Goal: Information Seeking & Learning: Learn about a topic

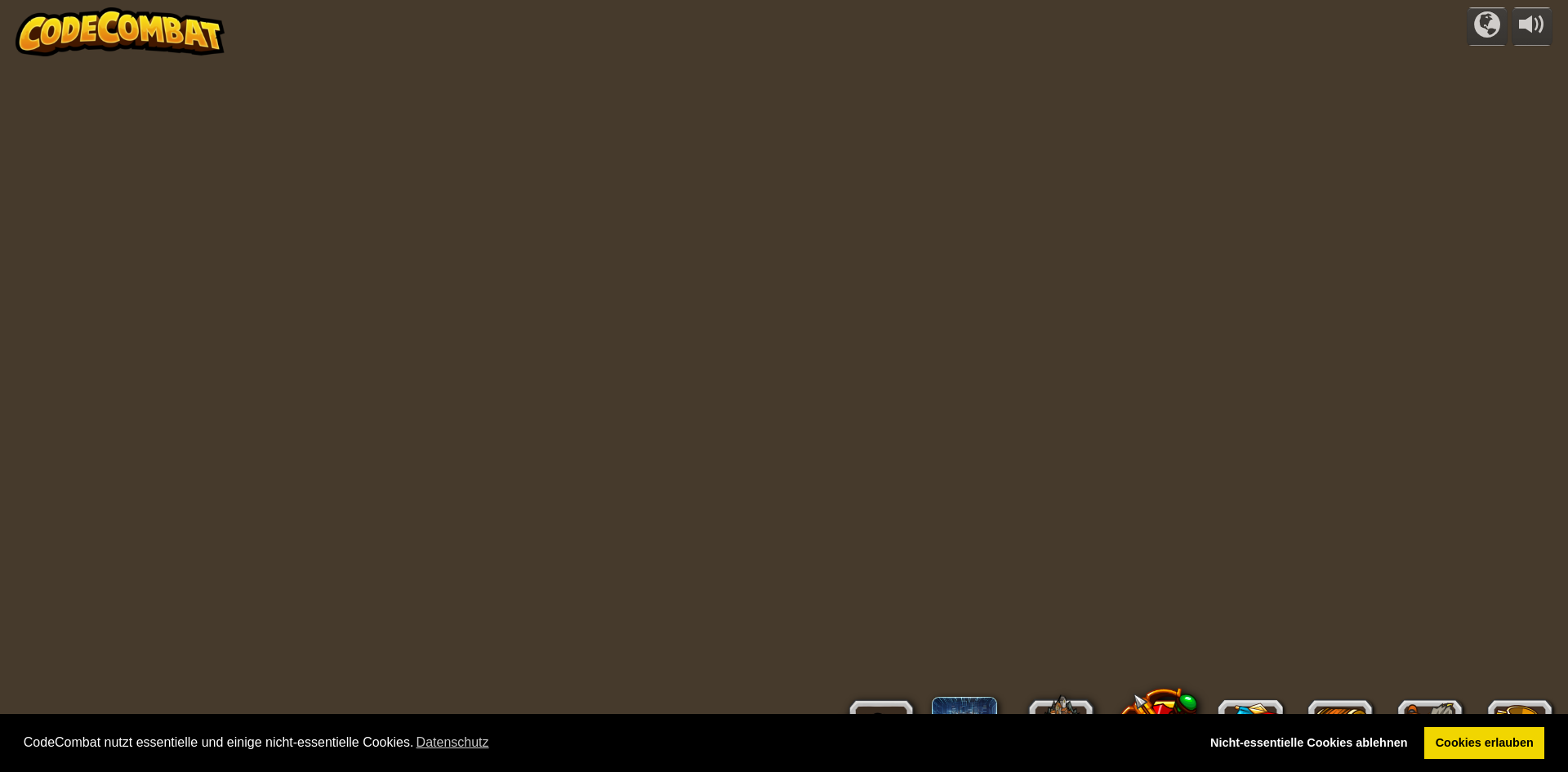
select select "de-DE"
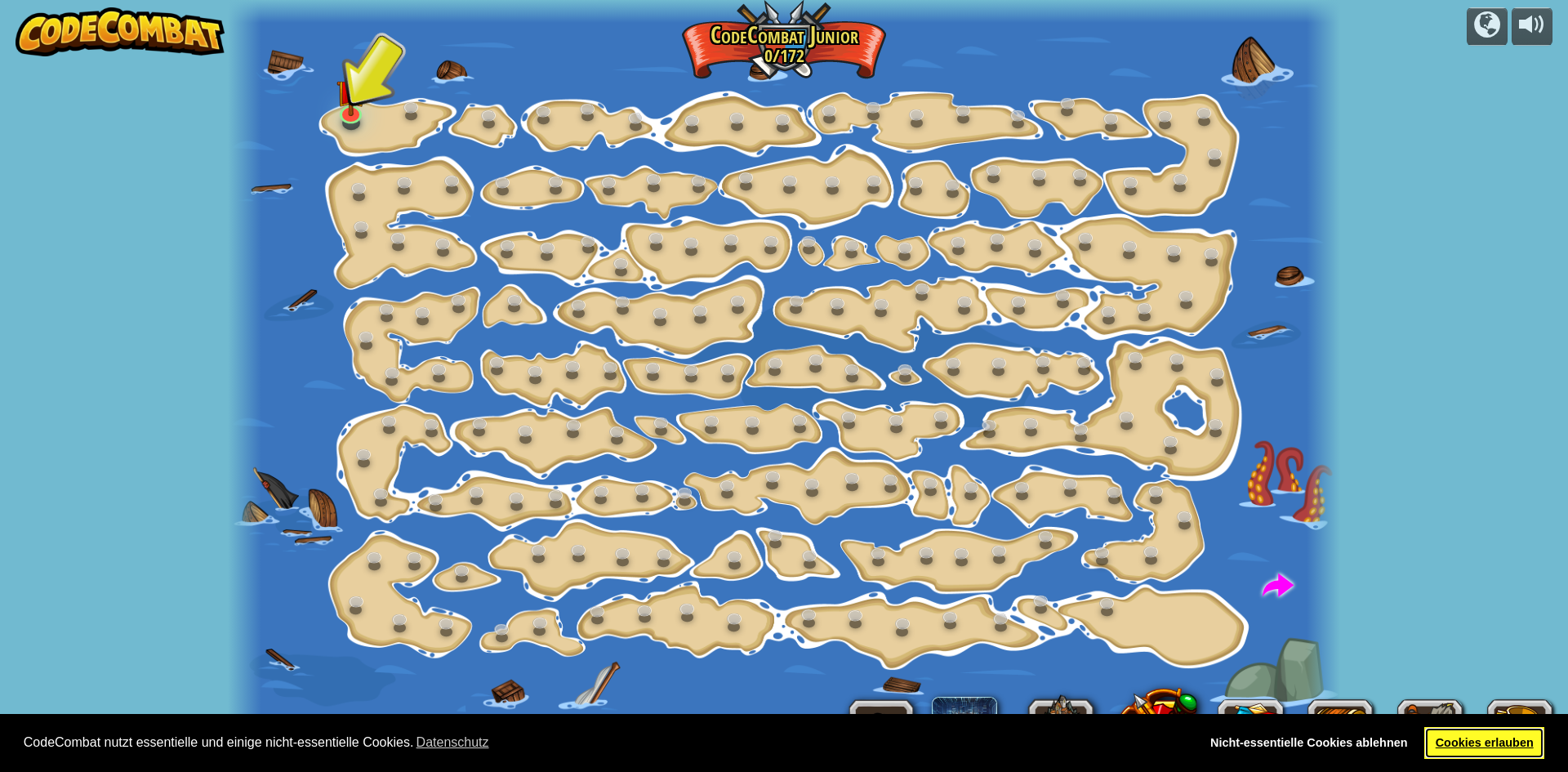
click at [1532, 742] on link "Cookies erlauben" at bounding box center [1484, 743] width 120 height 32
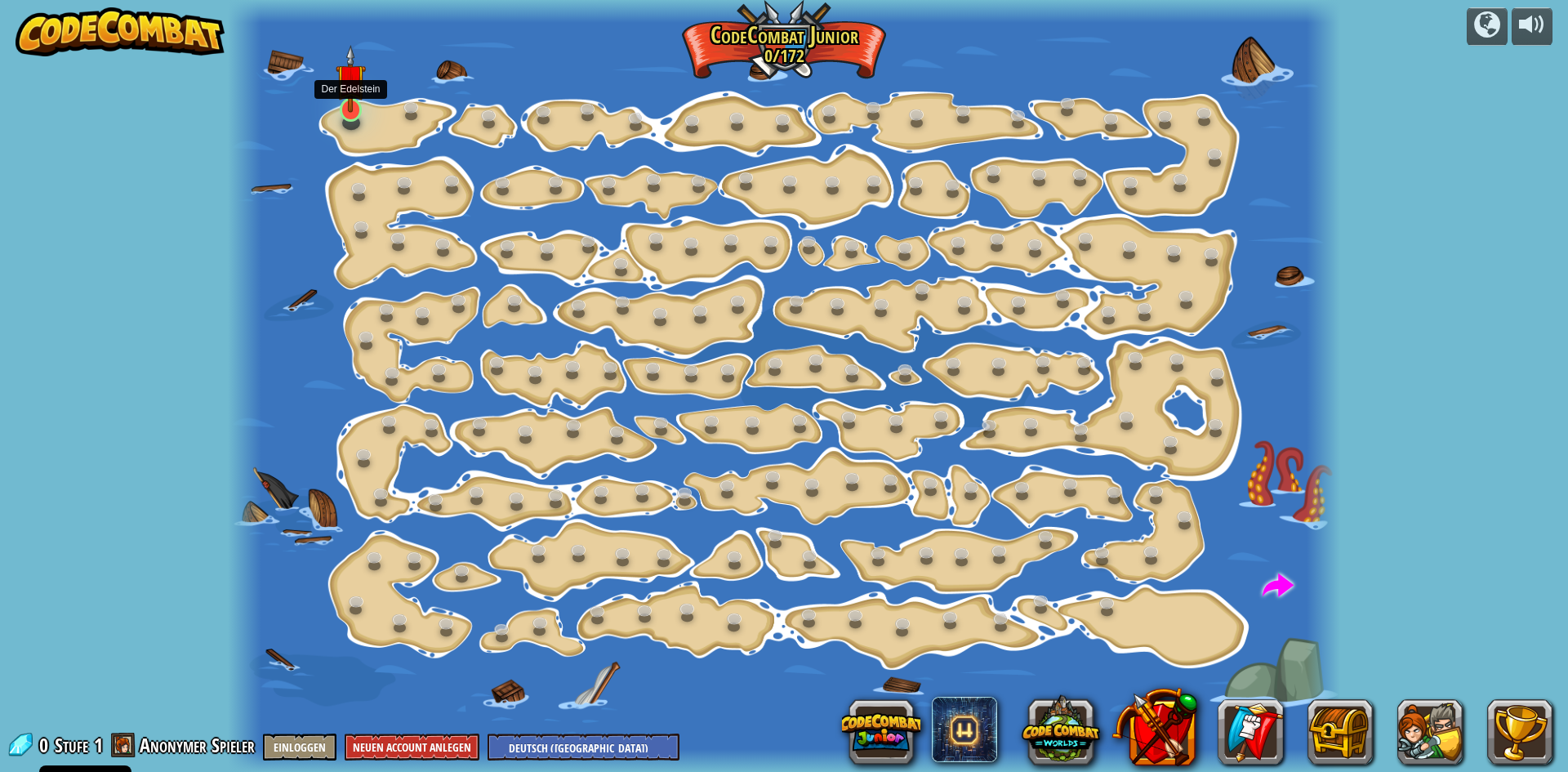
click at [344, 104] on img at bounding box center [350, 78] width 30 height 68
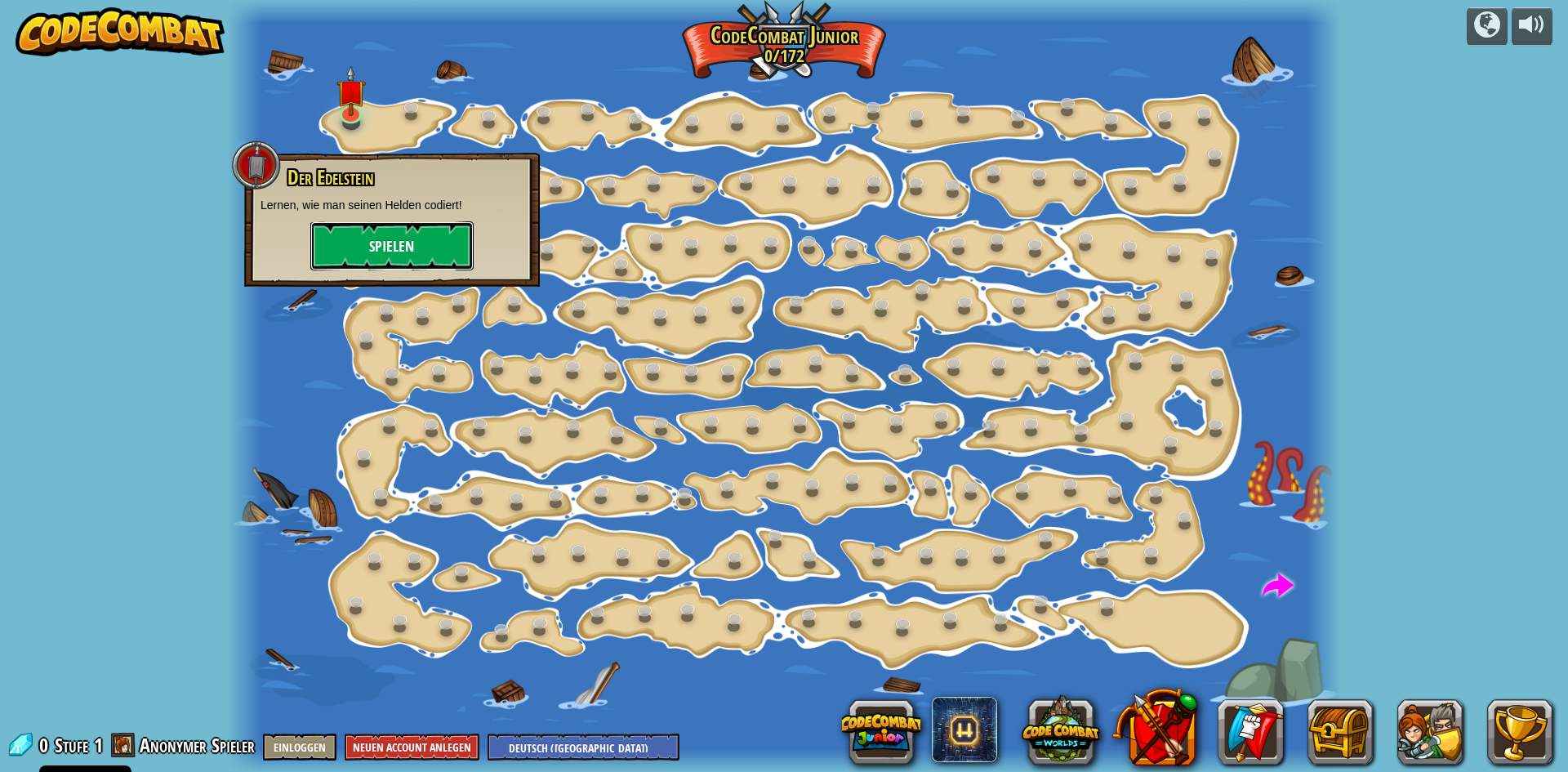
click at [382, 232] on button "Spielen" at bounding box center [392, 246] width 163 height 49
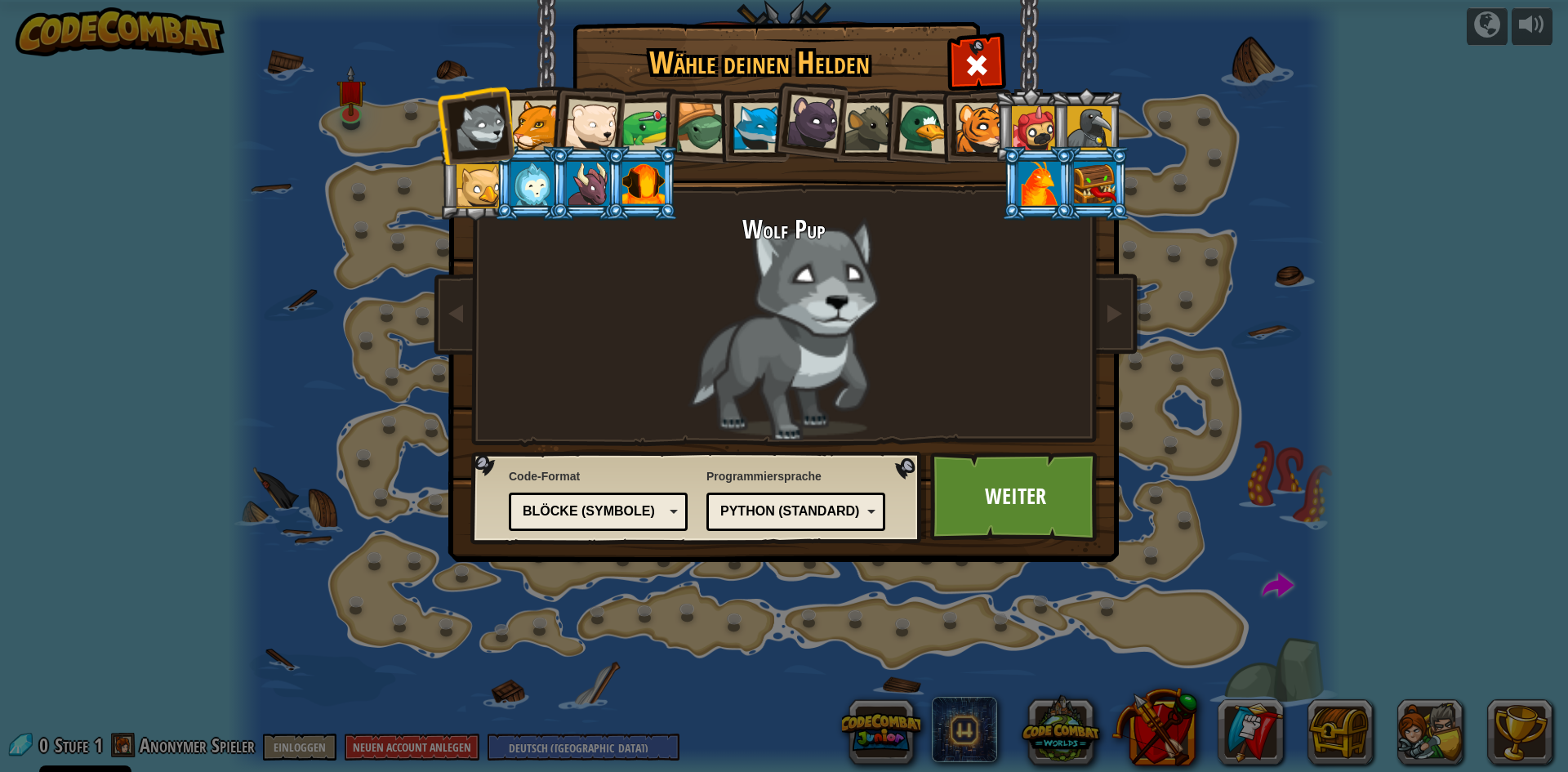
click at [533, 129] on div at bounding box center [536, 125] width 50 height 50
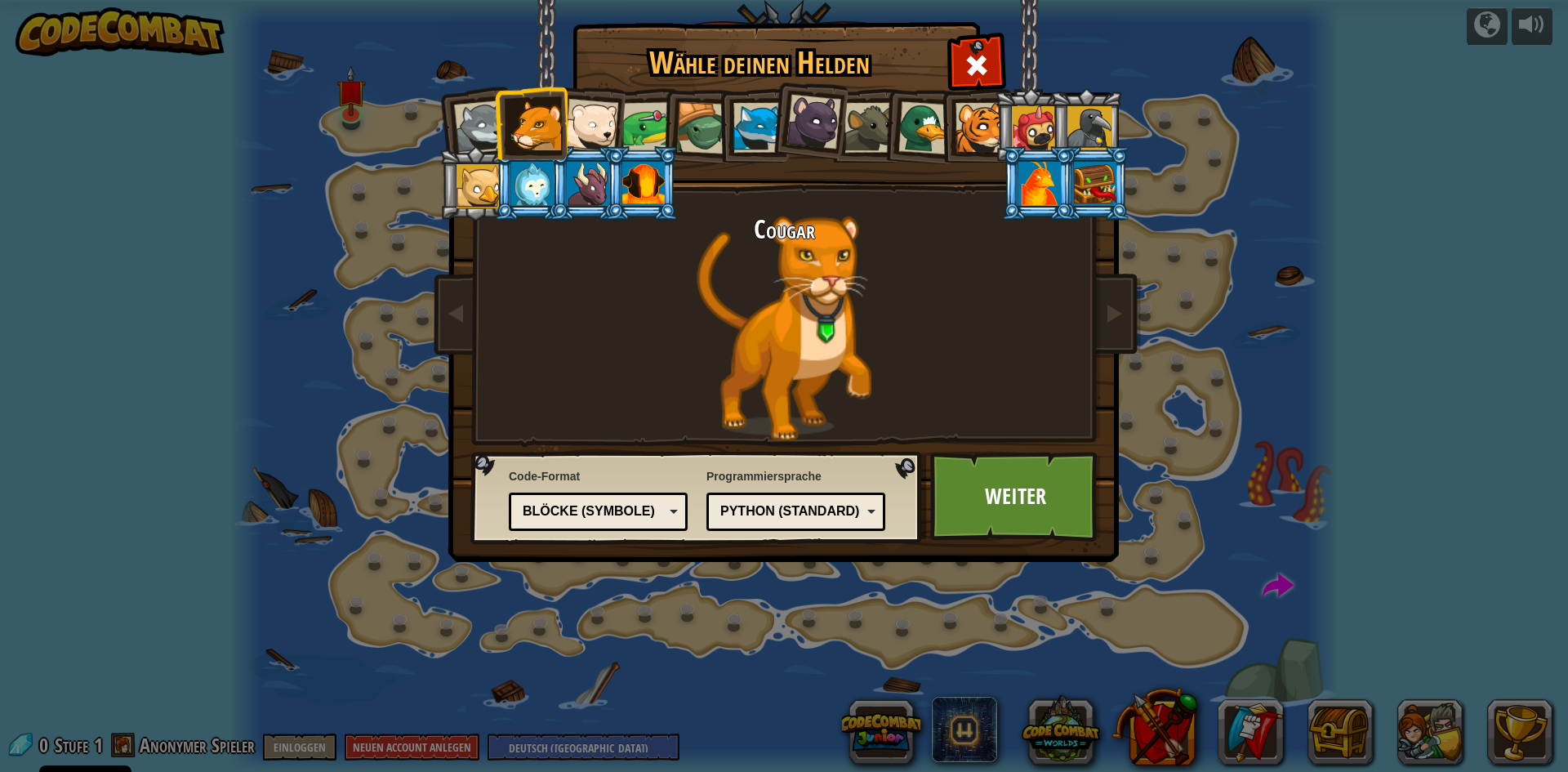
click at [674, 504] on div "Blöcke (Symbole)" at bounding box center [598, 512] width 158 height 25
click at [787, 102] on li at bounding box center [809, 119] width 81 height 82
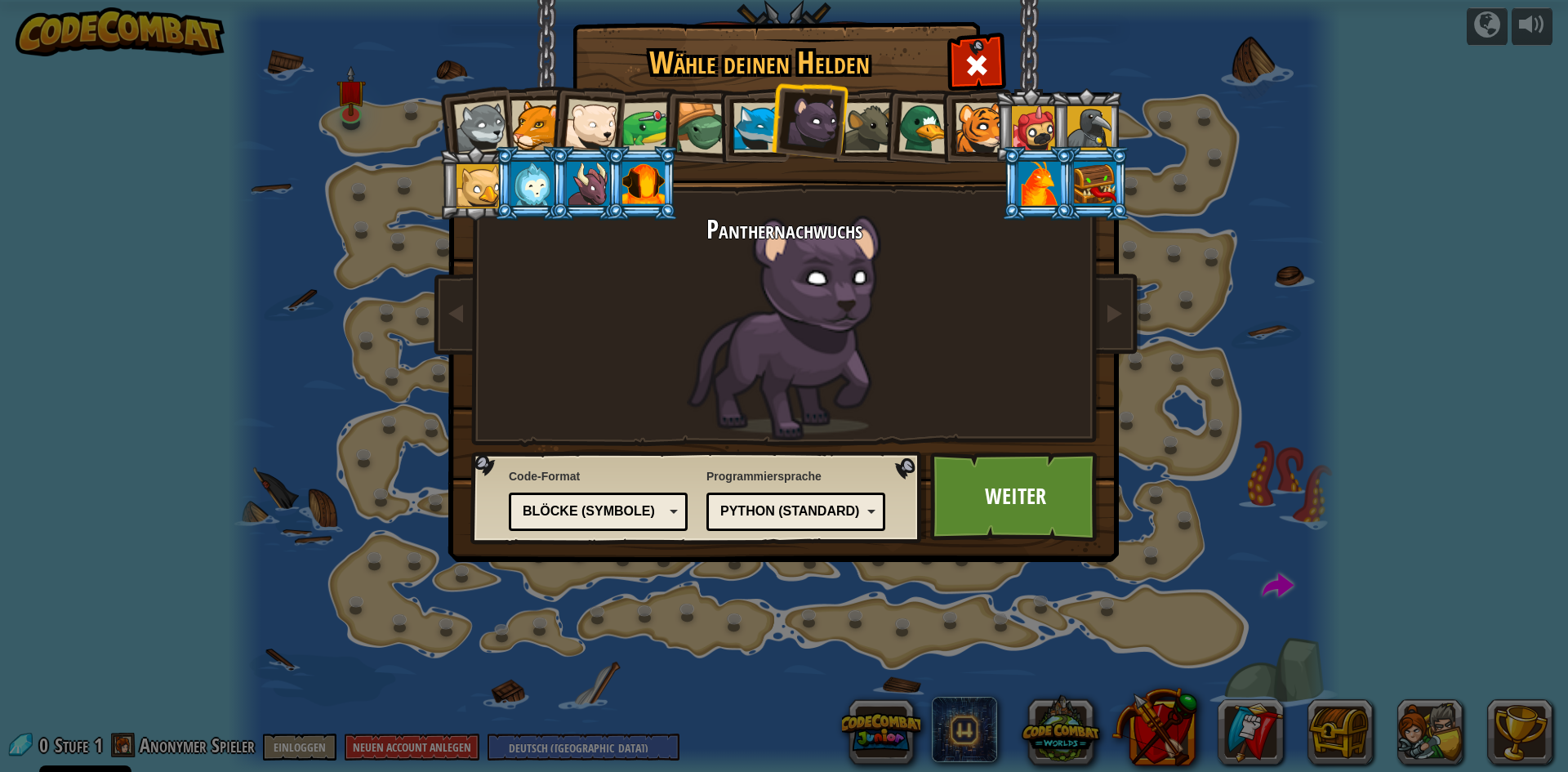
click at [498, 114] on div at bounding box center [481, 128] width 54 height 54
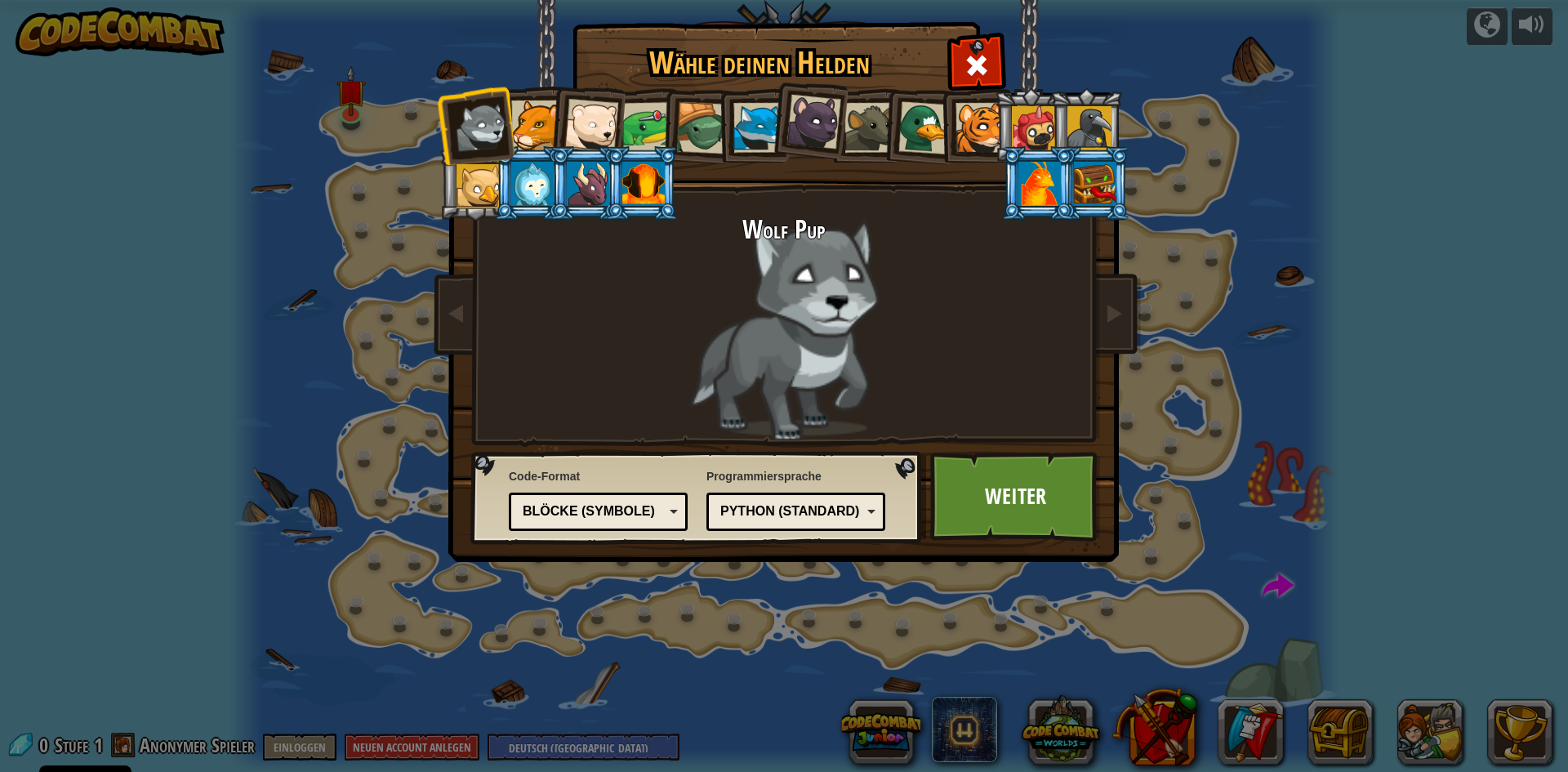
click at [524, 122] on div at bounding box center [536, 125] width 50 height 50
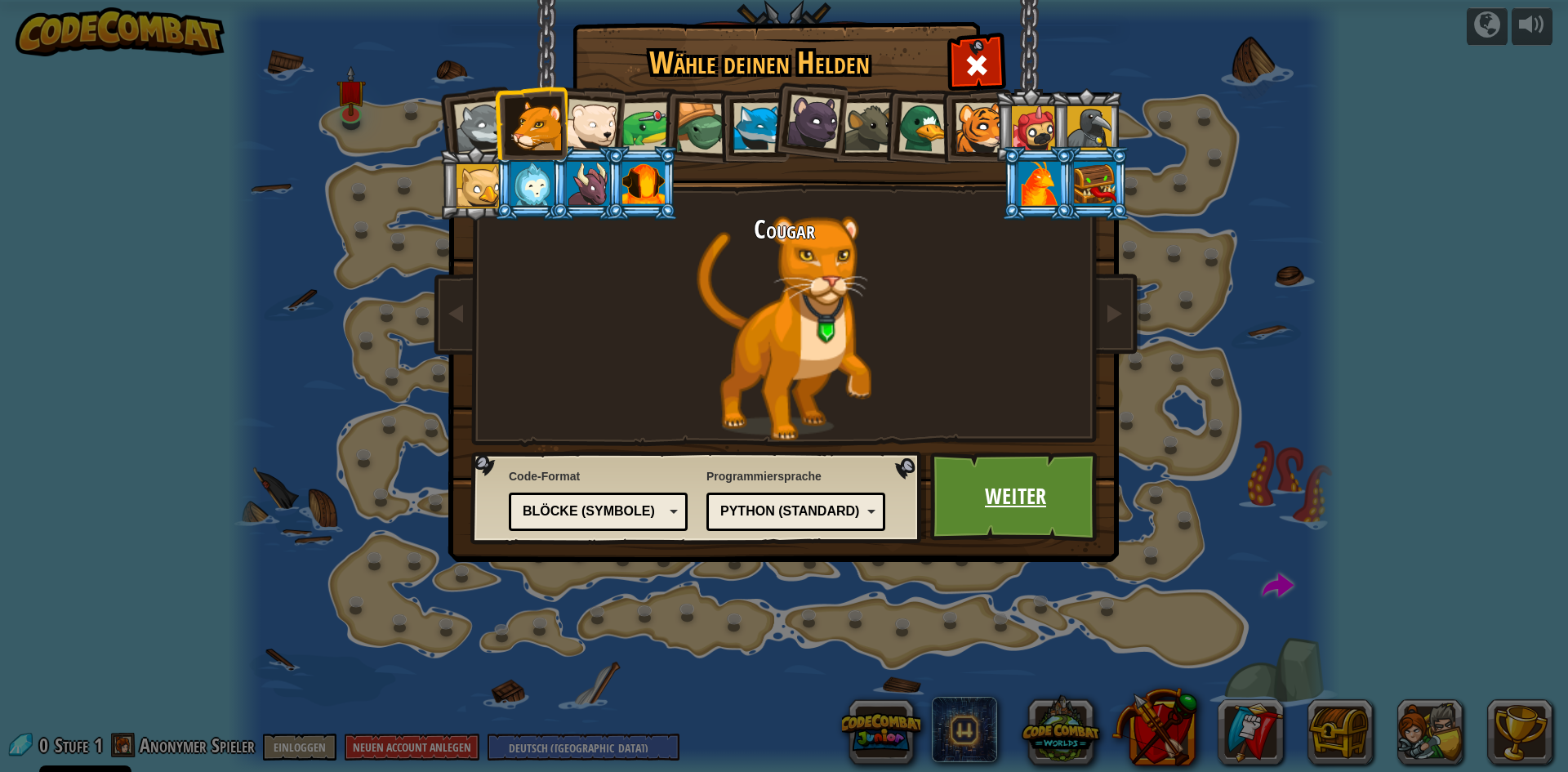
click at [992, 499] on link "Weiter" at bounding box center [1016, 497] width 171 height 90
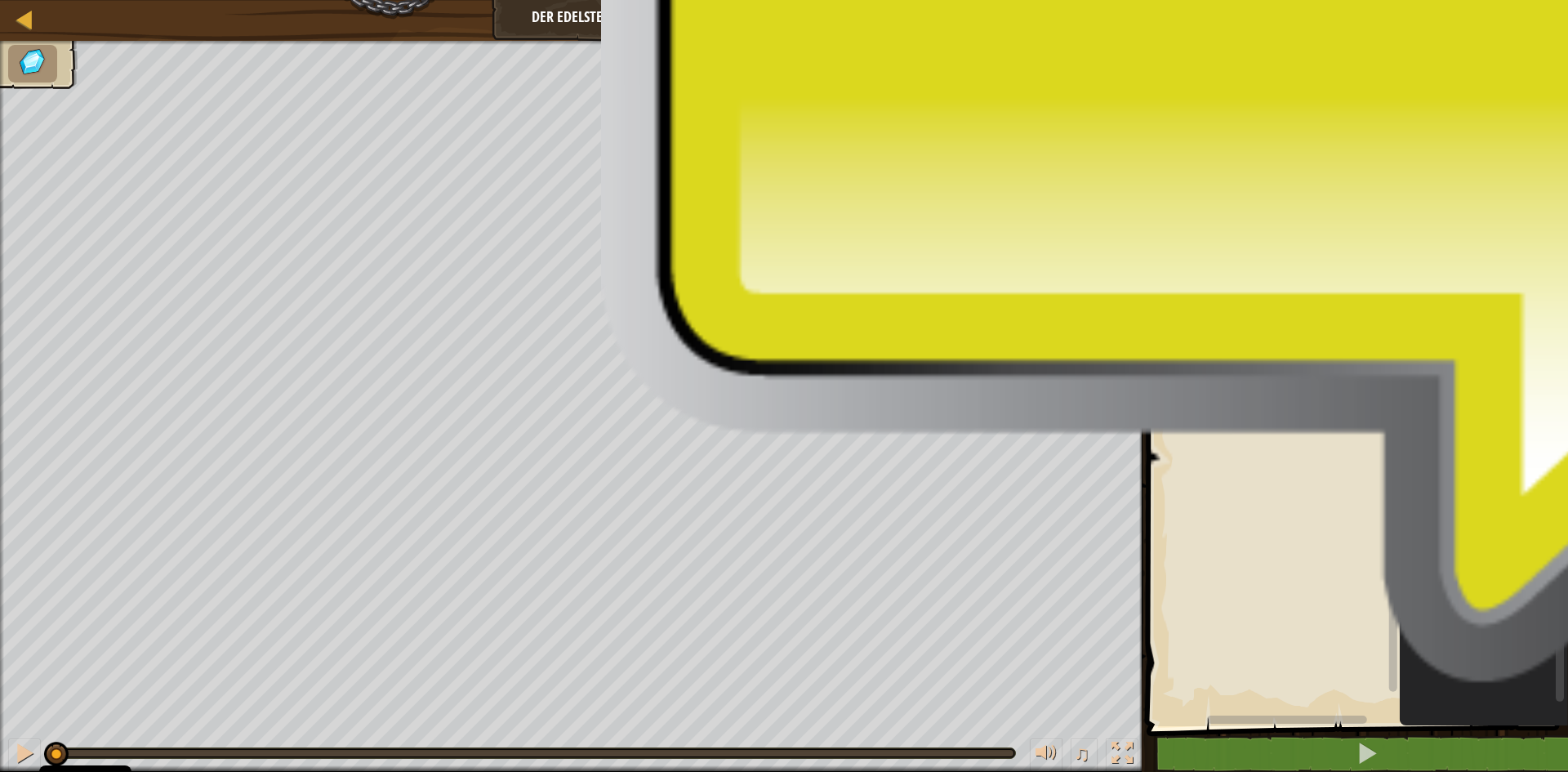
click at [1503, 359] on g "Blockly Arbeitsbereich" at bounding box center [1483, 332] width 136 height 68
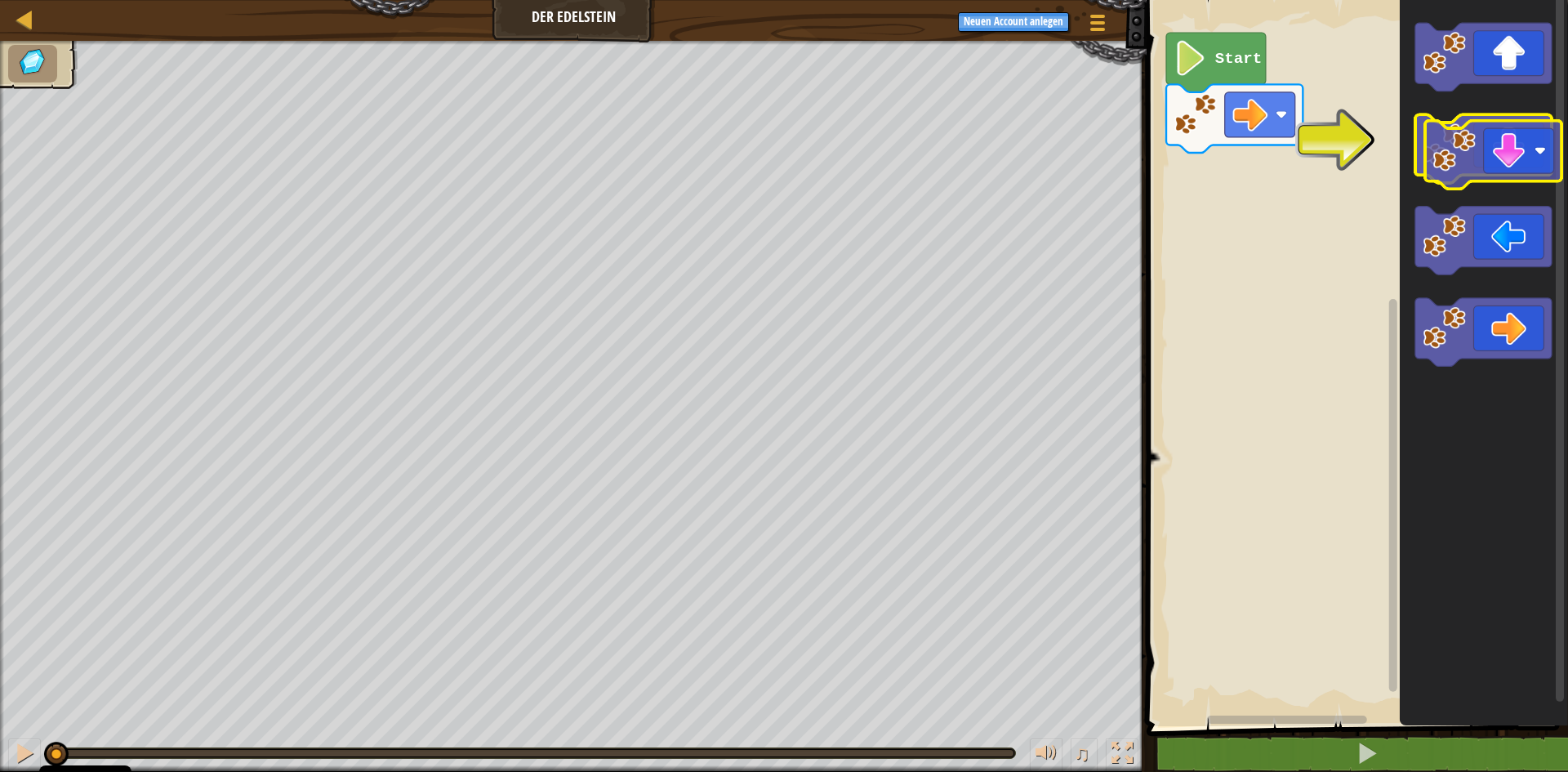
click at [1482, 165] on icon "Blockly Arbeitsbereich" at bounding box center [1483, 150] width 136 height 68
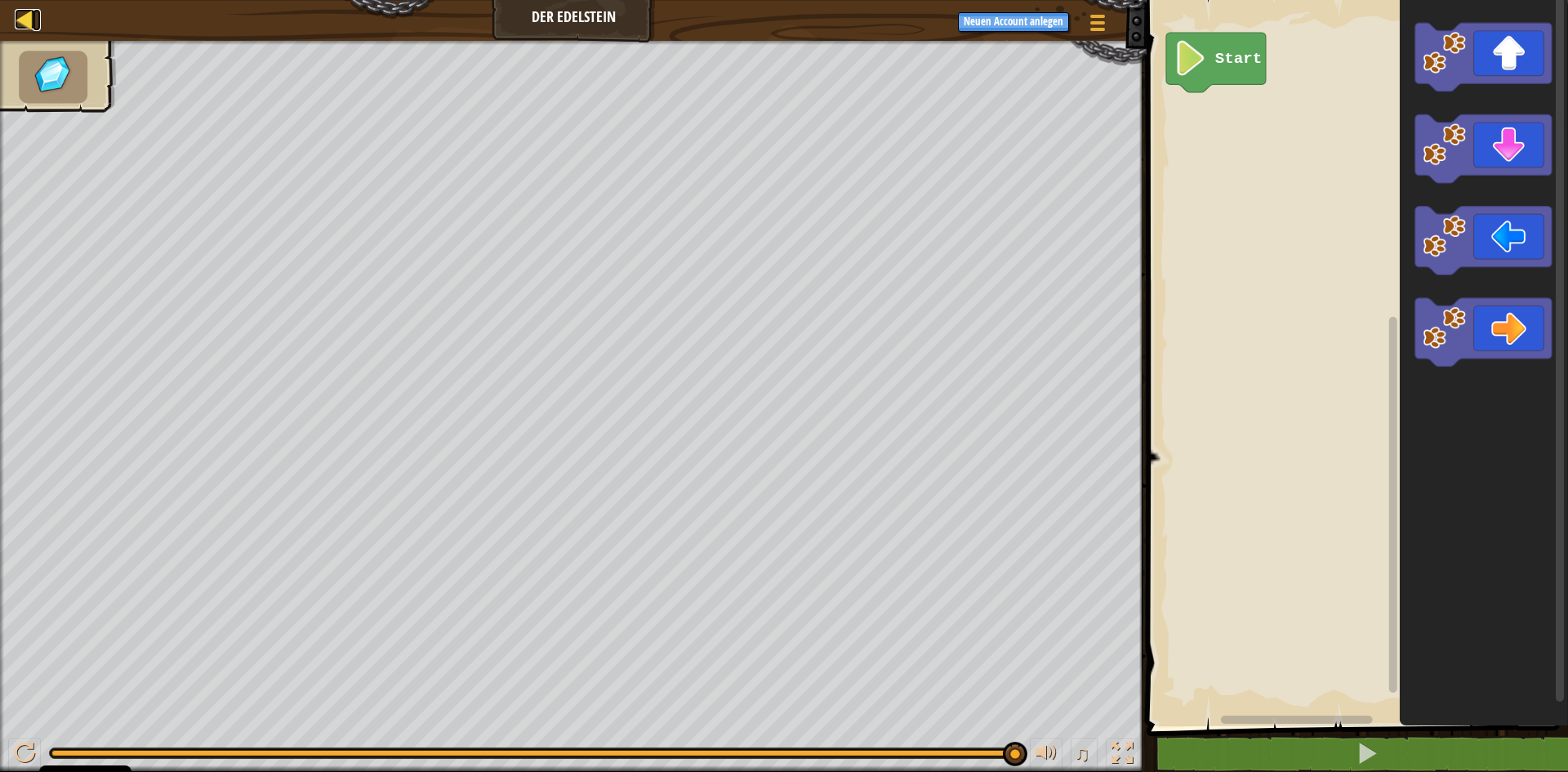
click at [24, 26] on div at bounding box center [24, 19] width 21 height 21
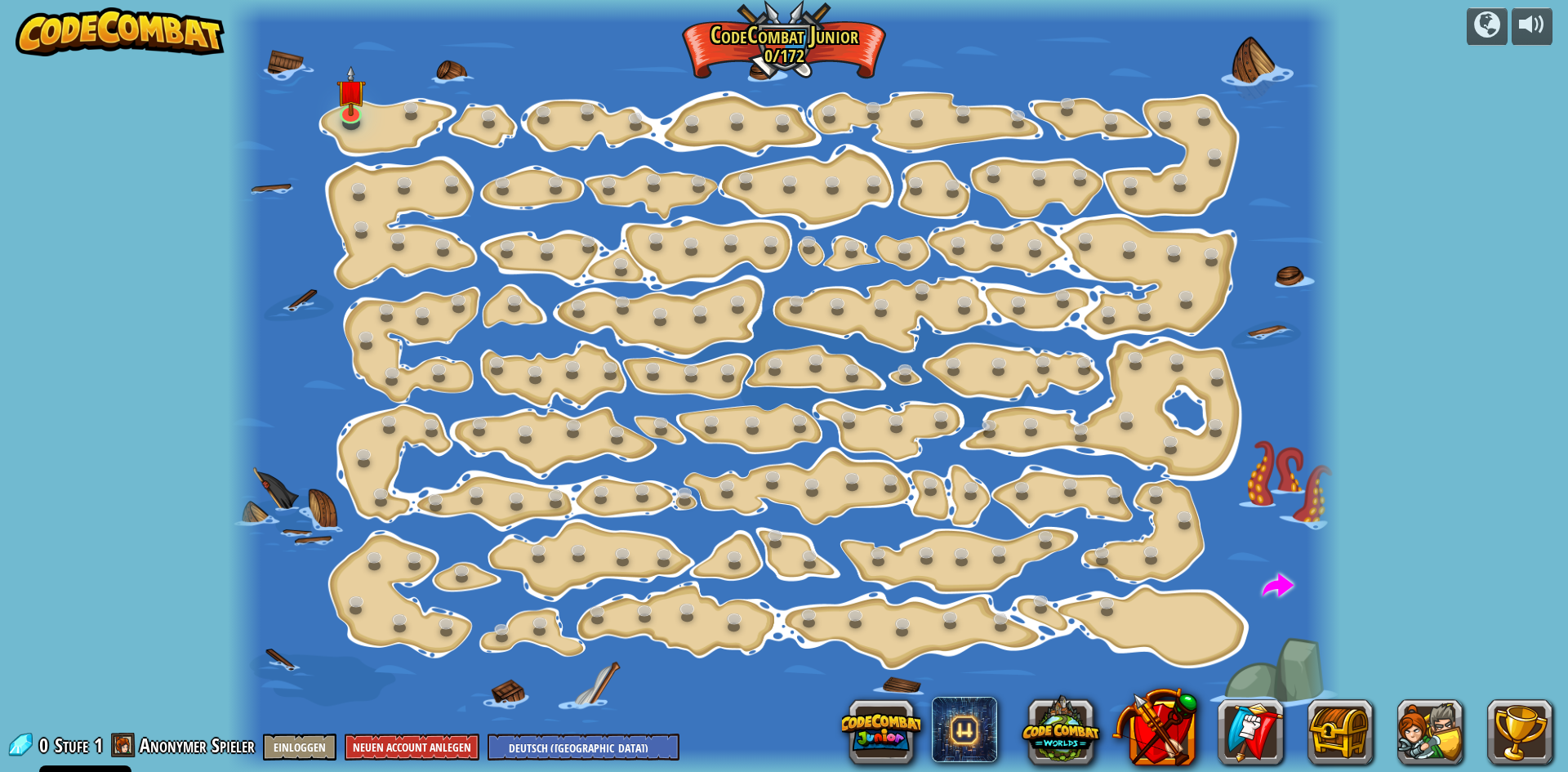
select select "de-DE"
click at [348, 106] on img at bounding box center [350, 78] width 30 height 68
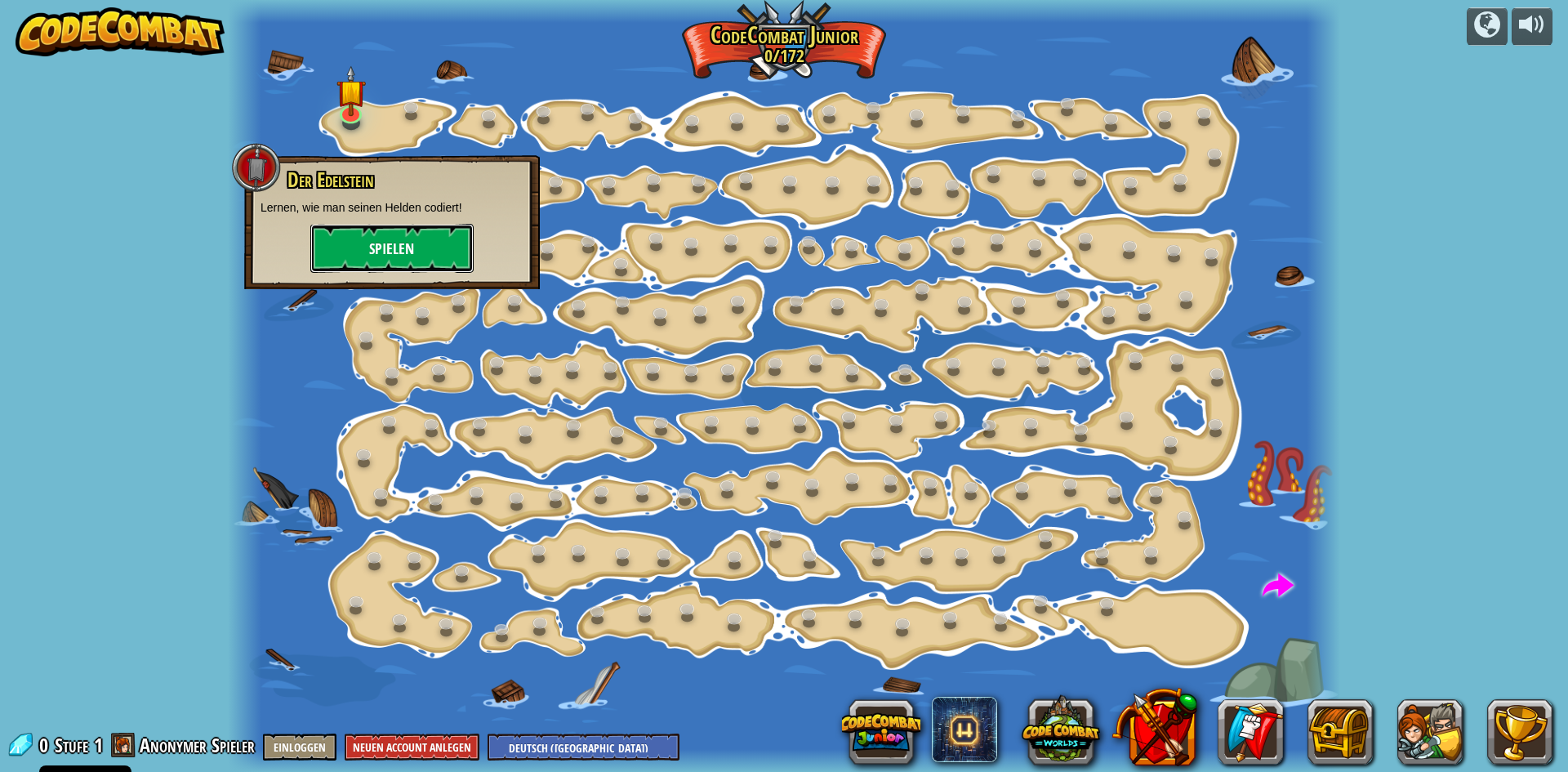
click at [374, 255] on button "Spielen" at bounding box center [392, 249] width 163 height 49
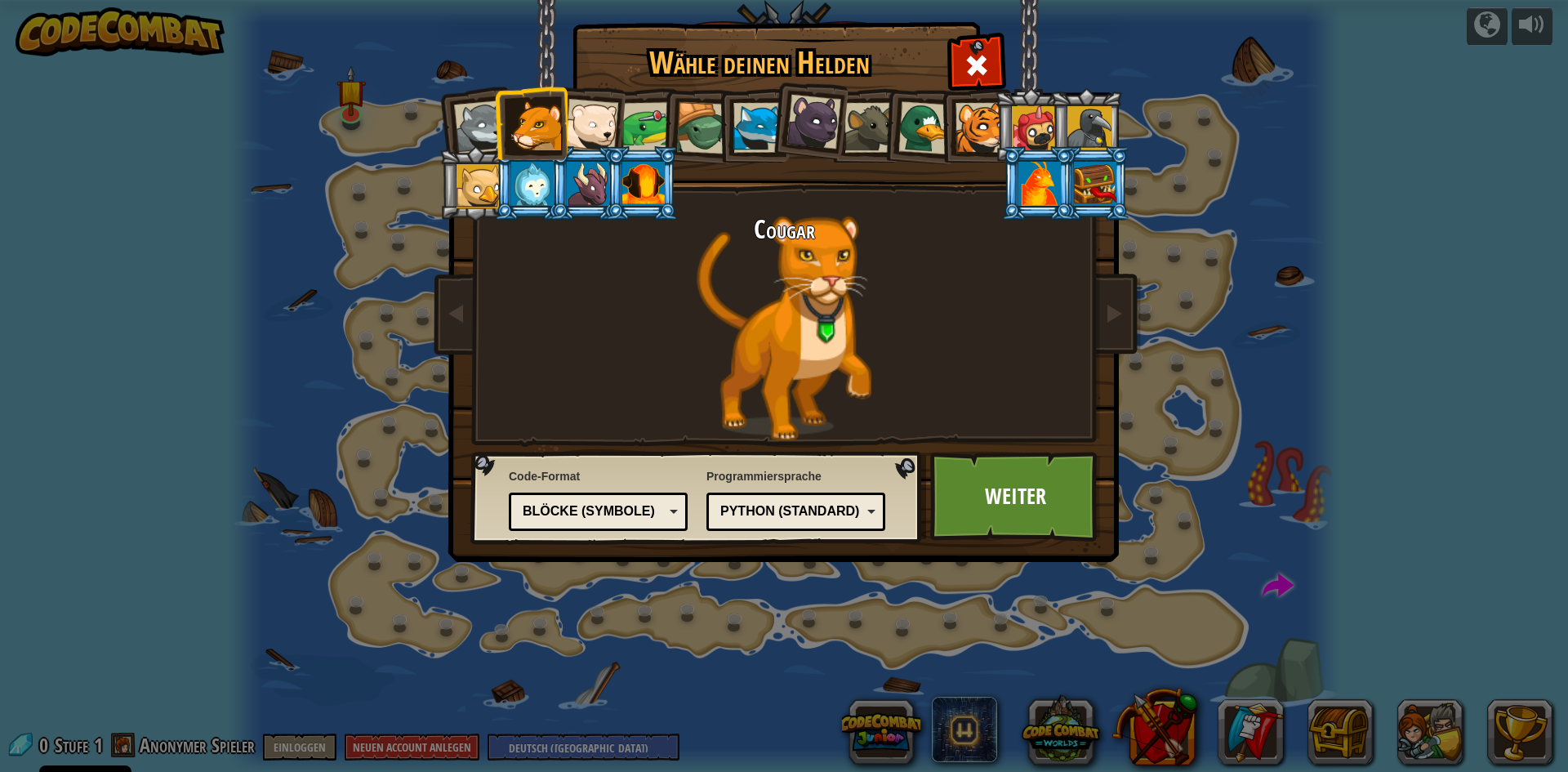
click at [637, 510] on div "Blöcke (Symbole)" at bounding box center [593, 512] width 141 height 19
click at [1032, 497] on link "Weiter" at bounding box center [1016, 497] width 171 height 90
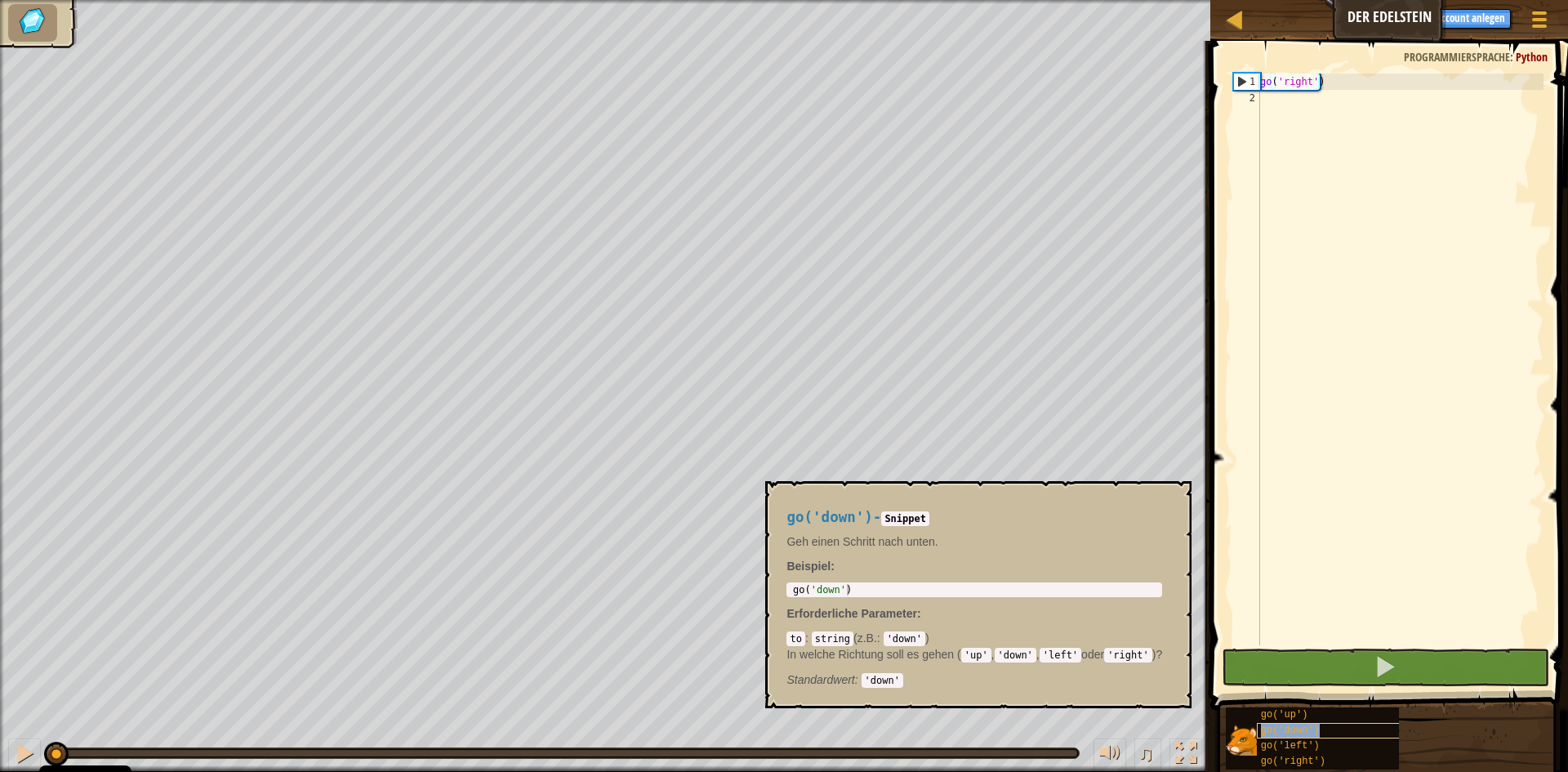
click at [1351, 728] on div "go('down')" at bounding box center [1336, 731] width 157 height 15
click at [1258, 99] on div "2" at bounding box center [1247, 98] width 27 height 16
type textarea "go"
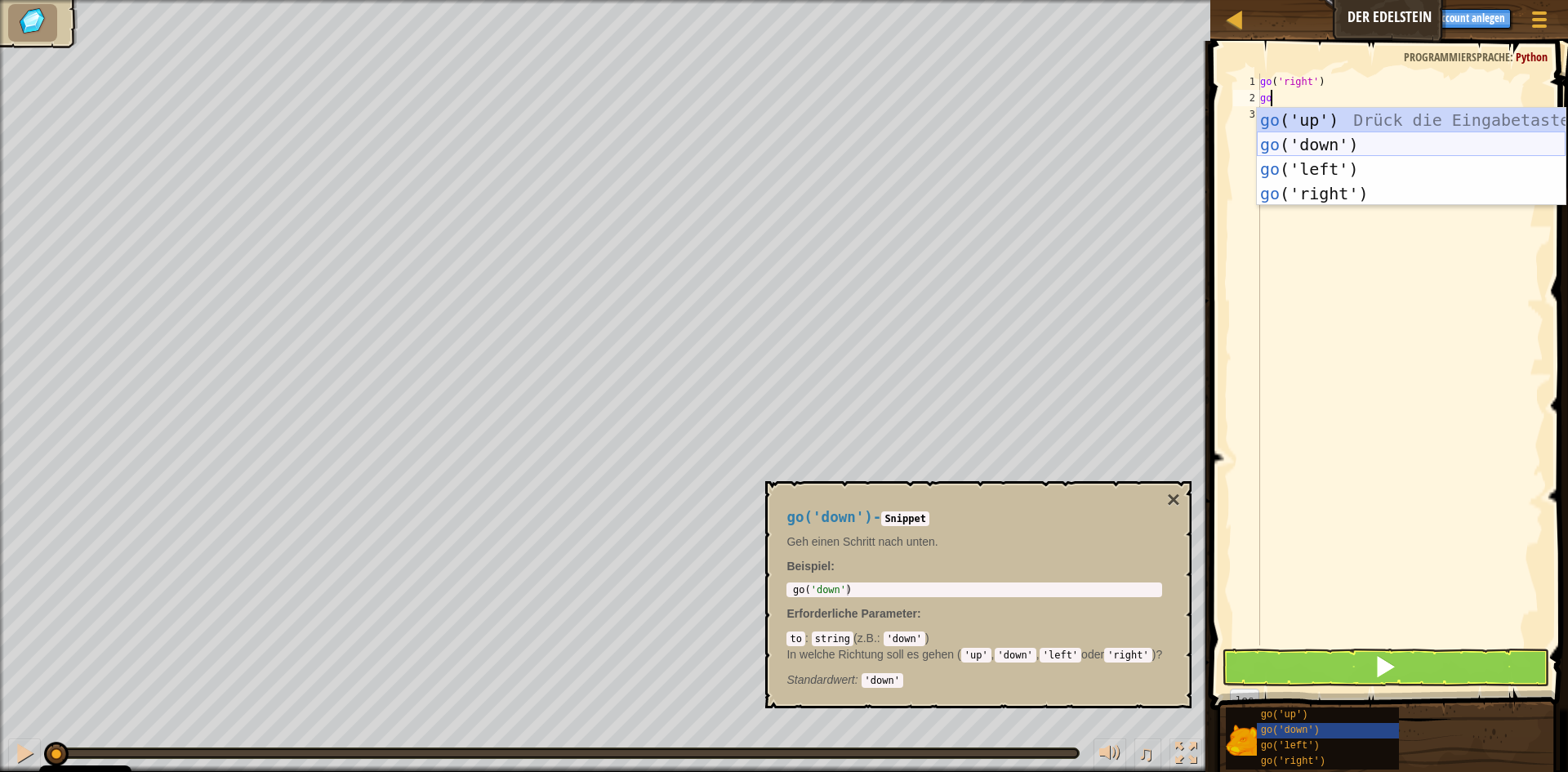
click at [1295, 140] on div "go ('up') Drück die Eingabetaste go ('down') Drück die Eingabetaste go ('left')…" at bounding box center [1411, 181] width 309 height 147
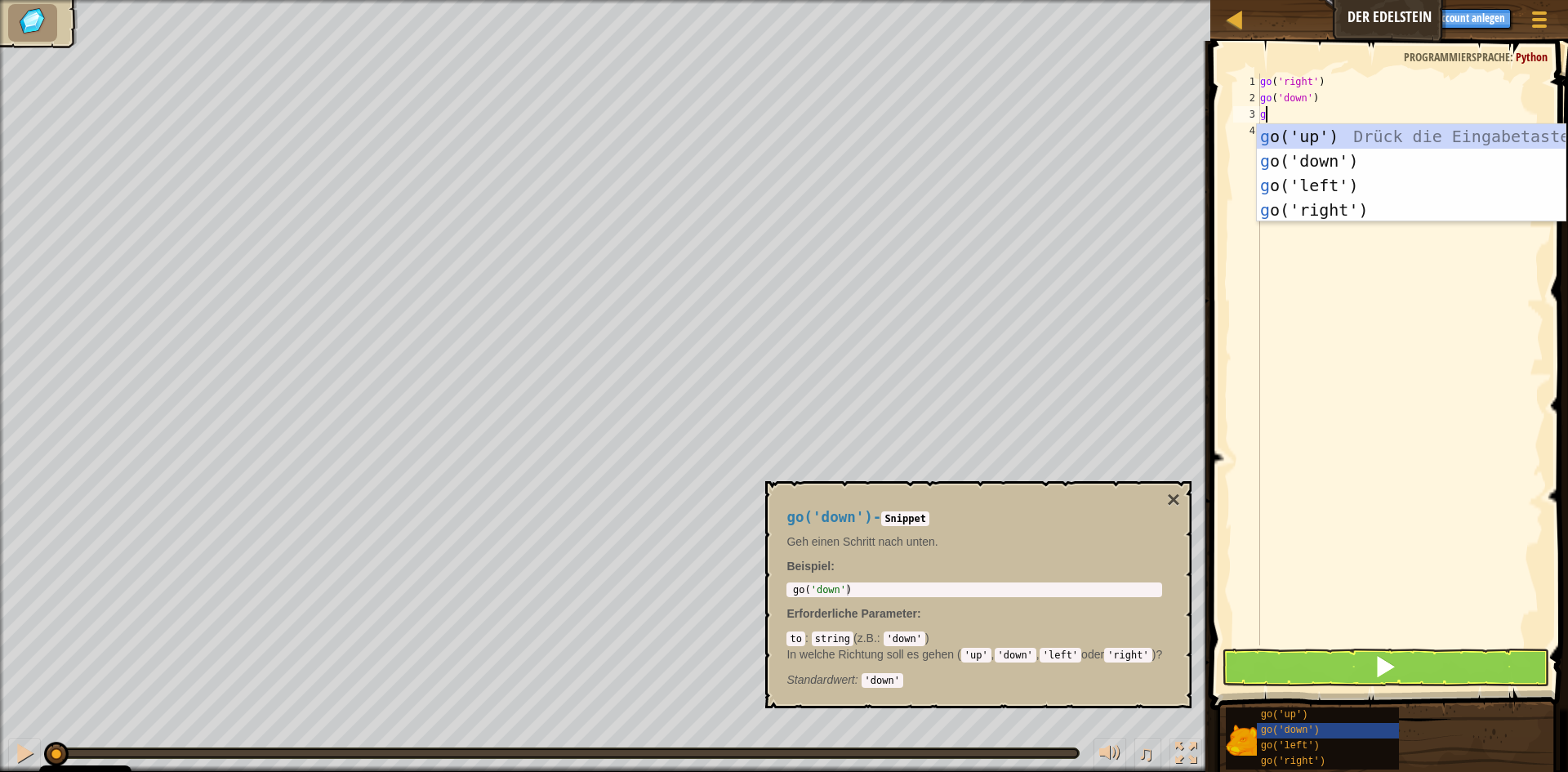
type textarea "go"
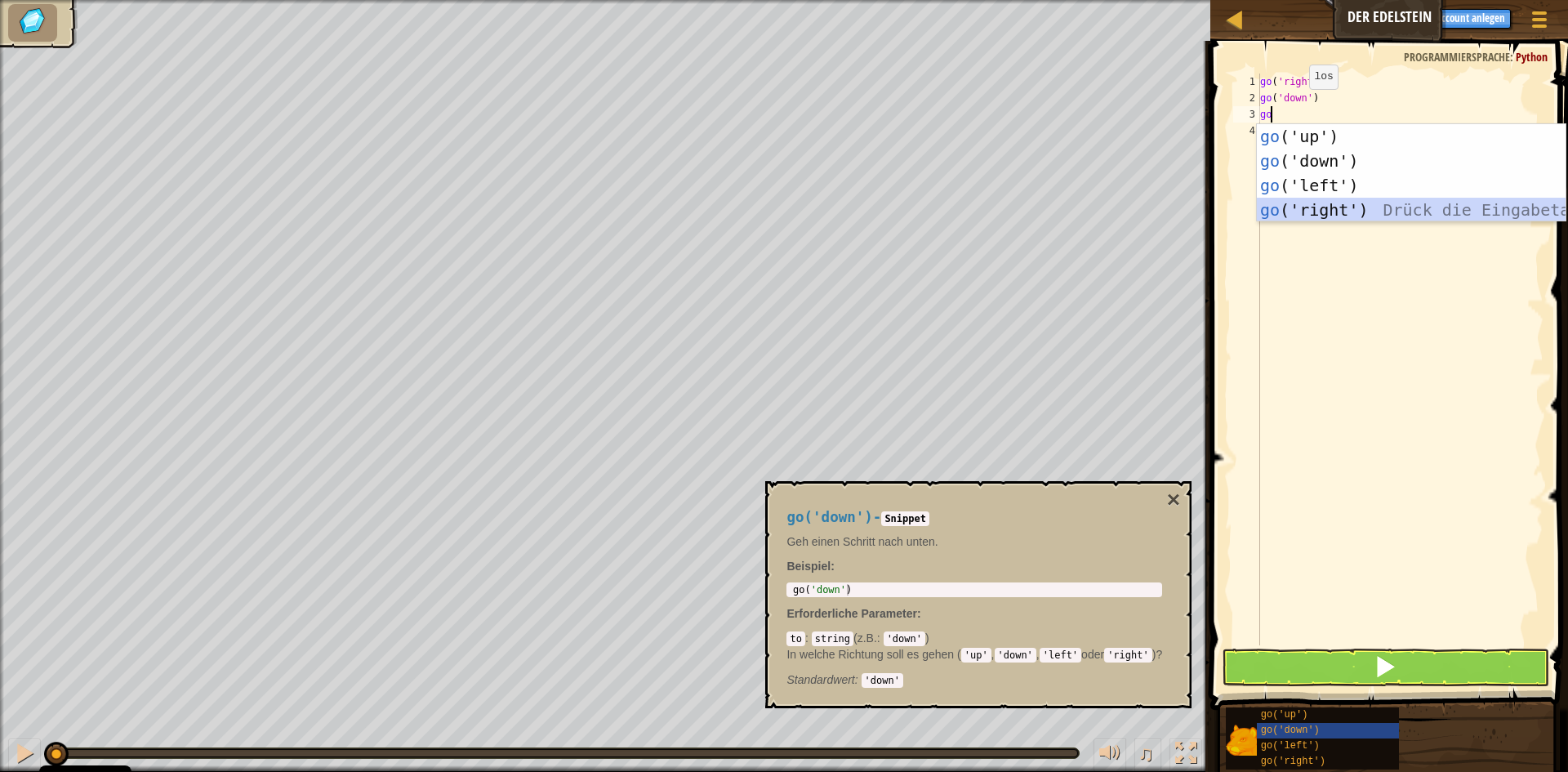
click at [1305, 206] on div "go ('up') Drück die Eingabetaste go ('down') Drück die Eingabetaste go ('left')…" at bounding box center [1411, 197] width 309 height 147
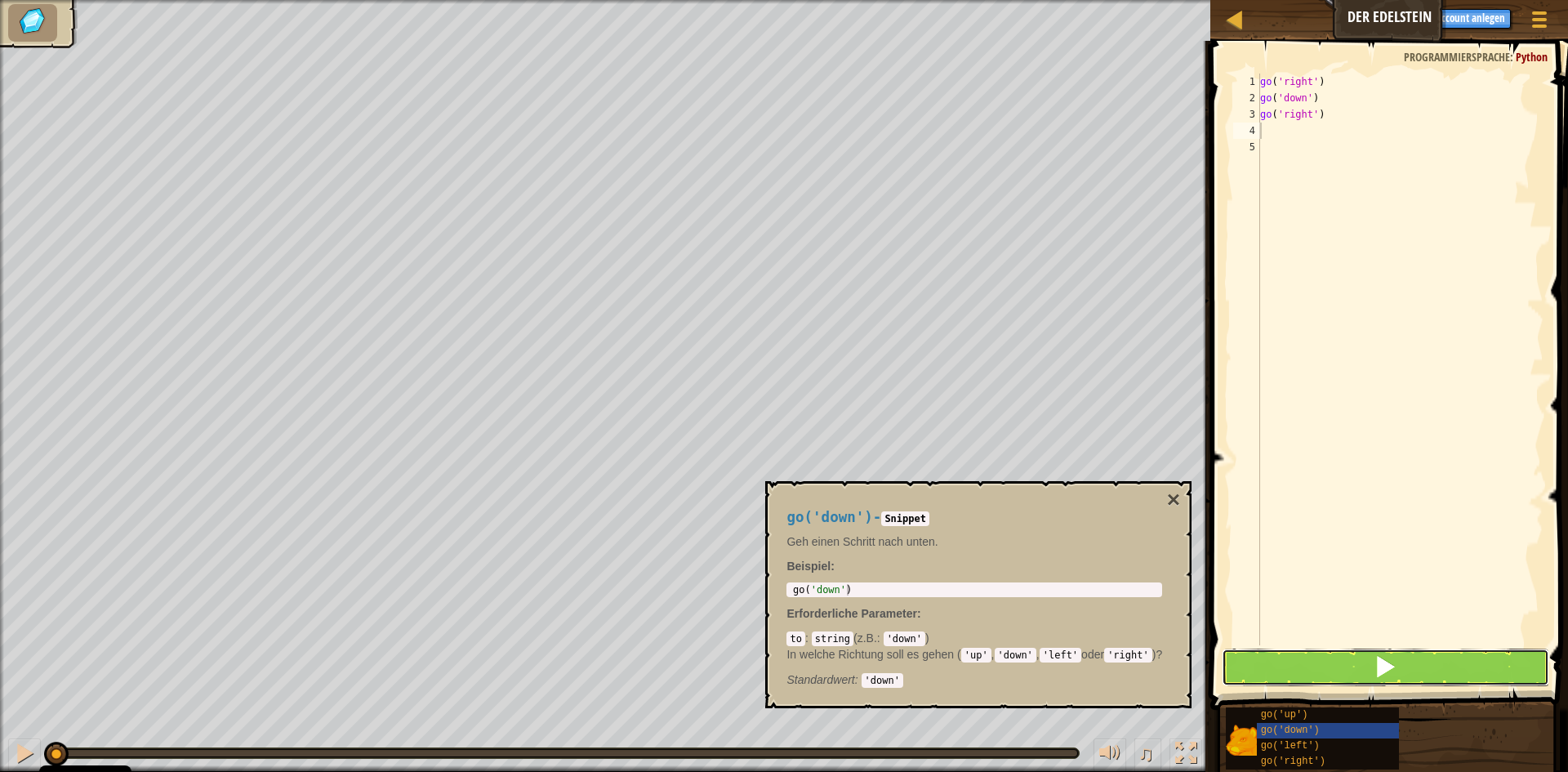
click at [1242, 665] on button at bounding box center [1386, 668] width 328 height 38
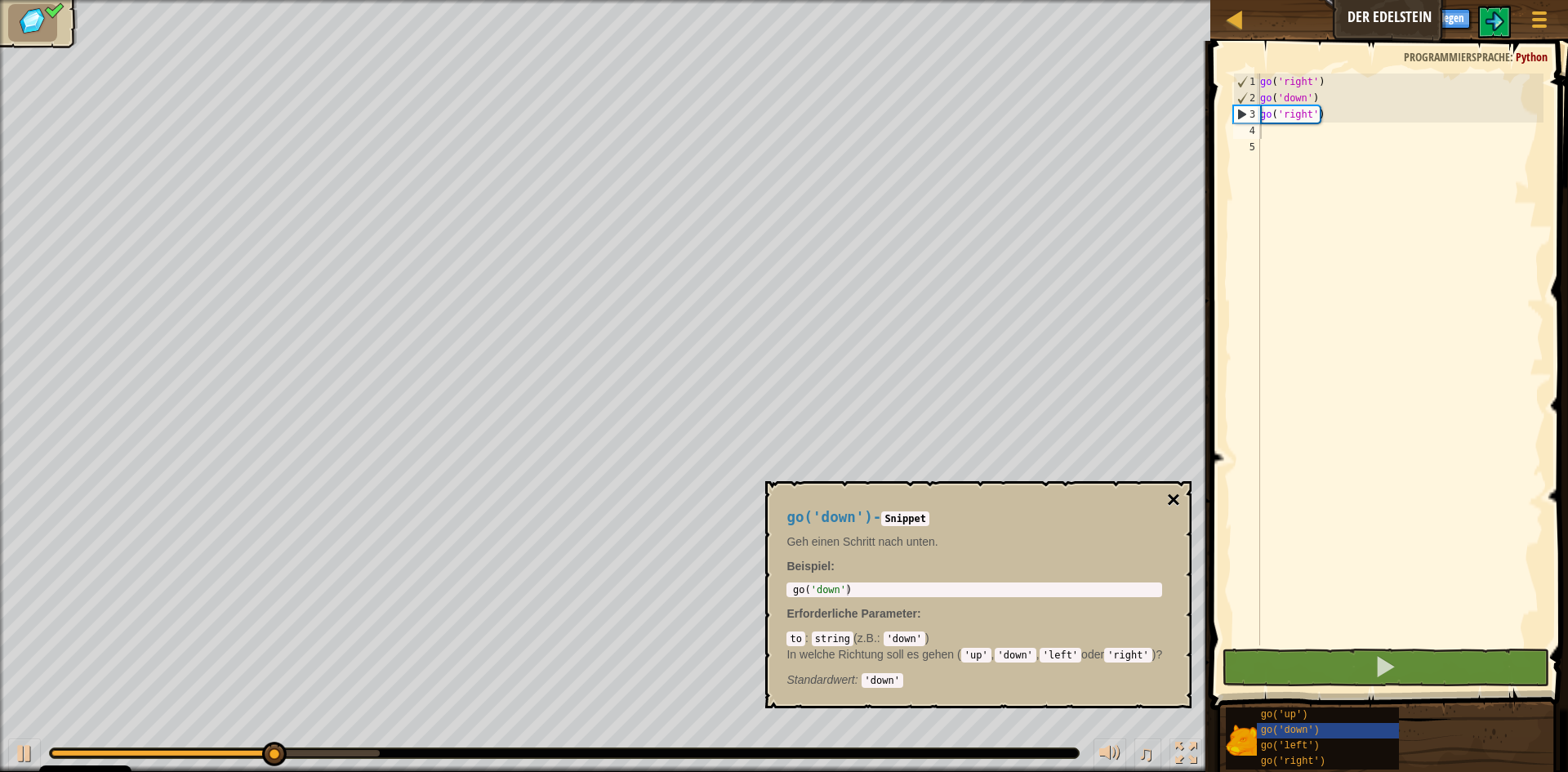
click at [1173, 498] on button "×" at bounding box center [1174, 499] width 14 height 23
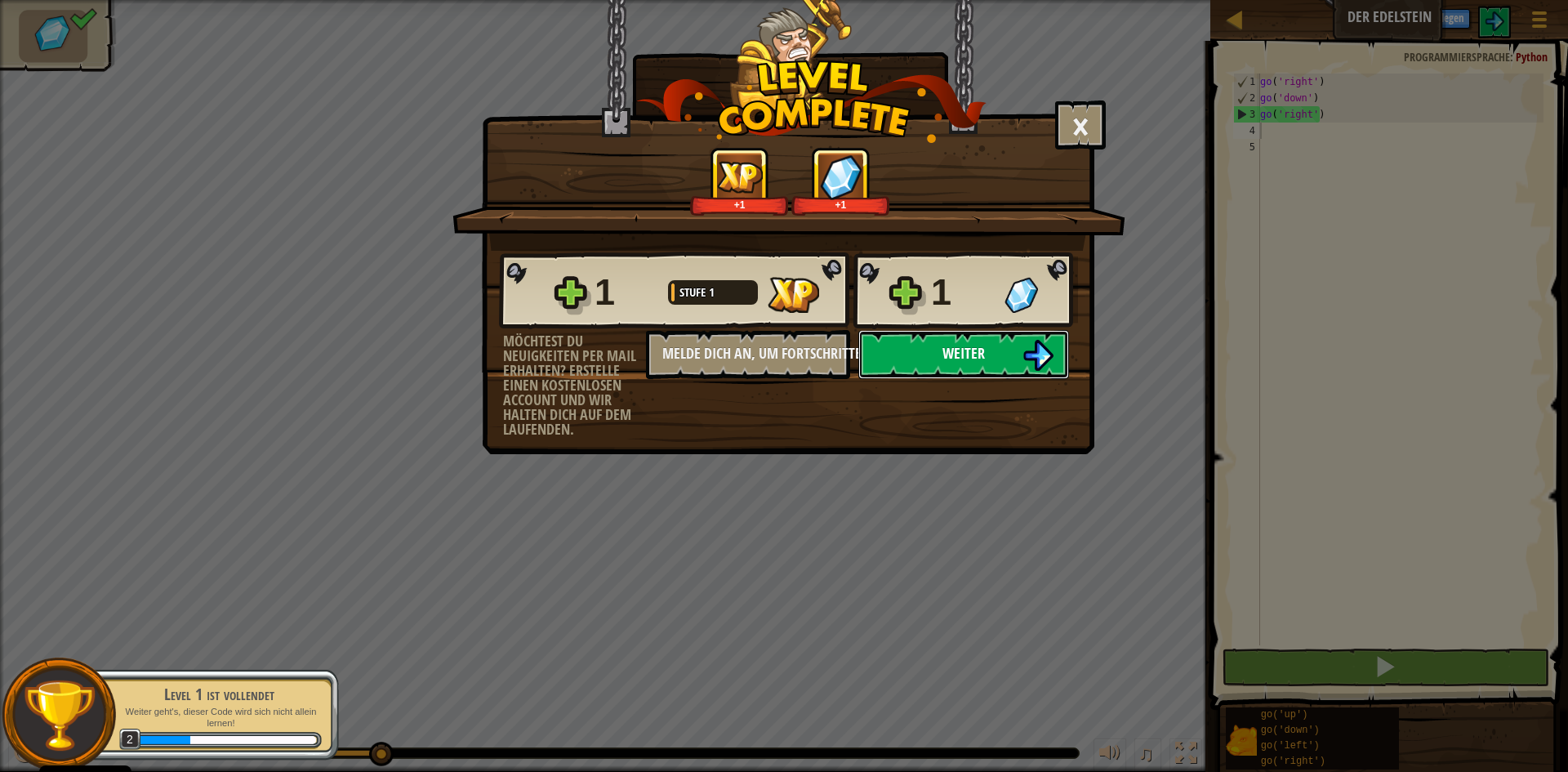
click at [976, 350] on span "Weiter" at bounding box center [964, 353] width 42 height 21
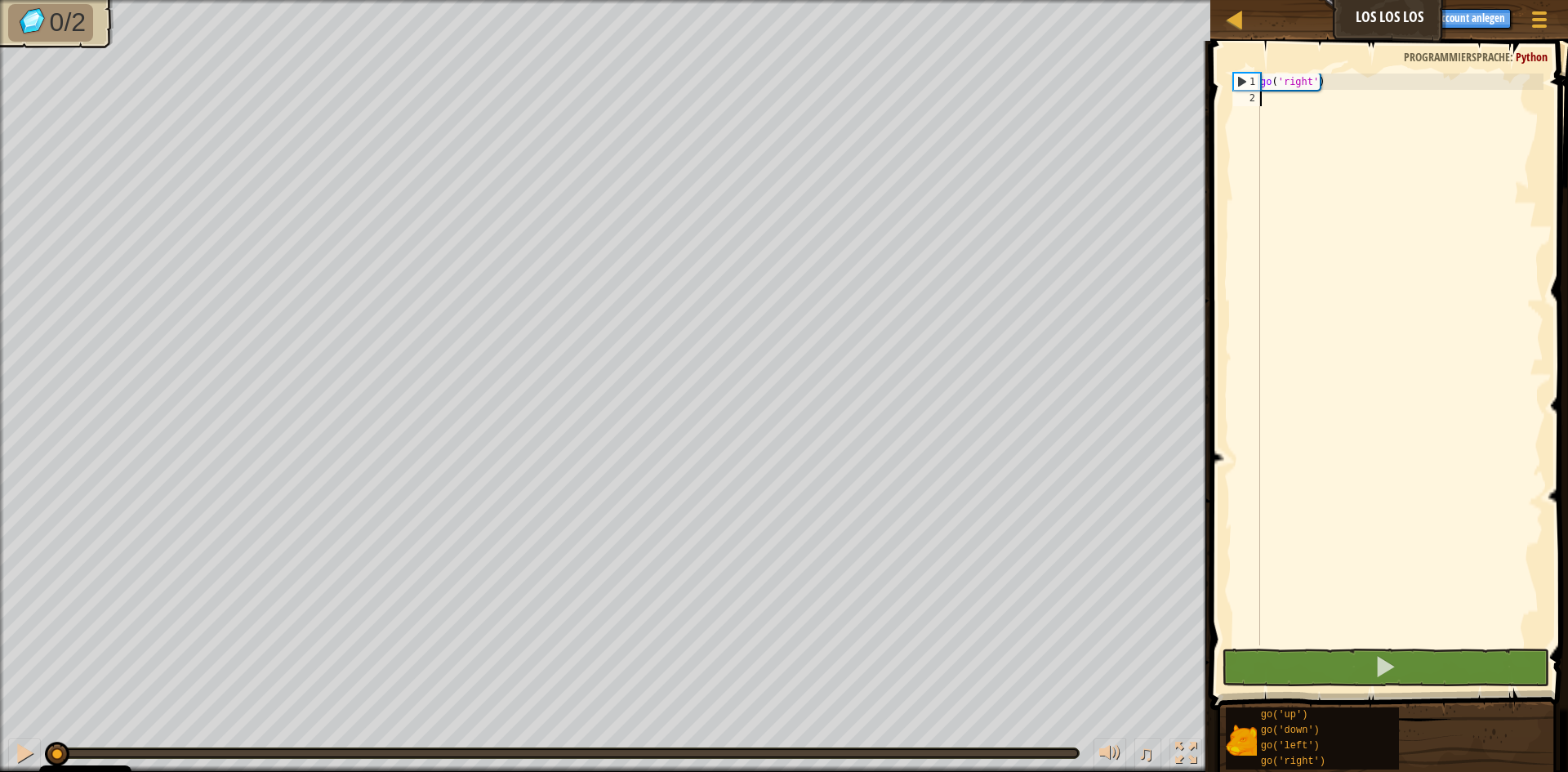
scroll to position [7, 0]
type textarea "go"
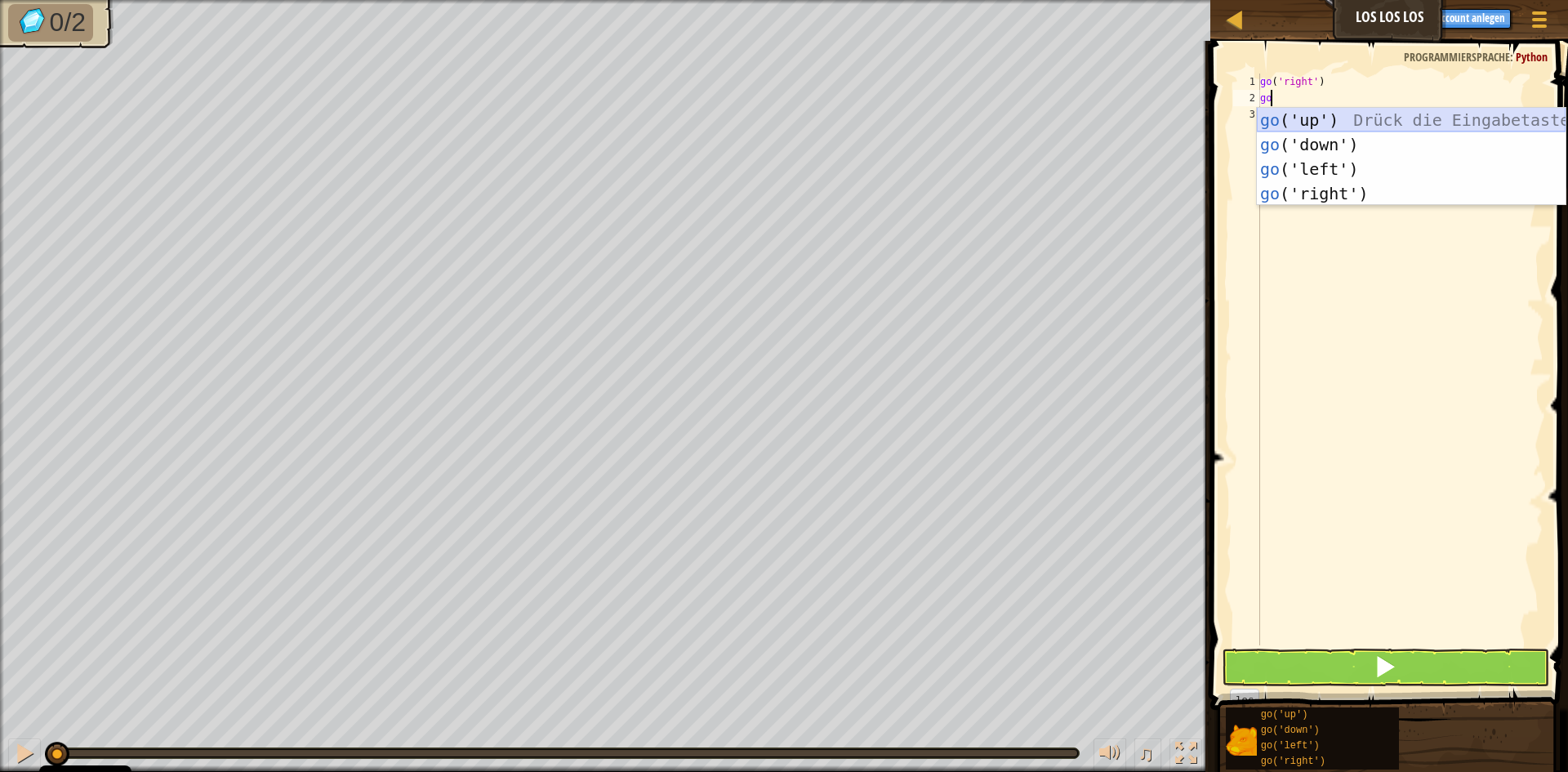
click at [1322, 120] on div "go ('up') Drück die Eingabetaste go ('down') Drück die Eingabetaste go ('left')…" at bounding box center [1411, 181] width 309 height 147
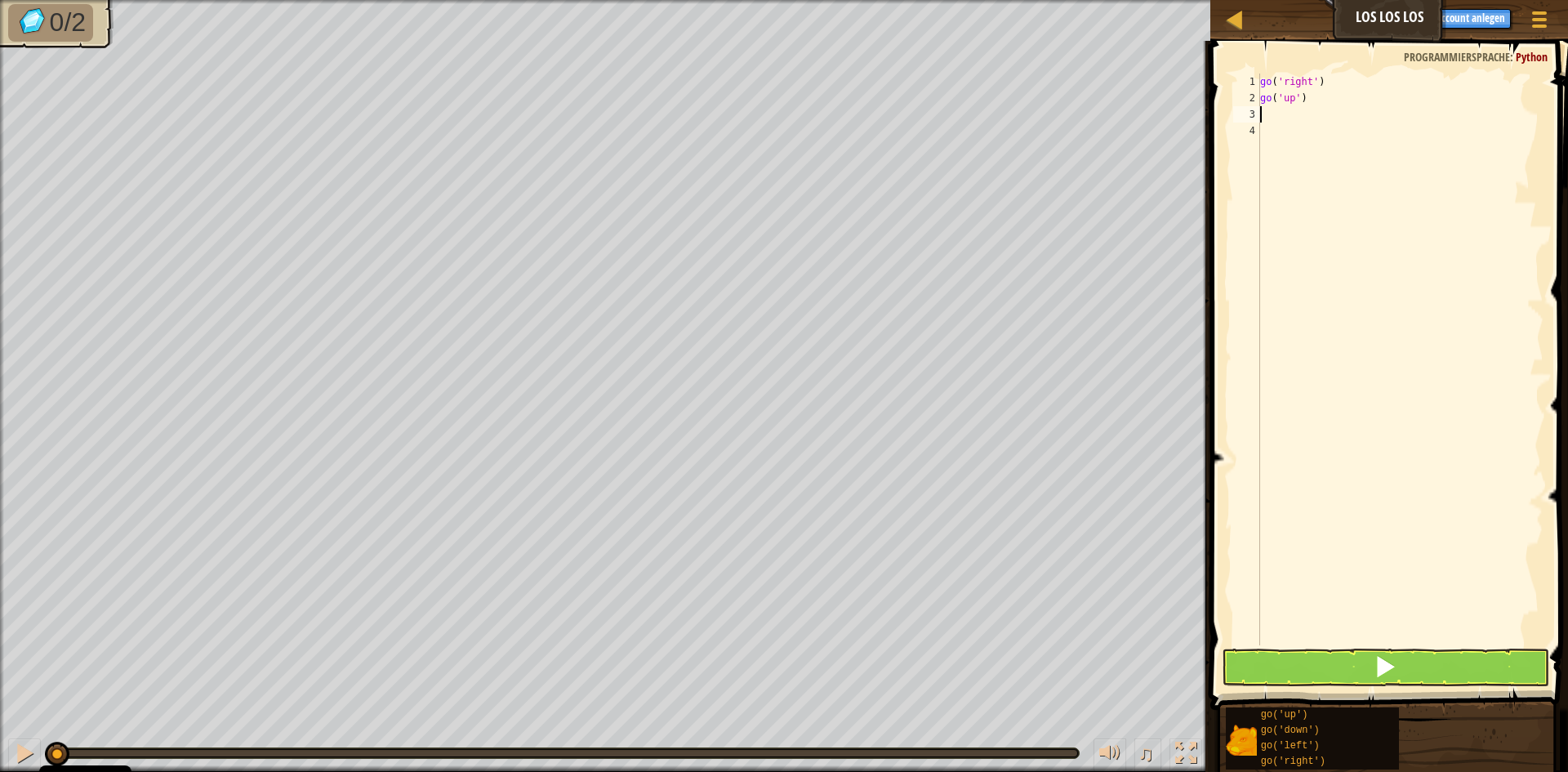
click at [1344, 91] on div "go ( 'right' ) go ( 'up' )" at bounding box center [1400, 376] width 286 height 604
type textarea "go('up')"
click at [1301, 111] on div "go ( 'right' ) go ( 'up' )" at bounding box center [1400, 376] width 286 height 604
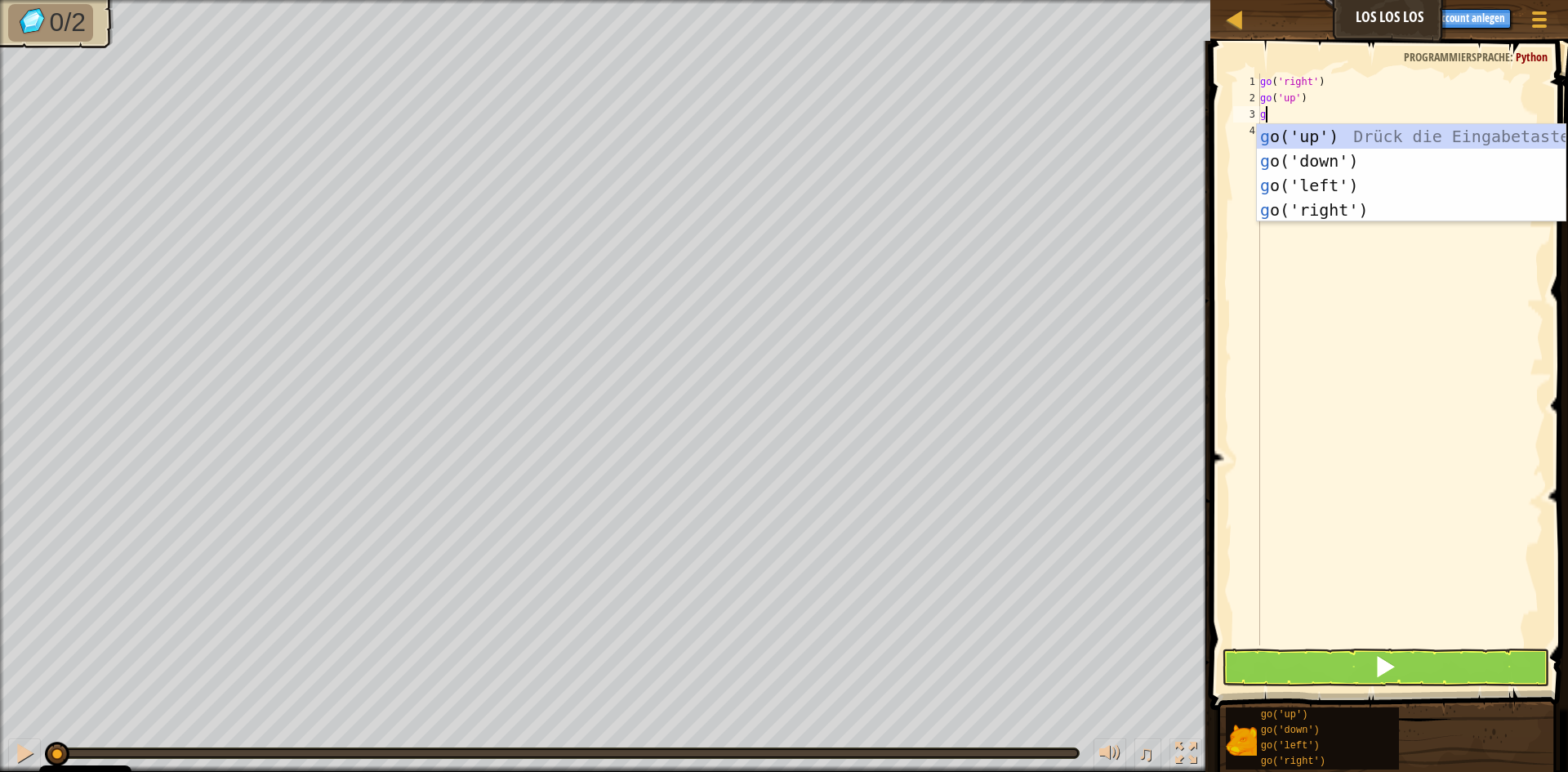
type textarea "go"
click at [1311, 211] on div "go ('up') Drück die Eingabetaste go ('down') Drück die Eingabetaste go ('left')…" at bounding box center [1411, 197] width 309 height 147
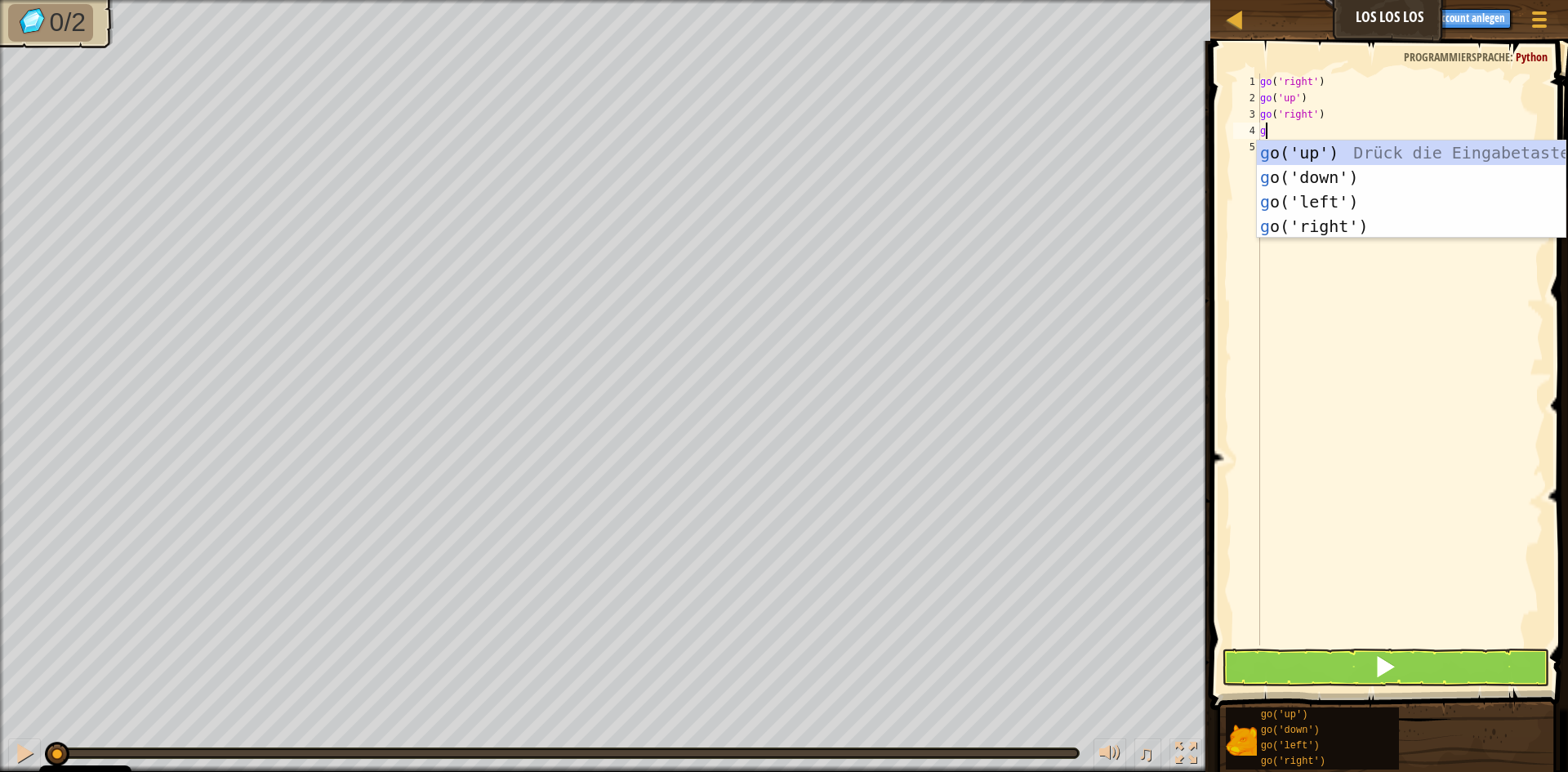
type textarea "go"
click at [1317, 224] on div "go ('up') Drück die Eingabetaste go ('down') Drück die Eingabetaste go ('left')…" at bounding box center [1411, 213] width 309 height 147
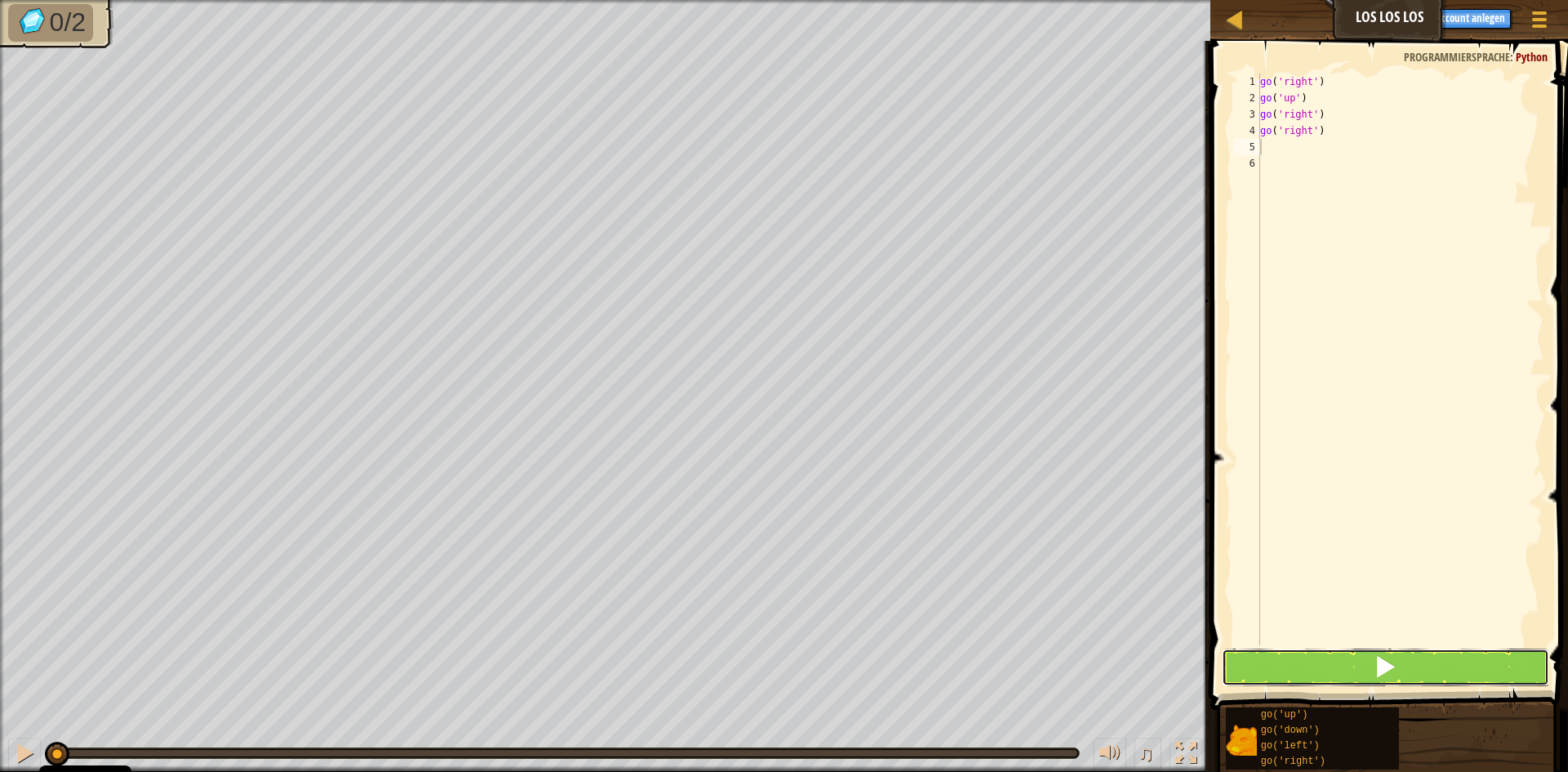
click at [1464, 661] on button at bounding box center [1386, 668] width 328 height 38
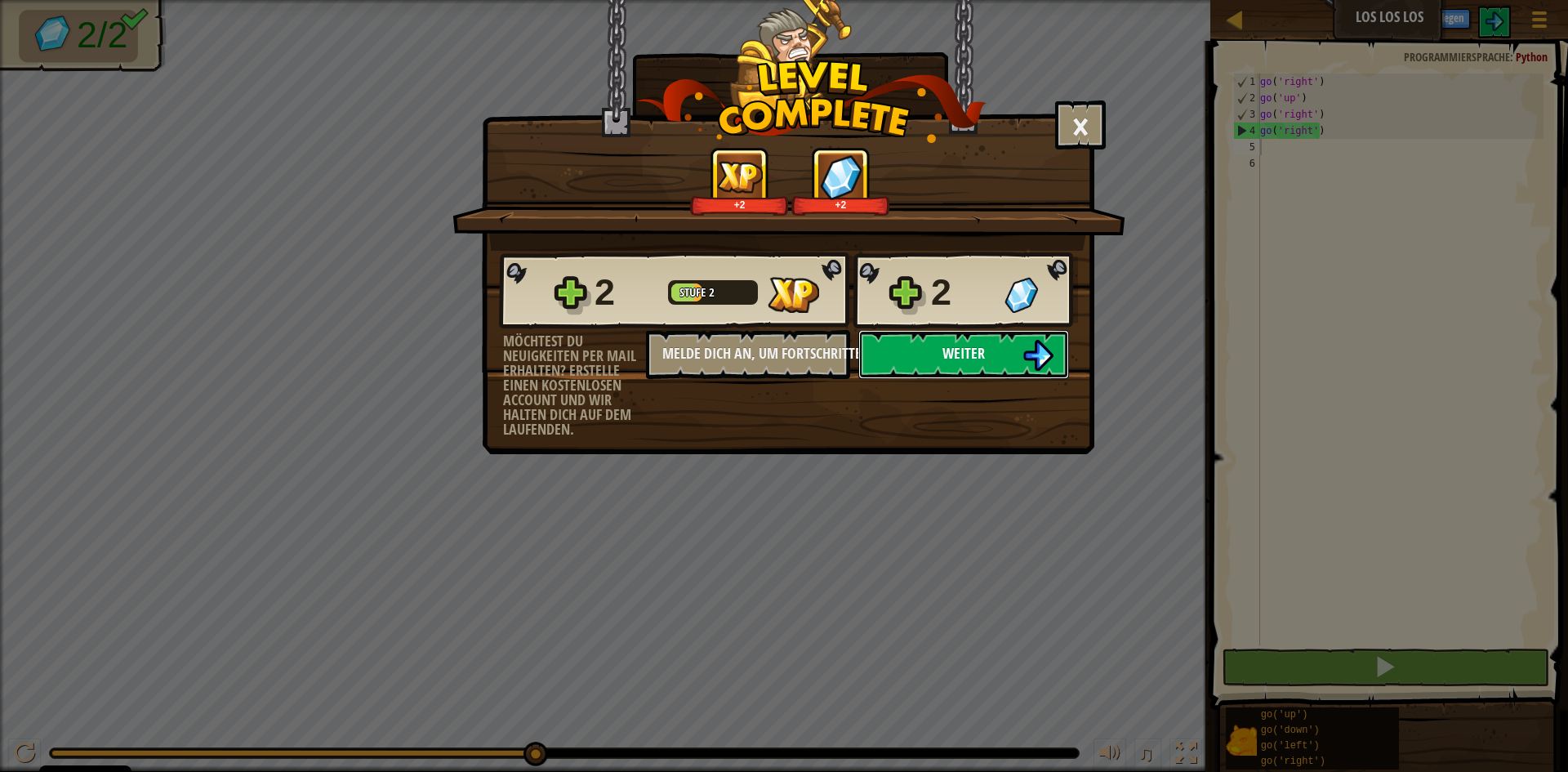
click at [998, 355] on button "Weiter" at bounding box center [964, 354] width 211 height 49
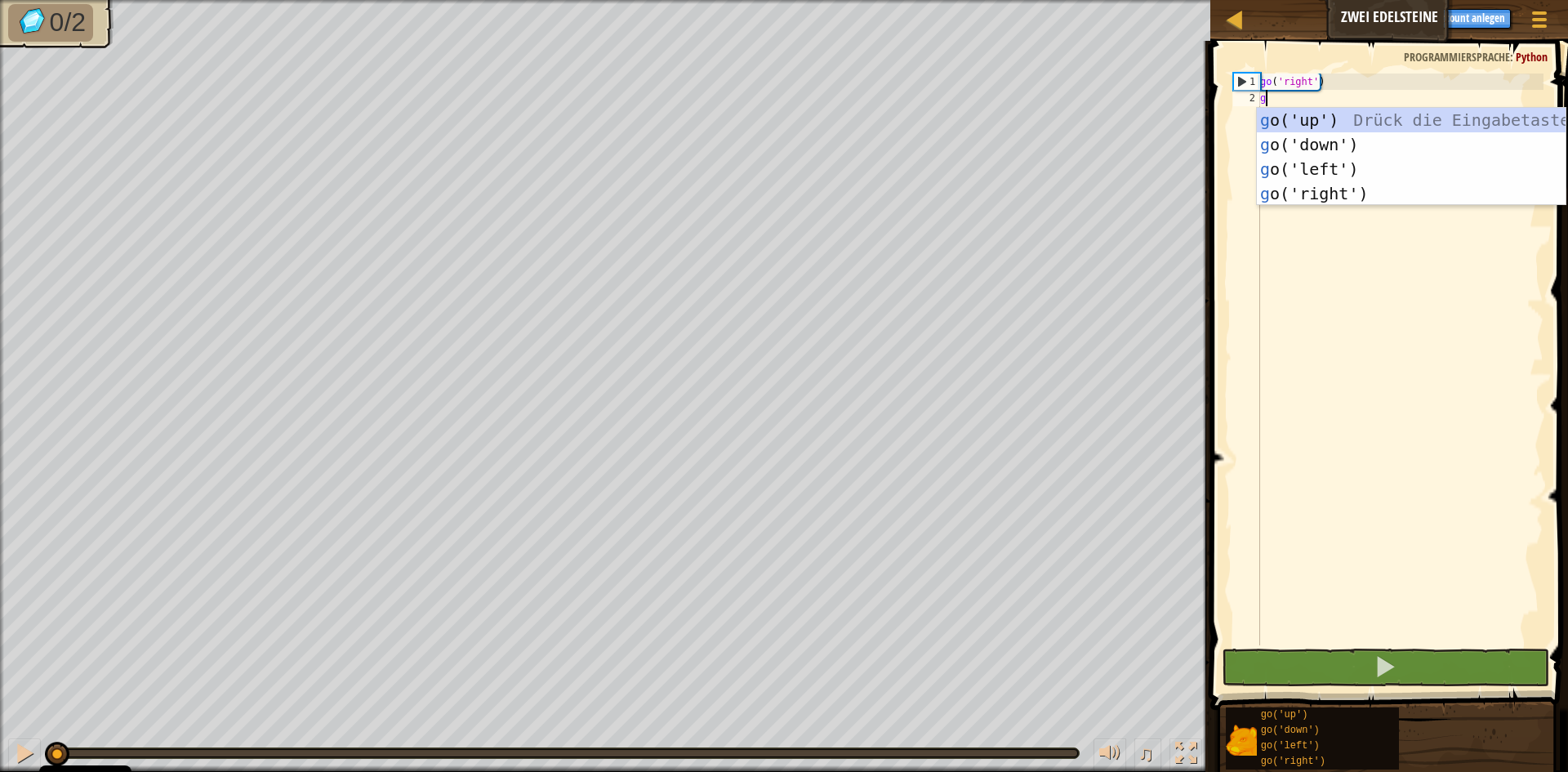
scroll to position [7, 0]
type textarea "go"
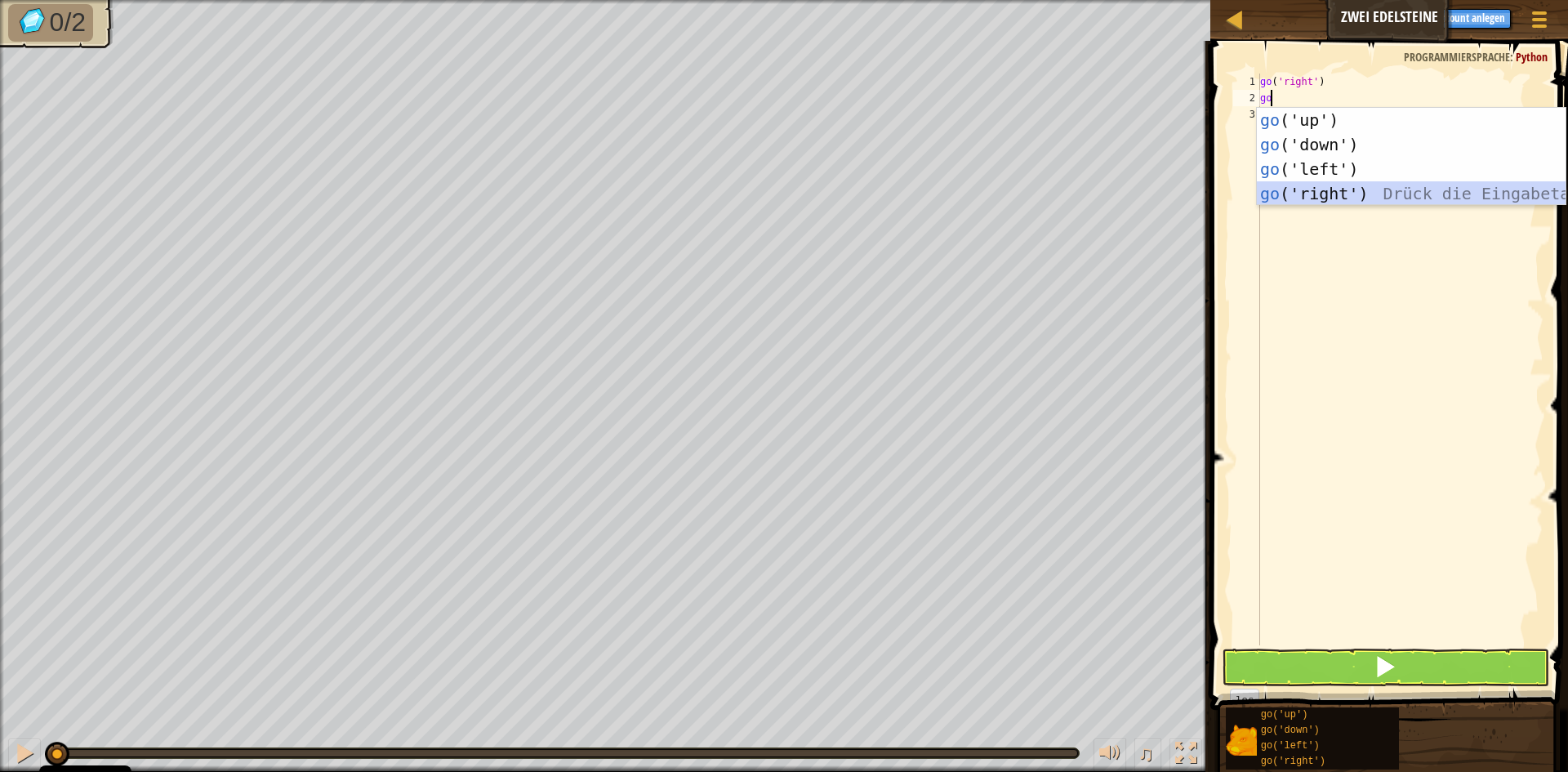
click at [1356, 194] on div "go ('up') Drück die Eingabetaste go ('down') Drück die Eingabetaste go ('left')…" at bounding box center [1411, 181] width 309 height 147
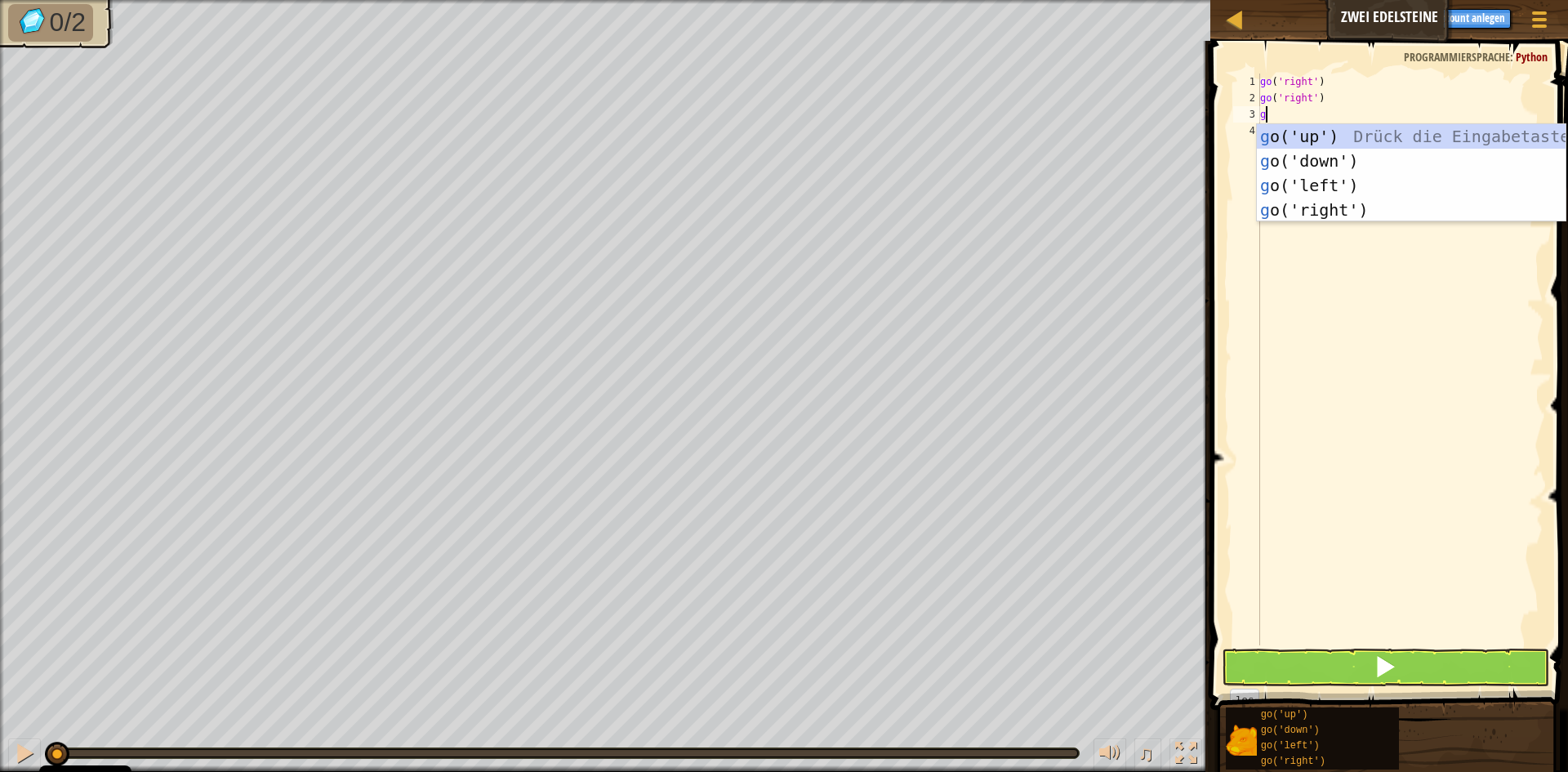
type textarea "go"
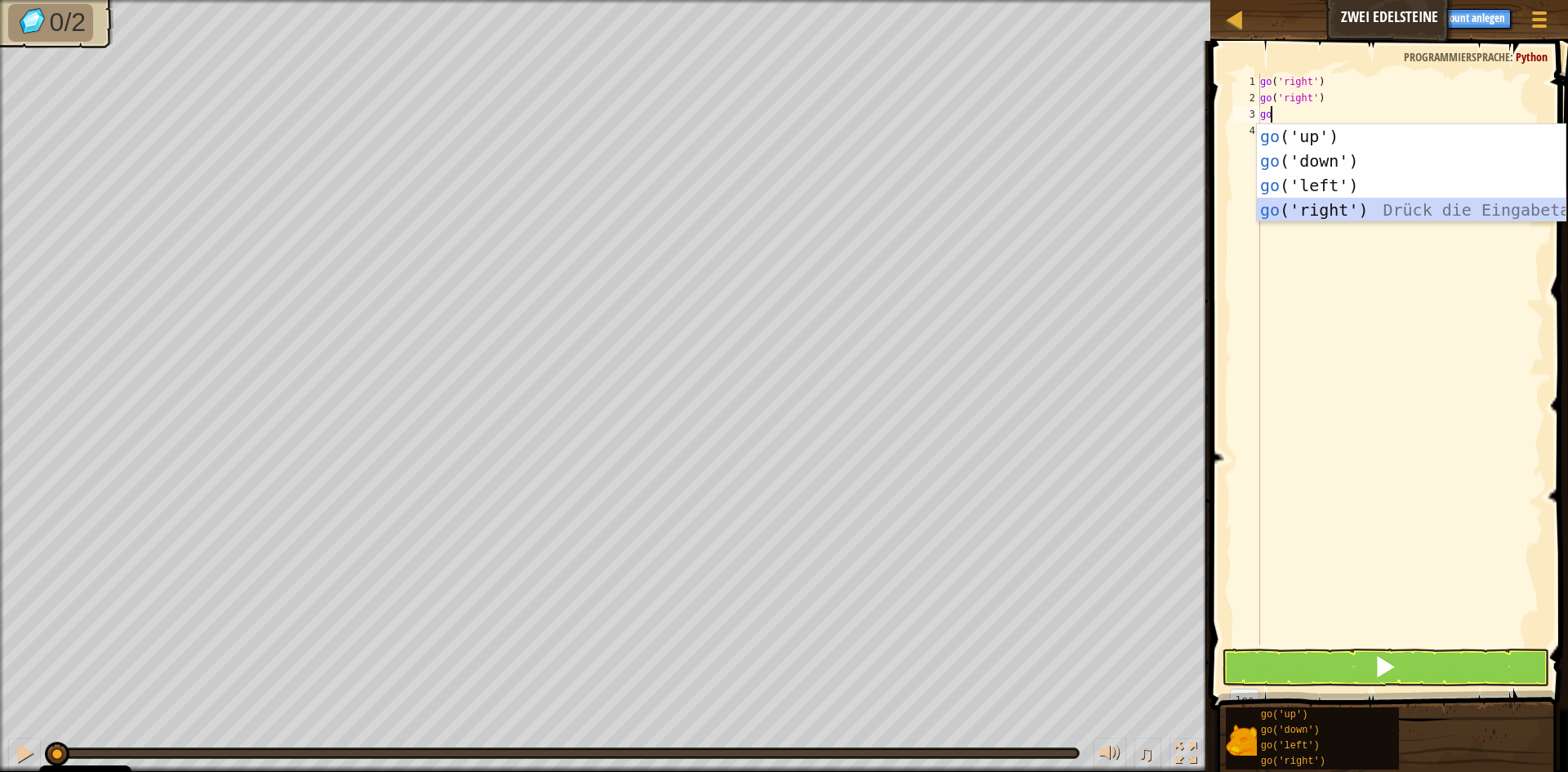
click at [1366, 199] on div "go ('up') Drück die Eingabetaste go ('down') Drück die Eingabetaste go ('left')…" at bounding box center [1411, 197] width 309 height 147
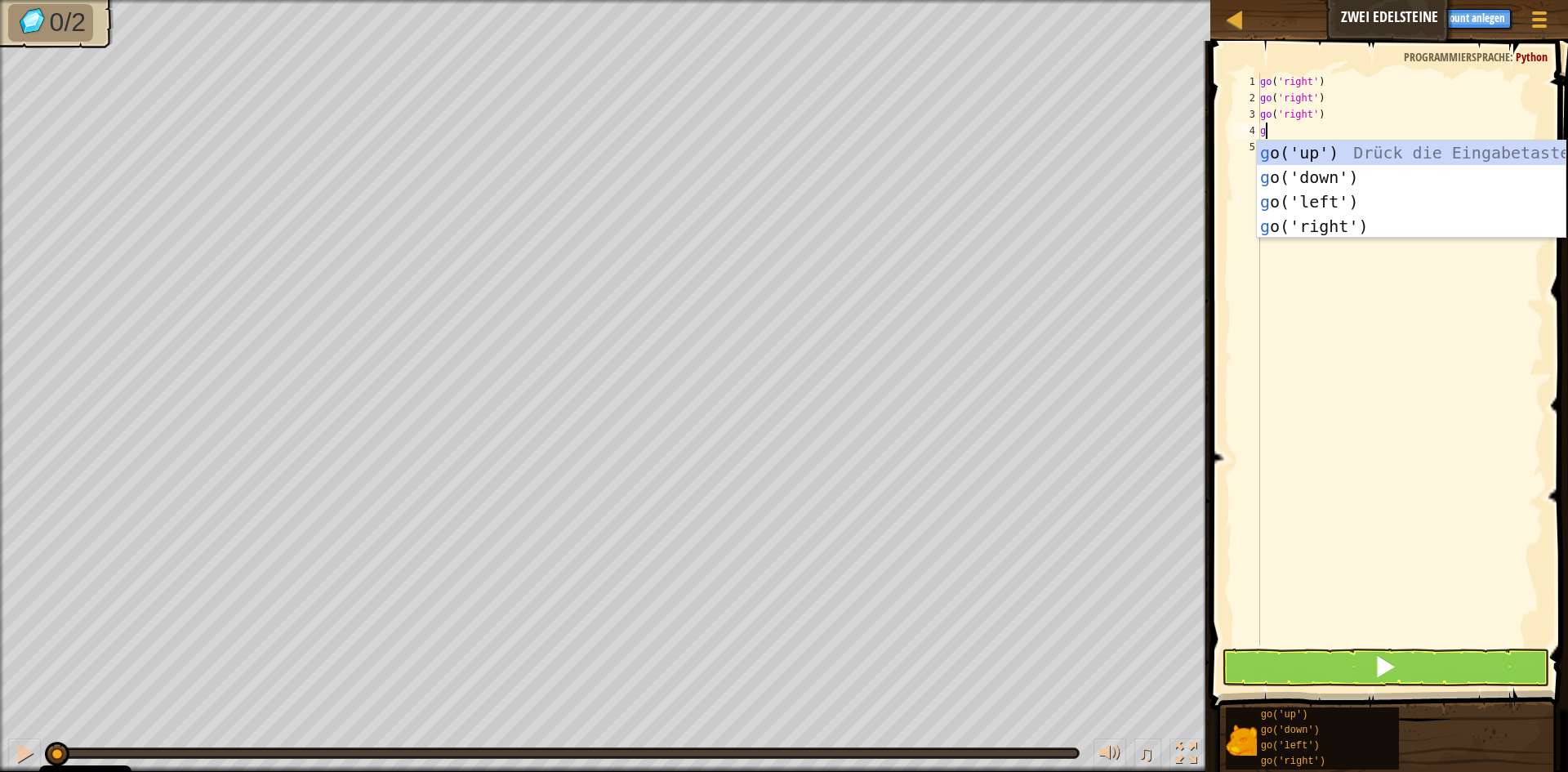
type textarea "go"
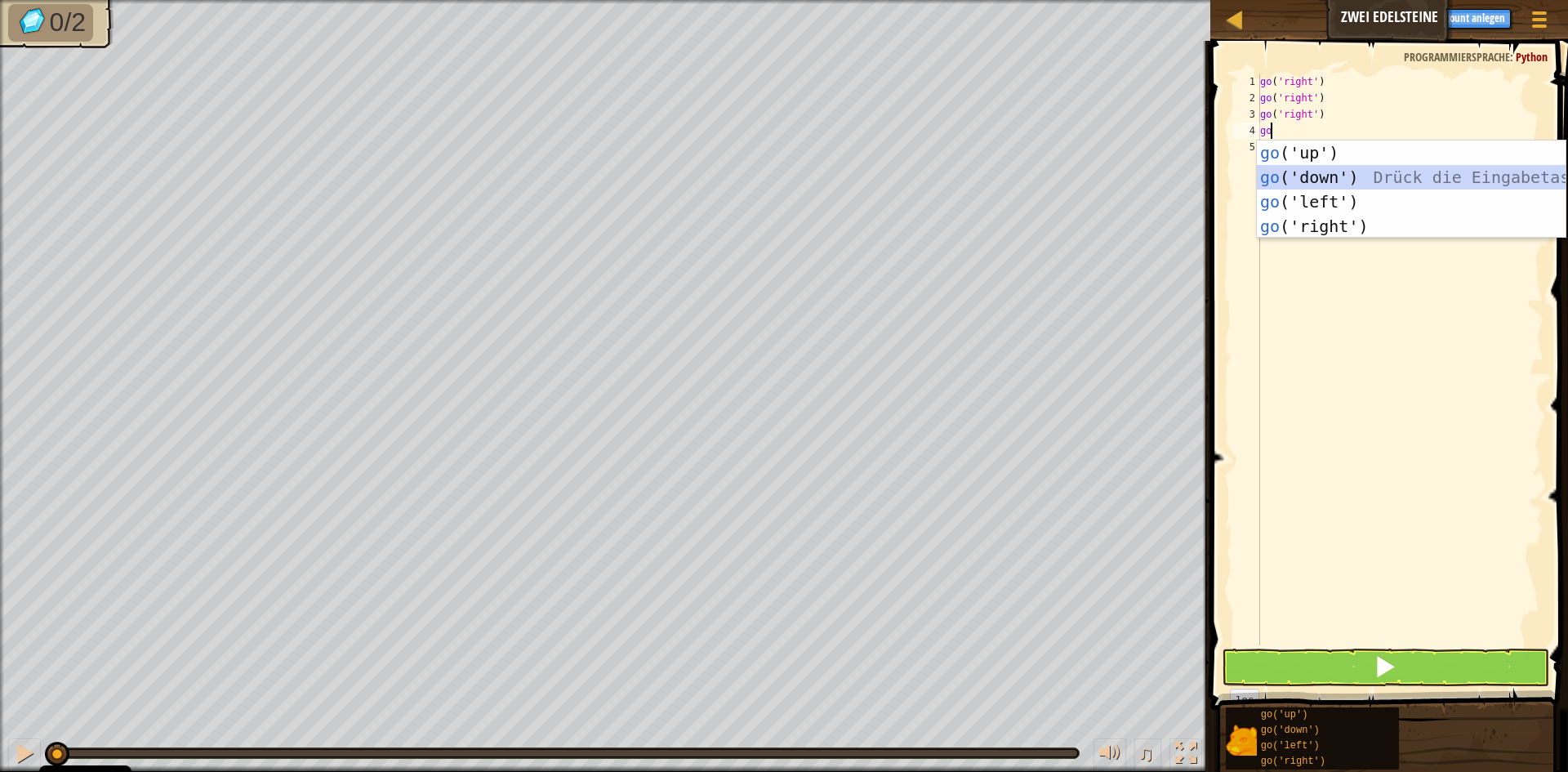
click at [1360, 179] on div "go ('up') Drück die Eingabetaste go ('down') Drück die Eingabetaste go ('left')…" at bounding box center [1411, 213] width 309 height 147
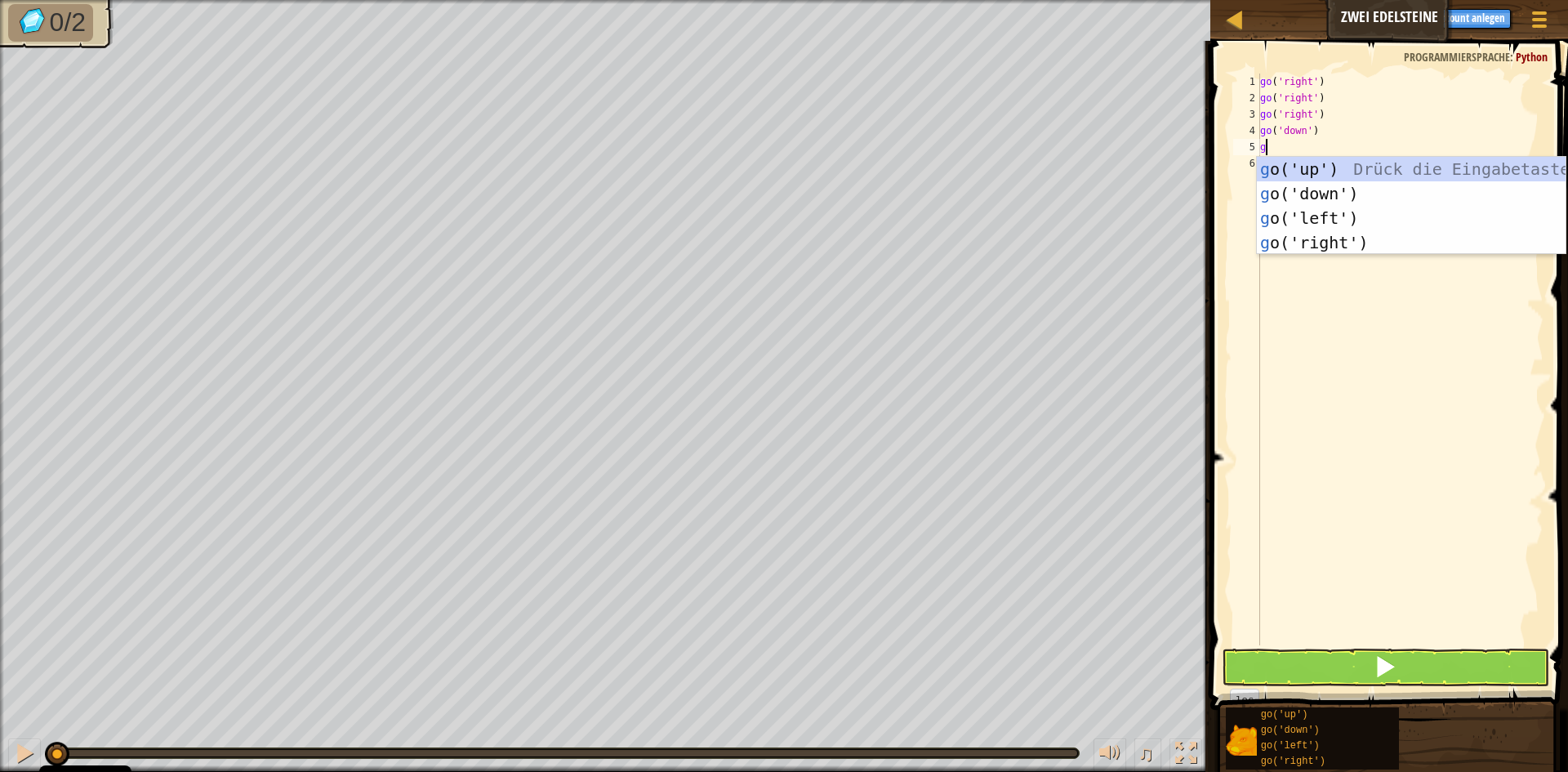
type textarea "go"
click at [1351, 166] on div "go ('up') Drück die Eingabetaste go ('down') Drück die Eingabetaste go ('left')…" at bounding box center [1411, 230] width 309 height 147
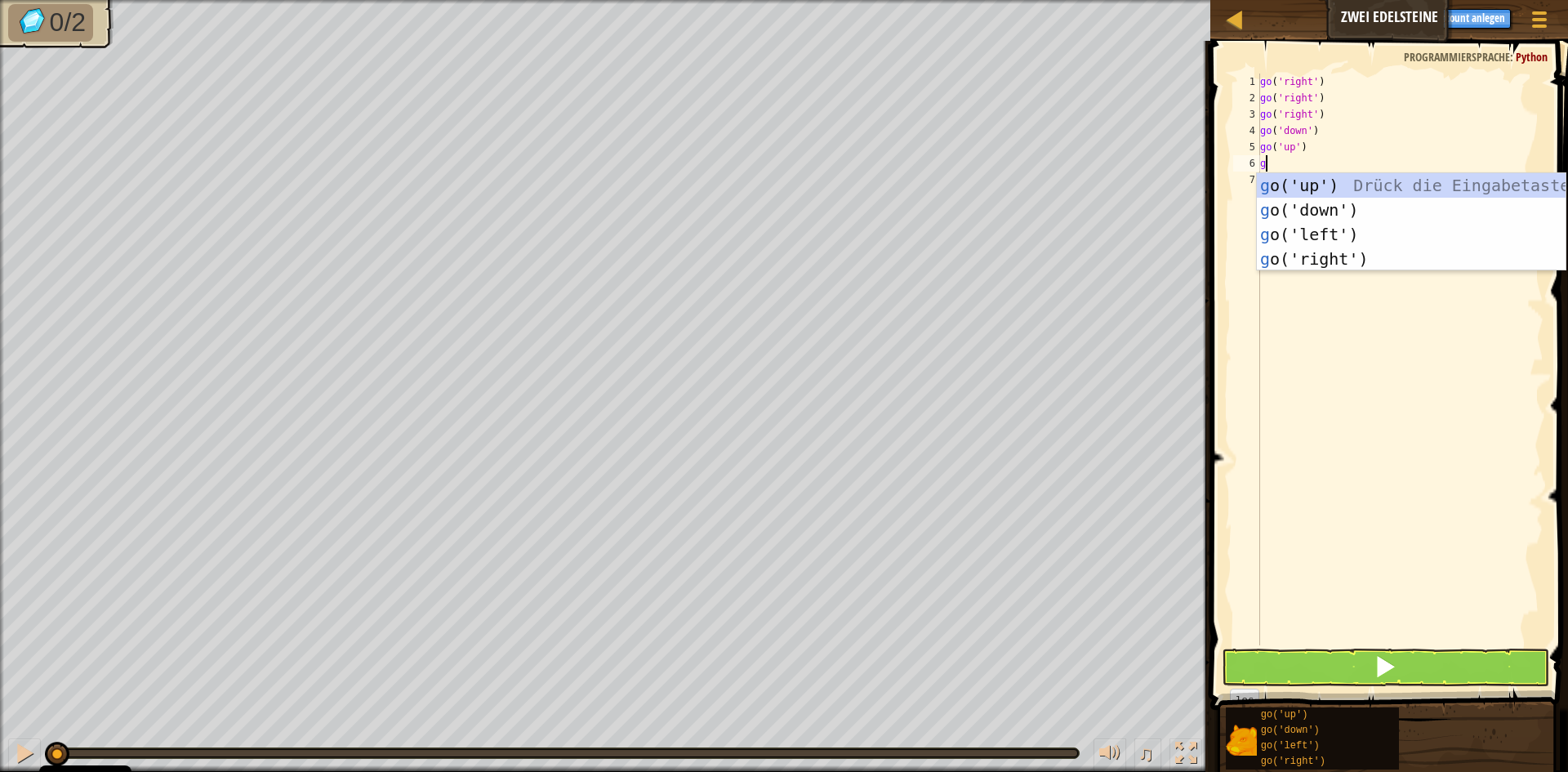
type textarea "go"
click at [1344, 185] on div "go ('up') Drück die Eingabetaste go ('down') Drück die Eingabetaste go ('left')…" at bounding box center [1411, 246] width 309 height 147
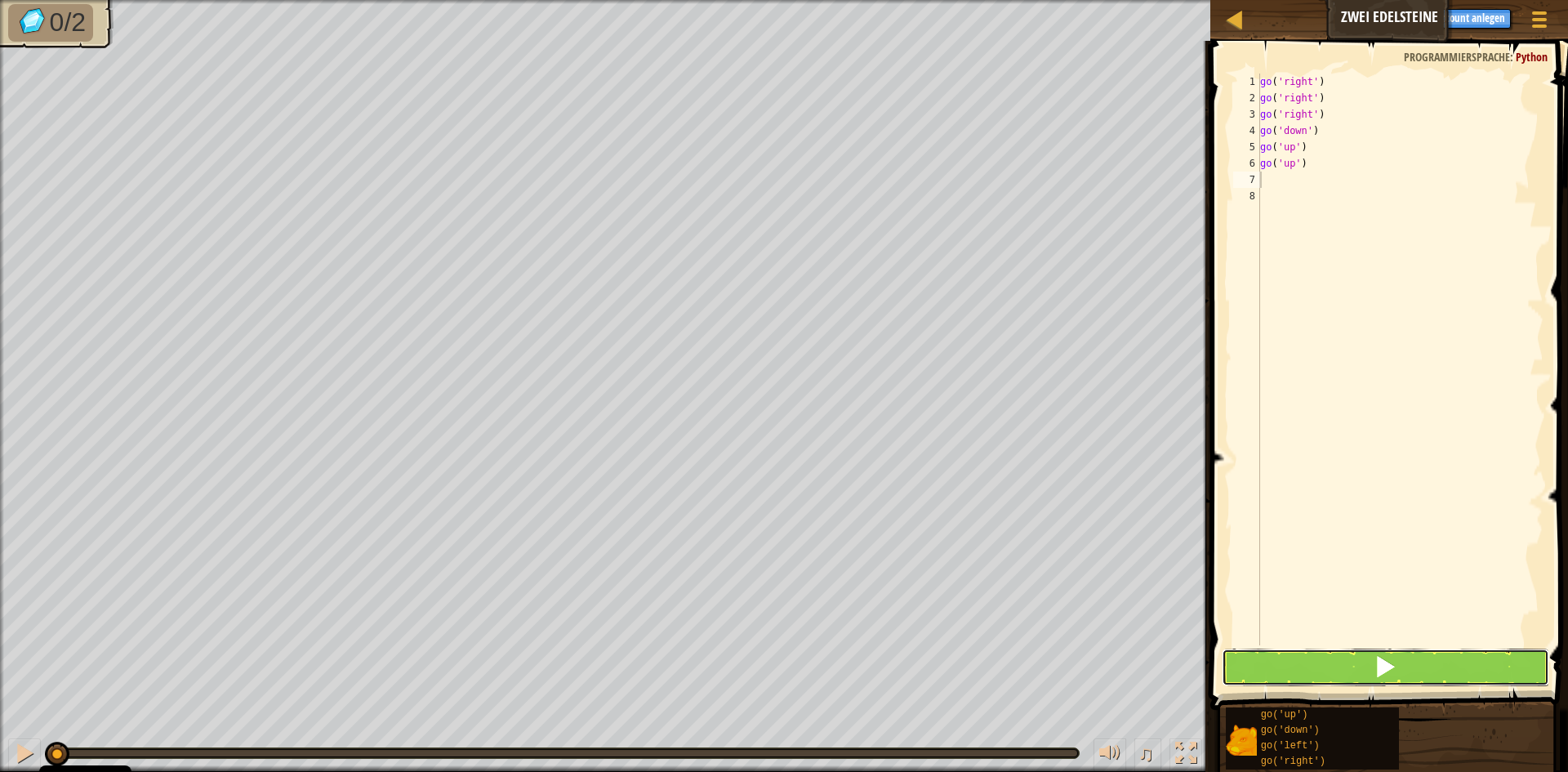
click at [1452, 663] on button at bounding box center [1386, 668] width 328 height 38
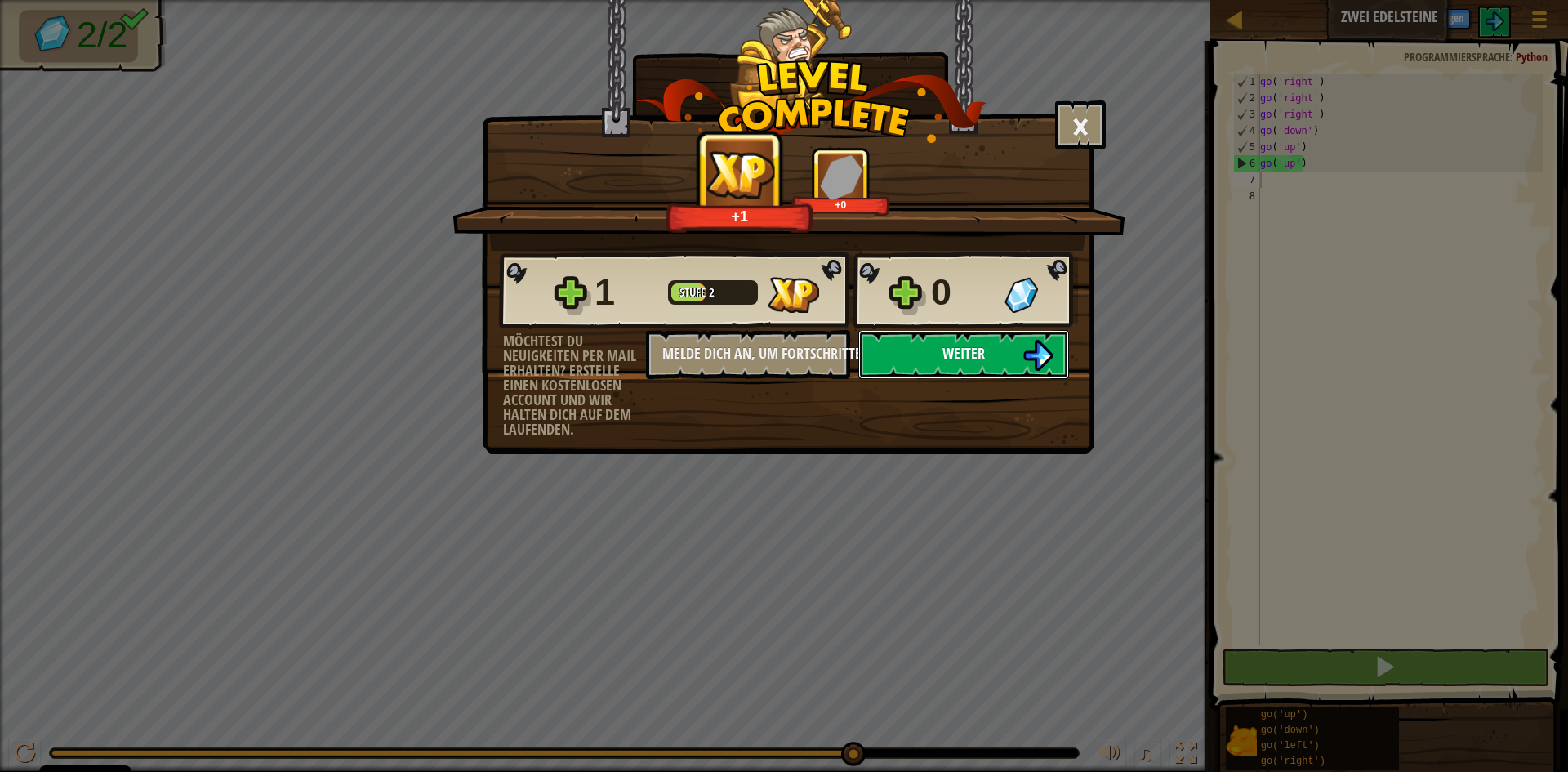
click at [1006, 343] on button "Weiter" at bounding box center [964, 354] width 211 height 49
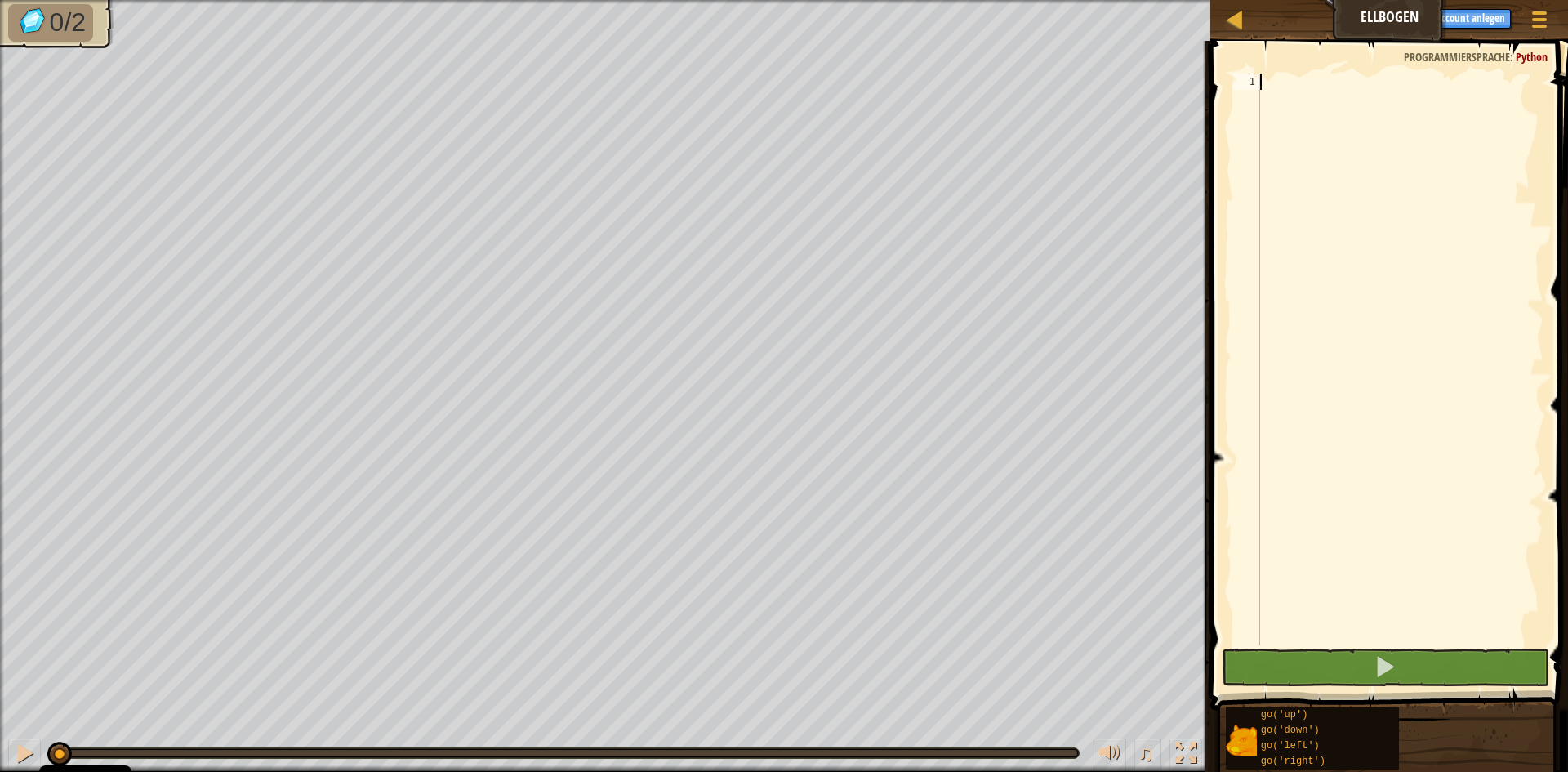
scroll to position [7, 0]
type textarea "go"
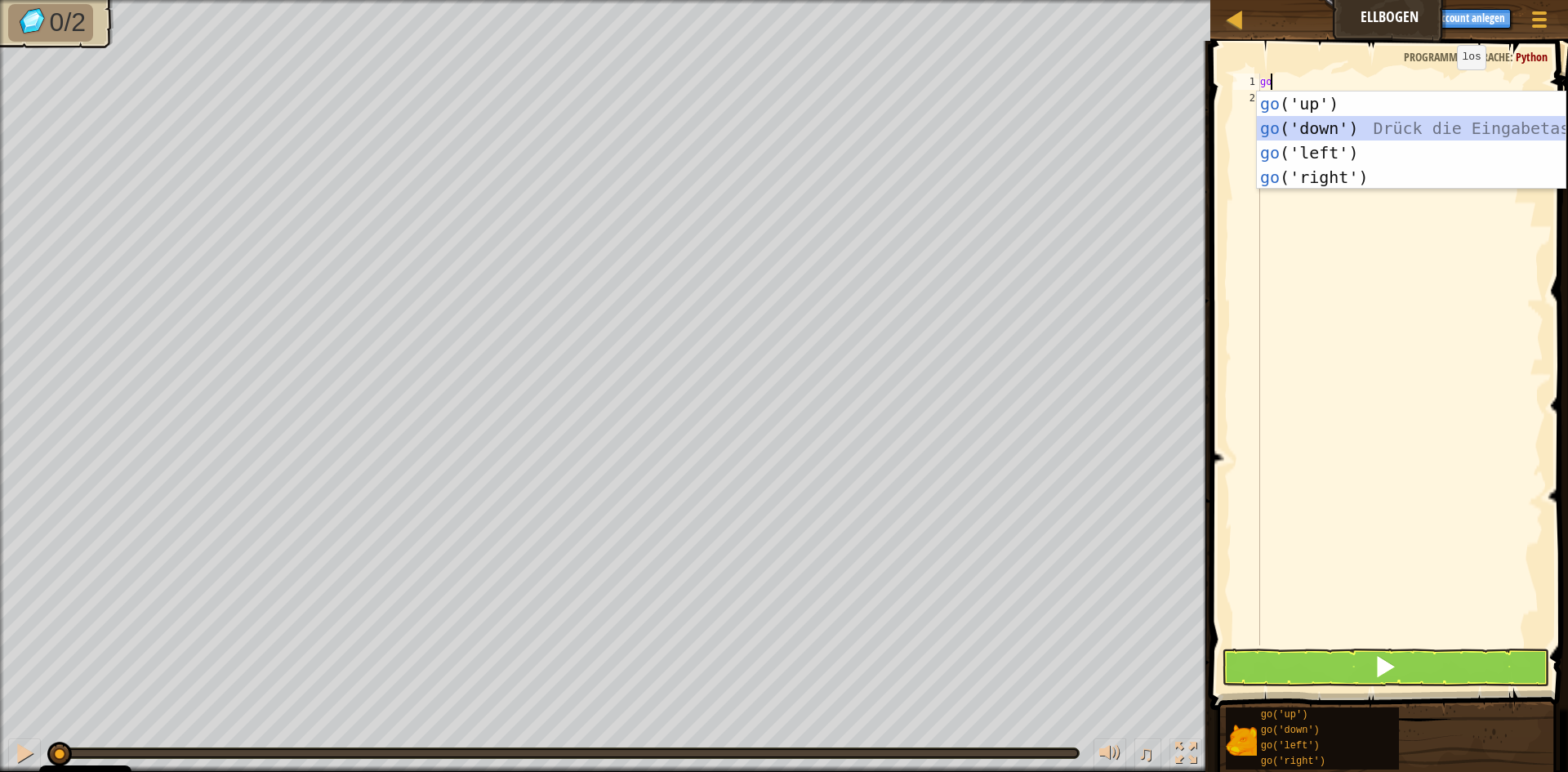
click at [1422, 126] on div "go ('up') Drück die Eingabetaste go ('down') Drück die Eingabetaste go ('left')…" at bounding box center [1411, 165] width 309 height 147
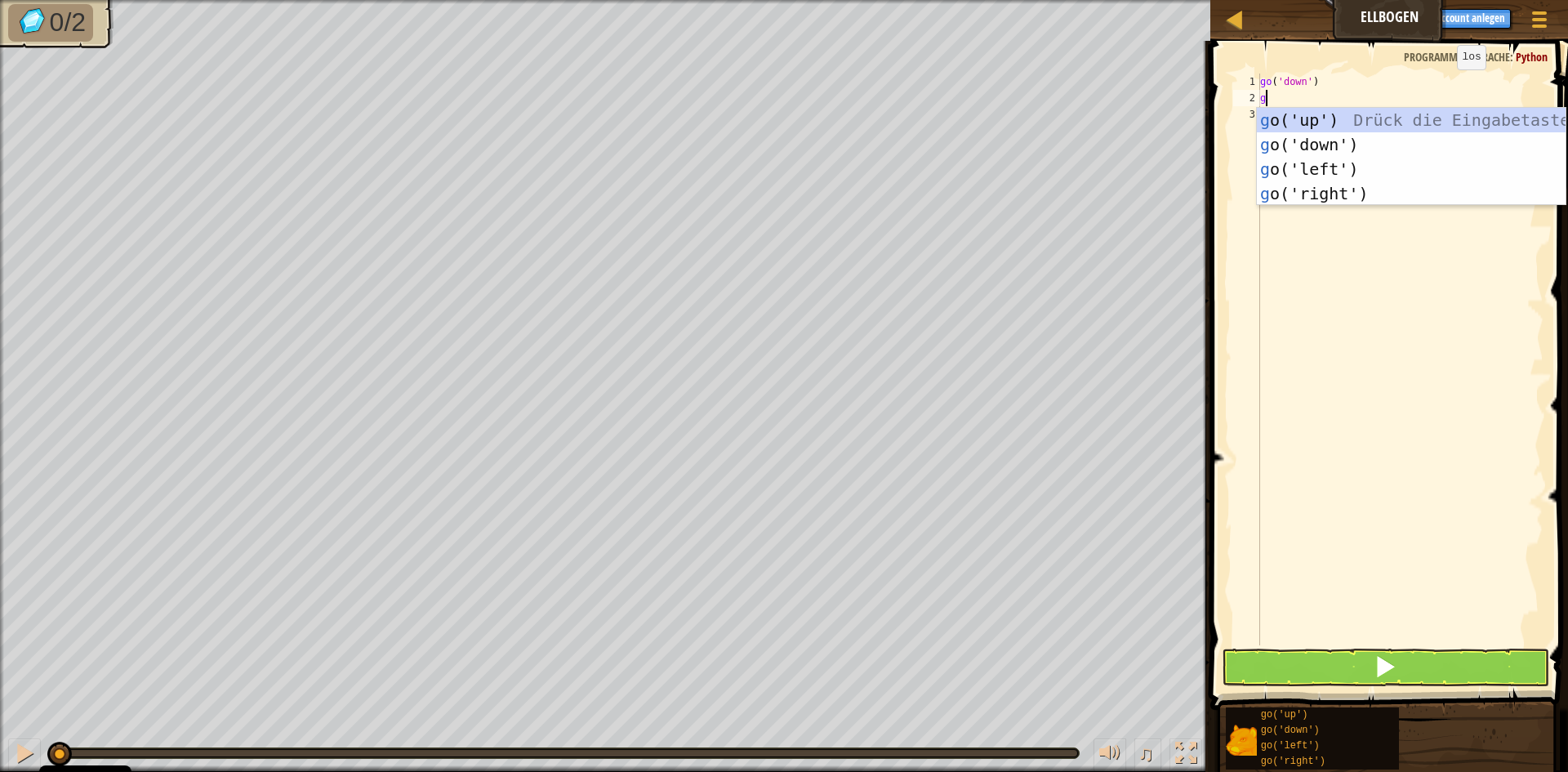
type textarea "go"
click at [1422, 126] on div "go ('up') Drück die Eingabetaste go ('down') Drück die Eingabetaste go ('left')…" at bounding box center [1411, 181] width 309 height 147
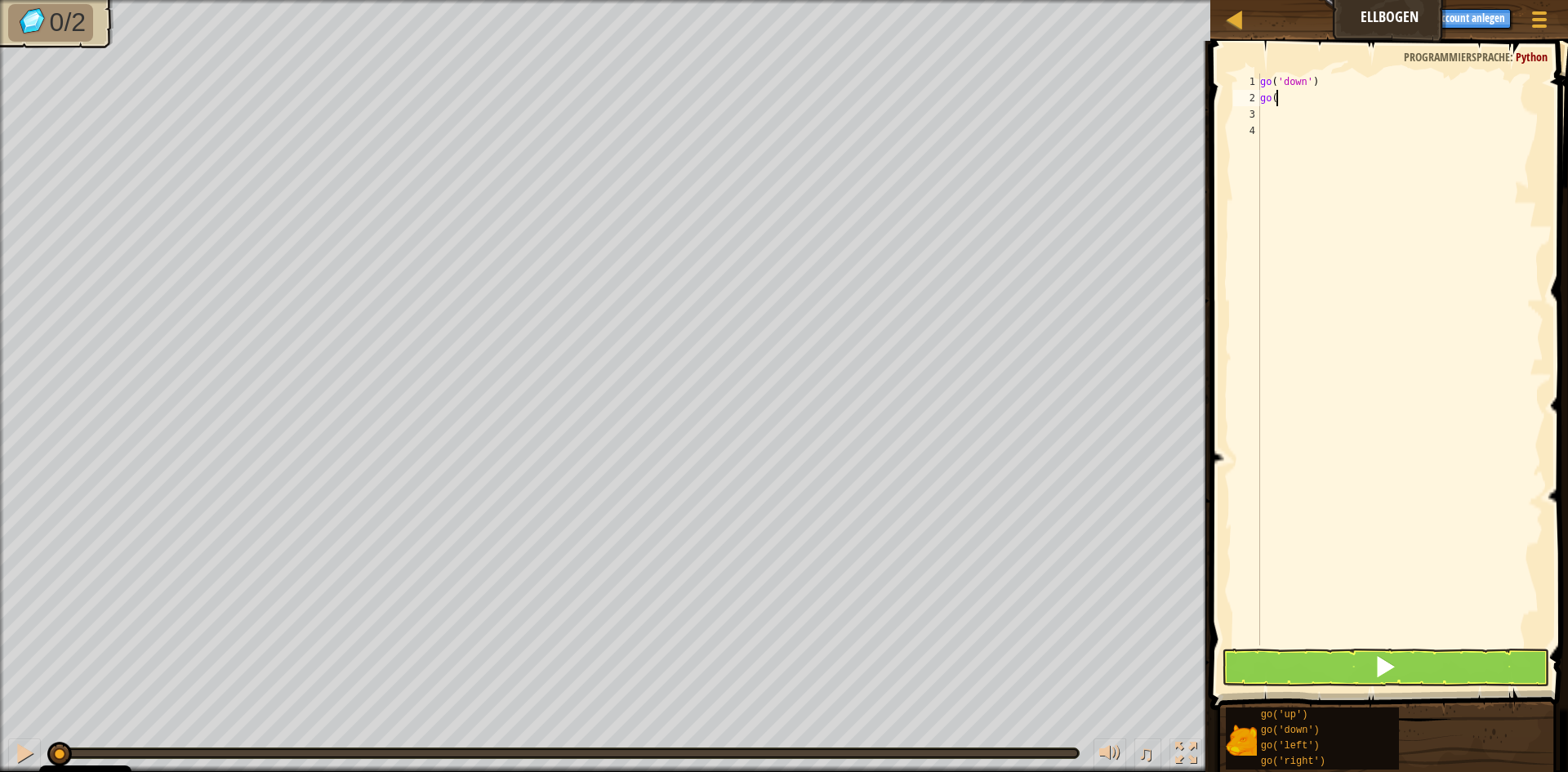
type textarea "g"
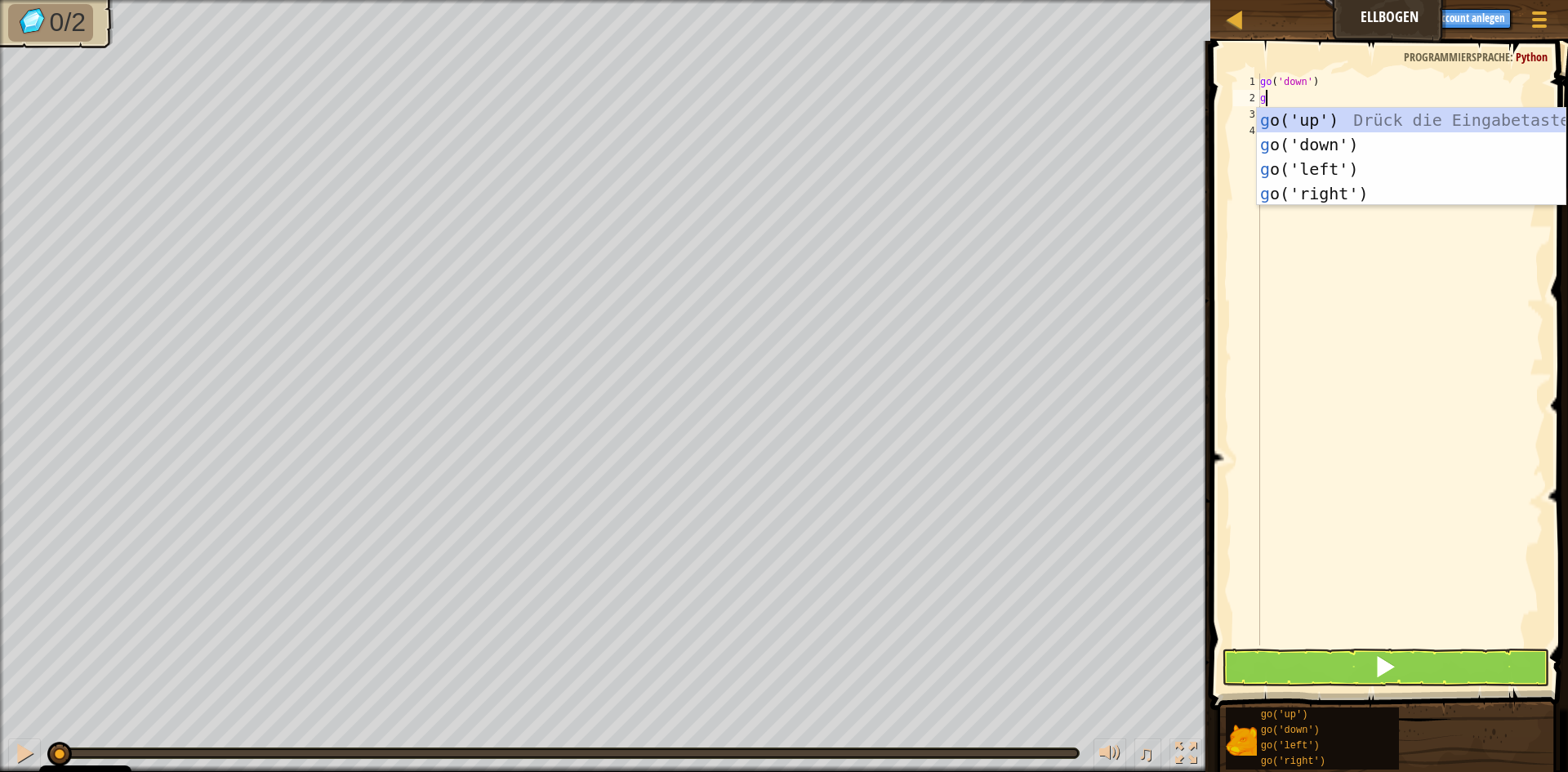
type textarea "go"
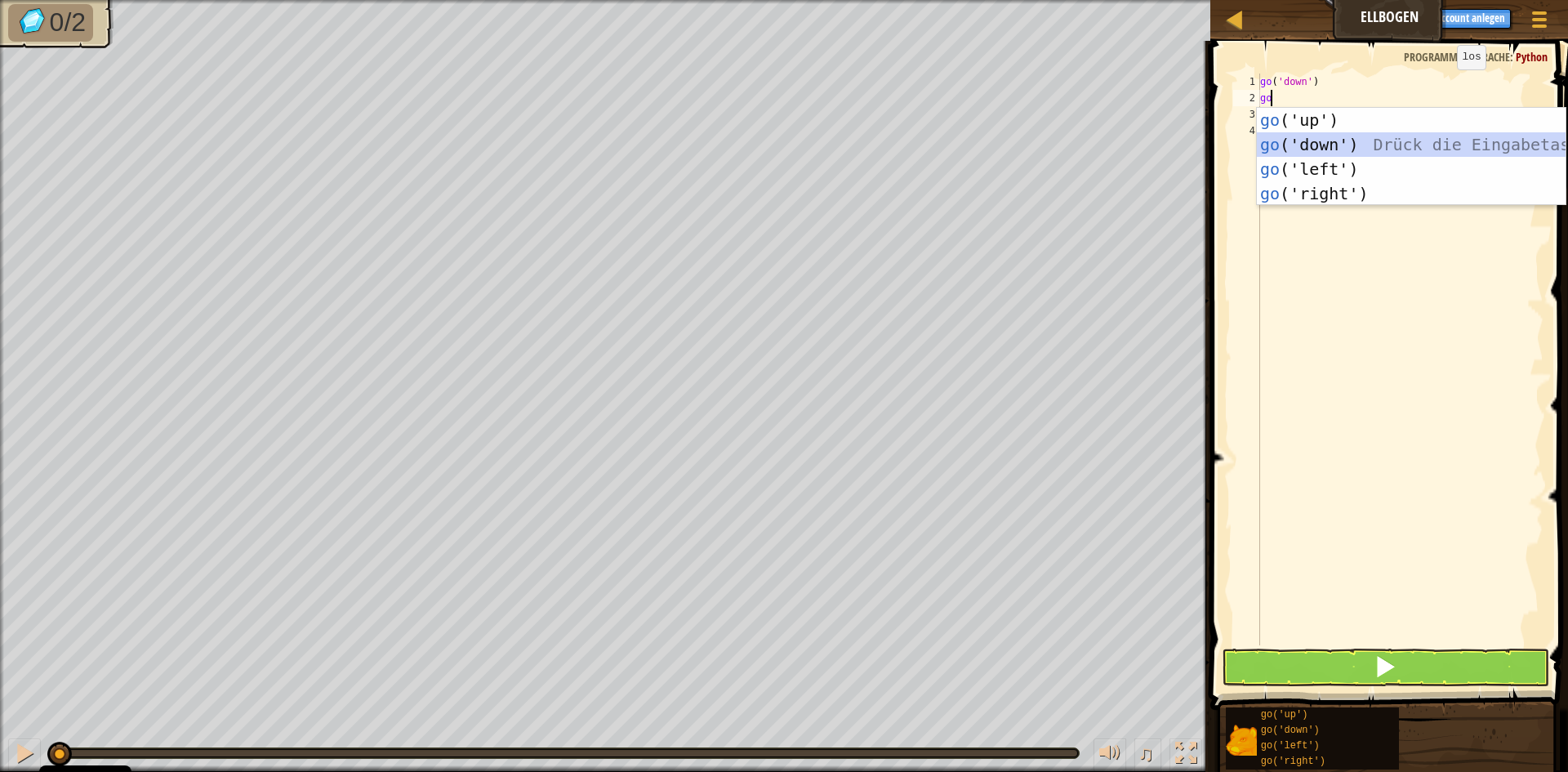
click at [1466, 145] on div "go ('up') Drück die Eingabetaste go ('down') Drück die Eingabetaste go ('left')…" at bounding box center [1411, 181] width 309 height 147
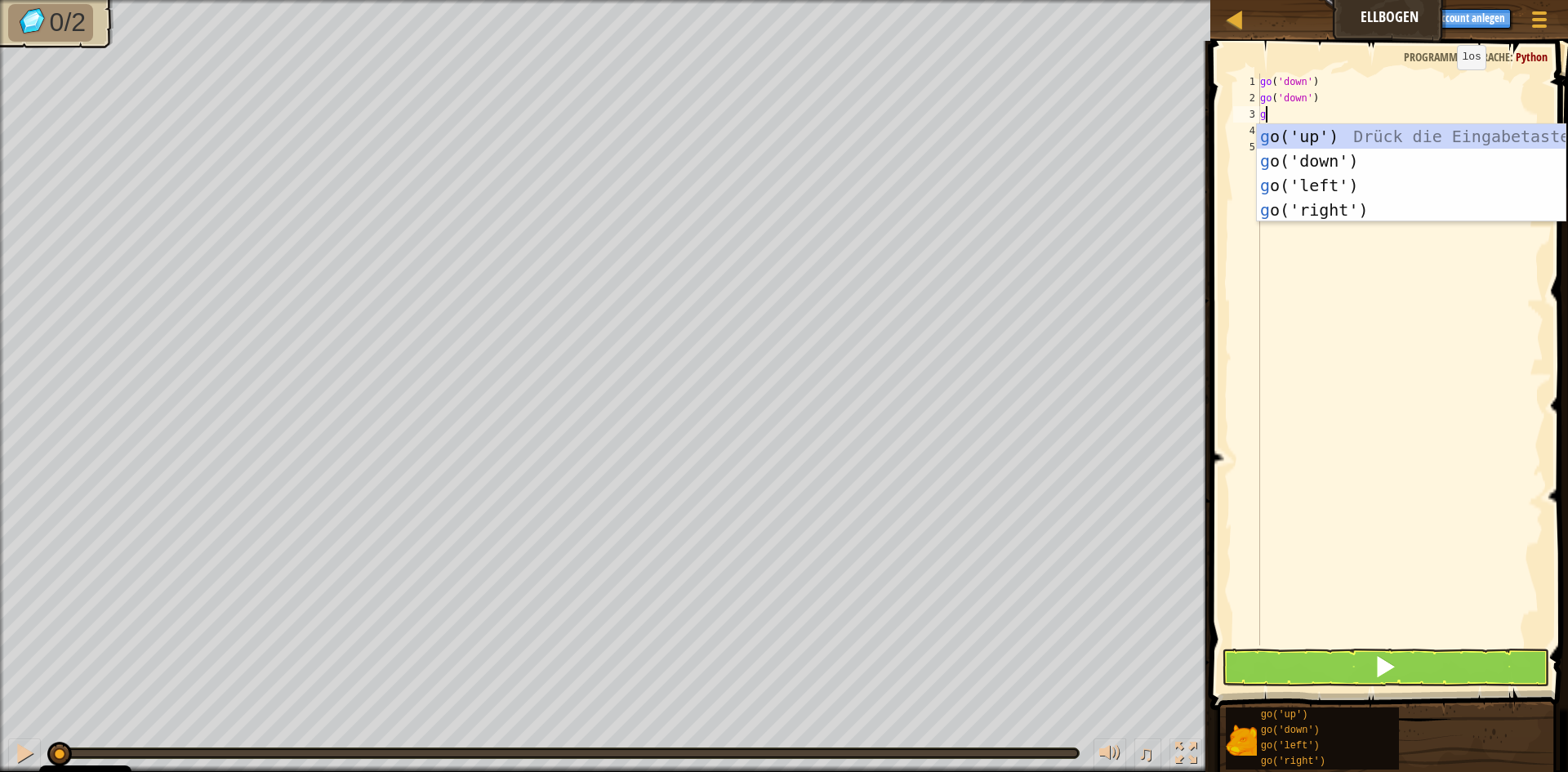
type textarea "go"
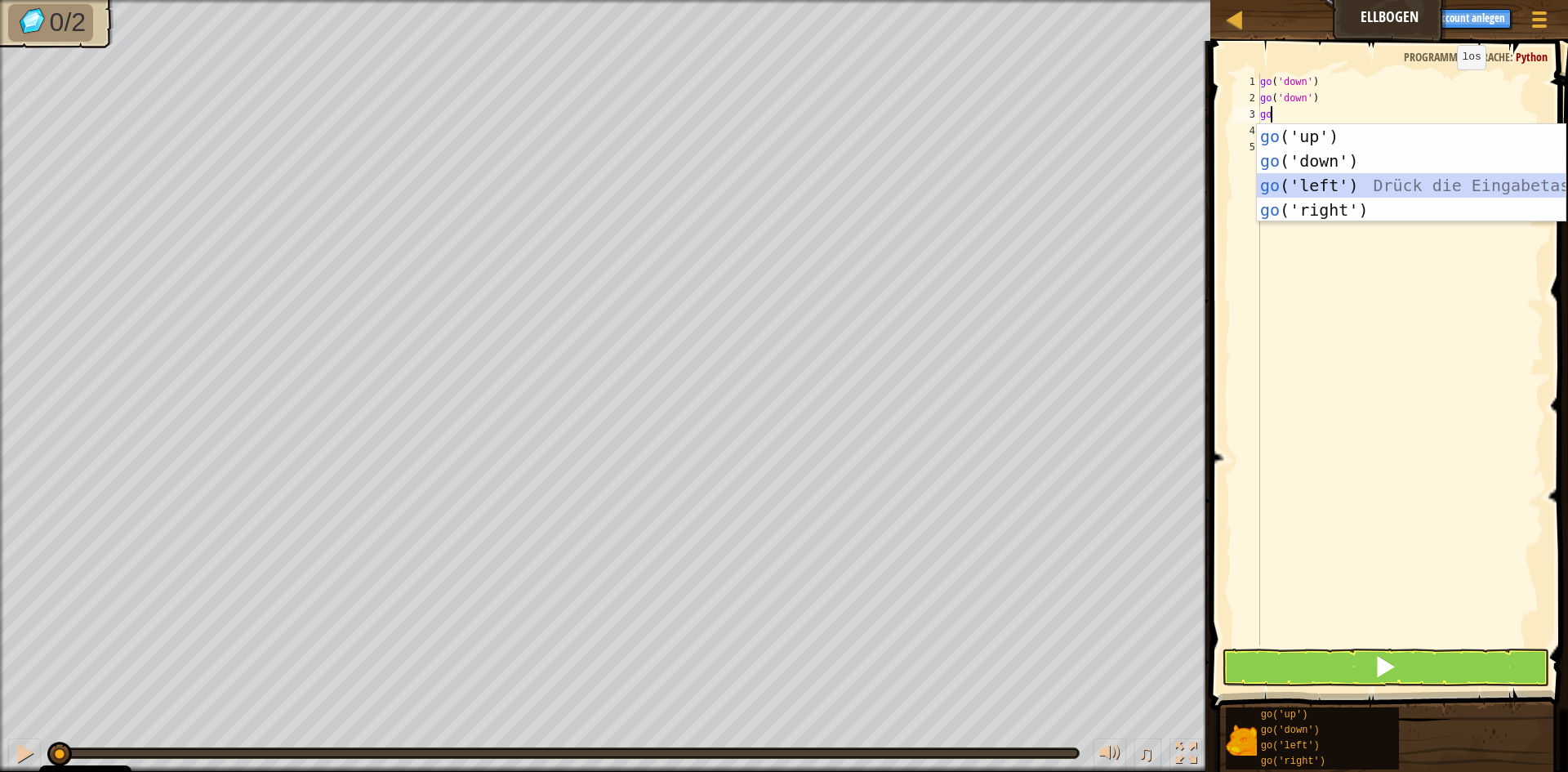
click at [1455, 179] on div "go ('up') Drück die Eingabetaste go ('down') Drück die Eingabetaste go ('left')…" at bounding box center [1411, 197] width 309 height 147
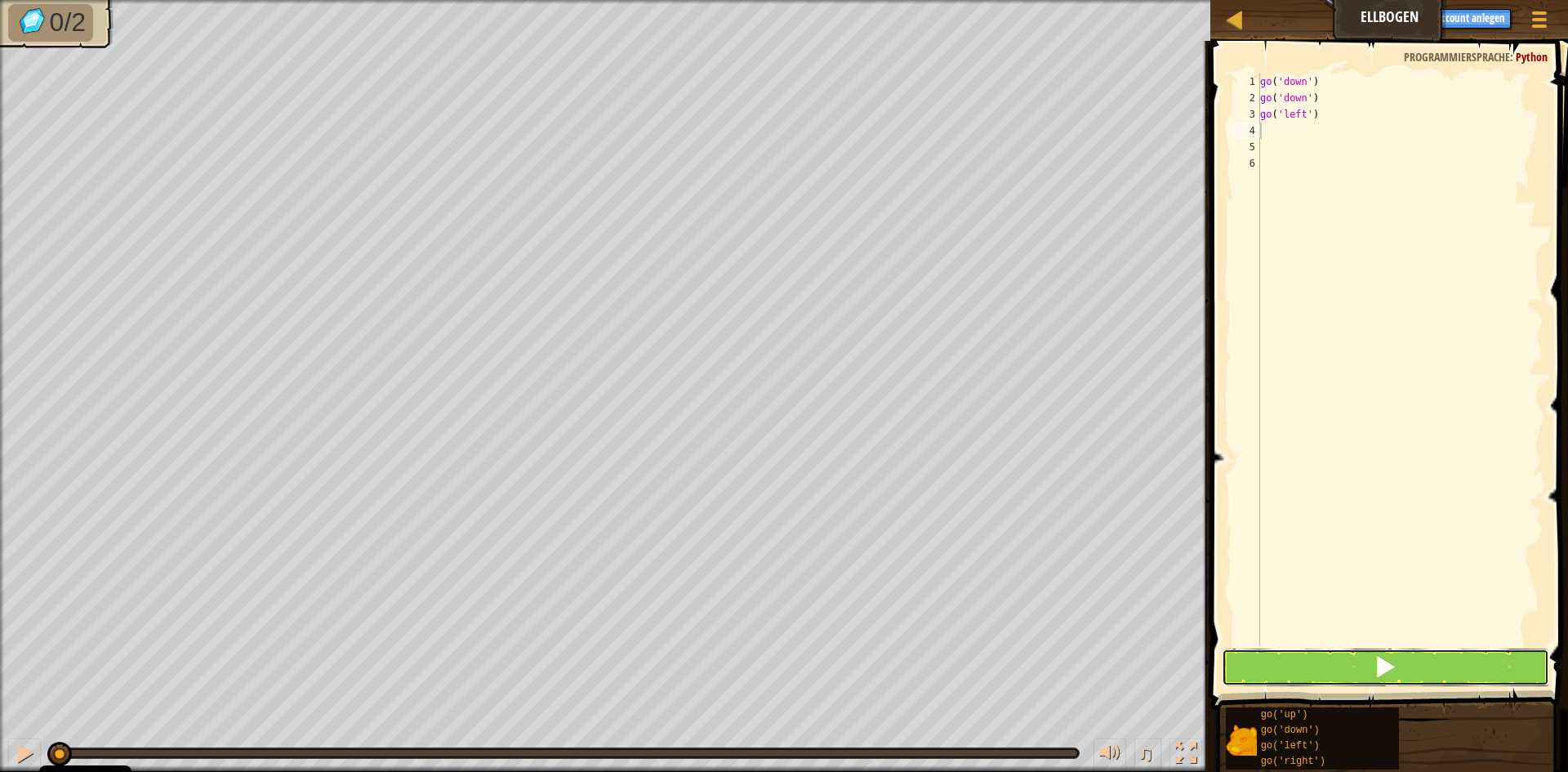
click at [1271, 670] on button at bounding box center [1386, 668] width 328 height 38
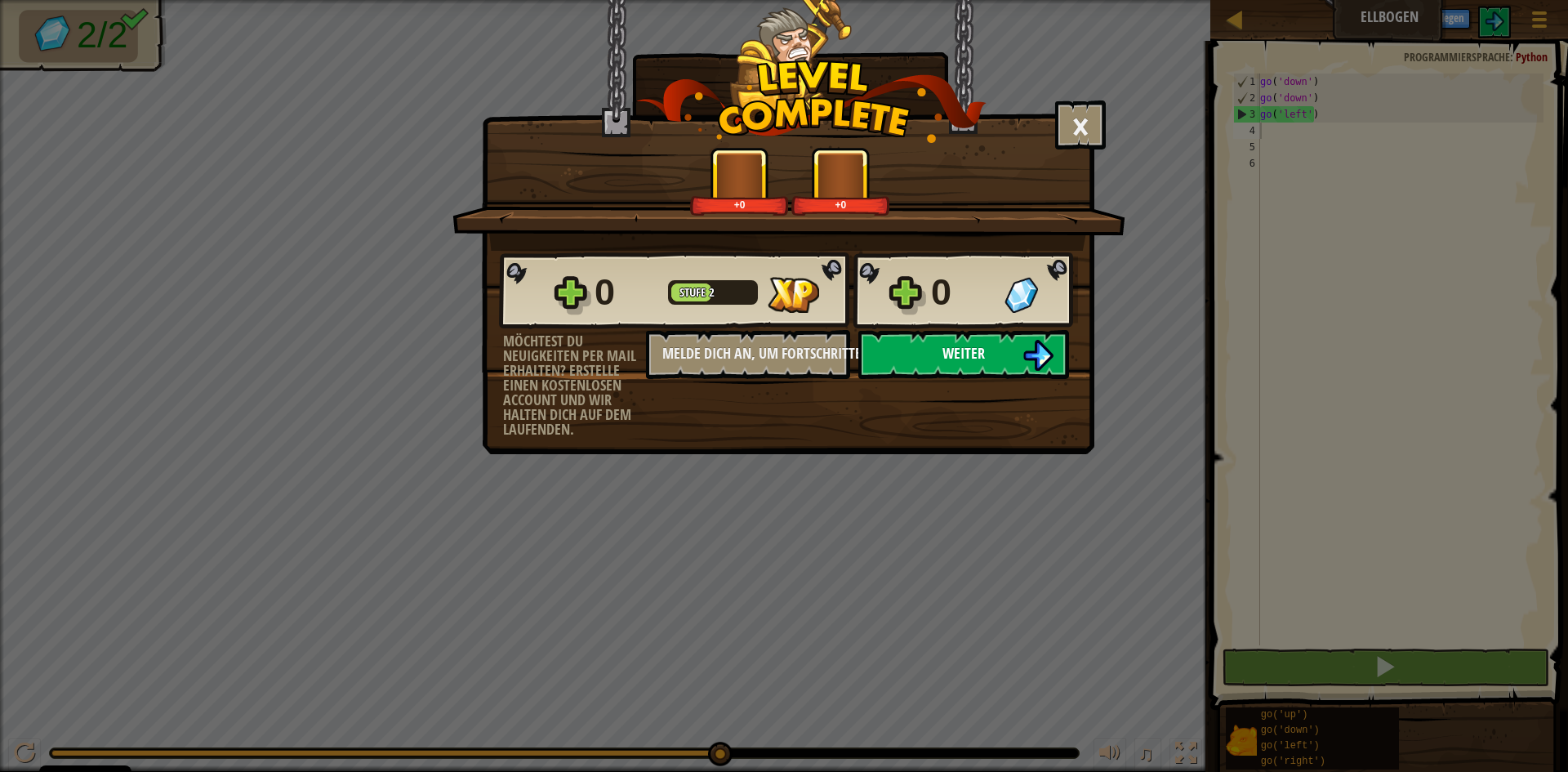
click at [955, 359] on span "Weiter" at bounding box center [964, 353] width 42 height 21
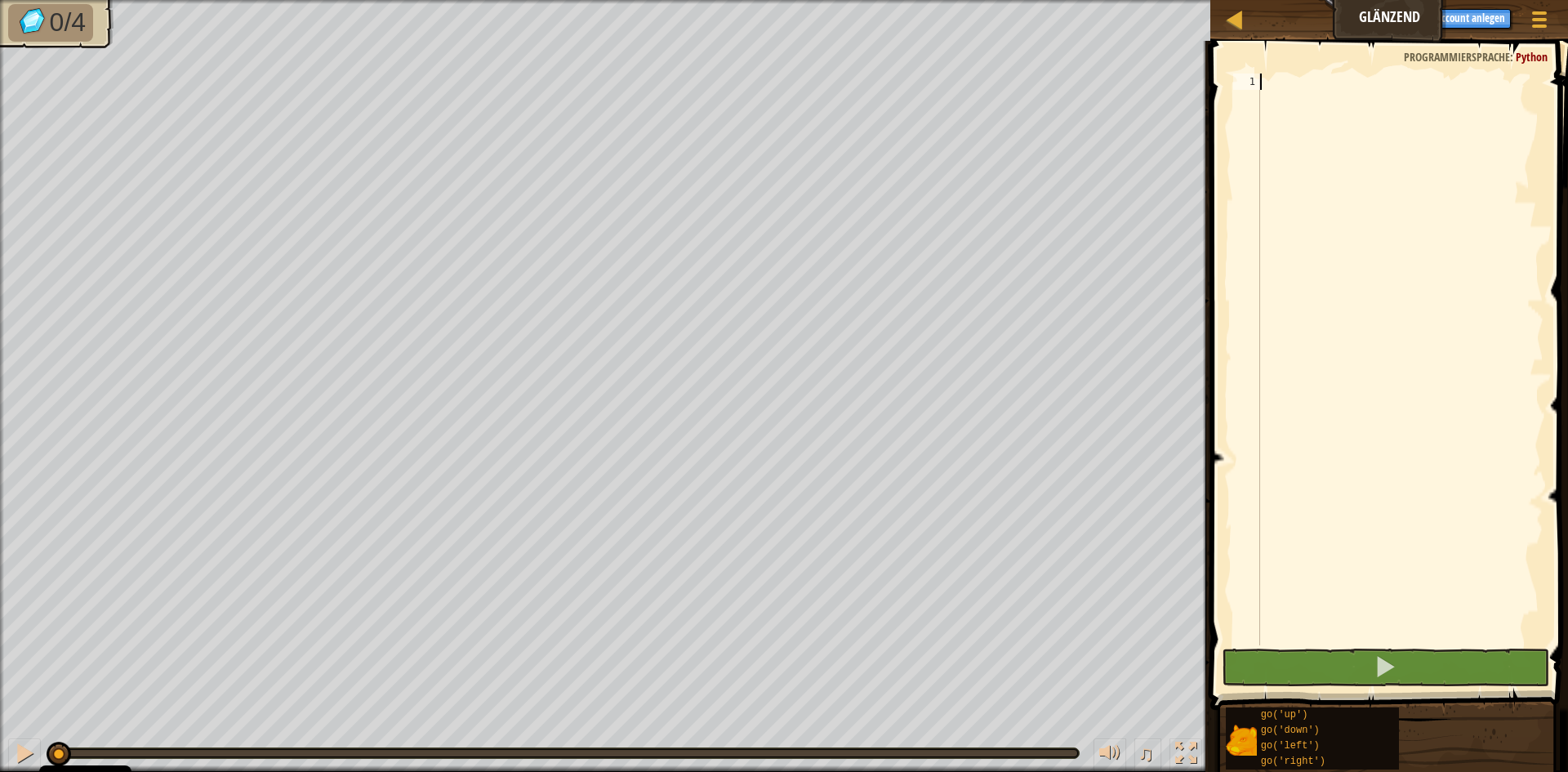
scroll to position [7, 0]
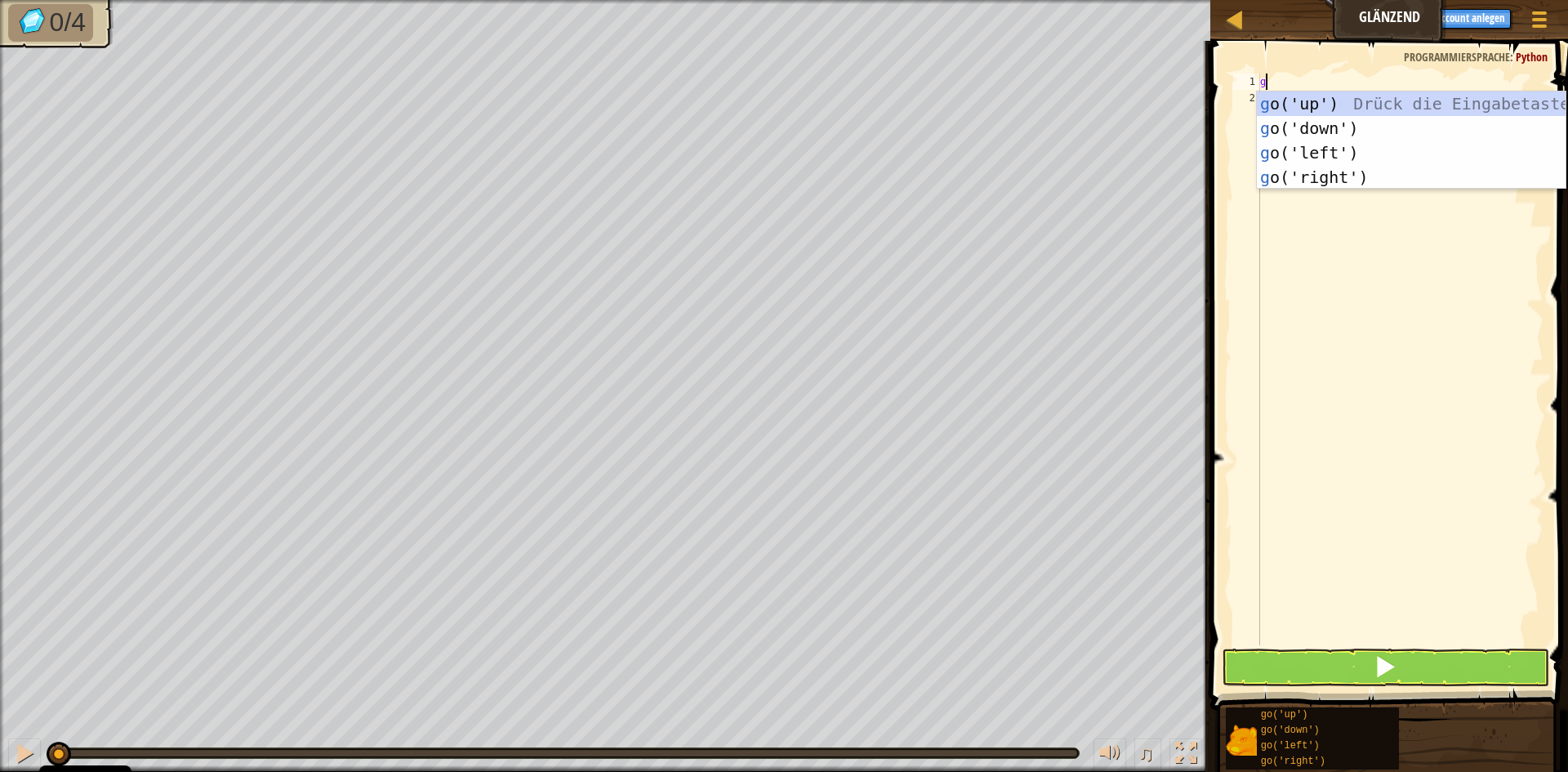
type textarea "go"
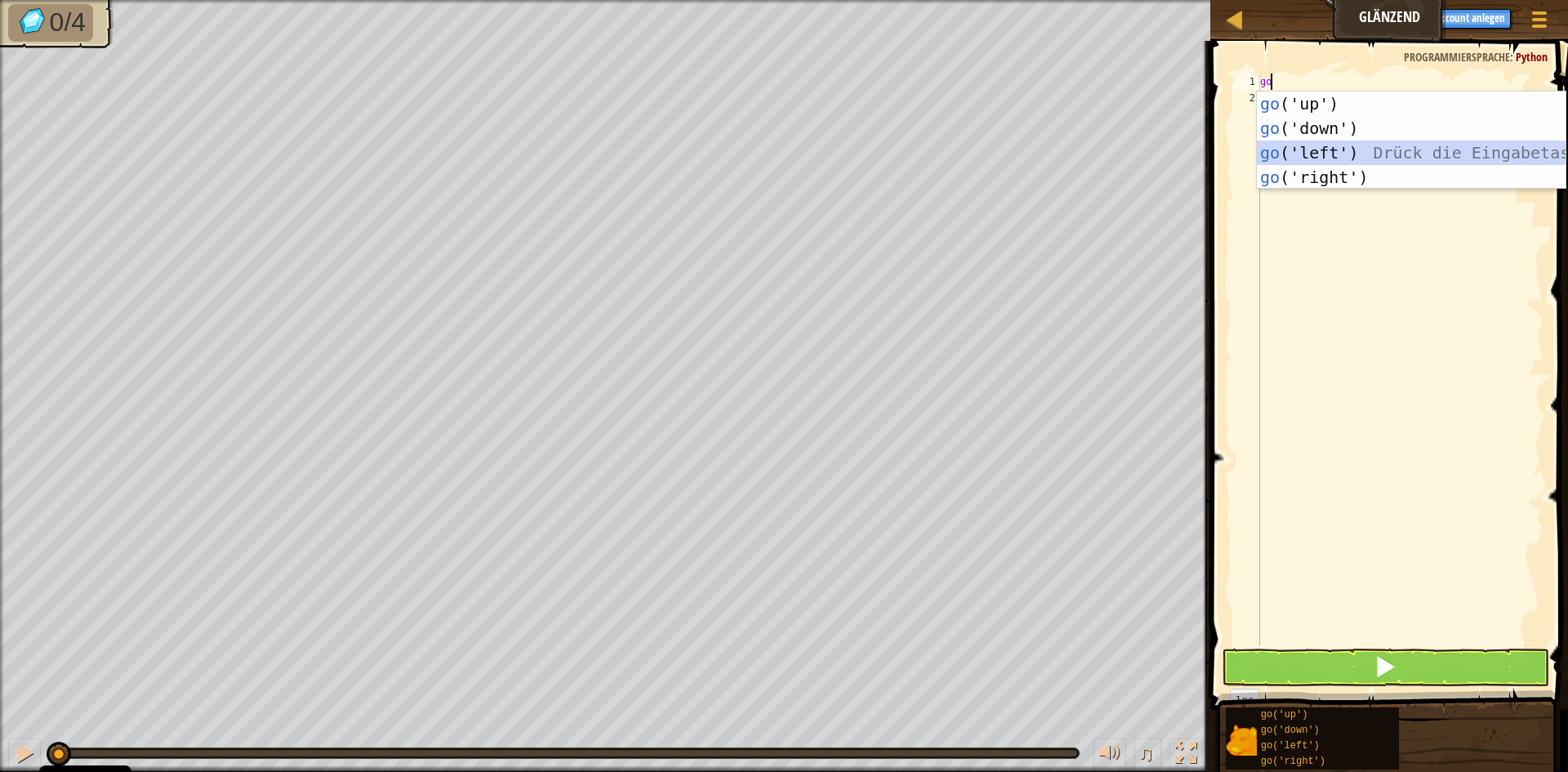
click at [1292, 150] on div "go ('up') Drück die Eingabetaste go ('down') Drück die Eingabetaste go ('left')…" at bounding box center [1411, 165] width 309 height 147
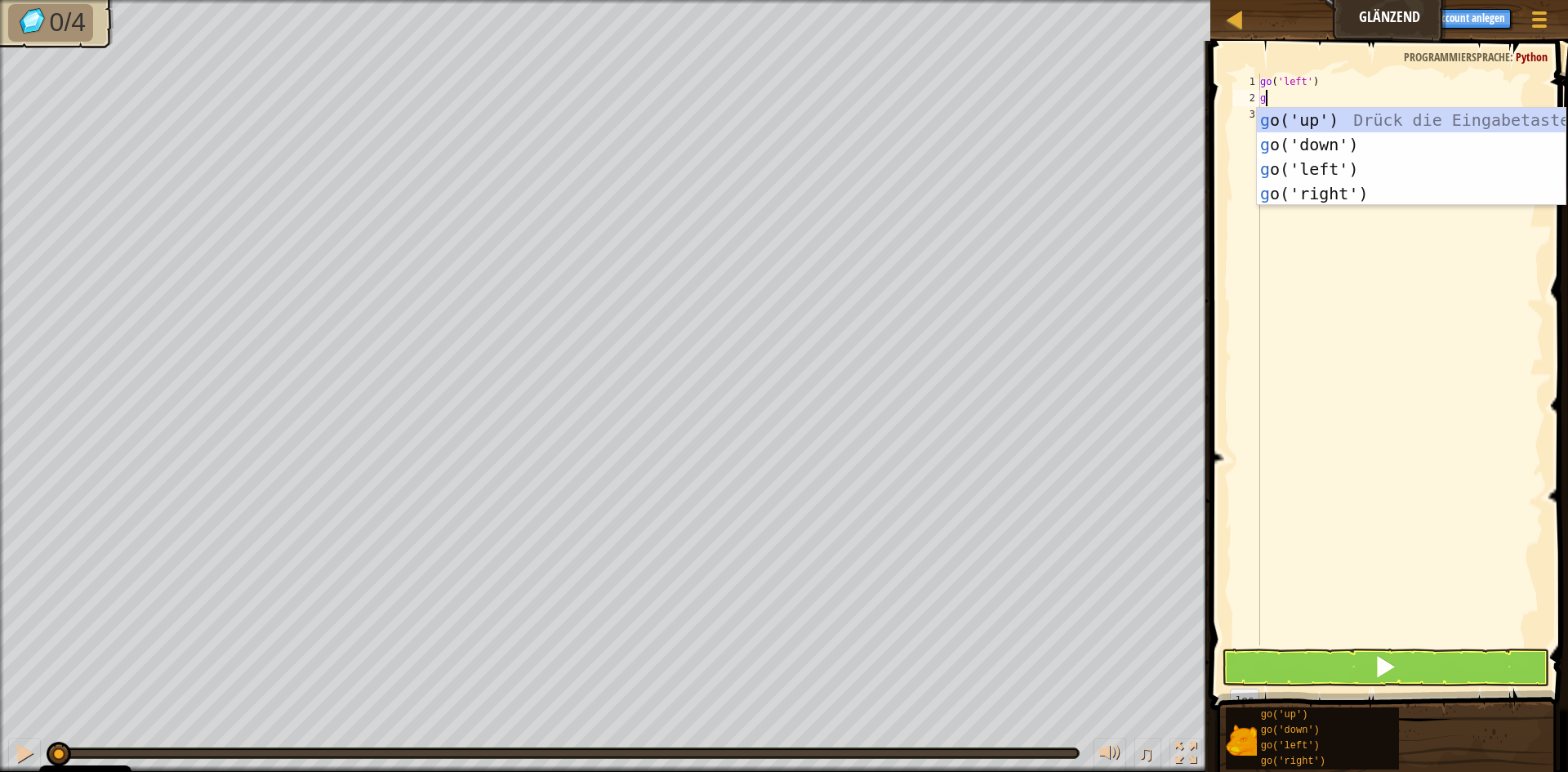
type textarea "go"
click at [1298, 163] on div "go ('up') Drück die Eingabetaste go ('down') Drück die Eingabetaste go ('left')…" at bounding box center [1411, 181] width 309 height 147
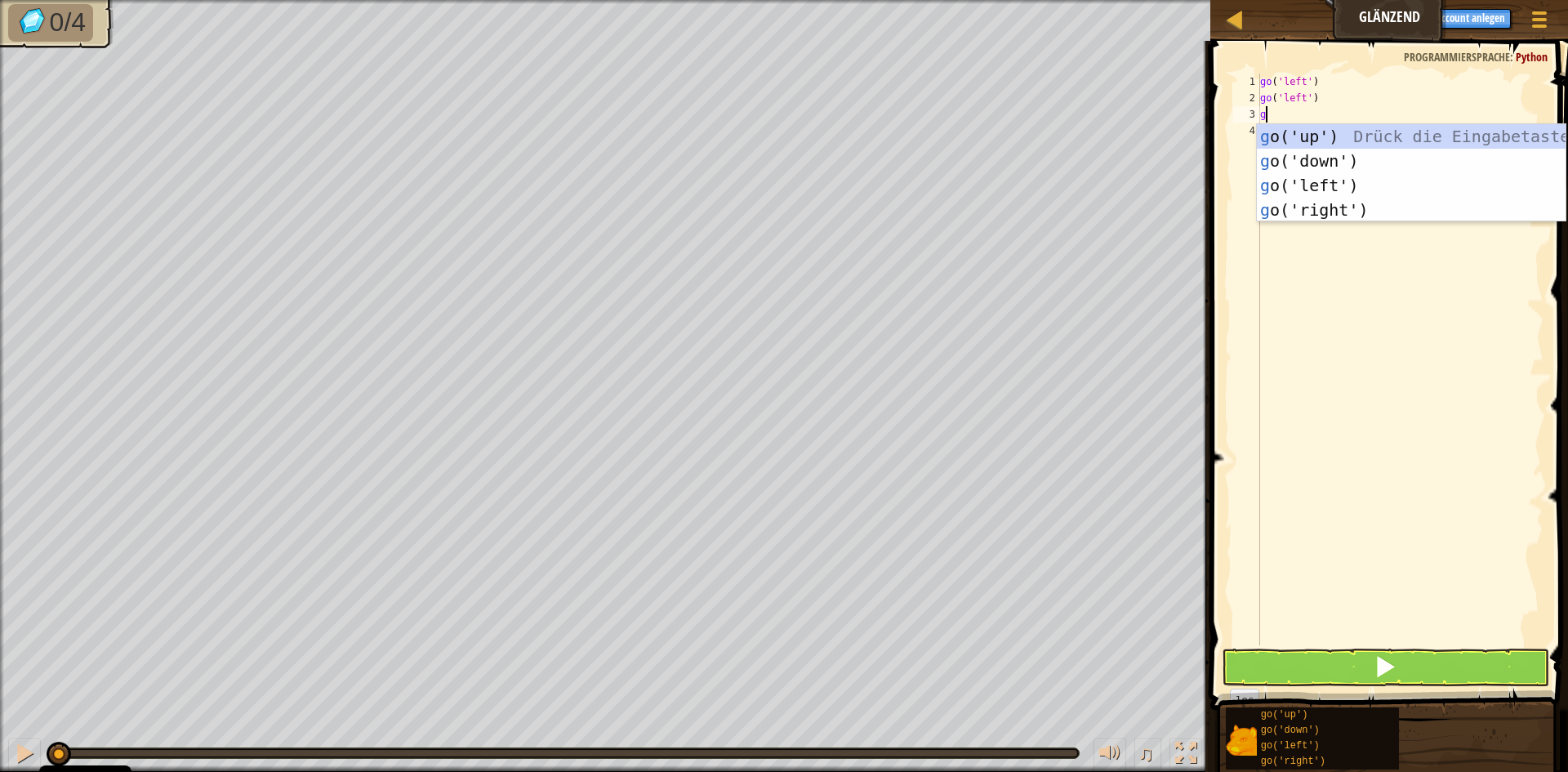
type textarea "go"
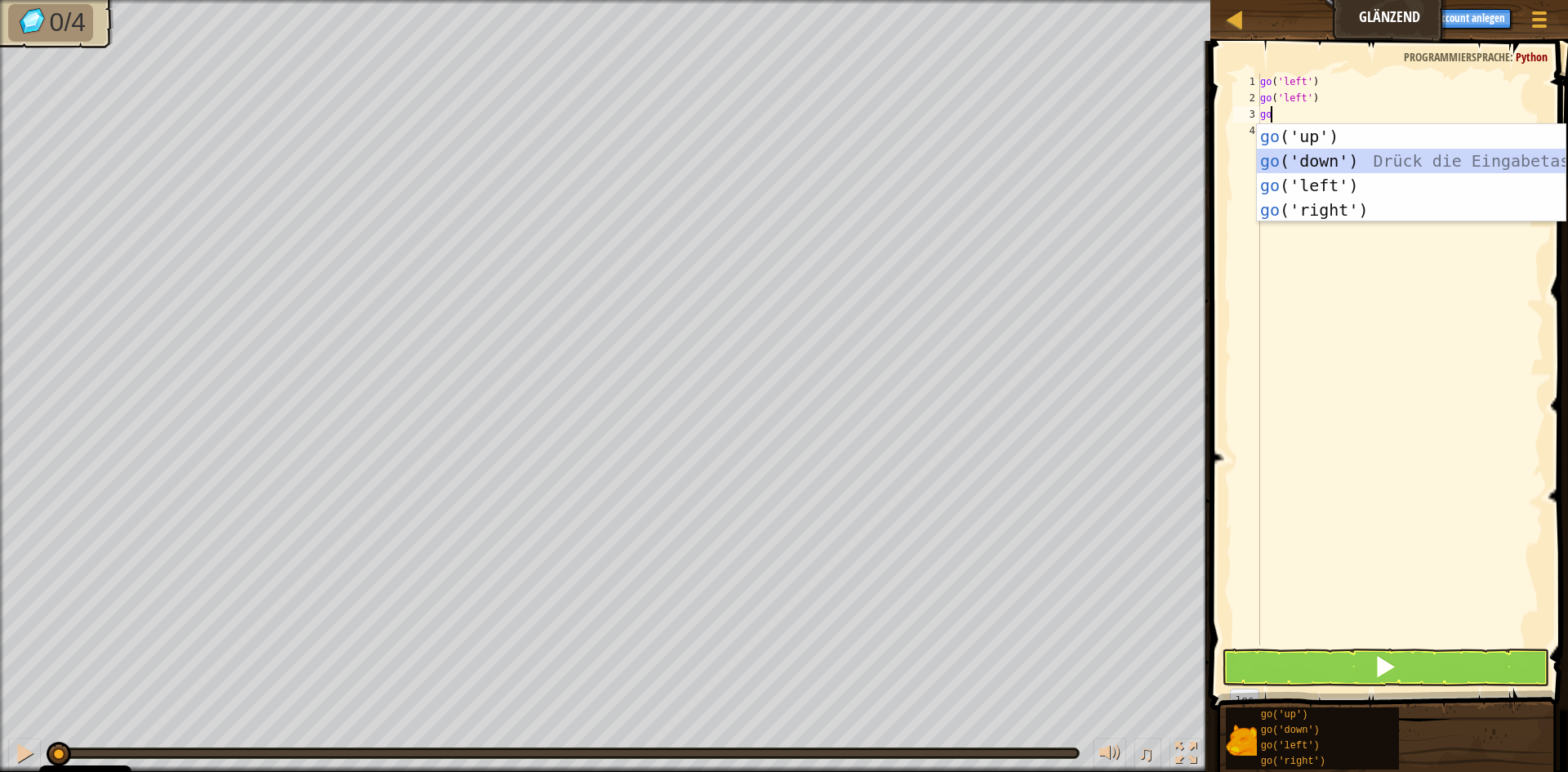
click at [1301, 161] on div "go ('up') Drück die Eingabetaste go ('down') Drück die Eingabetaste go ('left')…" at bounding box center [1411, 197] width 309 height 147
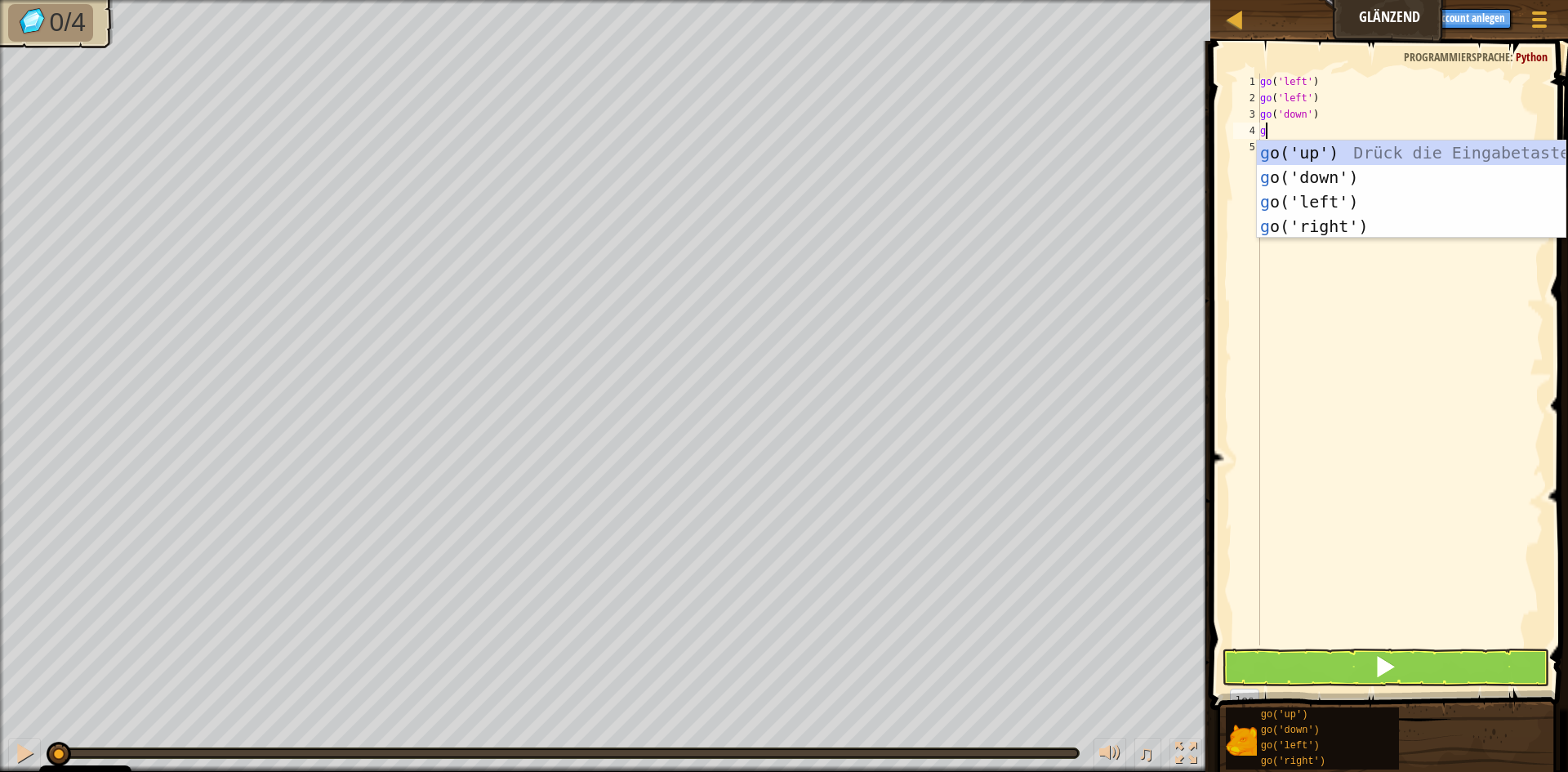
type textarea "go"
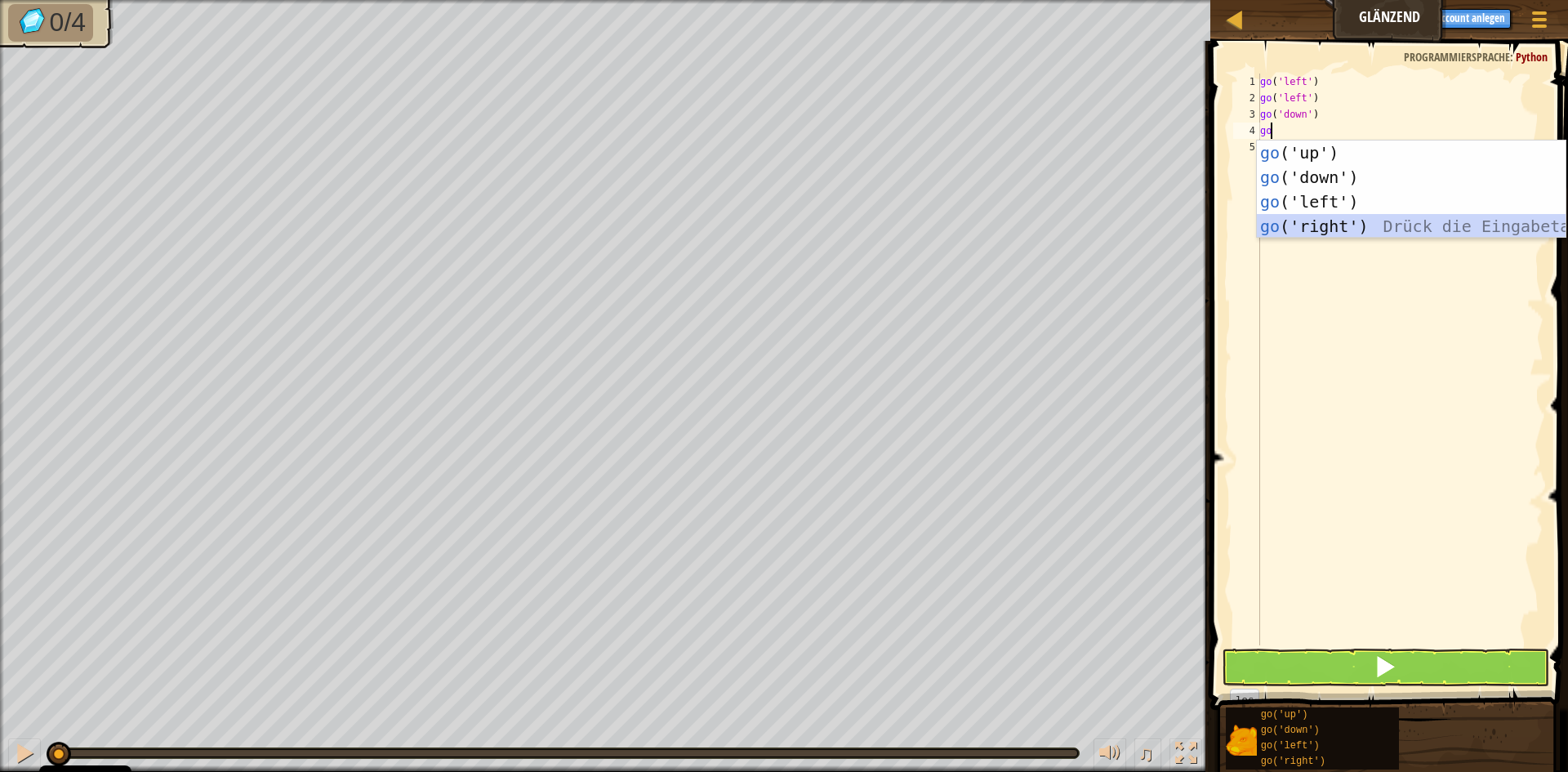
click at [1319, 221] on div "go ('up') Drück die Eingabetaste go ('down') Drück die Eingabetaste go ('left')…" at bounding box center [1411, 213] width 309 height 147
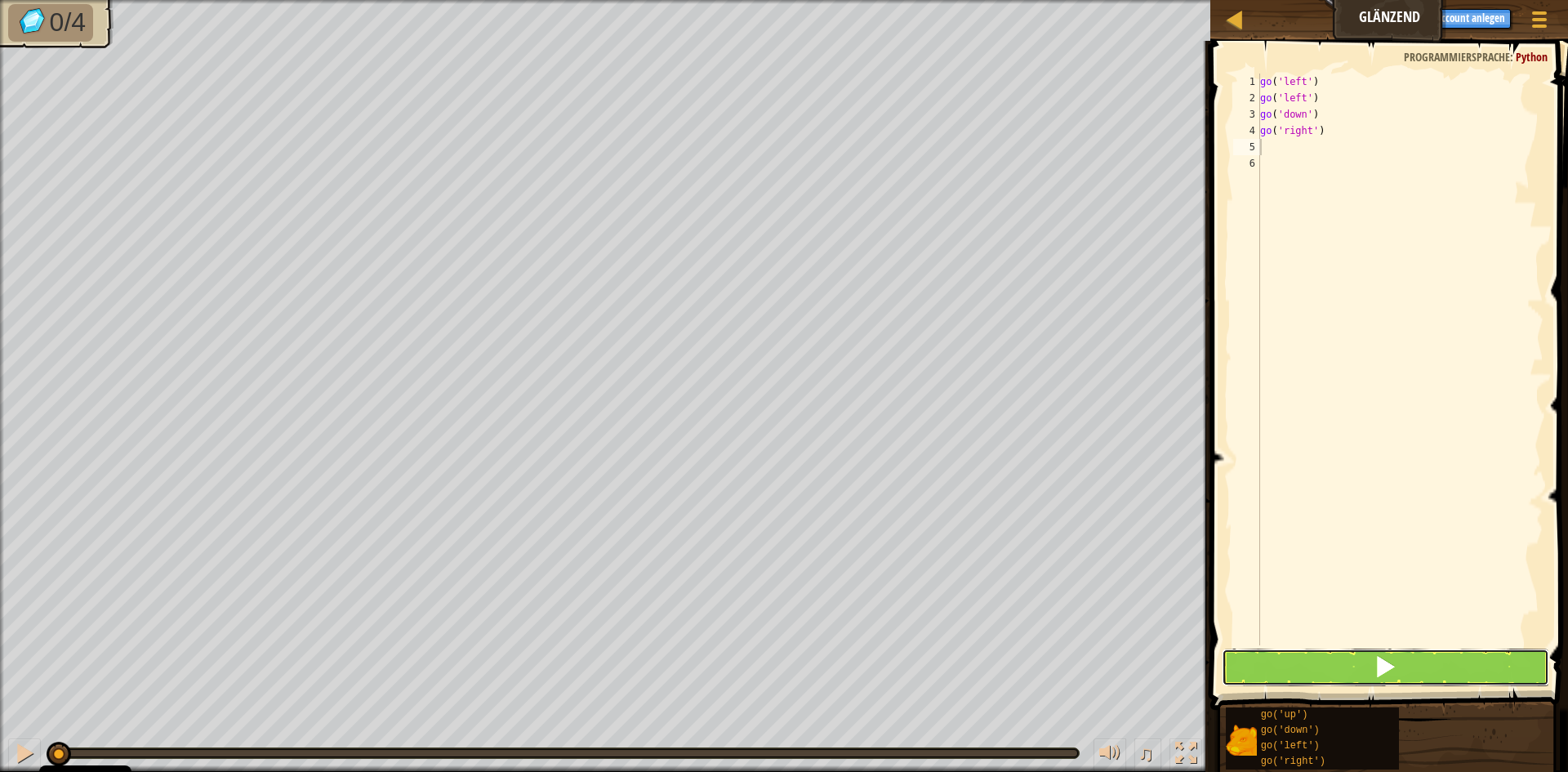
click at [1324, 659] on button at bounding box center [1386, 668] width 328 height 38
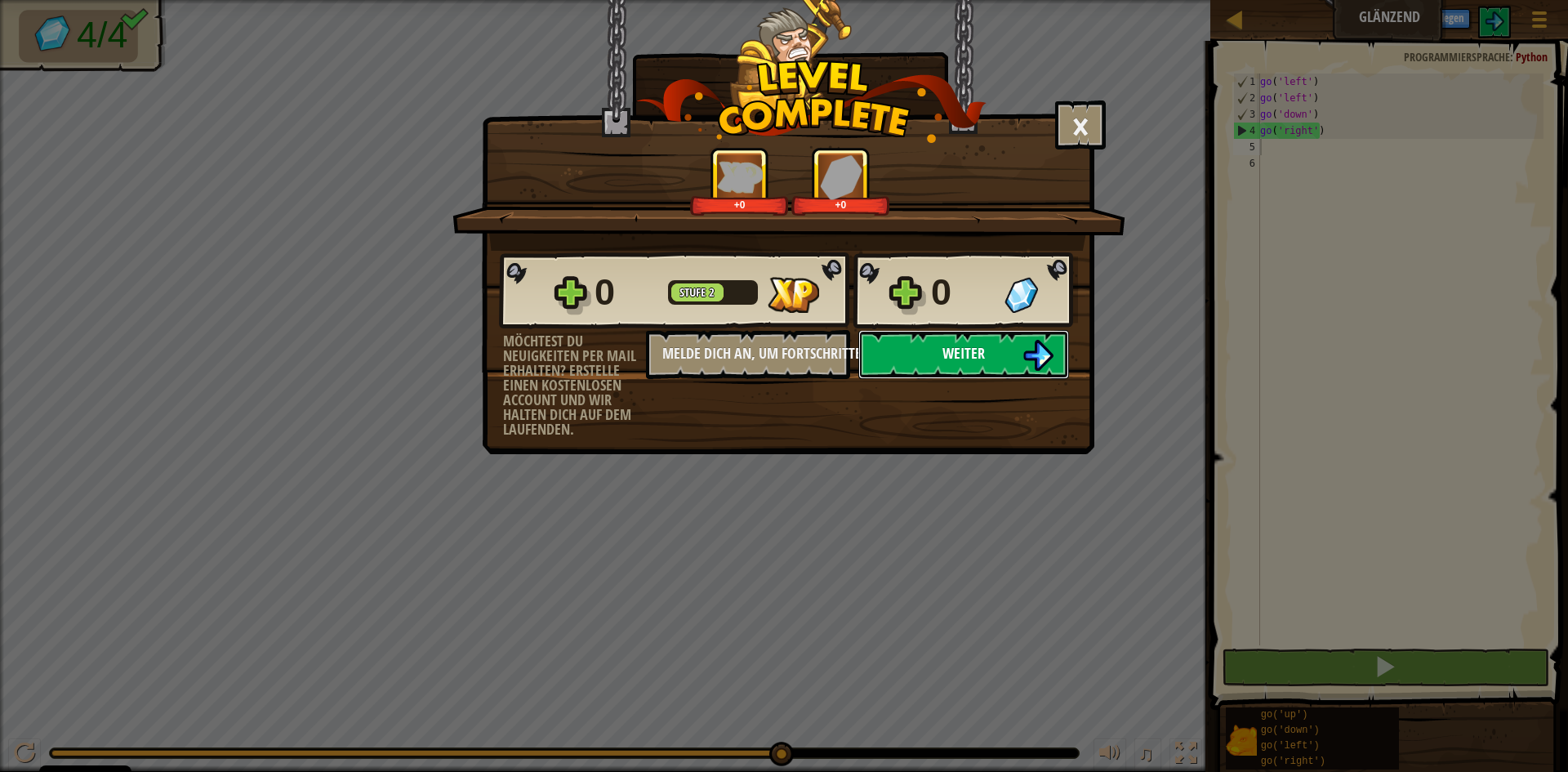
click at [934, 343] on button "Weiter" at bounding box center [964, 354] width 211 height 49
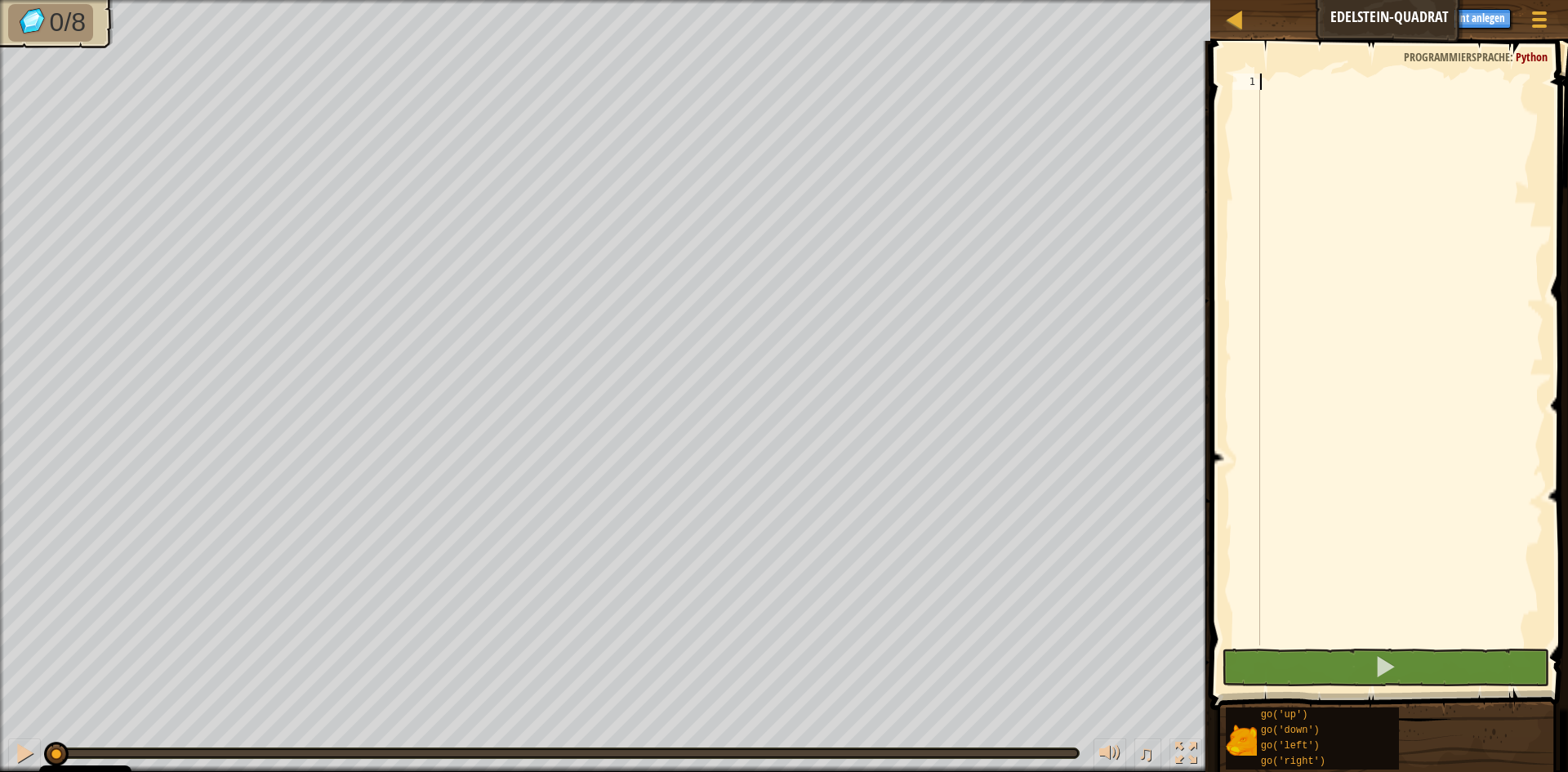
scroll to position [7, 0]
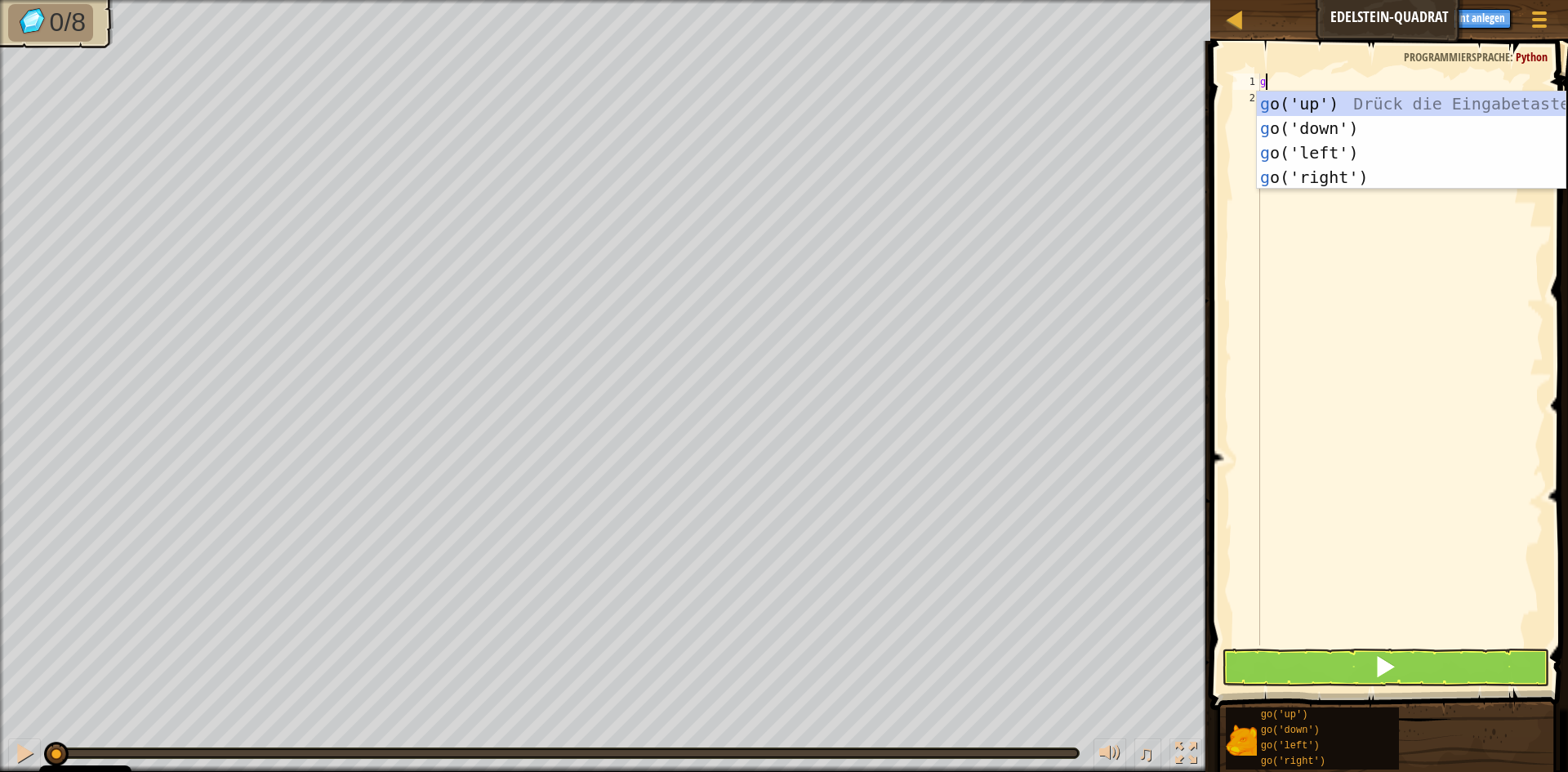
type textarea "go"
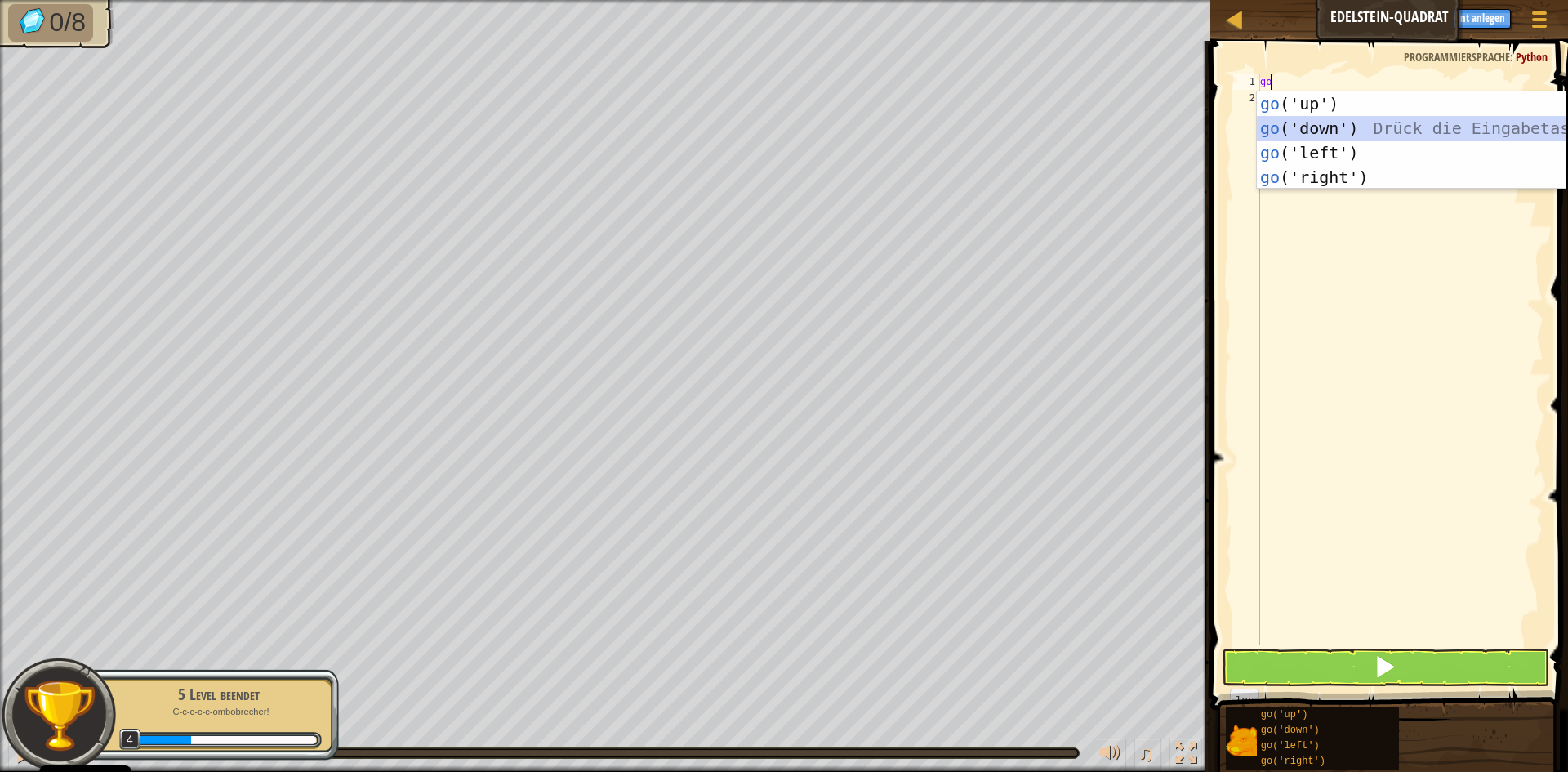
click at [1332, 124] on div "go ('up') Drück die Eingabetaste go ('down') Drück die Eingabetaste go ('left')…" at bounding box center [1411, 165] width 309 height 147
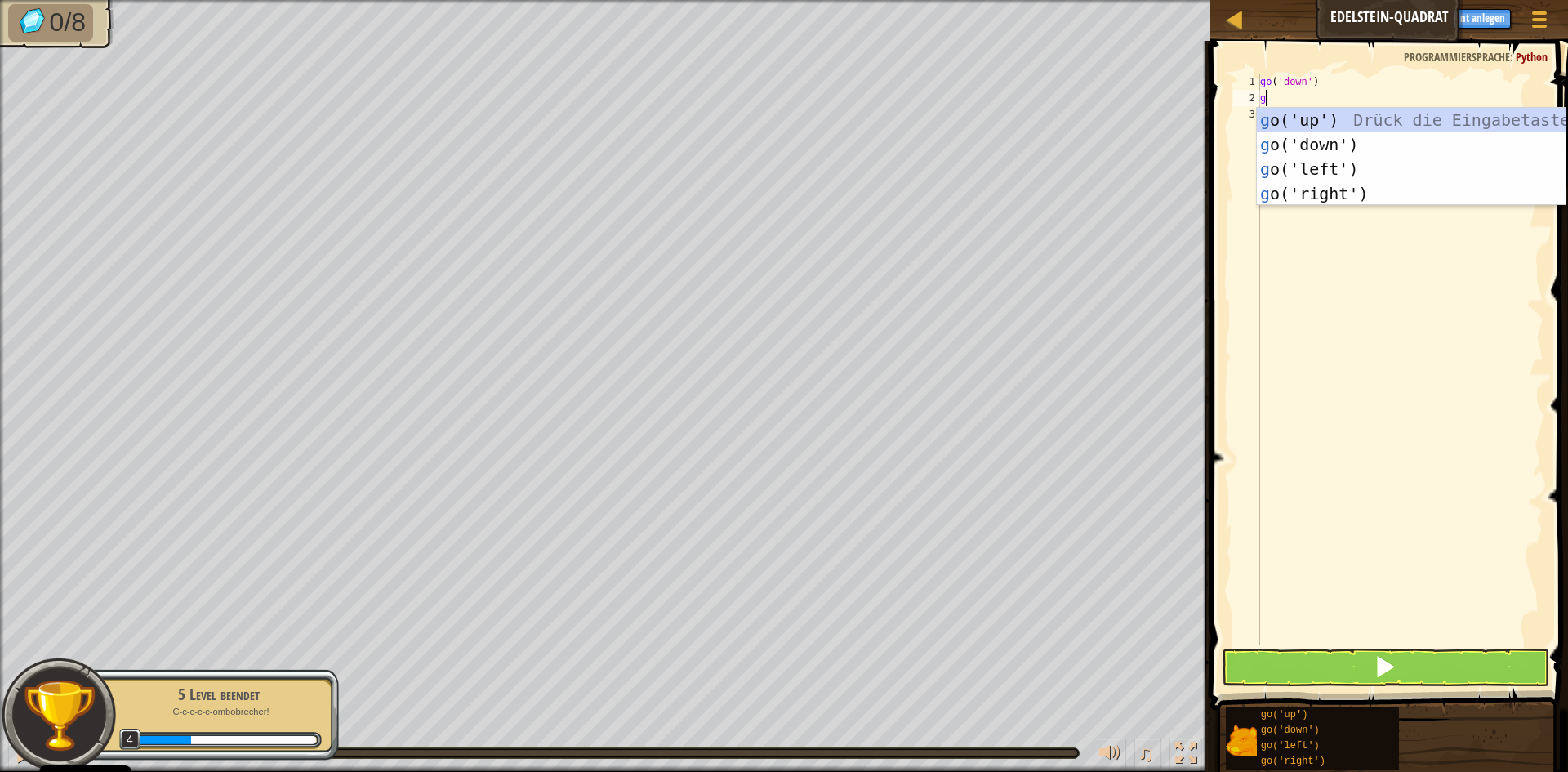
type textarea "go"
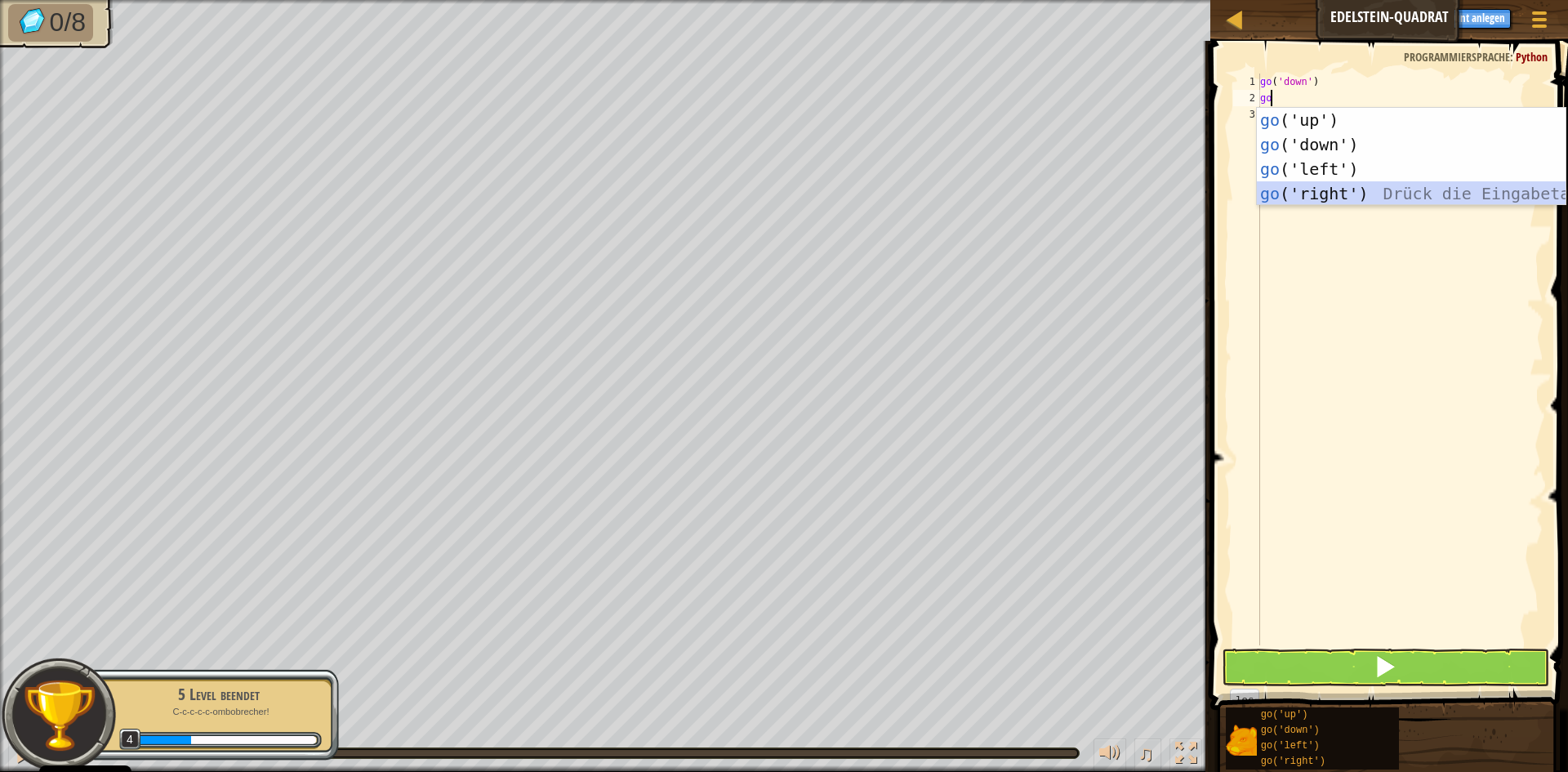
click at [1343, 187] on div "go ('up') Drück die Eingabetaste go ('down') Drück die Eingabetaste go ('left')…" at bounding box center [1411, 181] width 309 height 147
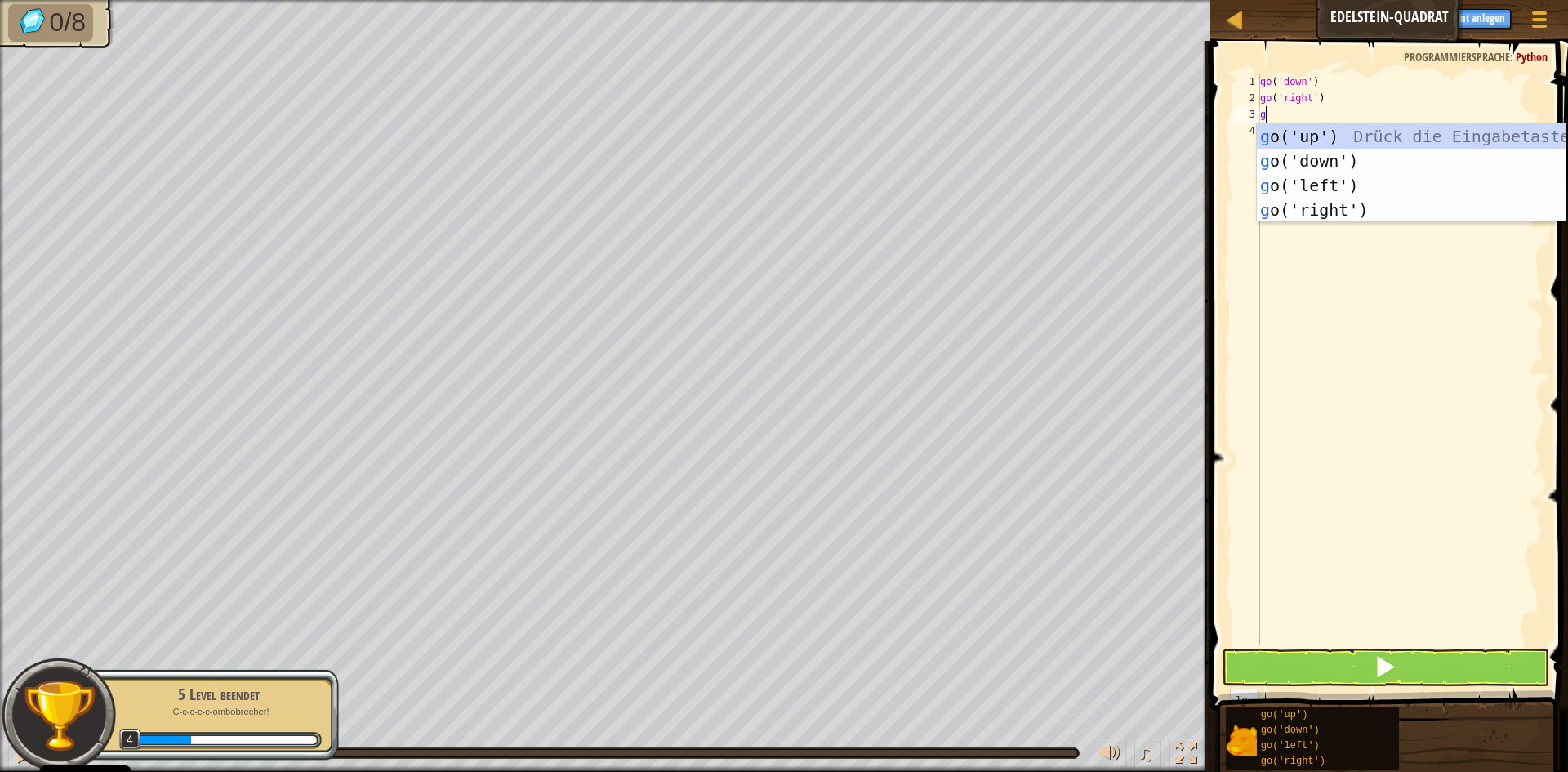
type textarea "go"
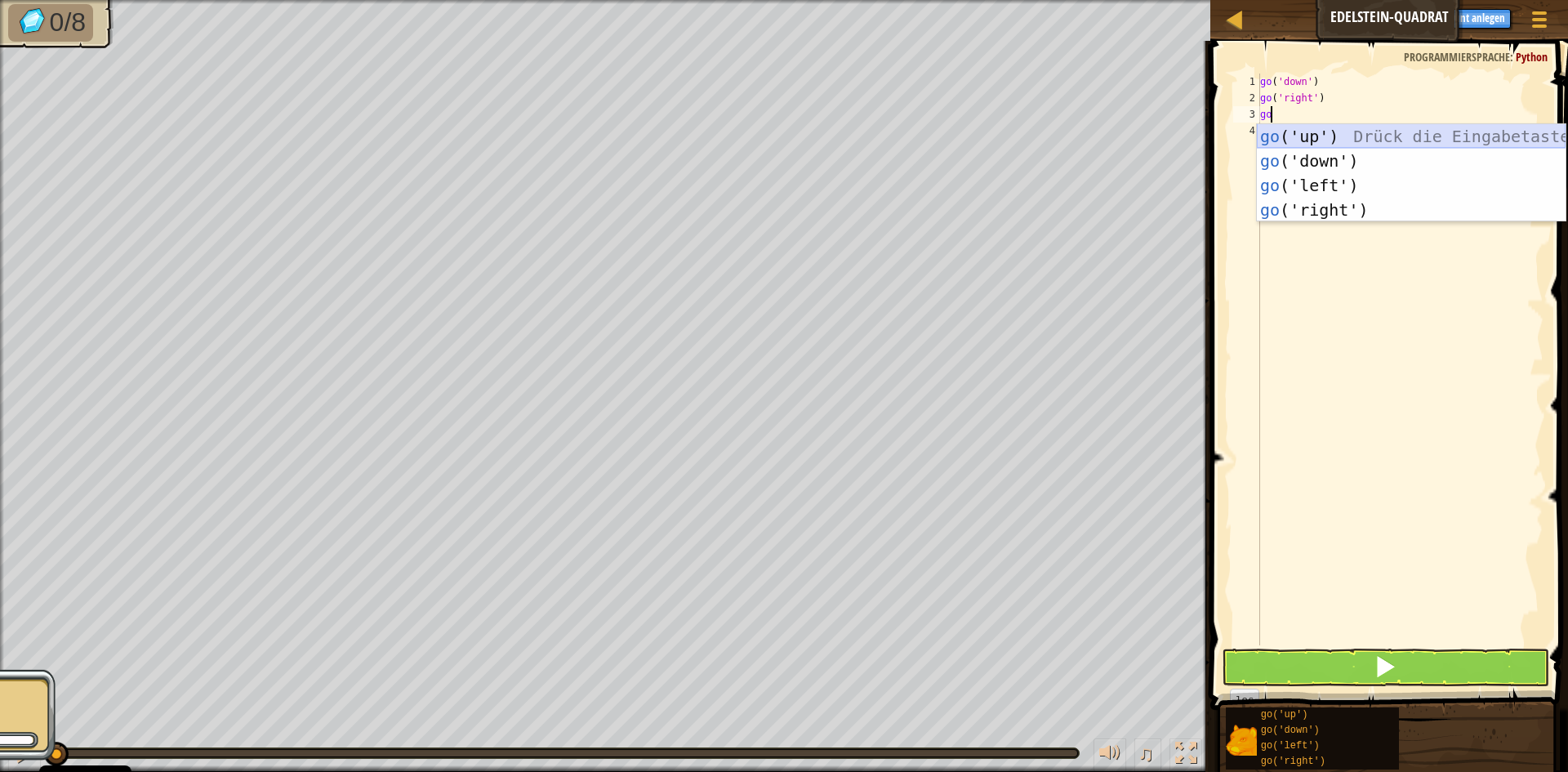
click at [1336, 131] on div "go ('up') Drück die Eingabetaste go ('down') Drück die Eingabetaste go ('left')…" at bounding box center [1411, 197] width 309 height 147
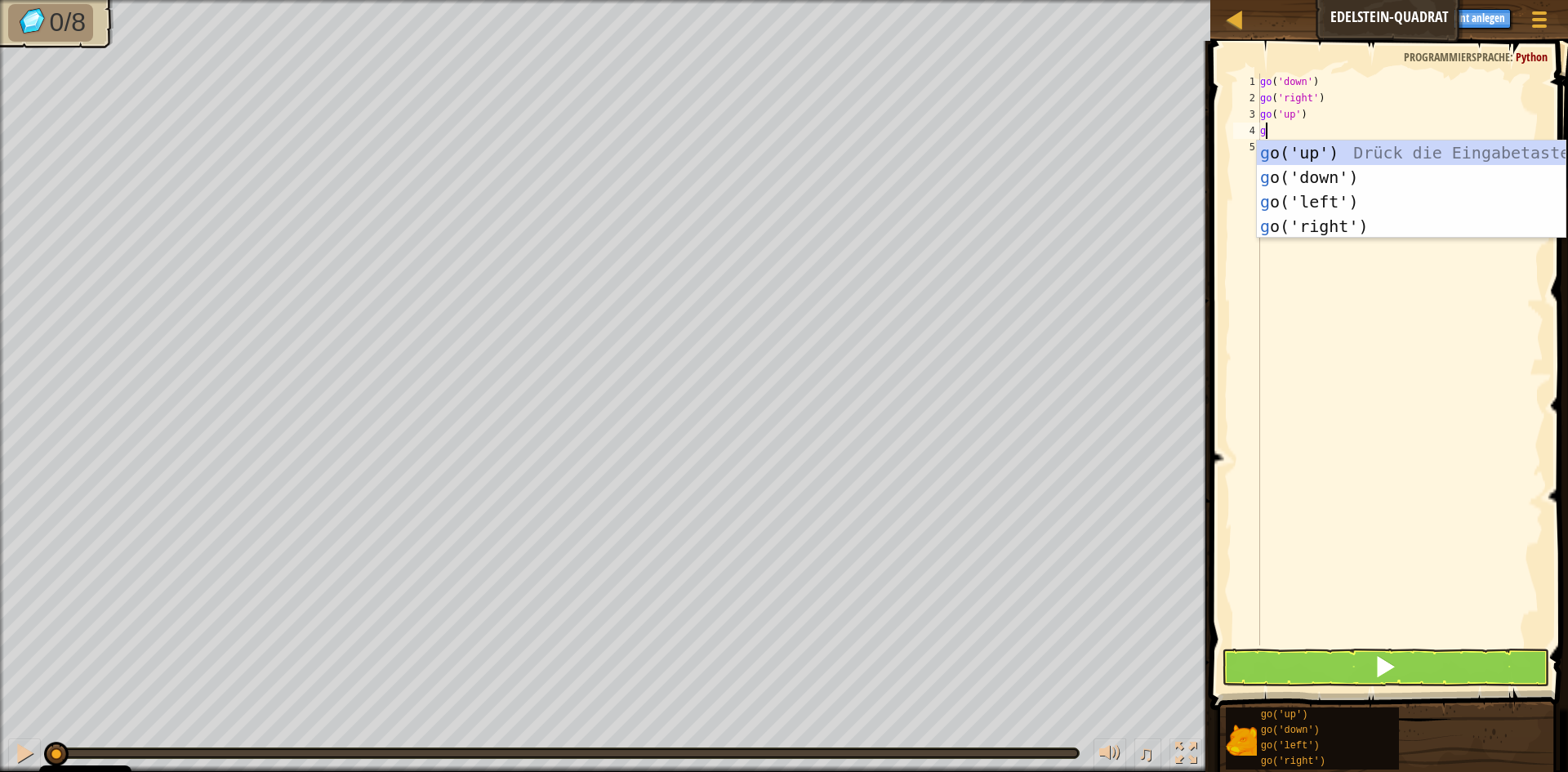
type textarea "go"
click at [1349, 151] on div "go ('up') Drück die Eingabetaste go ('down') Drück die Eingabetaste go ('left')…" at bounding box center [1411, 213] width 309 height 147
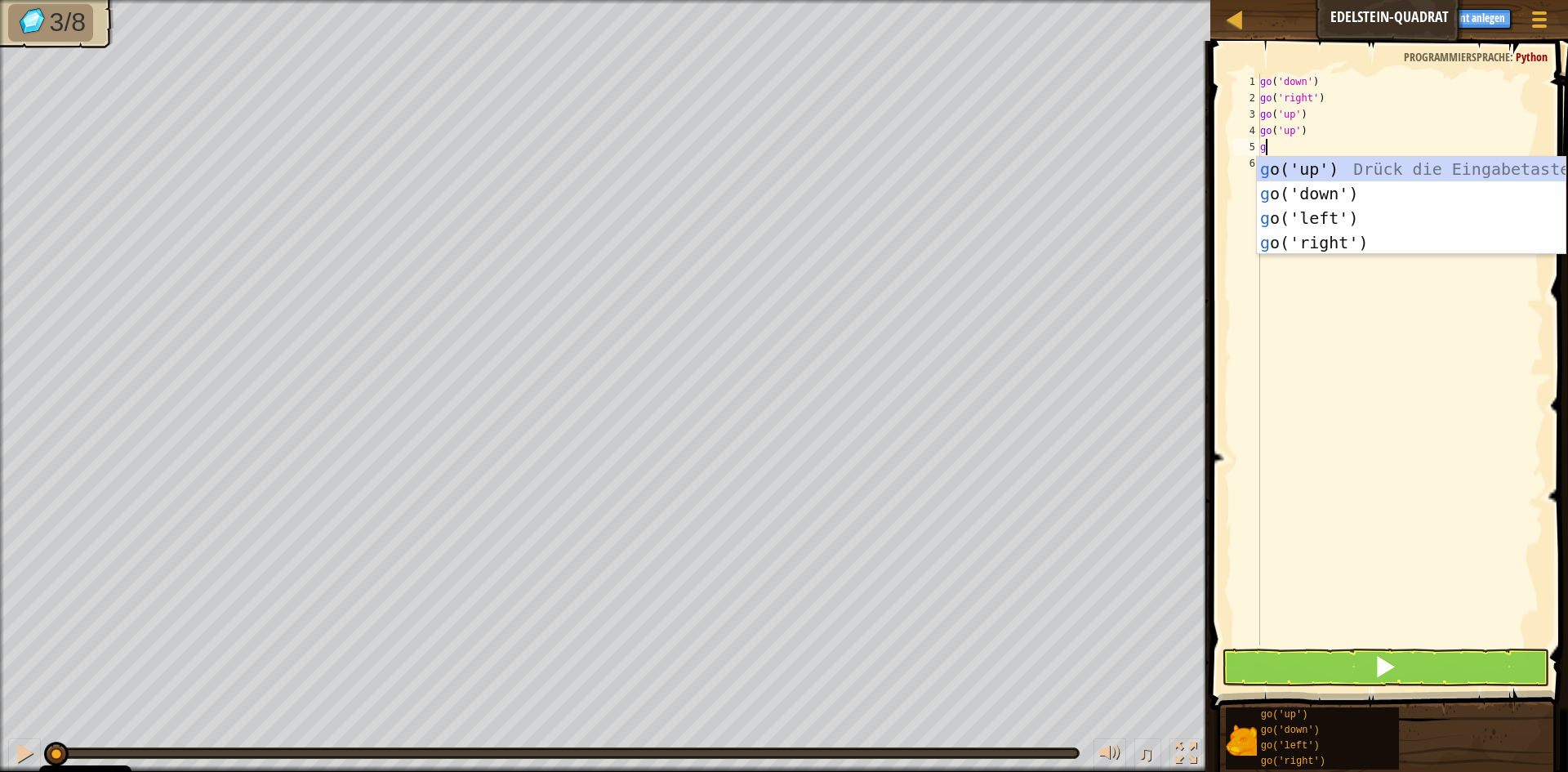
type textarea "go"
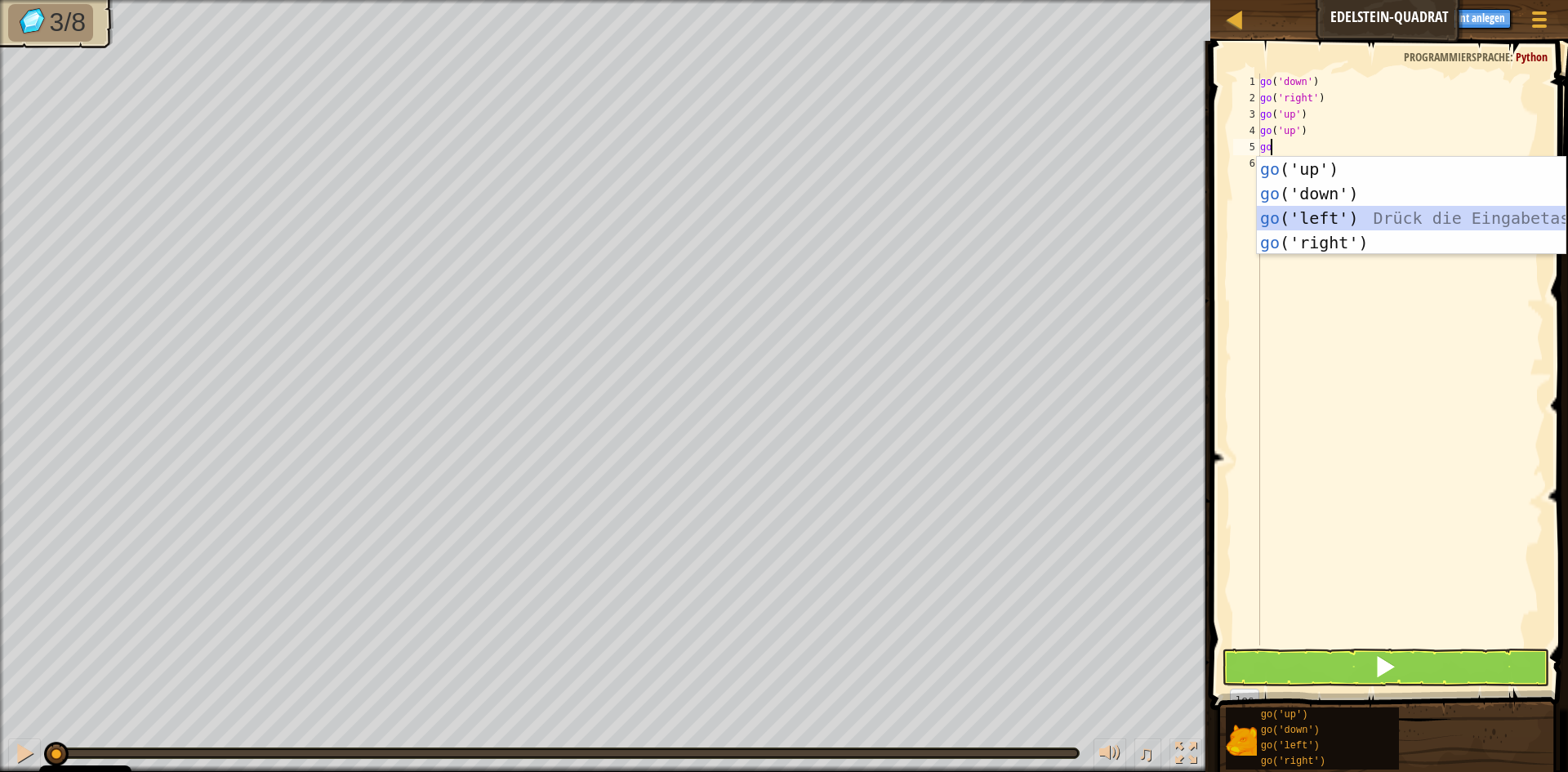
click at [1348, 209] on div "go ('up') Drück die Eingabetaste go ('down') Drück die Eingabetaste go ('left')…" at bounding box center [1411, 230] width 309 height 147
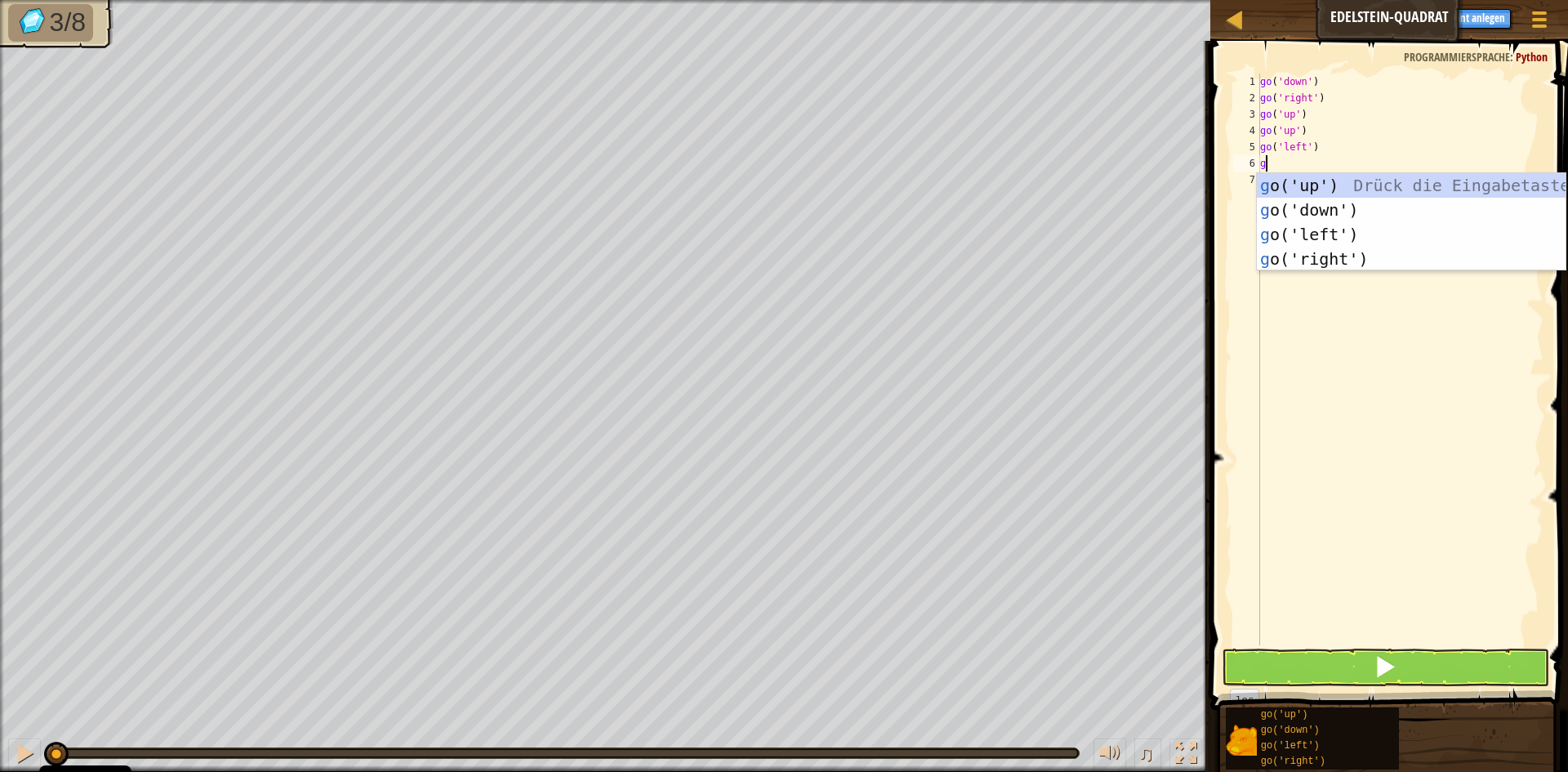
type textarea "go"
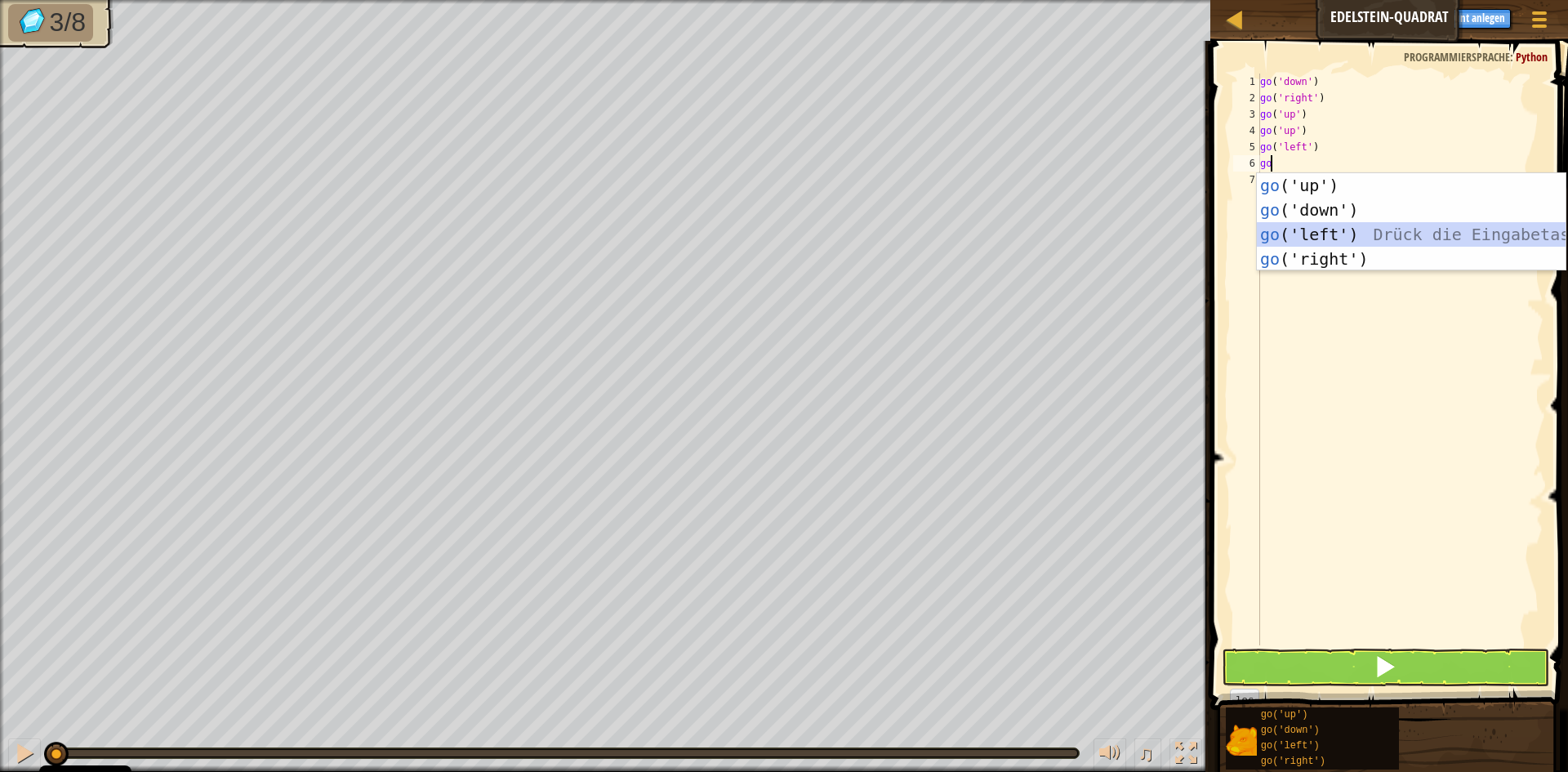
click at [1348, 229] on div "go ('up') Drück die Eingabetaste go ('down') Drück die Eingabetaste go ('left')…" at bounding box center [1411, 246] width 309 height 147
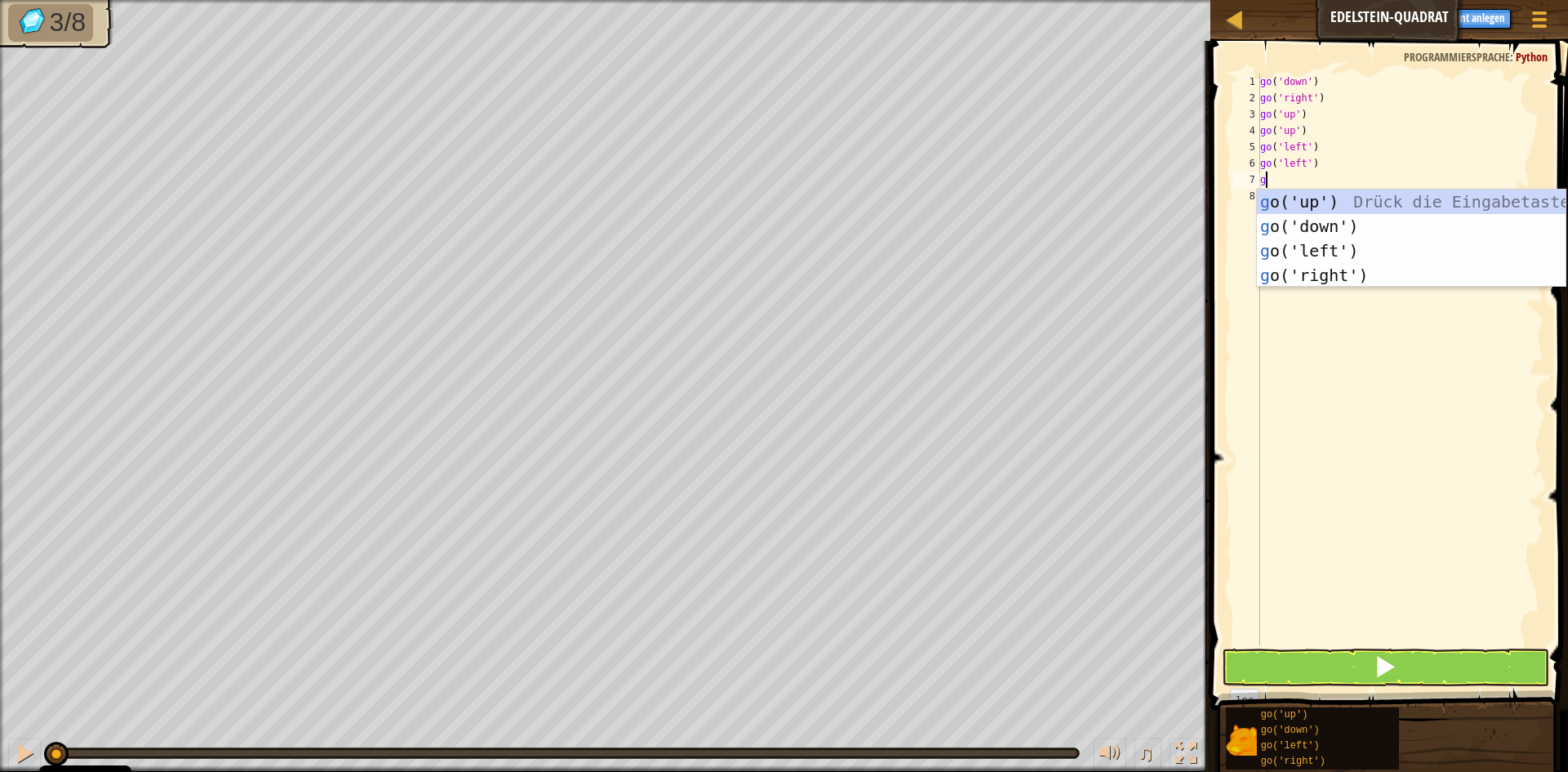
type textarea "go"
click at [1340, 227] on div "go ('up') Drück die Eingabetaste go ('down') Drück die Eingabetaste go ('left')…" at bounding box center [1411, 262] width 309 height 147
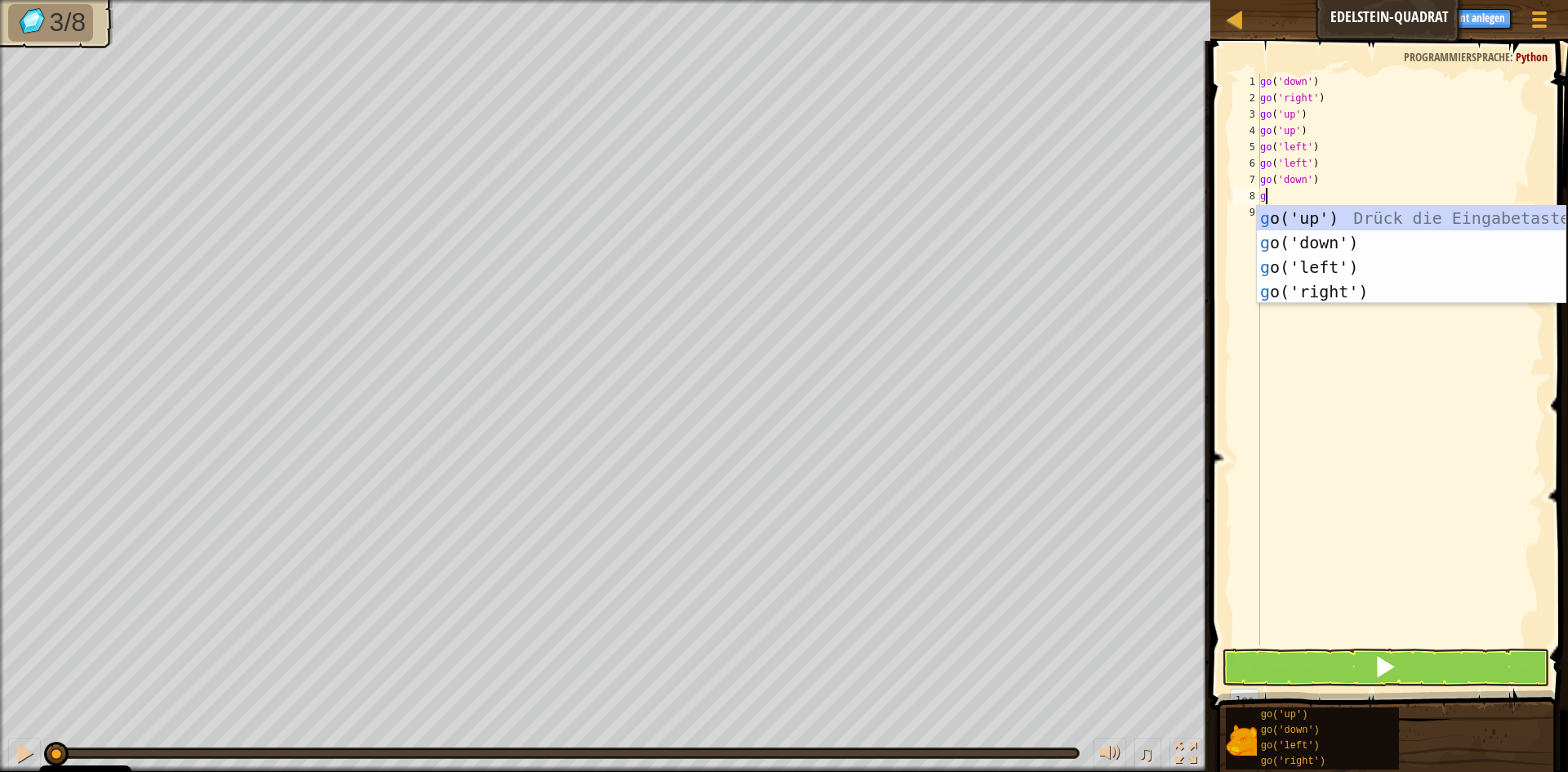
type textarea "go"
click at [1342, 244] on div "go ('up') Drück die Eingabetaste go ('down') Drück die Eingabetaste go ('left')…" at bounding box center [1411, 279] width 309 height 147
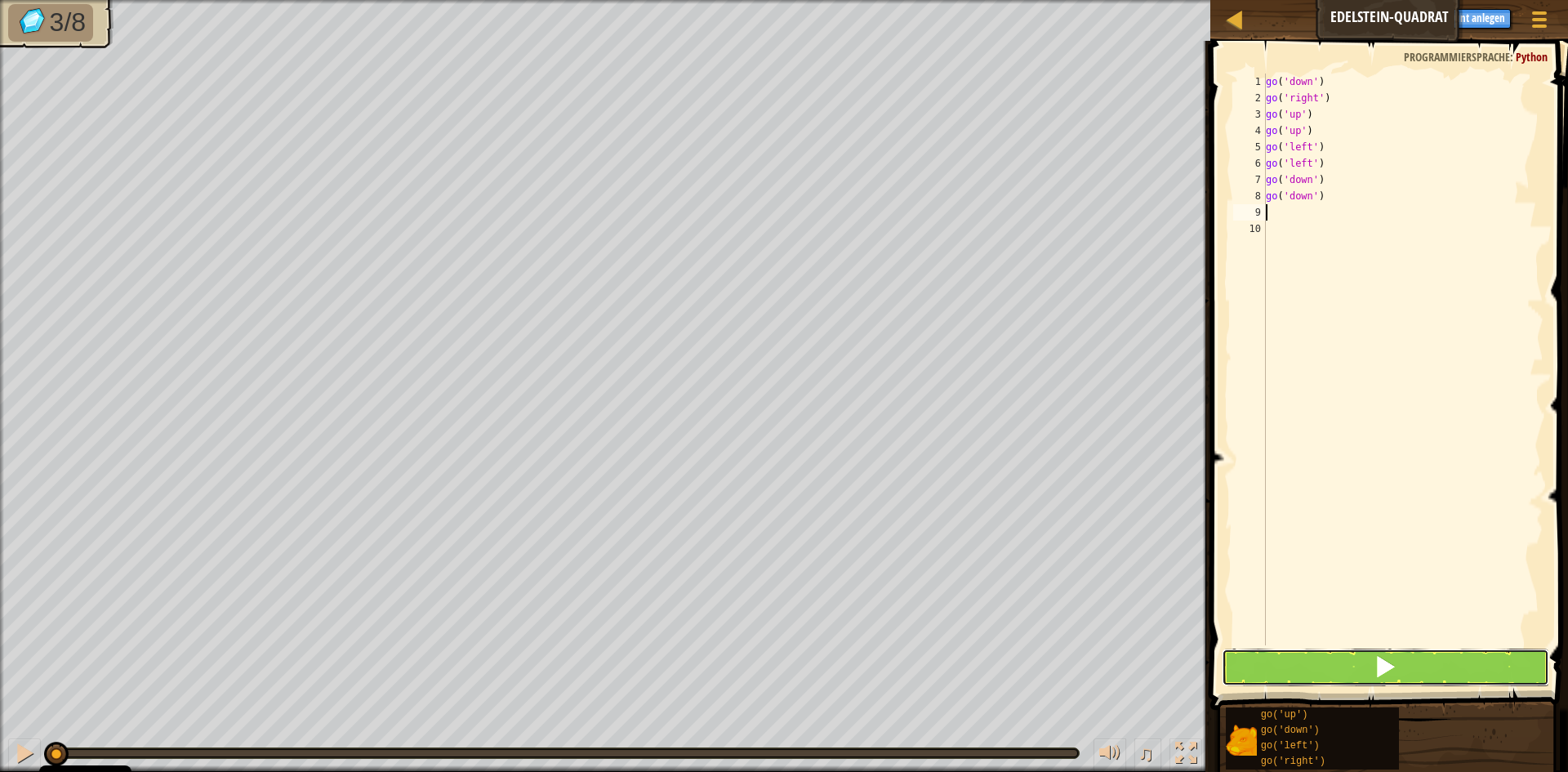
click at [1401, 657] on button at bounding box center [1386, 668] width 328 height 38
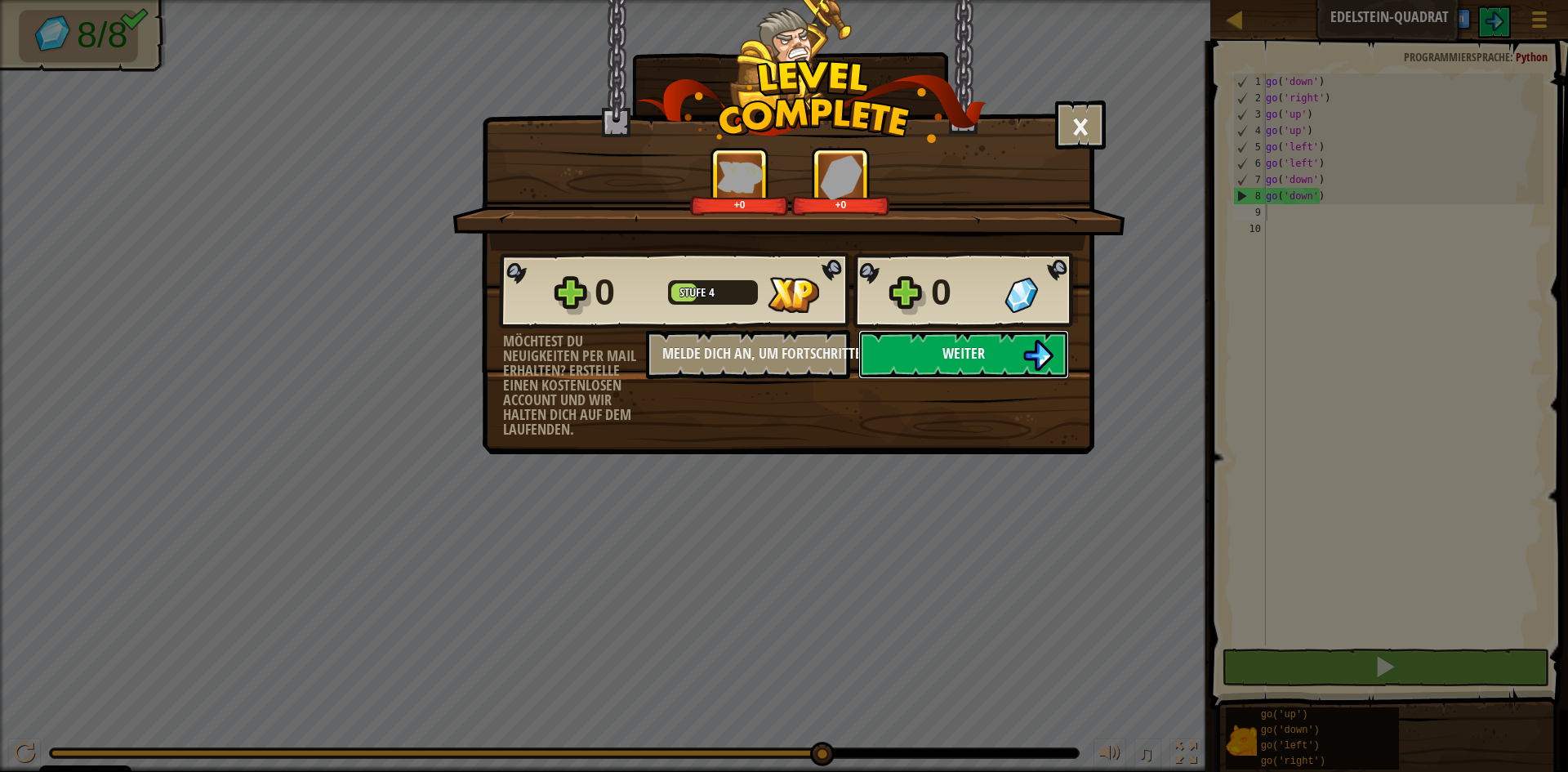
click at [944, 359] on span "Weiter" at bounding box center [964, 353] width 42 height 21
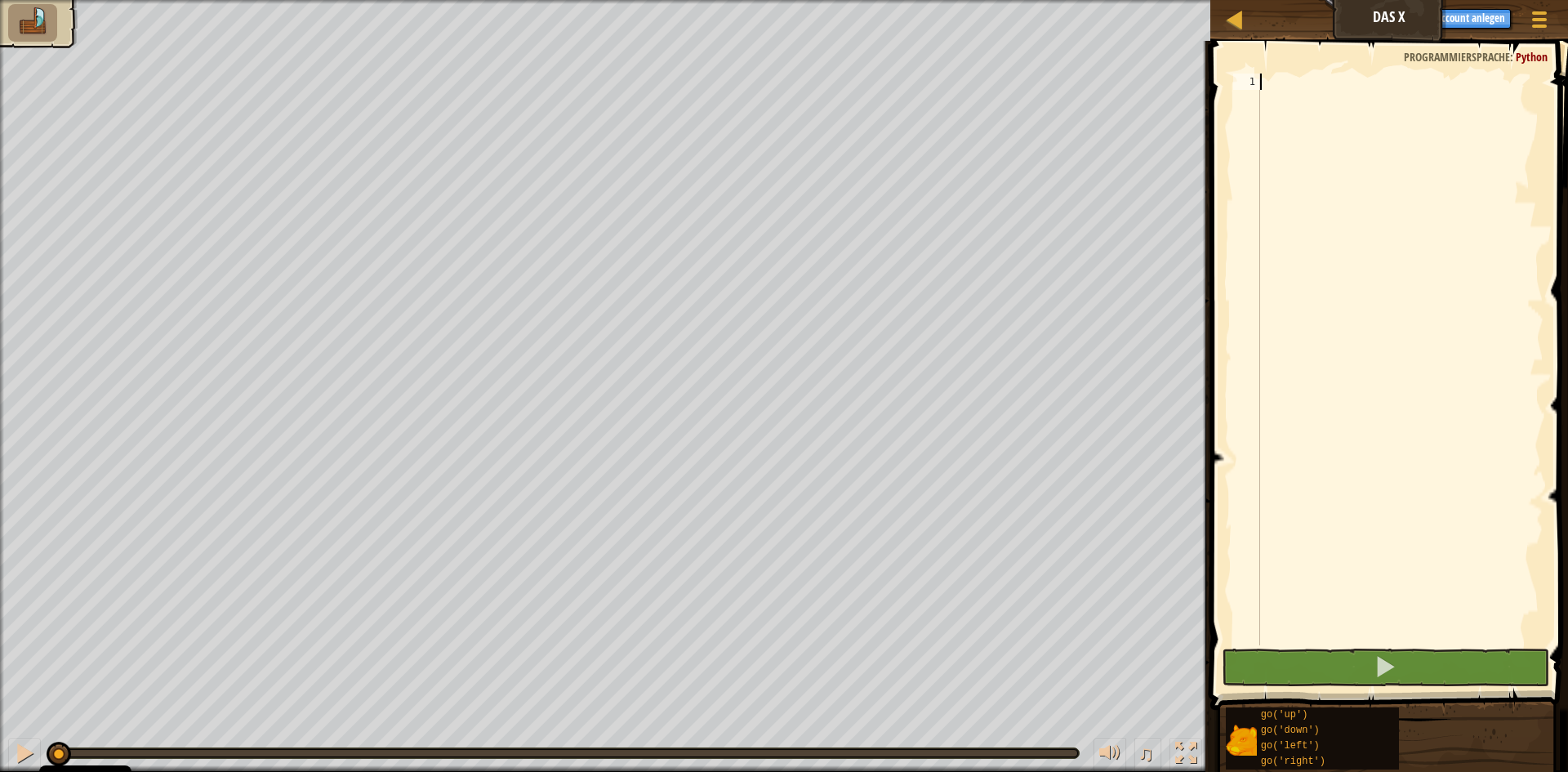
scroll to position [7, 0]
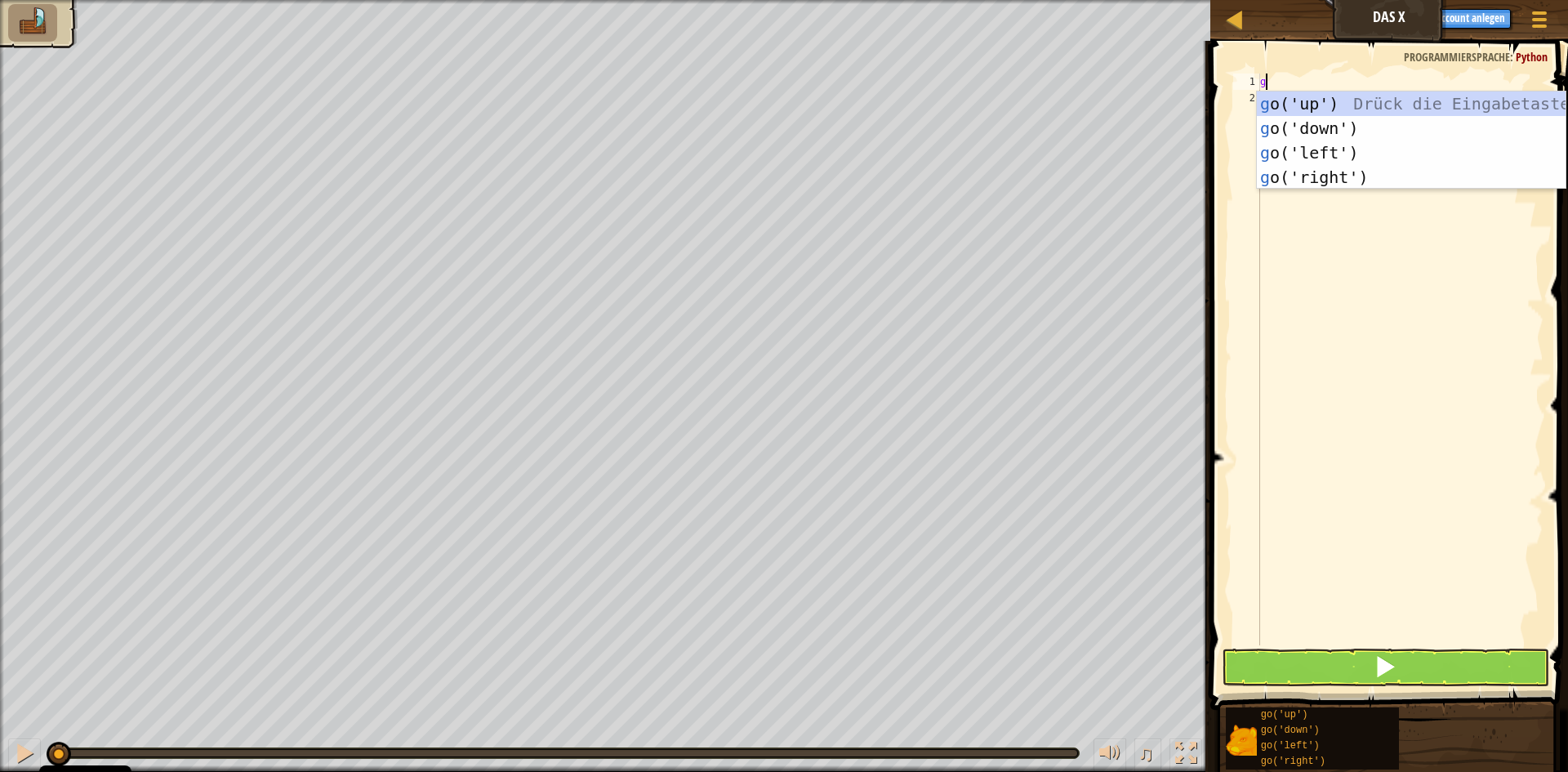
type textarea "go"
click at [1340, 101] on div "go ('up') Drück die Eingabetaste go ('down') Drück die Eingabetaste go ('left')…" at bounding box center [1411, 165] width 309 height 147
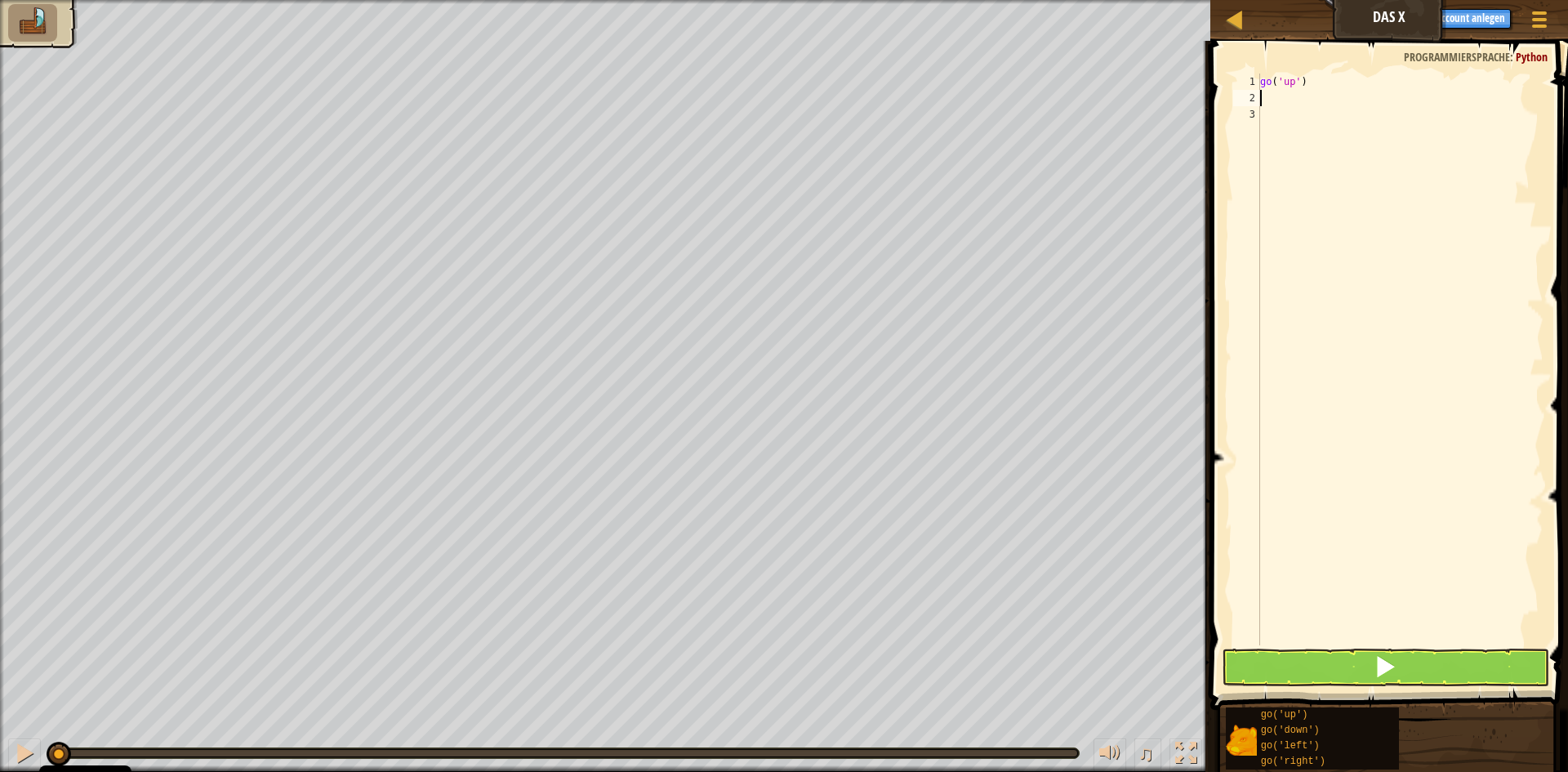
type textarea "g"
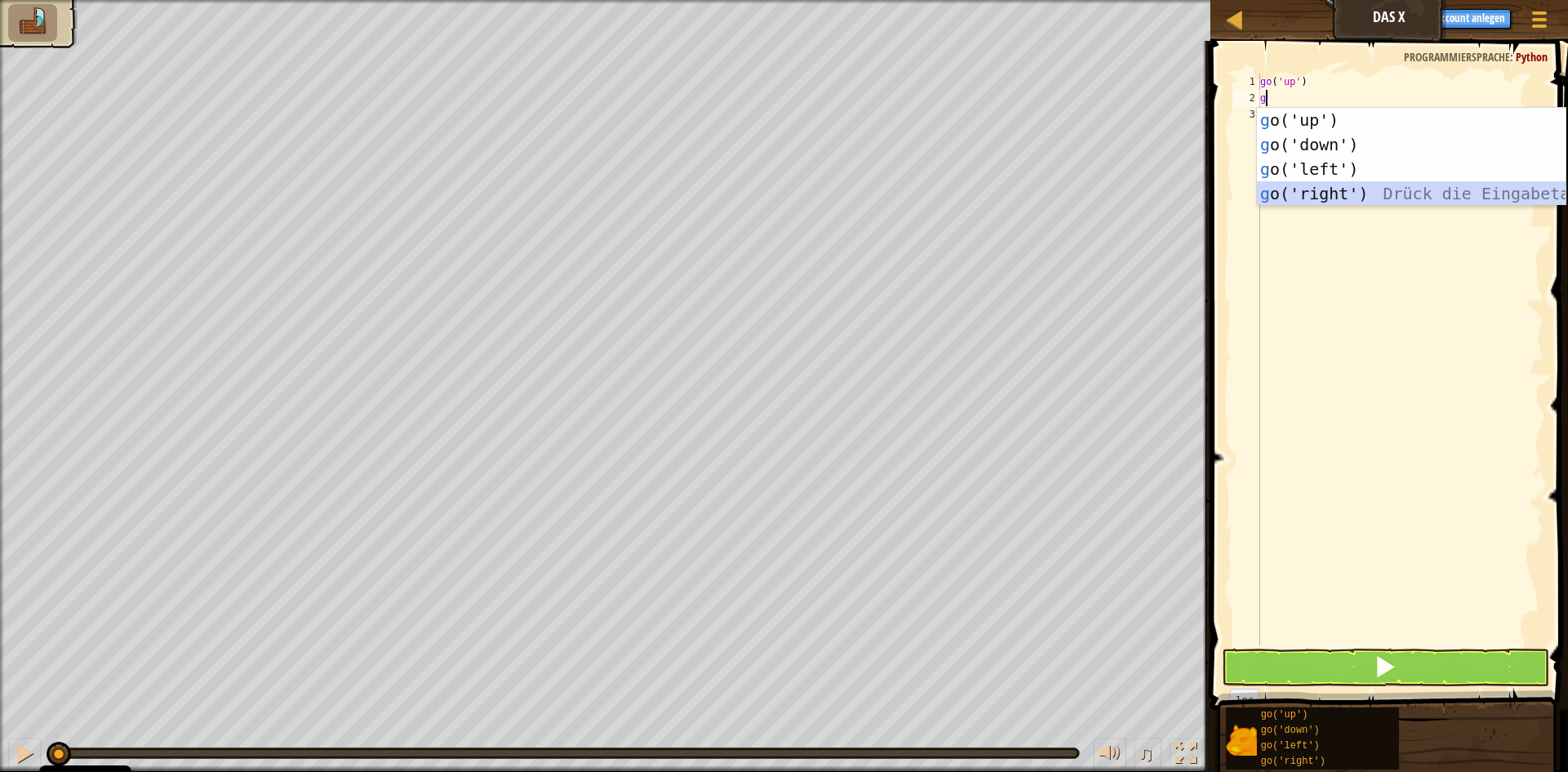
click at [1337, 185] on div "g o('up') Drück die Eingabetaste g o('down') Drück die Eingabetaste g o('left')…" at bounding box center [1411, 181] width 309 height 147
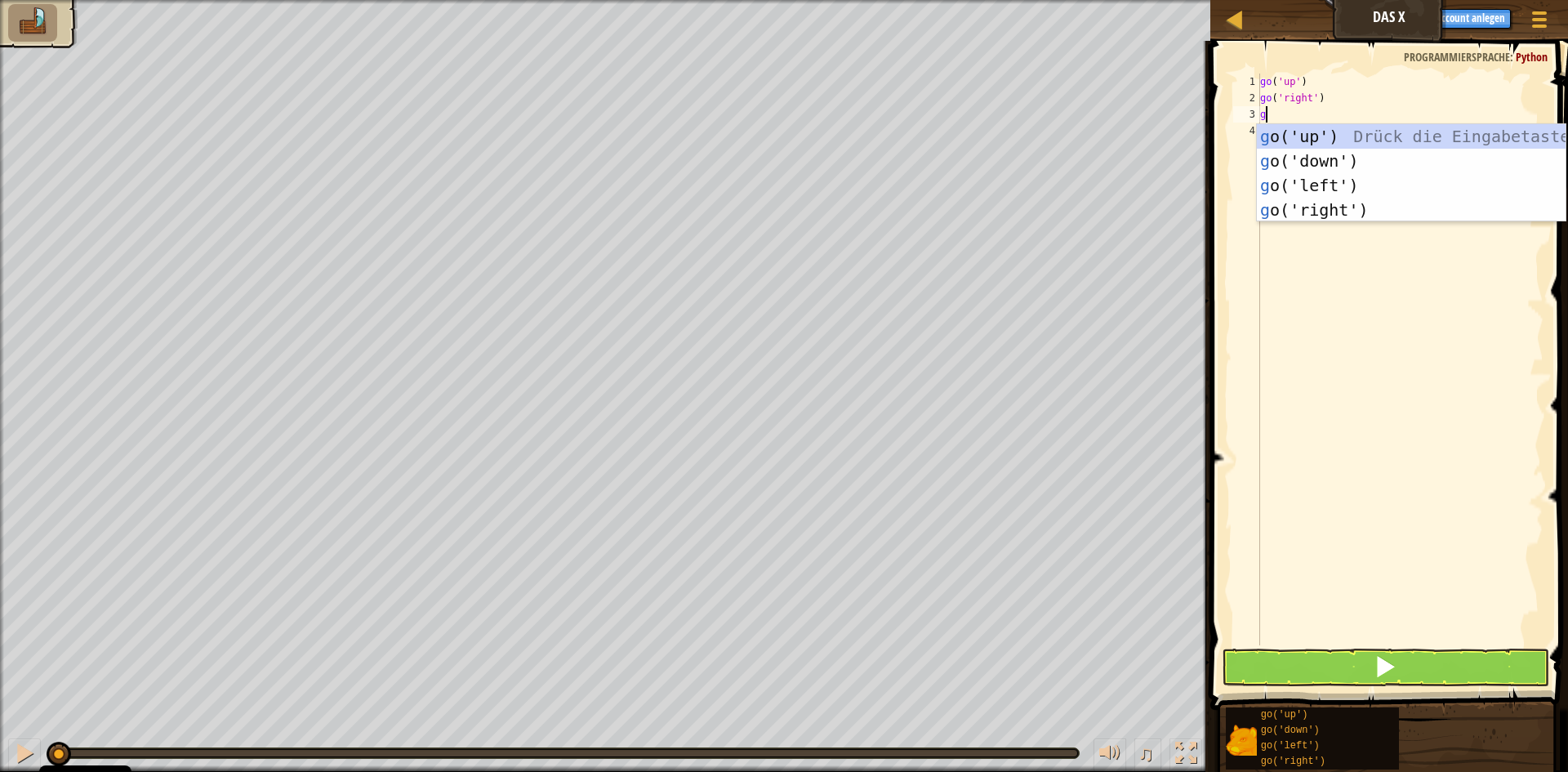
type textarea "go"
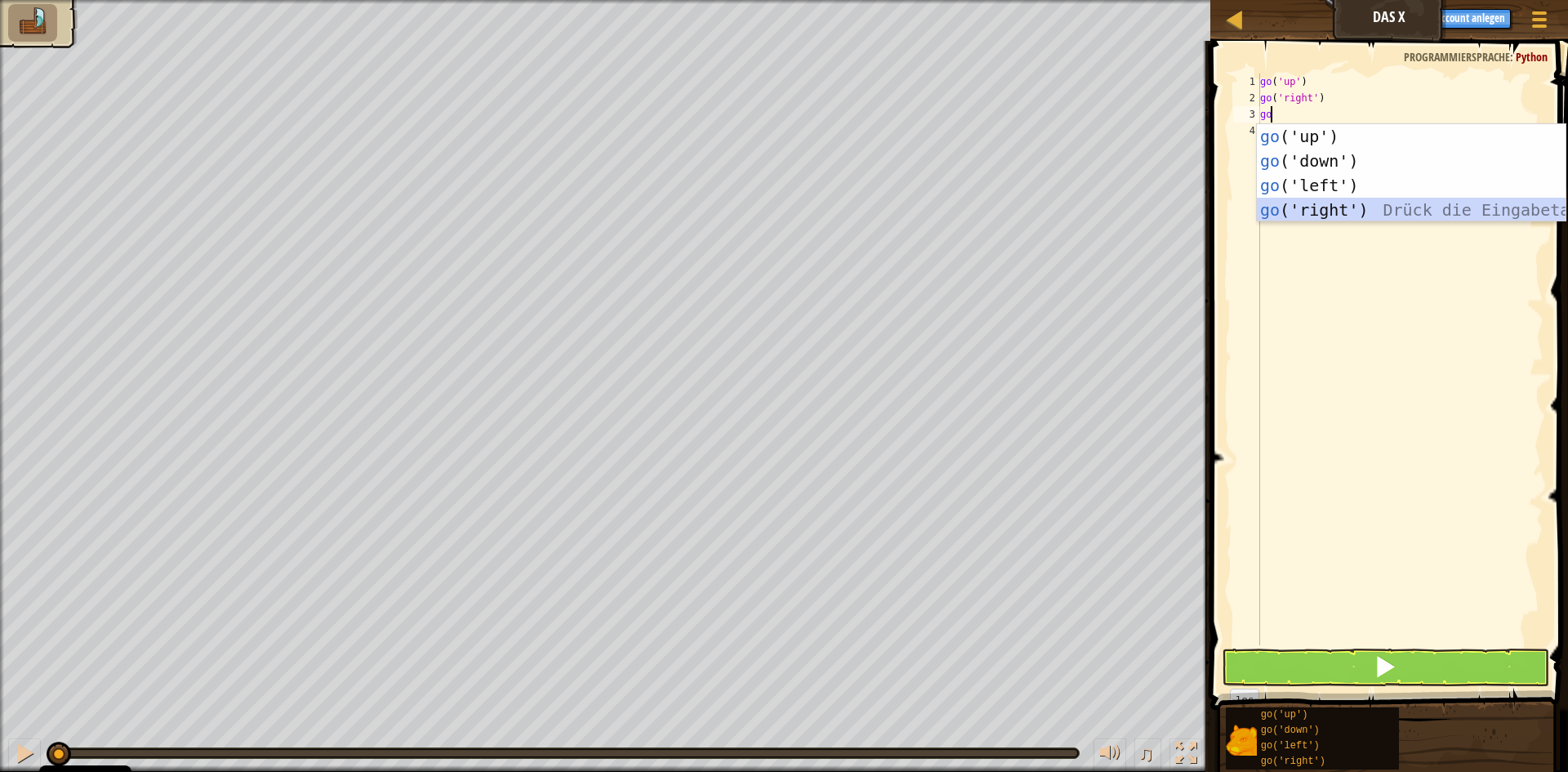
click at [1331, 208] on div "go ('up') Drück die Eingabetaste go ('down') Drück die Eingabetaste go ('left')…" at bounding box center [1411, 197] width 309 height 147
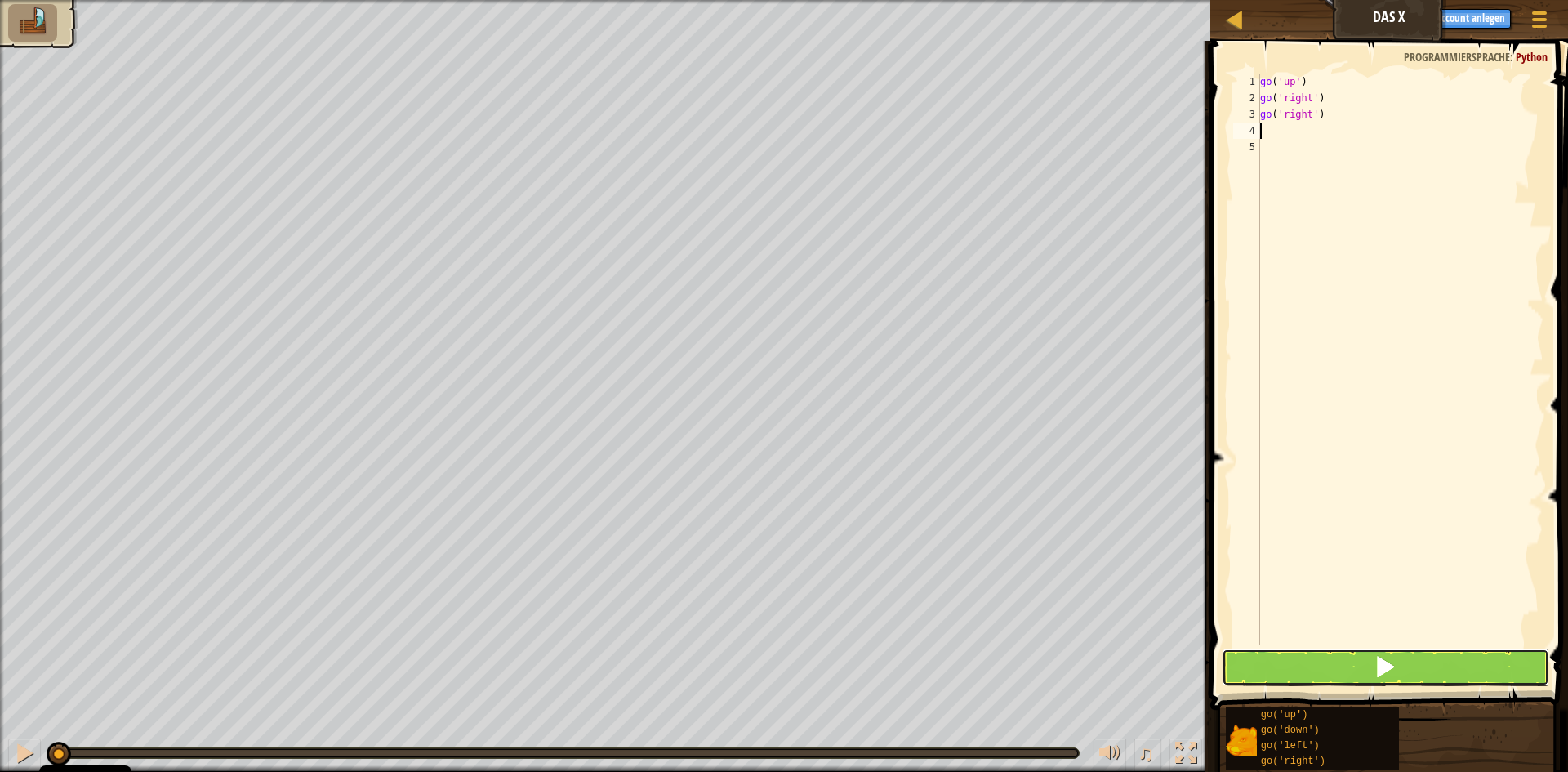
click at [1359, 672] on button at bounding box center [1386, 668] width 328 height 38
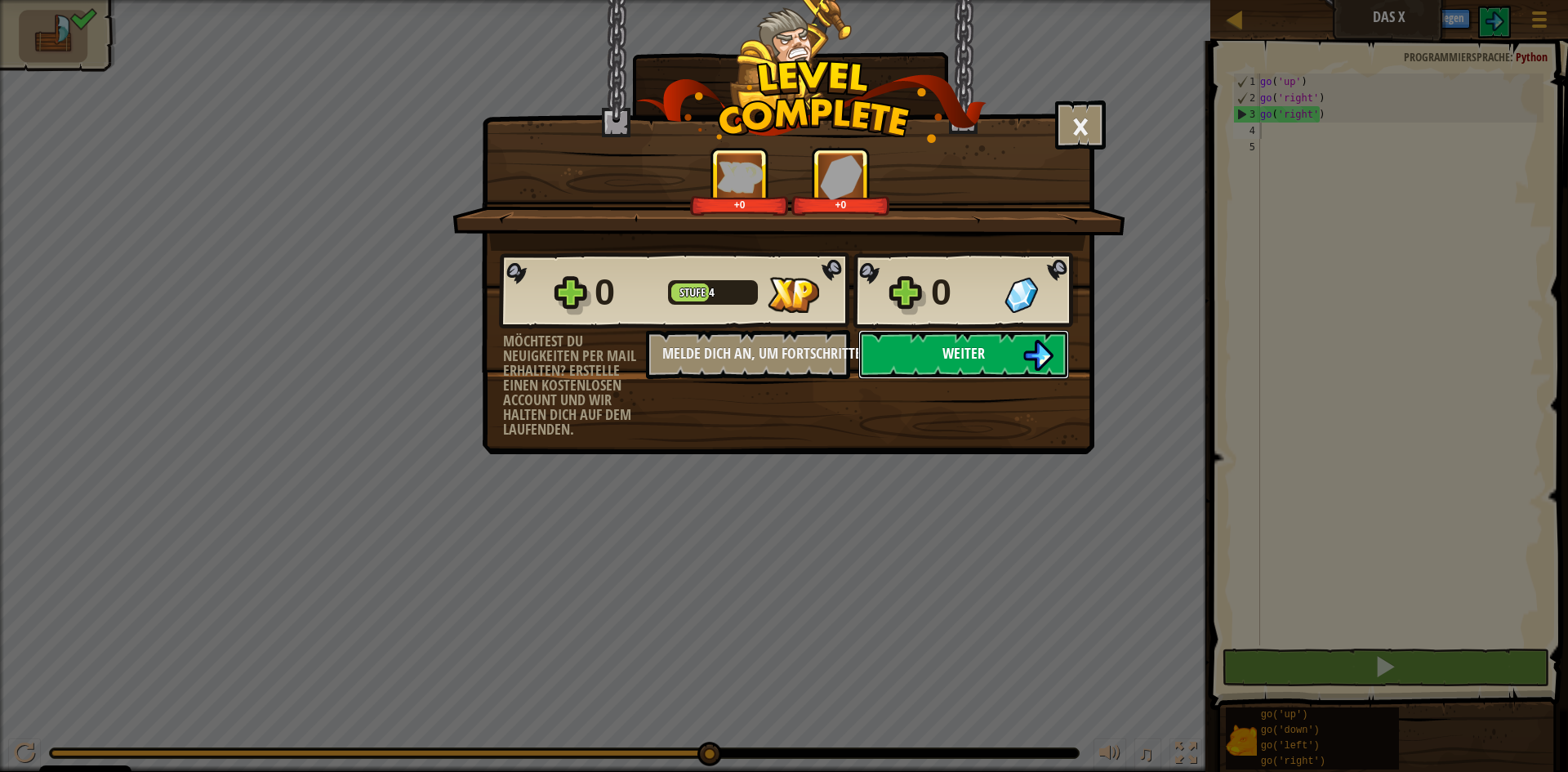
click at [1011, 351] on button "Weiter" at bounding box center [964, 354] width 211 height 49
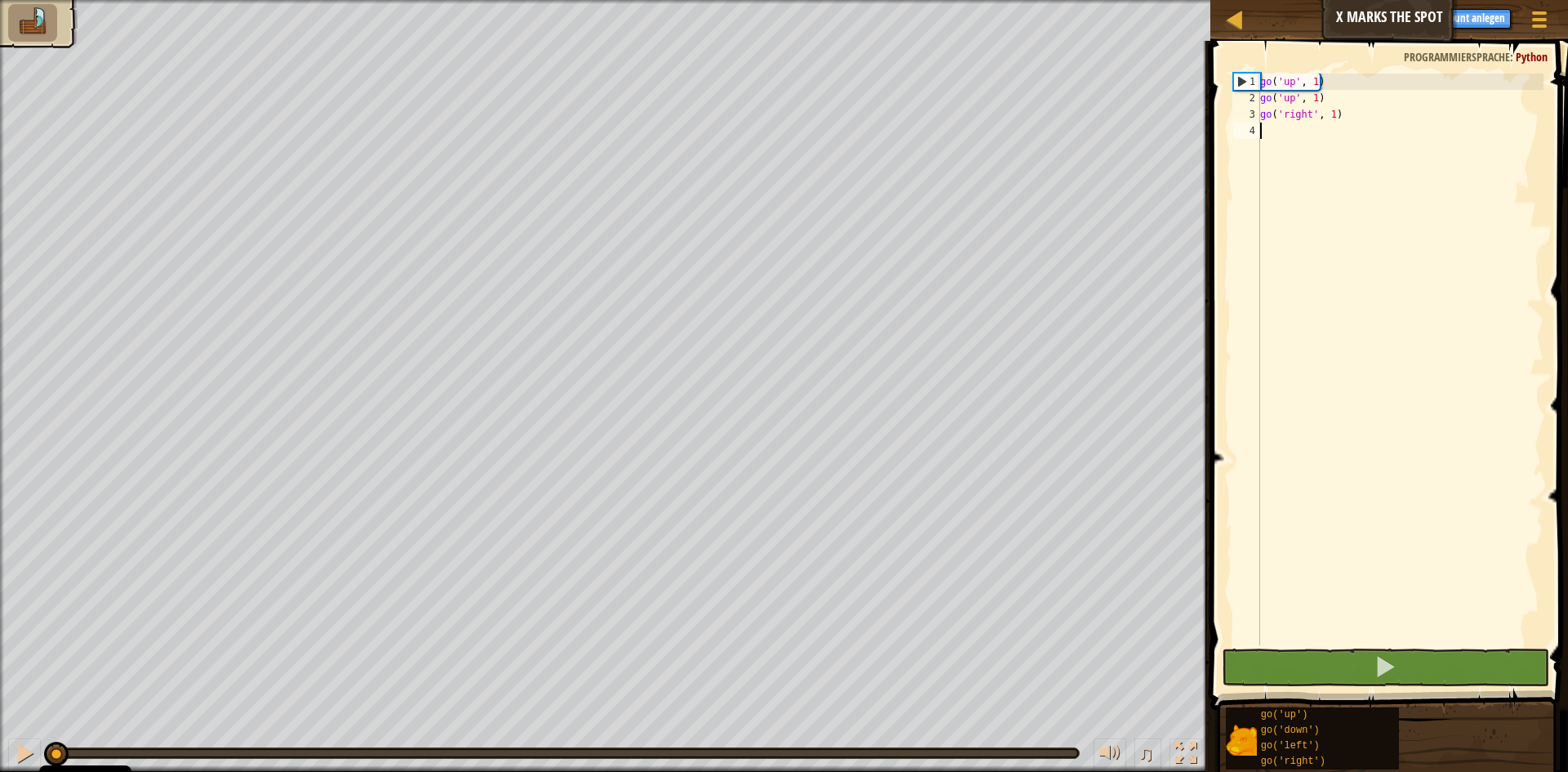
scroll to position [7, 0]
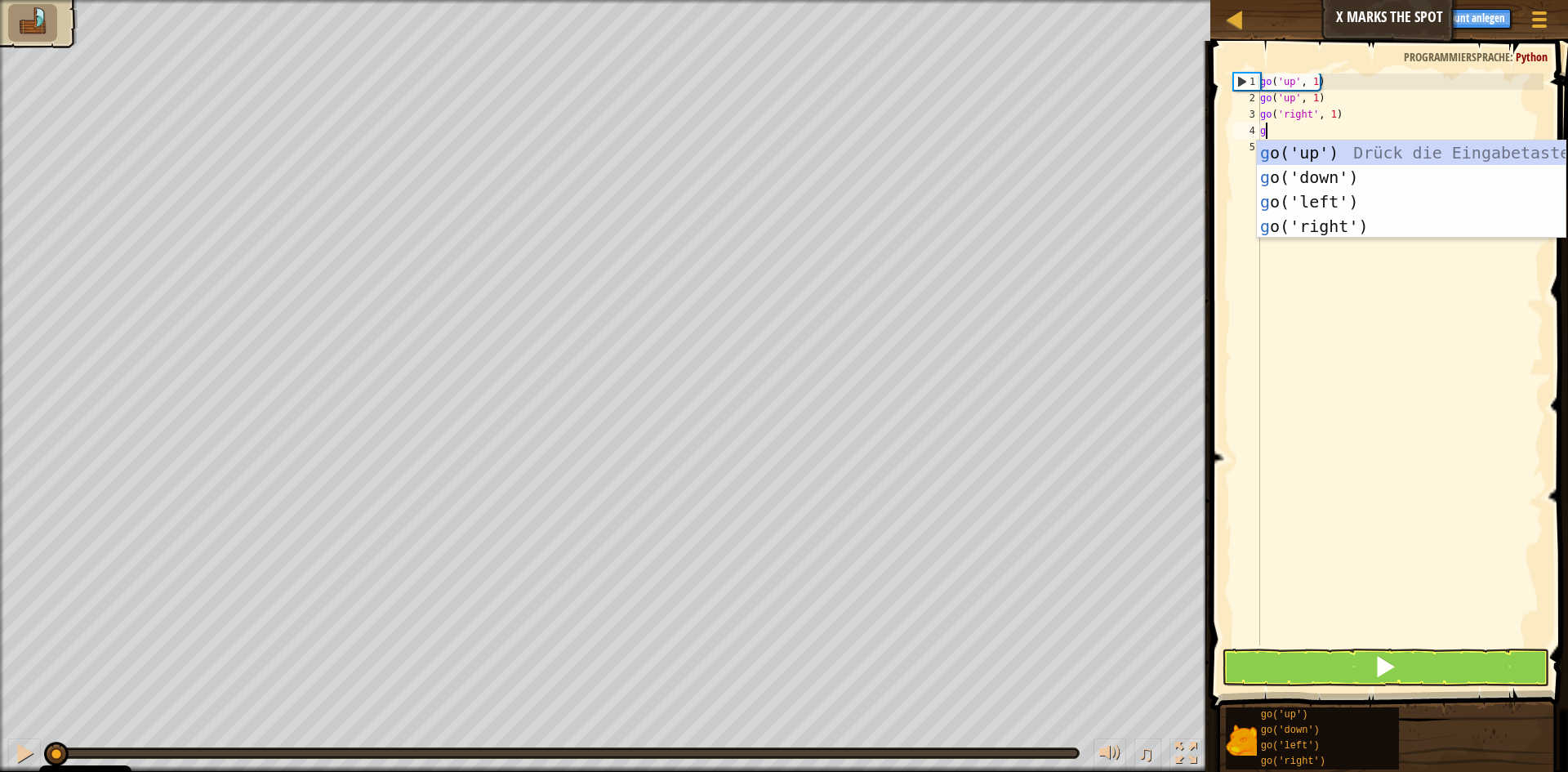
type textarea "go"
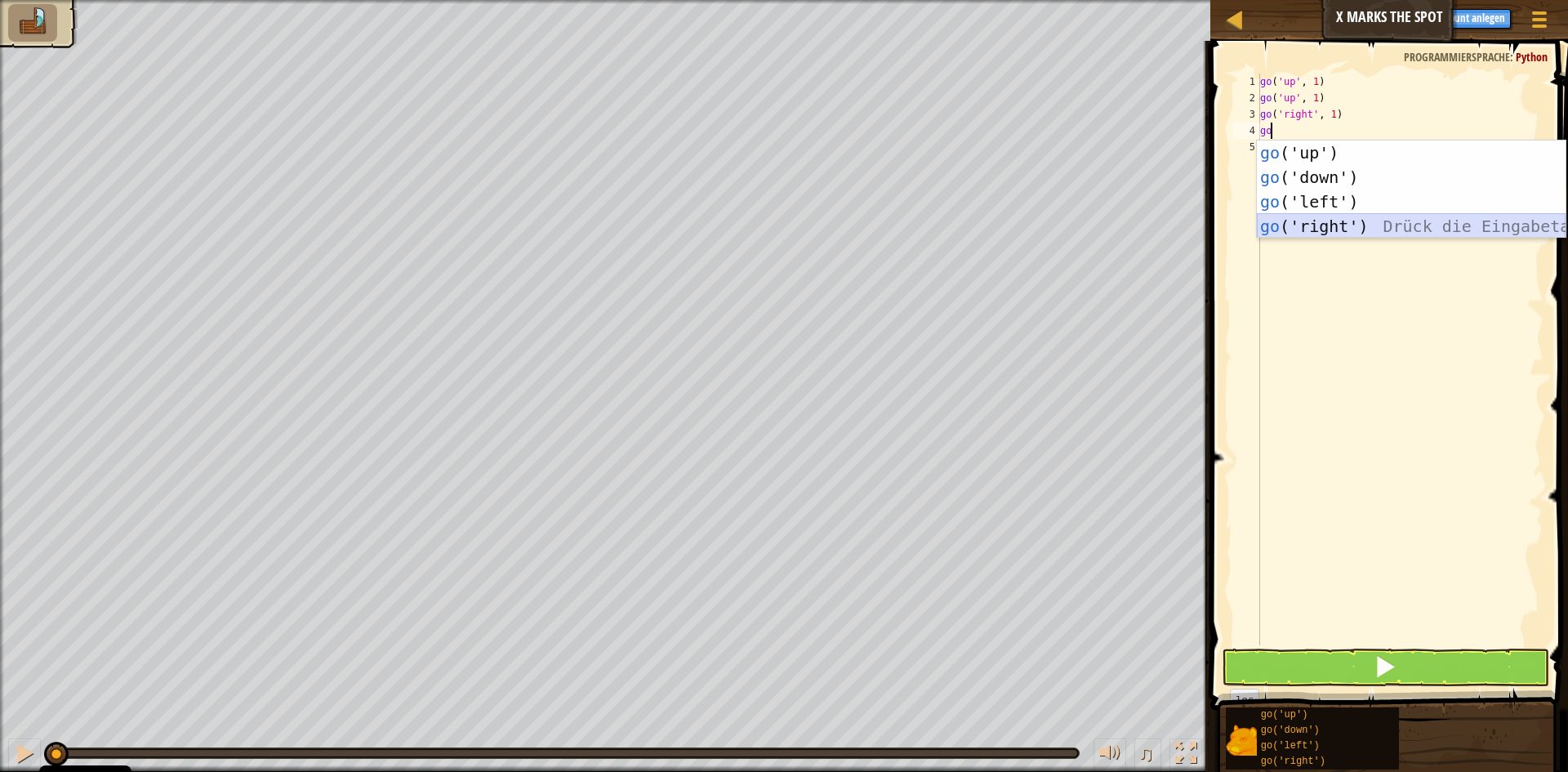
click at [1296, 219] on div "go ('up') Drück die Eingabetaste go ('down') Drück die Eingabetaste go ('left')…" at bounding box center [1411, 213] width 309 height 147
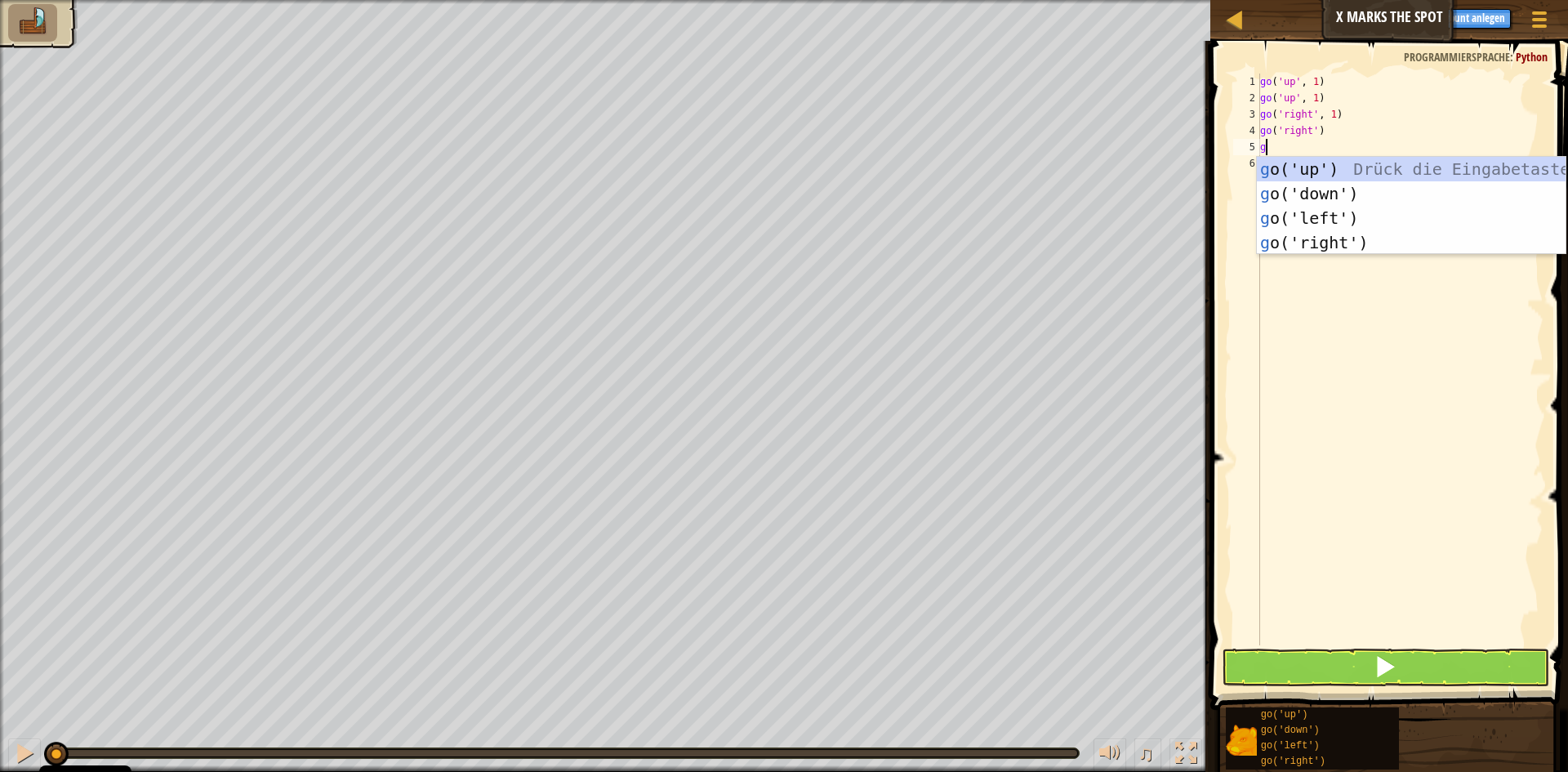
type textarea "go"
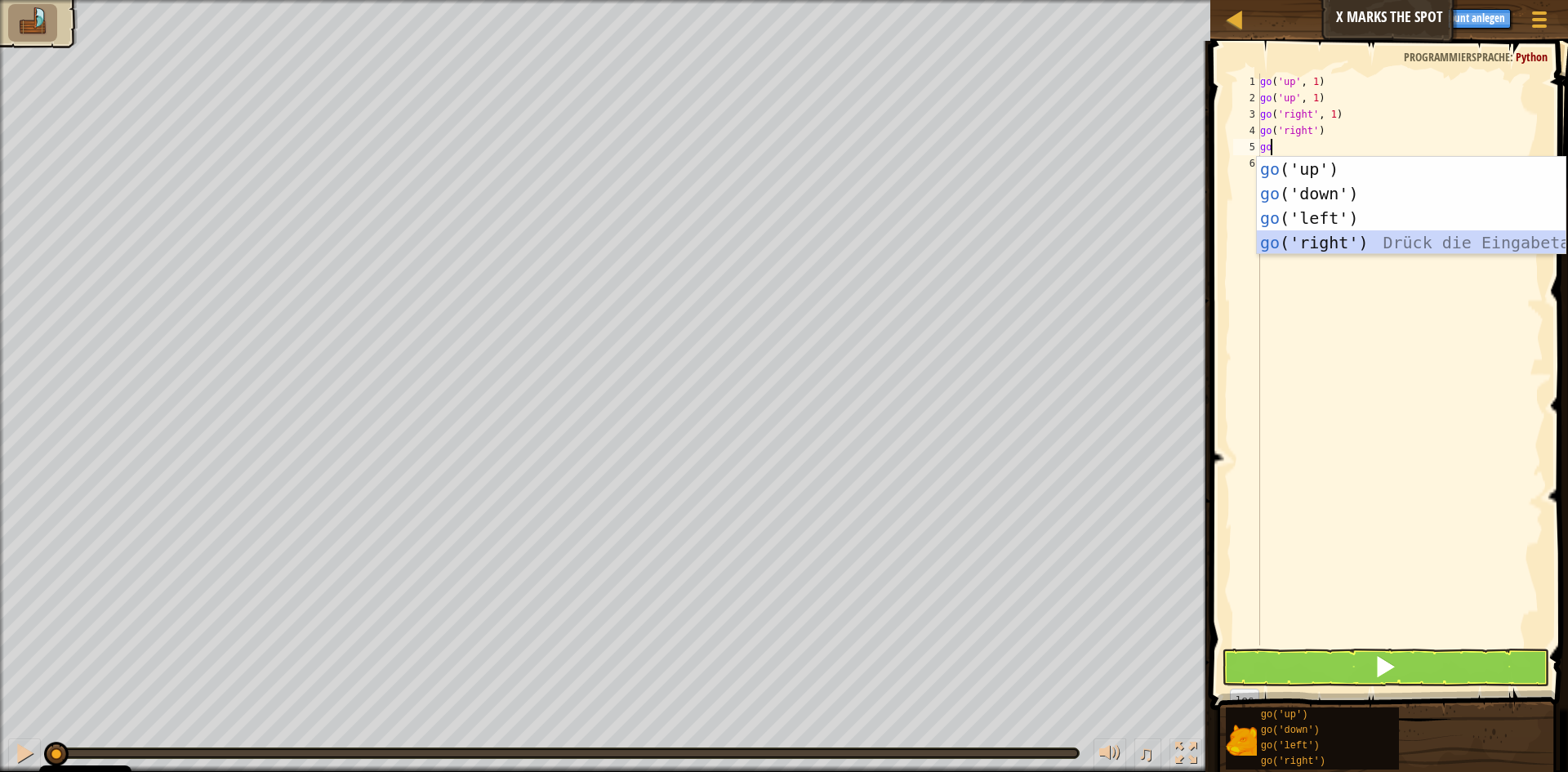
click at [1305, 241] on div "go ('up') Drück die Eingabetaste go ('down') Drück die Eingabetaste go ('left')…" at bounding box center [1411, 230] width 309 height 147
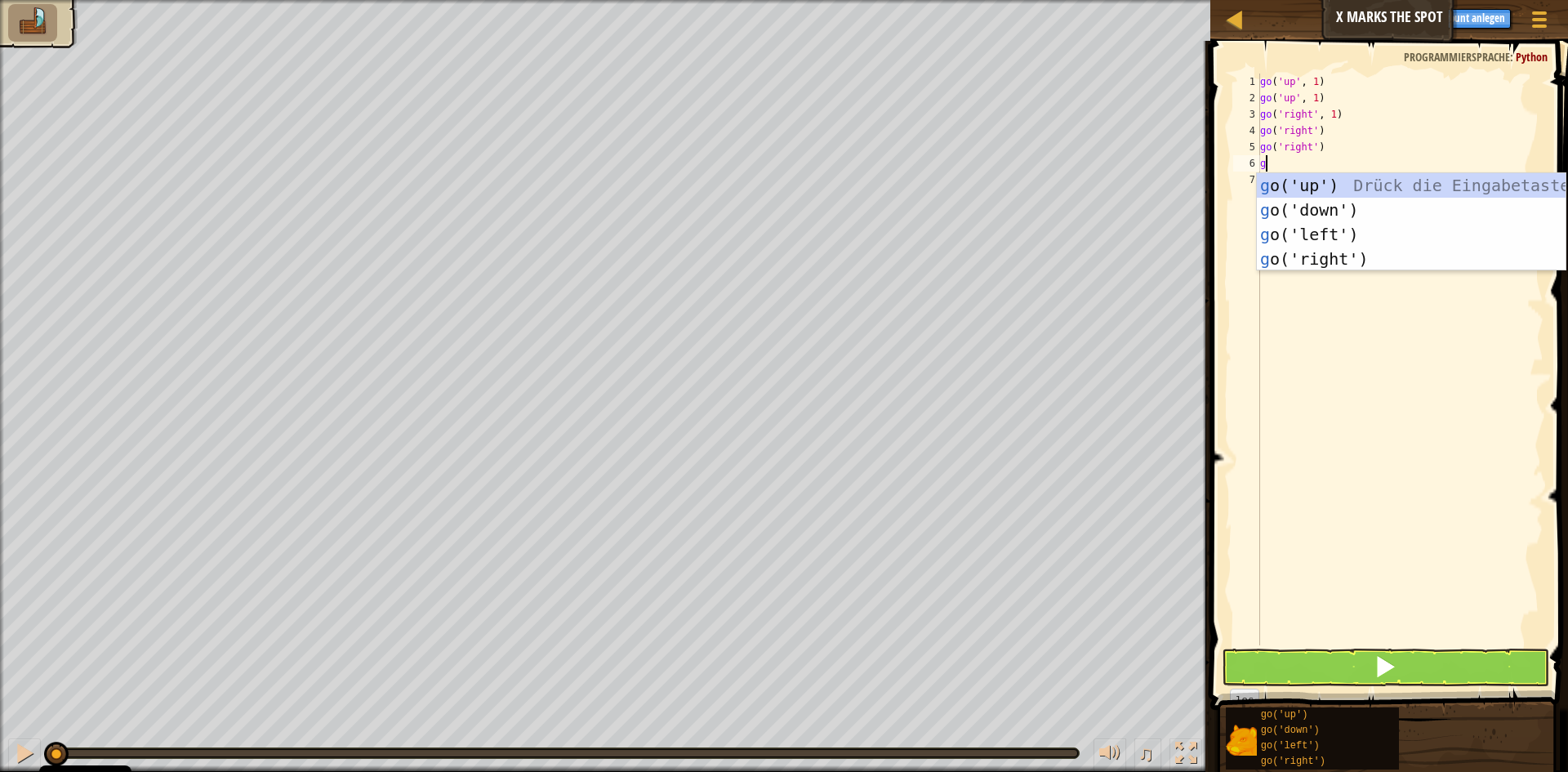
type textarea "go"
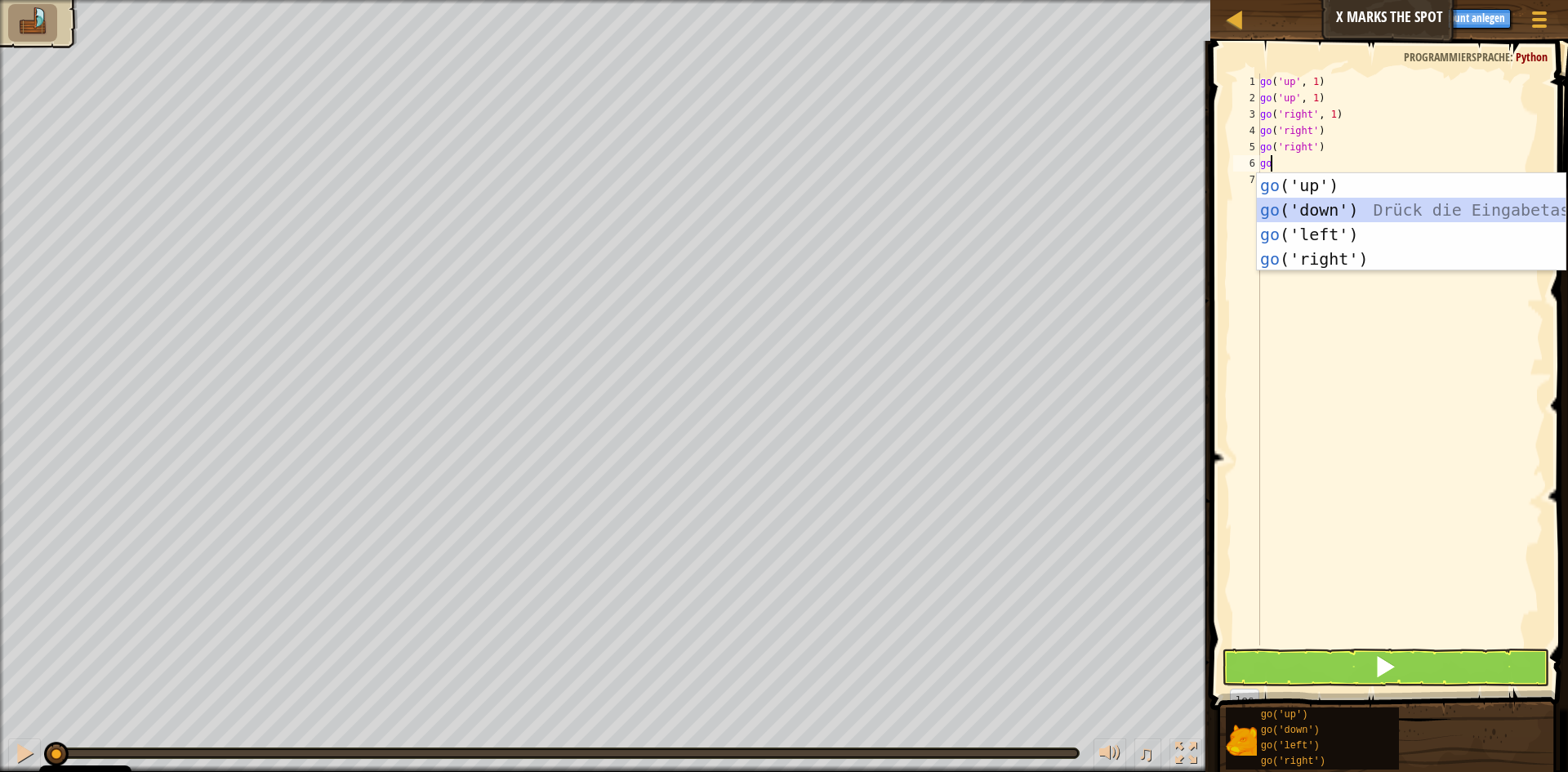
click at [1313, 210] on div "go ('up') Drück die Eingabetaste go ('down') Drück die Eingabetaste go ('left')…" at bounding box center [1411, 246] width 309 height 147
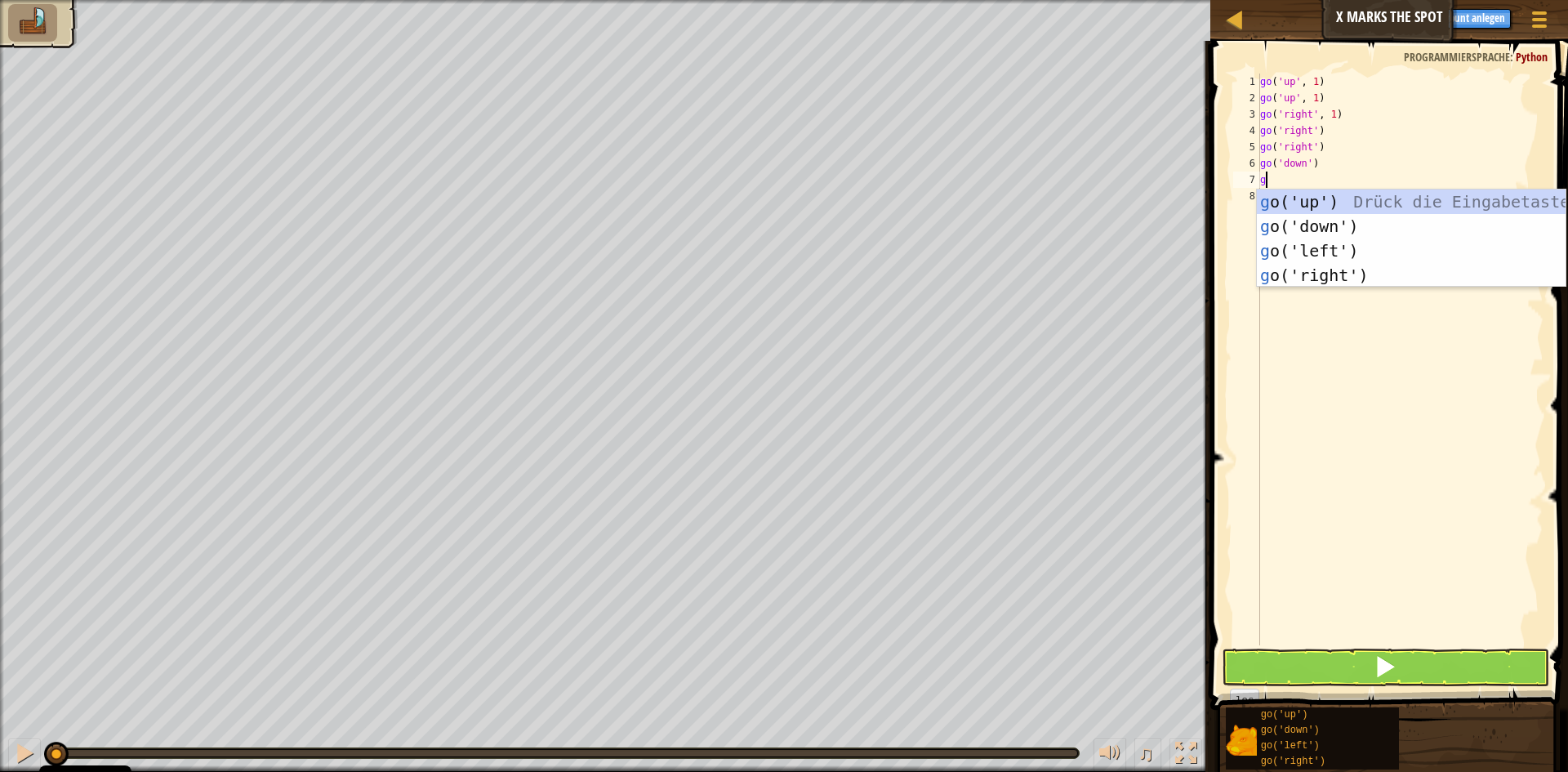
type textarea "go"
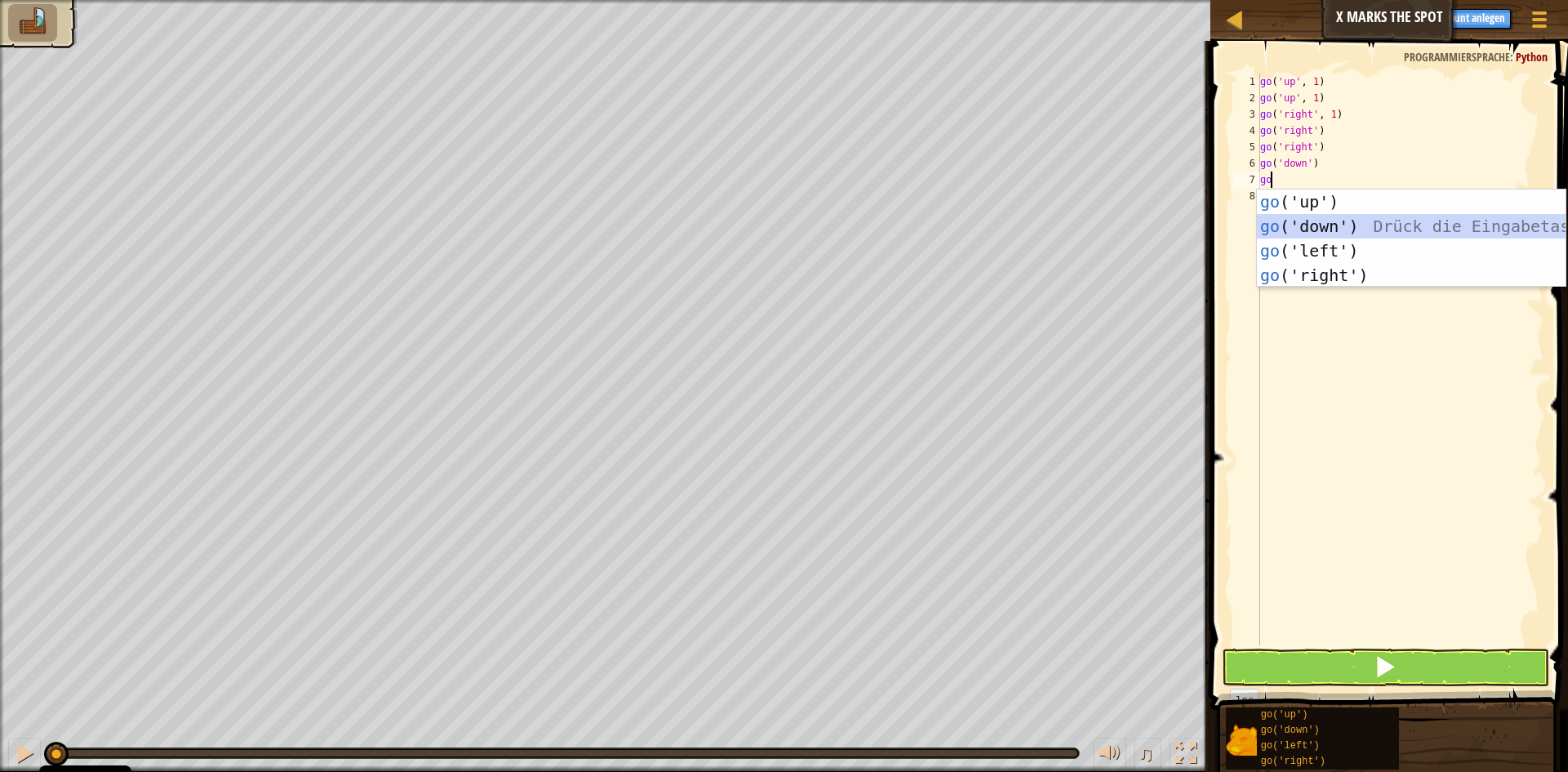
click at [1319, 233] on div "go ('up') Drück die Eingabetaste go ('down') Drück die Eingabetaste go ('left')…" at bounding box center [1411, 262] width 309 height 147
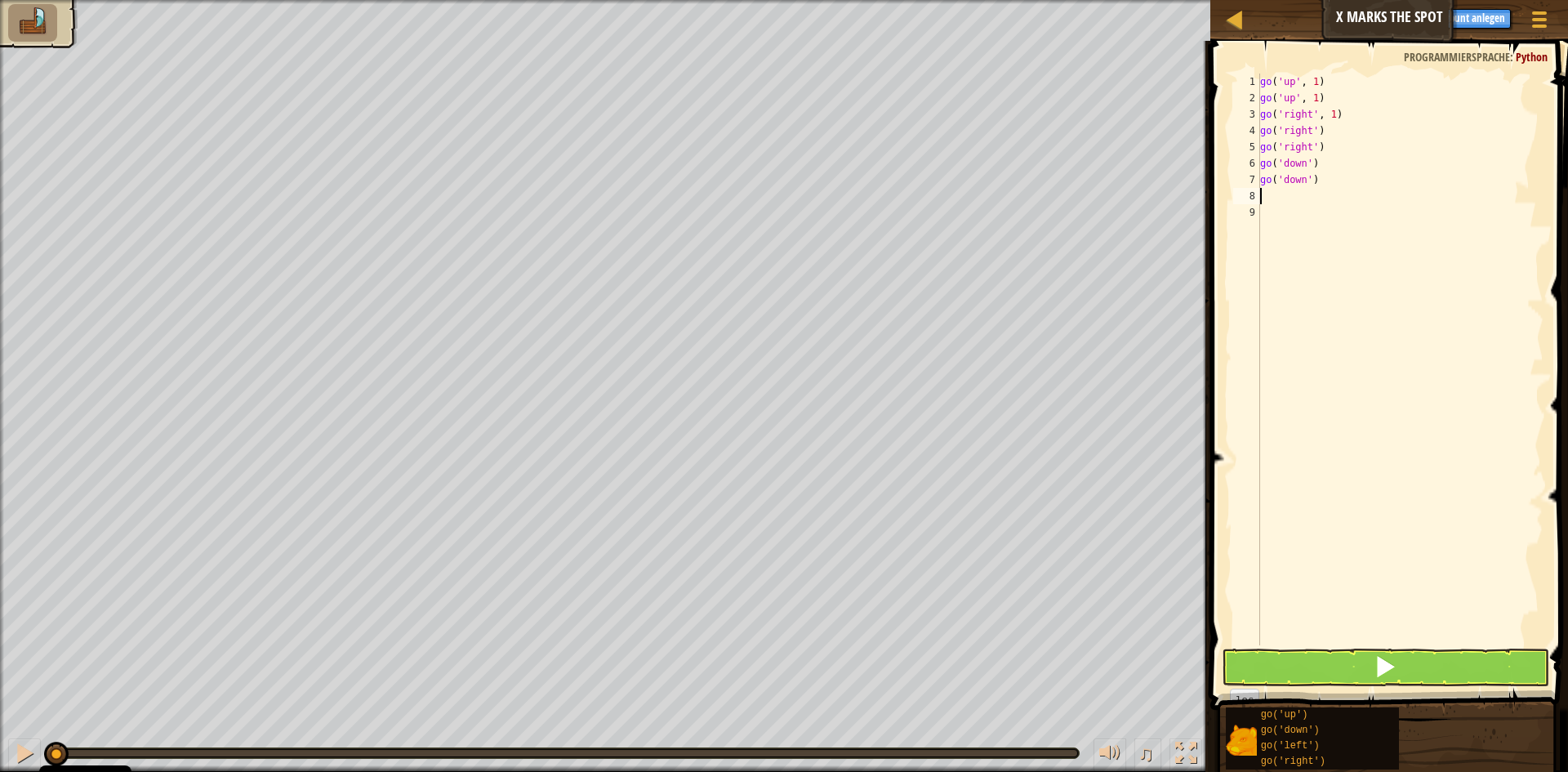
type textarea "g"
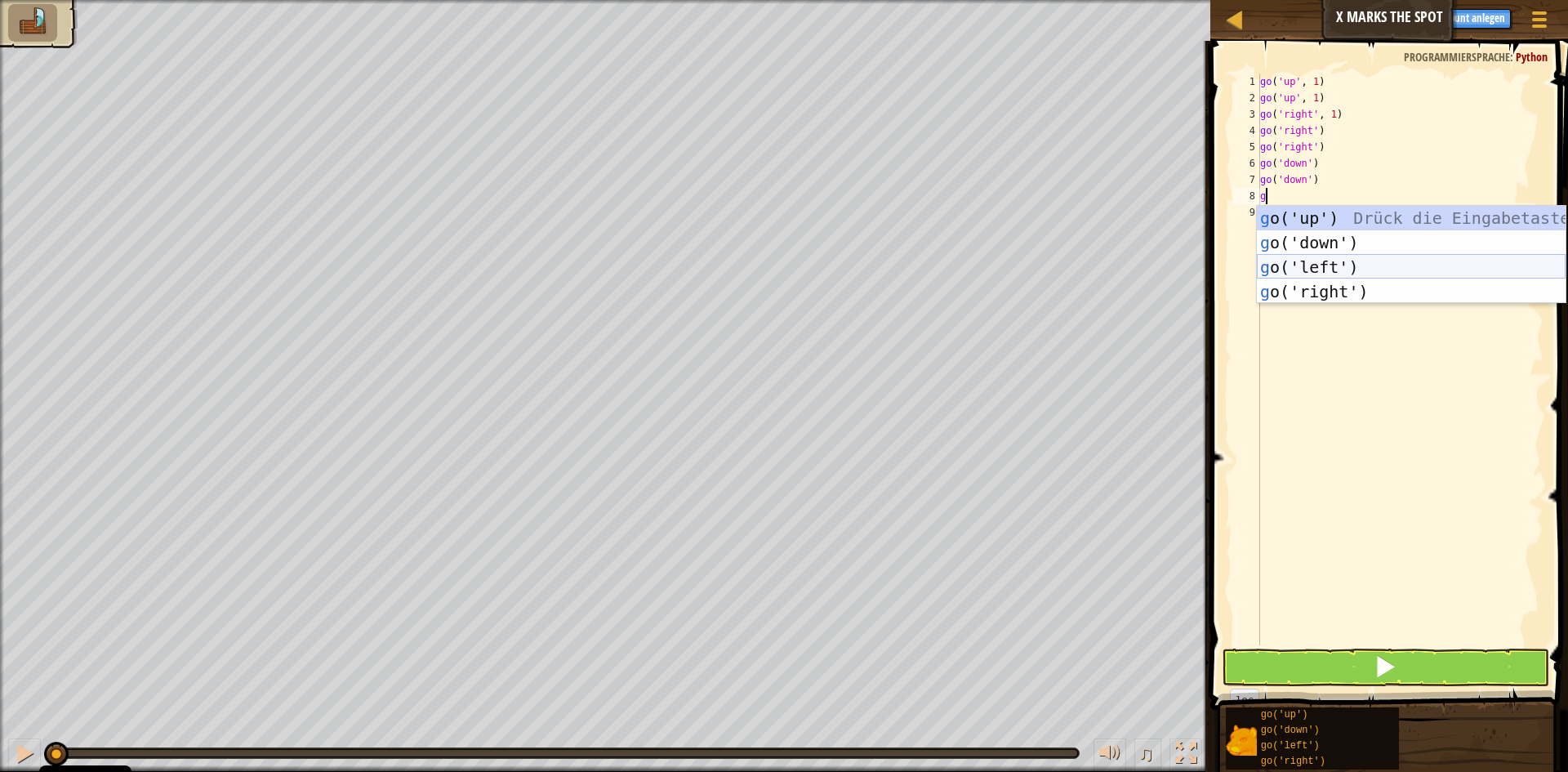
click at [1302, 268] on div "g o('up') Drück die Eingabetaste g o('down') Drück die Eingabetaste g o('left')…" at bounding box center [1411, 279] width 309 height 147
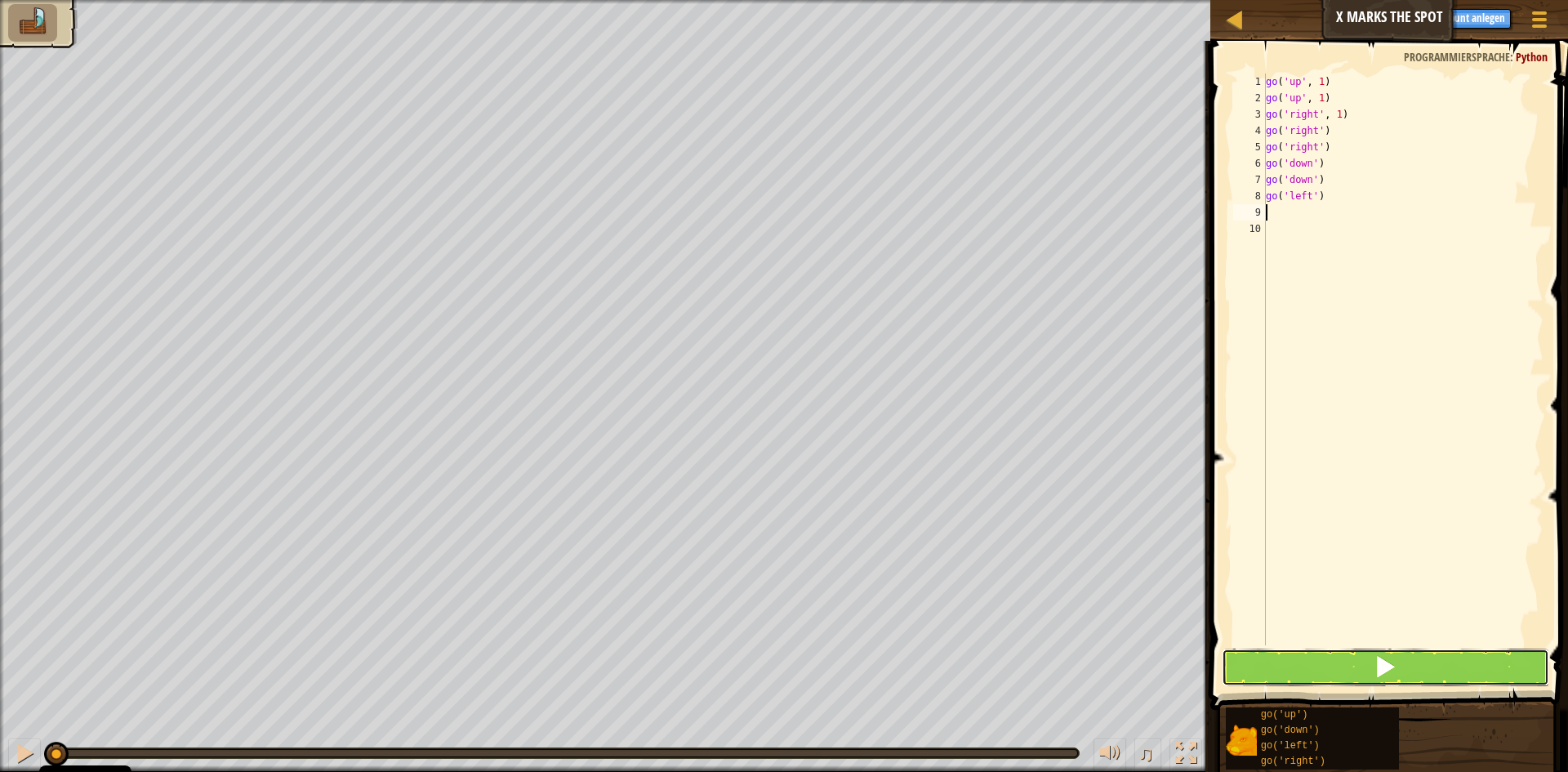
click at [1384, 663] on span at bounding box center [1385, 666] width 23 height 23
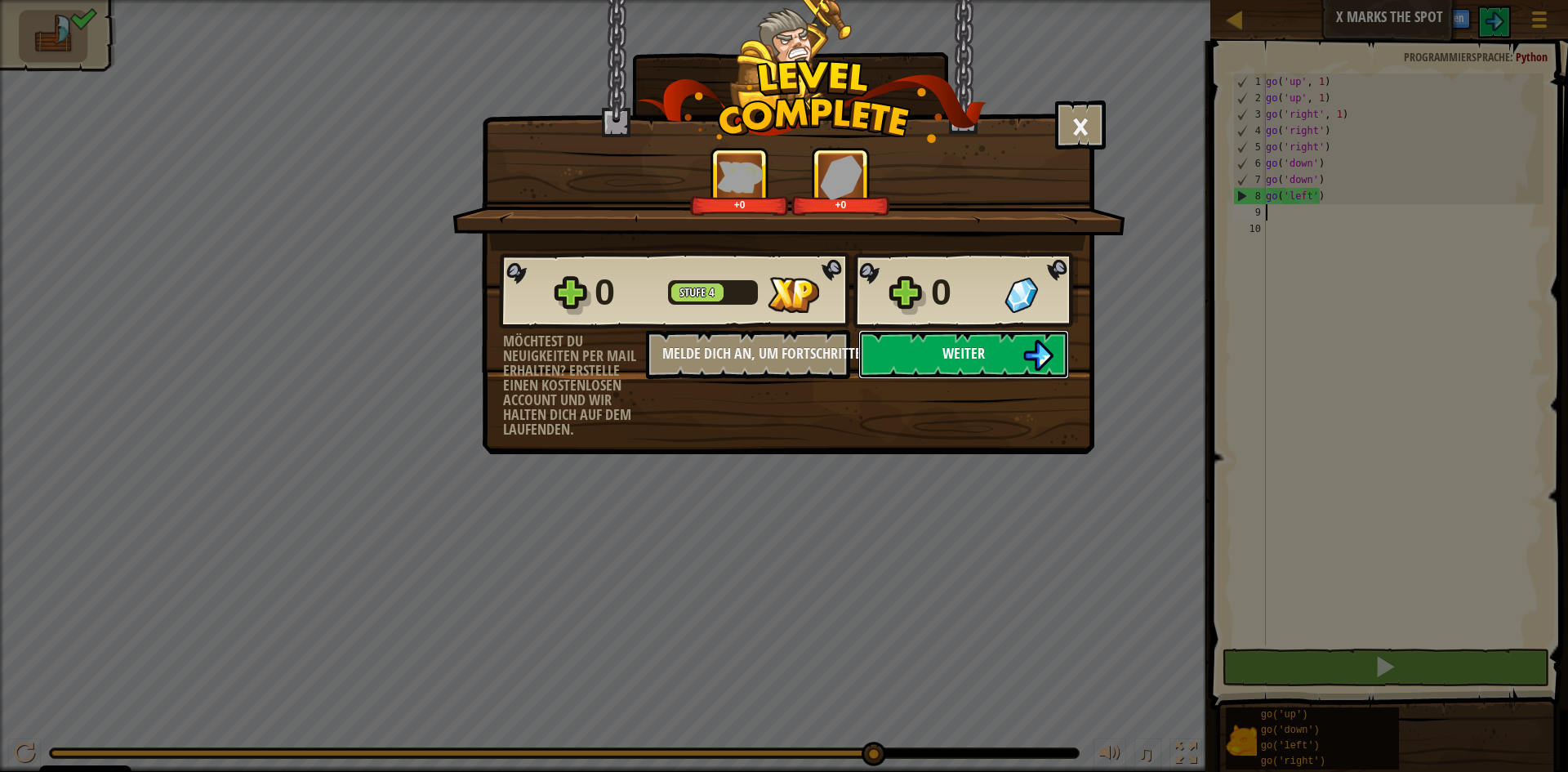
click at [961, 347] on span "Weiter" at bounding box center [964, 353] width 42 height 21
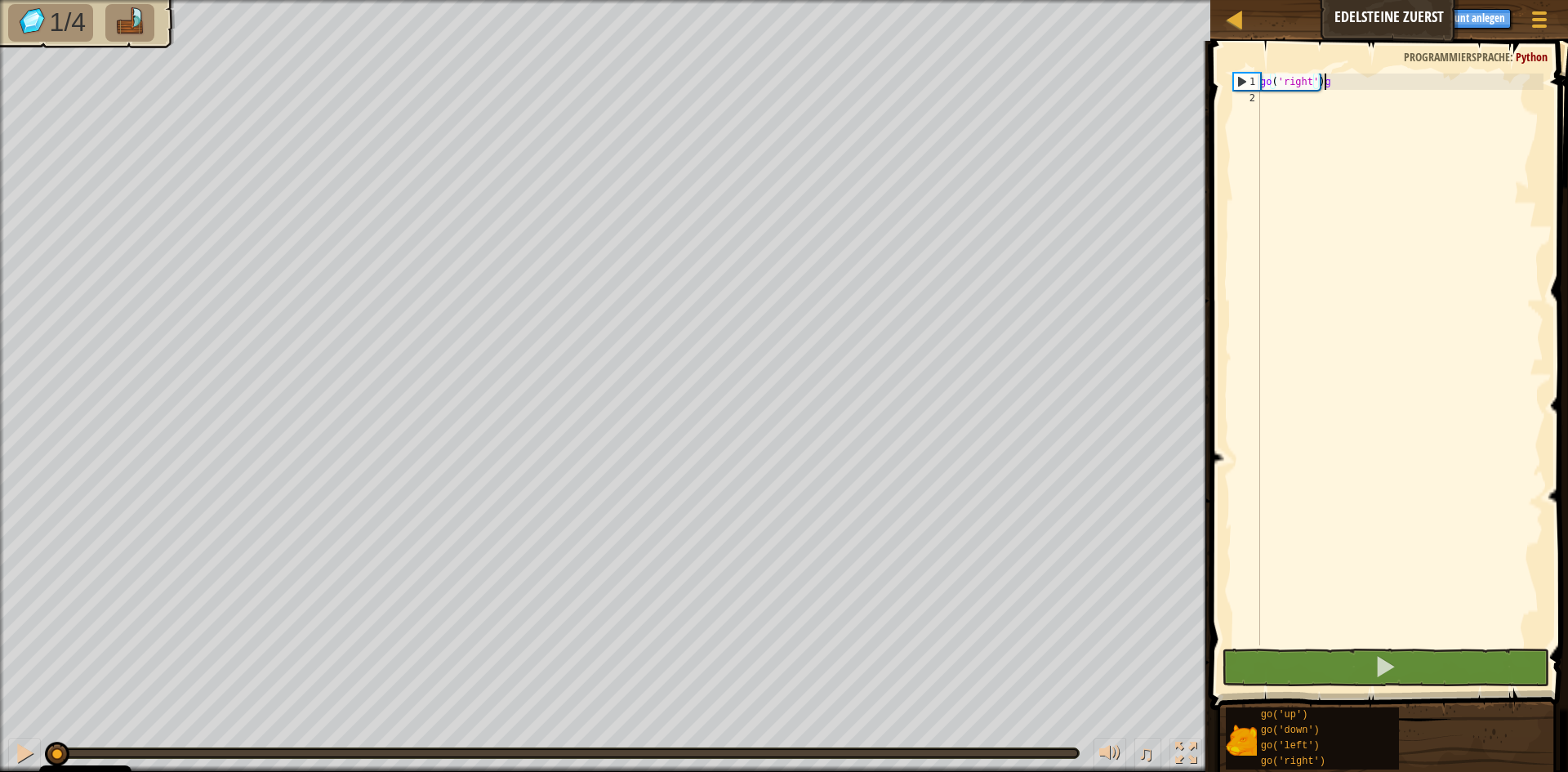
scroll to position [7, 5]
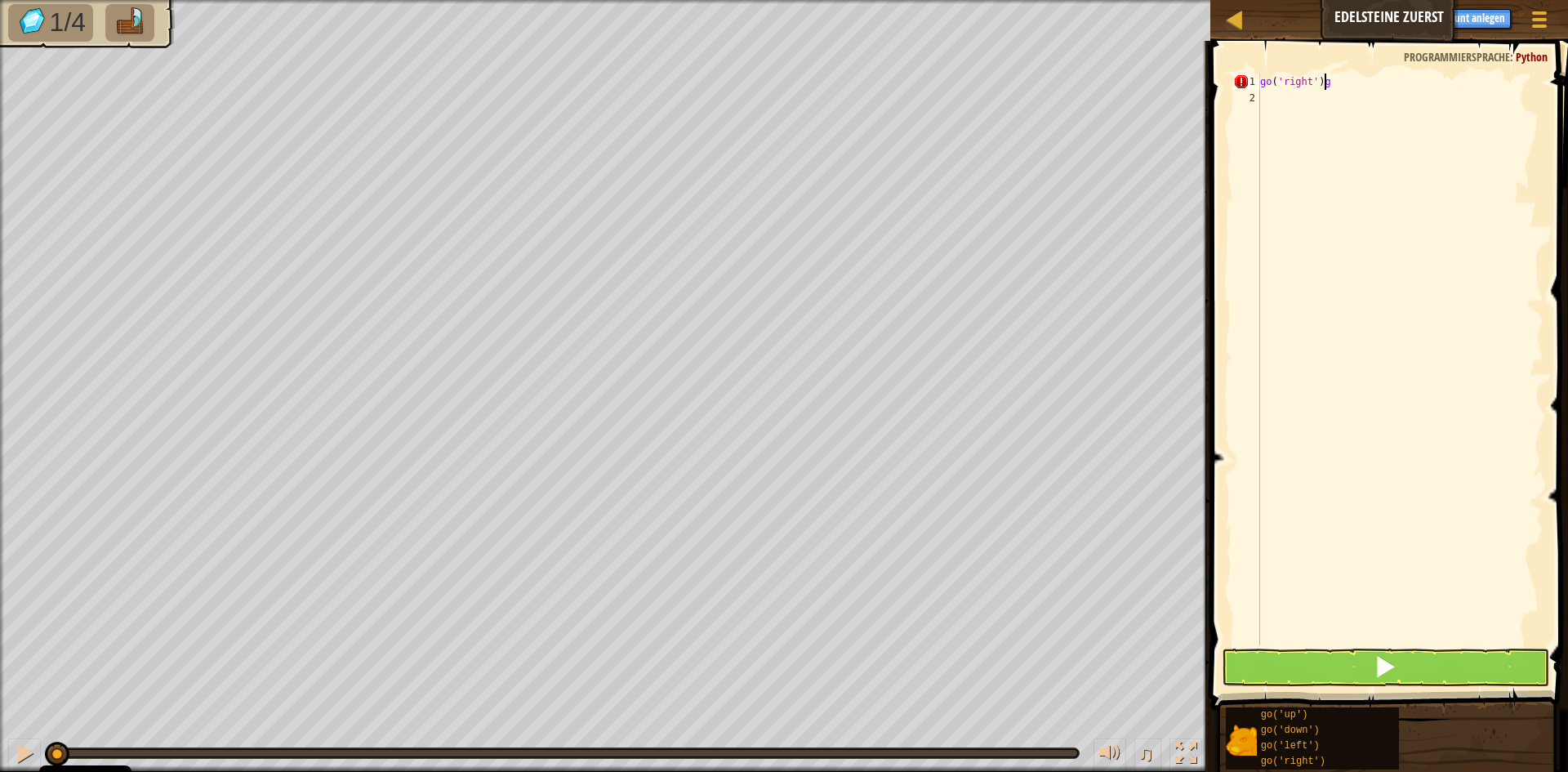
type textarea "go('right')"
type textarea "g"
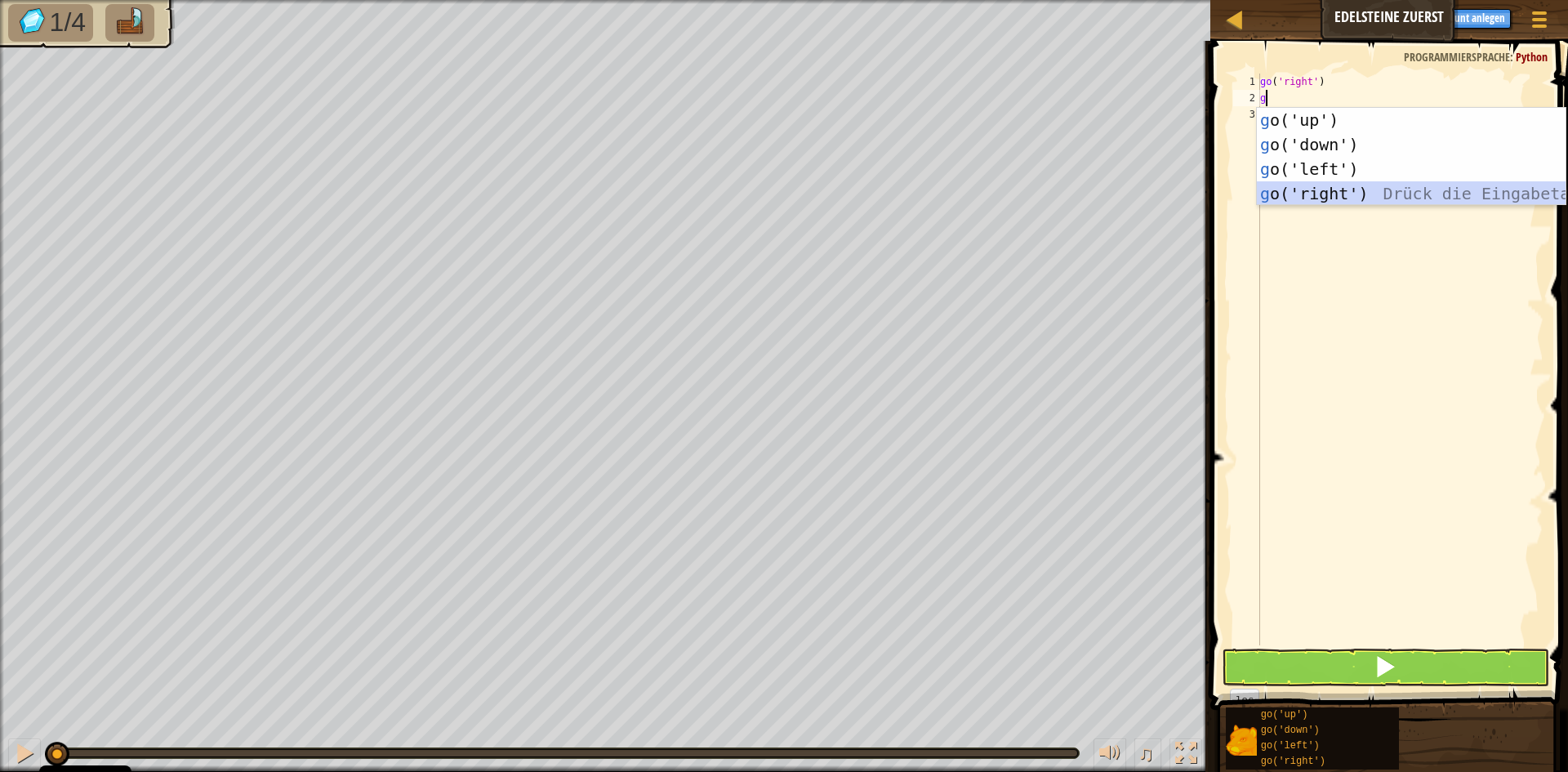
click at [1325, 197] on div "g o('up') Drück die Eingabetaste g o('down') Drück die Eingabetaste g o('left')…" at bounding box center [1411, 181] width 309 height 147
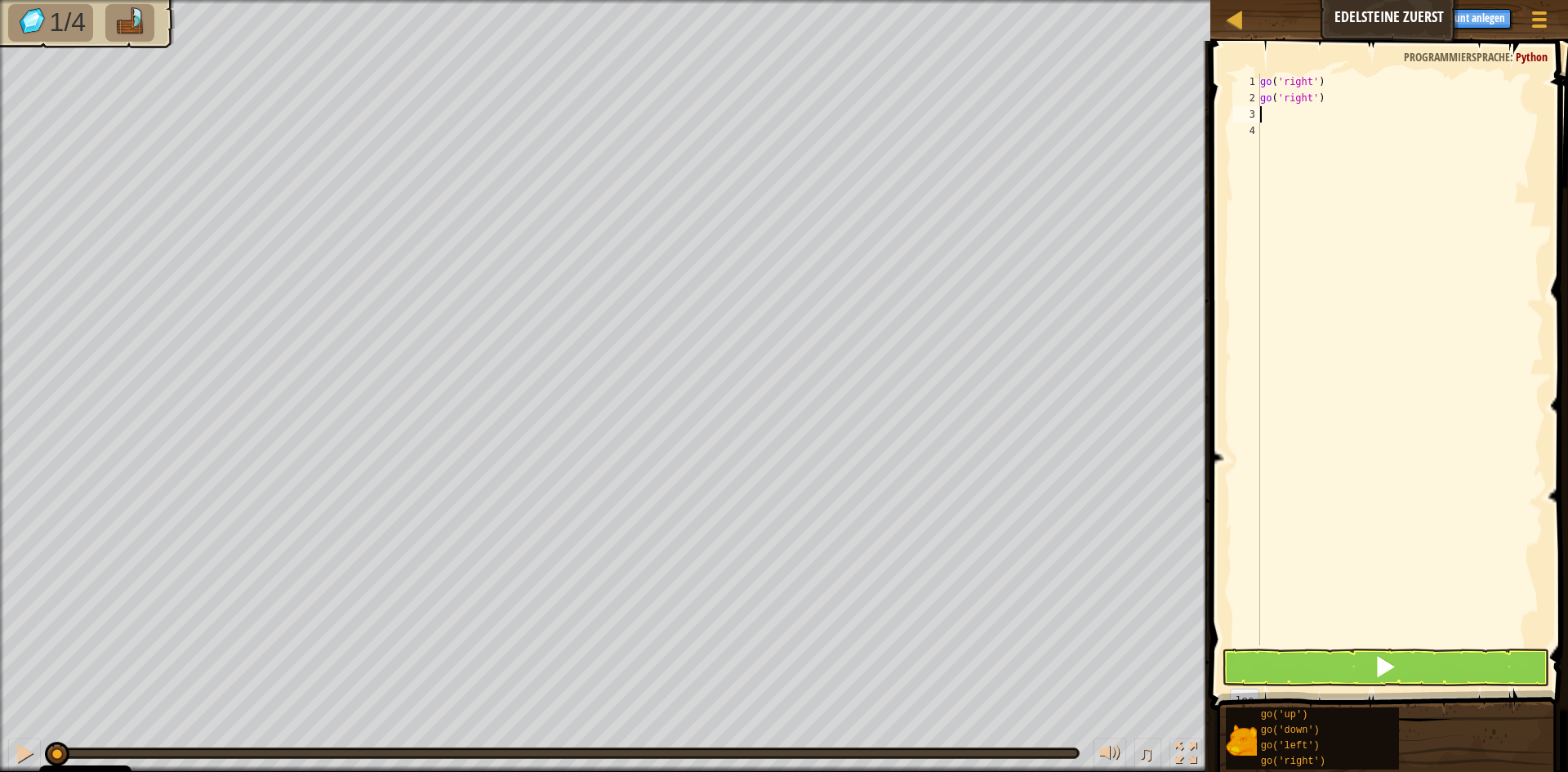
type textarea "g"
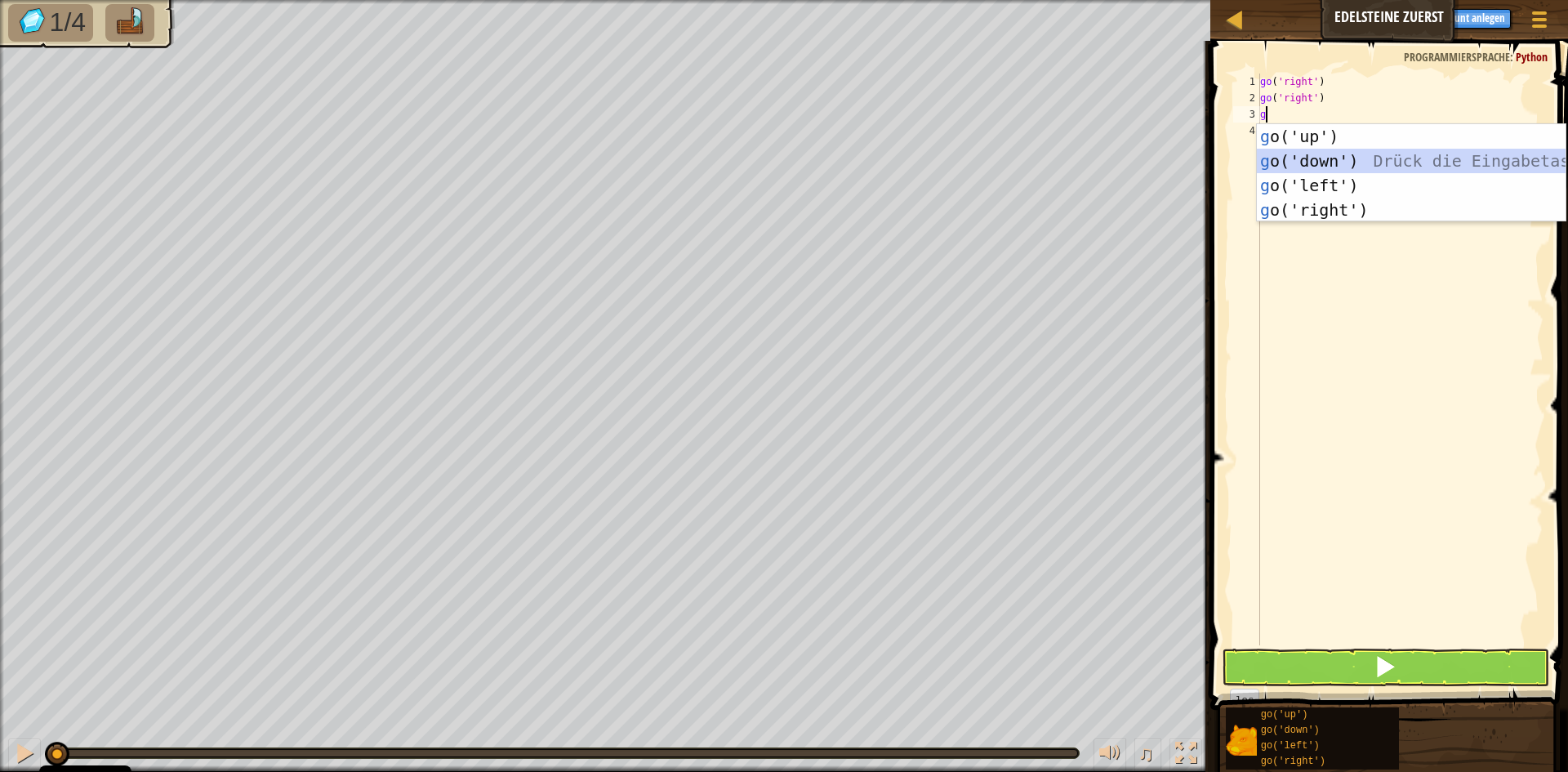
click at [1327, 158] on div "g o('up') Drück die Eingabetaste g o('down') Drück die Eingabetaste g o('left')…" at bounding box center [1411, 197] width 309 height 147
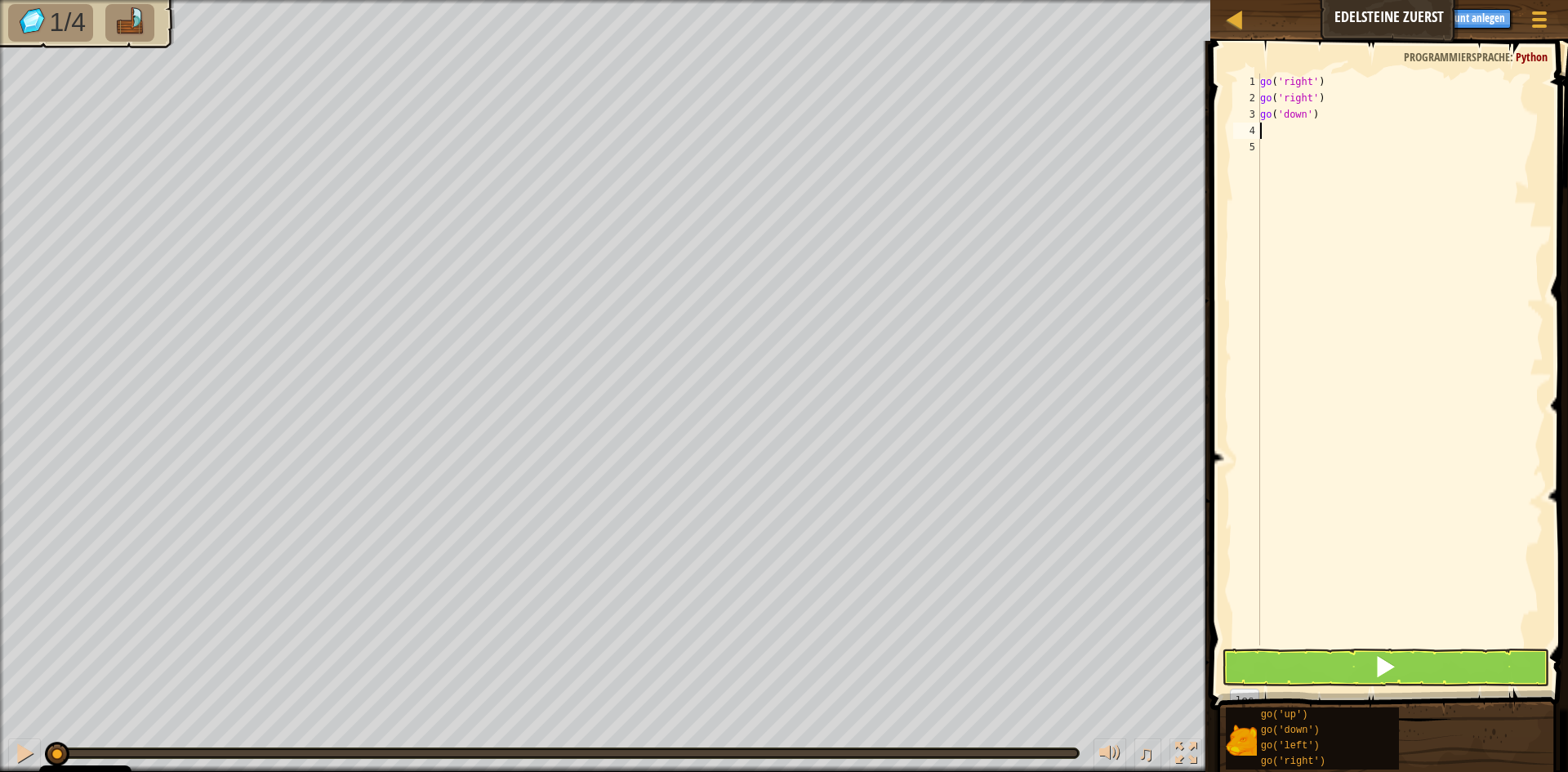
type textarea "g"
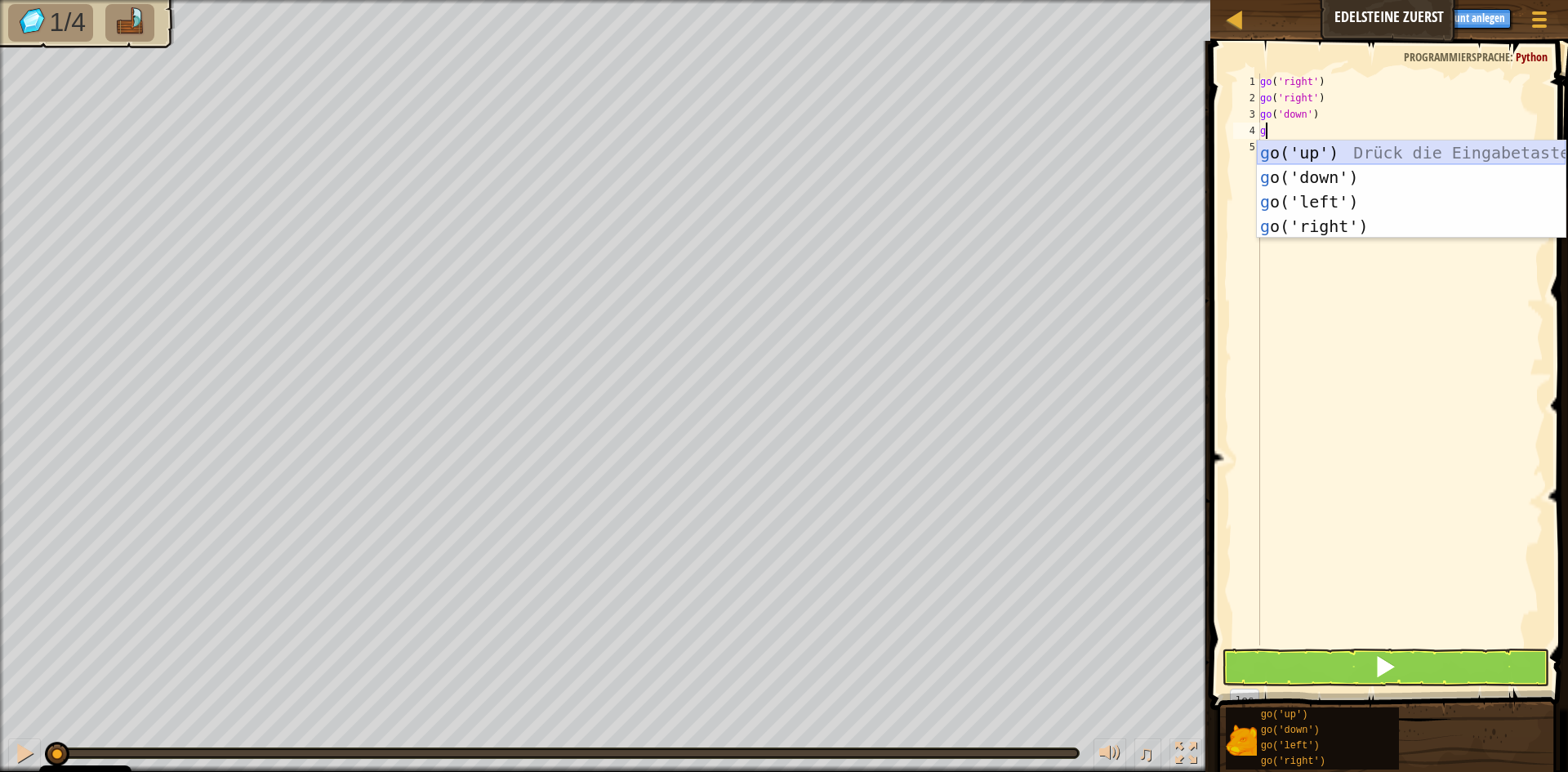
click at [1331, 151] on div "g o('up') Drück die Eingabetaste g o('down') Drück die Eingabetaste g o('left')…" at bounding box center [1411, 213] width 309 height 147
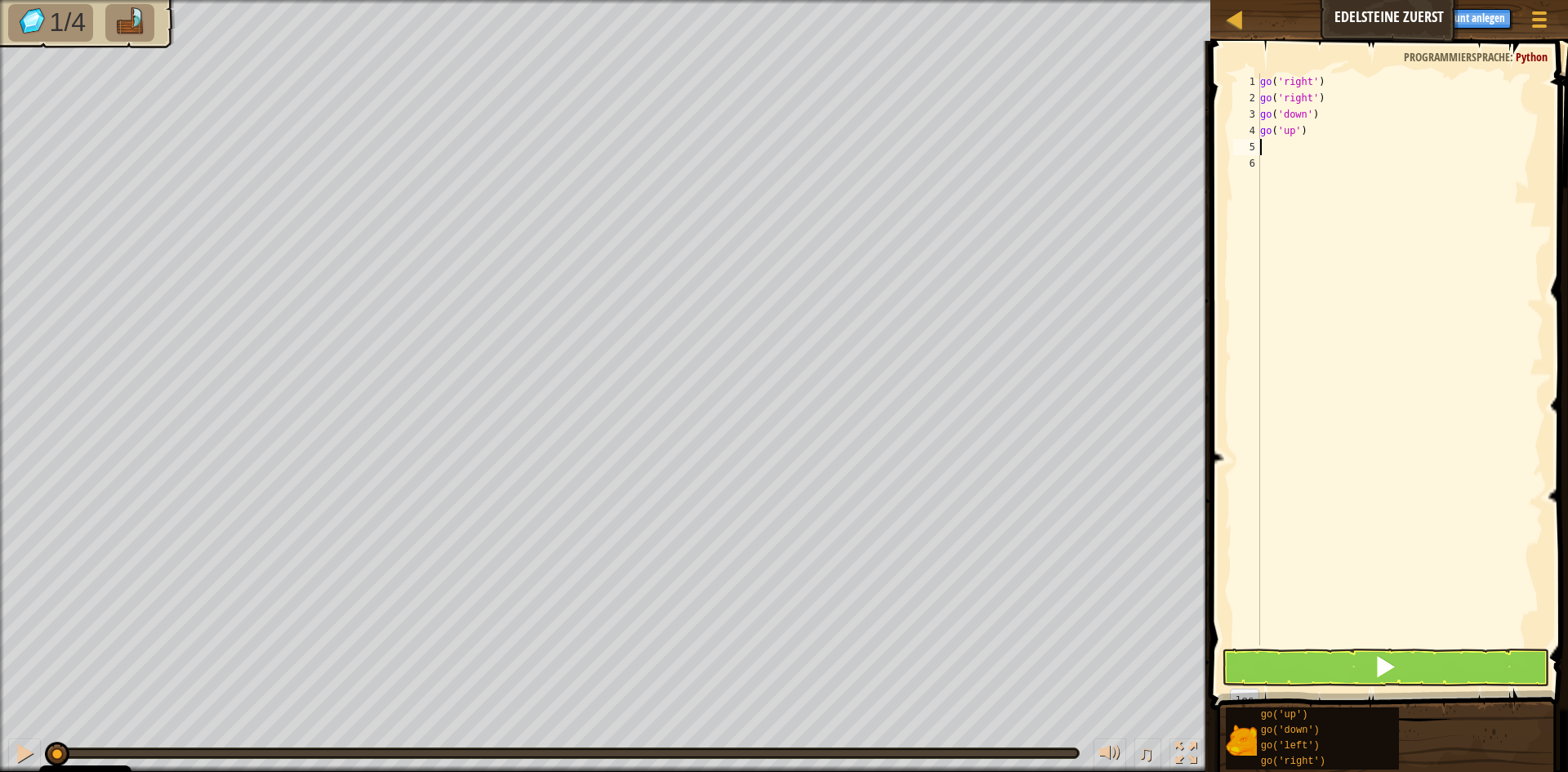
type textarea "g"
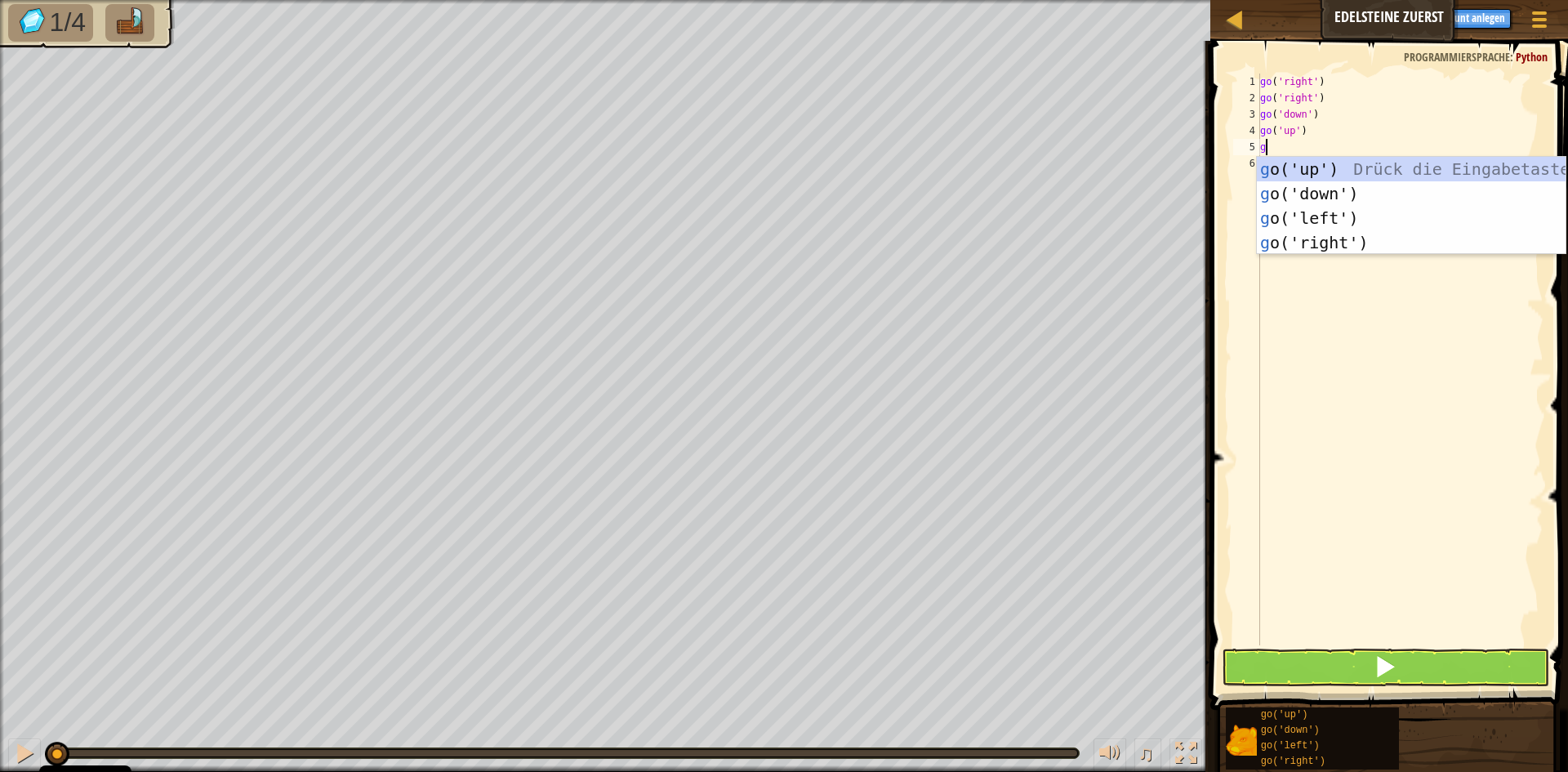
click at [1331, 150] on div "go ( 'right' ) go ( 'right' ) go ( 'down' ) go ( 'up' ) g" at bounding box center [1400, 376] width 286 height 604
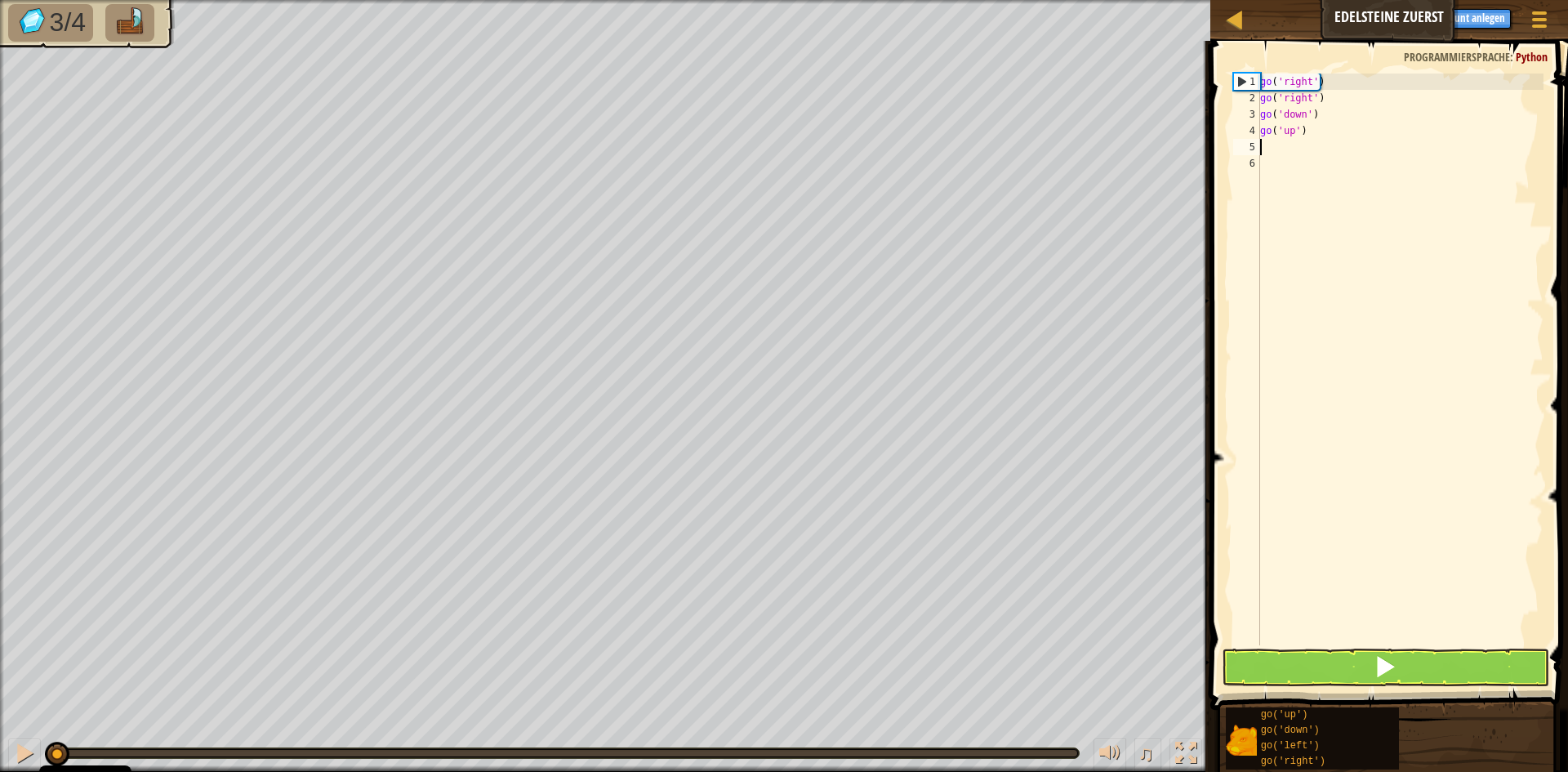
type textarea "g"
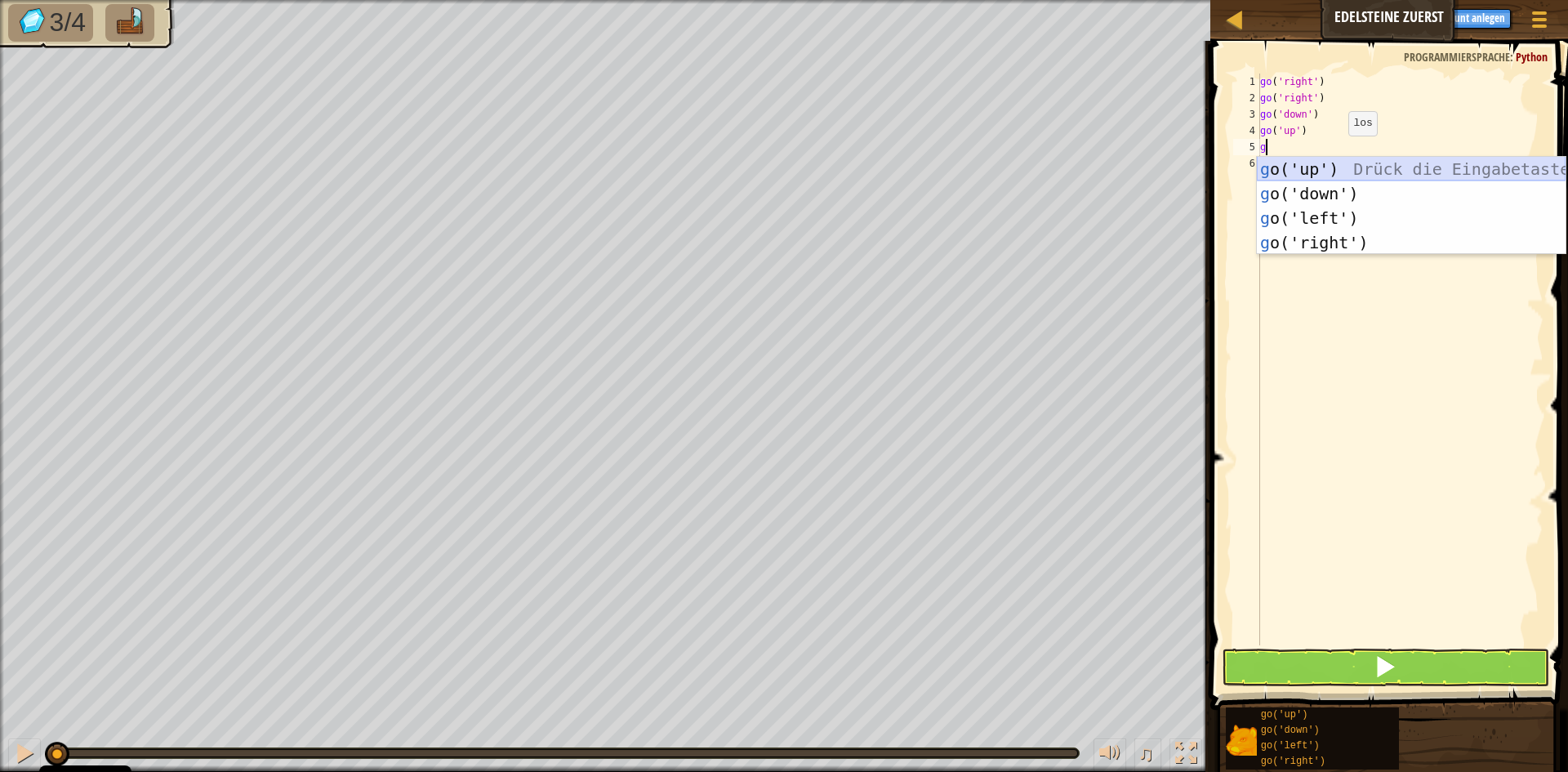
click at [1323, 167] on div "g o('up') Drück die Eingabetaste g o('down') Drück die Eingabetaste g o('left')…" at bounding box center [1411, 230] width 309 height 147
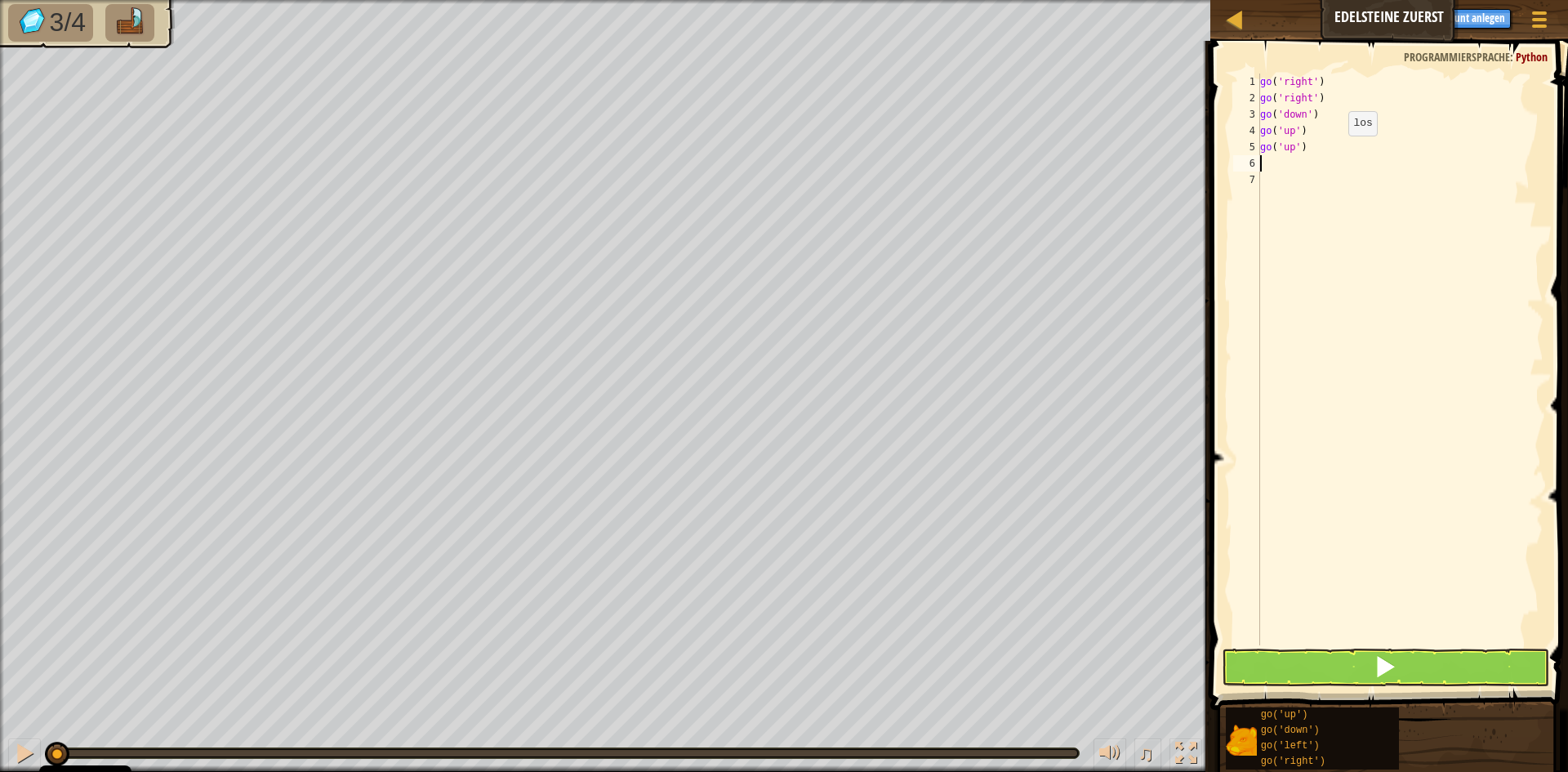
type textarea "g"
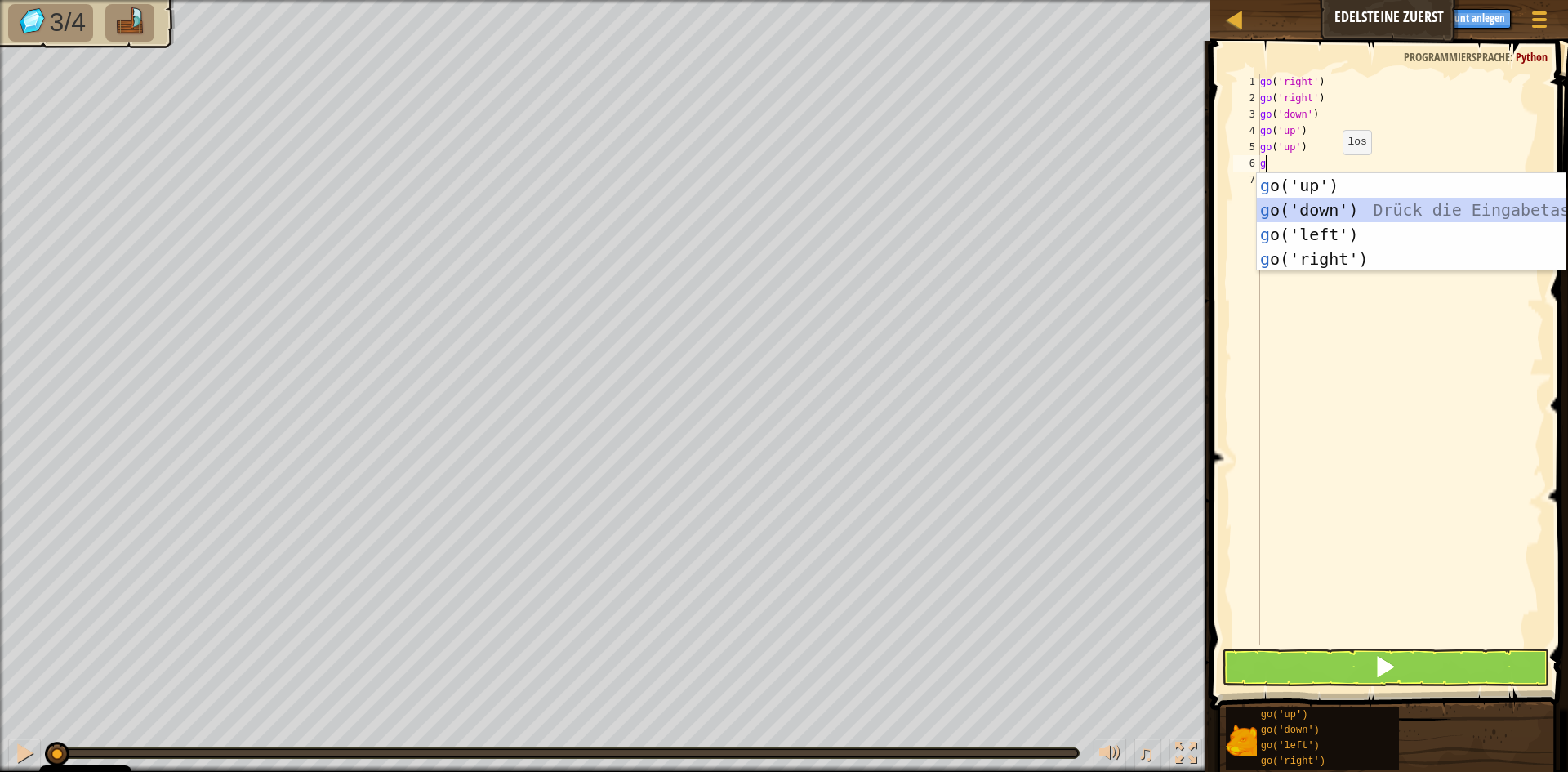
click at [1340, 208] on div "g o('up') Drück die Eingabetaste g o('down') Drück die Eingabetaste g o('left')…" at bounding box center [1411, 246] width 309 height 147
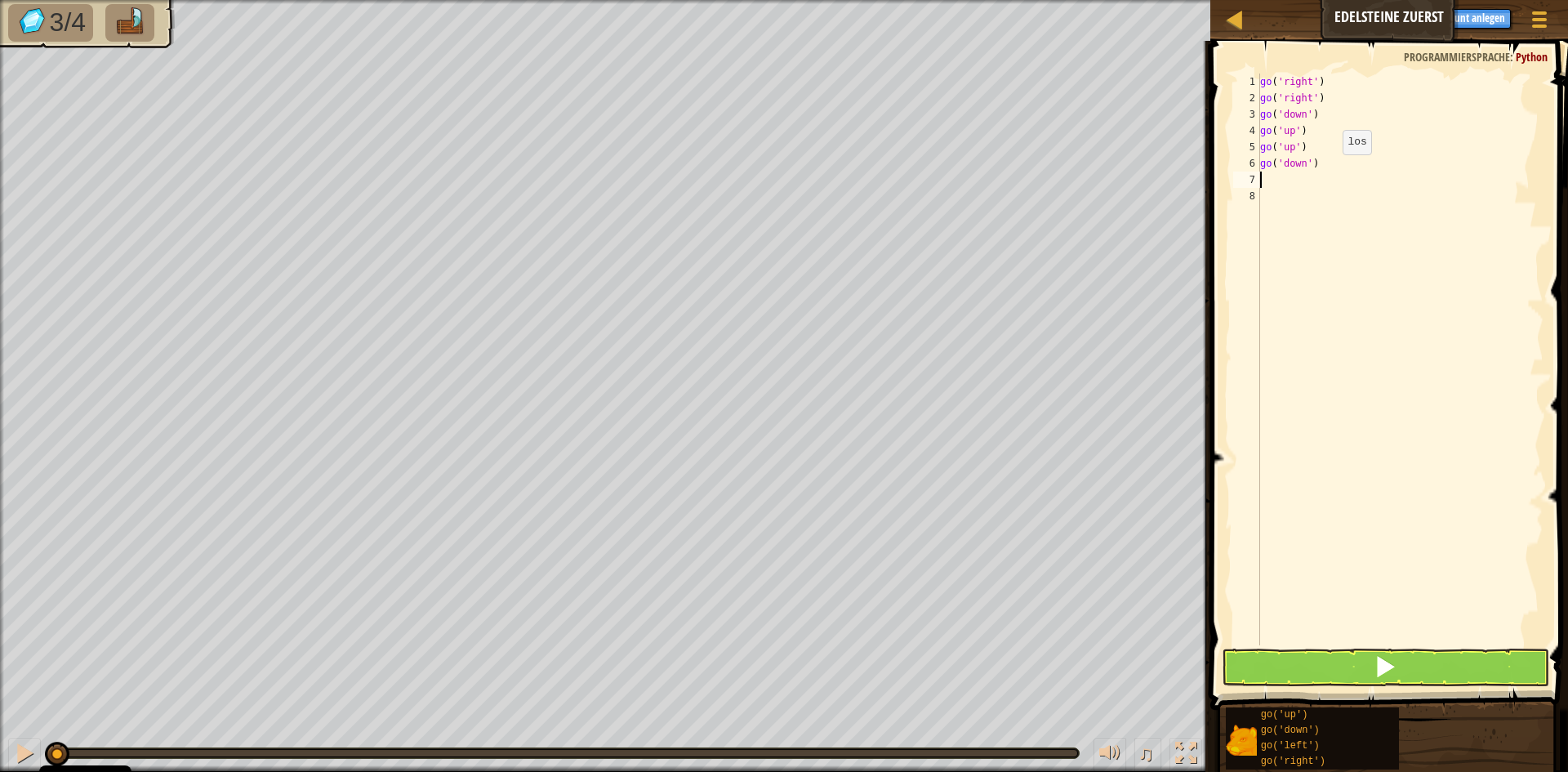
type textarea "g"
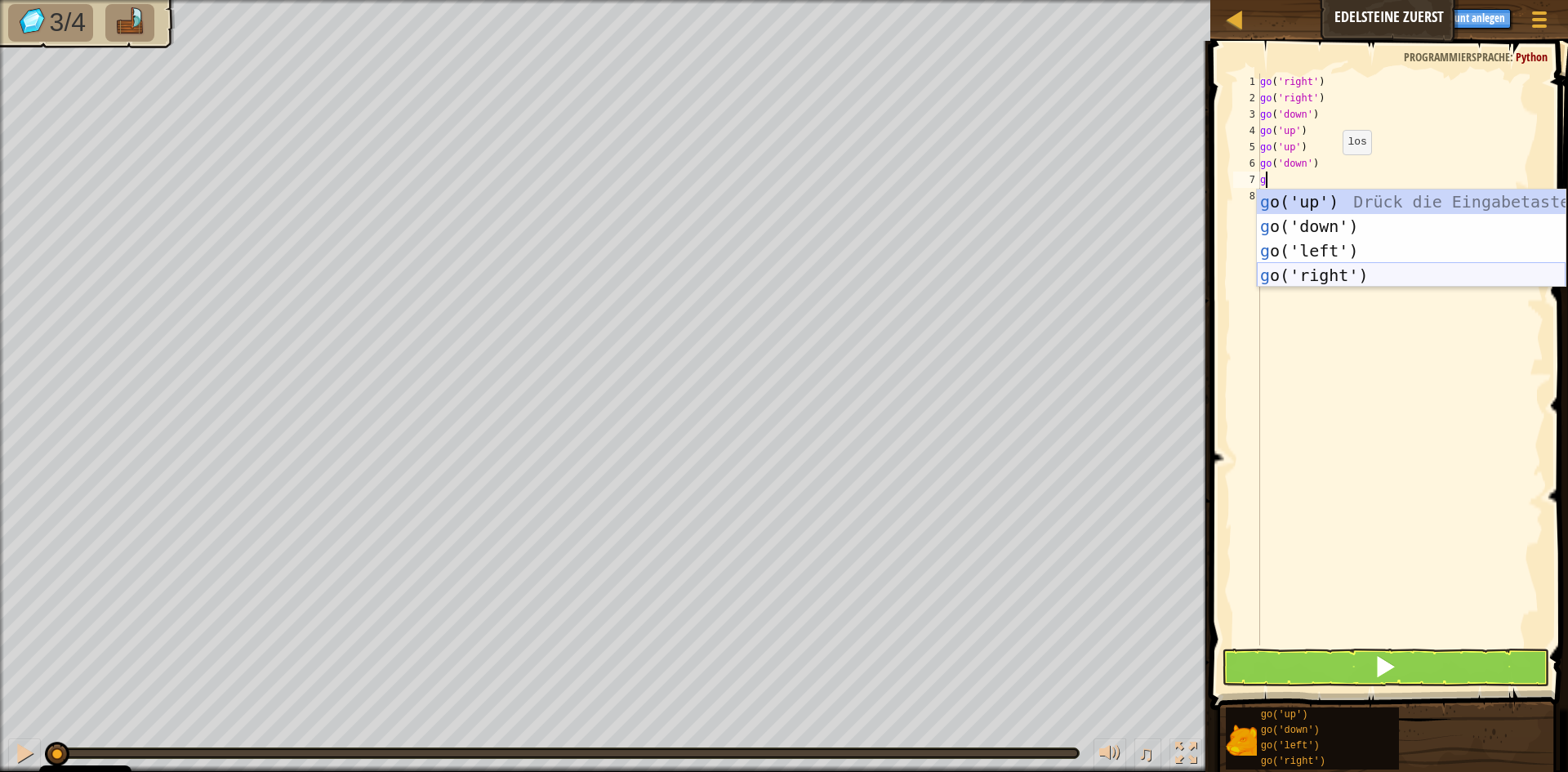
click at [1337, 266] on div "g o('up') Drück die Eingabetaste g o('down') Drück die Eingabetaste g o('left')…" at bounding box center [1411, 262] width 309 height 147
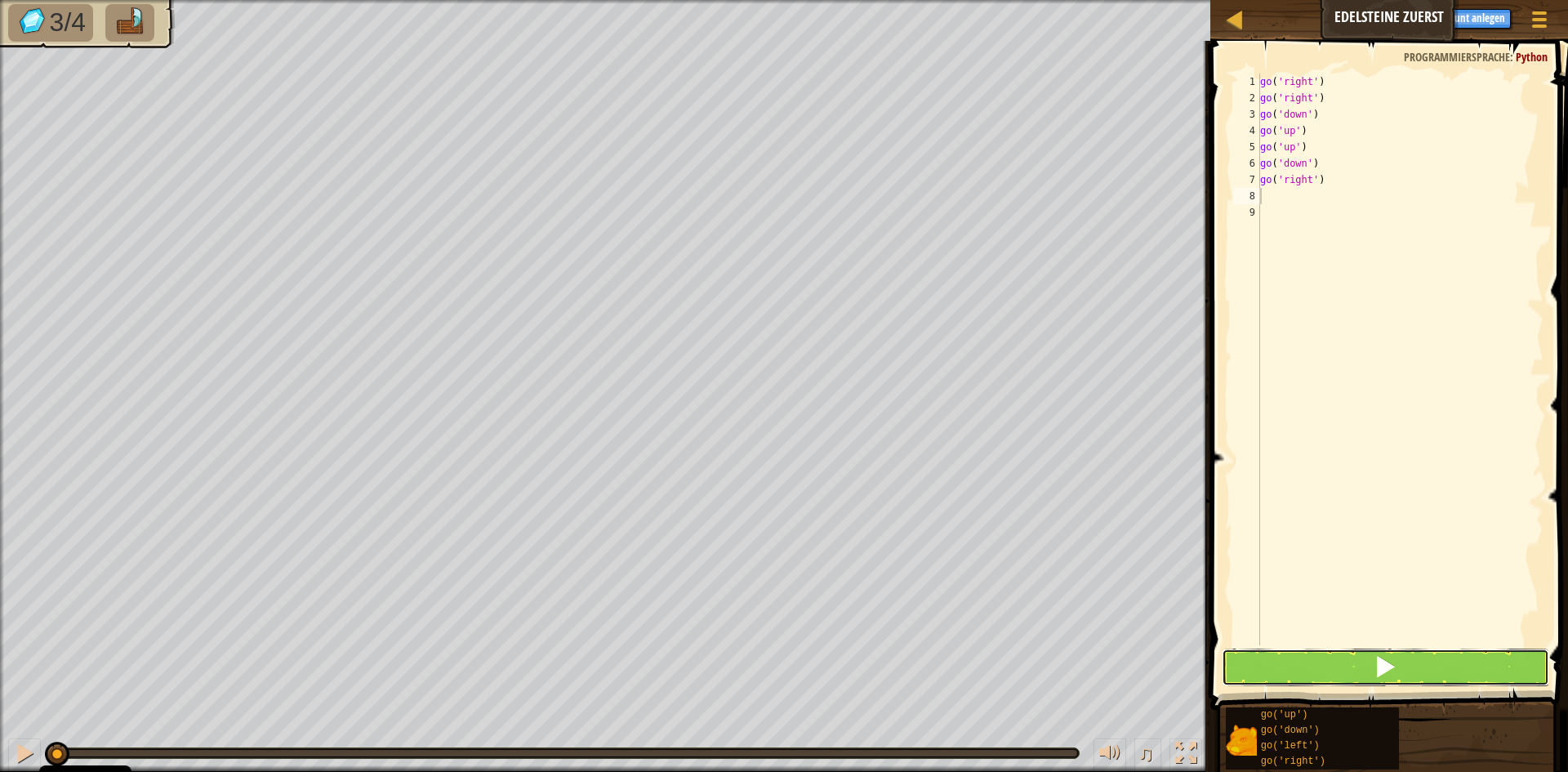
click at [1295, 671] on button at bounding box center [1386, 668] width 328 height 38
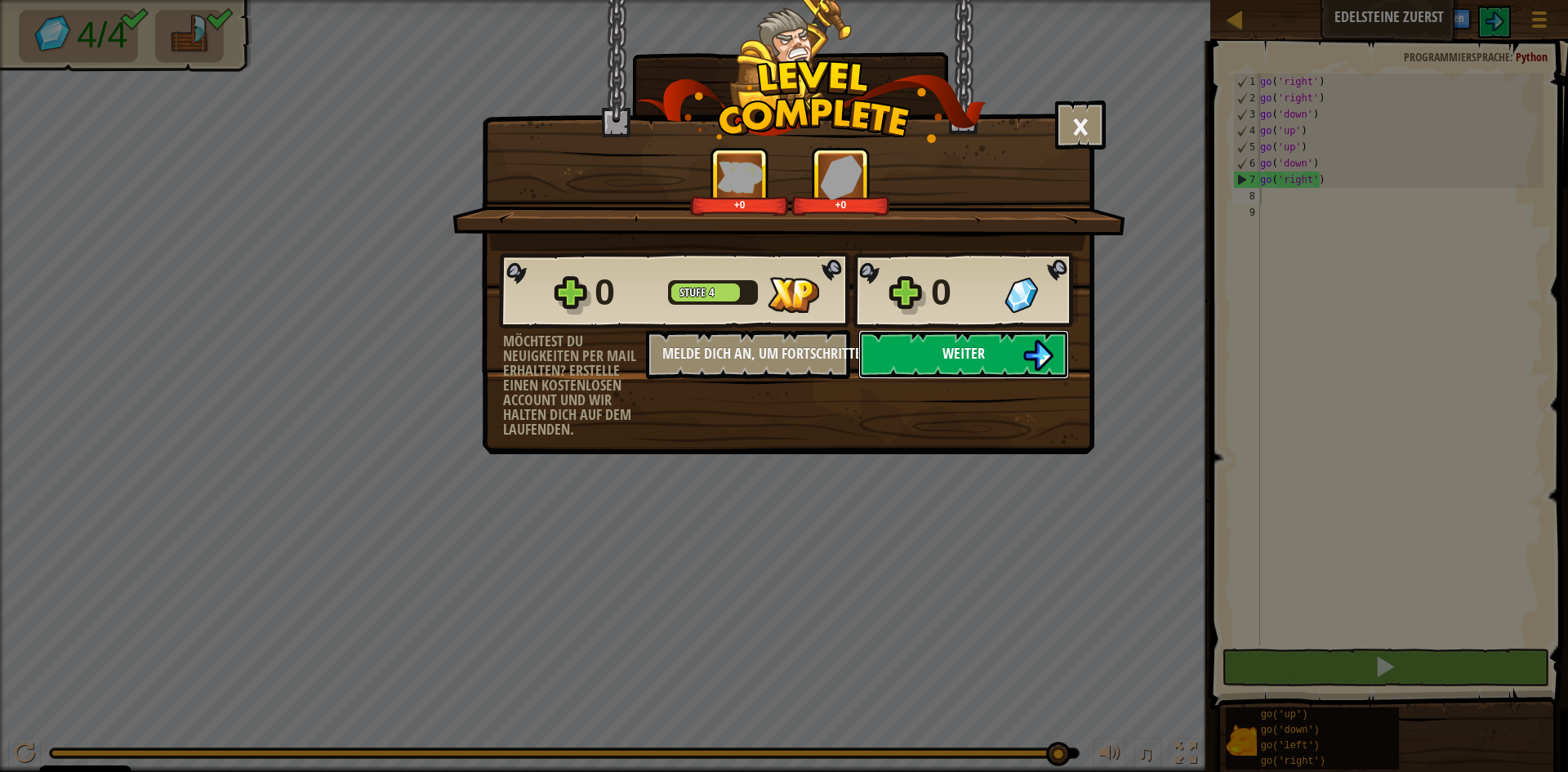
click at [974, 359] on span "Weiter" at bounding box center [964, 353] width 42 height 21
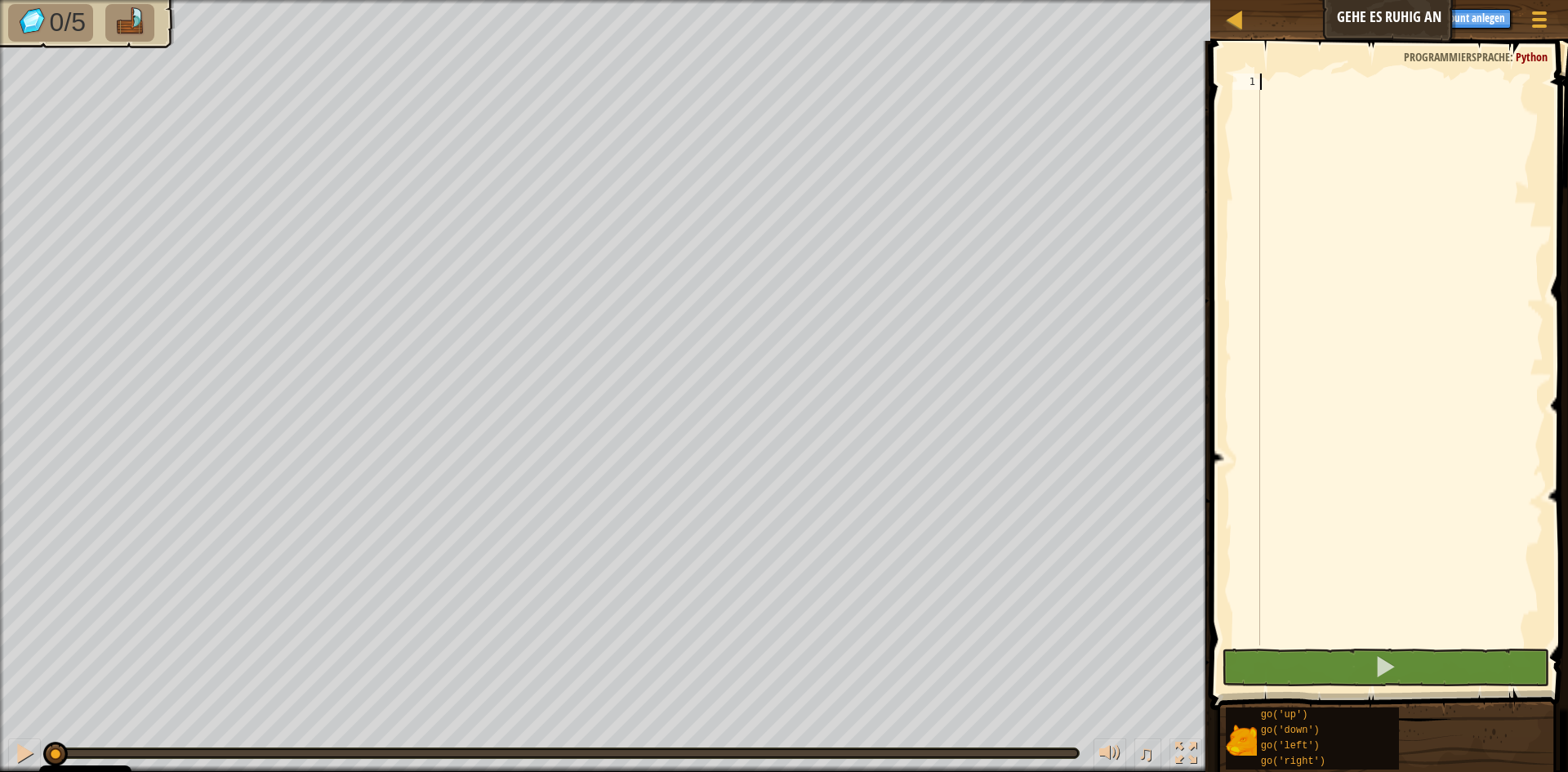
type textarea "g"
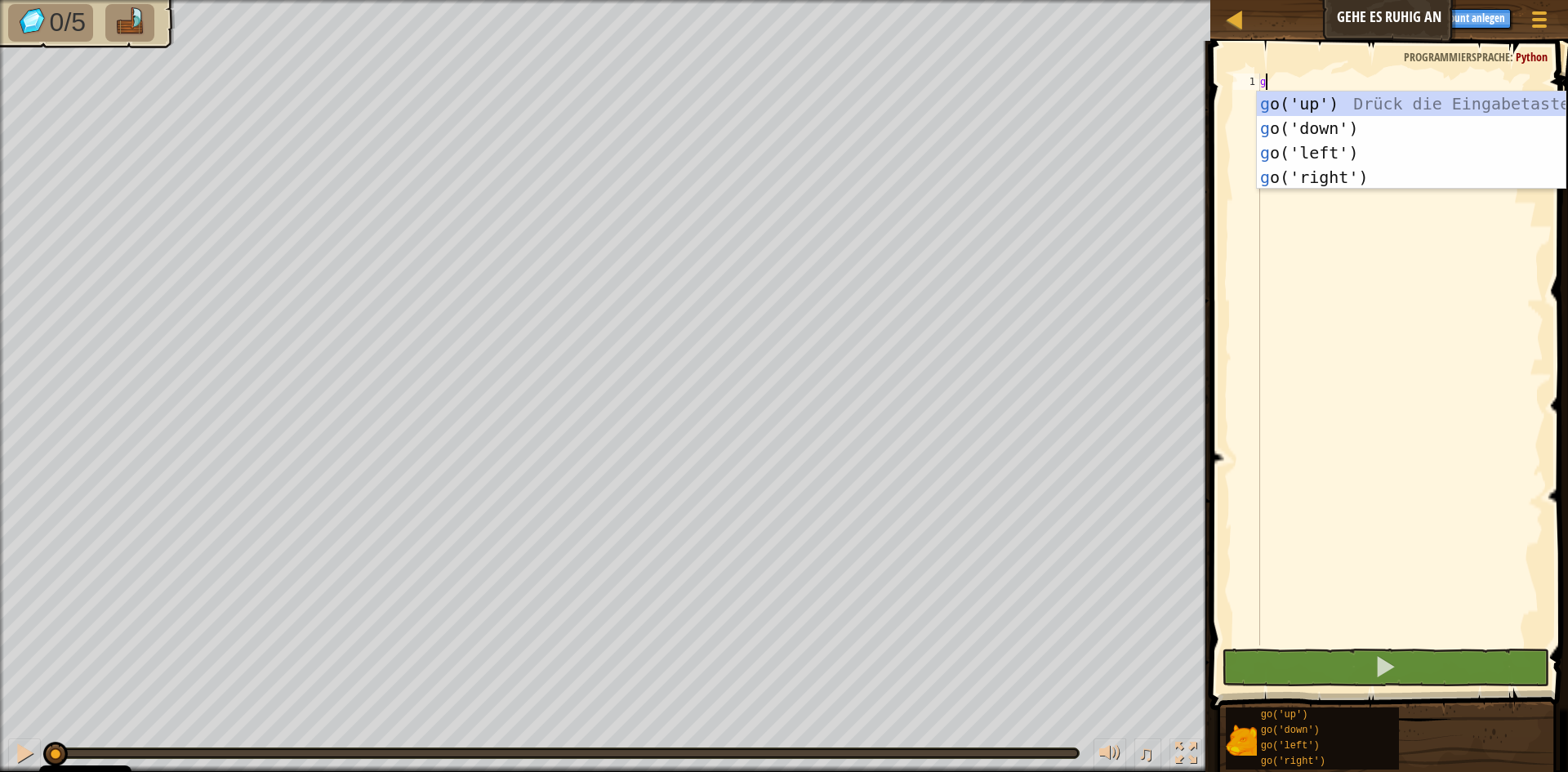
scroll to position [7, 0]
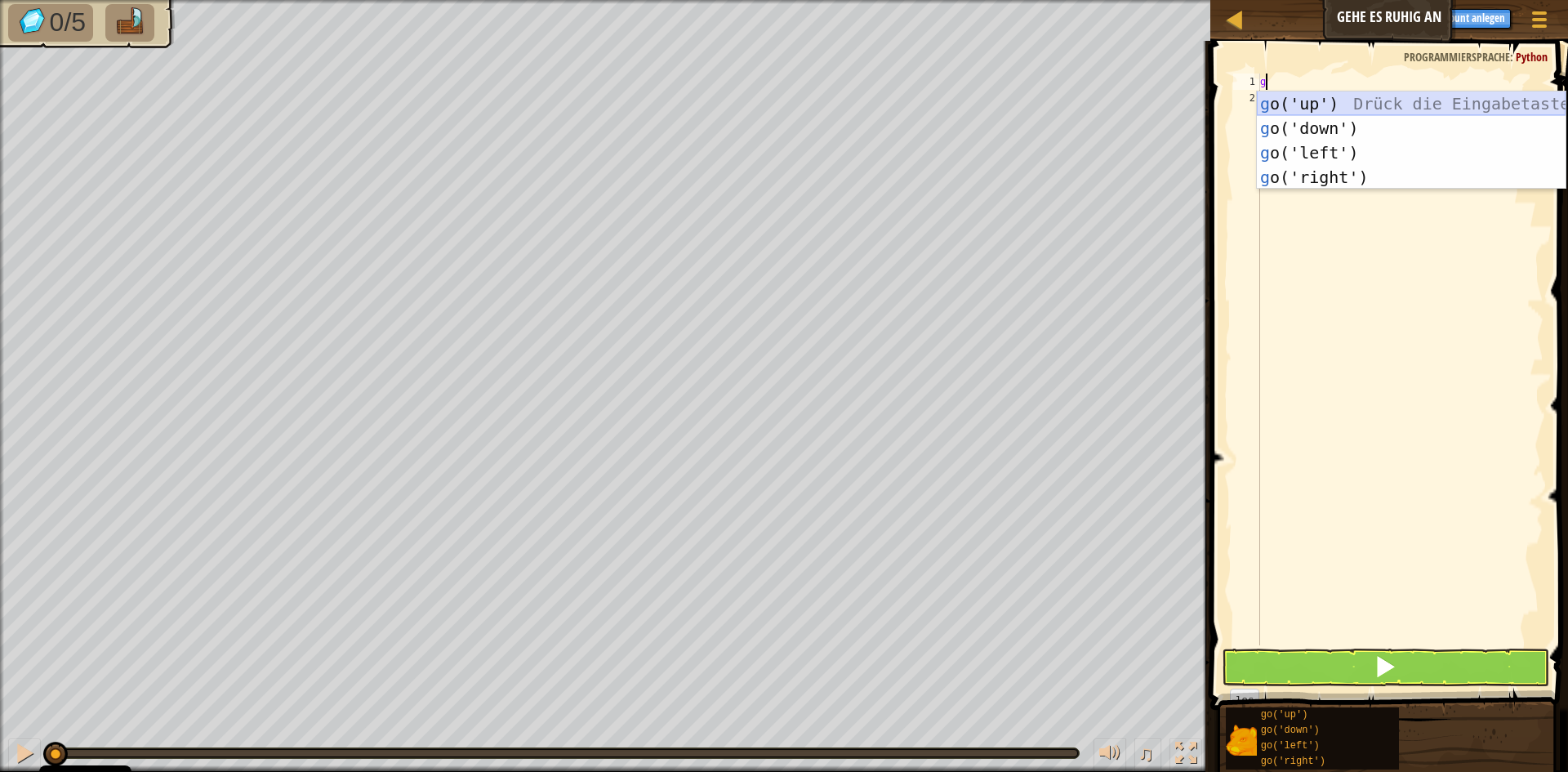
click at [1360, 104] on div "g o('up') Drück die Eingabetaste g o('down') Drück die Eingabetaste g o('left')…" at bounding box center [1411, 165] width 309 height 147
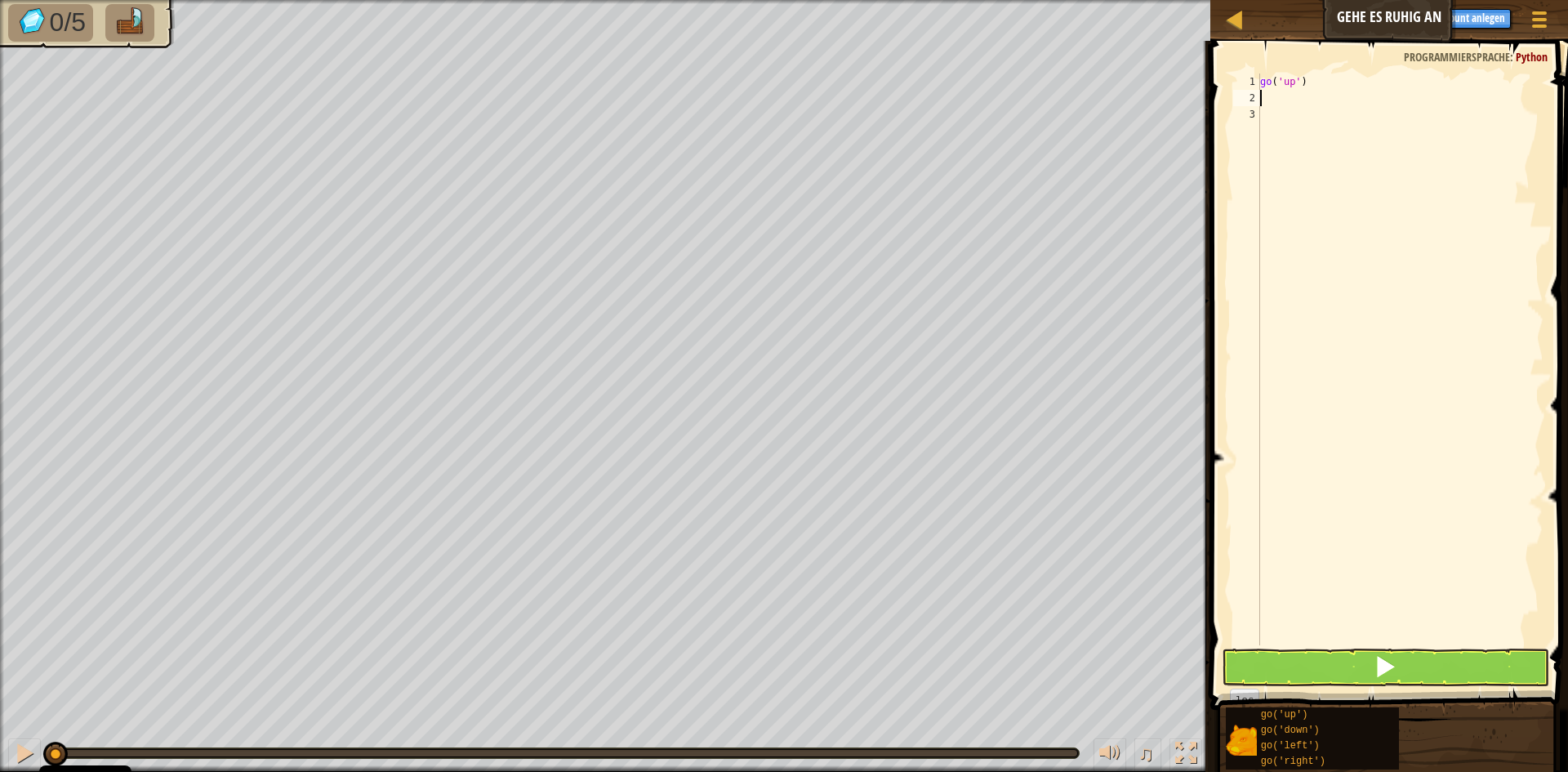
type textarea "g"
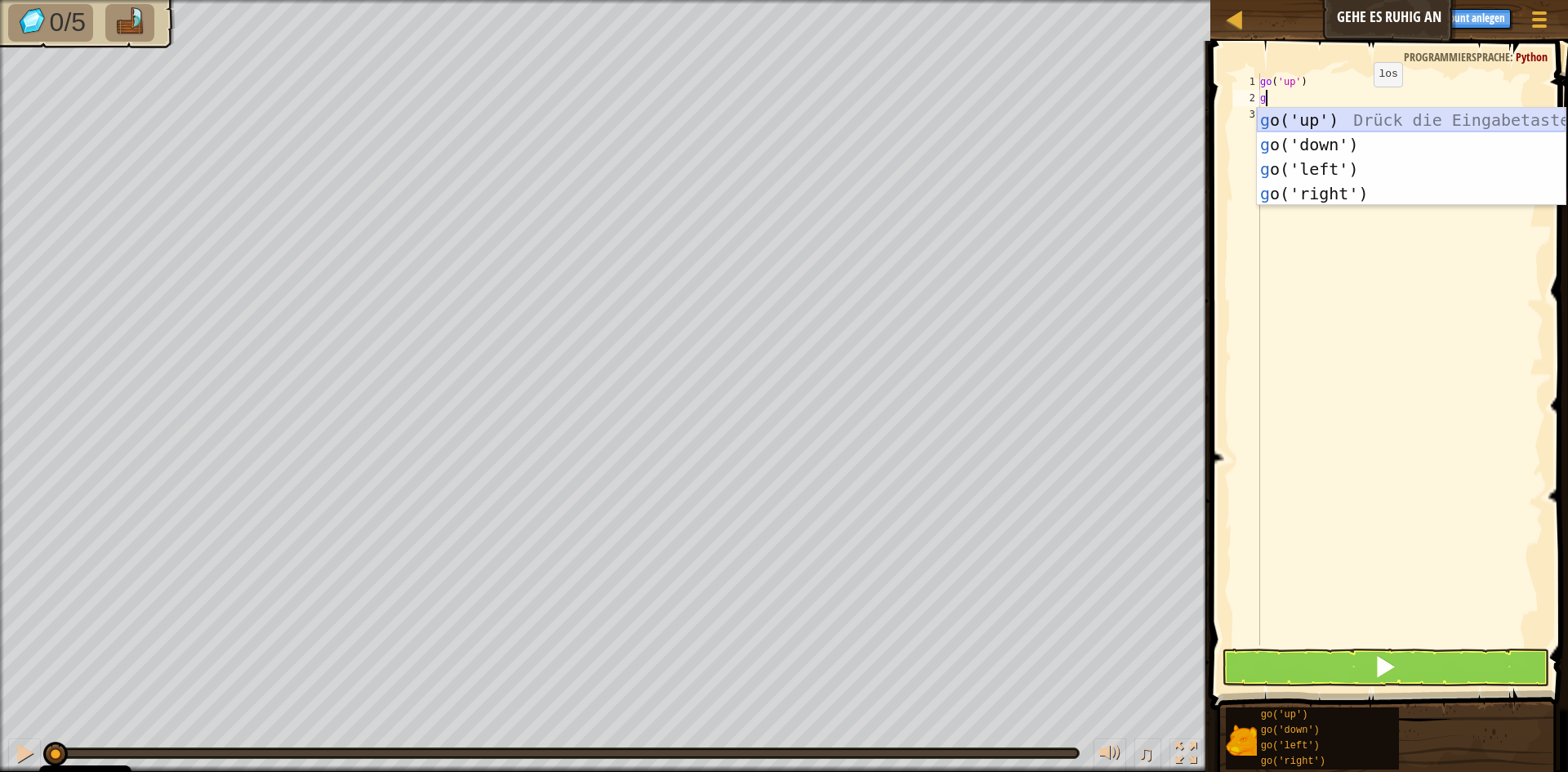
click at [1360, 118] on div "g o('up') Drück die Eingabetaste g o('down') Drück die Eingabetaste g o('left')…" at bounding box center [1411, 181] width 309 height 147
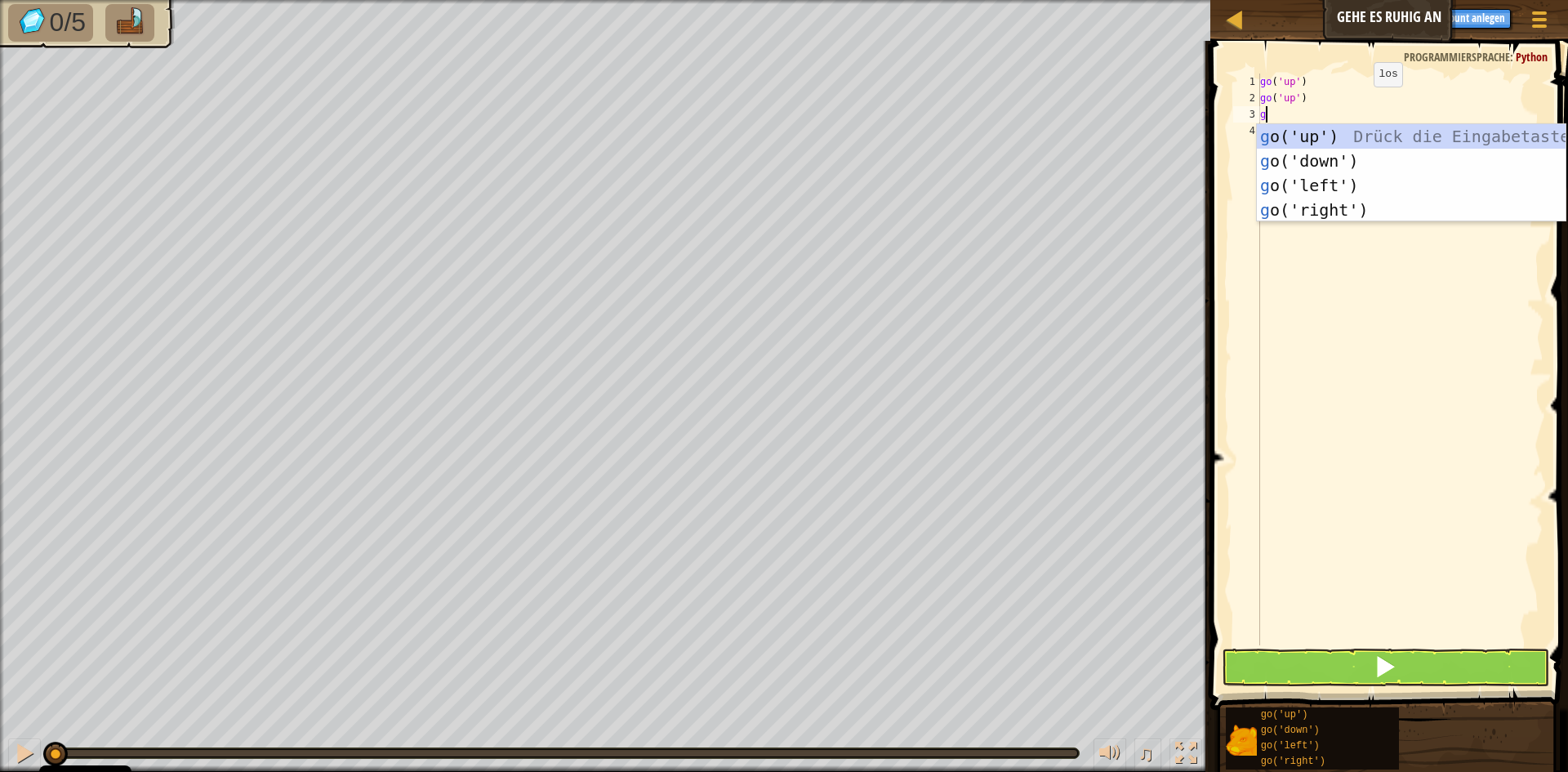
click at [1360, 118] on div "go ( 'up' ) go ( 'up' ) g" at bounding box center [1400, 376] width 286 height 604
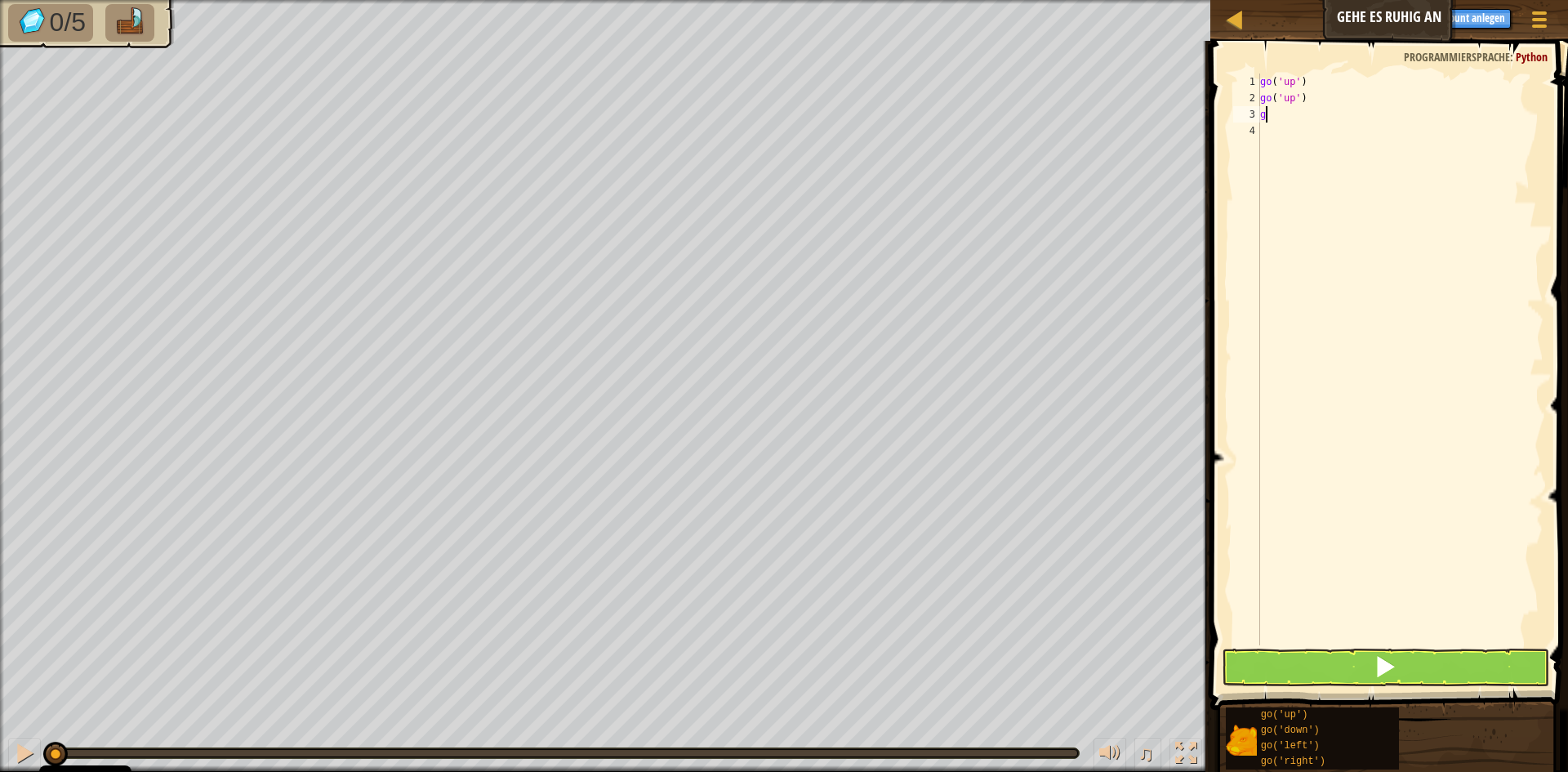
type textarea "gg"
click at [1367, 136] on div "g o('ri g ht') Drück die Eingabetaste" at bounding box center [1411, 161] width 309 height 74
type textarea "g"
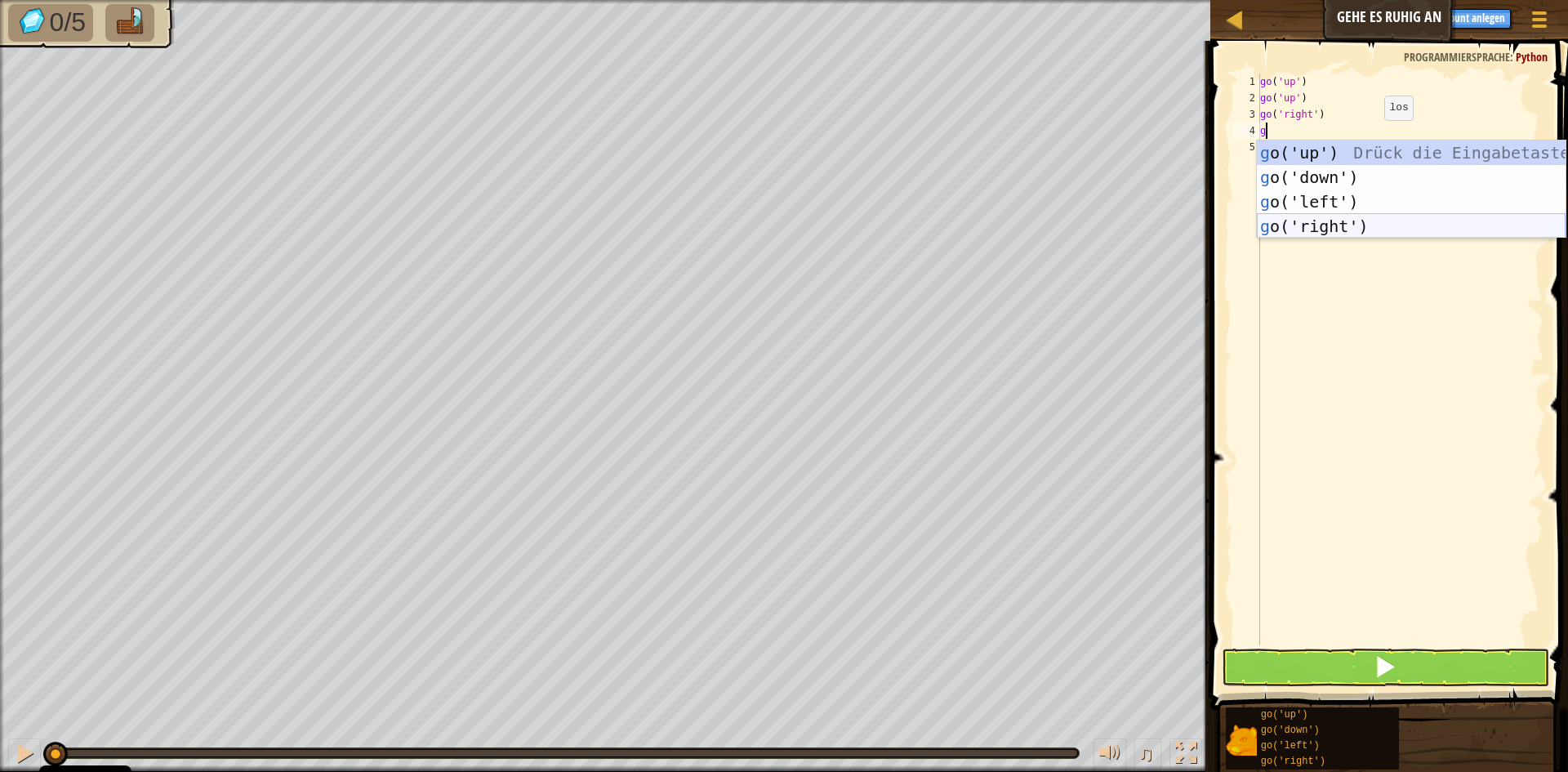
click at [1355, 223] on div "g o('up') Drück die Eingabetaste g o('down') Drück die Eingabetaste g o('left')…" at bounding box center [1411, 213] width 309 height 147
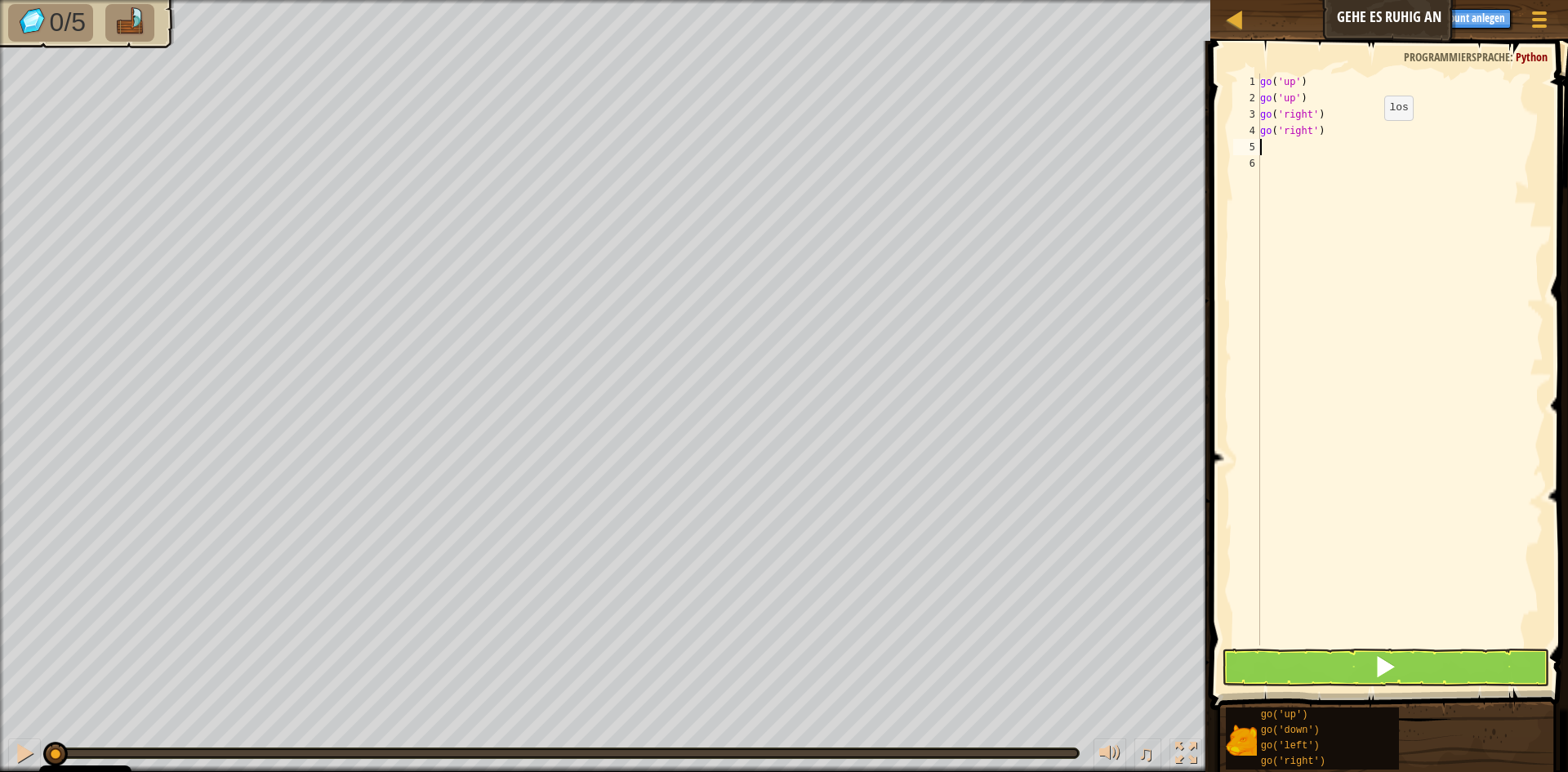
type textarea "g"
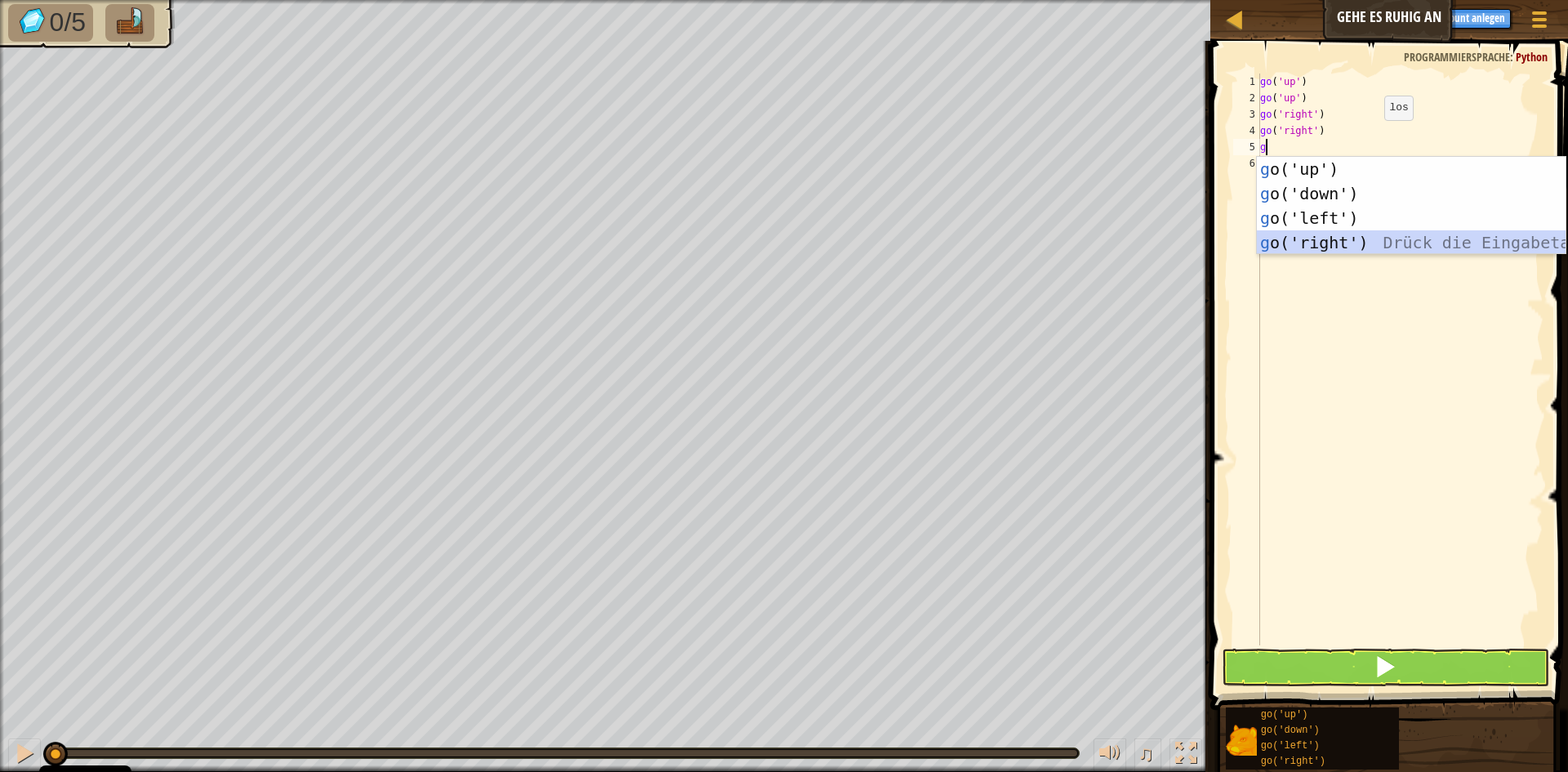
click at [1358, 238] on div "g o('up') Drück die Eingabetaste g o('down') Drück die Eingabetaste g o('left')…" at bounding box center [1411, 230] width 309 height 147
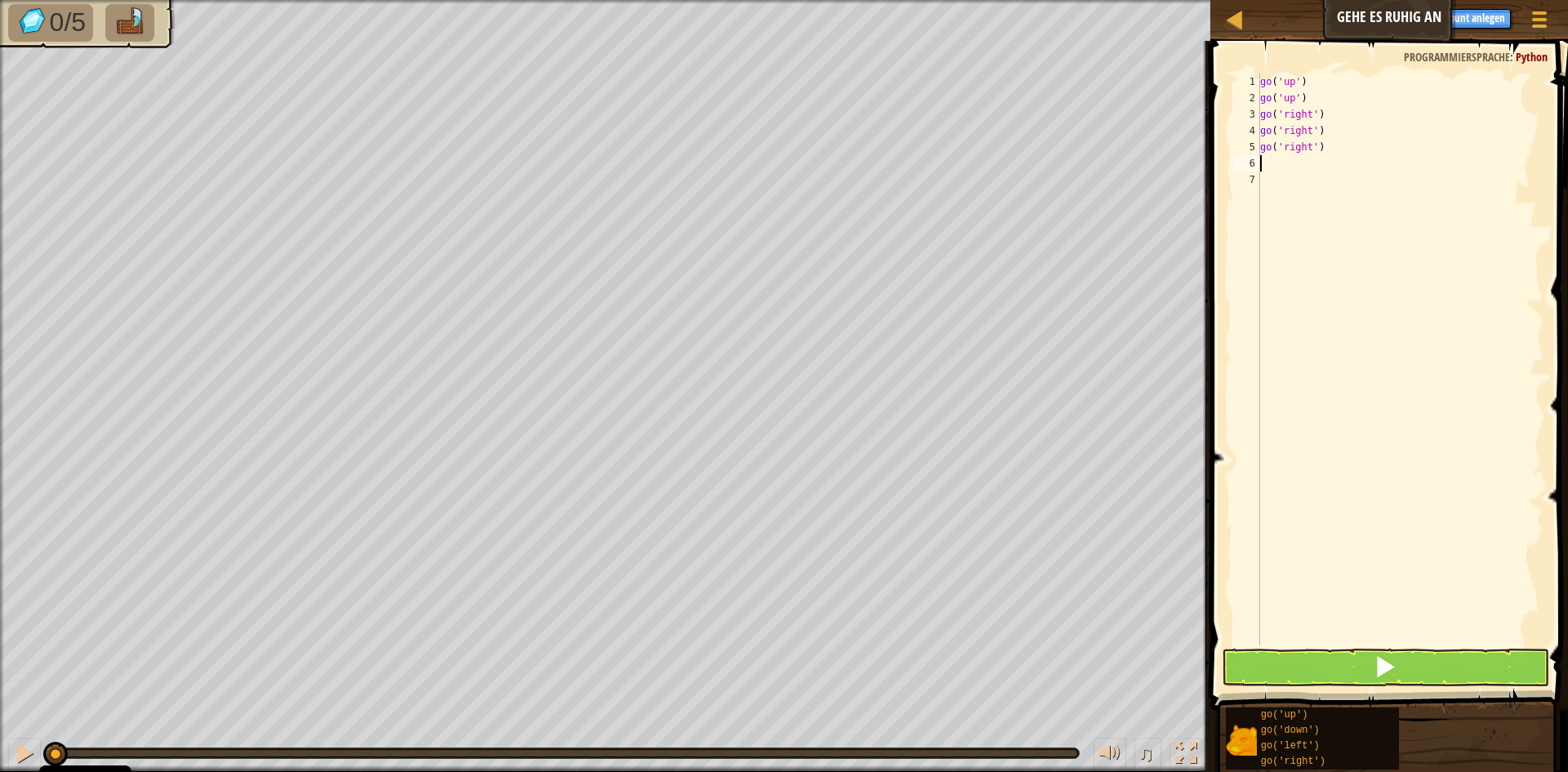
type textarea "g"
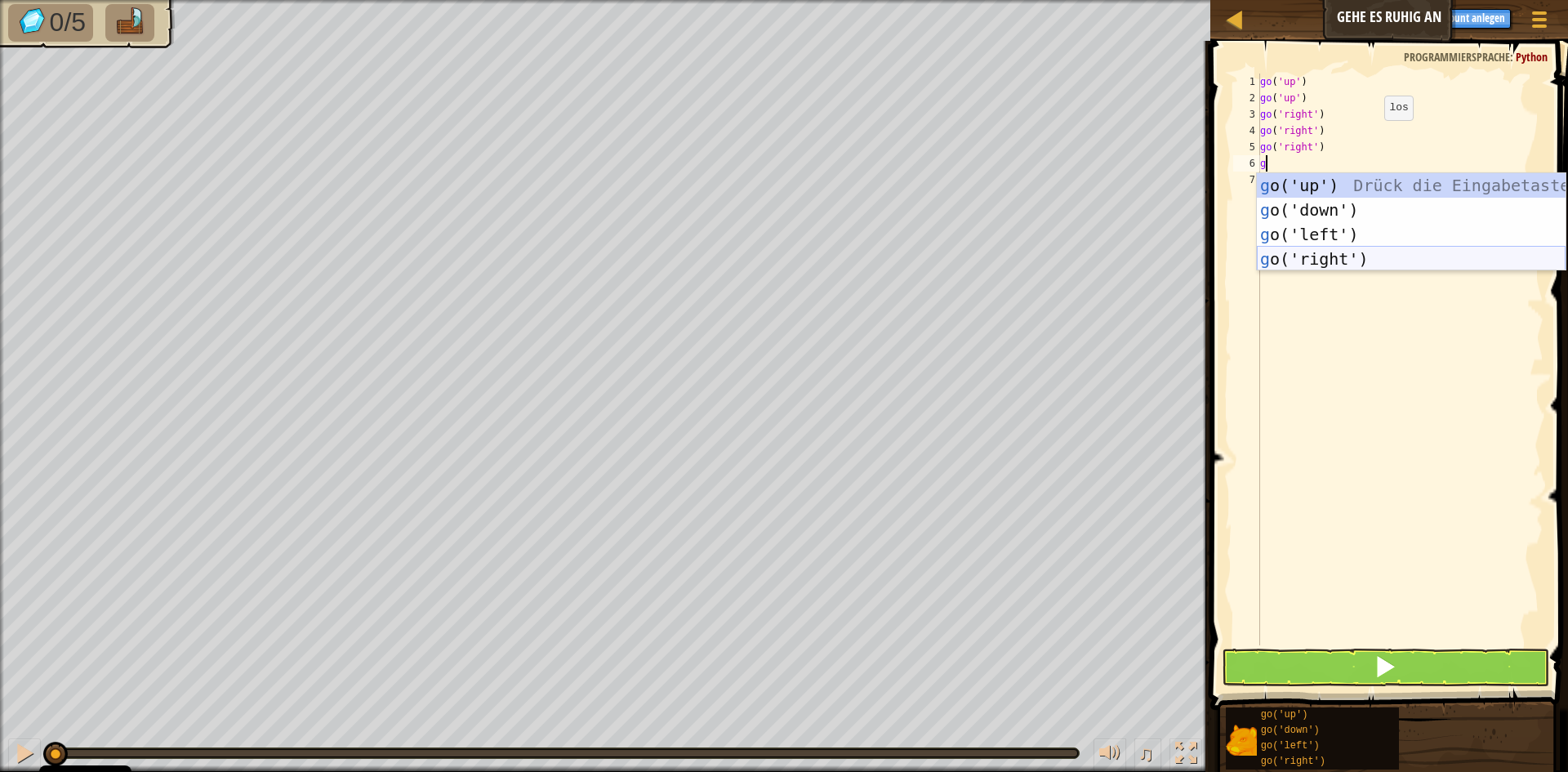
click at [1356, 258] on div "g o('up') Drück die Eingabetaste g o('down') Drück die Eingabetaste g o('left')…" at bounding box center [1411, 246] width 309 height 147
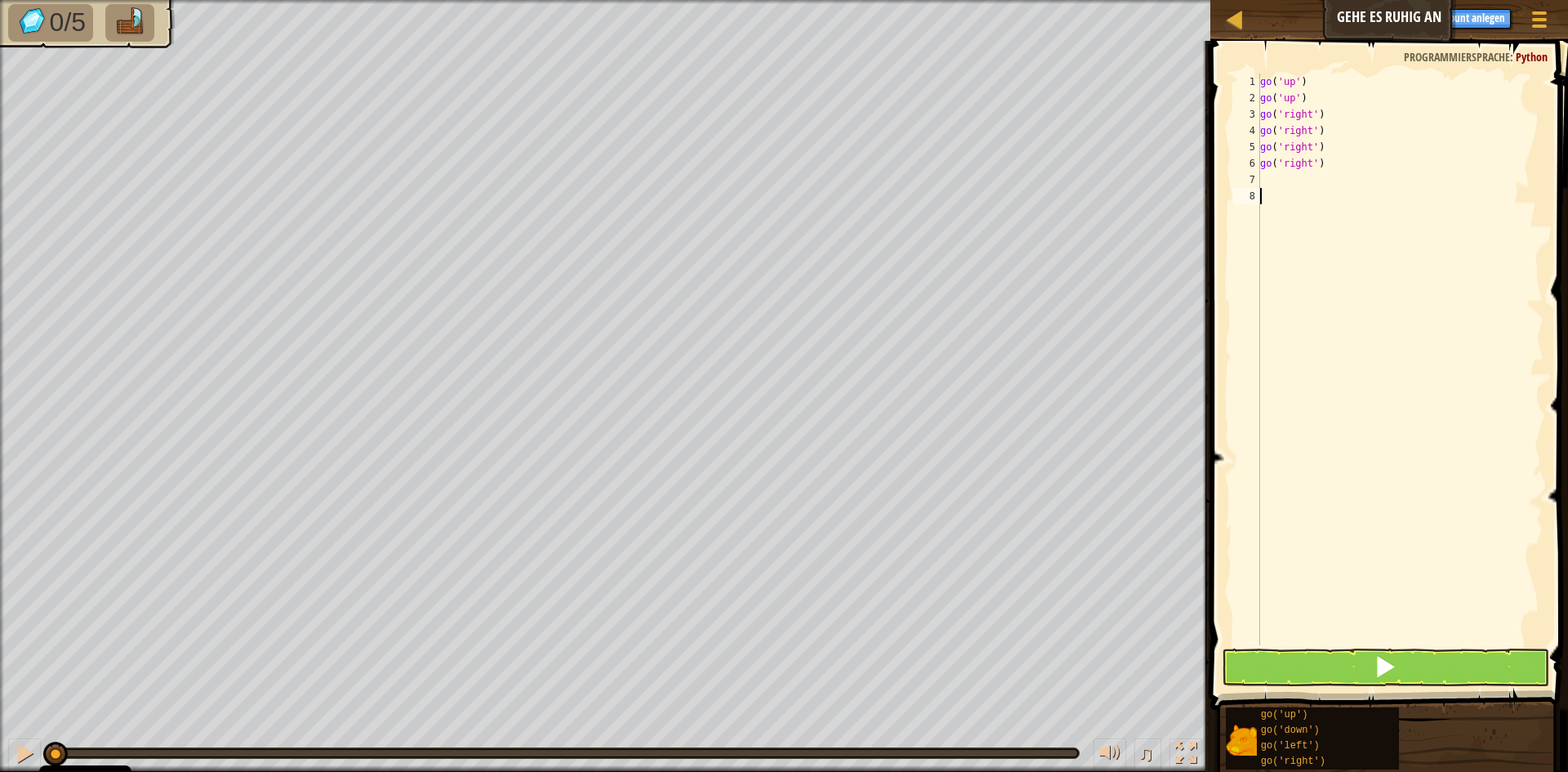
click at [1348, 253] on div "go ( 'up' ) go ( 'up' ) go ( 'right' ) go ( 'right' ) go ( 'right' ) go ( 'righ…" at bounding box center [1400, 376] width 286 height 604
click at [1347, 224] on div "go ( 'up' ) go ( 'up' ) go ( 'right' ) go ( 'right' ) go ( 'right' ) go ( 'righ…" at bounding box center [1400, 376] width 286 height 604
click at [1283, 189] on div "go ( 'up' ) go ( 'up' ) go ( 'right' ) go ( 'right' ) go ( 'right' ) go ( 'righ…" at bounding box center [1400, 376] width 286 height 604
click at [1269, 175] on div "go ( 'up' ) go ( 'up' ) go ( 'right' ) go ( 'right' ) go ( 'right' ) go ( 'righ…" at bounding box center [1400, 376] width 286 height 604
type textarea "g"
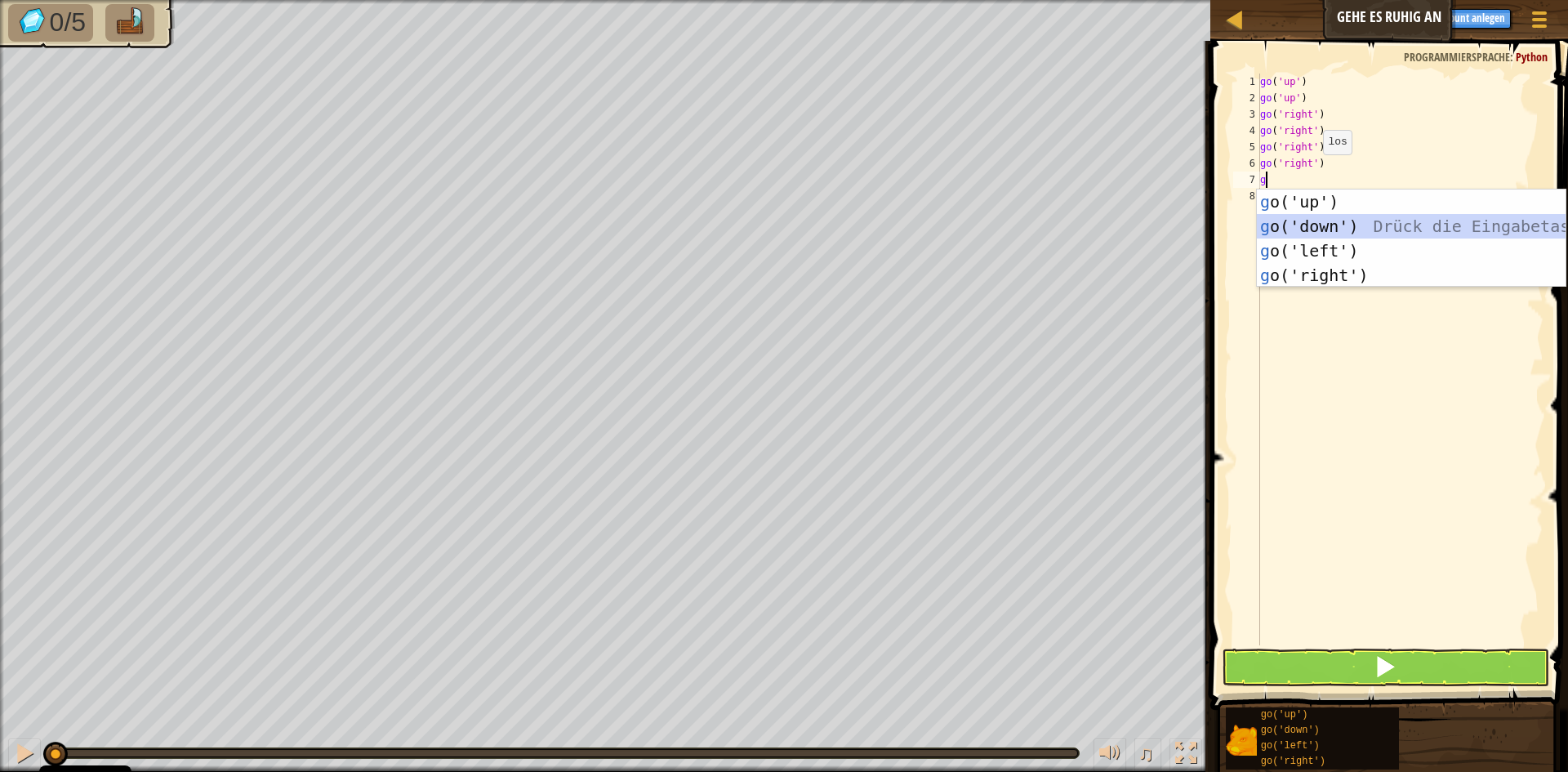
click at [1296, 224] on div "g o('up') Drück die Eingabetaste g o('down') Drück die Eingabetaste g o('left')…" at bounding box center [1411, 262] width 309 height 147
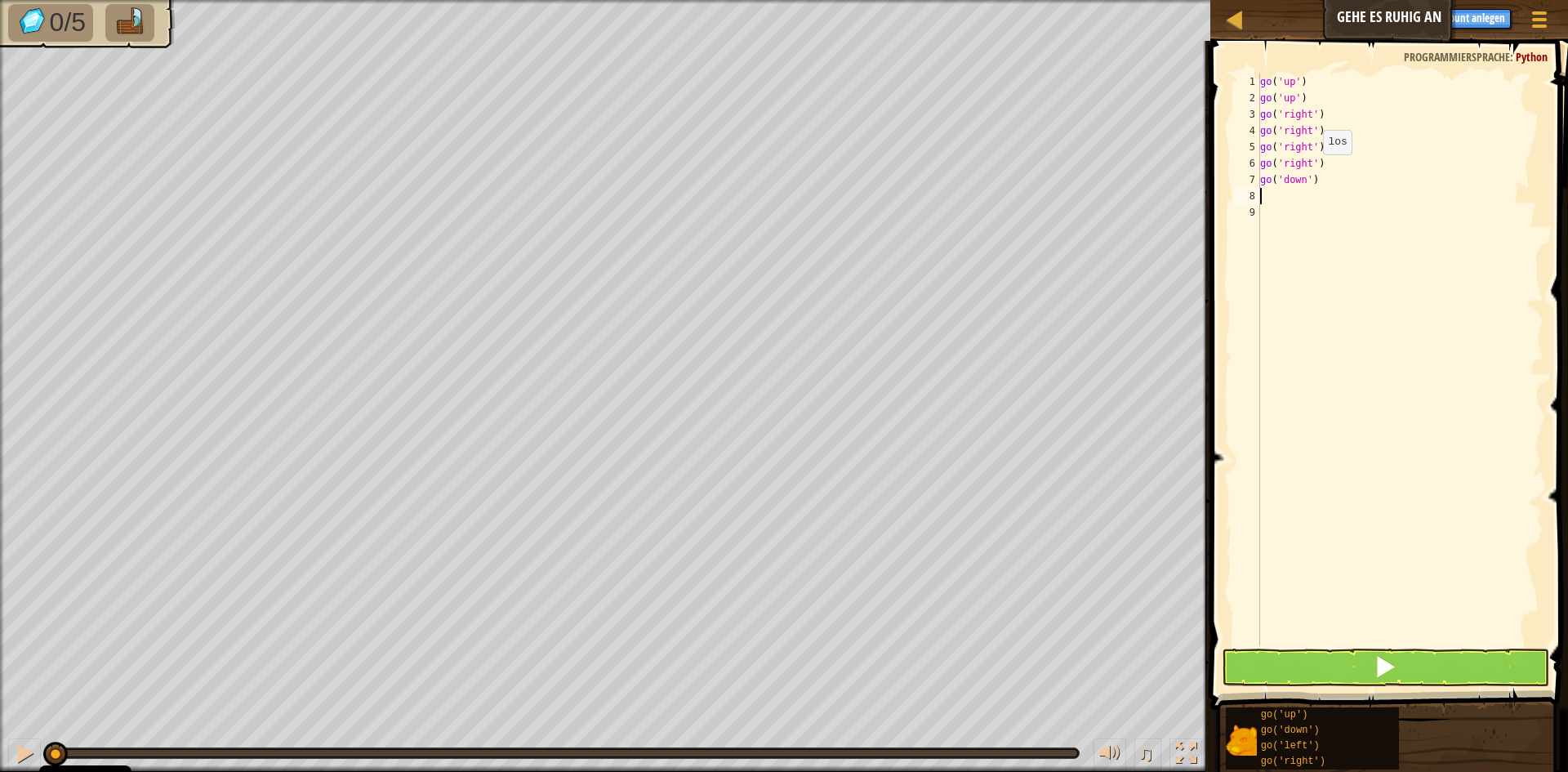
type textarea "g"
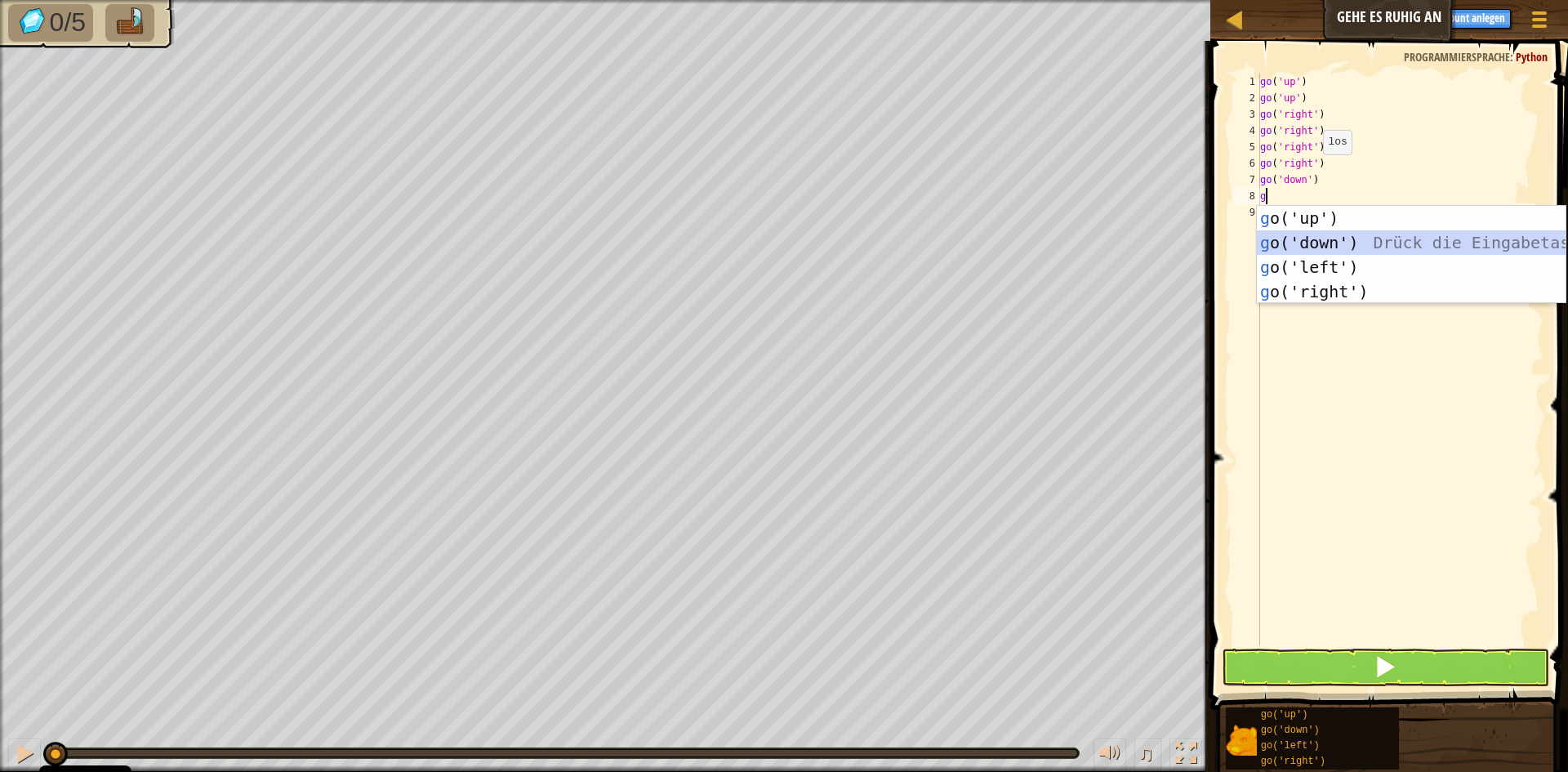
click at [1300, 246] on div "g o('up') Drück die Eingabetaste g o('down') Drück die Eingabetaste g o('left')…" at bounding box center [1411, 279] width 309 height 147
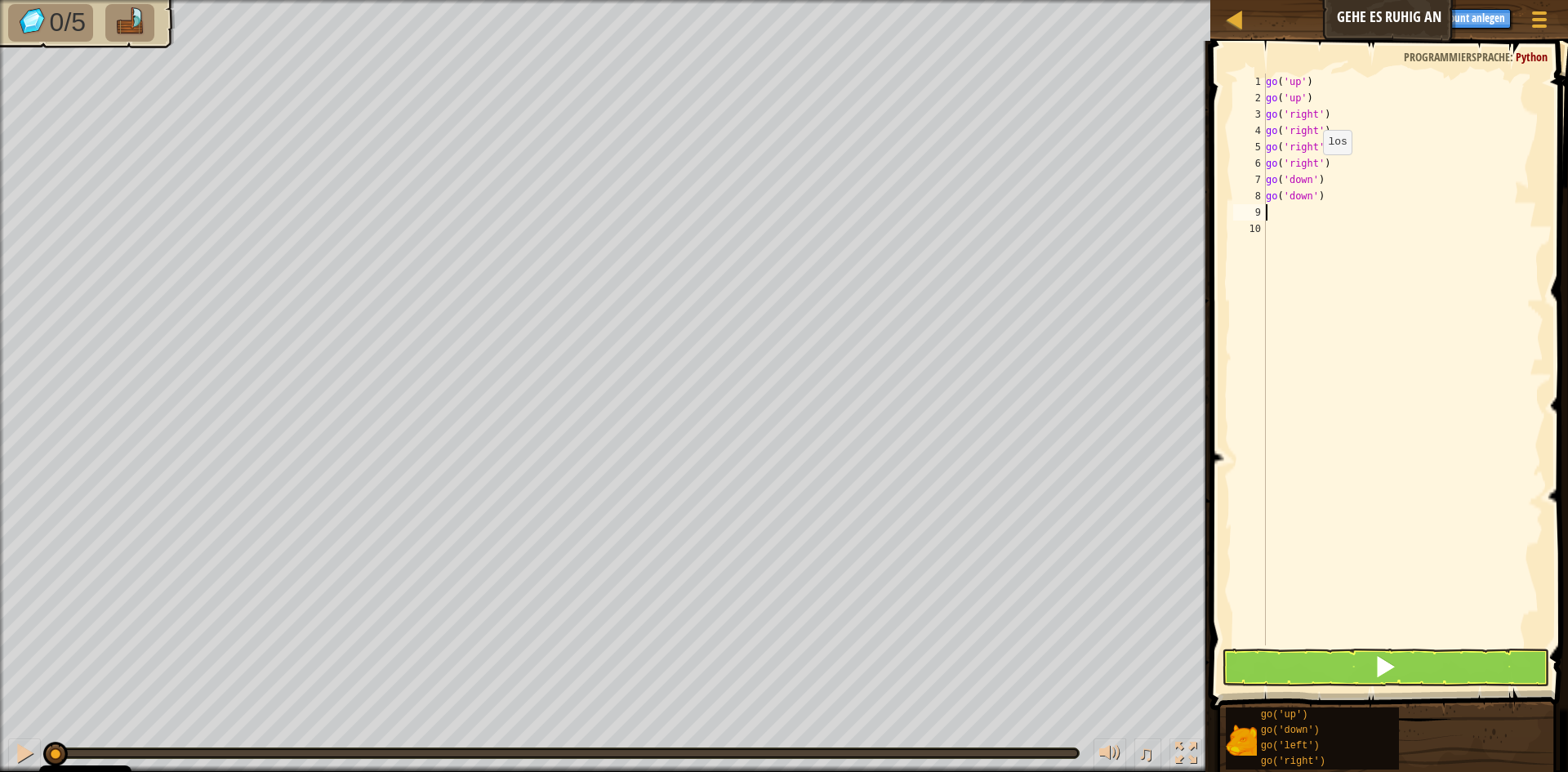
type textarea "g"
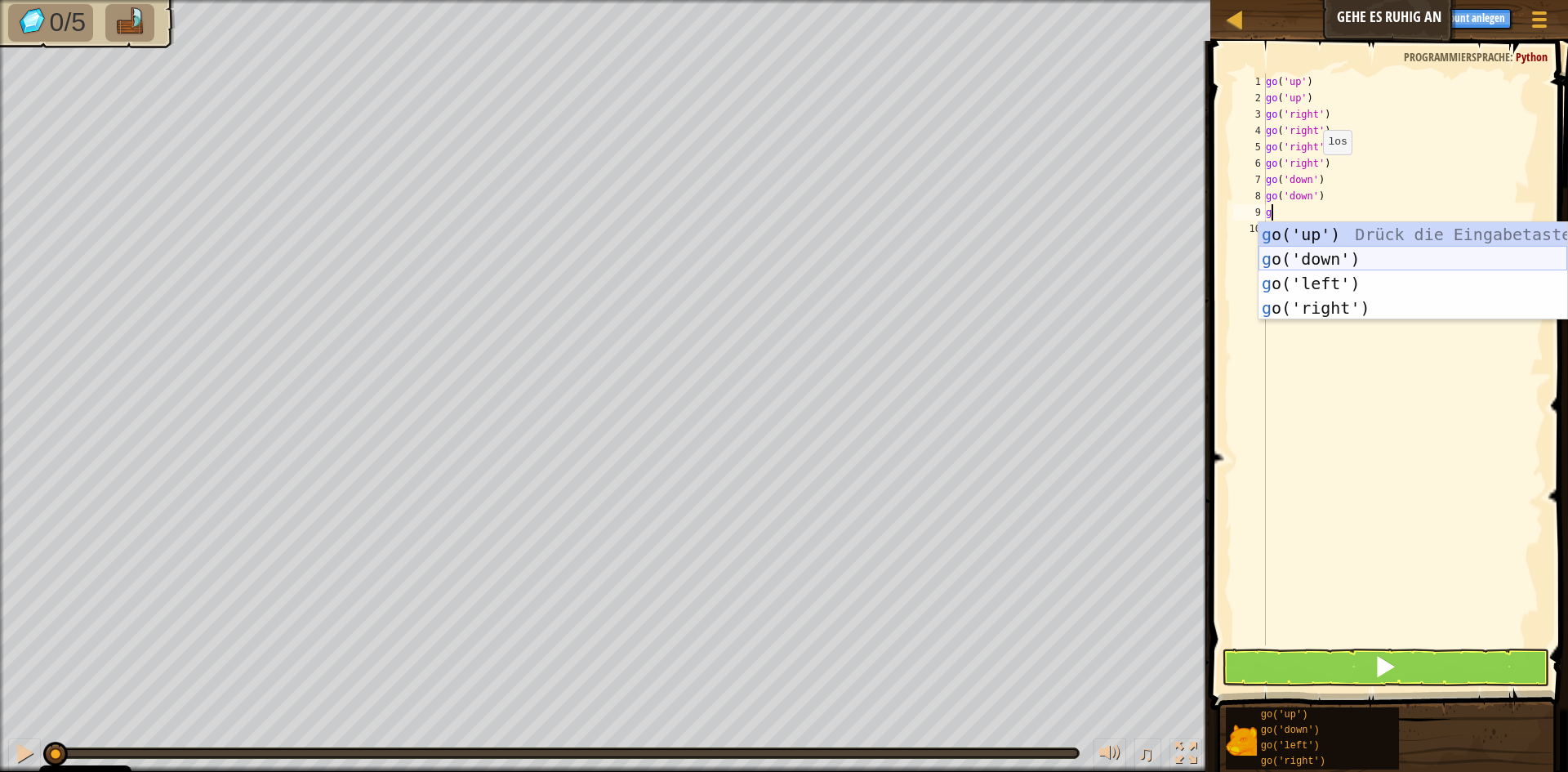
click at [1302, 259] on div "g o('up') Drück die Eingabetaste g o('down') Drück die Eingabetaste g o('left')…" at bounding box center [1413, 295] width 309 height 147
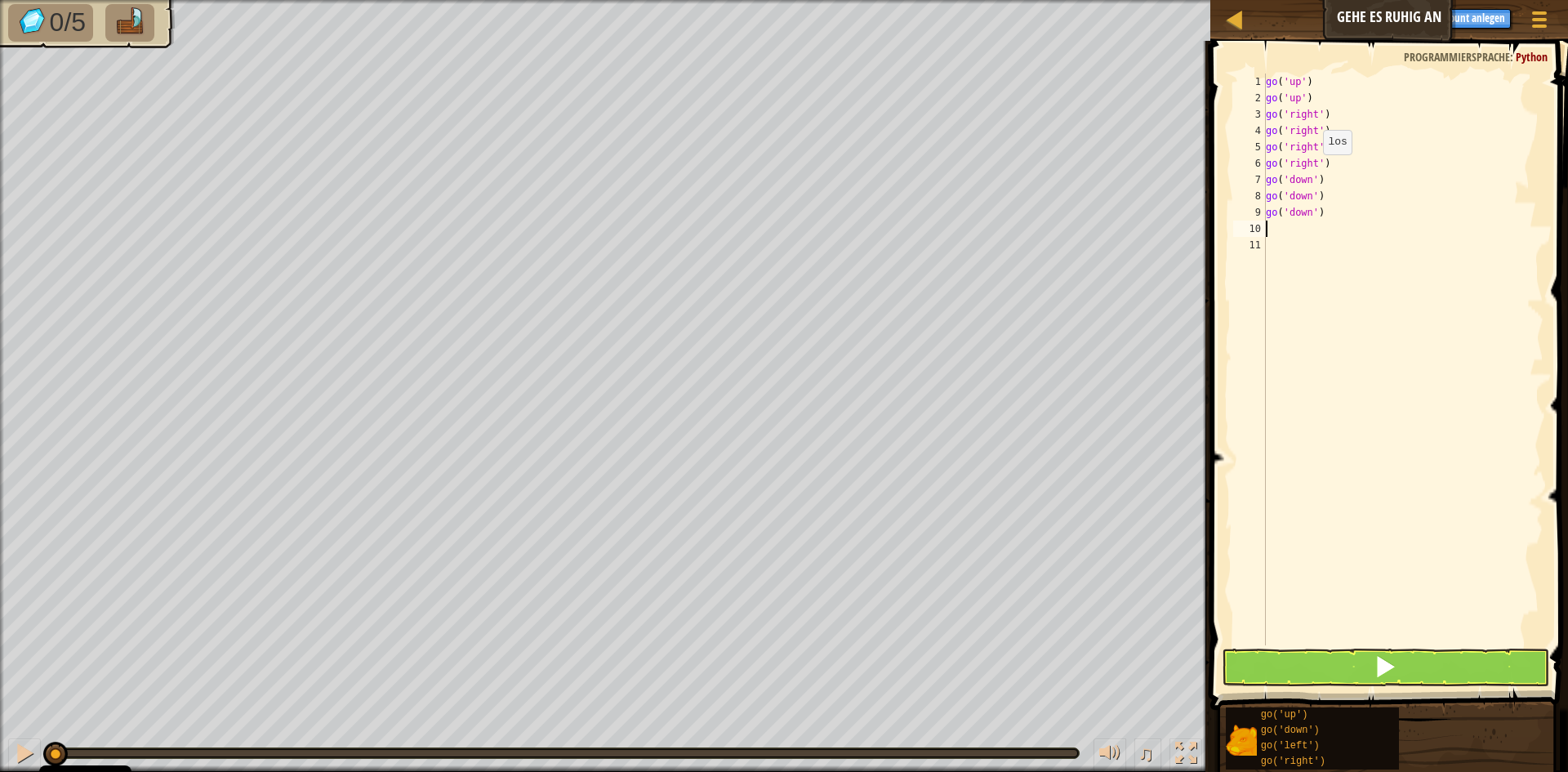
type textarea "g"
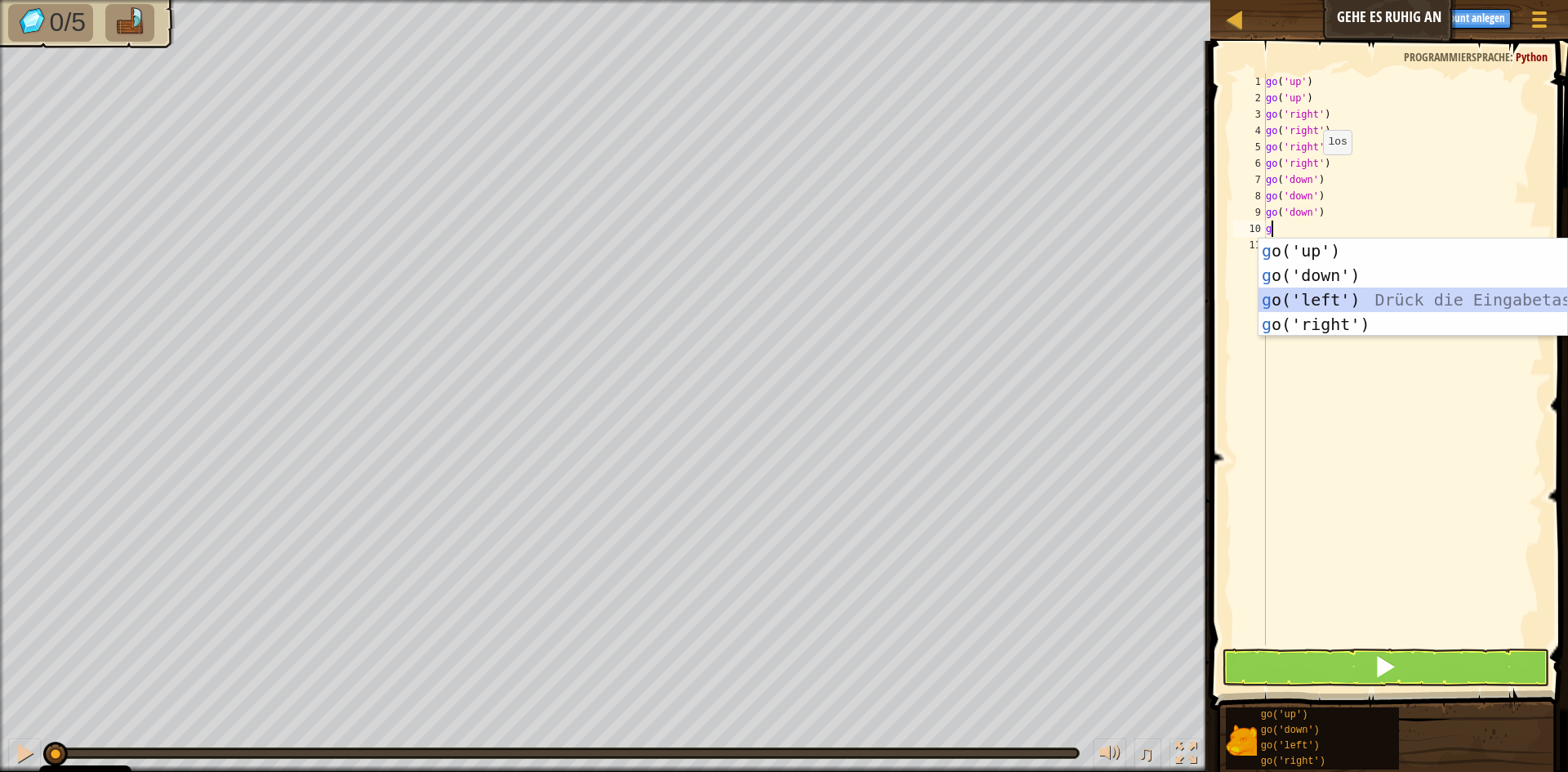
click at [1314, 298] on div "g o('up') Drück die Eingabetaste g o('down') Drück die Eingabetaste g o('left')…" at bounding box center [1413, 312] width 309 height 147
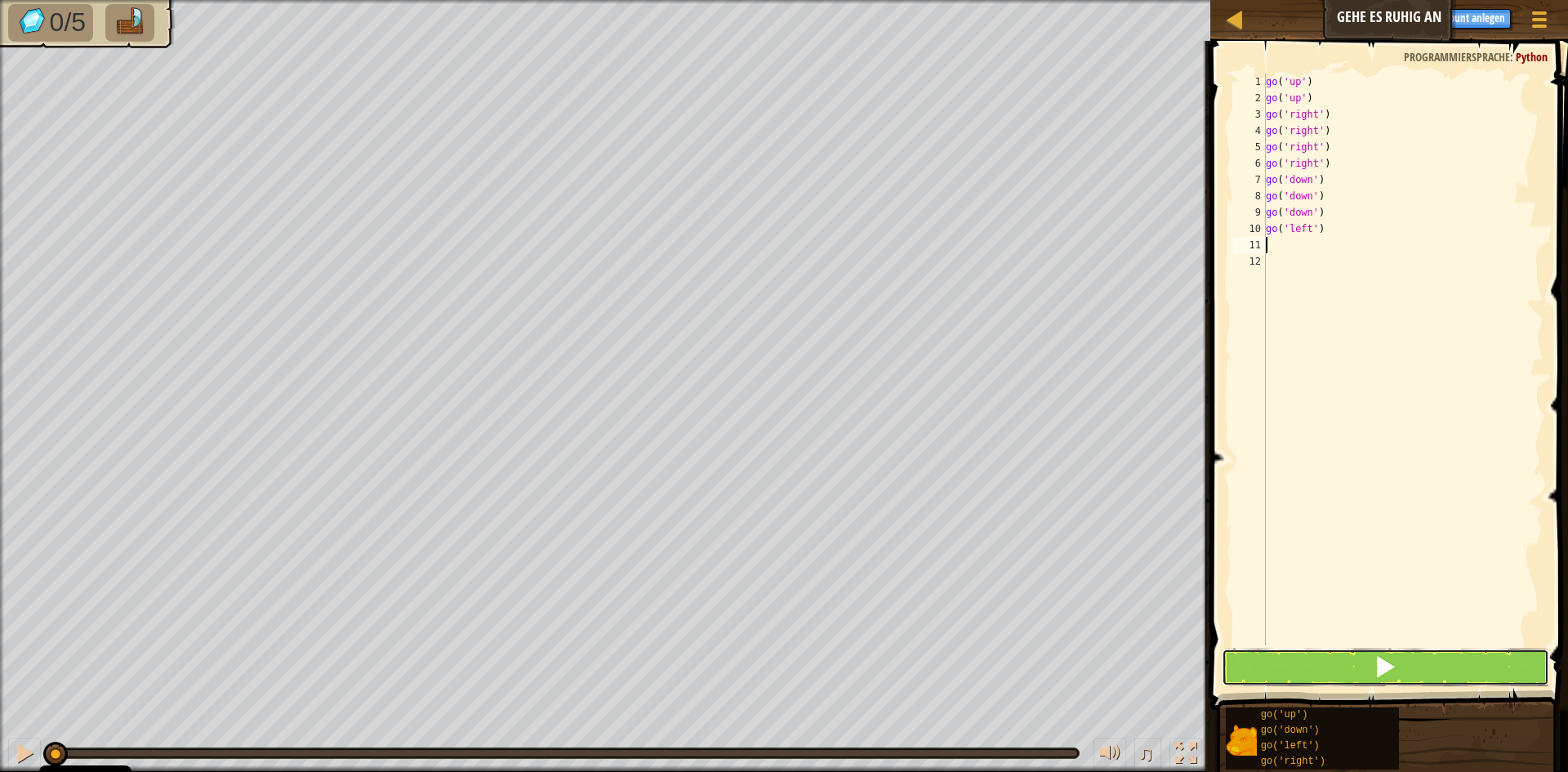
click at [1317, 667] on button at bounding box center [1386, 668] width 328 height 38
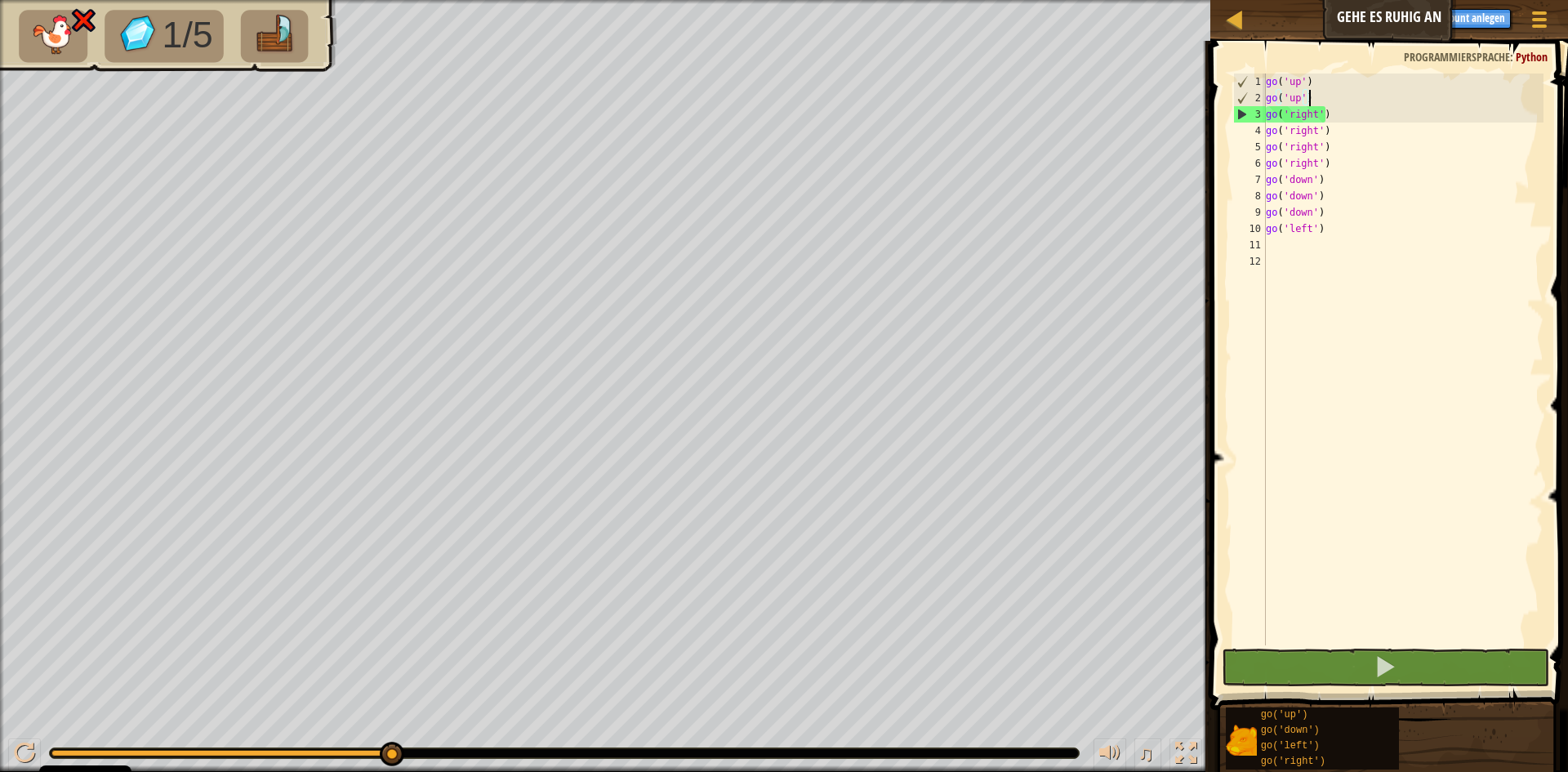
click at [1315, 94] on div "go ( 'up' ) go ( 'up' ) go ( 'right' ) go ( 'right' ) go ( 'right' ) go ( 'righ…" at bounding box center [1403, 376] width 282 height 604
type textarea "go('up')"
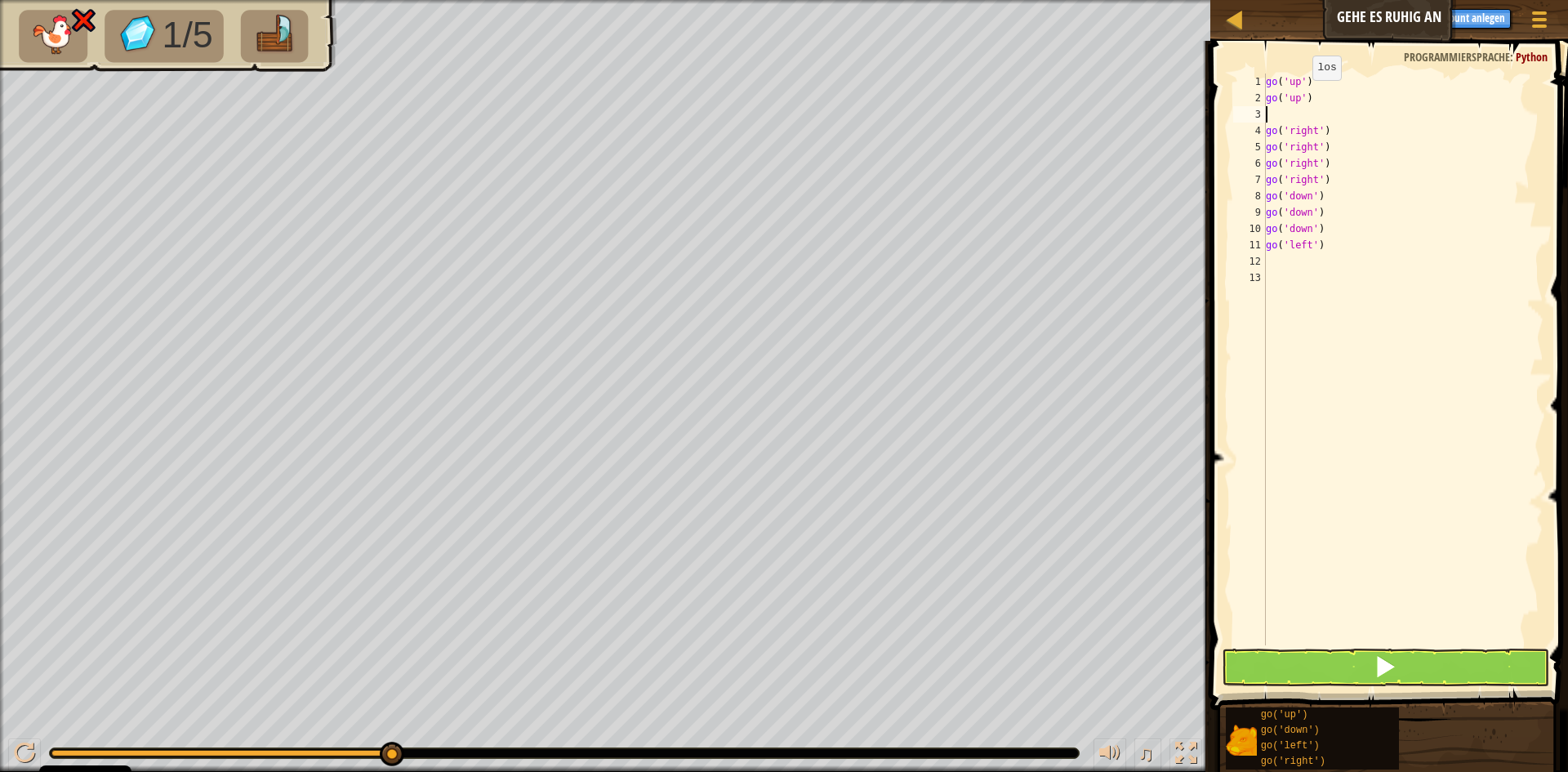
type textarea "g"
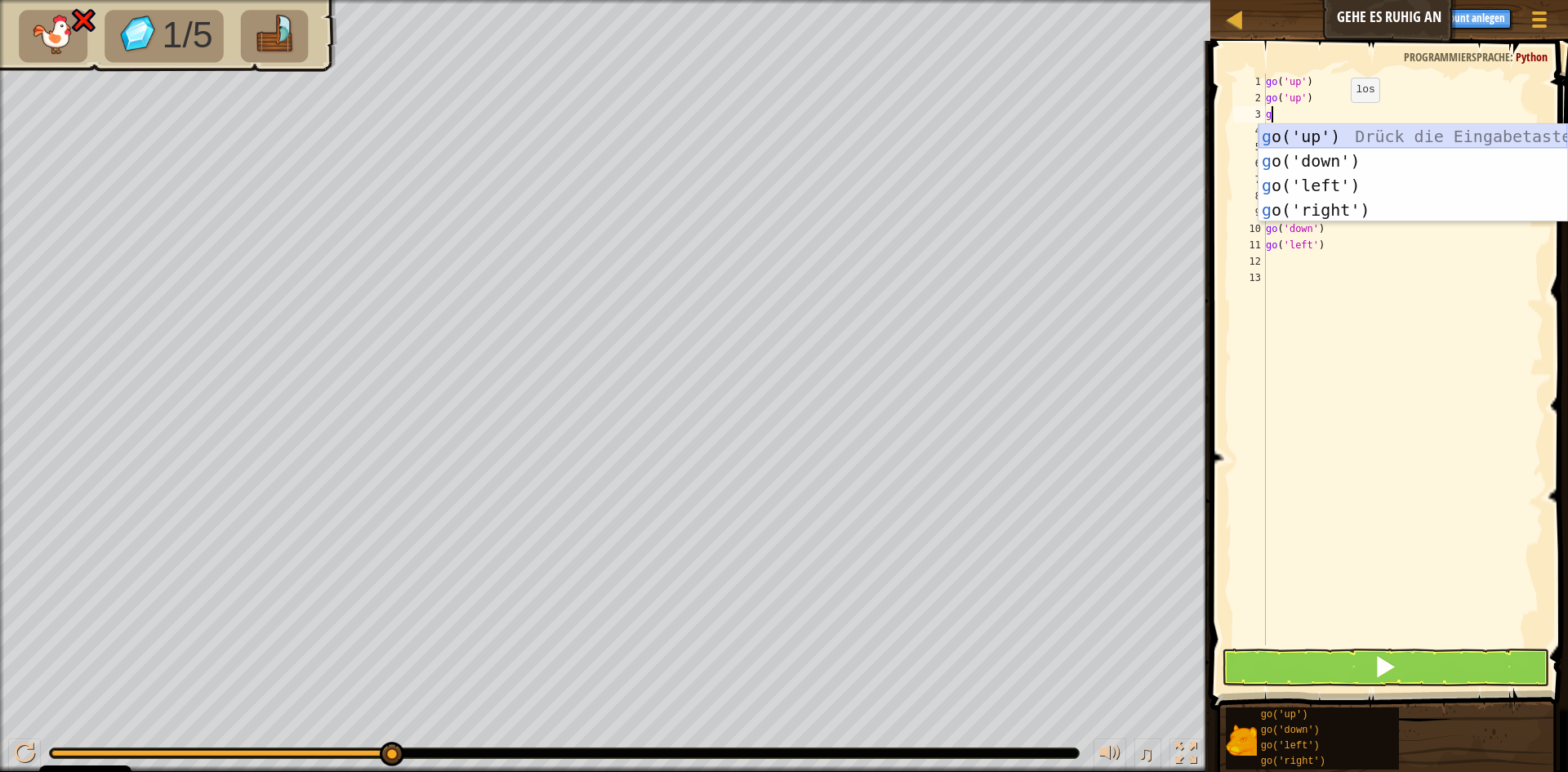
click at [1341, 132] on div "g o('up') Drück die Eingabetaste g o('down') Drück die Eingabetaste g o('left')…" at bounding box center [1413, 197] width 309 height 147
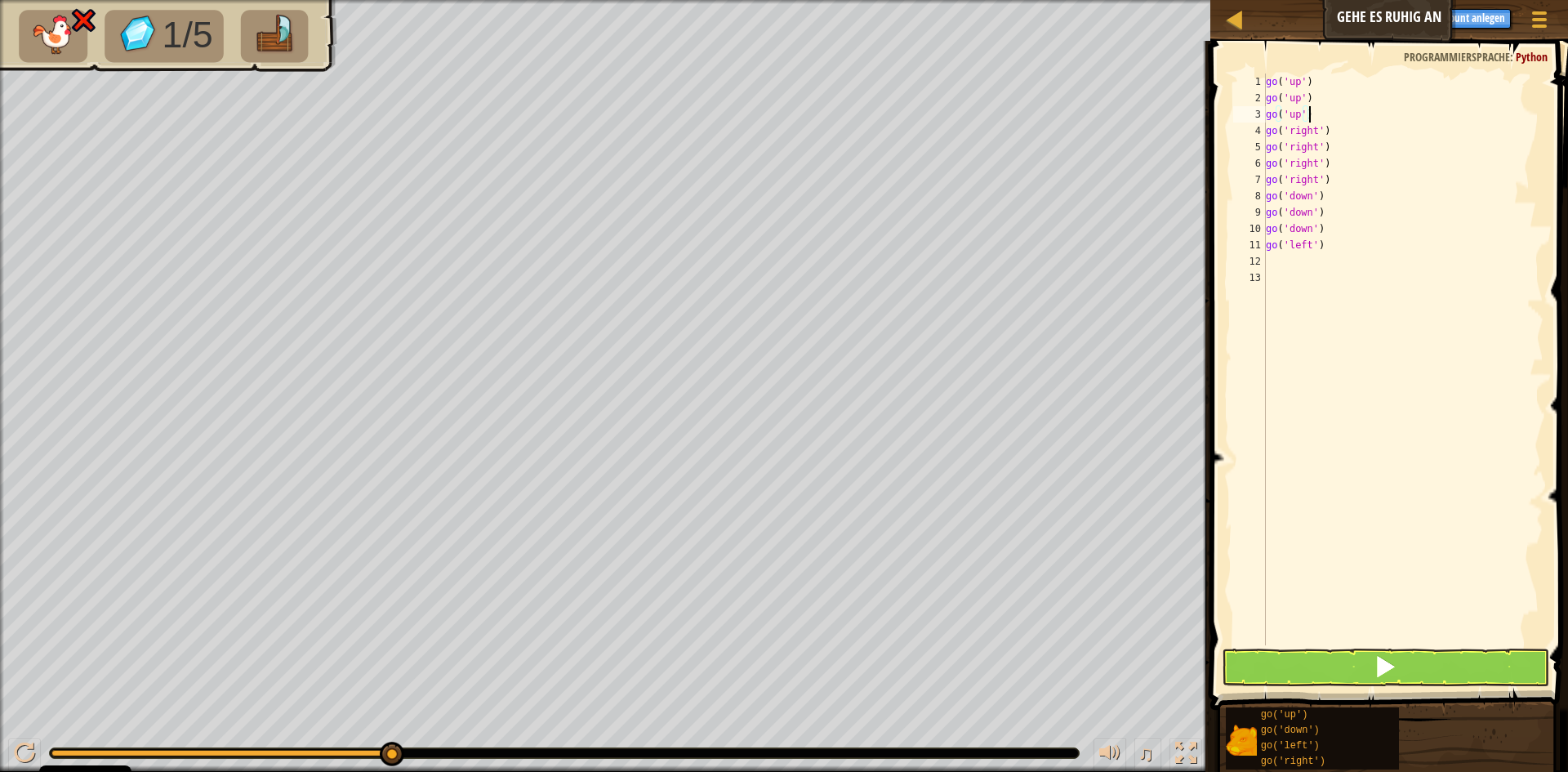
type textarea "go('up')"
click at [1347, 673] on button at bounding box center [1386, 668] width 328 height 38
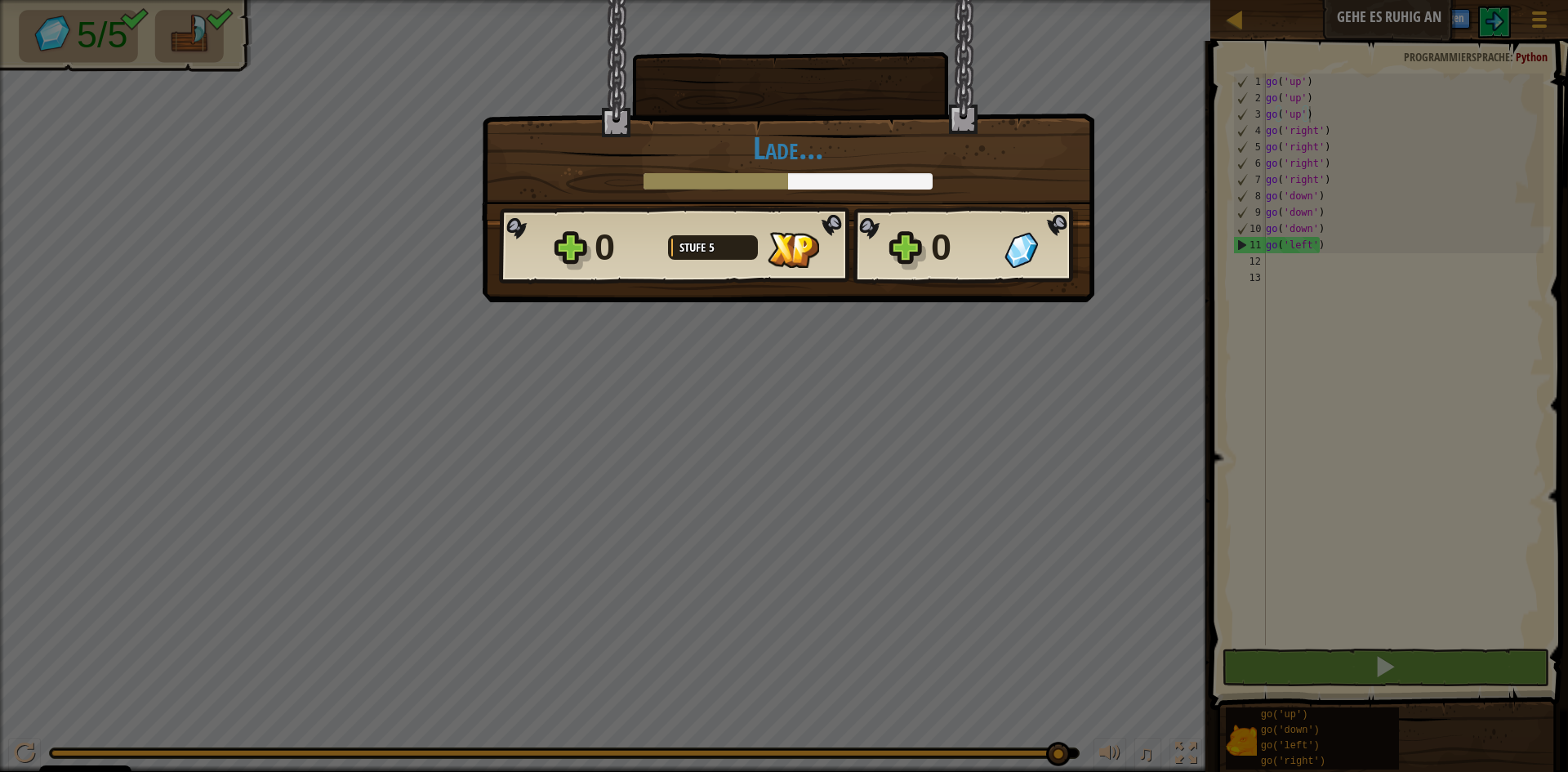
scroll to position [7, 3]
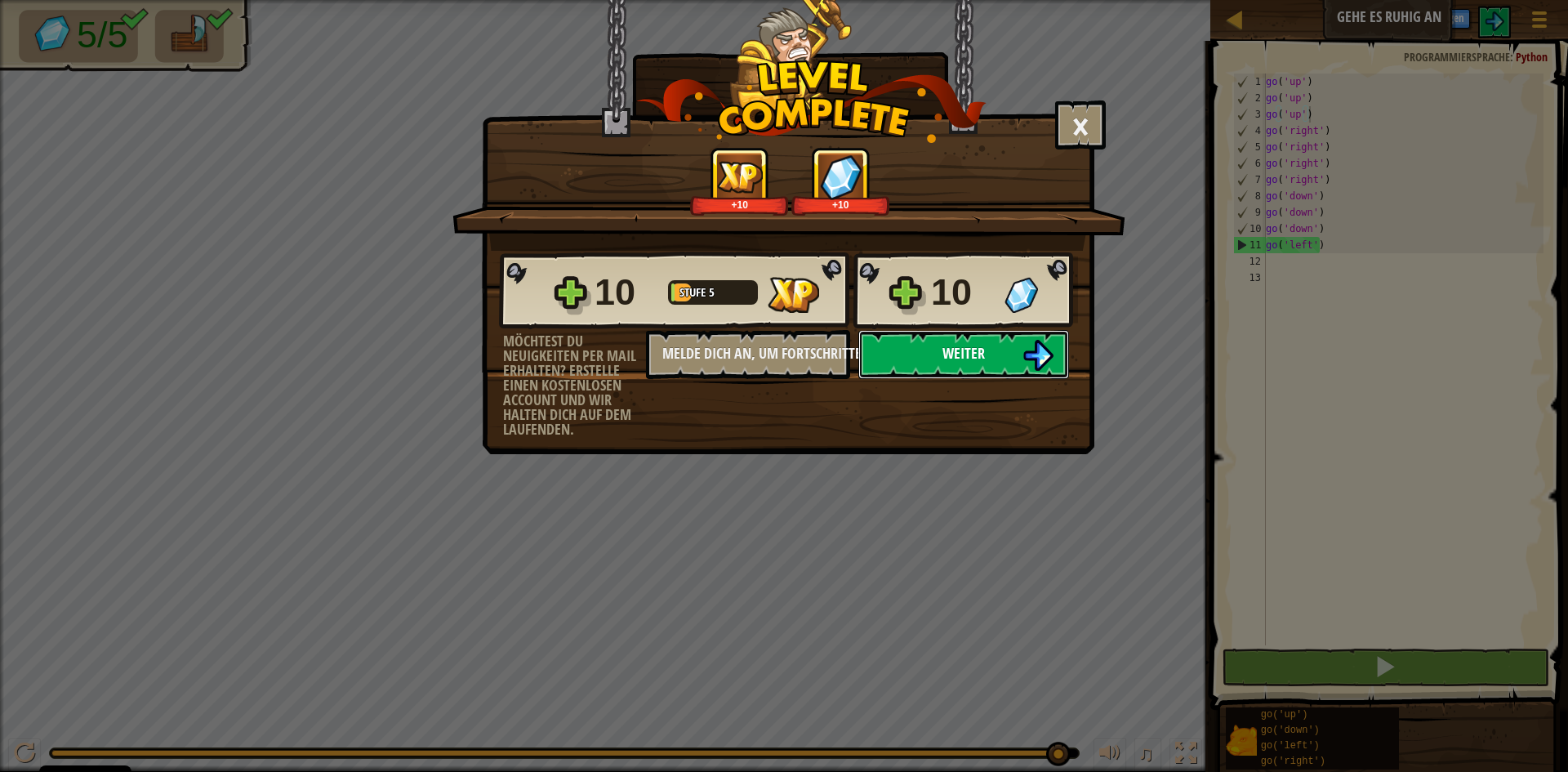
click at [975, 356] on span "Weiter" at bounding box center [964, 353] width 42 height 21
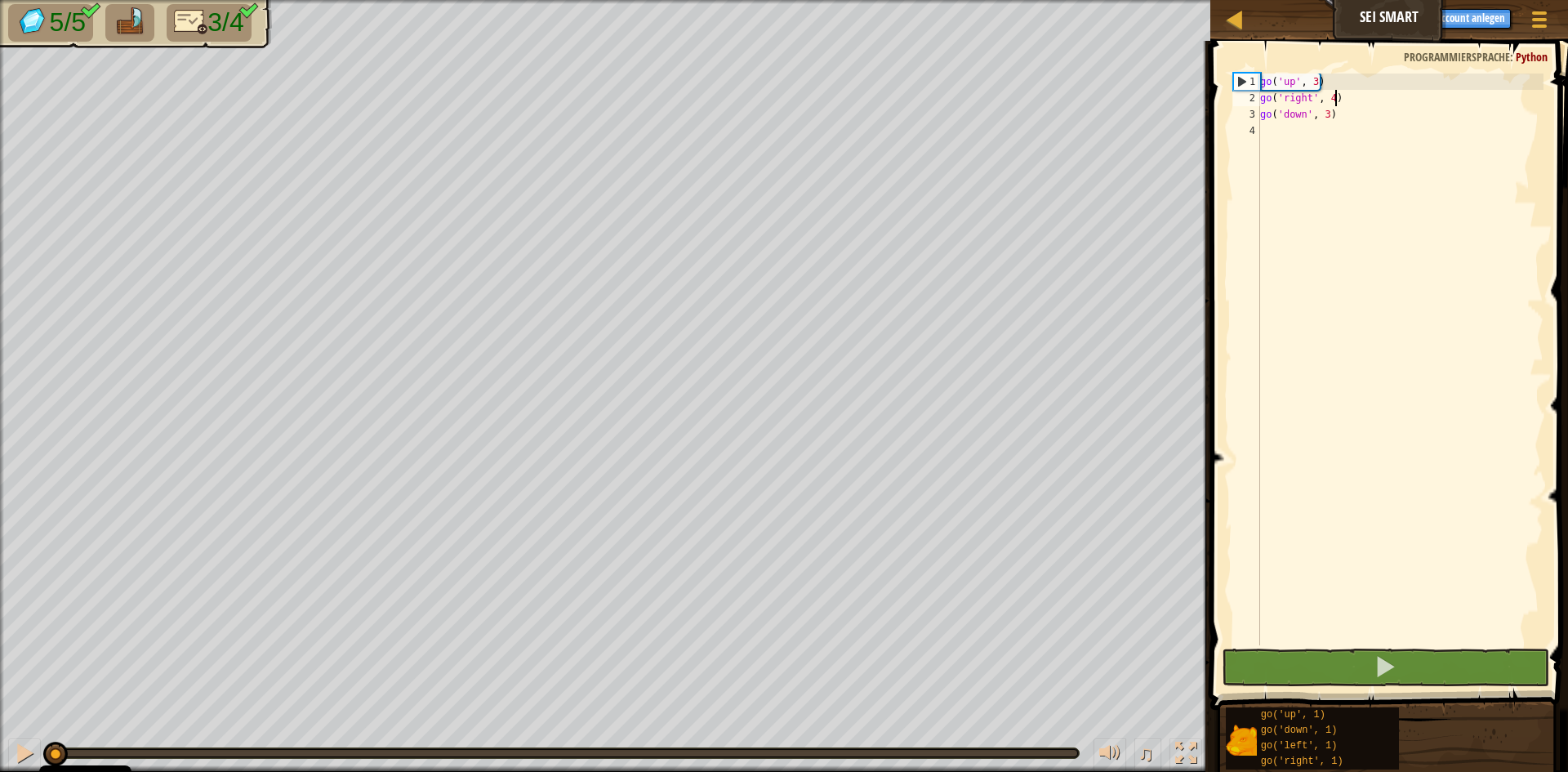
click at [1356, 98] on div "go ( 'up' , 3 ) go ( 'right' , 4 ) go ( 'down' , 3 )" at bounding box center [1400, 376] width 286 height 604
type textarea "go('right', 4)"
click at [1261, 127] on div "go ( 'up' , 3 ) go ( 'right' , 4 ) go ( 'down' , 3 )" at bounding box center [1400, 376] width 286 height 604
type textarea "g"
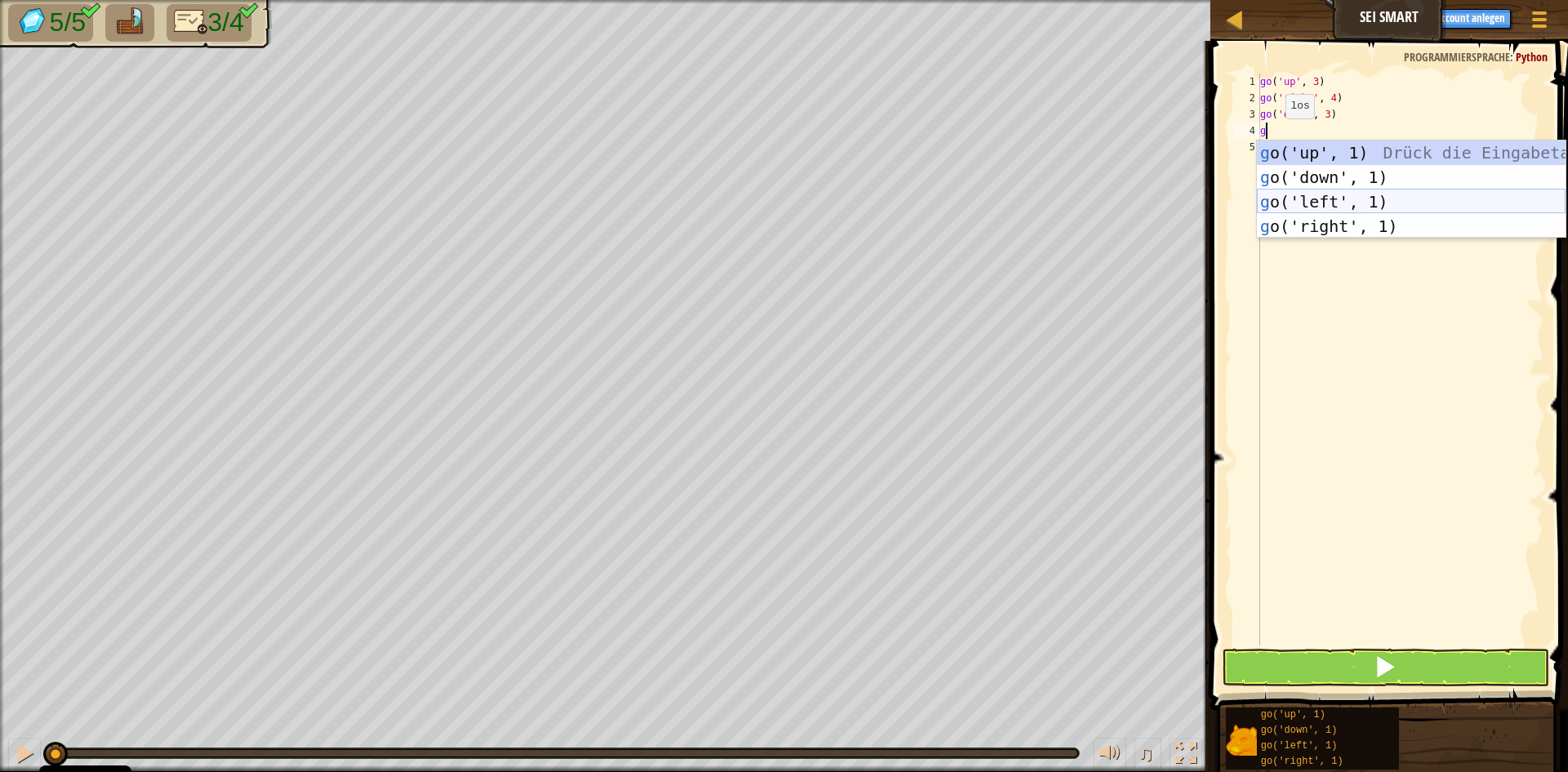
click at [1323, 198] on div "g o('up', 1) Drück die Eingabetaste g o('down', 1) Drück die Eingabetaste g o('…" at bounding box center [1411, 213] width 309 height 147
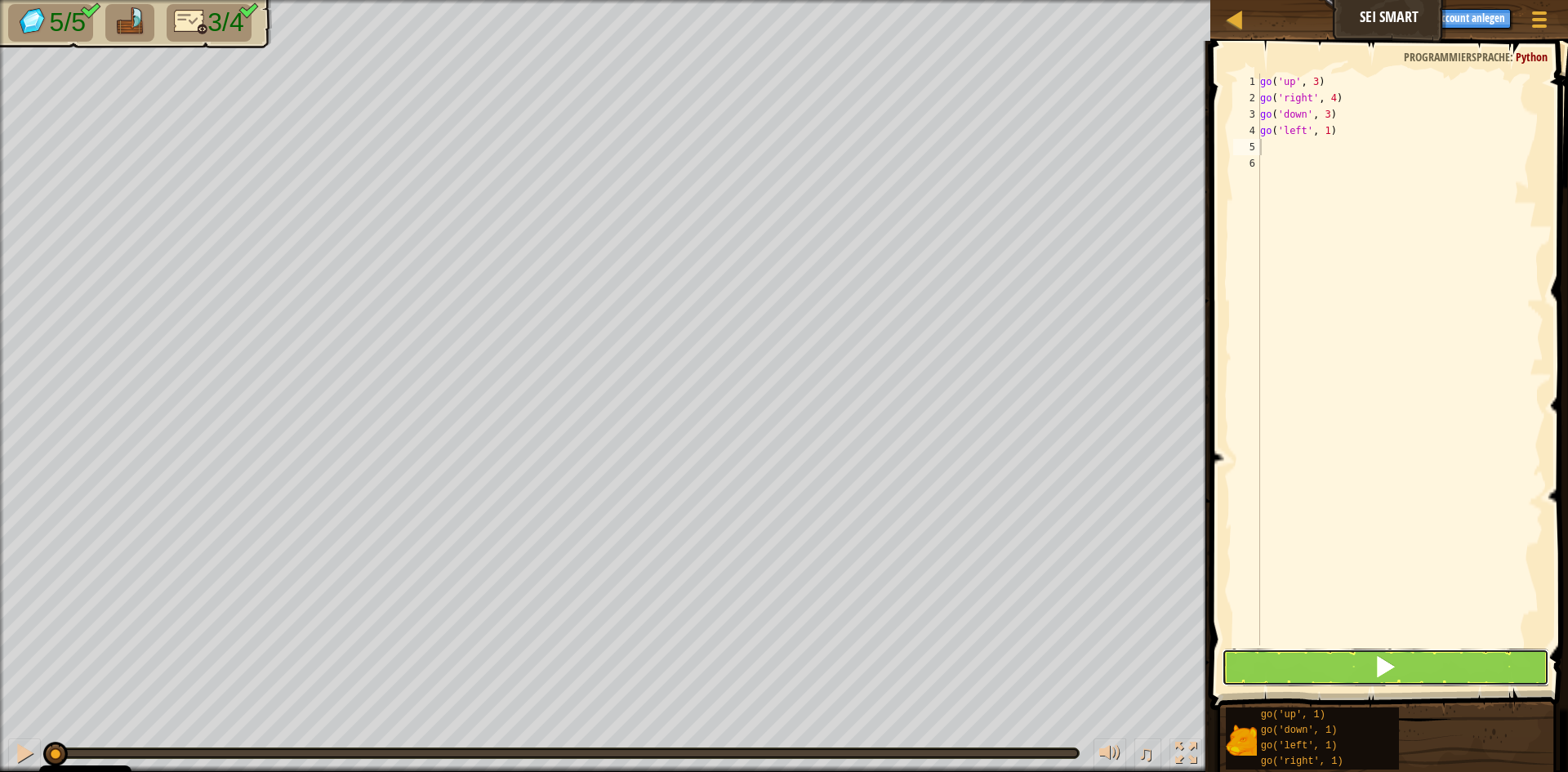
click at [1337, 668] on button at bounding box center [1386, 668] width 328 height 38
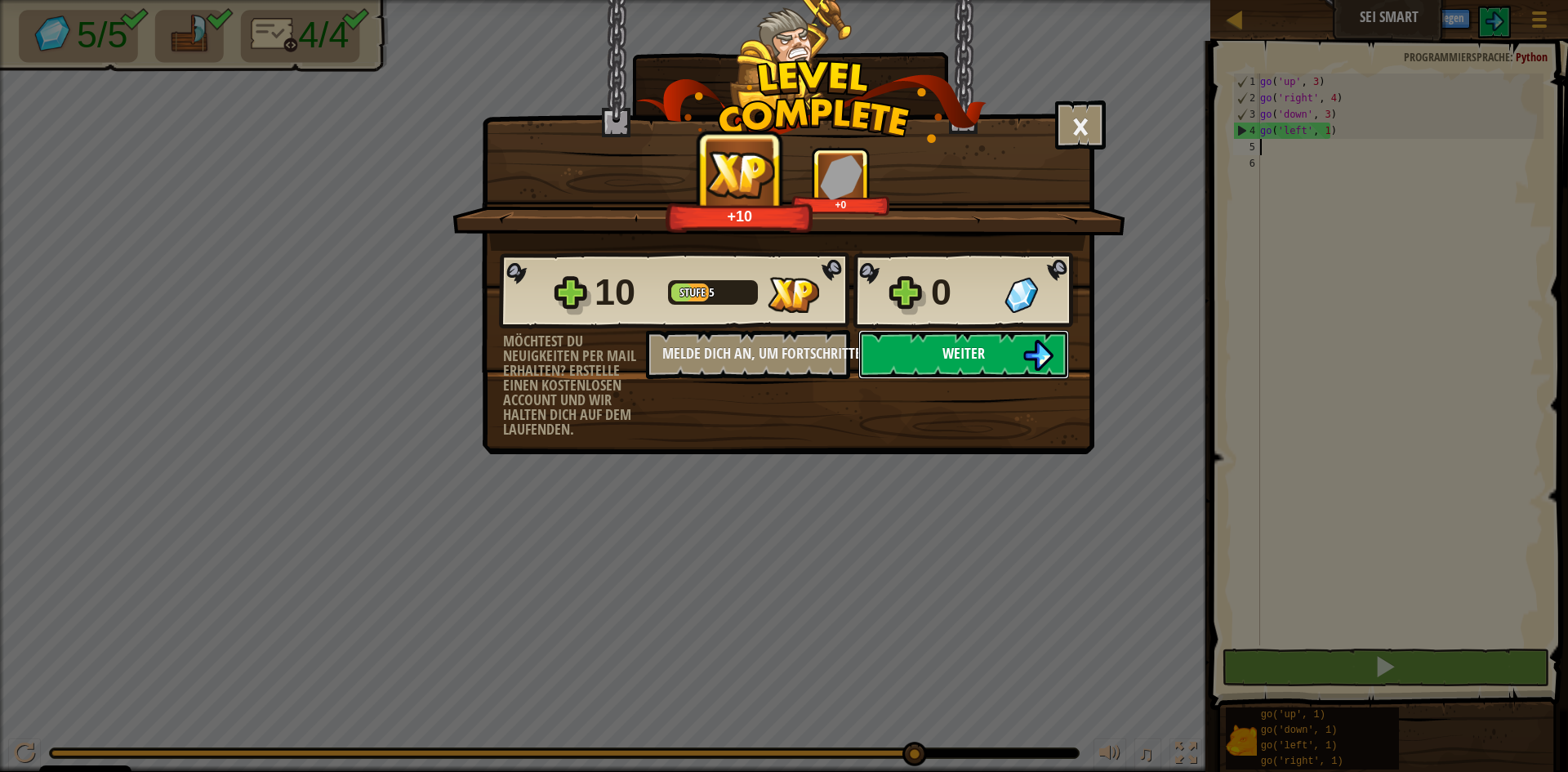
click at [990, 350] on button "Weiter" at bounding box center [964, 354] width 211 height 49
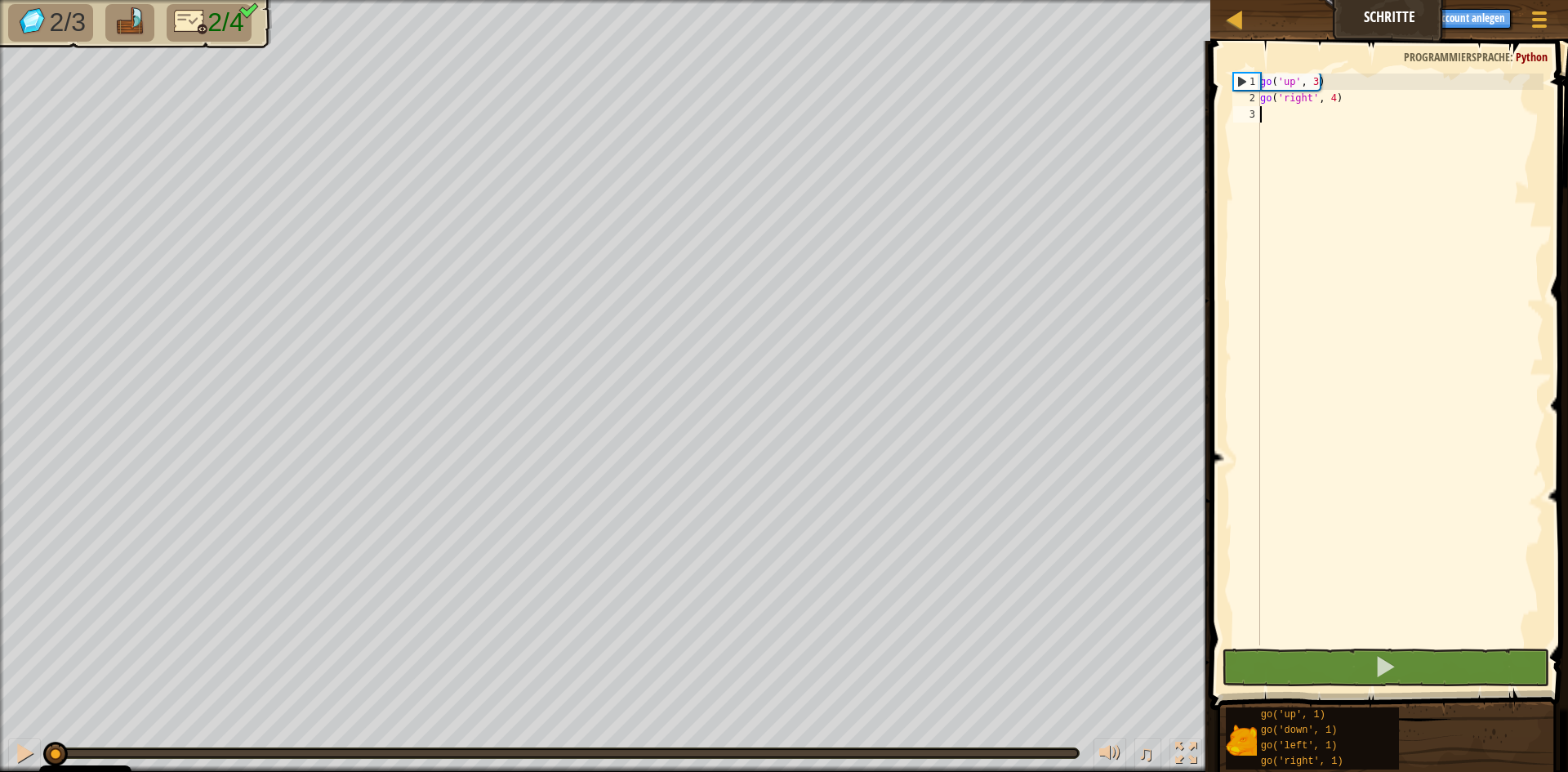
type textarea "g"
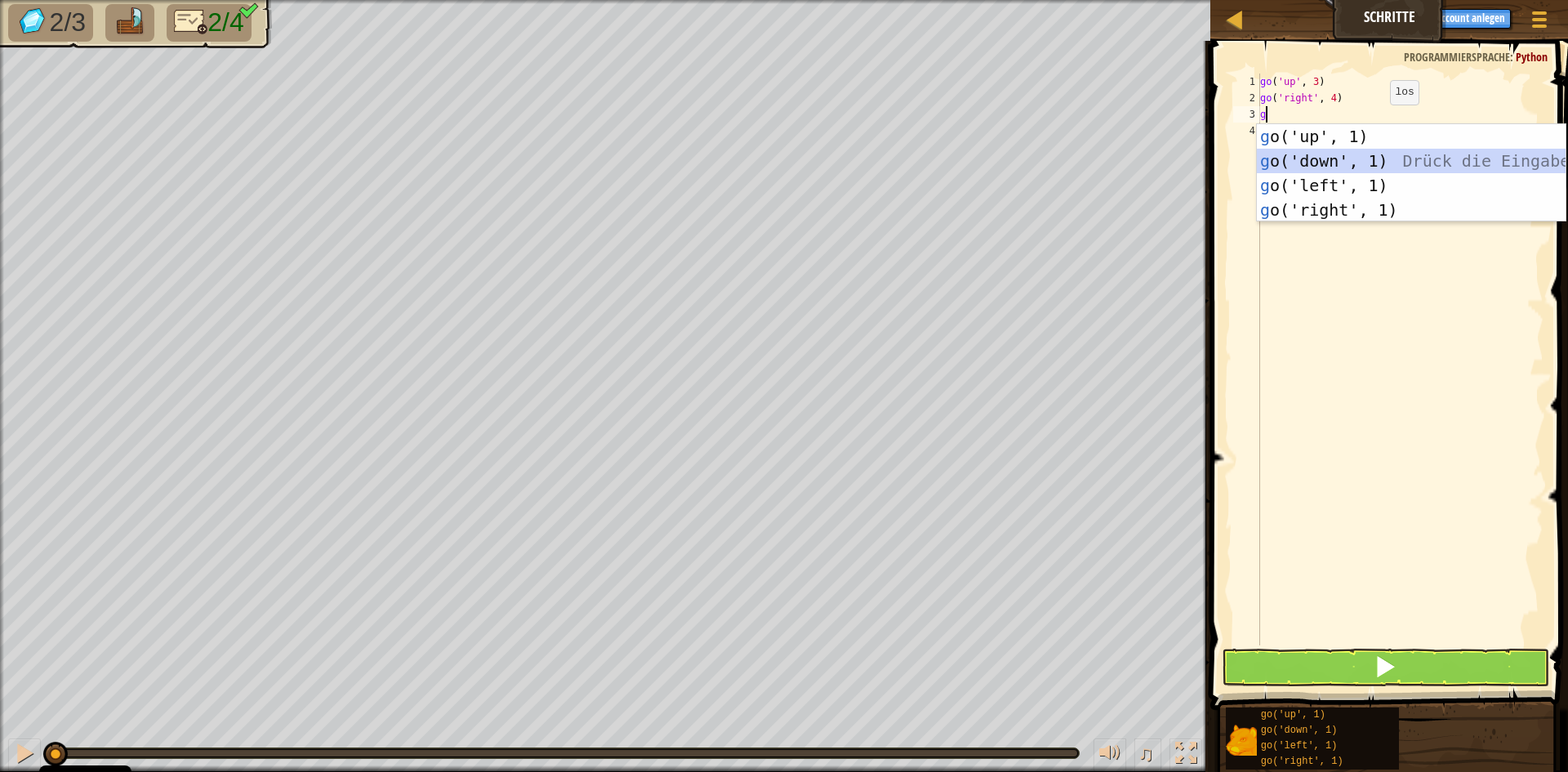
click at [1372, 157] on div "g o('up', 1) Drück die Eingabetaste g o('down', 1) Drück die Eingabetaste g o('…" at bounding box center [1411, 197] width 309 height 147
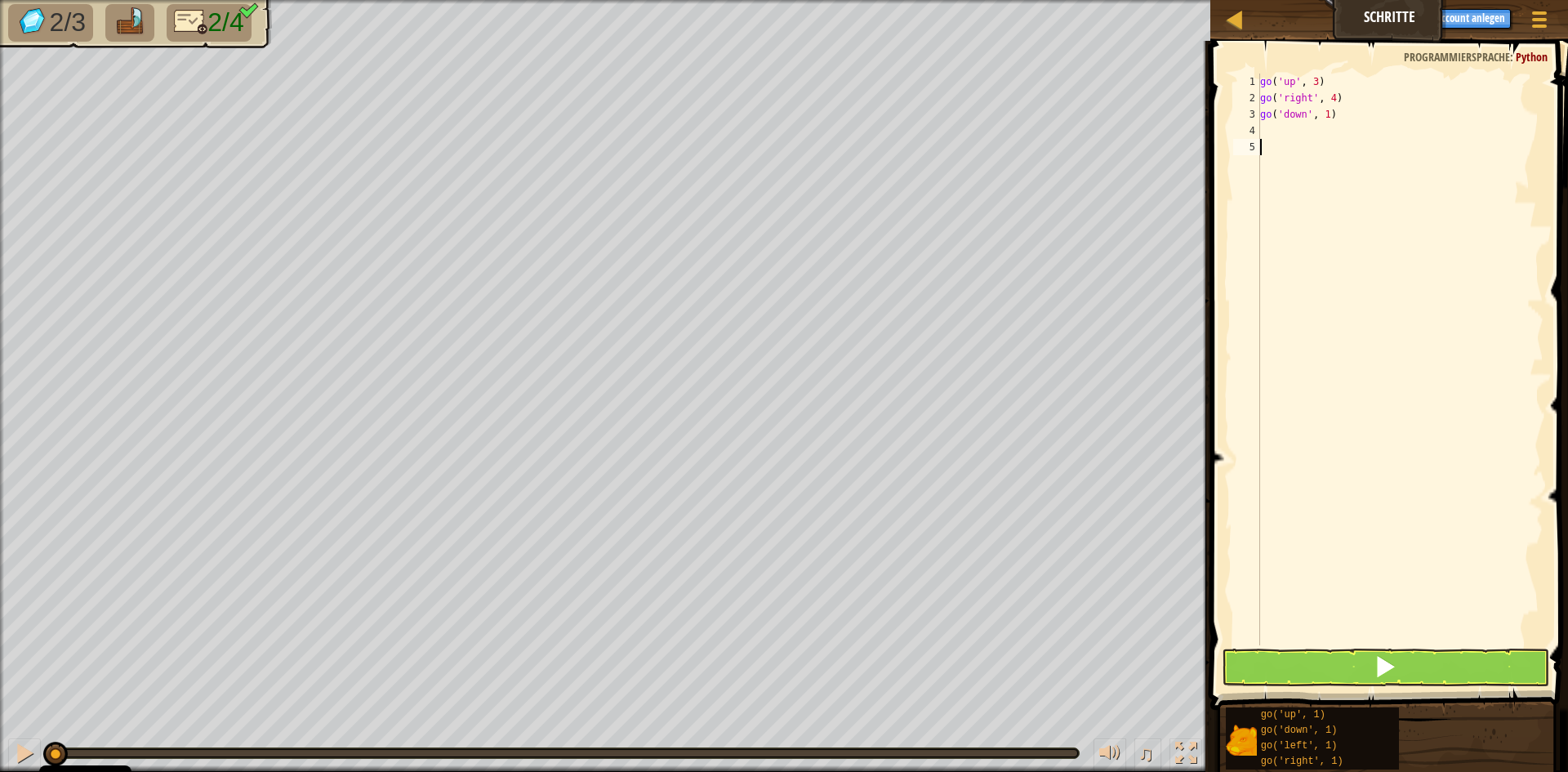
click at [1328, 163] on div "go ( 'up' , 3 ) go ( 'right' , 4 ) go ( 'down' , 1 )" at bounding box center [1400, 376] width 286 height 604
click at [1337, 168] on div "go ( 'up' , 3 ) go ( 'right' , 4 ) go ( 'down' , 1 )" at bounding box center [1400, 376] width 286 height 604
click at [1483, 96] on div "go ( 'up' , 3 ) go ( 'right' , 4 ) go ( 'down' , 1 )" at bounding box center [1400, 376] width 286 height 604
type textarea "go('down', 3)"
type textarea "g"
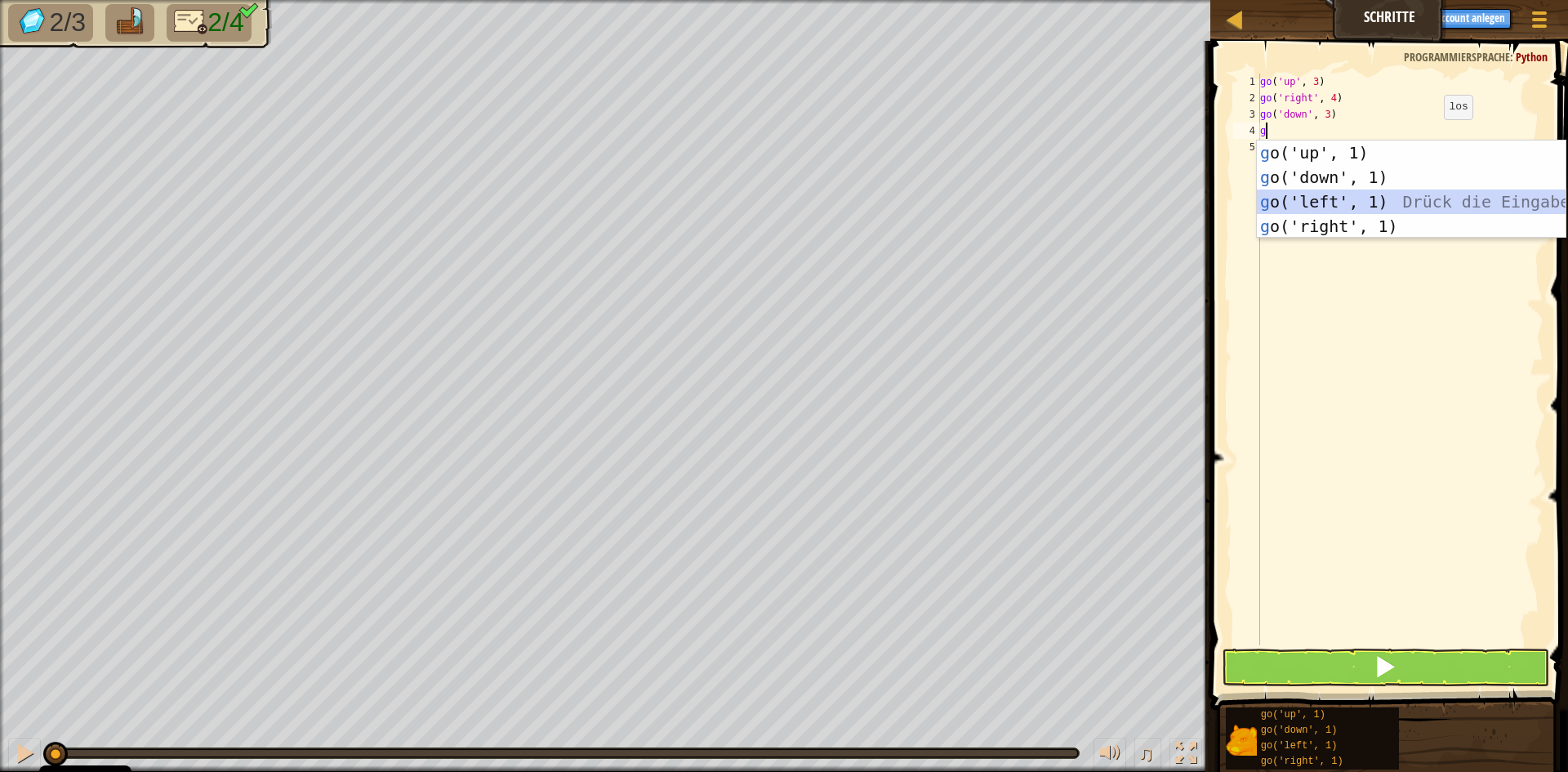
click at [1374, 206] on div "g o('up', 1) Drück die Eingabetaste g o('down', 1) Drück die Eingabetaste g o('…" at bounding box center [1411, 213] width 309 height 147
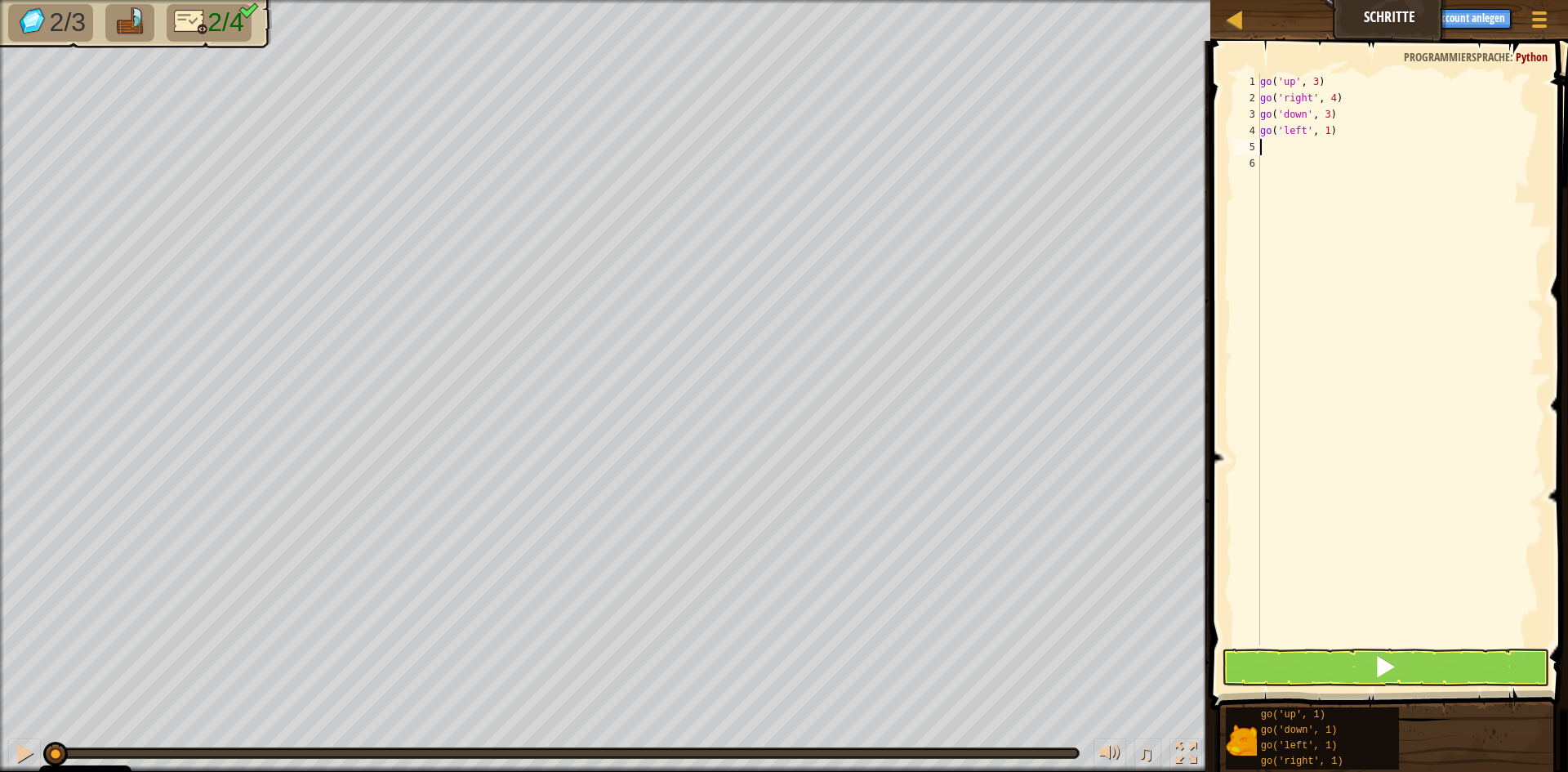
click at [1284, 146] on div "go ( 'up' , 3 ) go ( 'right' , 4 ) go ( 'down' , 3 ) go ( 'left' , 1 )" at bounding box center [1400, 376] width 286 height 604
drag, startPoint x: 1348, startPoint y: 132, endPoint x: 1375, endPoint y: 99, distance: 42.6
click at [1357, 114] on div "go ( 'up' , 3 ) go ( 'right' , 4 ) go ( 'down' , 3 ) go ( 'left' , 1 )" at bounding box center [1400, 376] width 286 height 604
click at [1360, 123] on div "go ( 'up' , 3 ) go ( 'right' , 4 ) go ( 'down' , 3 ) go ( 'left' , 1 )" at bounding box center [1400, 359] width 286 height 572
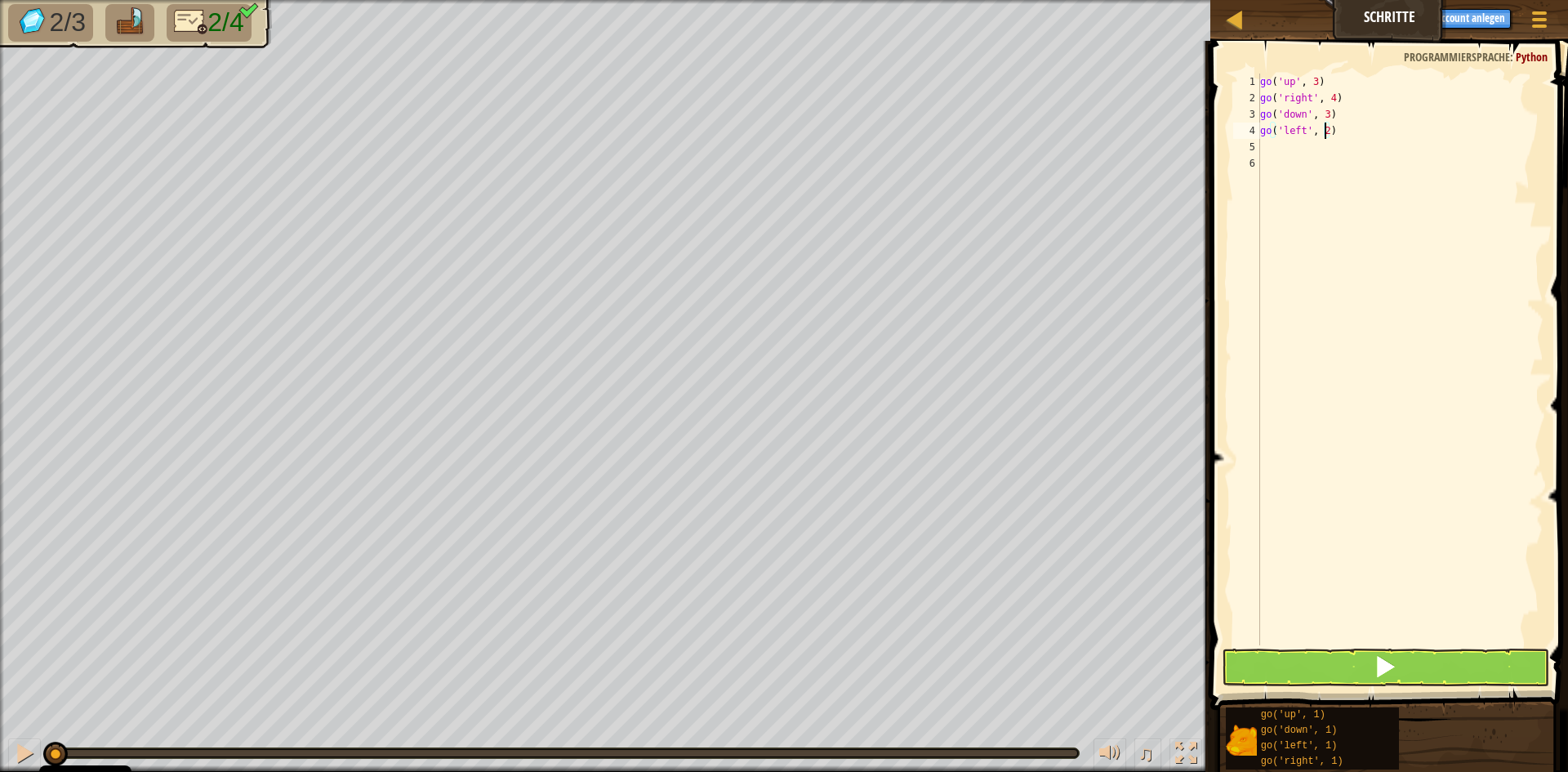
type textarea "go('left', 2)"
click at [1383, 668] on span at bounding box center [1385, 666] width 23 height 23
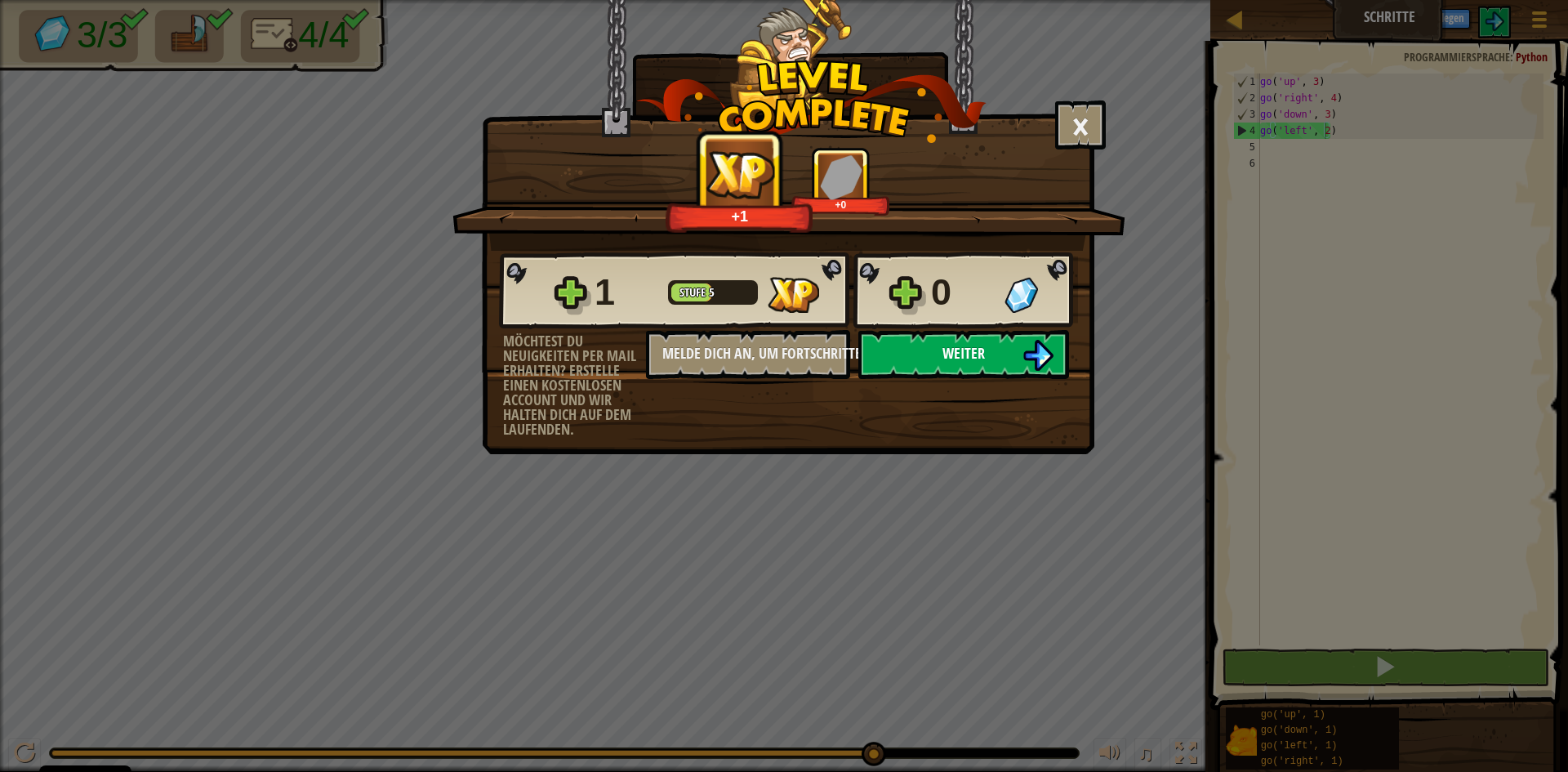
click at [1035, 364] on img at bounding box center [1038, 355] width 31 height 31
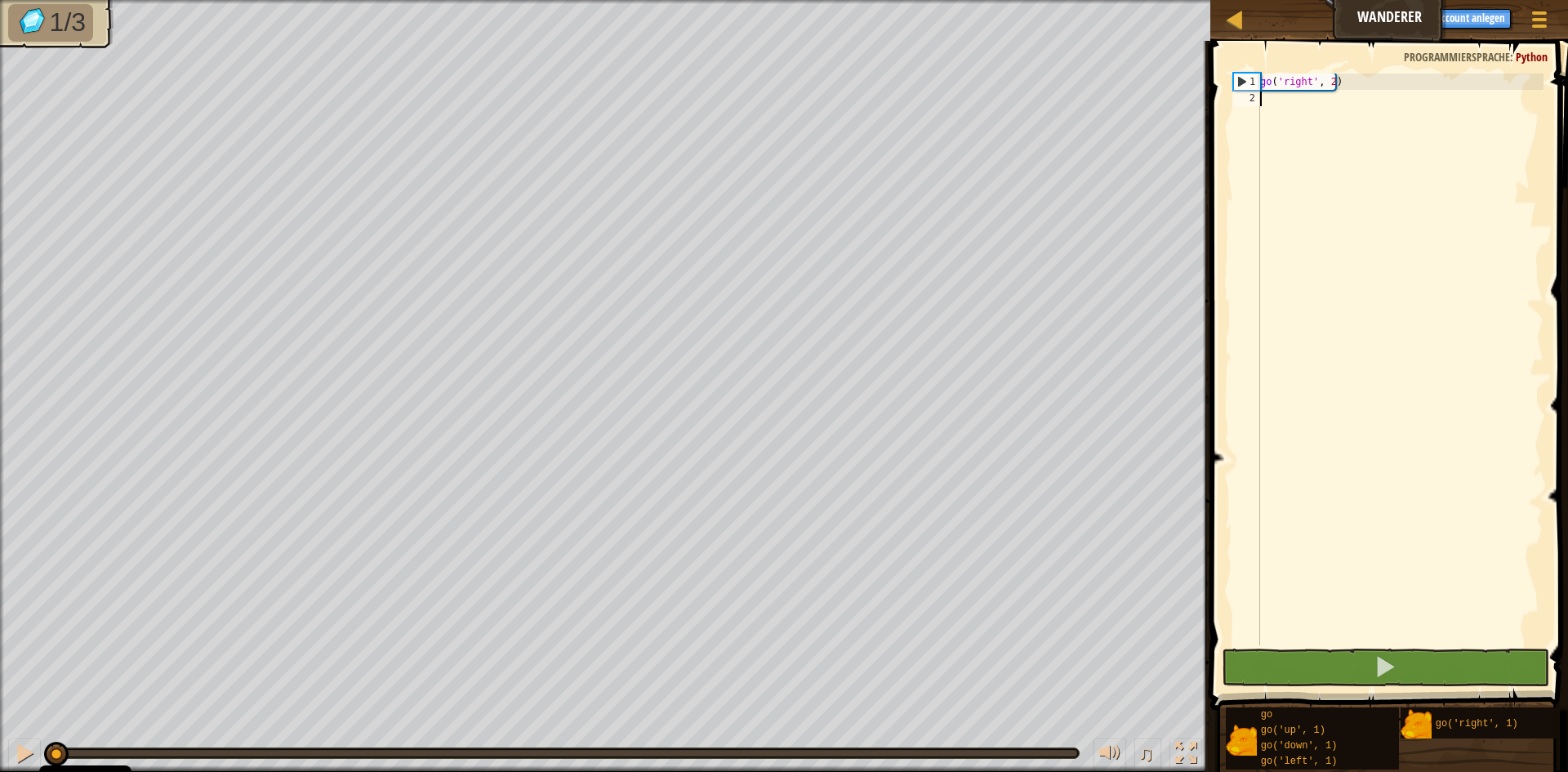
type textarea "g"
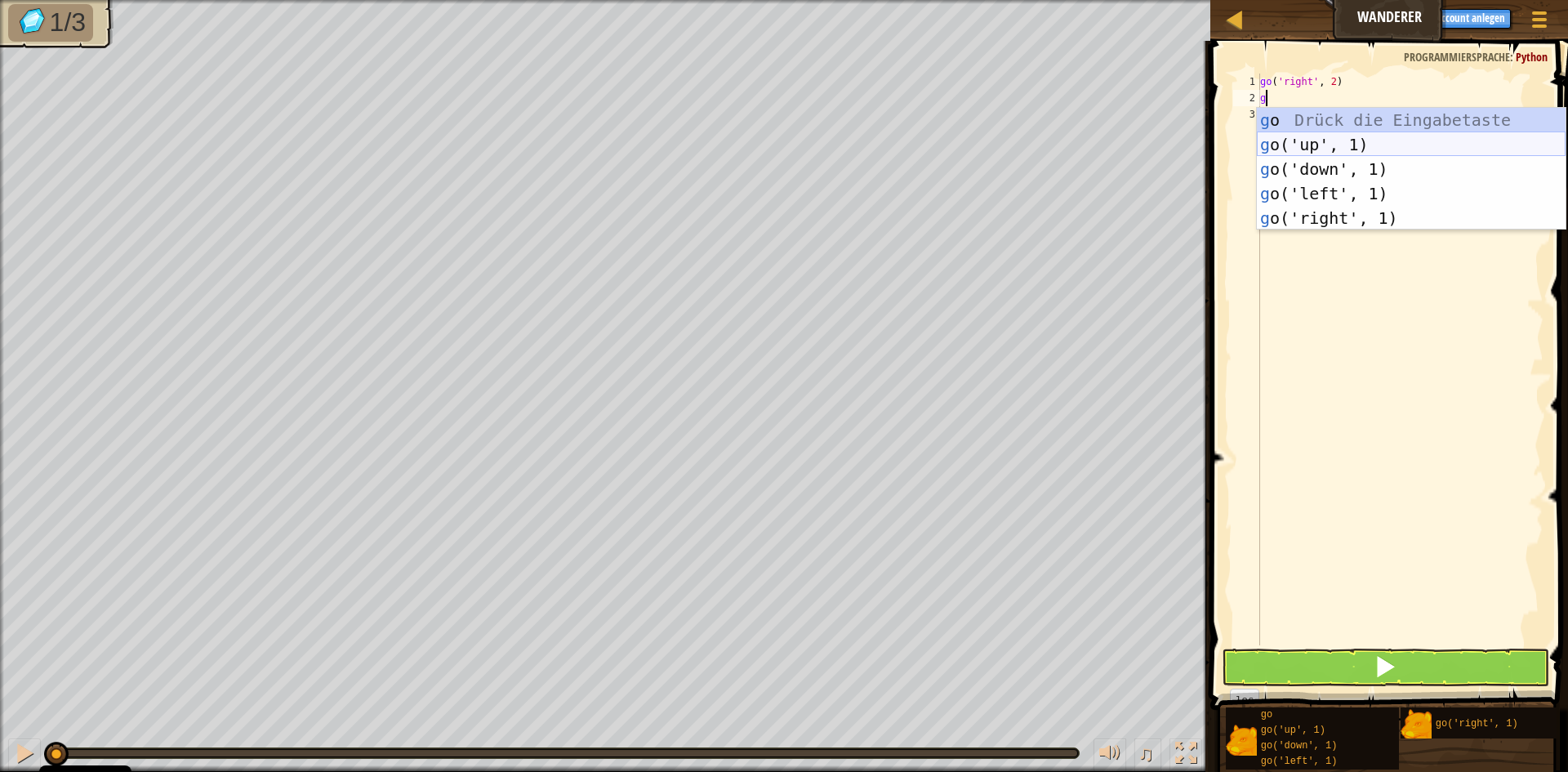
click at [1310, 145] on div "g o Drück die Eingabetaste g o('up', 1) Drück die Eingabetaste g o('down', 1) D…" at bounding box center [1411, 194] width 309 height 171
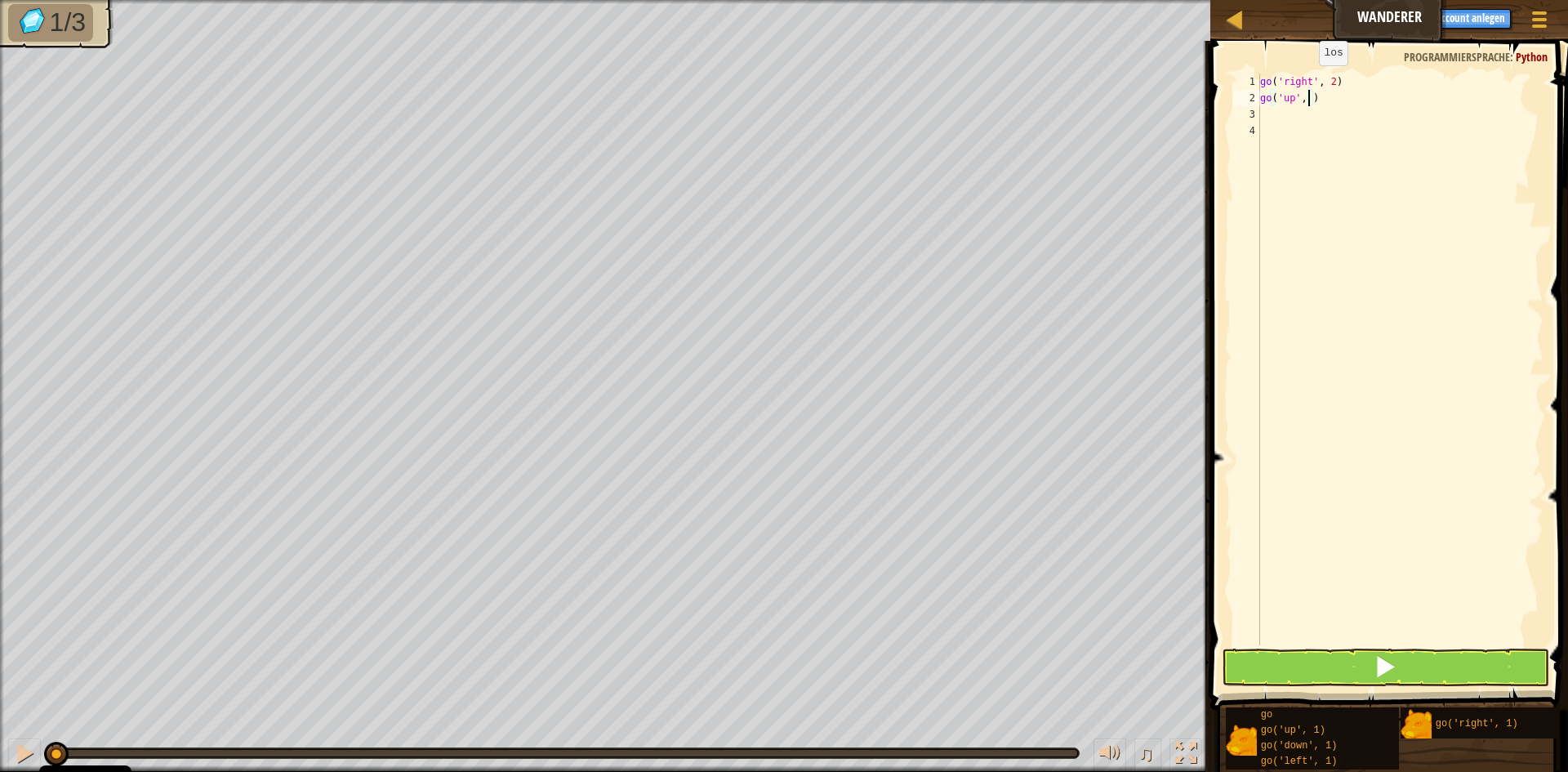
type textarea "go('up', 3)"
type textarea "g"
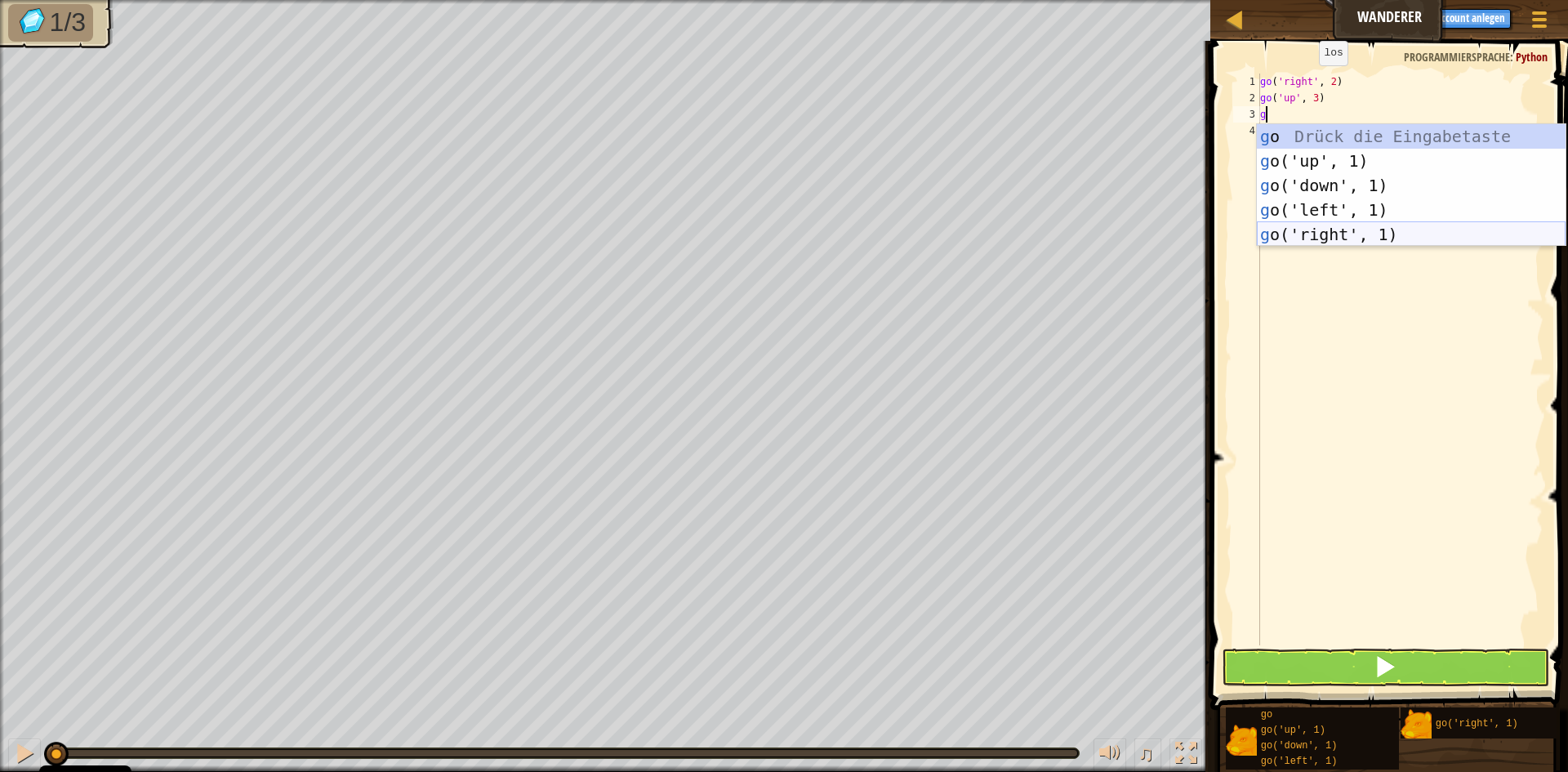
click at [1295, 224] on div "g o Drück die Eingabetaste g o('up', 1) Drück die Eingabetaste g o('down', 1) D…" at bounding box center [1411, 210] width 309 height 171
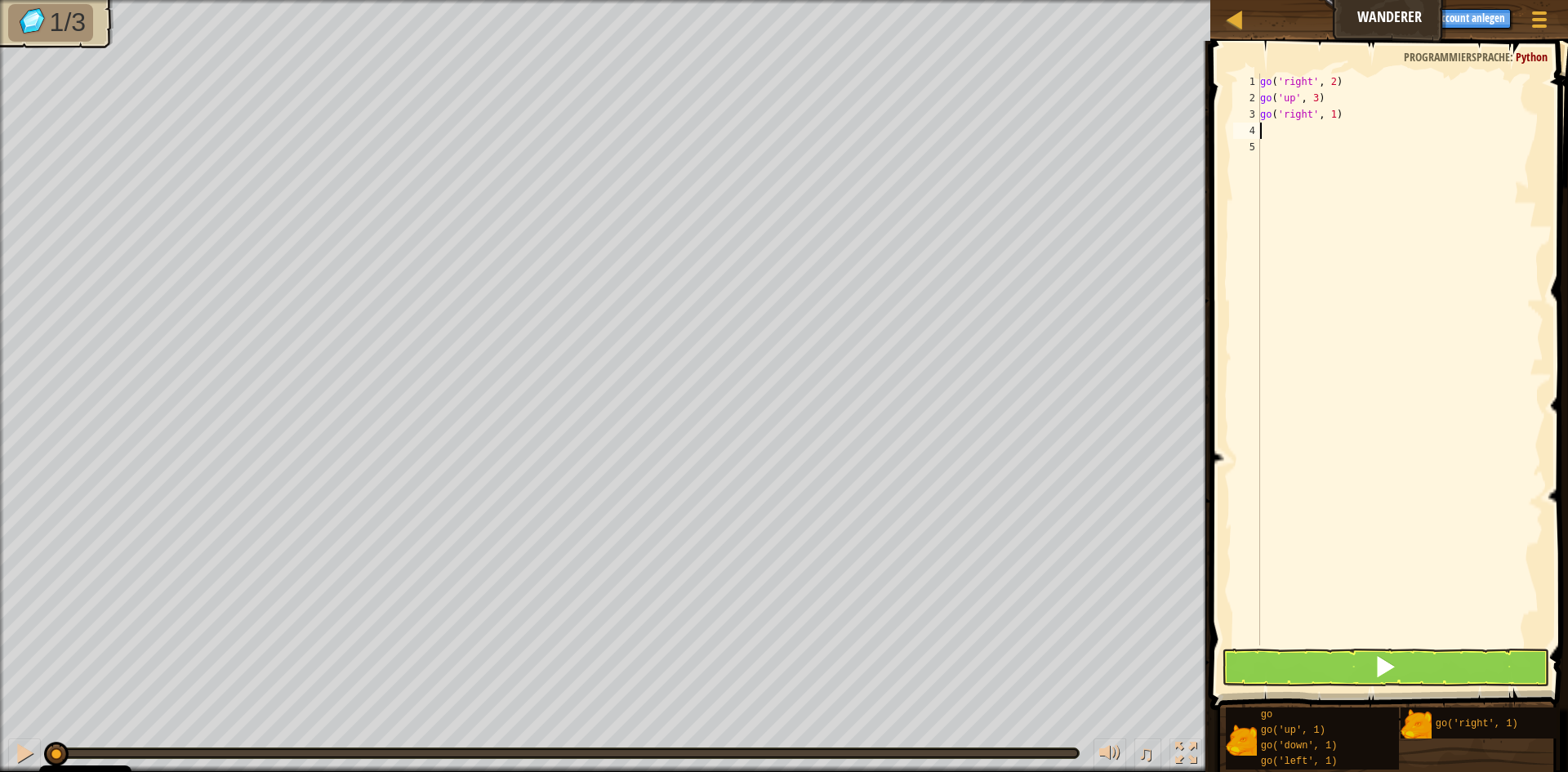
type textarea "g"
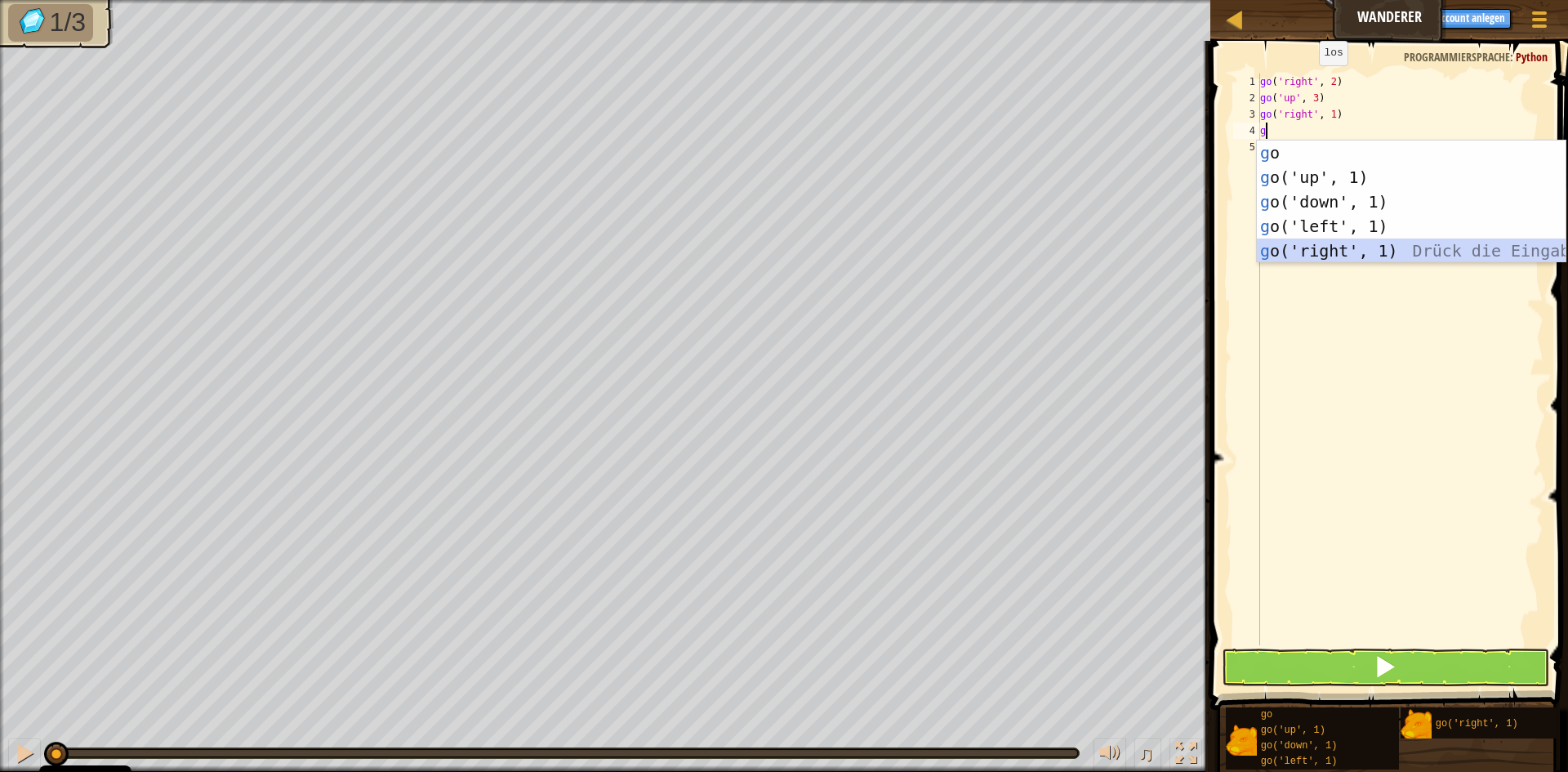
click at [1331, 250] on div "g o Drück die Eingabetaste g o('up', 1) Drück die Eingabetaste g o('down', 1) D…" at bounding box center [1411, 226] width 309 height 171
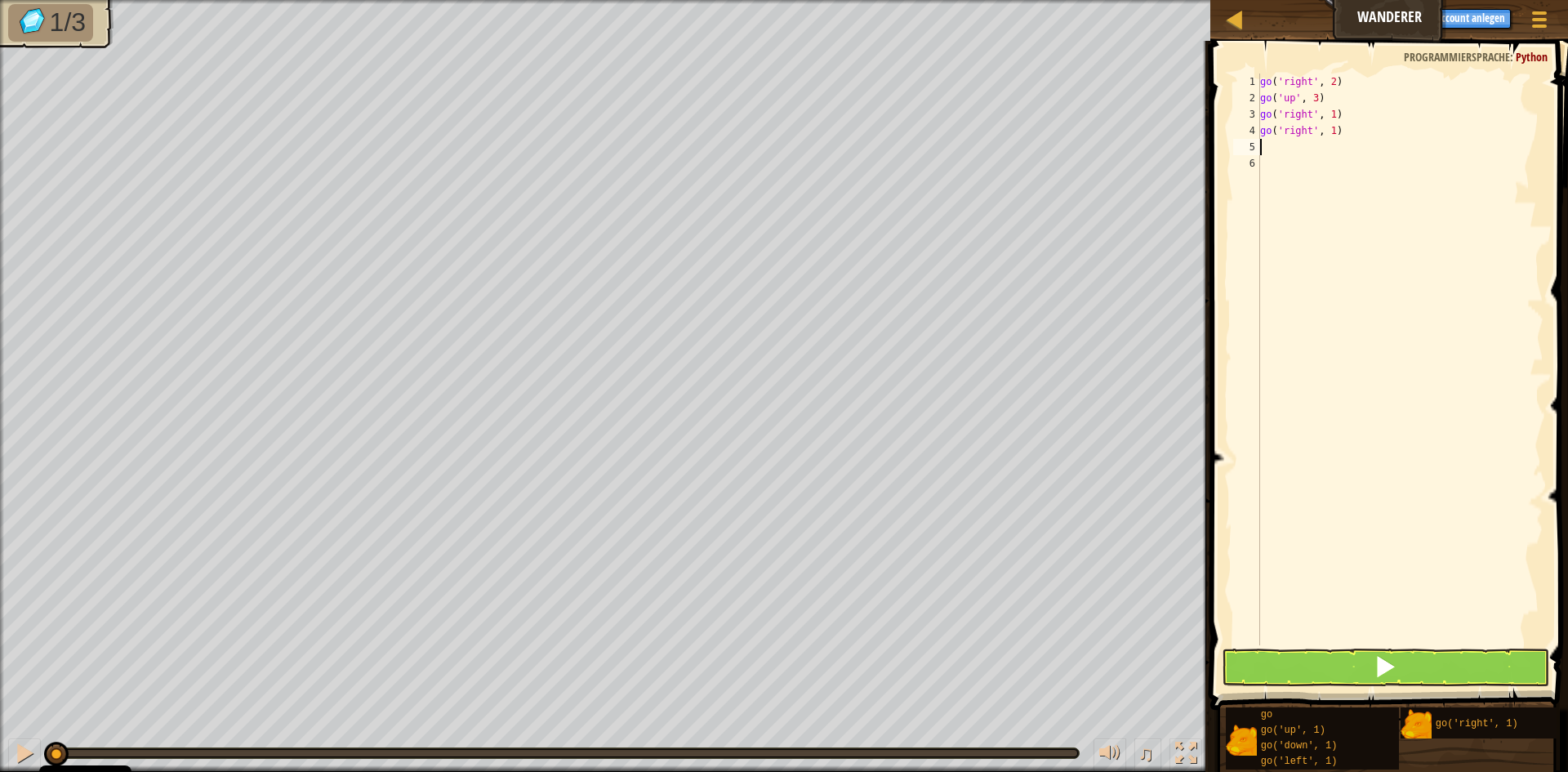
type textarea "go('right', 1)"
click at [1350, 700] on div "Blöcke go('right', 1) 1 2 3 4 5 go ( 'right' , 2 ) go ( 'up' , 3 ) go ( 'right'…" at bounding box center [1387, 402] width 363 height 723
click at [1346, 676] on button at bounding box center [1386, 668] width 328 height 38
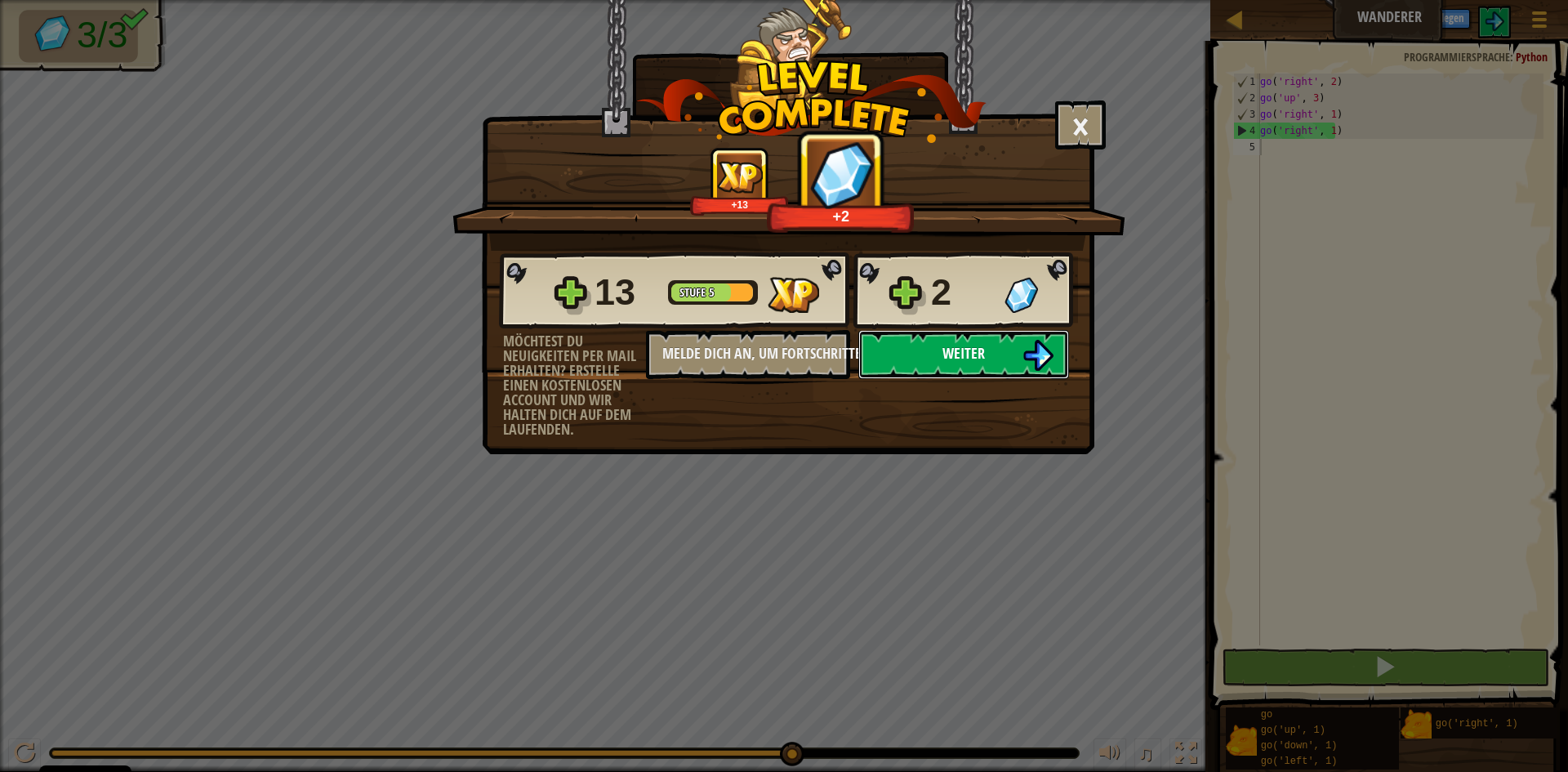
click at [1018, 356] on button "Weiter" at bounding box center [964, 354] width 211 height 49
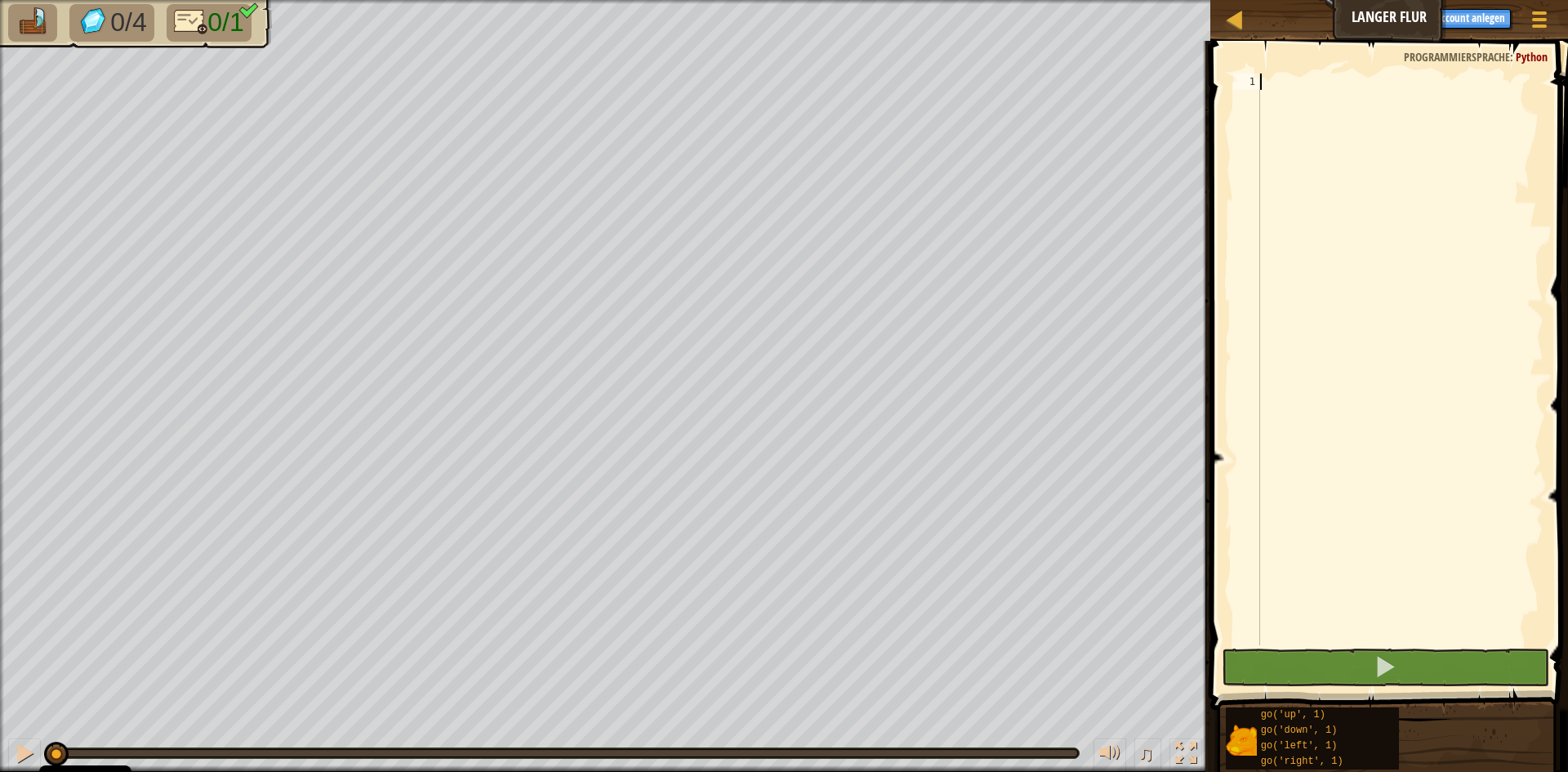
type textarea "g"
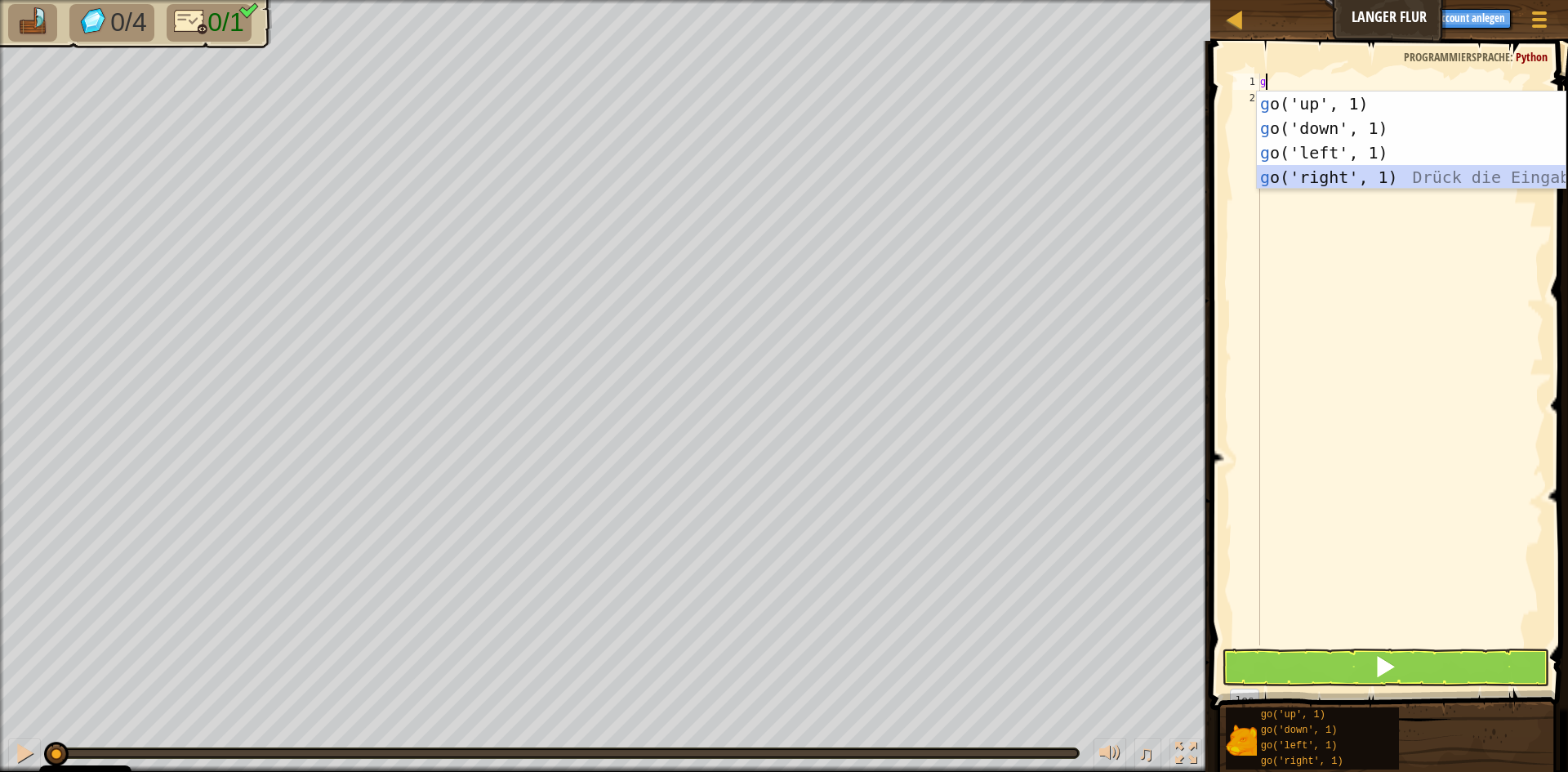
click at [1372, 176] on div "g o('up', 1) Drück die Eingabetaste g o('down', 1) Drück die Eingabetaste g o('…" at bounding box center [1411, 165] width 309 height 147
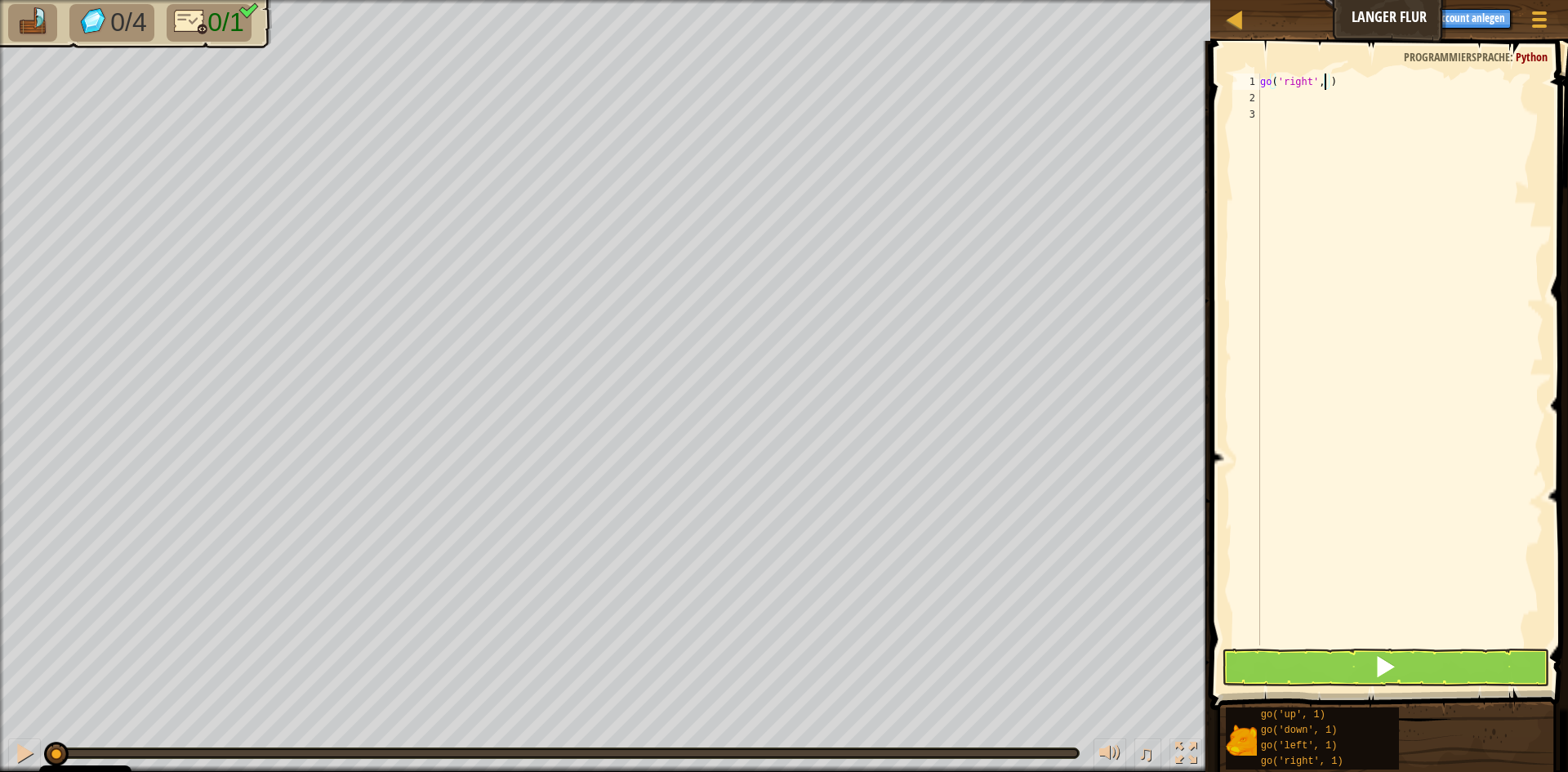
scroll to position [7, 5]
type textarea "go('right', 5)"
click at [1373, 670] on button at bounding box center [1386, 668] width 328 height 38
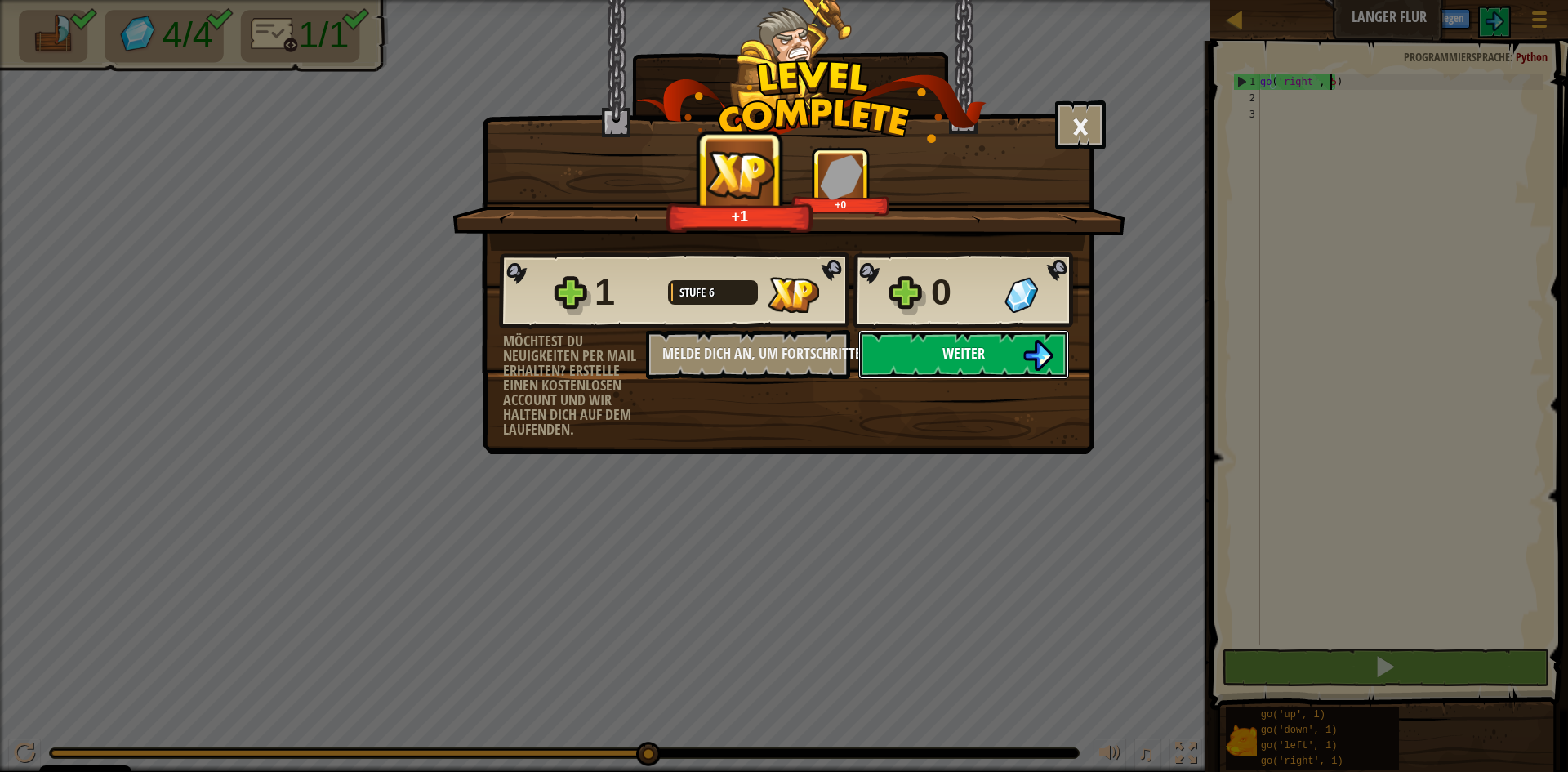
click at [907, 347] on button "Weiter" at bounding box center [964, 354] width 211 height 49
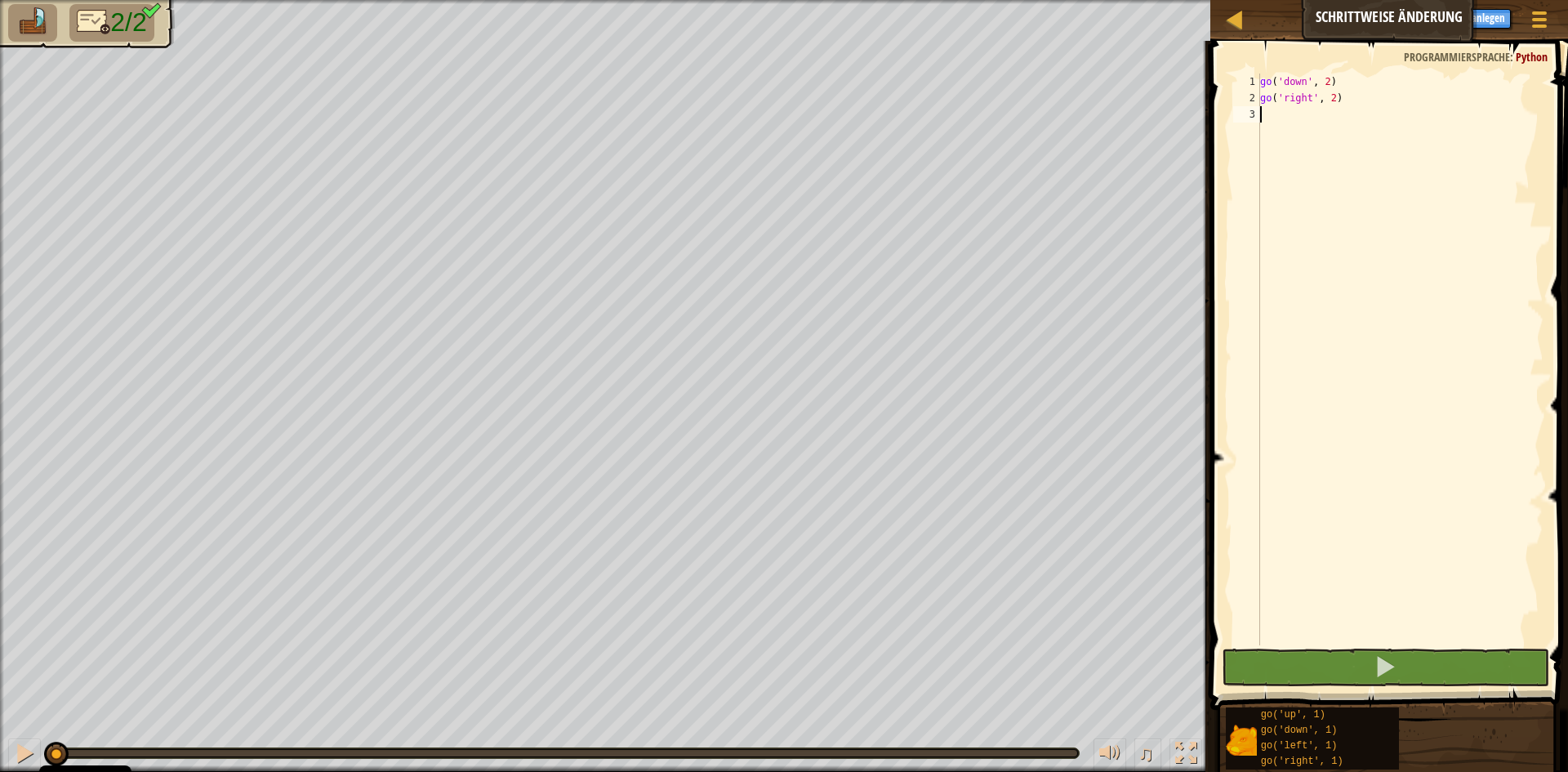
type textarea "g"
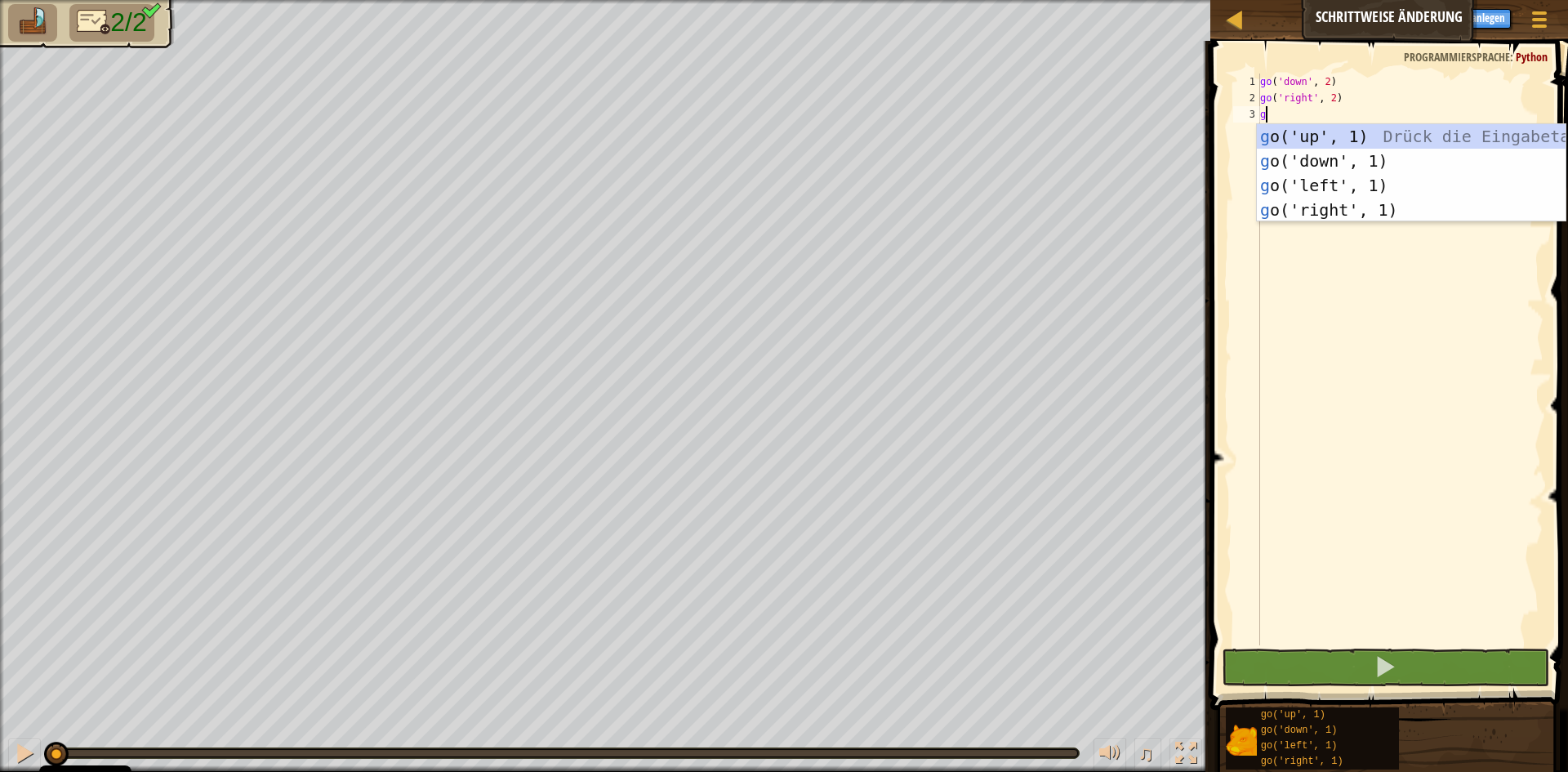
scroll to position [7, 0]
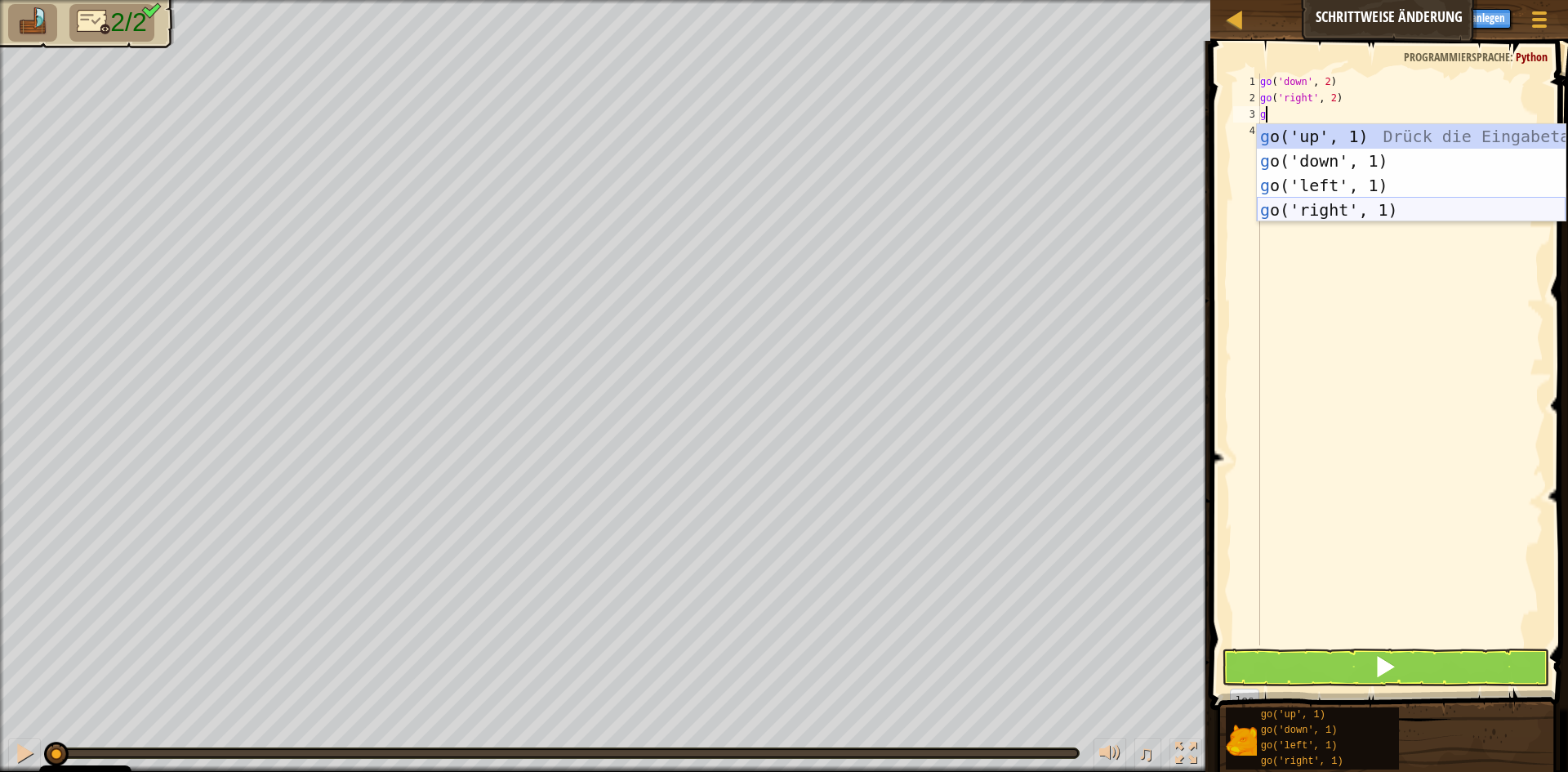
click at [1356, 198] on div "g o('up', 1) Drück die Eingabetaste g o('down', 1) Drück die Eingabetaste g o('…" at bounding box center [1411, 197] width 309 height 147
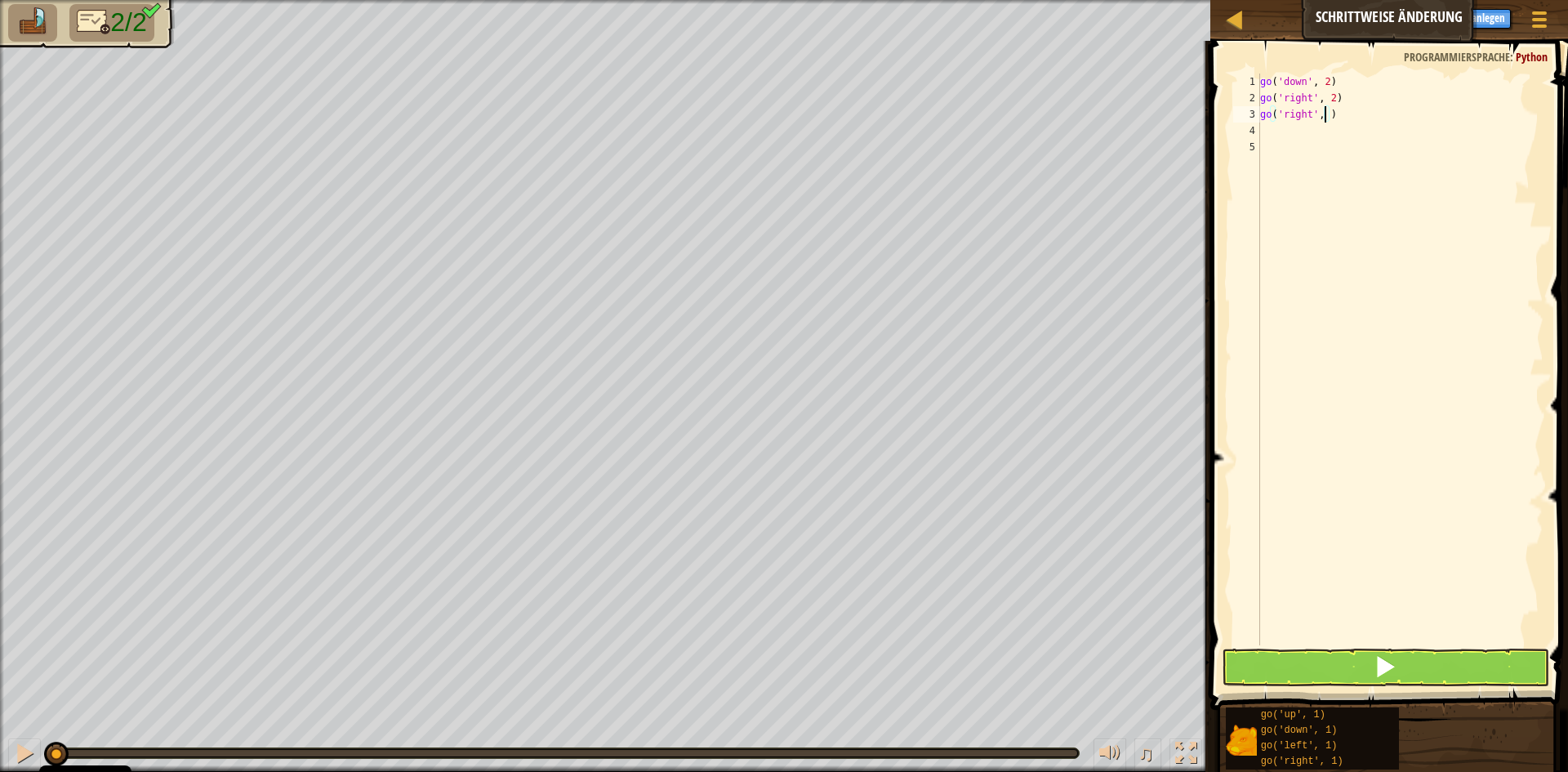
scroll to position [7, 5]
type textarea "go('right', 3)"
click at [1261, 659] on button at bounding box center [1386, 668] width 328 height 38
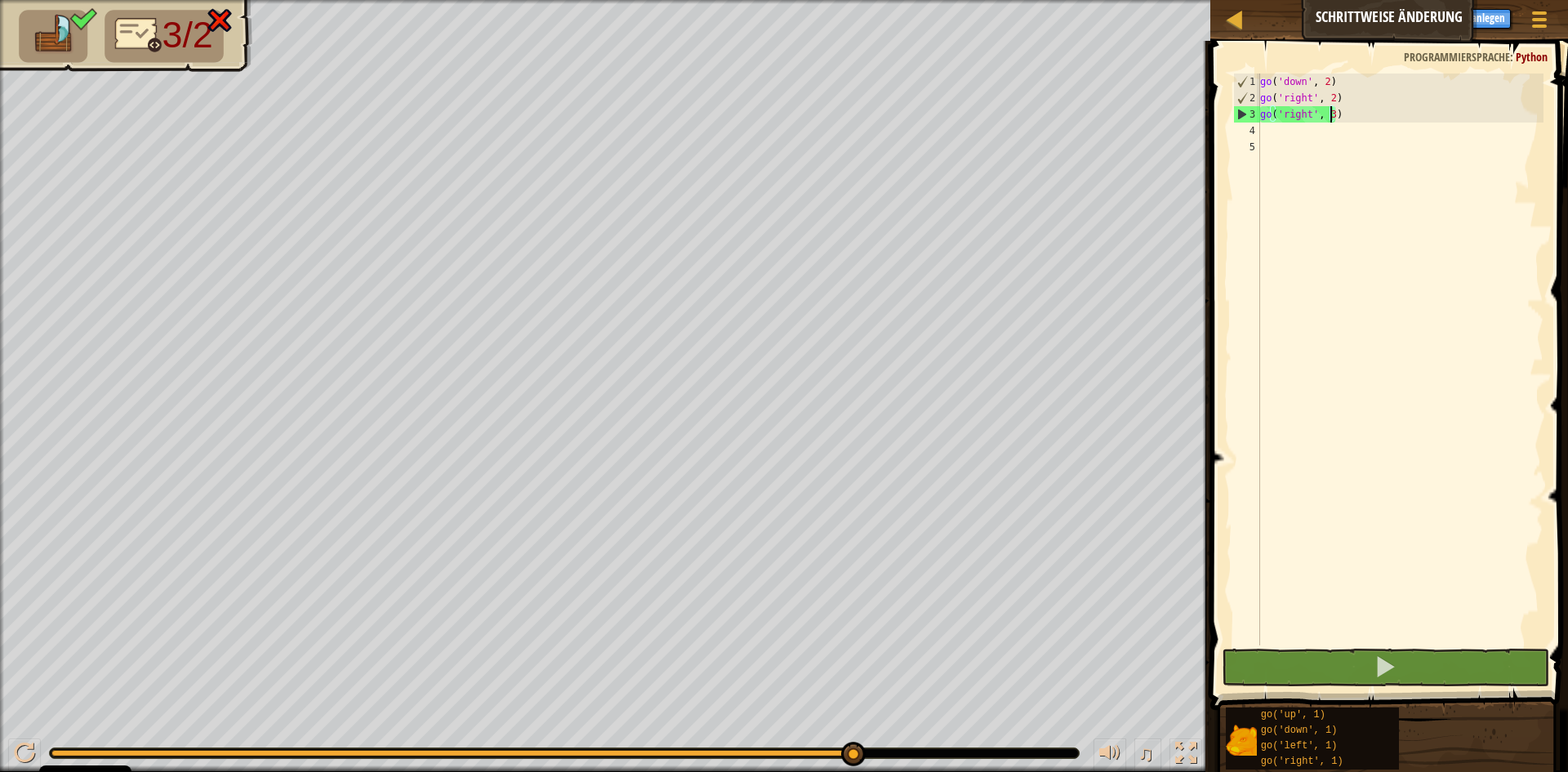
scroll to position [7, 0]
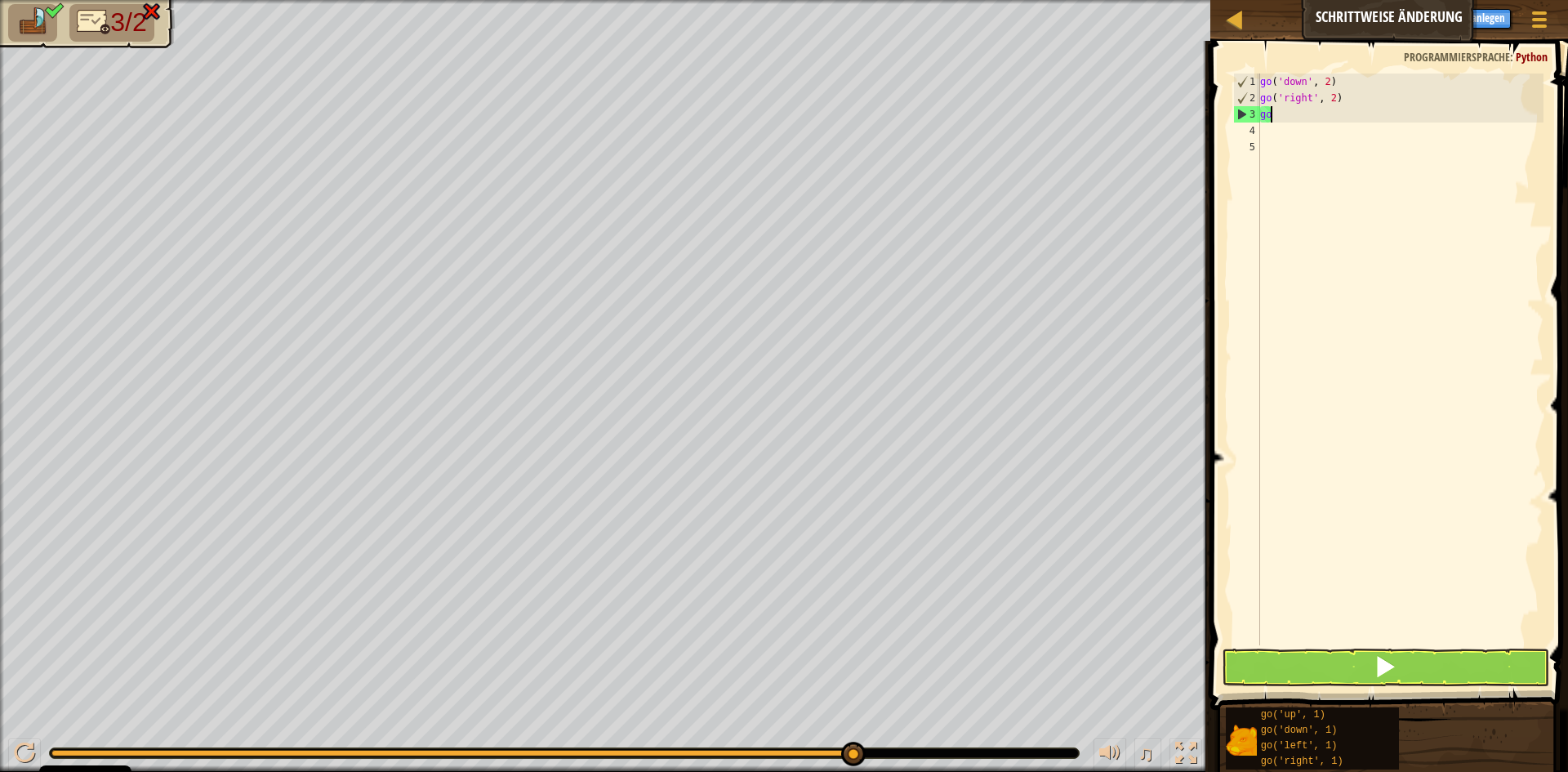
type textarea "g"
click at [1319, 93] on div "go ( 'down' , 2 ) go ( 'right' , 2 )" at bounding box center [1400, 376] width 286 height 604
click at [1331, 93] on div "go ( 'down' , 2 ) go ( 'right' , 2 )" at bounding box center [1400, 376] width 286 height 604
type textarea "go('right', 5)"
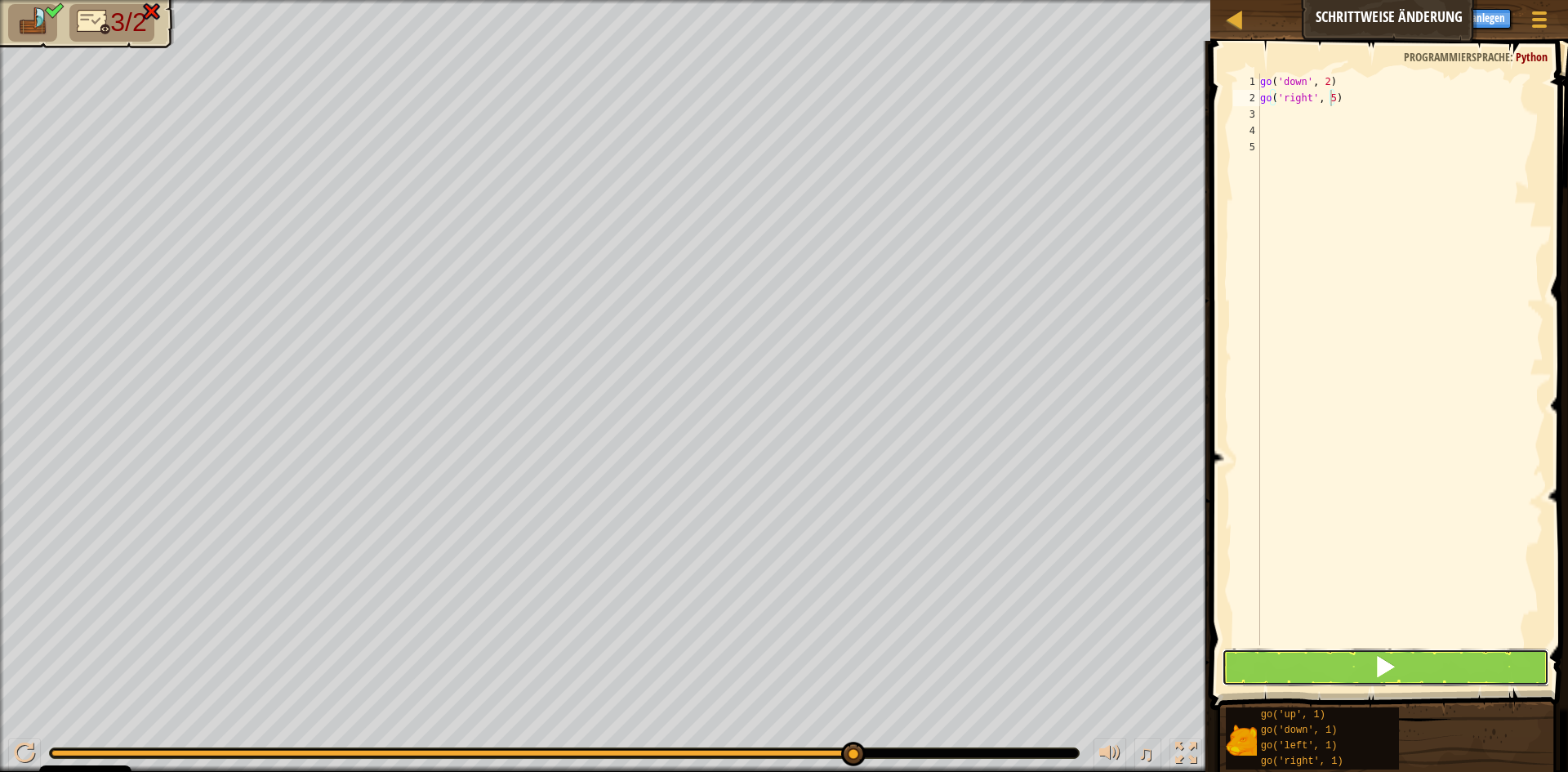
click at [1419, 674] on button at bounding box center [1386, 668] width 328 height 38
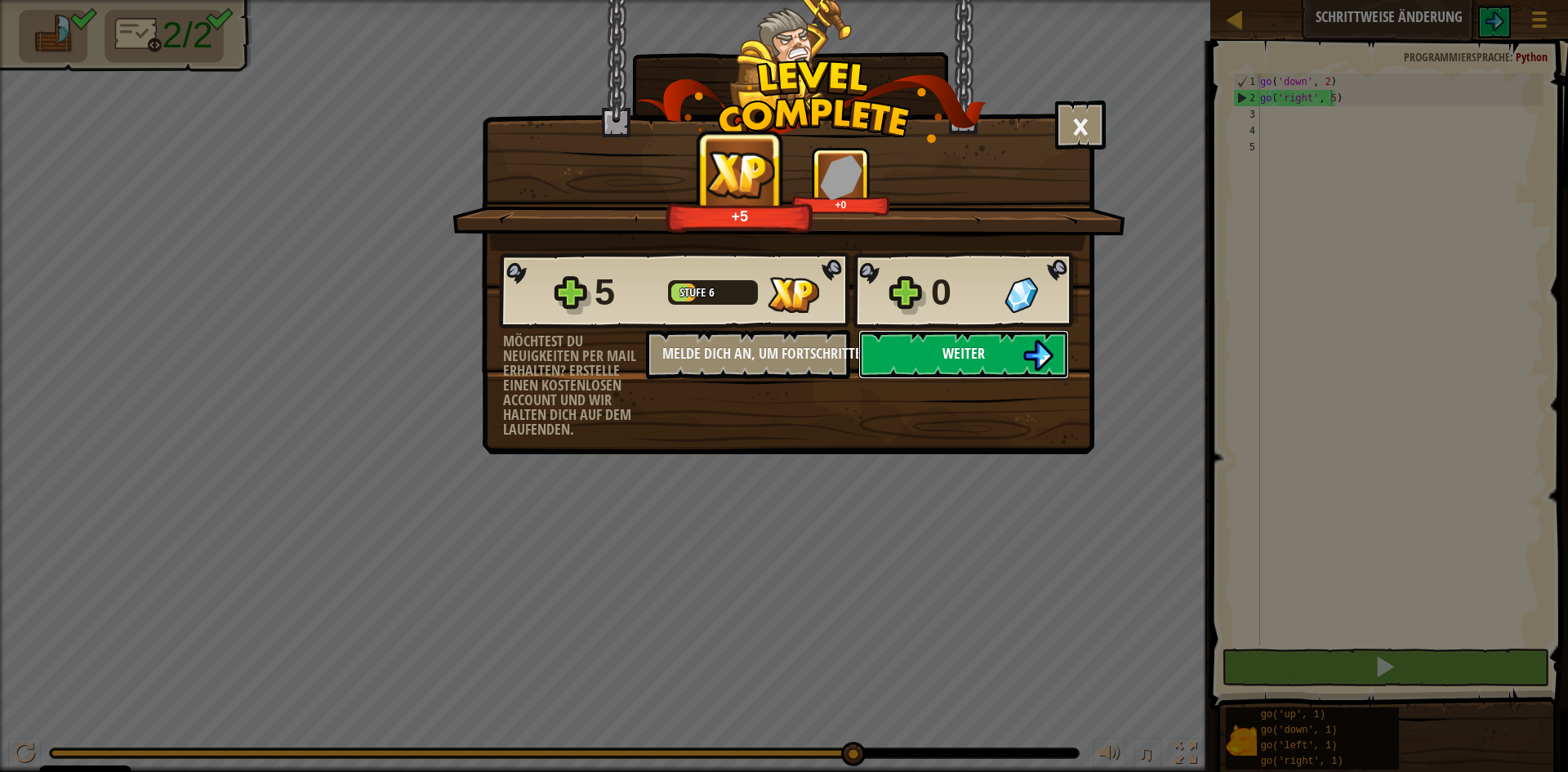
click at [1024, 360] on img at bounding box center [1038, 355] width 31 height 31
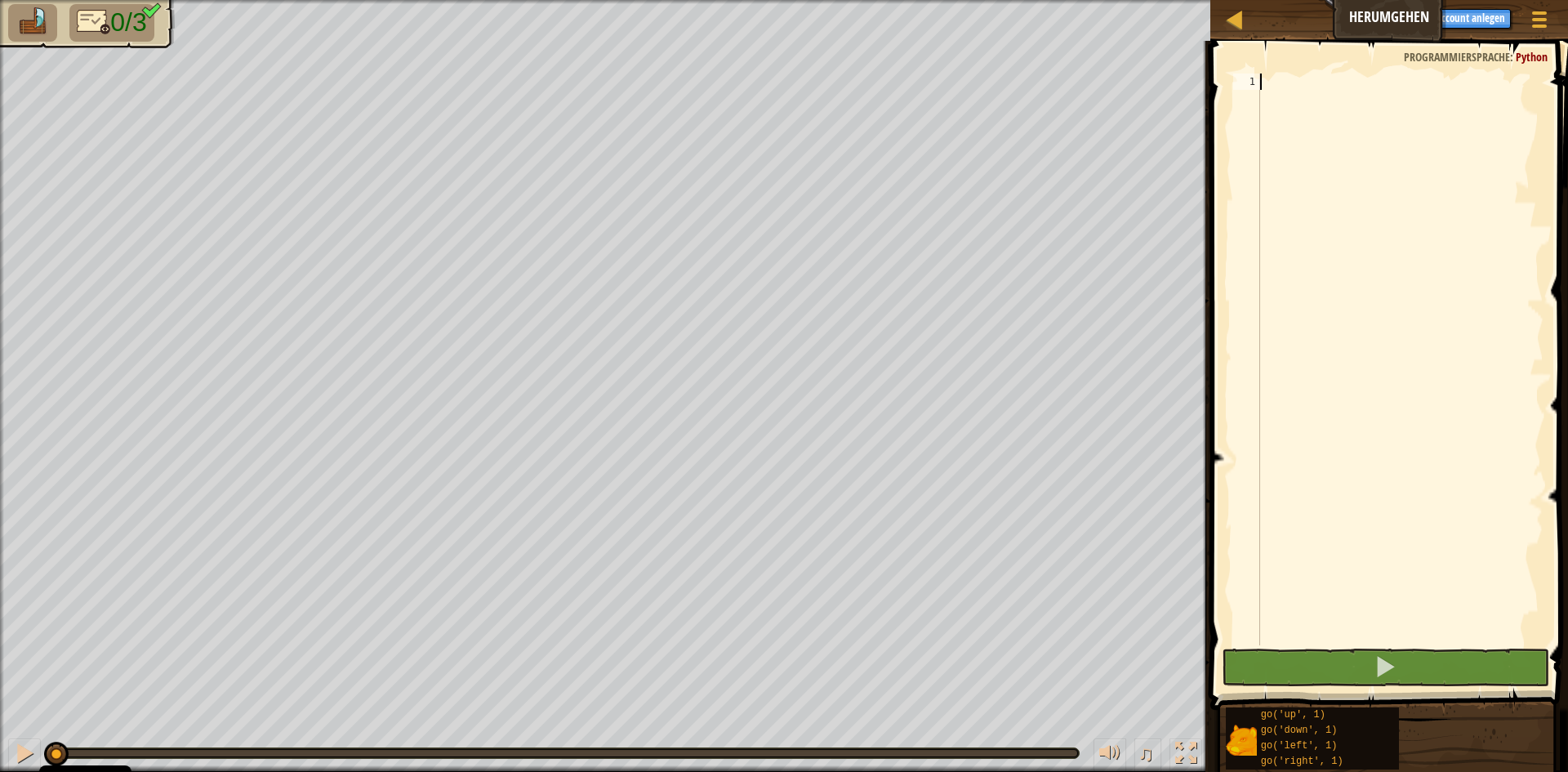
type textarea "g"
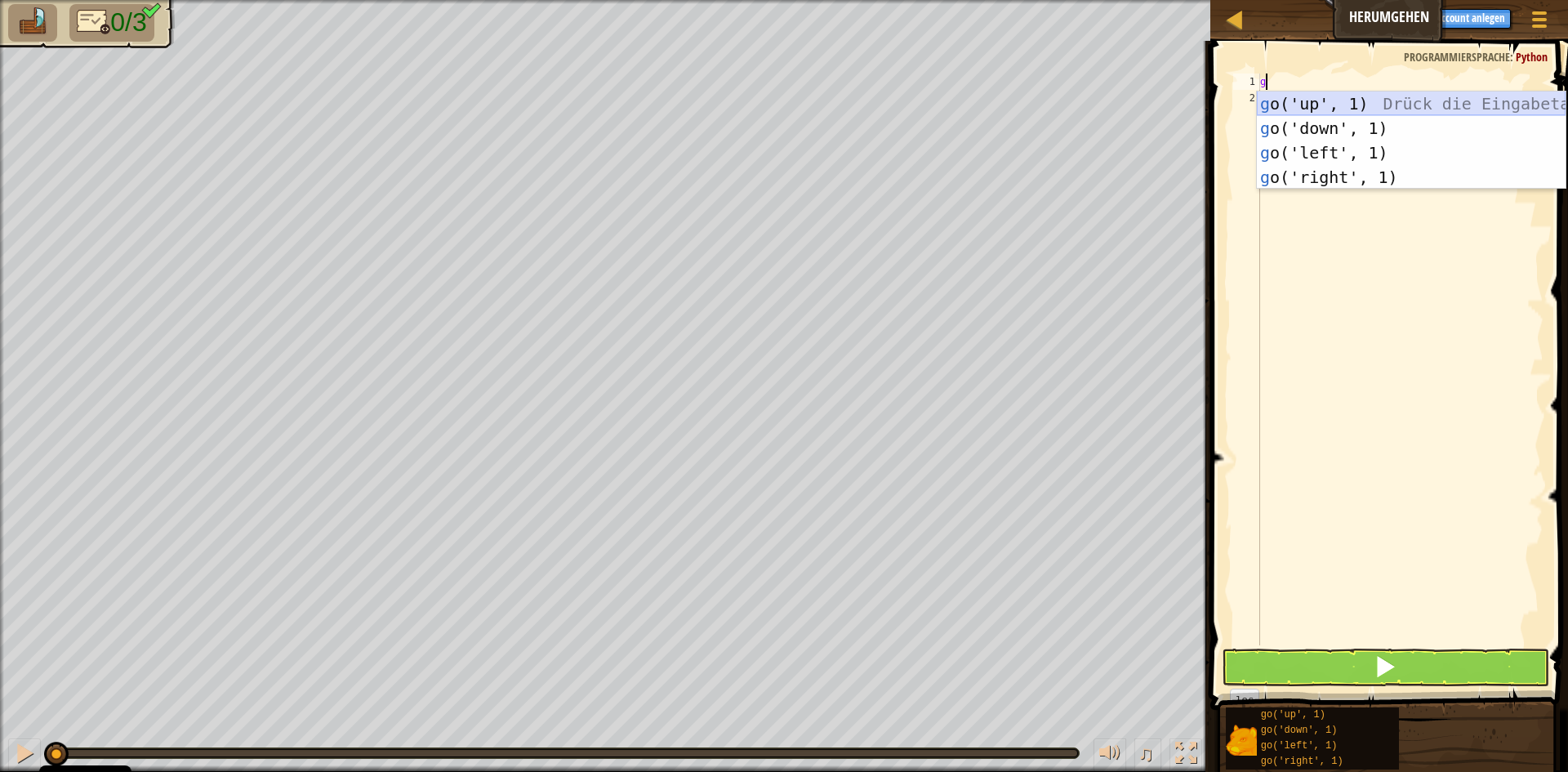
click at [1322, 100] on div "g o('up', 1) Drück die Eingabetaste g o('down', 1) Drück die Eingabetaste g o('…" at bounding box center [1411, 165] width 309 height 147
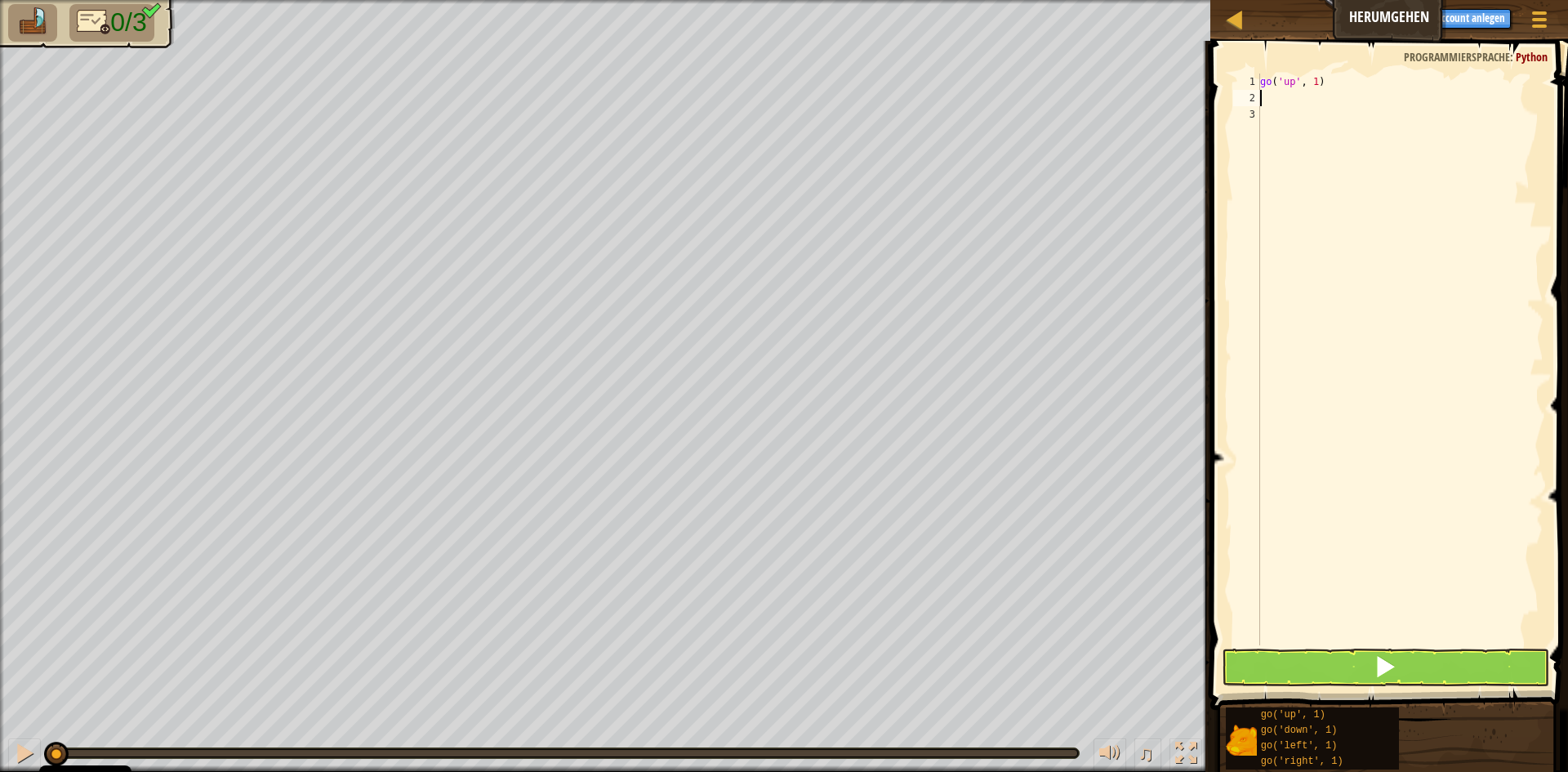
click at [1290, 101] on div "go ( 'up' , 1 )" at bounding box center [1400, 376] width 286 height 604
click at [1336, 83] on div "go ( 'up' , 1 )" at bounding box center [1400, 376] width 286 height 604
type textarea "go('up', 2)"
type textarea "g"
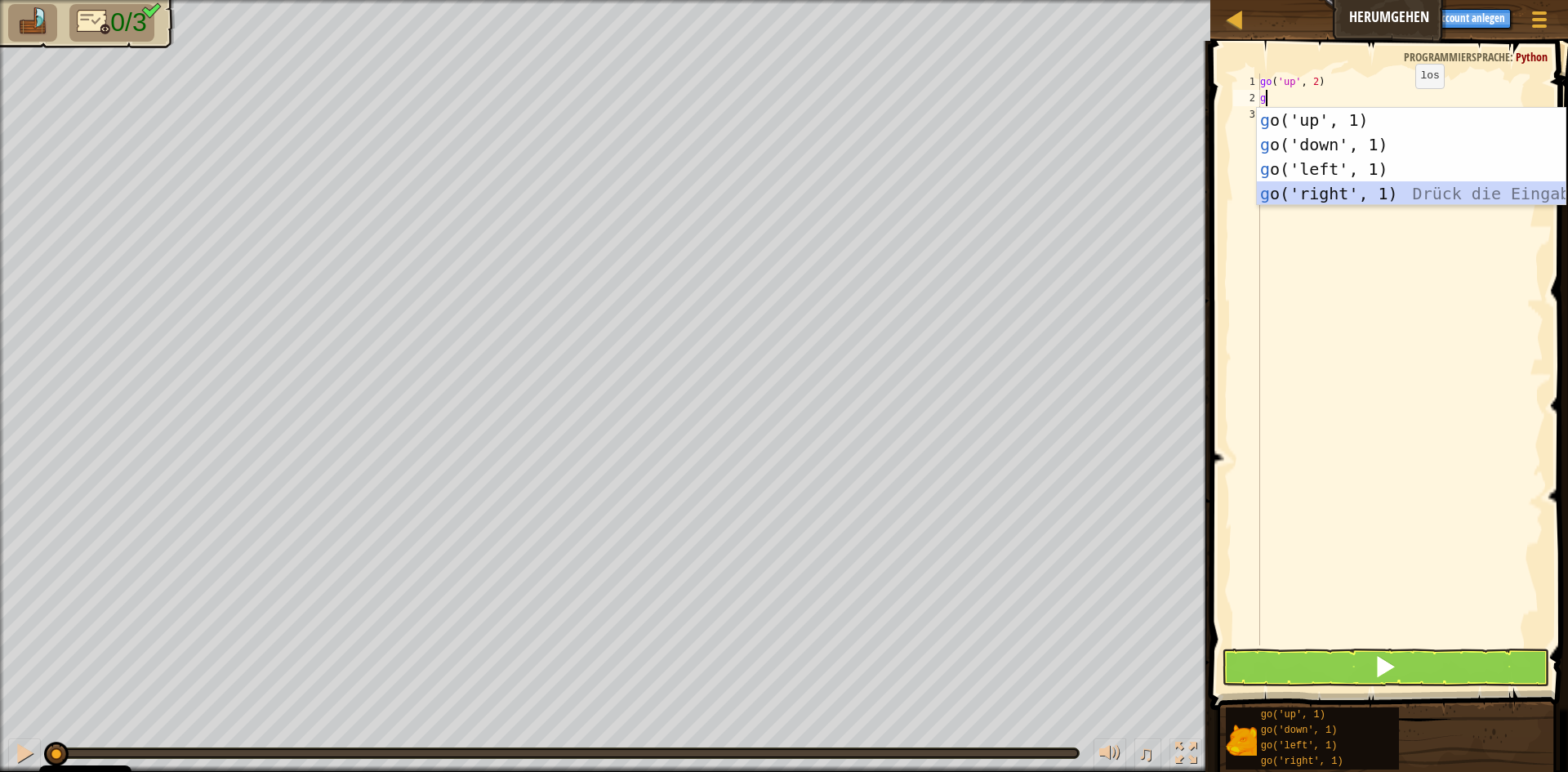
click at [1388, 183] on div "g o('up', 1) Drück die Eingabetaste g o('down', 1) Drück die Eingabetaste g o('…" at bounding box center [1411, 181] width 309 height 147
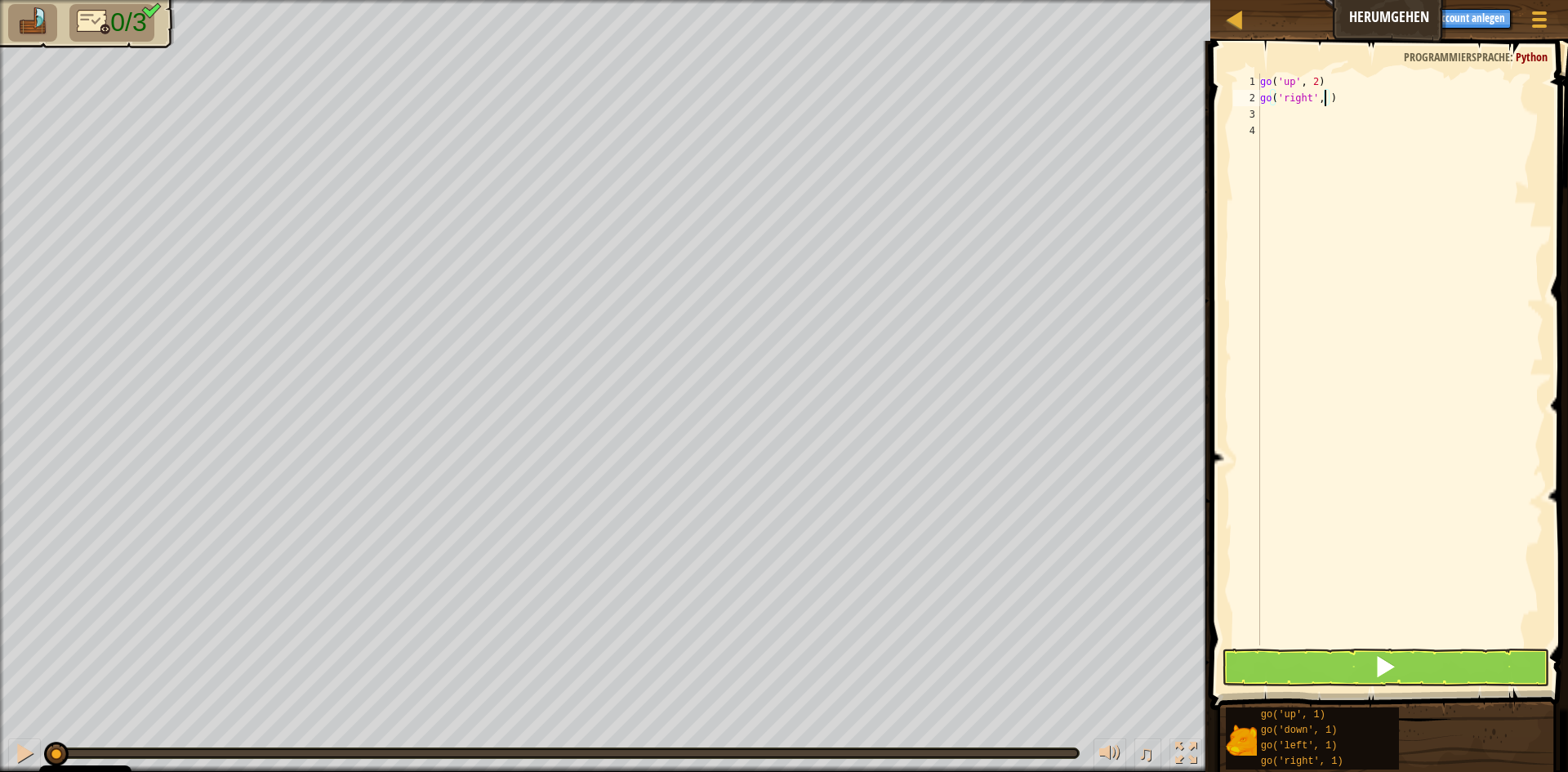
type textarea "go('right', 3)"
type textarea "g"
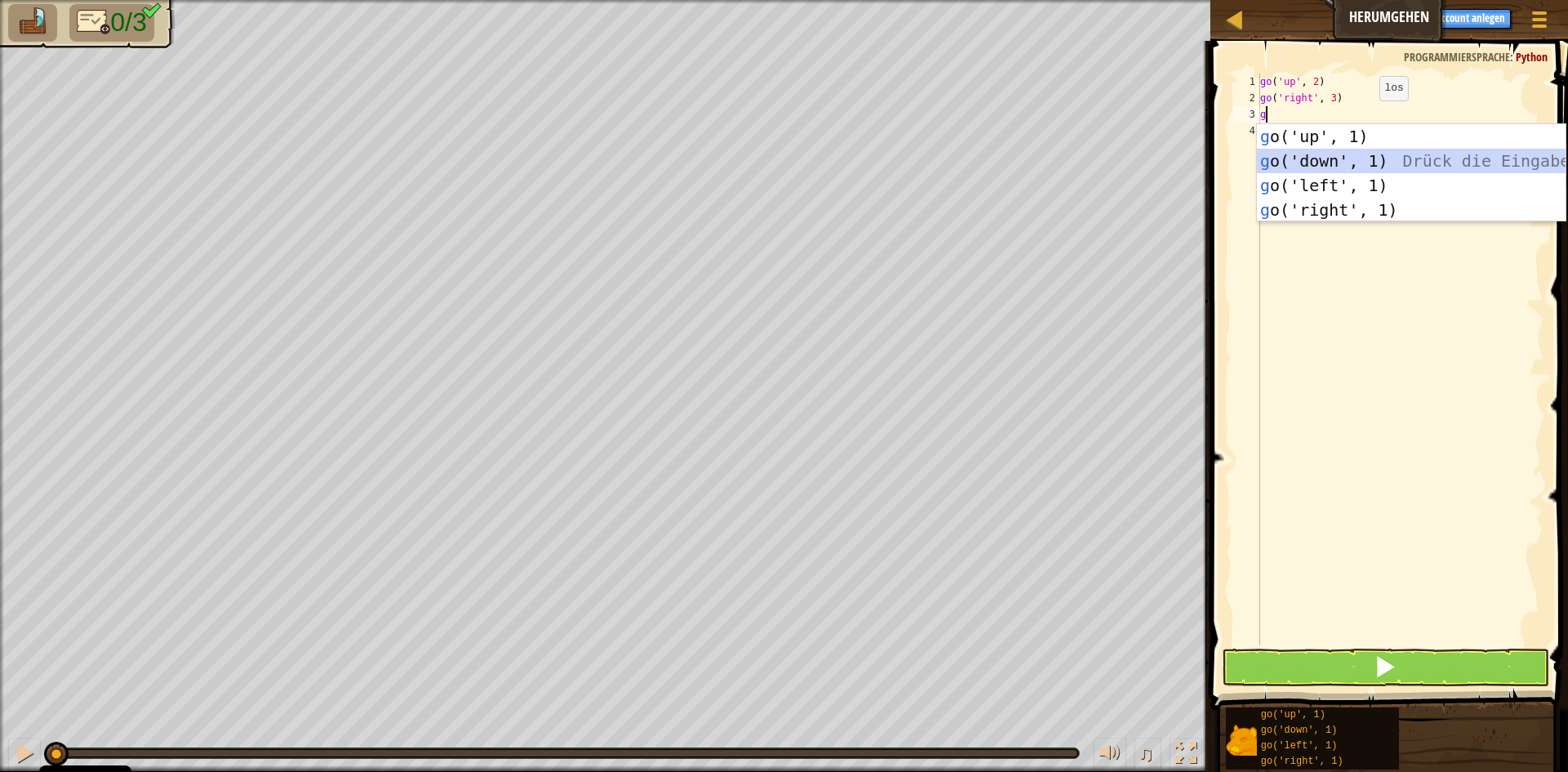
click at [1357, 164] on div "g o('up', 1) Drück die Eingabetaste g o('down', 1) Drück die Eingabetaste g o('…" at bounding box center [1411, 197] width 309 height 147
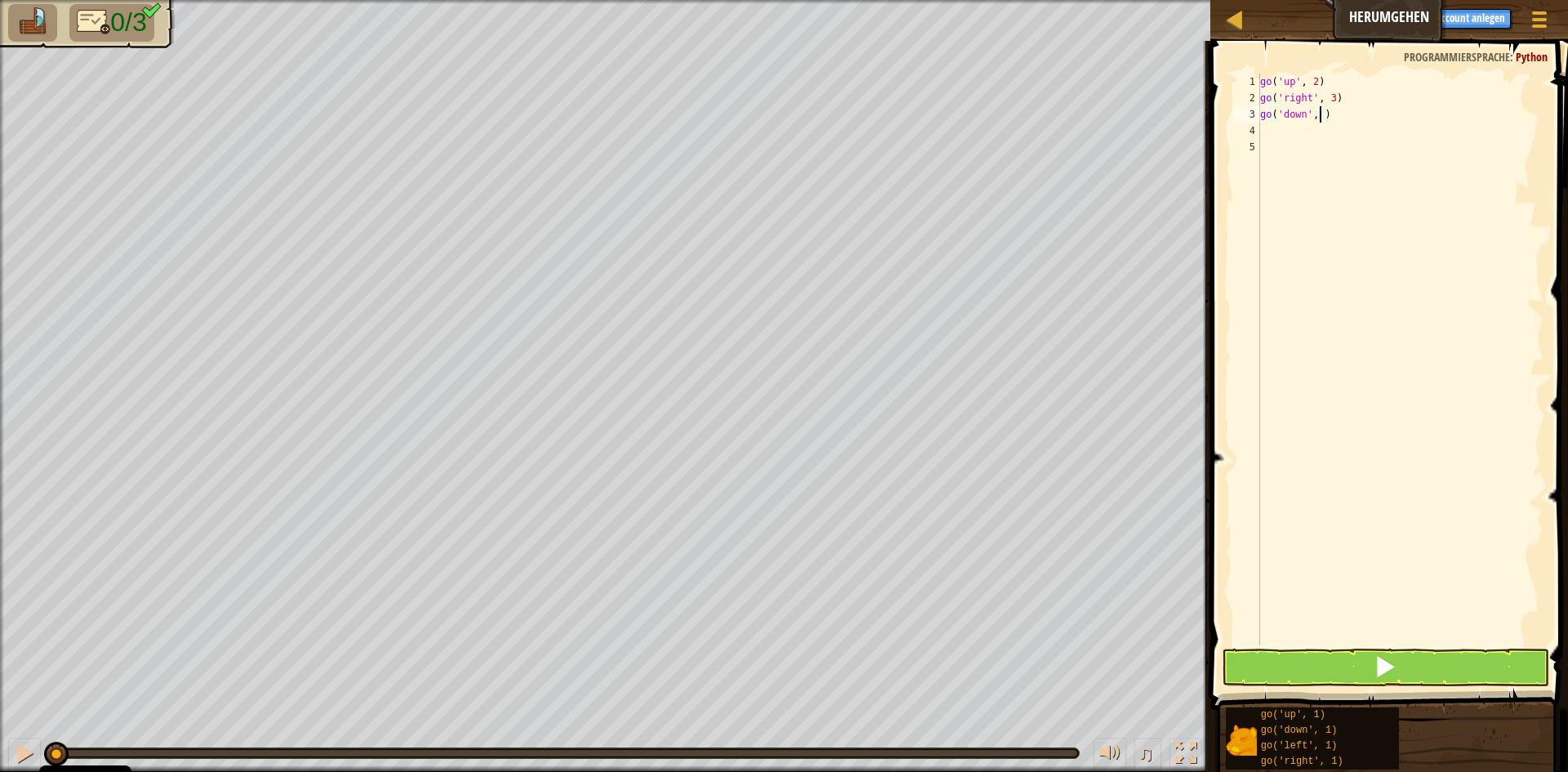
scroll to position [7, 5]
type textarea "go('down', 3)"
click at [1360, 673] on button at bounding box center [1386, 668] width 328 height 38
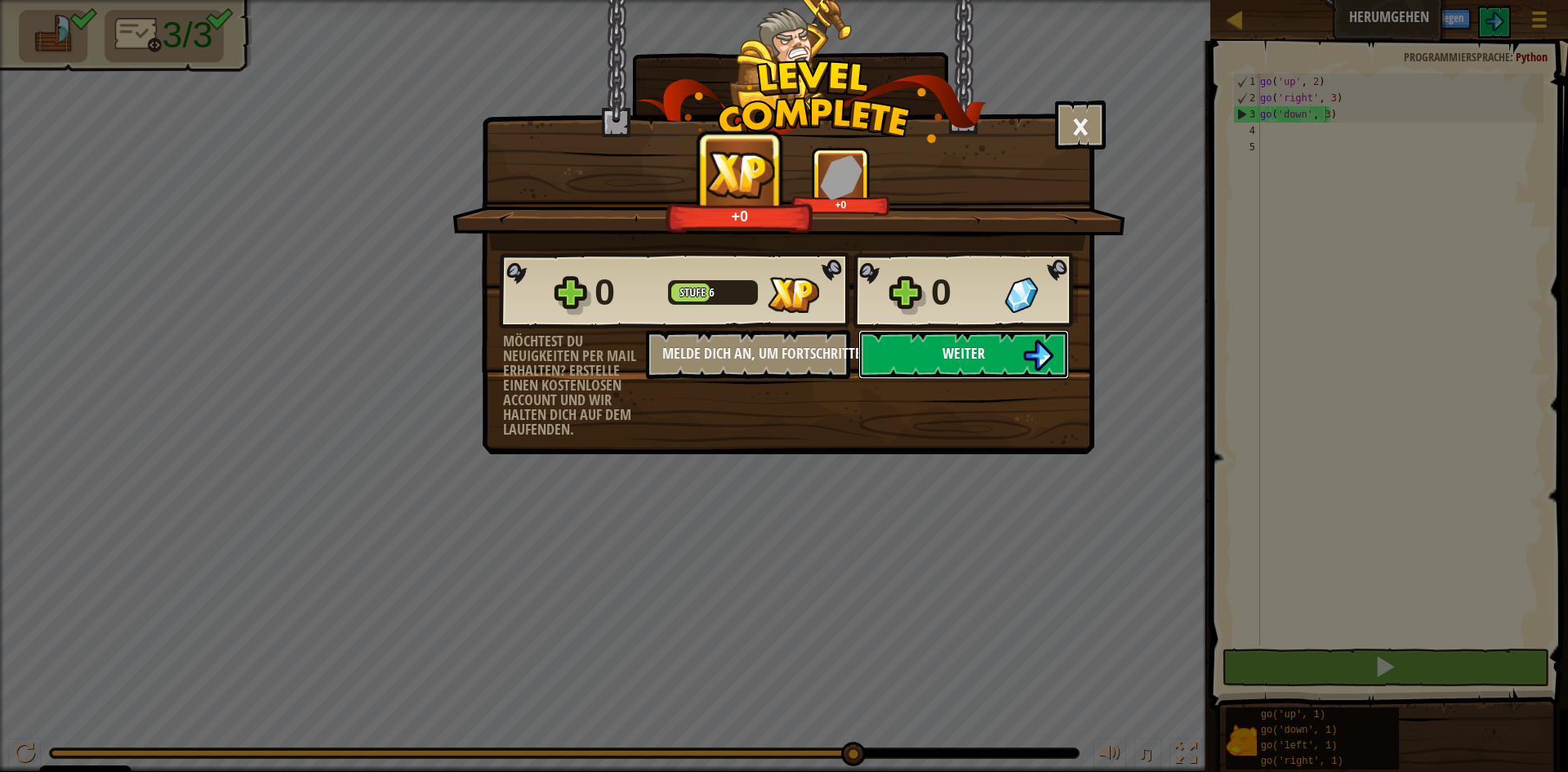
click at [998, 358] on button "Weiter" at bounding box center [964, 354] width 211 height 49
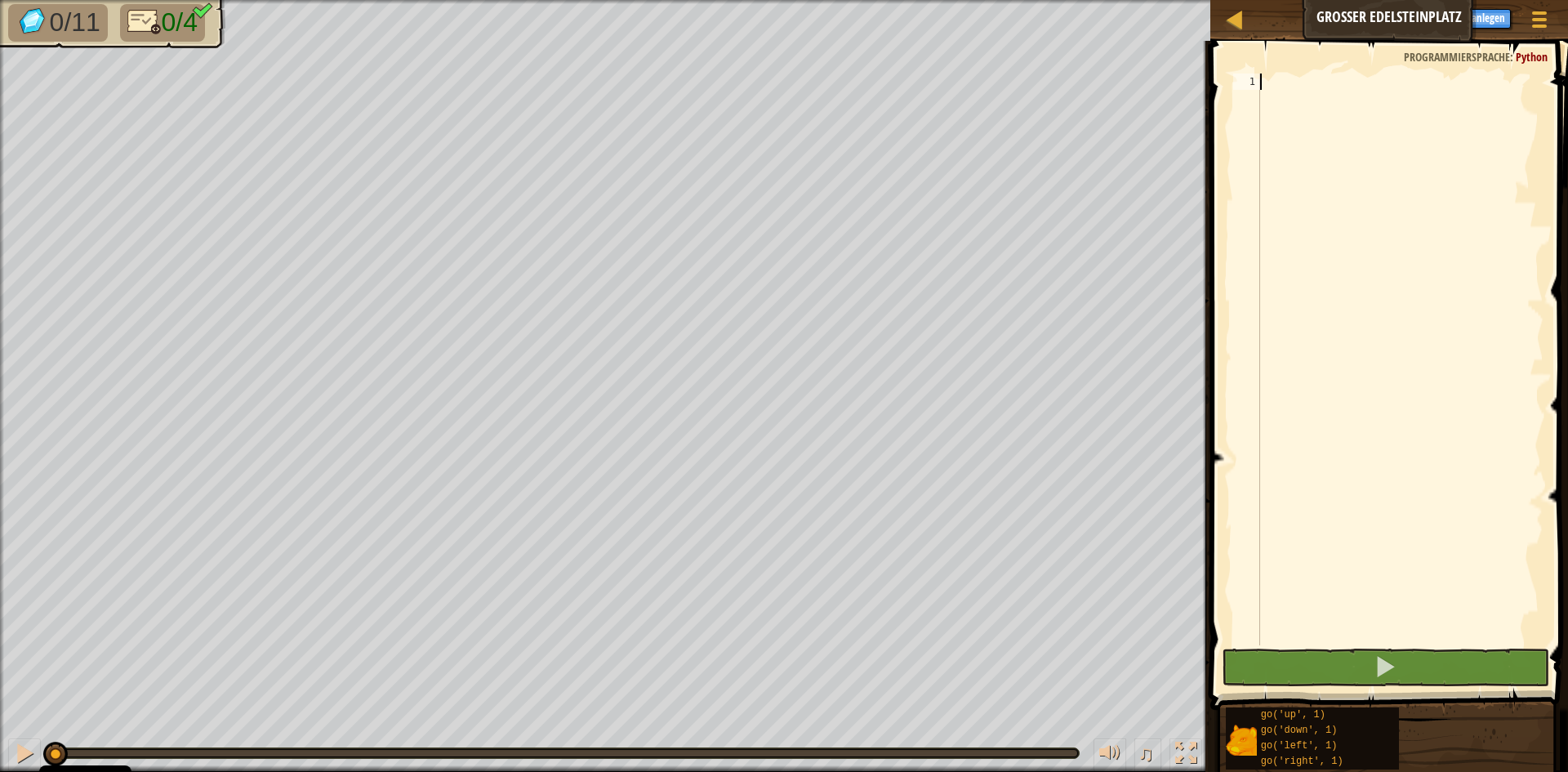
type textarea "g"
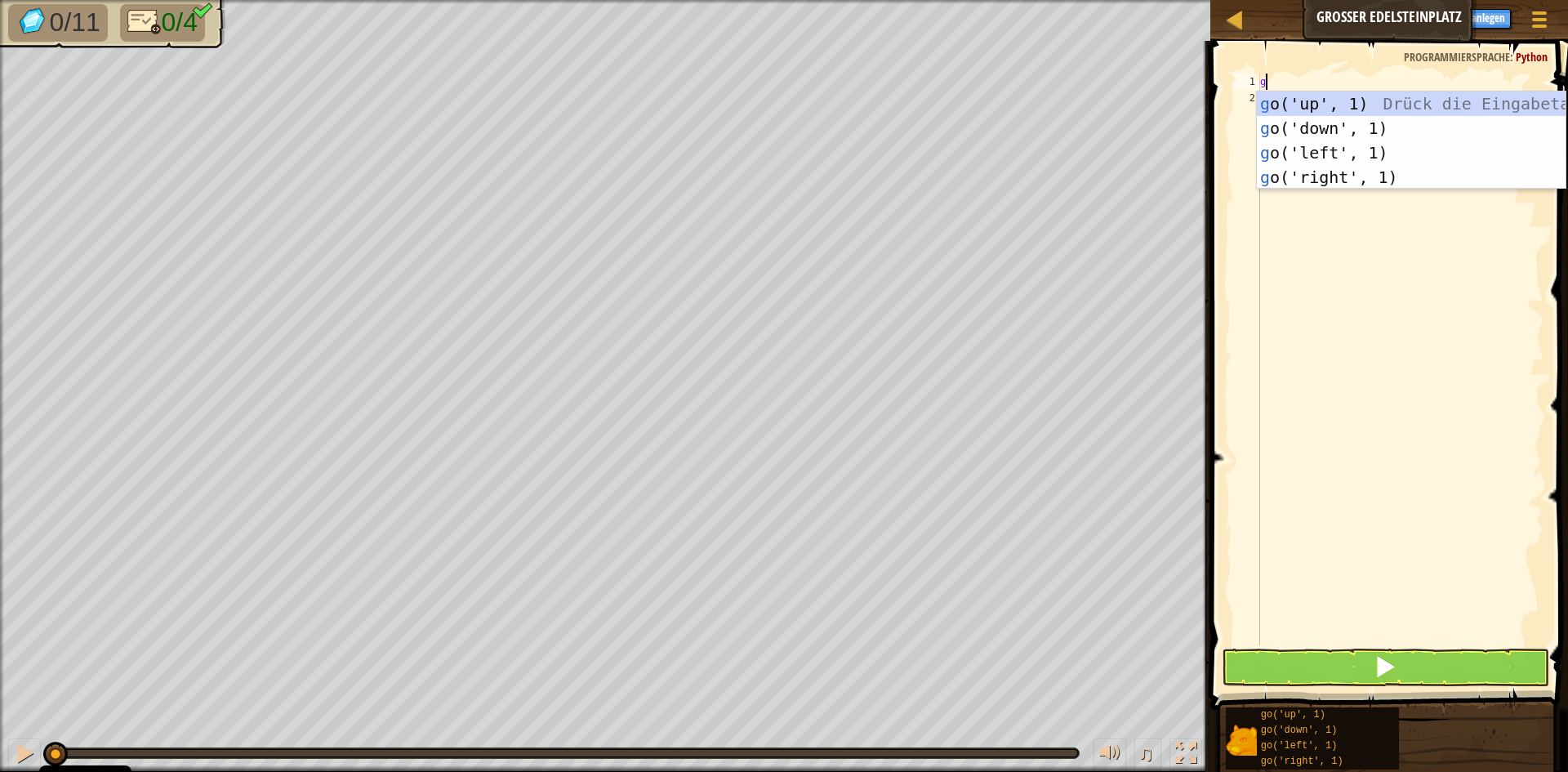
scroll to position [7, 0]
click at [1331, 173] on div "g o('up', 1) Drück die Eingabetaste g o('down', 1) Drück die Eingabetaste g o('…" at bounding box center [1411, 165] width 309 height 147
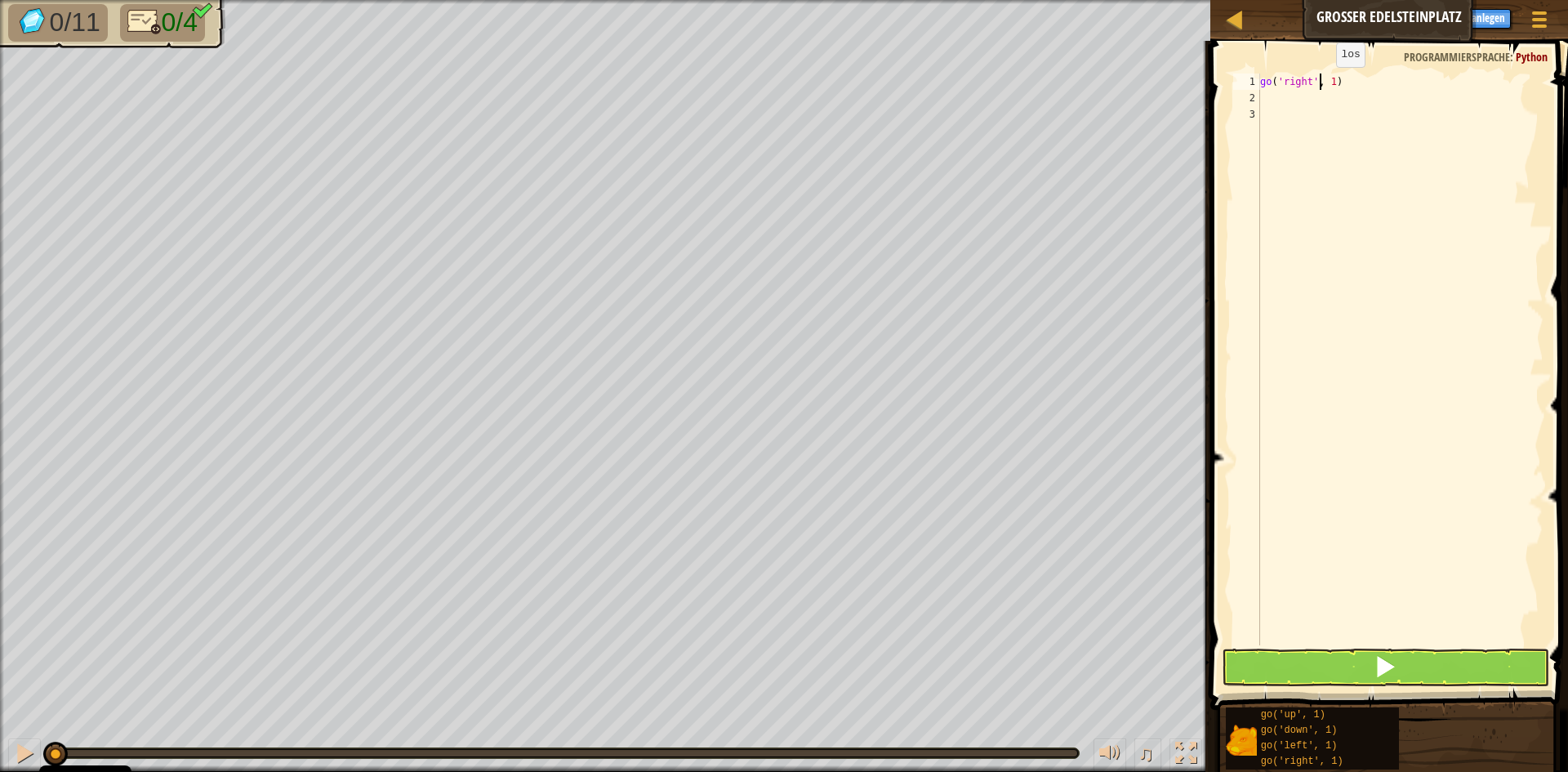
click at [1322, 84] on div "go ( 'right' , 1 )" at bounding box center [1400, 376] width 286 height 604
type textarea "go('right', 3)"
type textarea "g"
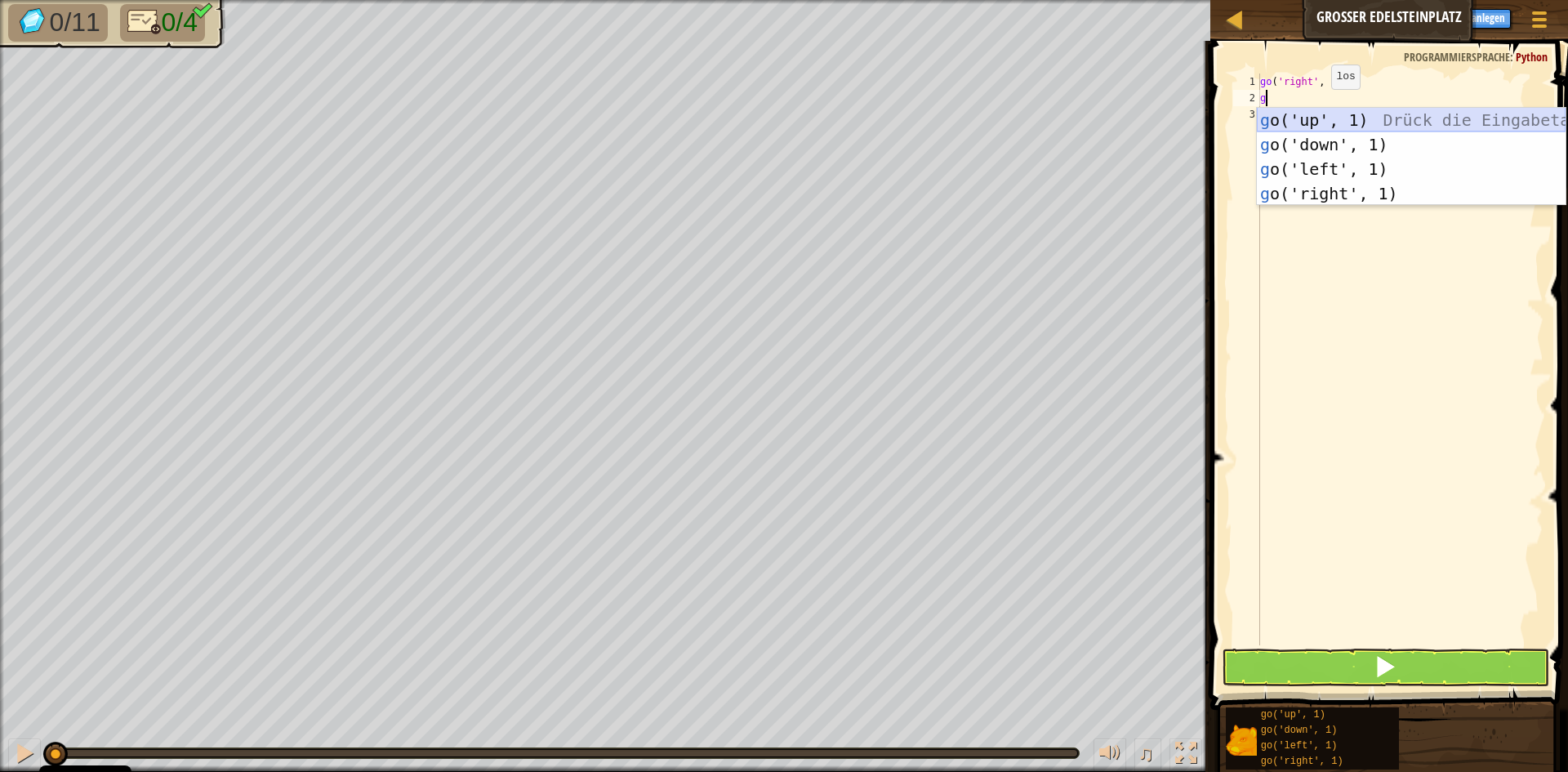
click at [1311, 114] on div "g o('up', 1) Drück die Eingabetaste g o('down', 1) Drück die Eingabetaste g o('…" at bounding box center [1411, 181] width 309 height 147
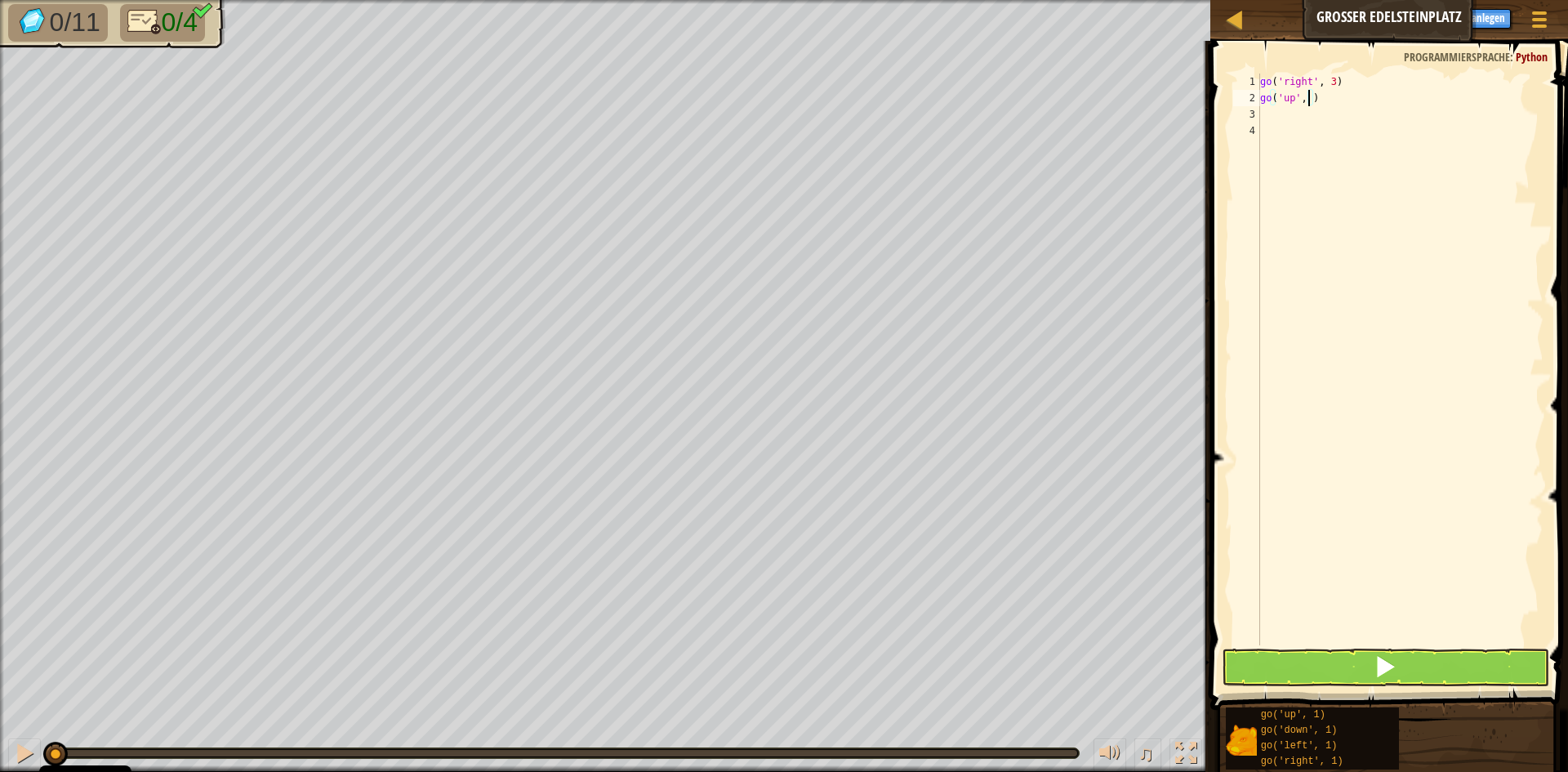
type textarea "go('up', 3)"
type textarea "g"
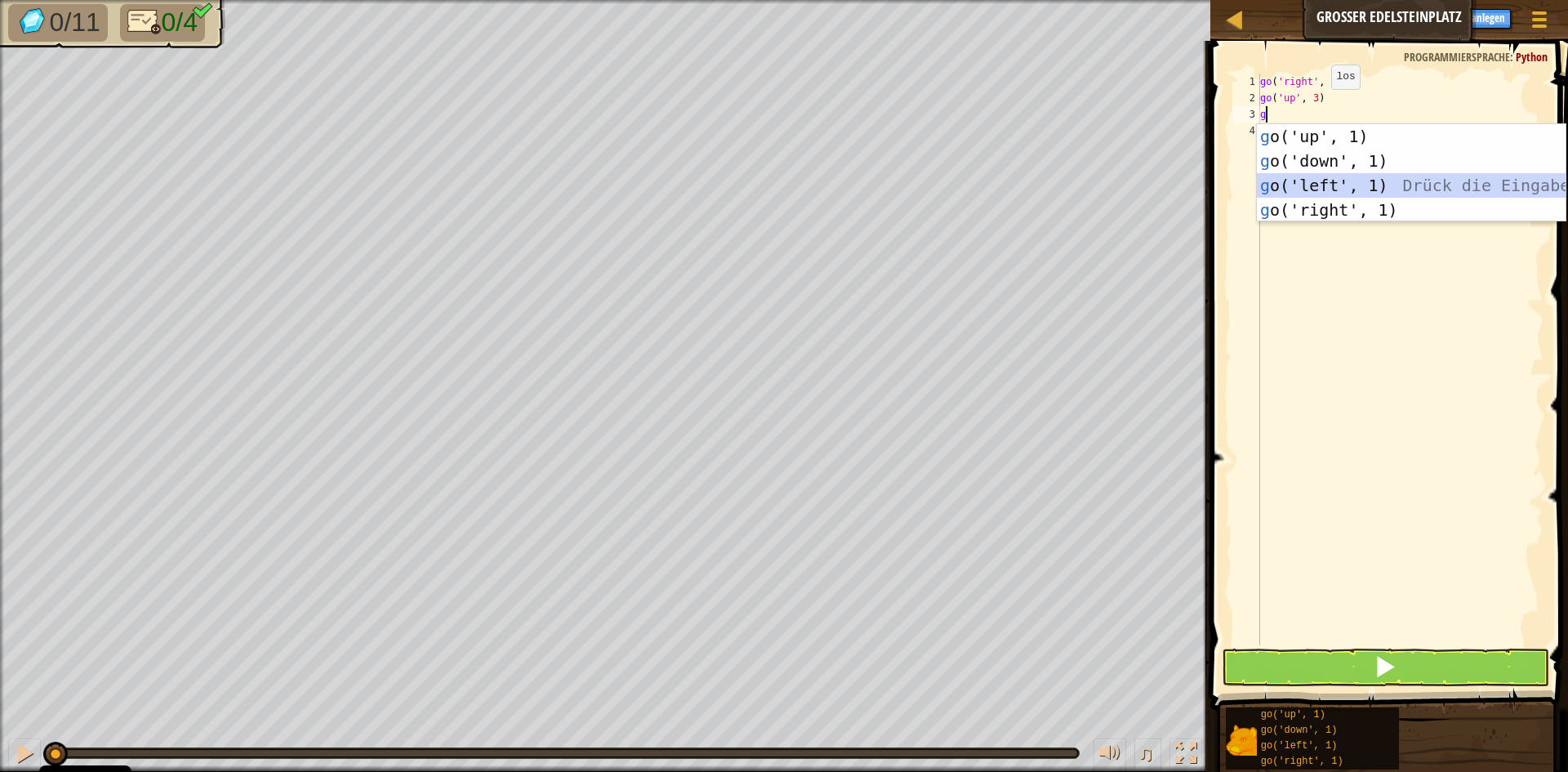
click at [1340, 186] on div "g o('up', 1) Drück die Eingabetaste g o('down', 1) Drück die Eingabetaste g o('…" at bounding box center [1411, 197] width 309 height 147
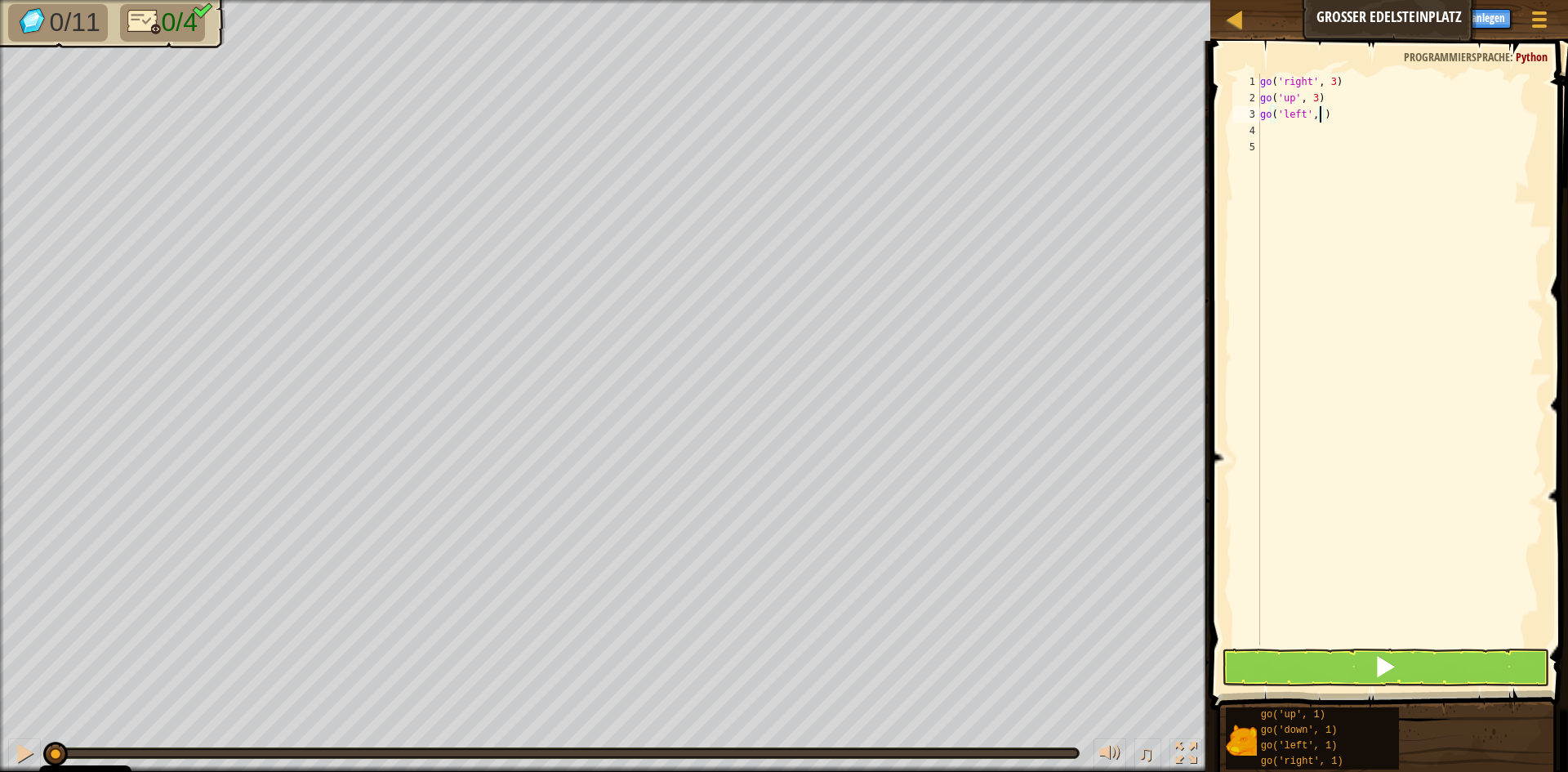
type textarea "go('left', 3)"
type textarea "g"
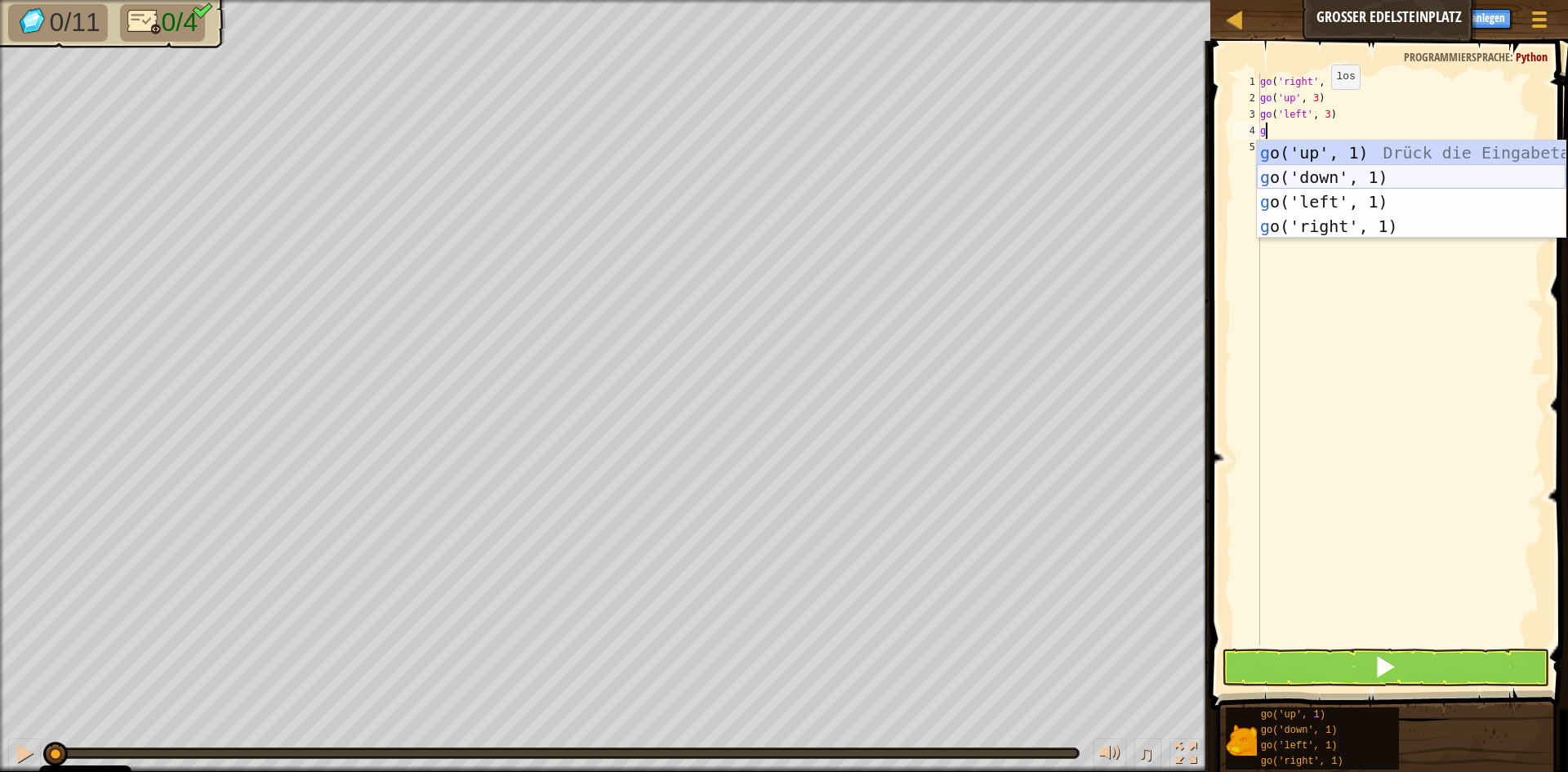
click at [1319, 182] on div "g o('up', 1) Drück die Eingabetaste g o('down', 1) Drück die Eingabetaste g o('…" at bounding box center [1411, 213] width 309 height 147
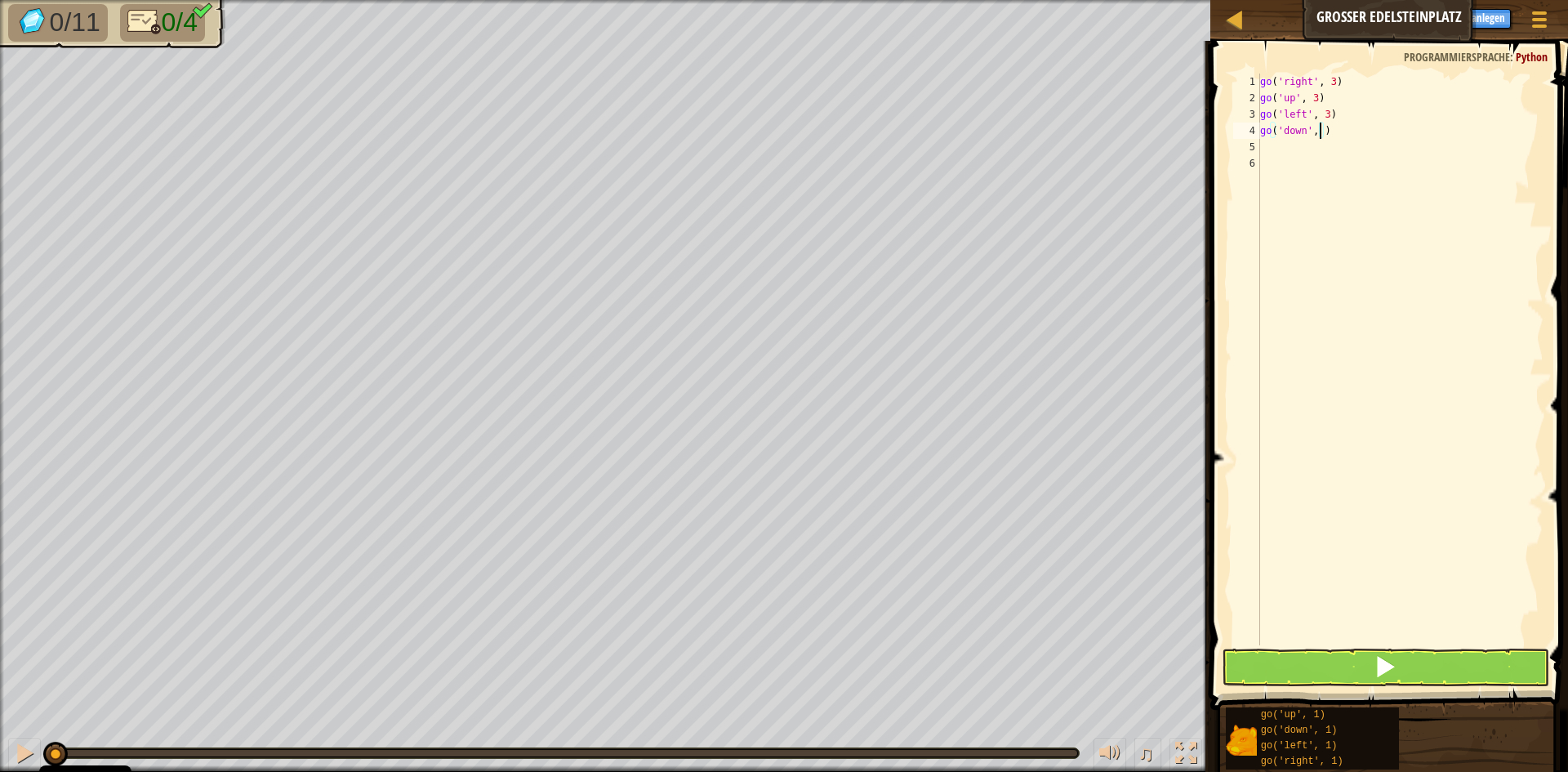
type textarea "go('down', 2)"
click at [1332, 668] on button at bounding box center [1386, 668] width 328 height 38
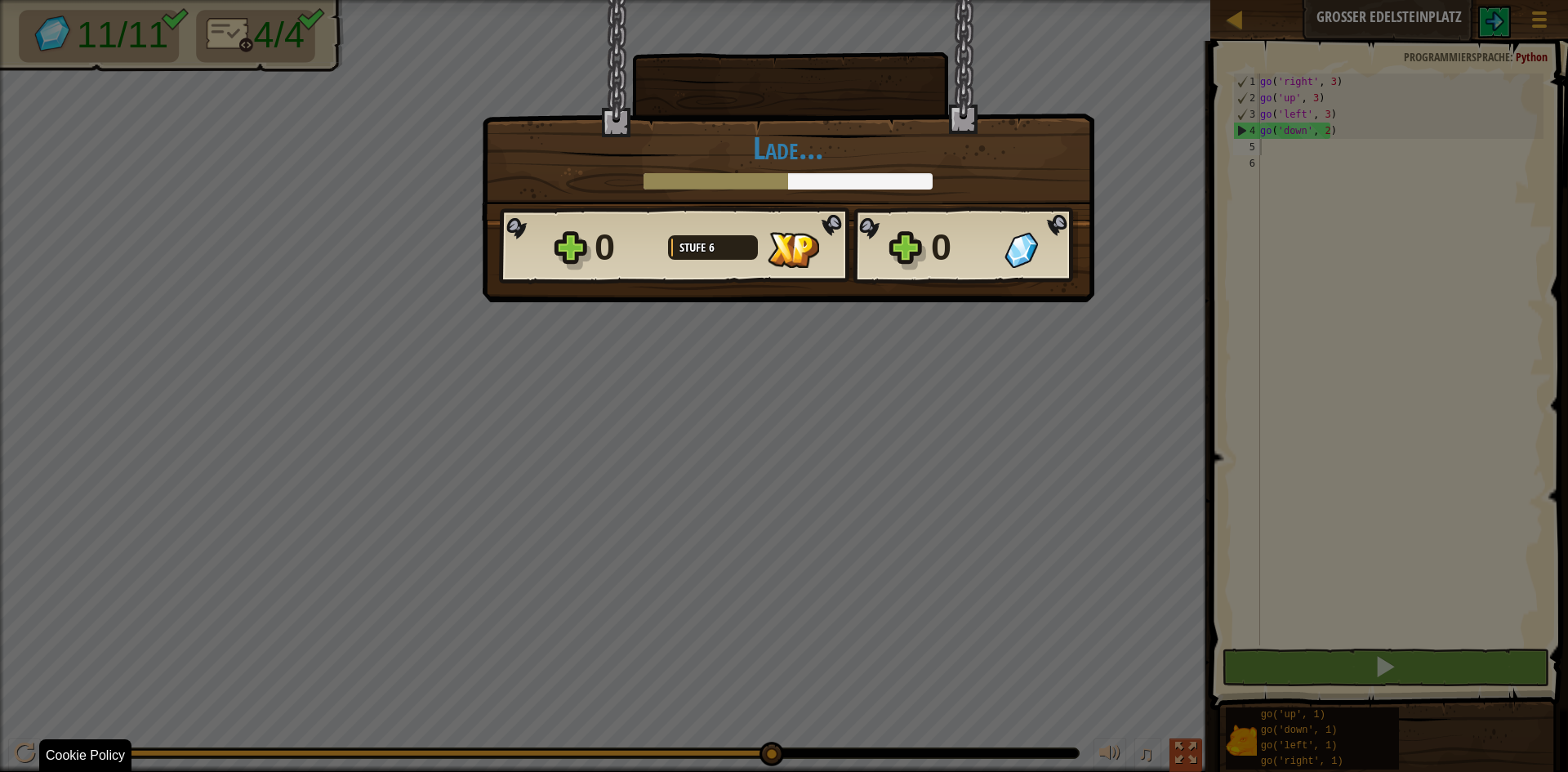
click at [1193, 2] on body "Cookie Policy CodeCombat nutzt essentielle und einige nicht-essentielle Cookies…" at bounding box center [784, 1] width 1568 height 2
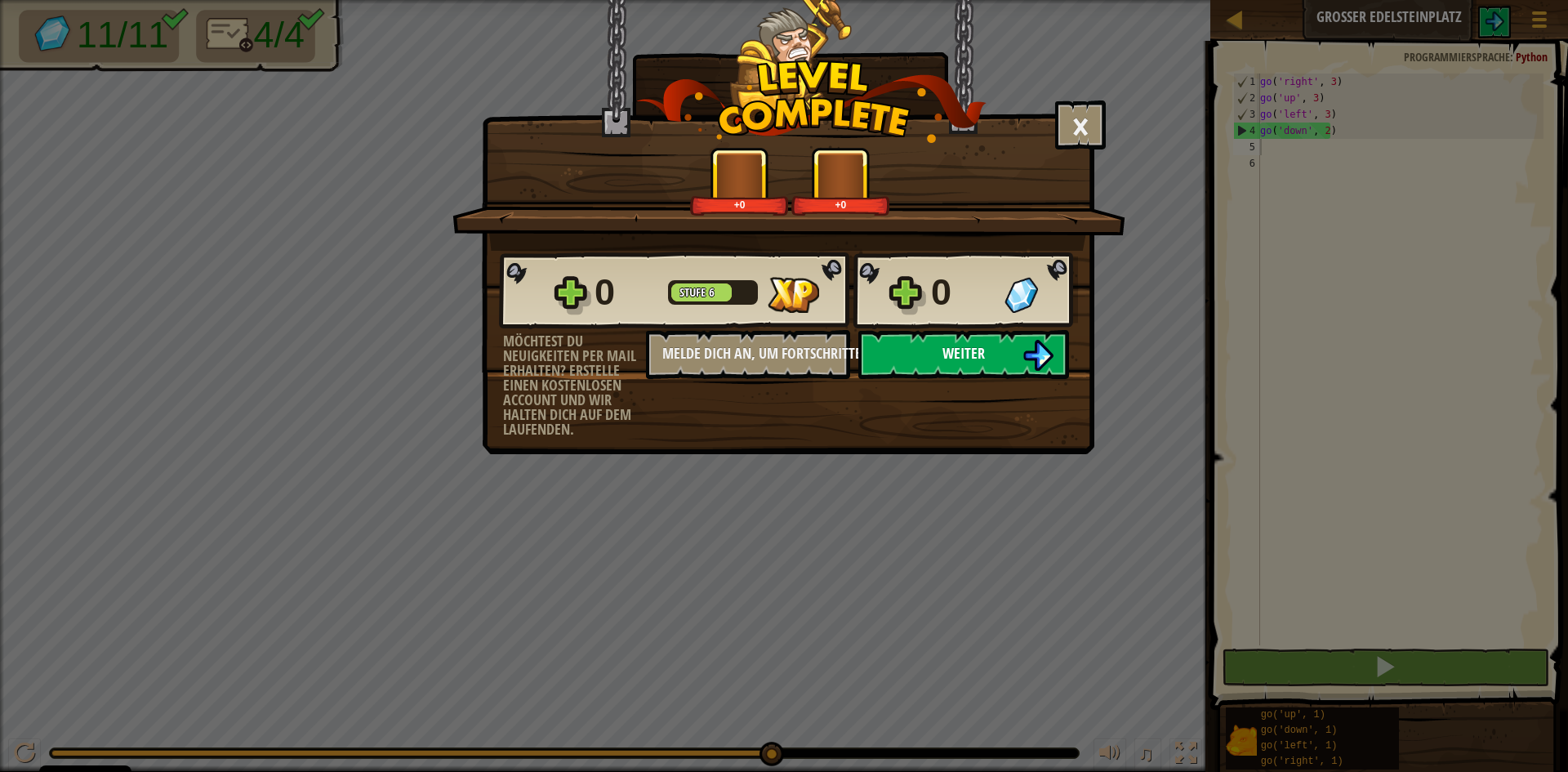
click at [949, 351] on span "Weiter" at bounding box center [964, 353] width 42 height 21
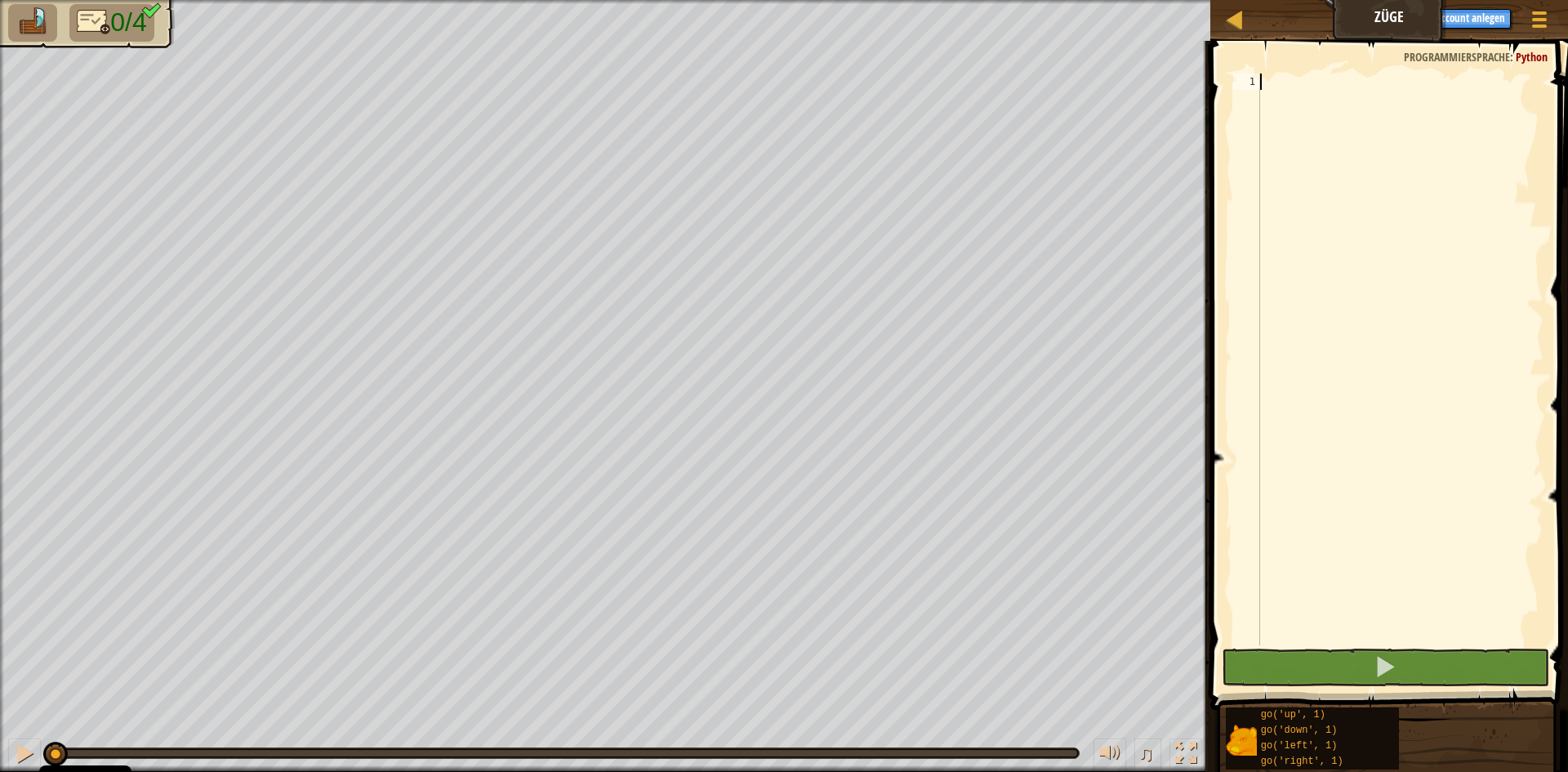
type textarea "g"
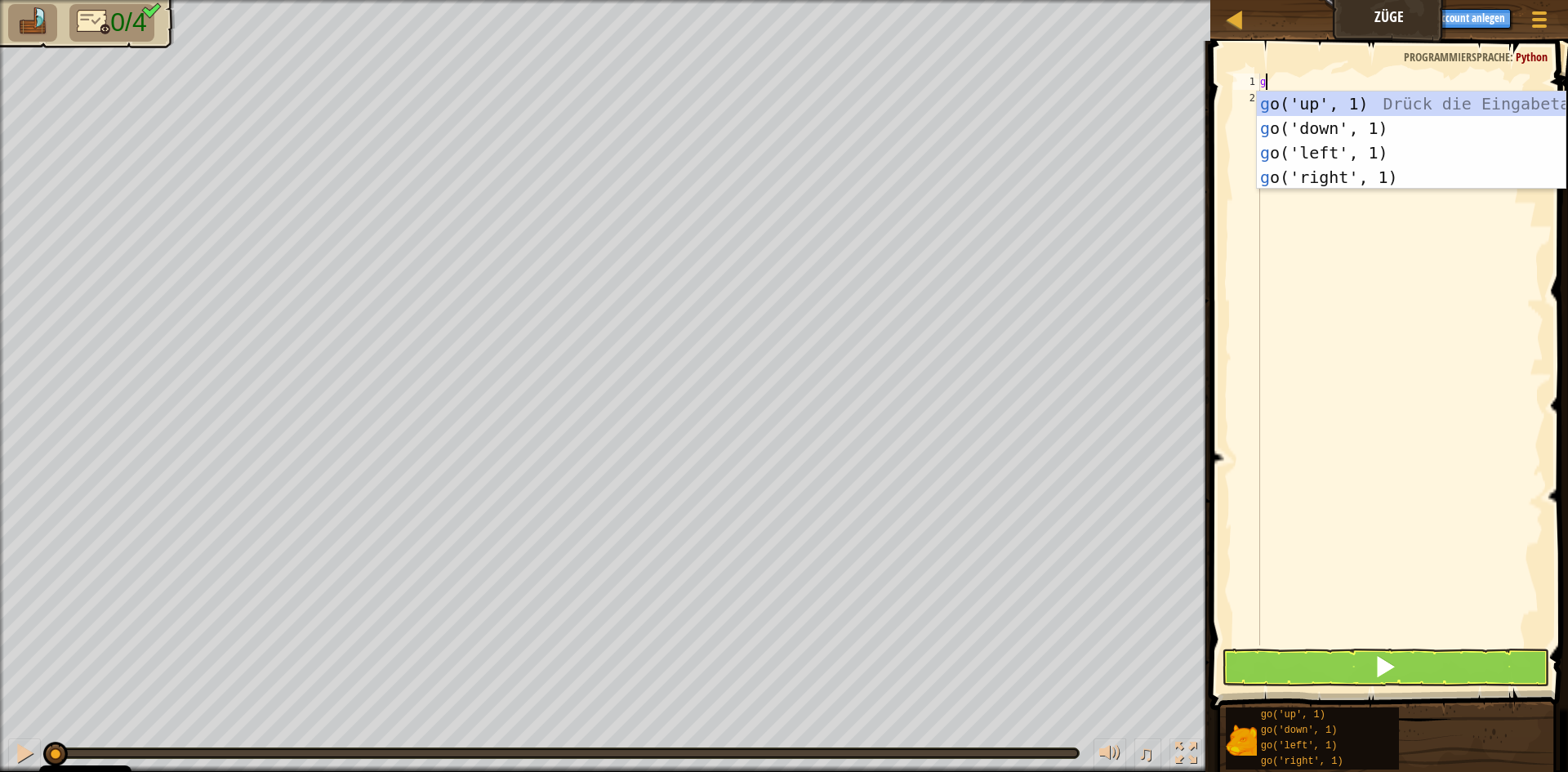
scroll to position [7, 0]
click at [1389, 155] on div "g o('up', 1) Drück die Eingabetaste g o('down', 1) Drück die Eingabetaste g o('…" at bounding box center [1411, 165] width 309 height 147
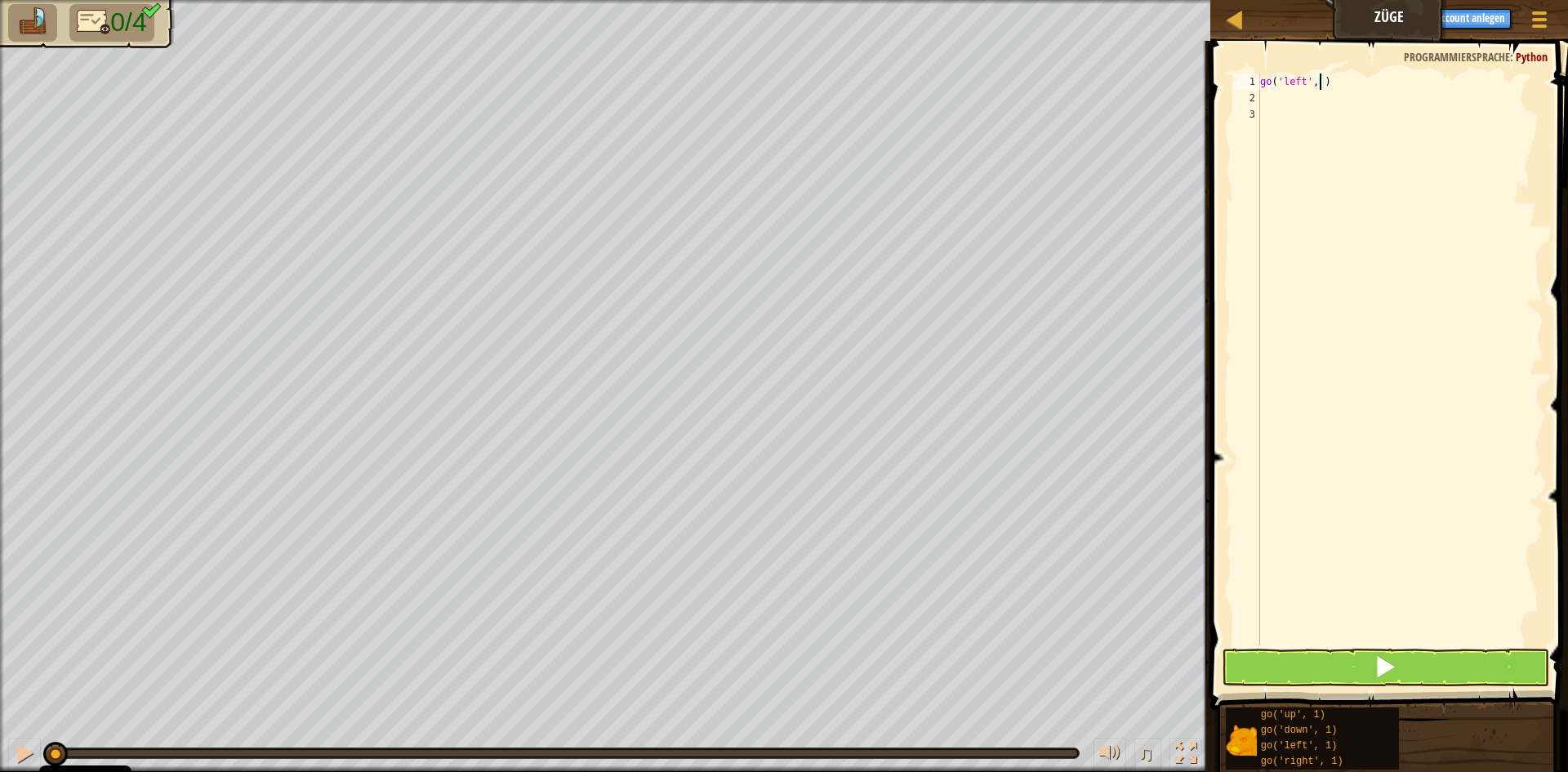
type textarea "go('left', 2)"
type textarea "g"
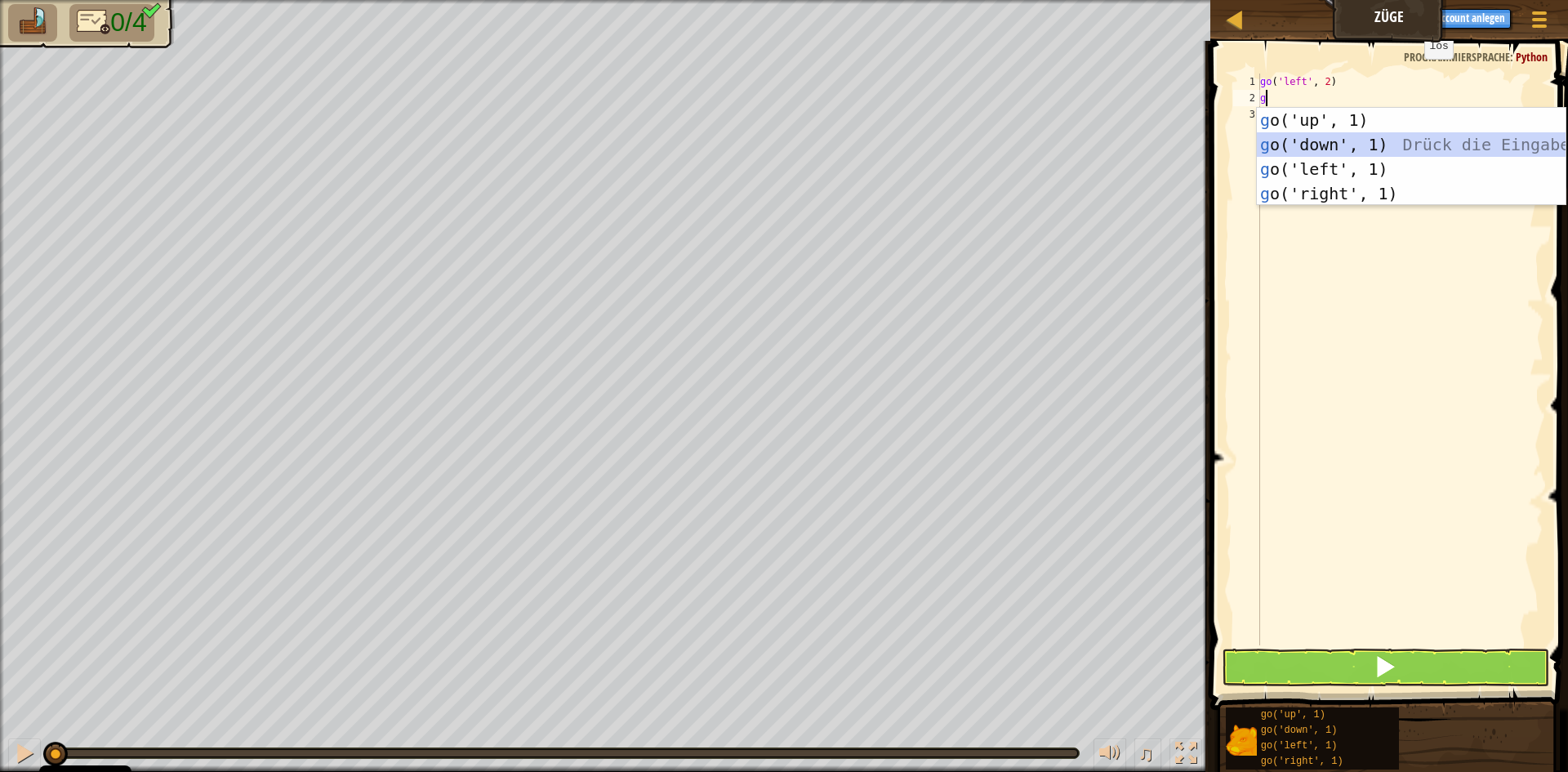
click at [1400, 145] on div "g o('up', 1) Drück die Eingabetaste g o('down', 1) Drück die Eingabetaste g o('…" at bounding box center [1411, 181] width 309 height 147
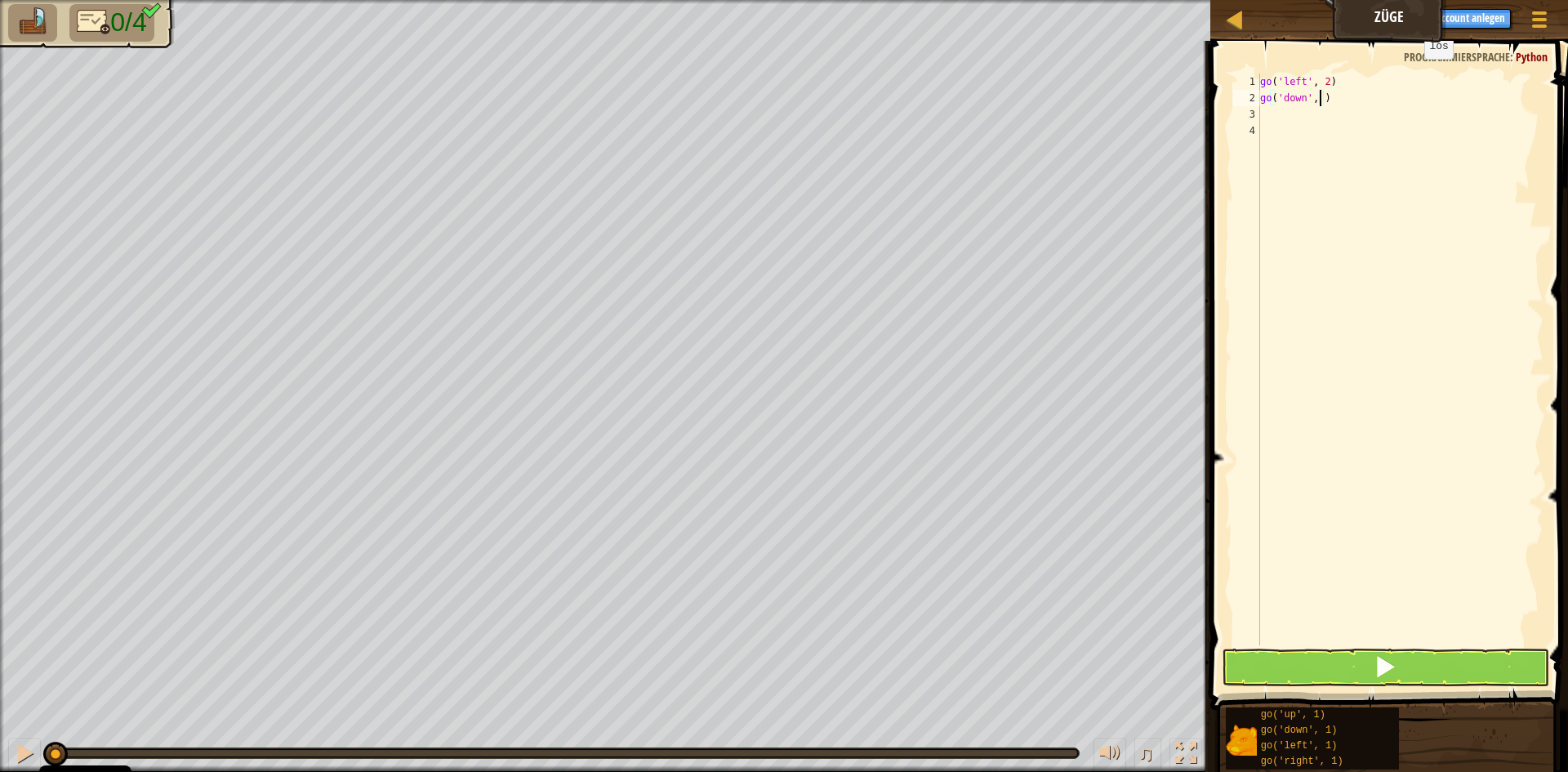
type textarea "go('down', 2)"
type textarea "g"
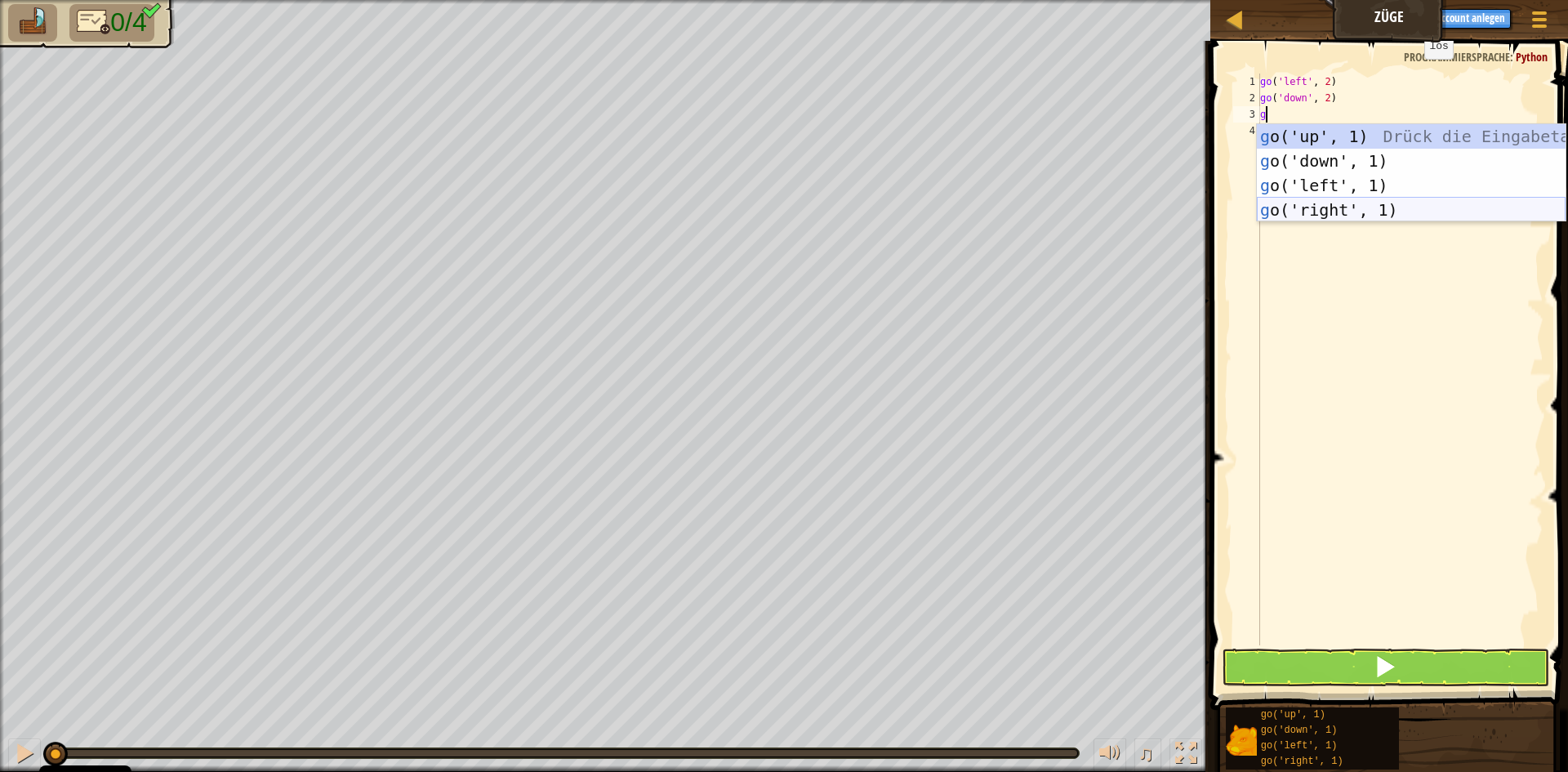
click at [1382, 202] on div "g o('up', 1) Drück die Eingabetaste g o('down', 1) Drück die Eingabetaste g o('…" at bounding box center [1411, 197] width 309 height 147
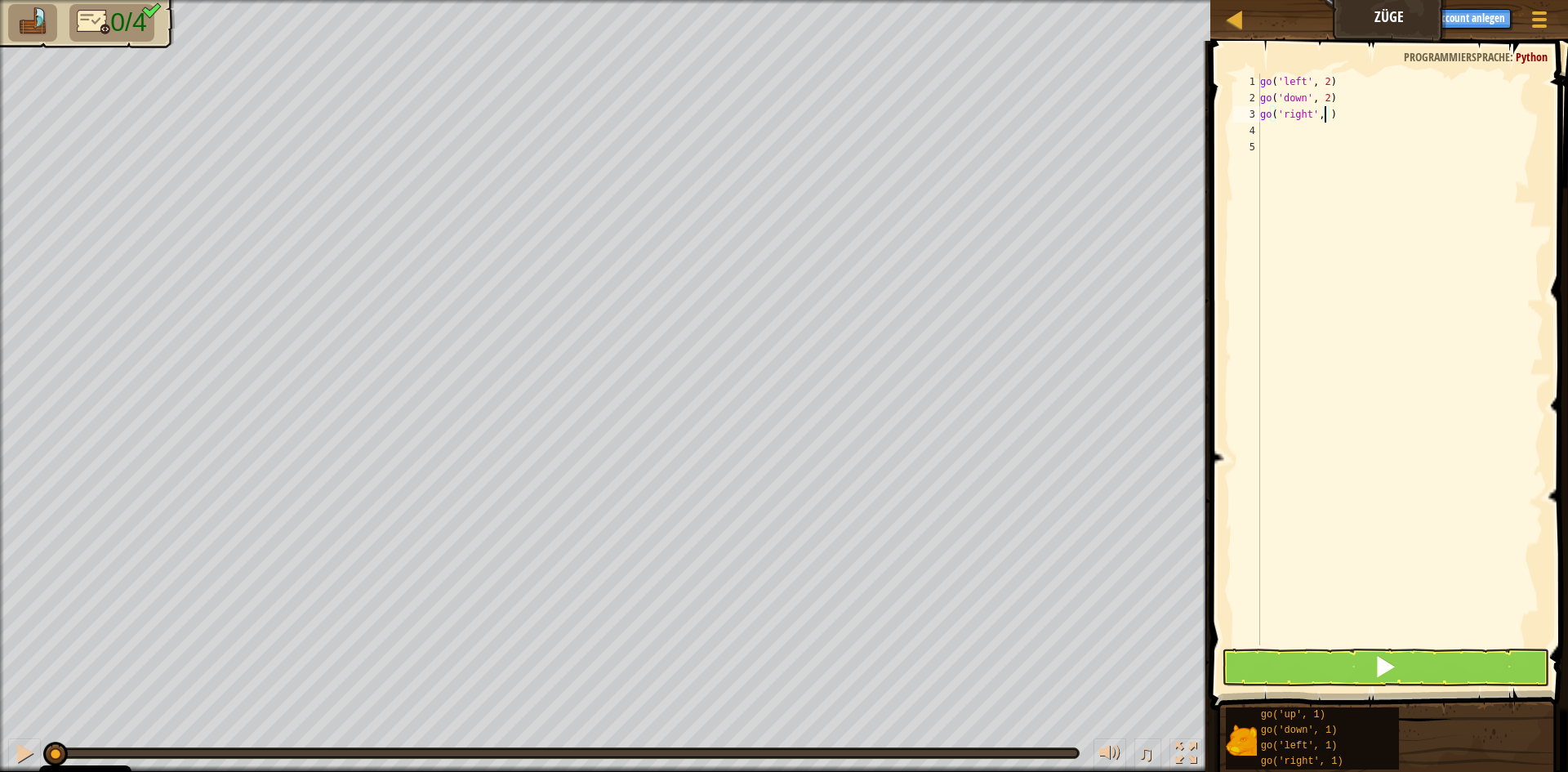
type textarea "go('right', 4)"
type textarea "g"
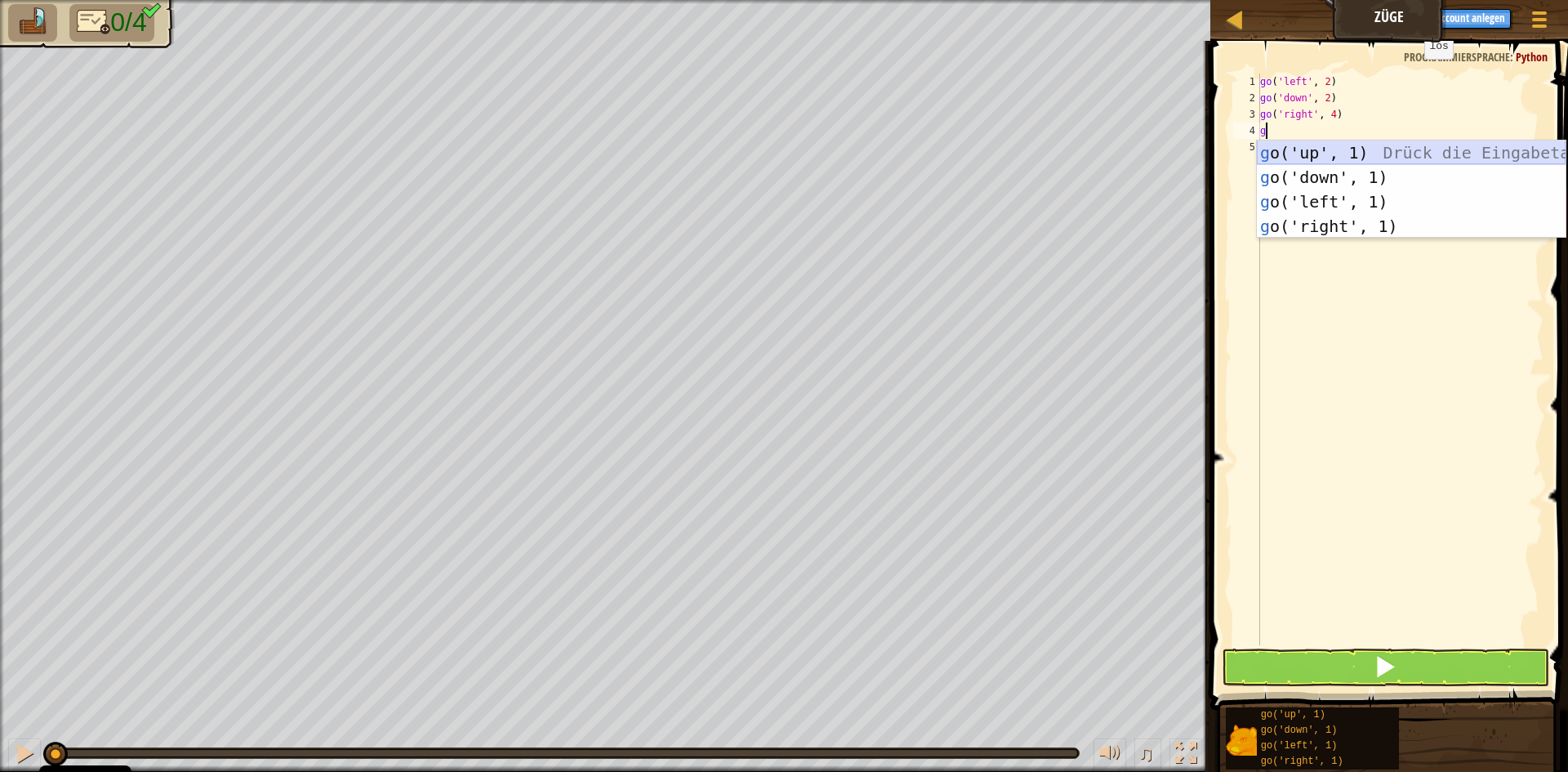
click at [1382, 145] on div "g o('up', 1) Drück die Eingabetaste g o('down', 1) Drück die Eingabetaste g o('…" at bounding box center [1411, 213] width 309 height 147
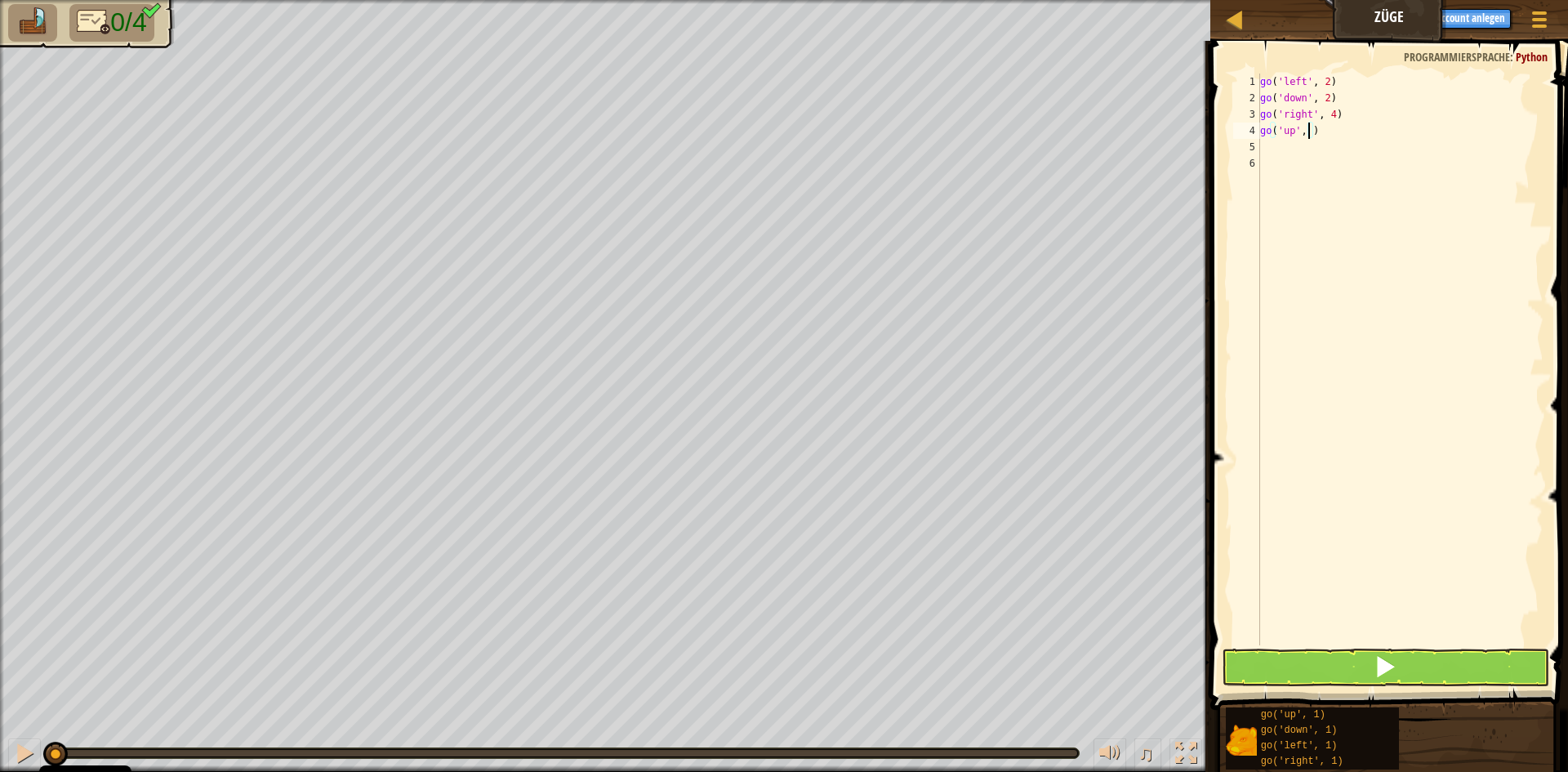
scroll to position [7, 5]
type textarea "go('up', 3)"
click at [1388, 658] on span at bounding box center [1385, 666] width 23 height 23
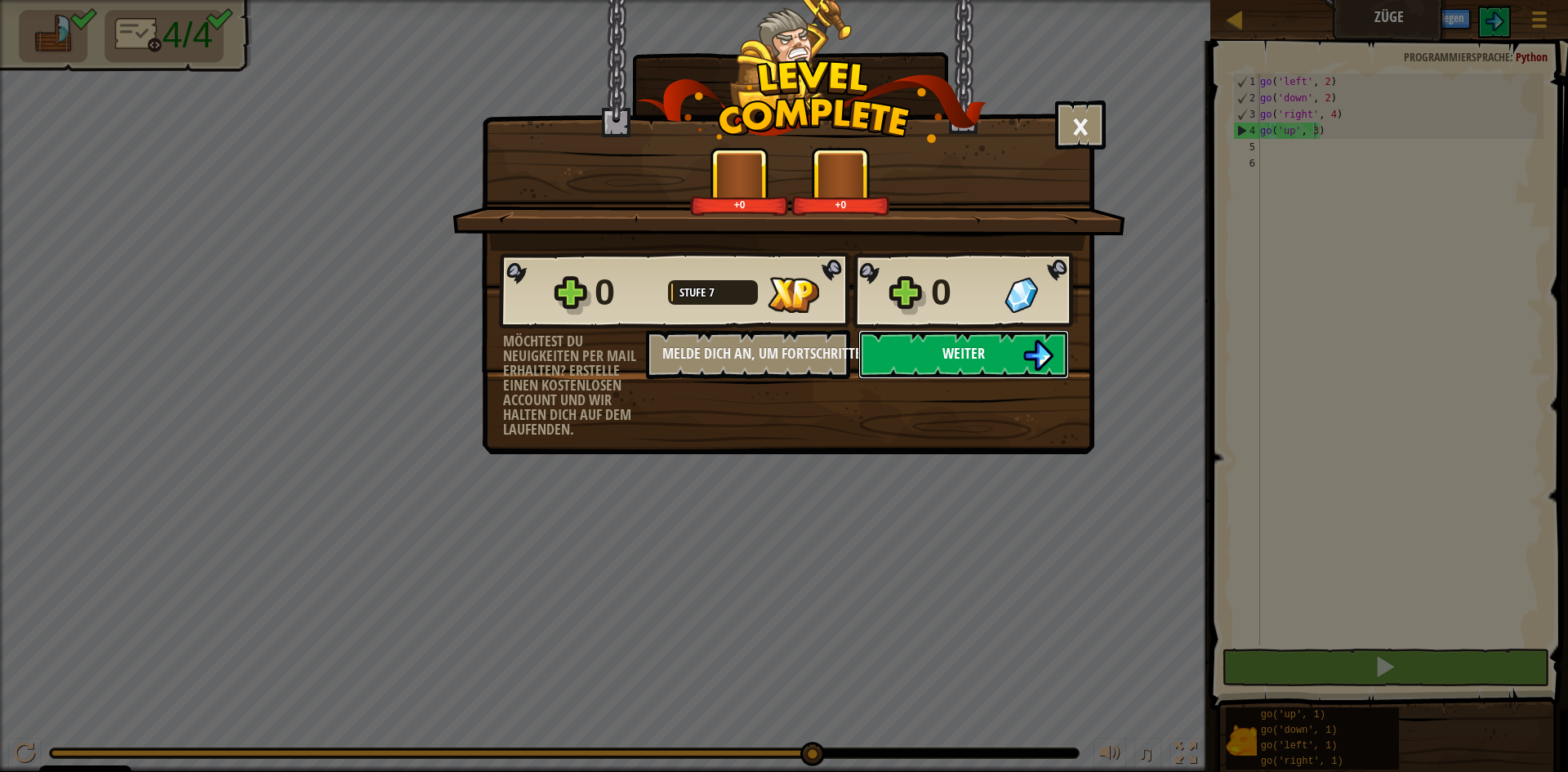
click at [963, 344] on span "Weiter" at bounding box center [964, 353] width 42 height 21
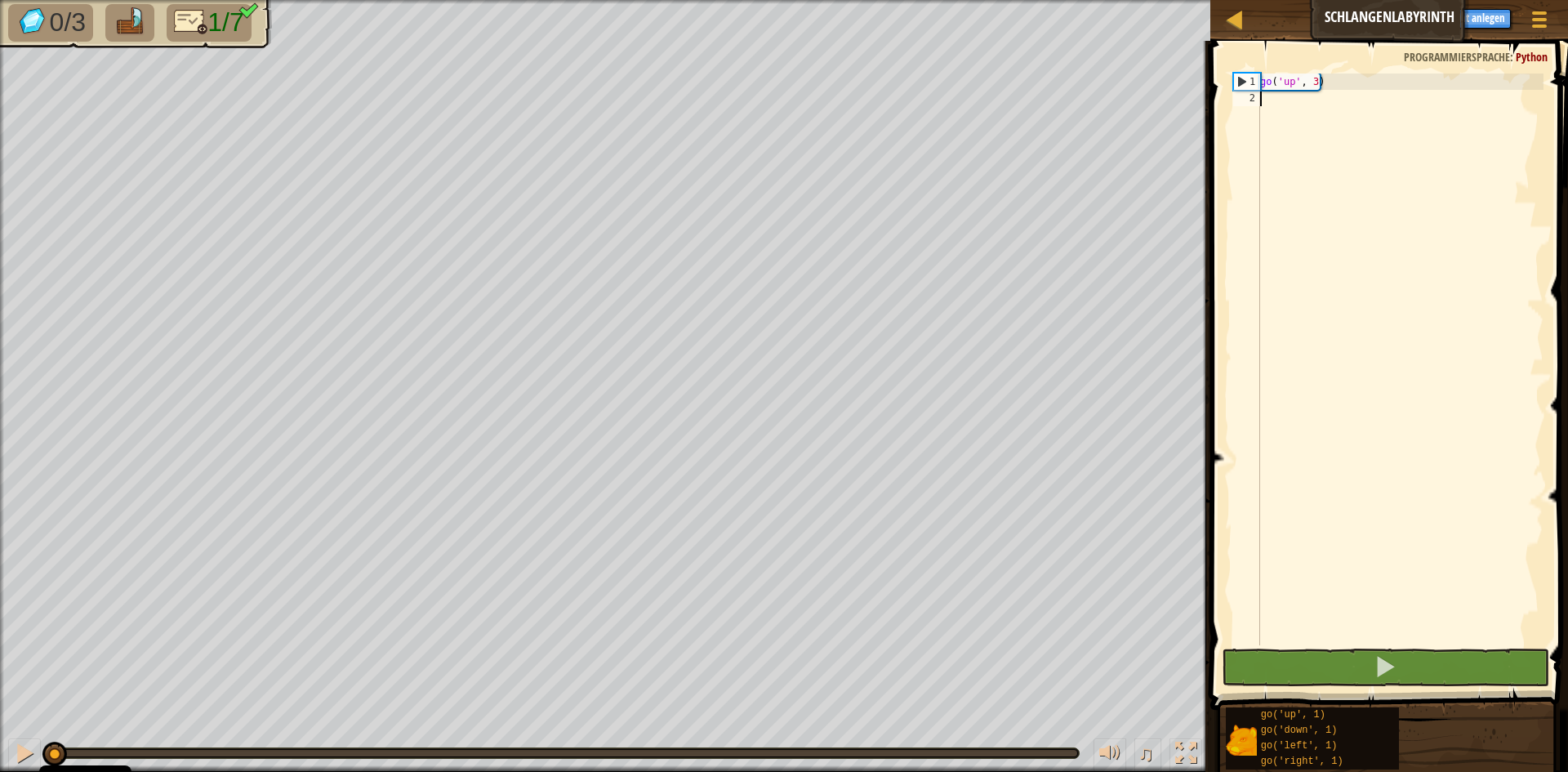
type textarea "g"
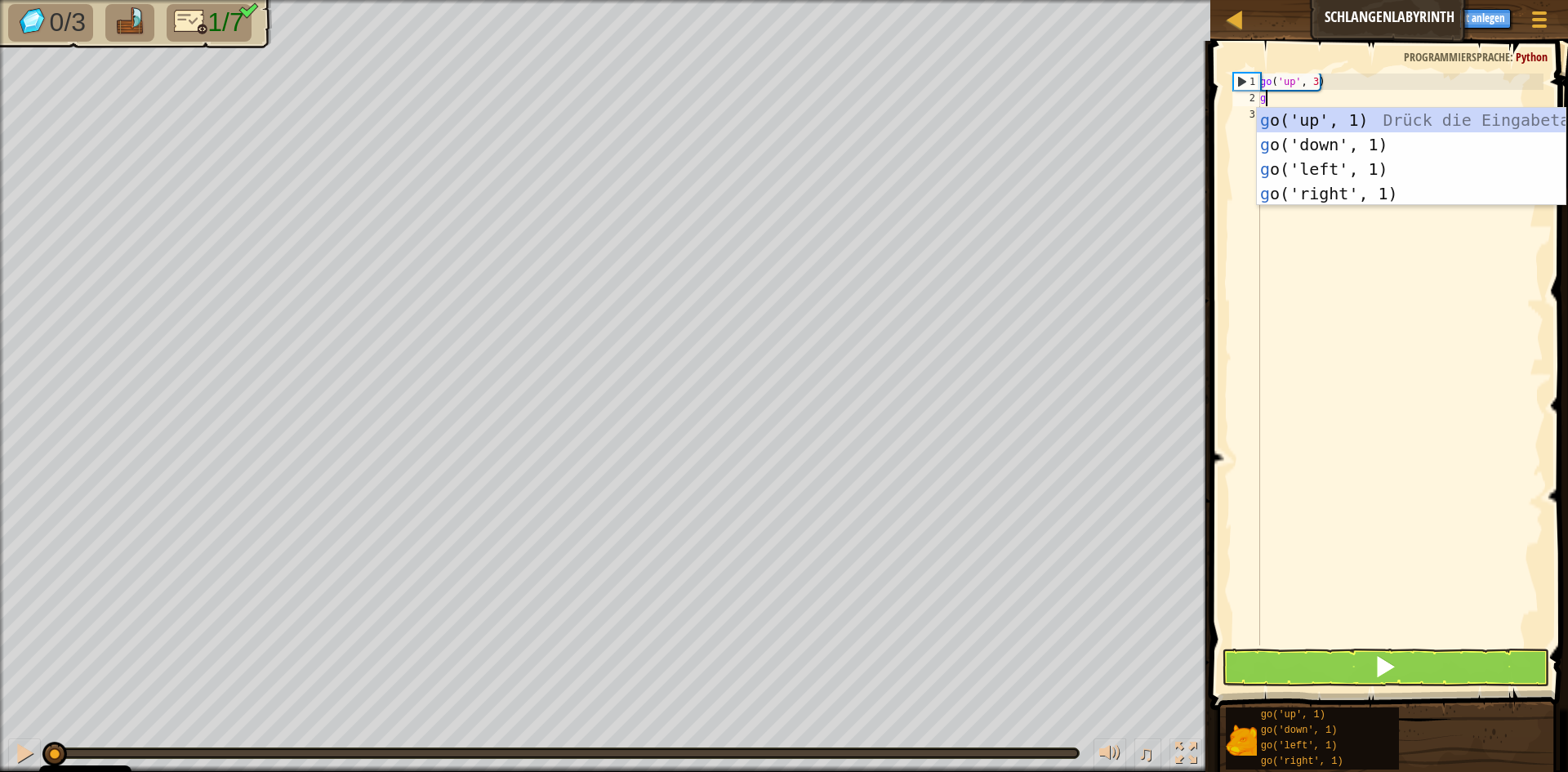
scroll to position [7, 0]
click at [1323, 197] on div "g o('up', 1) Drück die Eingabetaste g o('down', 1) Drück die Eingabetaste g o('…" at bounding box center [1411, 181] width 309 height 147
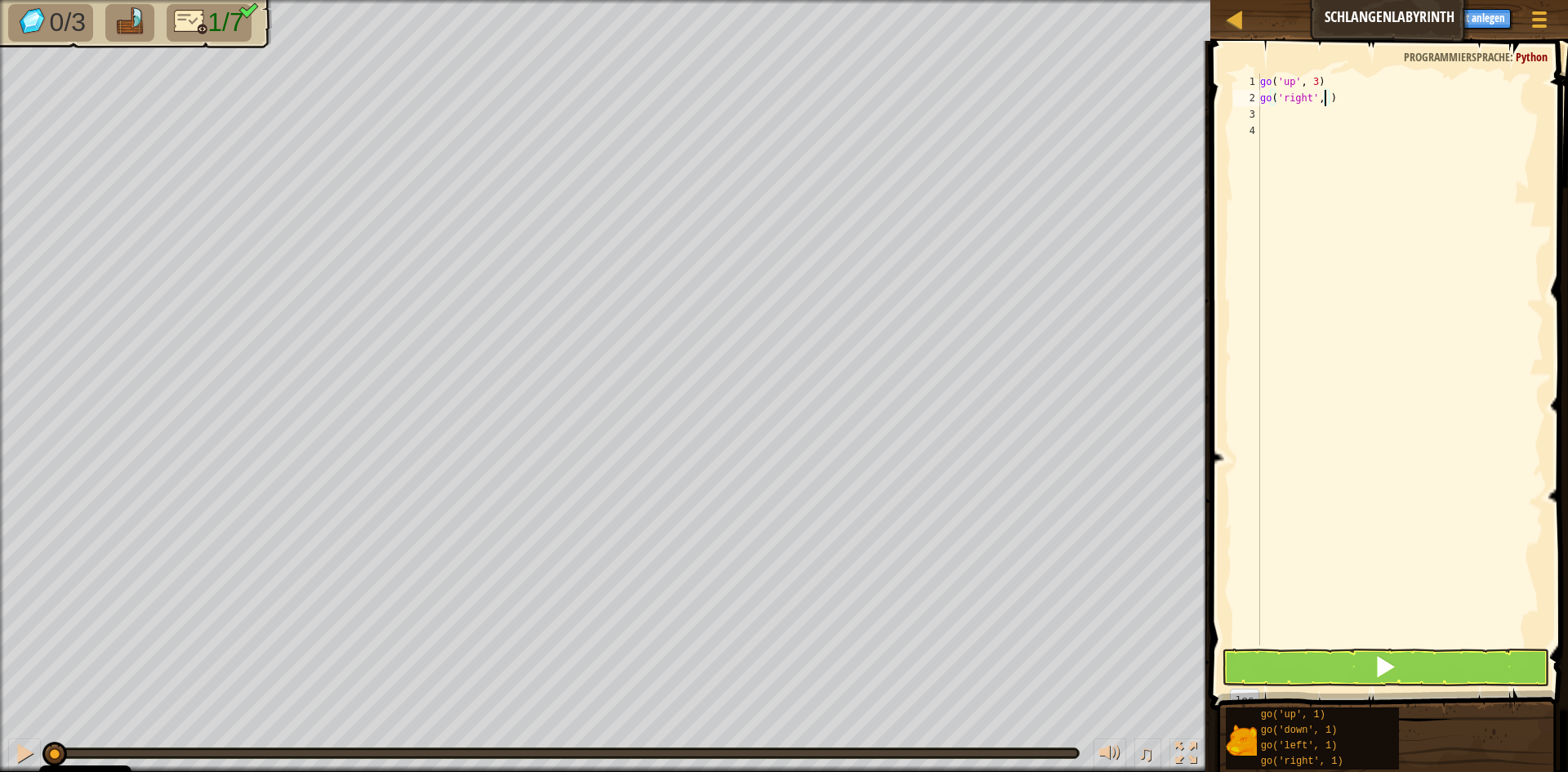
type textarea "go('right', 2)"
type textarea "g"
type textarea "go('up', 1)"
type textarea "g"
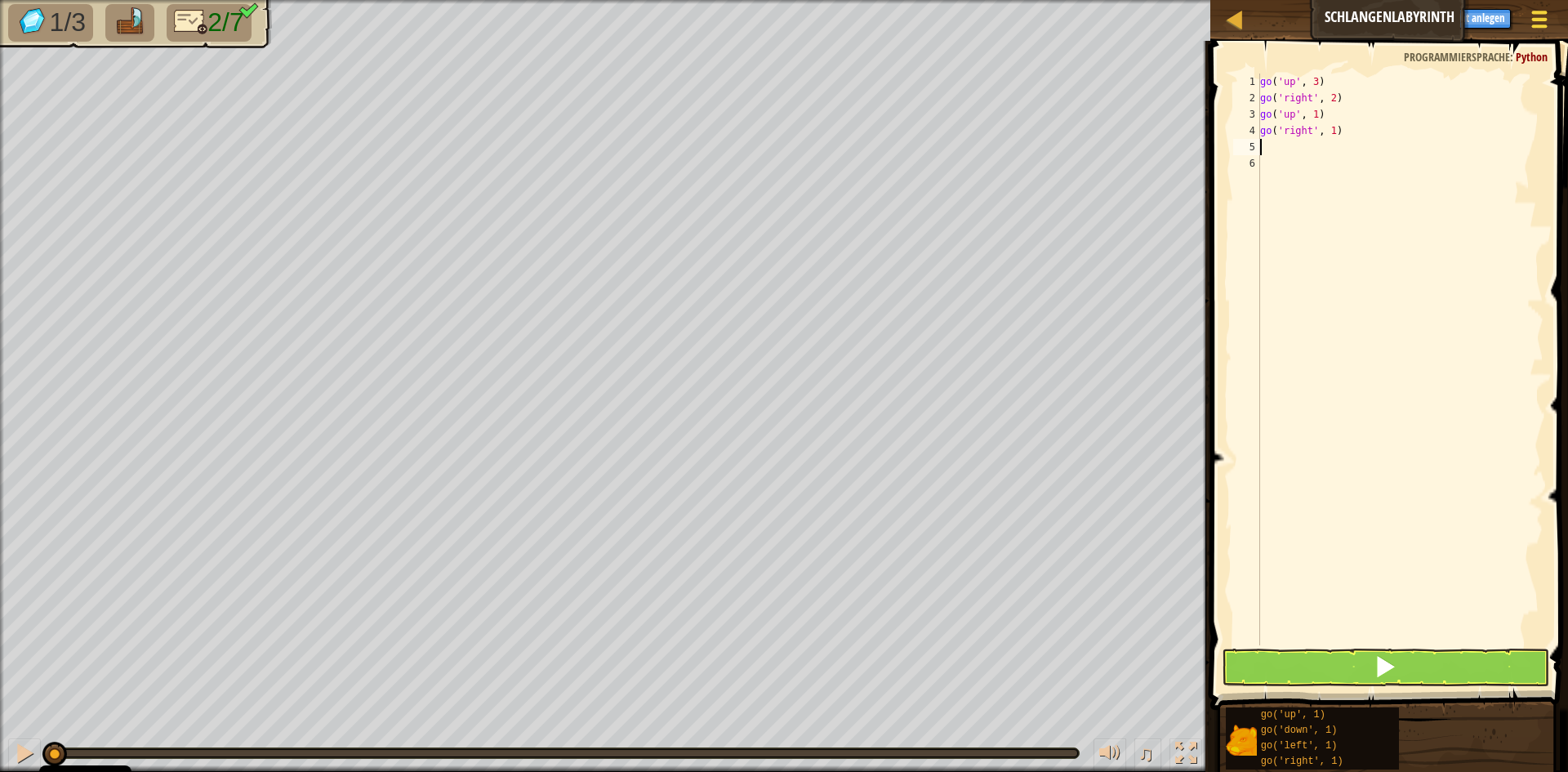
click at [1533, 16] on div at bounding box center [1539, 19] width 22 height 23
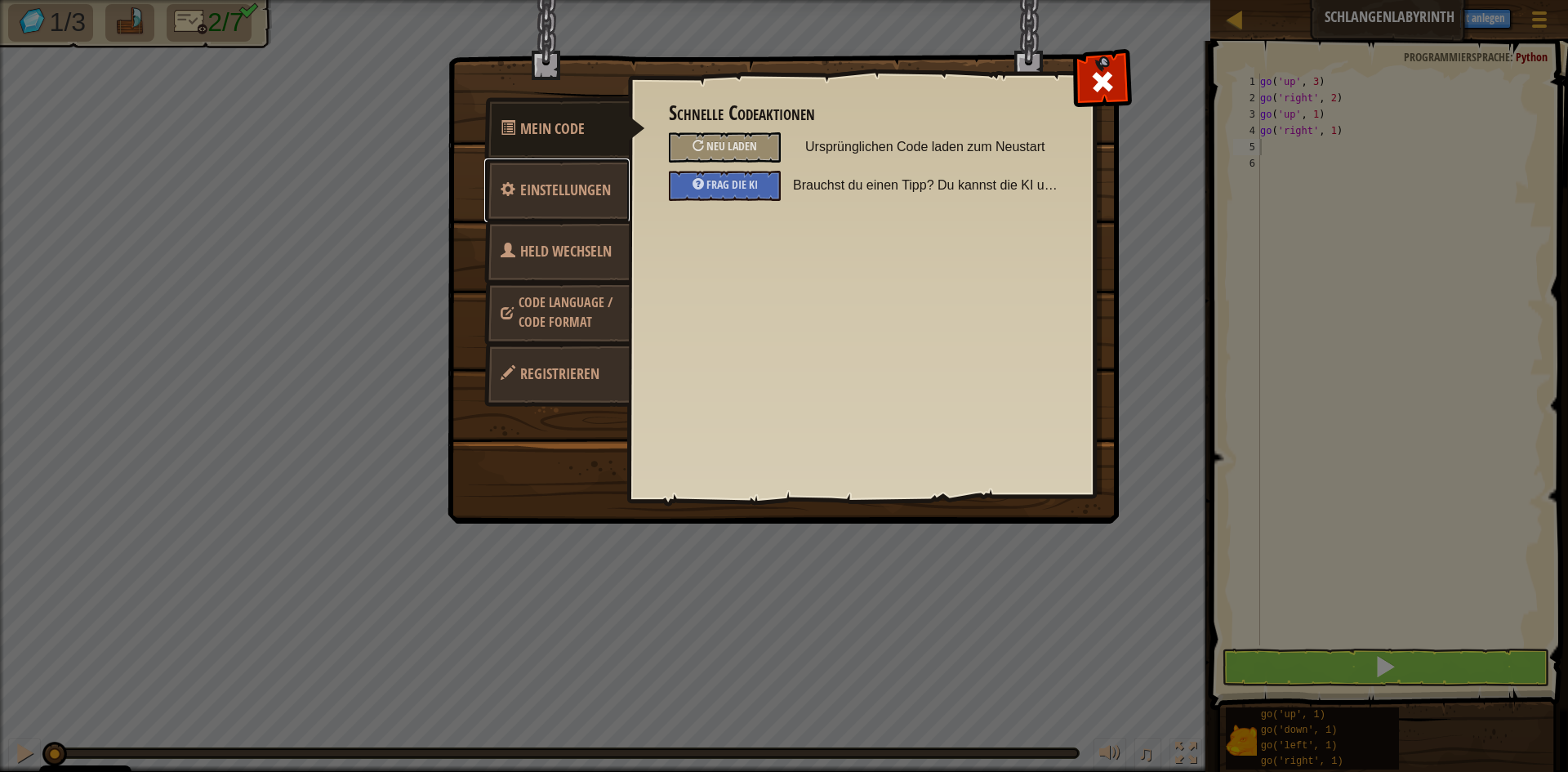
click at [581, 180] on span "Einstellungen" at bounding box center [566, 190] width 91 height 21
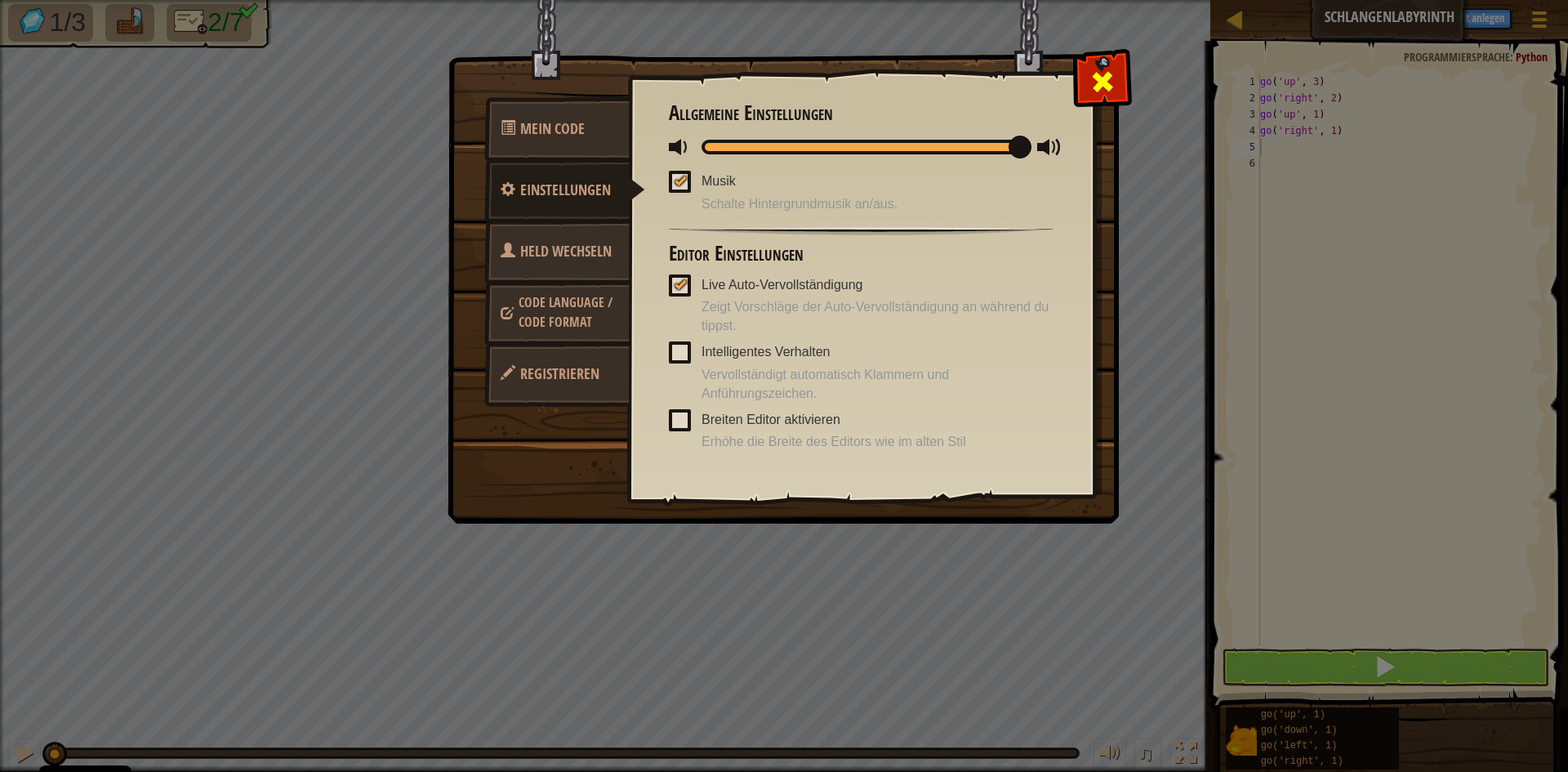
click at [1113, 79] on span at bounding box center [1102, 81] width 26 height 26
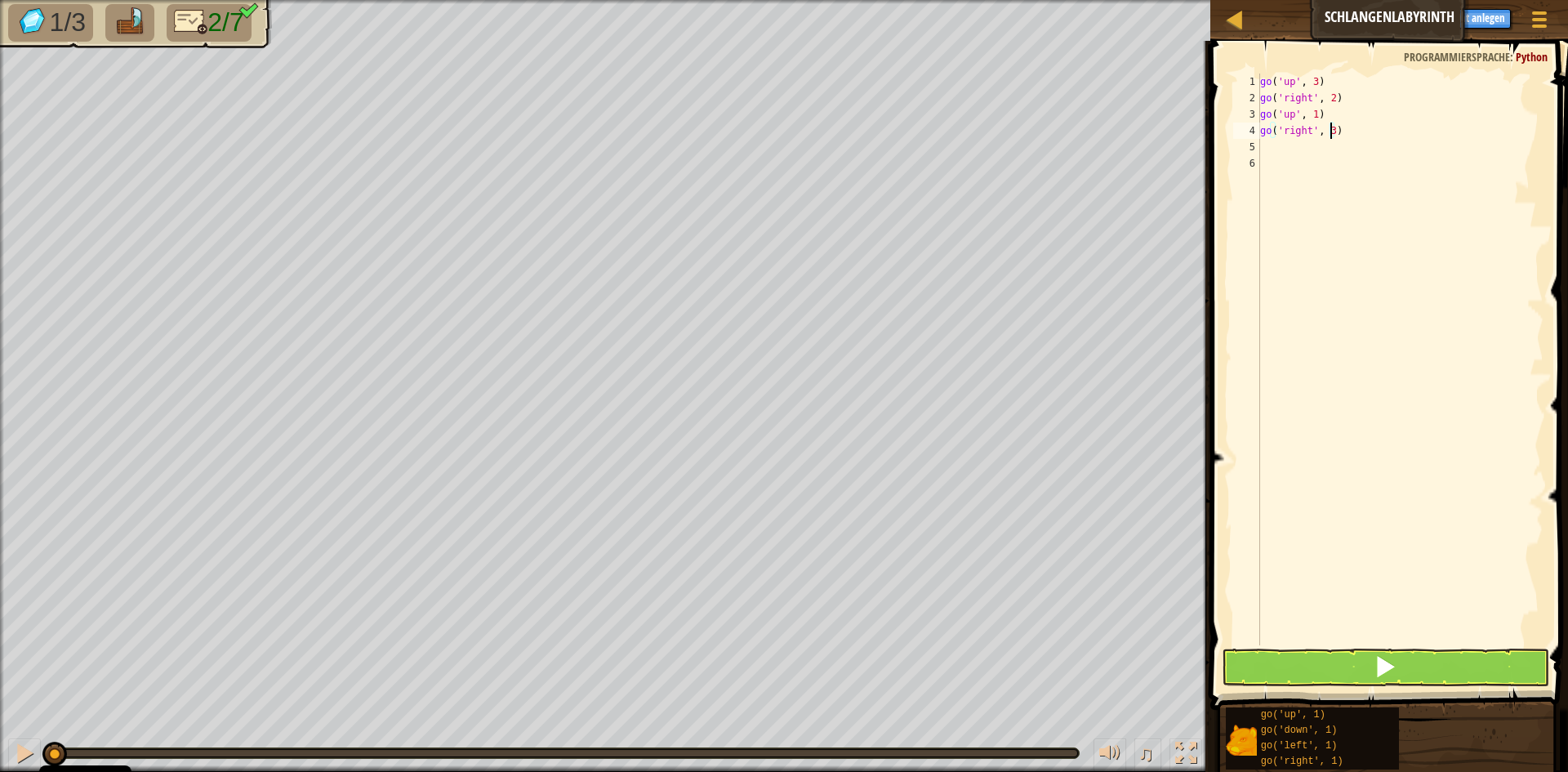
scroll to position [7, 5]
type textarea "go('right', 2)"
type textarea "g"
type textarea "go('down', 2)"
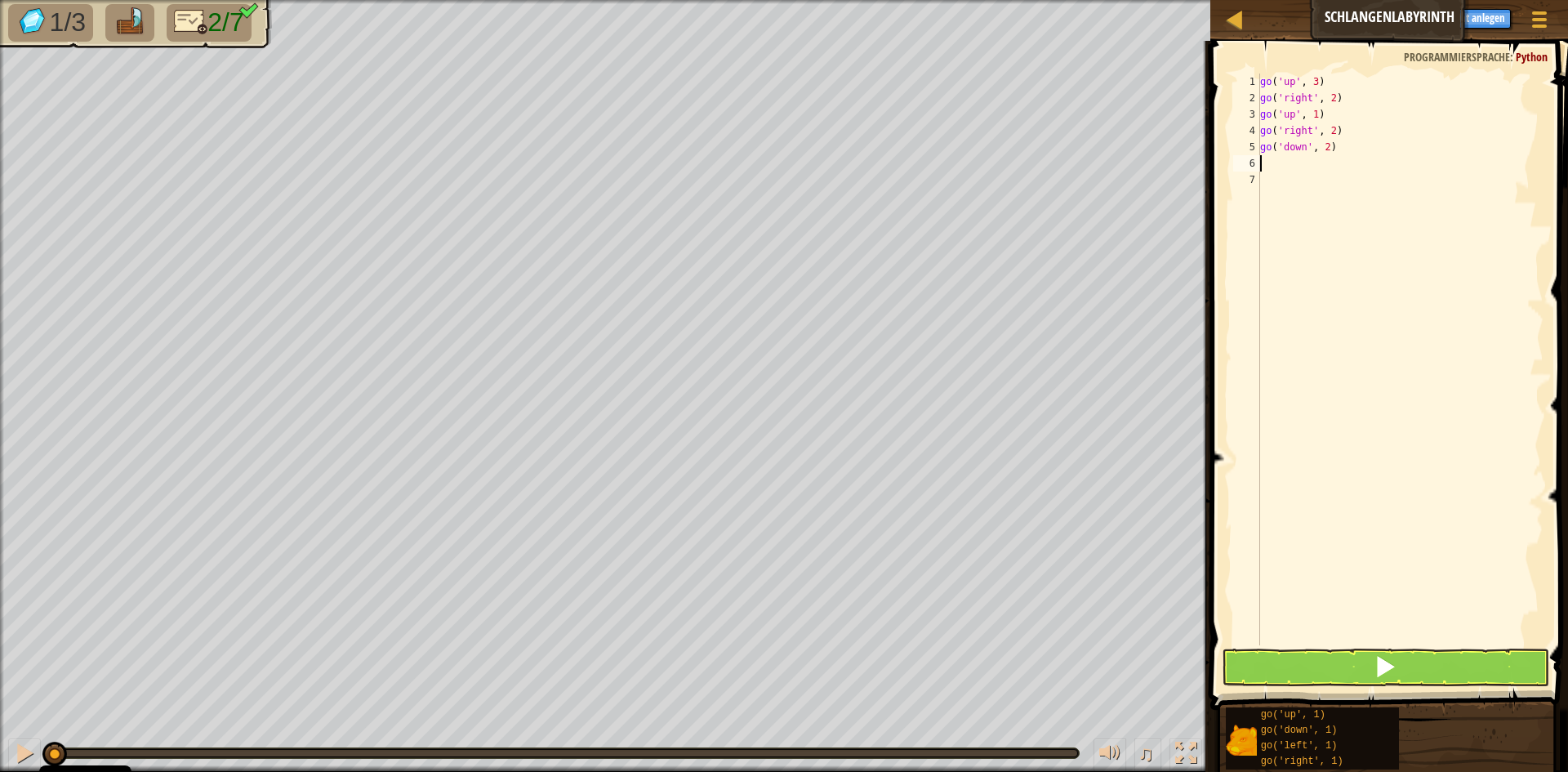
type textarea "g"
type textarea "go('right', 2)"
type textarea "g"
type textarea "go('up', 3)"
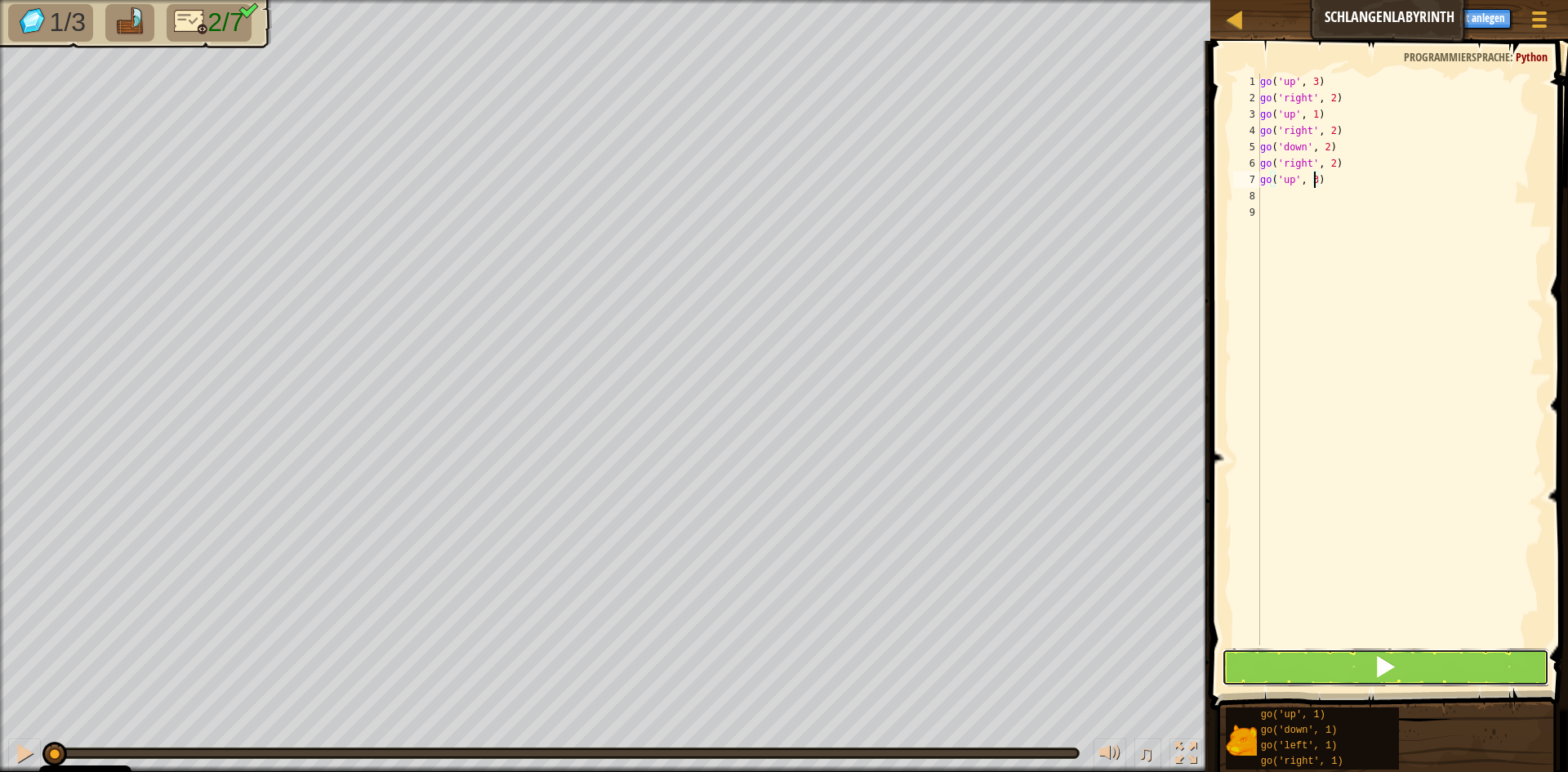
click at [1298, 668] on button at bounding box center [1386, 668] width 328 height 38
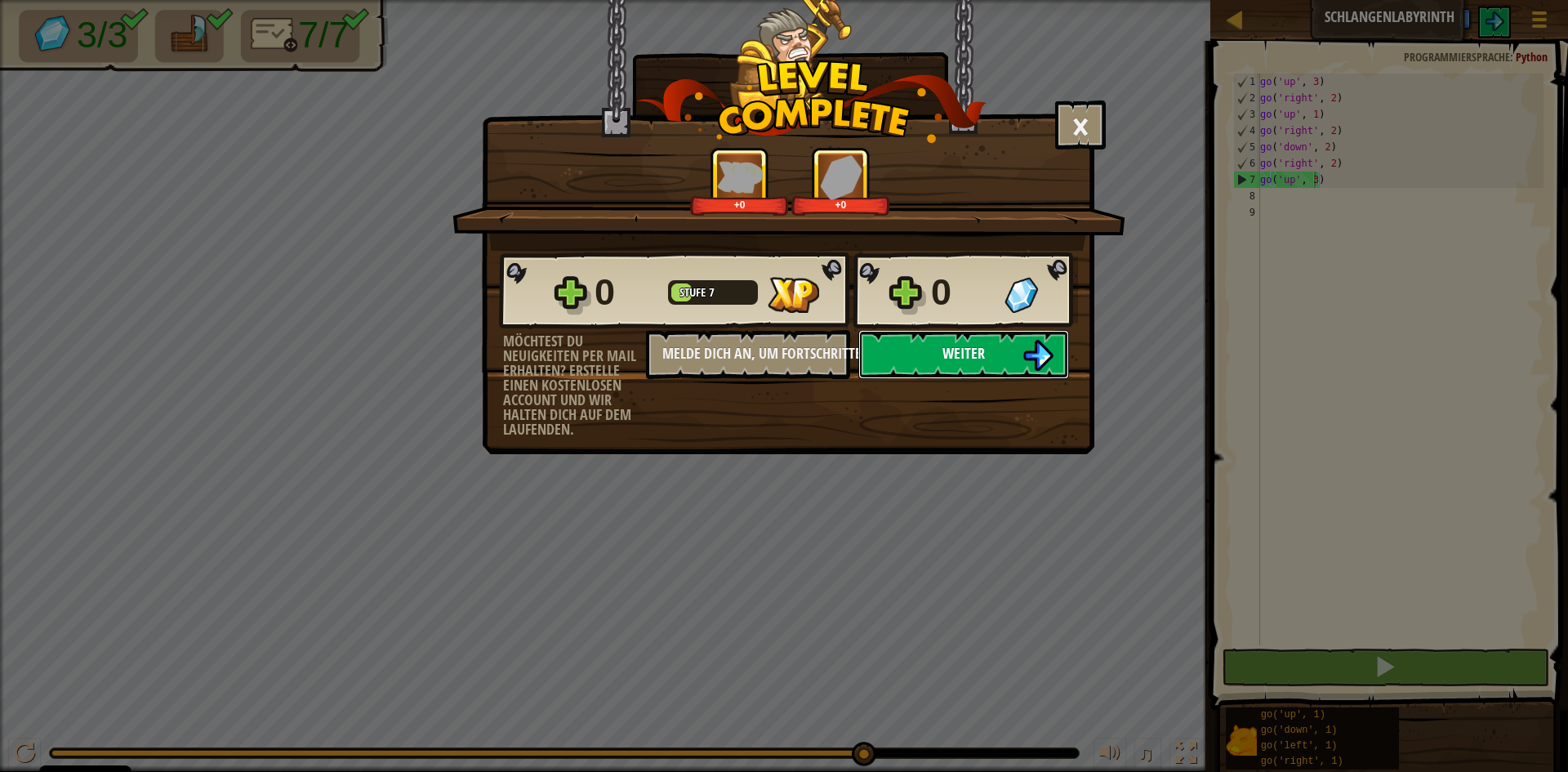
click at [915, 362] on button "Weiter" at bounding box center [964, 354] width 211 height 49
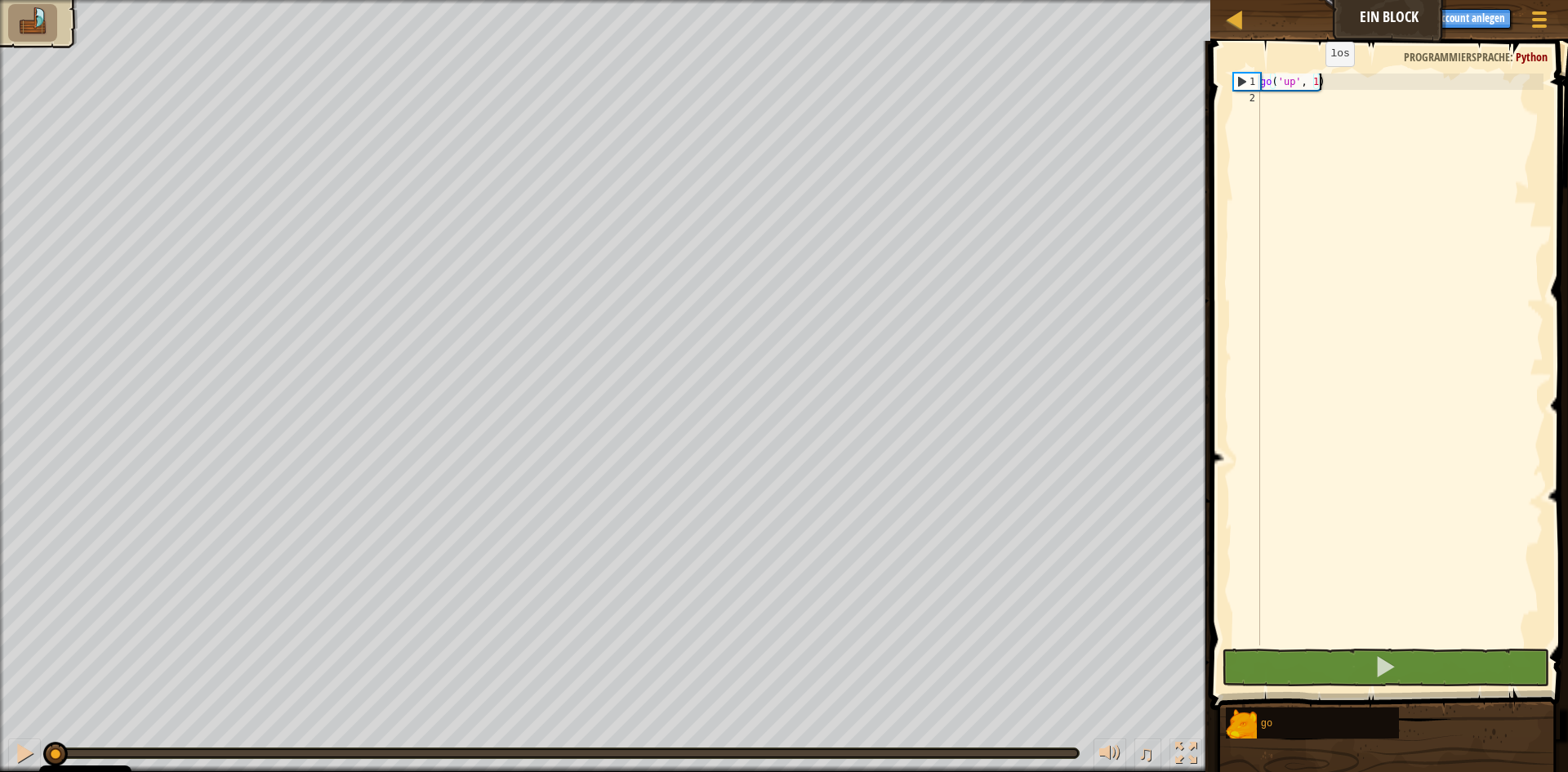
click at [1312, 83] on div "go ( 'up' , 1 )" at bounding box center [1400, 376] width 286 height 604
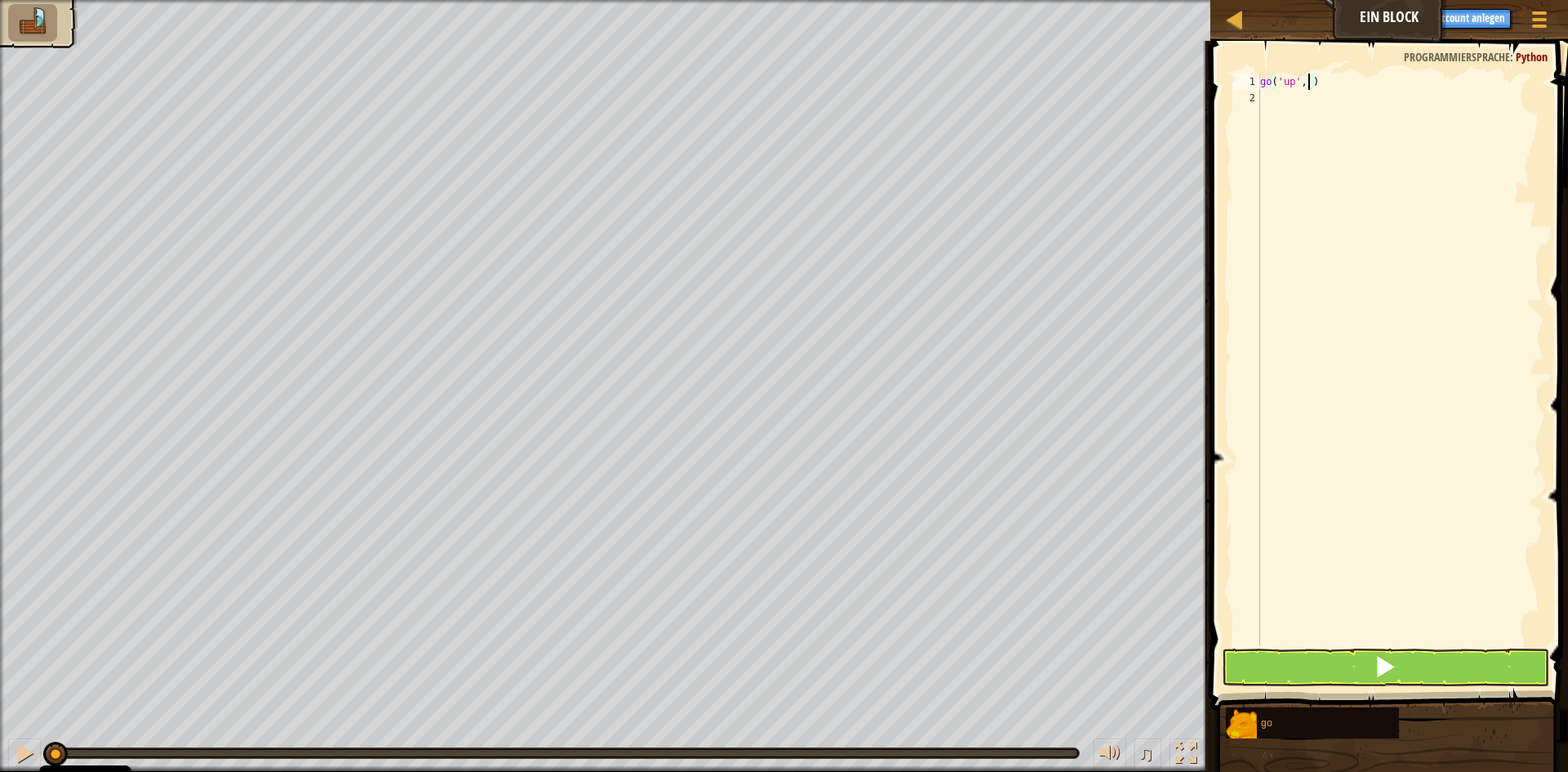
type textarea "go('up', 2)"
type textarea "g"
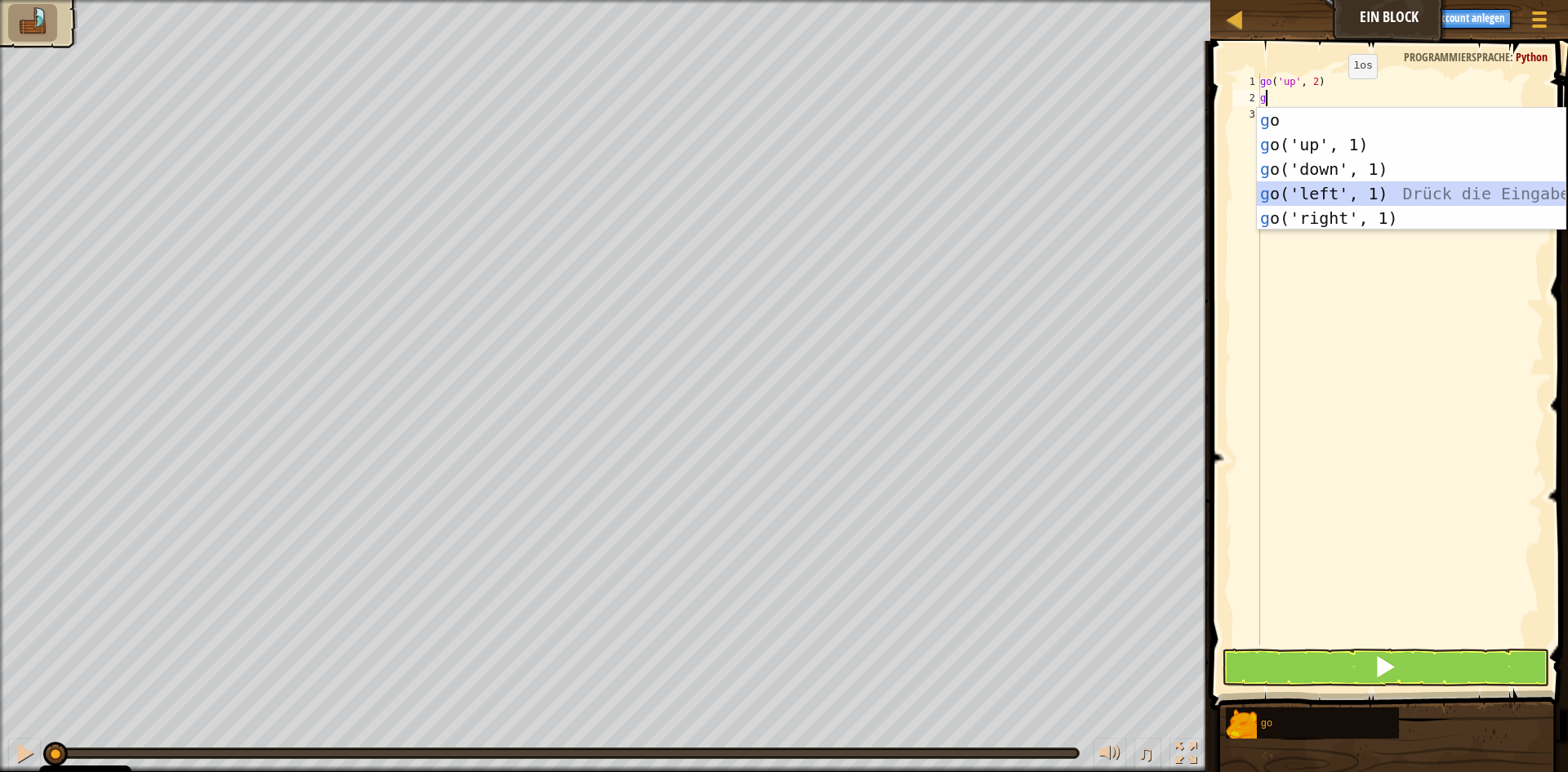
click at [1341, 191] on div "g o Drück die Eingabetaste g o('up', 1) Drück die Eingabetaste g o('down', 1) D…" at bounding box center [1411, 194] width 309 height 171
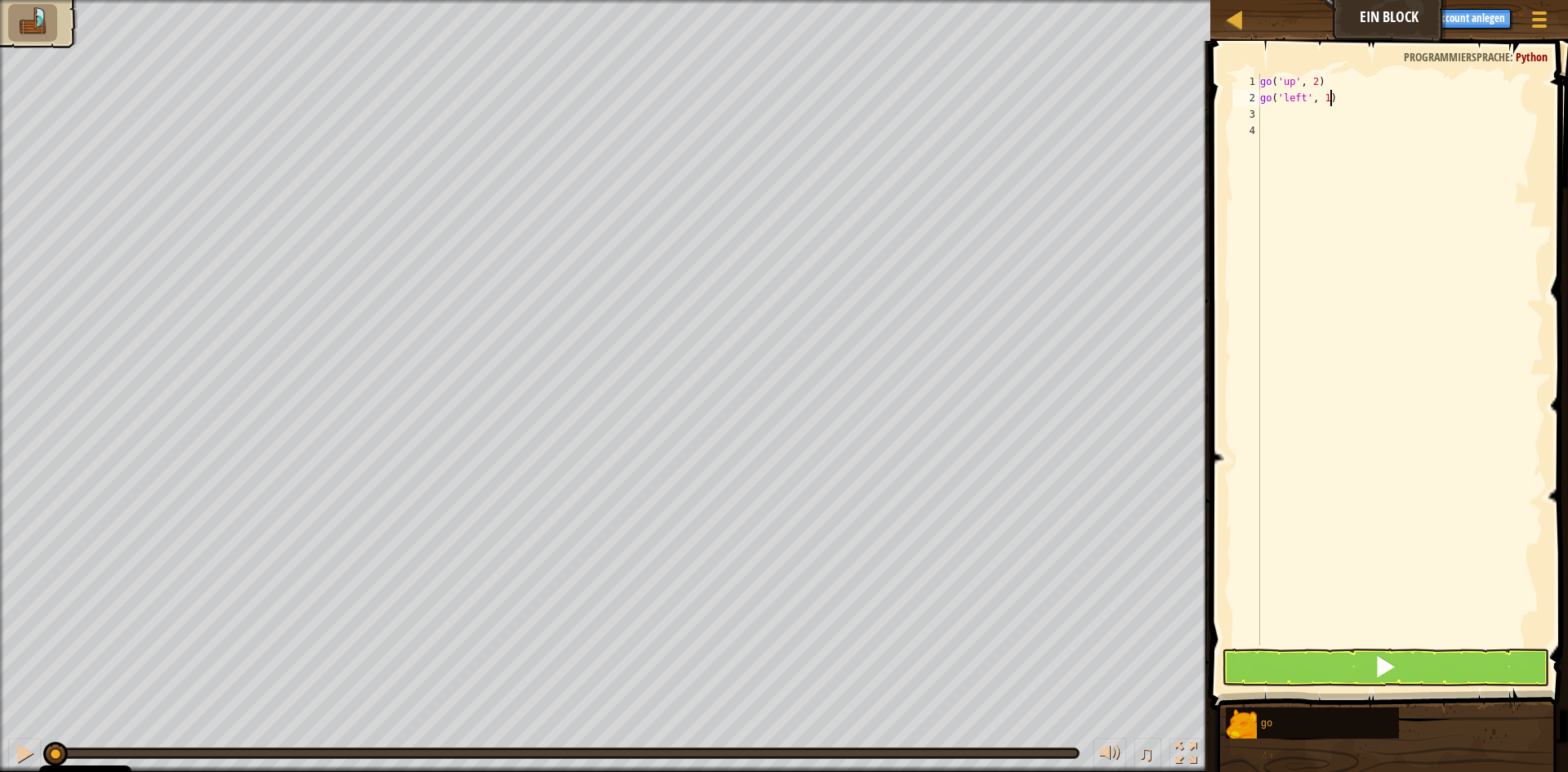
click at [1337, 101] on div "go ( 'up' , 2 ) go ( 'left' , 1 )" at bounding box center [1400, 376] width 286 height 604
type textarea "go('left', 3)"
type textarea "g"
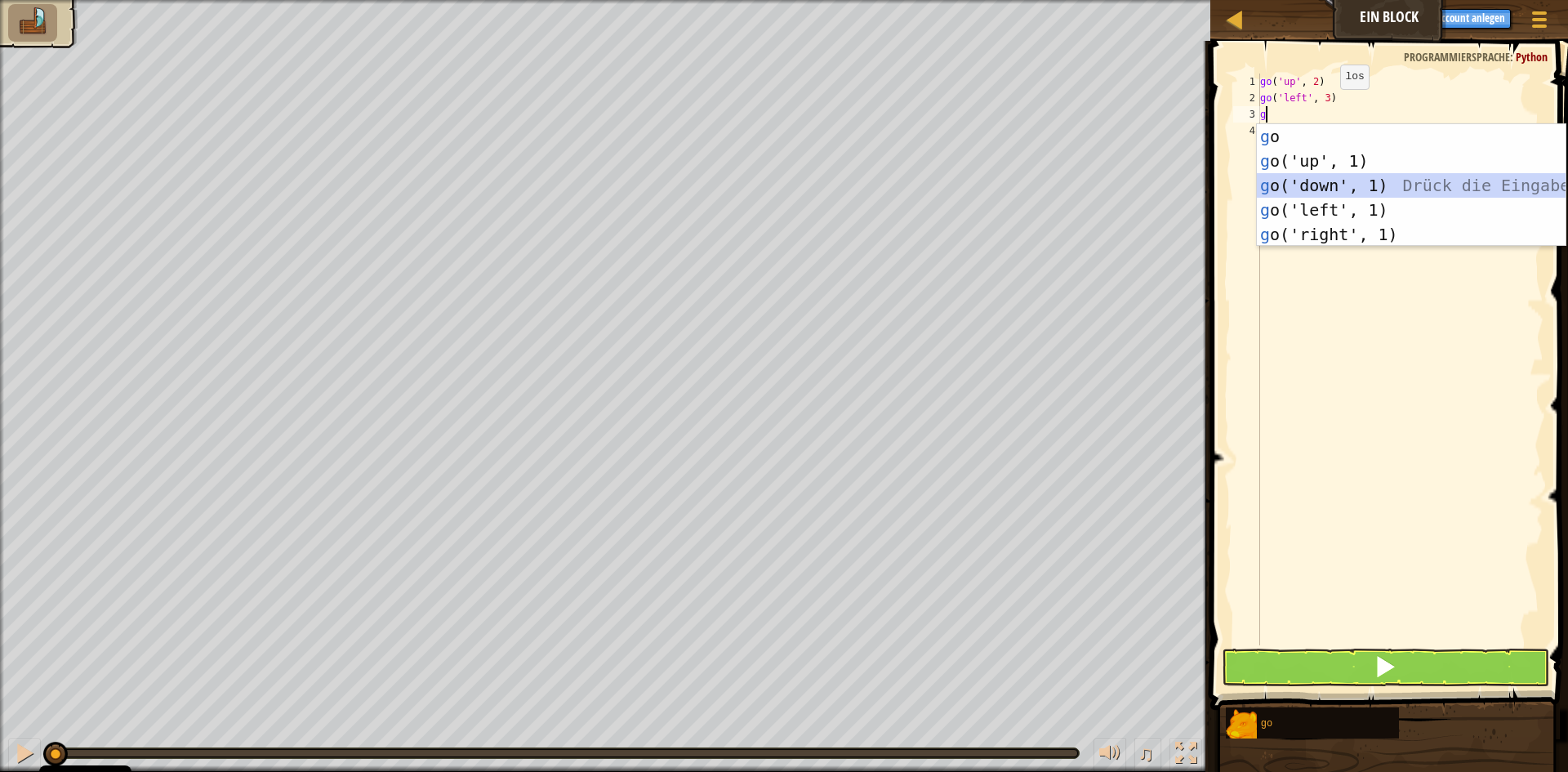
click at [1322, 184] on div "g o Drück die Eingabetaste g o('up', 1) Drück die Eingabetaste g o('down', 1) D…" at bounding box center [1411, 210] width 309 height 171
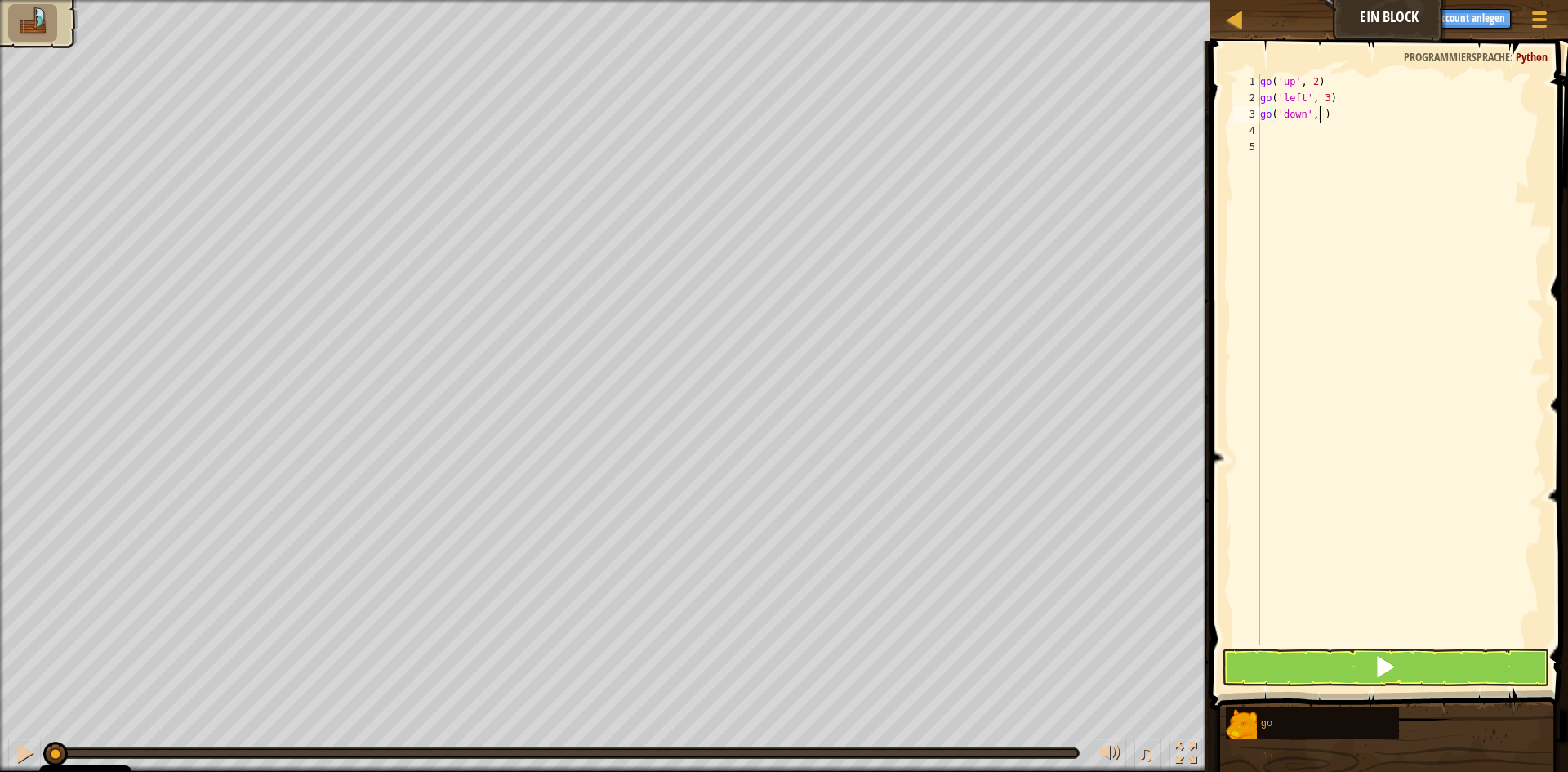
type textarea "go('down', 2)"
type textarea "g"
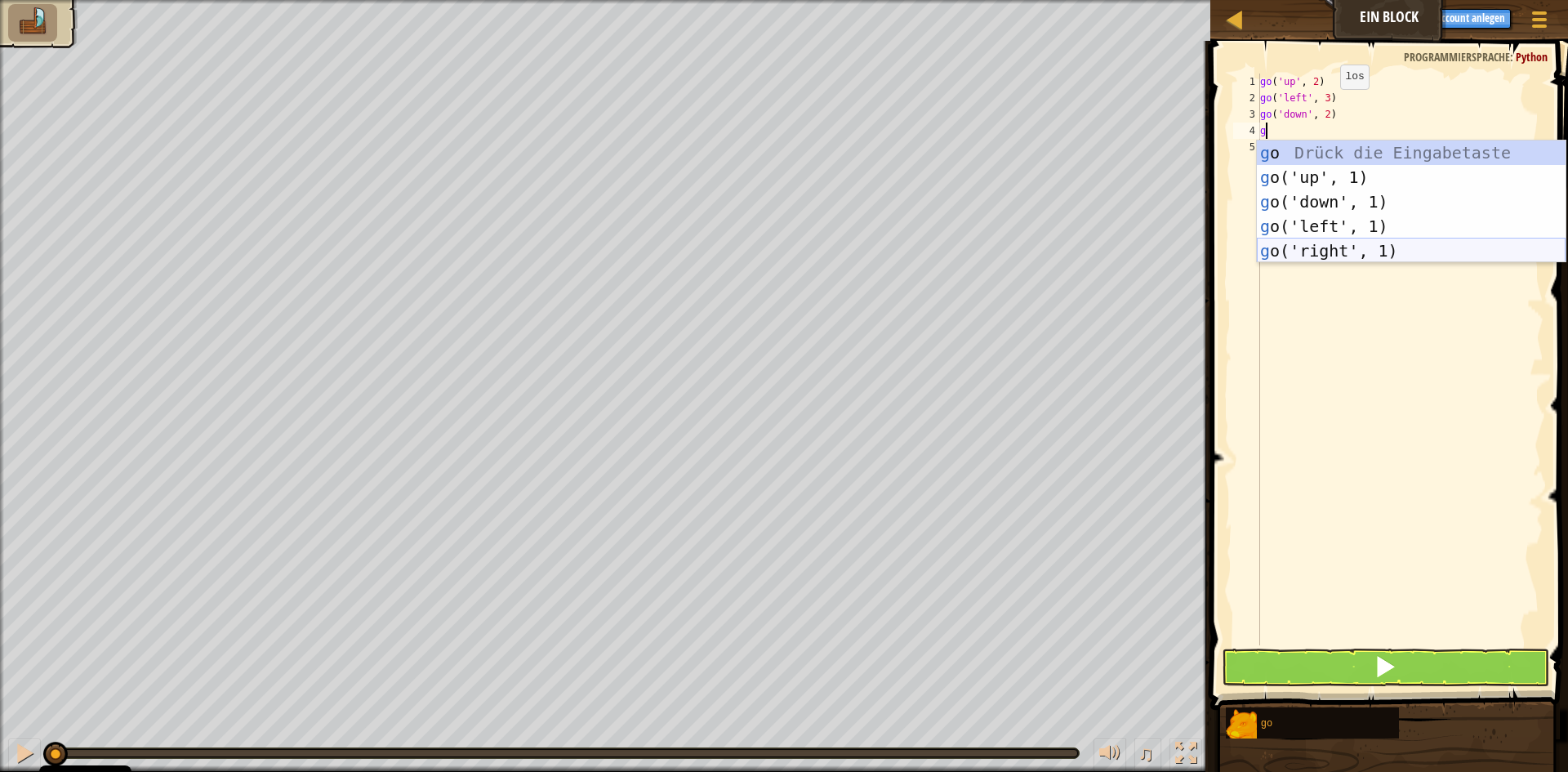
click at [1302, 240] on div "g o Drück die Eingabetaste g o('up', 1) Drück die Eingabetaste g o('down', 1) D…" at bounding box center [1411, 226] width 309 height 171
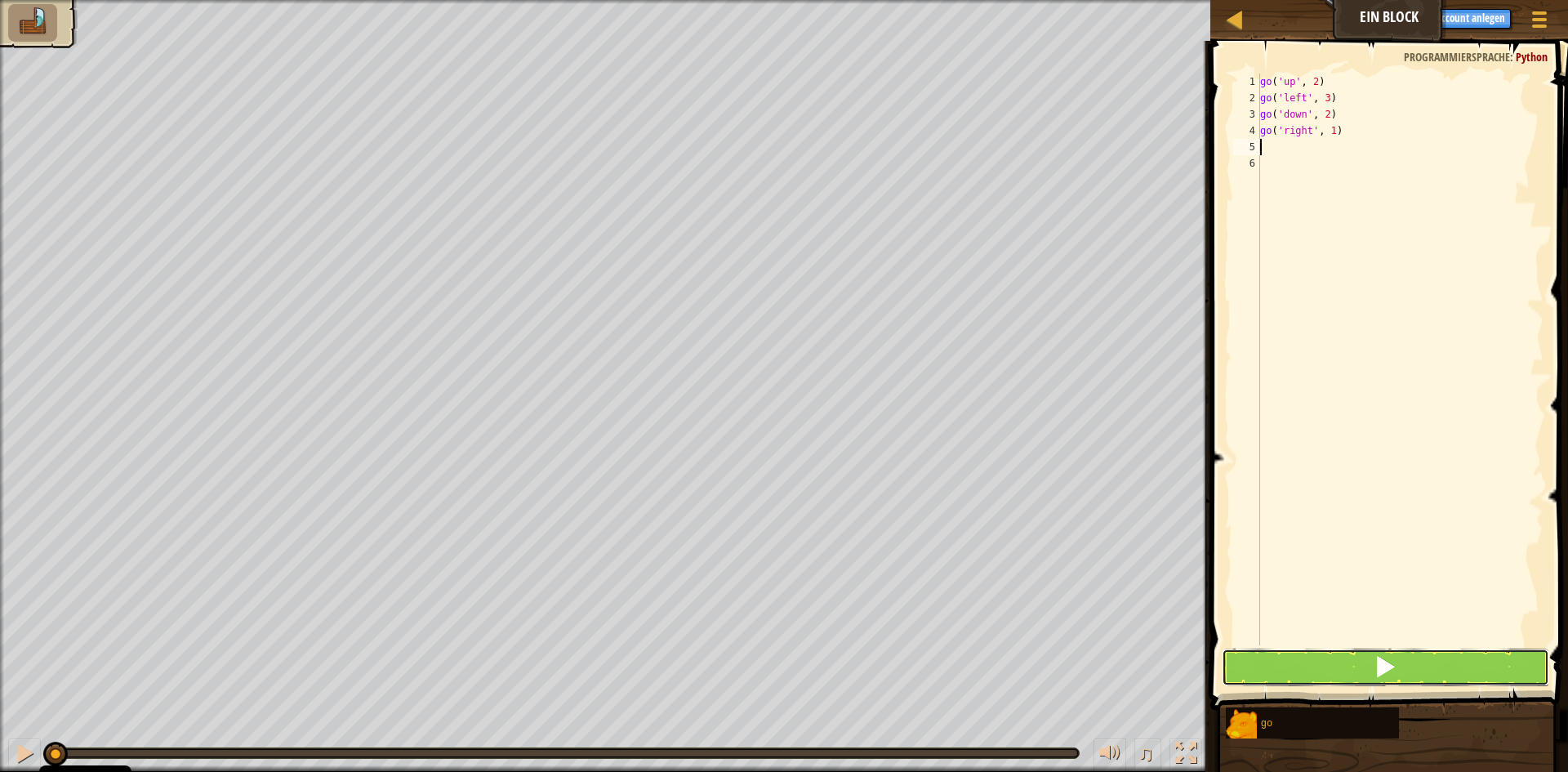
click at [1333, 679] on button at bounding box center [1386, 668] width 328 height 38
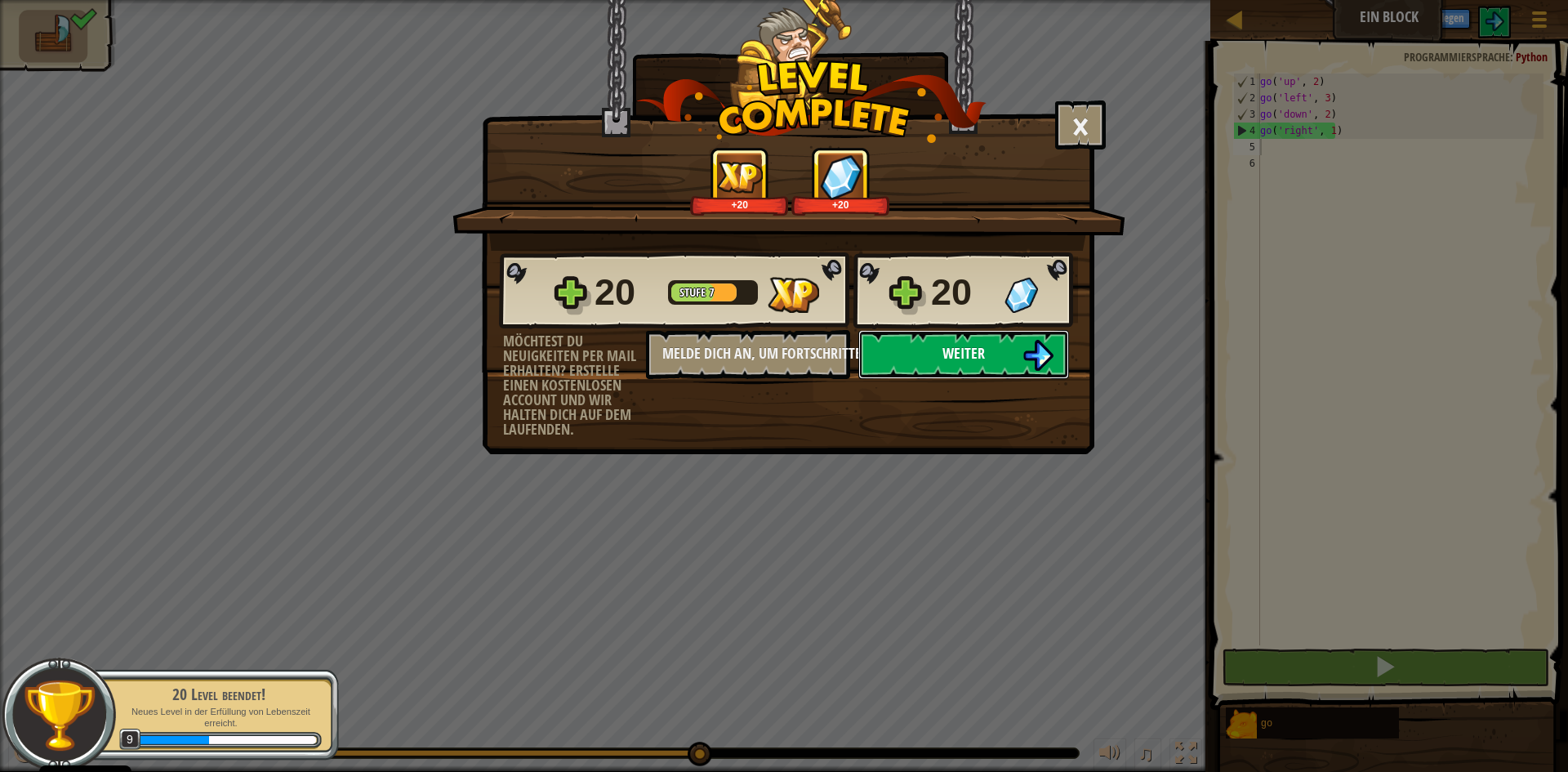
click at [967, 360] on span "Weiter" at bounding box center [964, 353] width 42 height 21
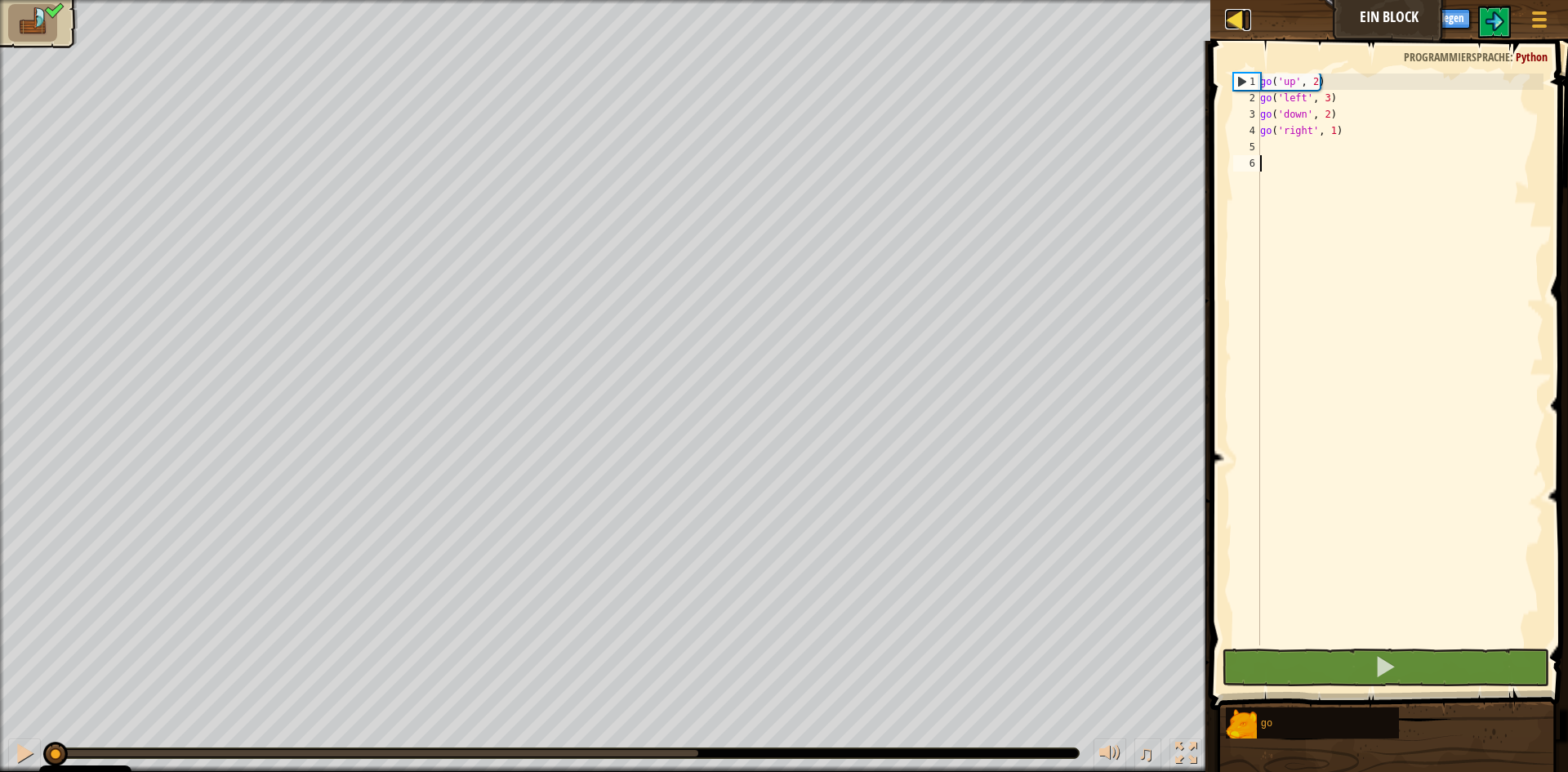
click at [1226, 10] on div at bounding box center [1236, 19] width 21 height 21
select select "de-DE"
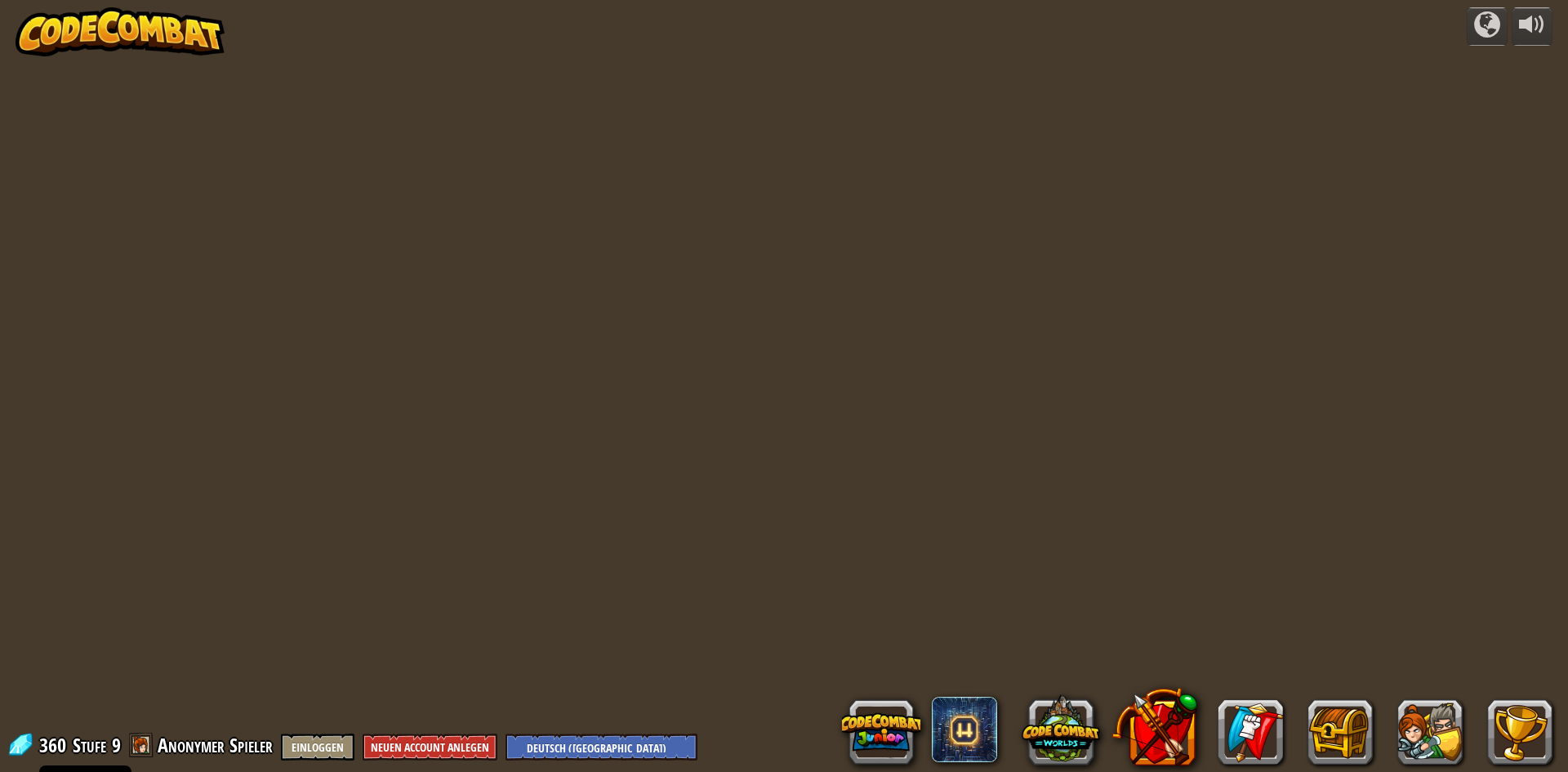
select select "de-DE"
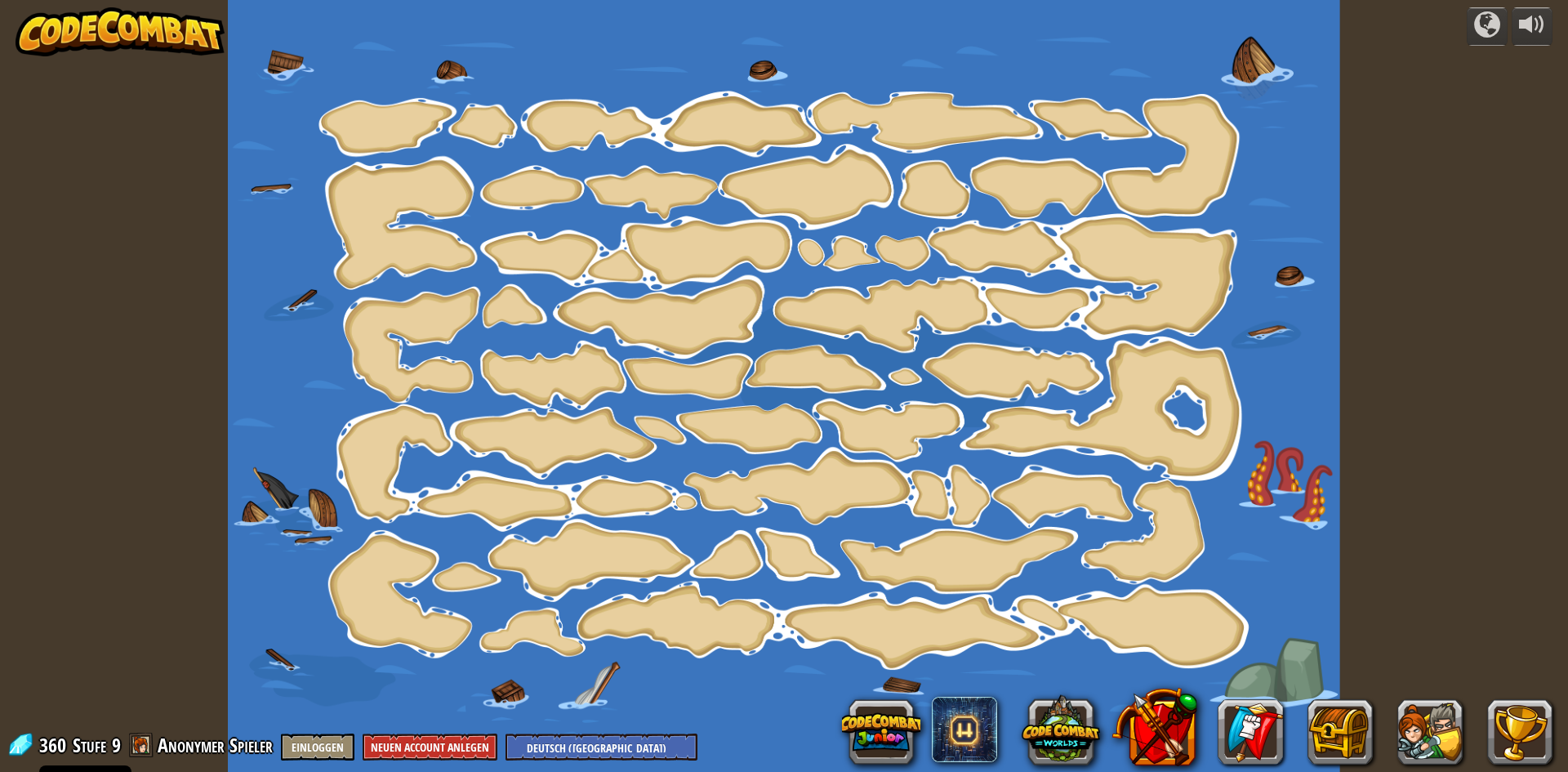
select select "de-DE"
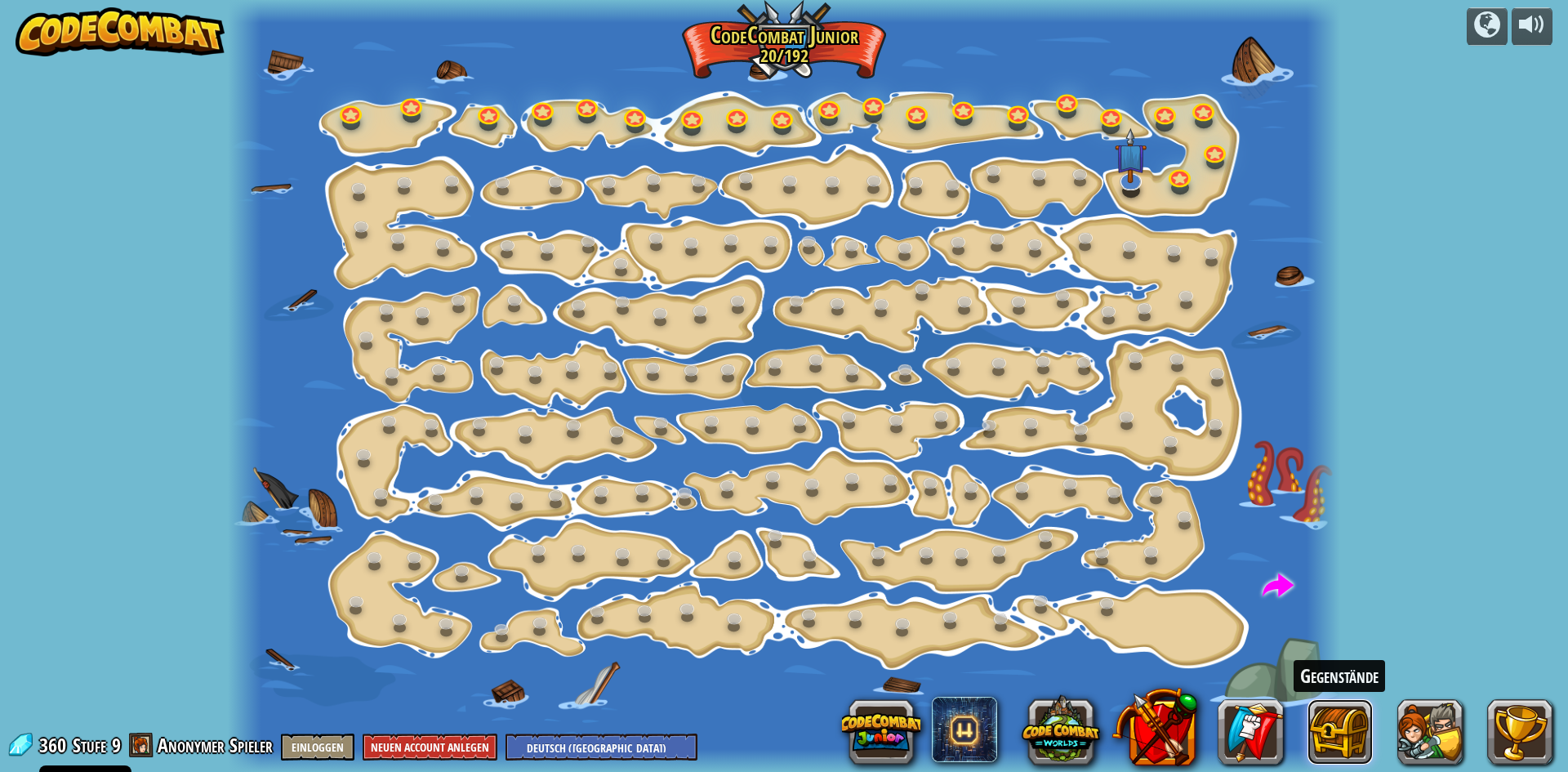
click at [1351, 741] on button at bounding box center [1340, 731] width 66 height 66
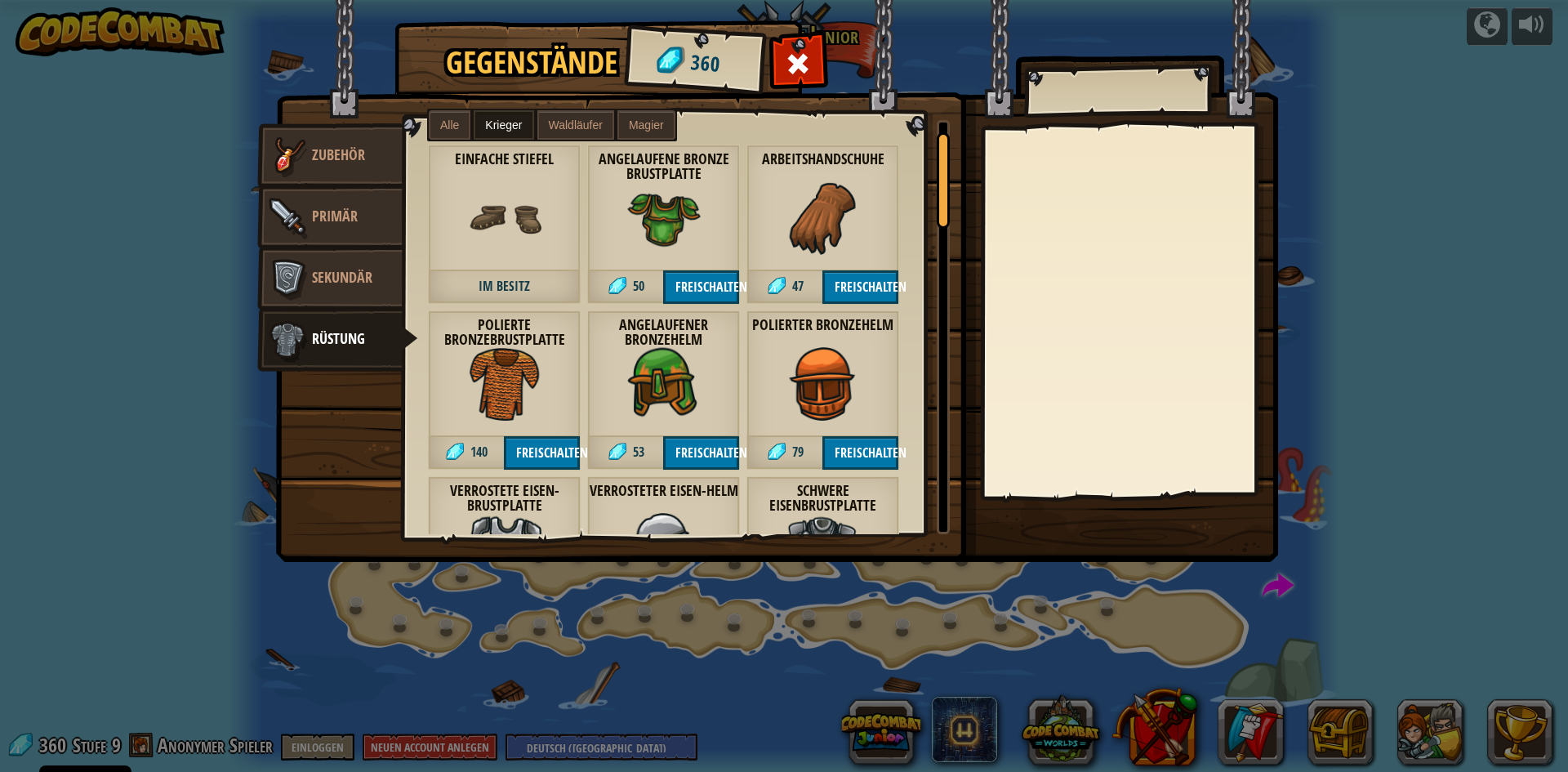
scroll to position [82, 0]
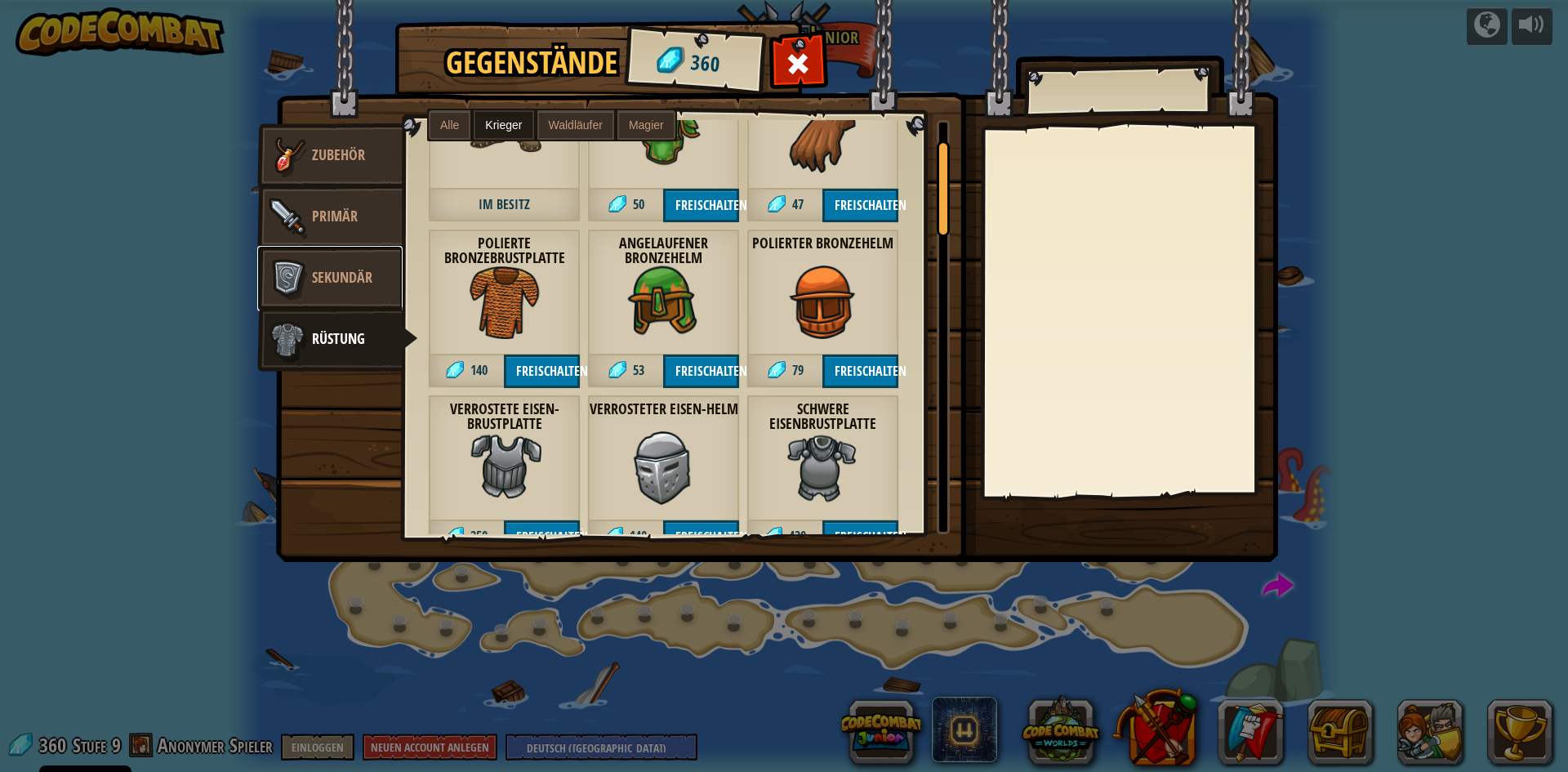
click at [285, 263] on img at bounding box center [287, 278] width 49 height 49
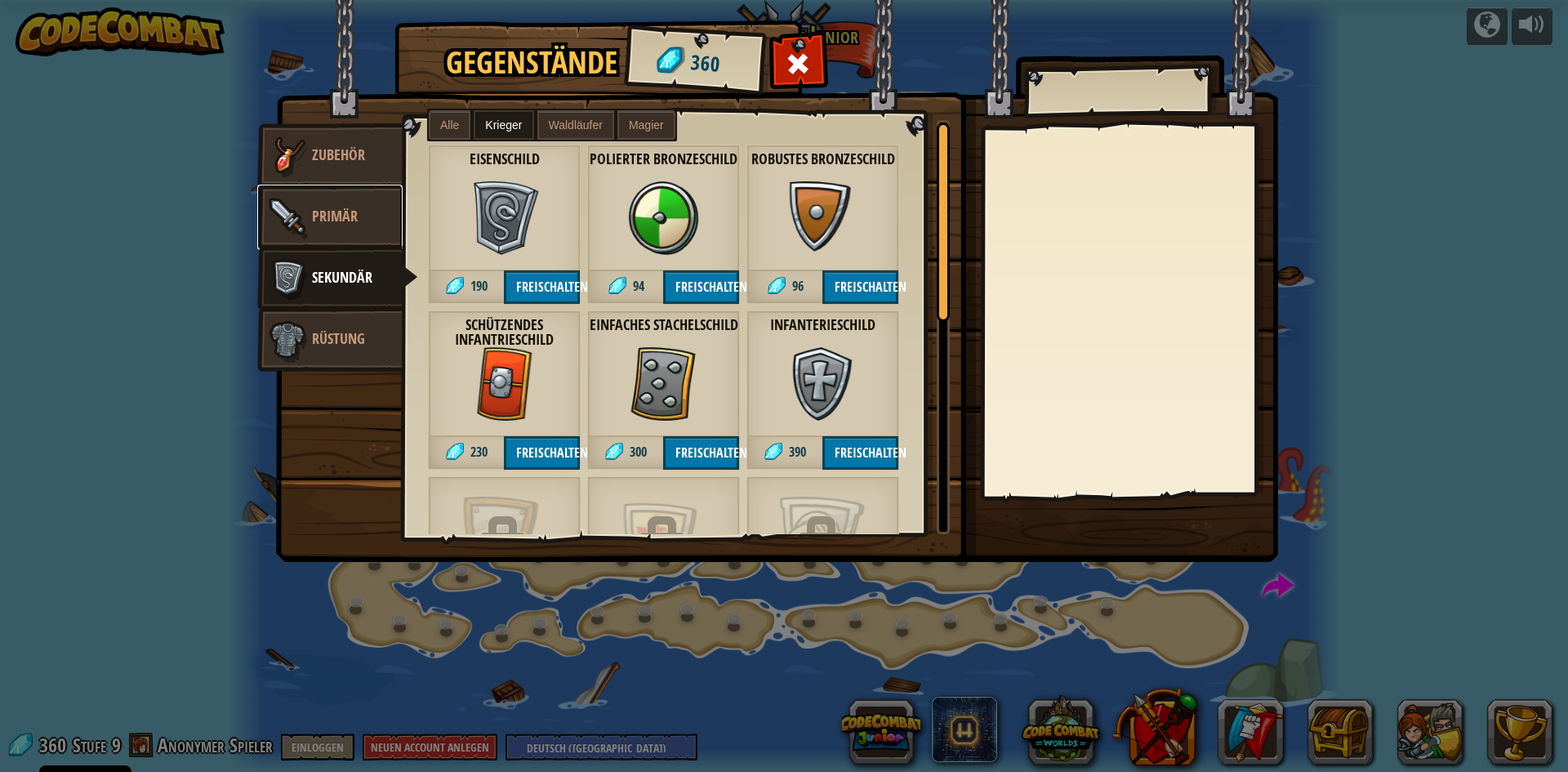
click at [352, 232] on link "Primär" at bounding box center [330, 217] width 145 height 66
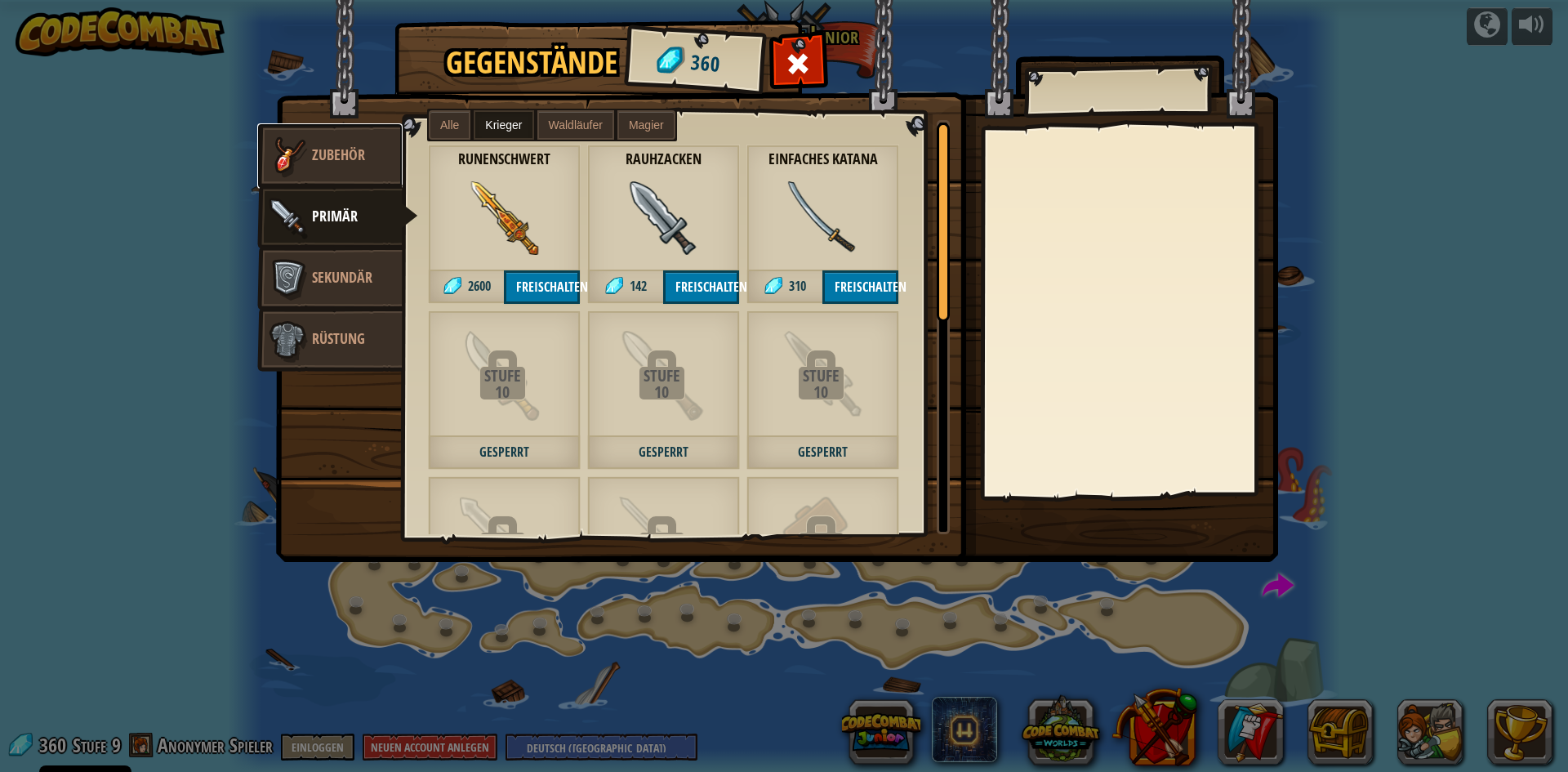
click at [348, 154] on span "Zubehör" at bounding box center [338, 155] width 53 height 21
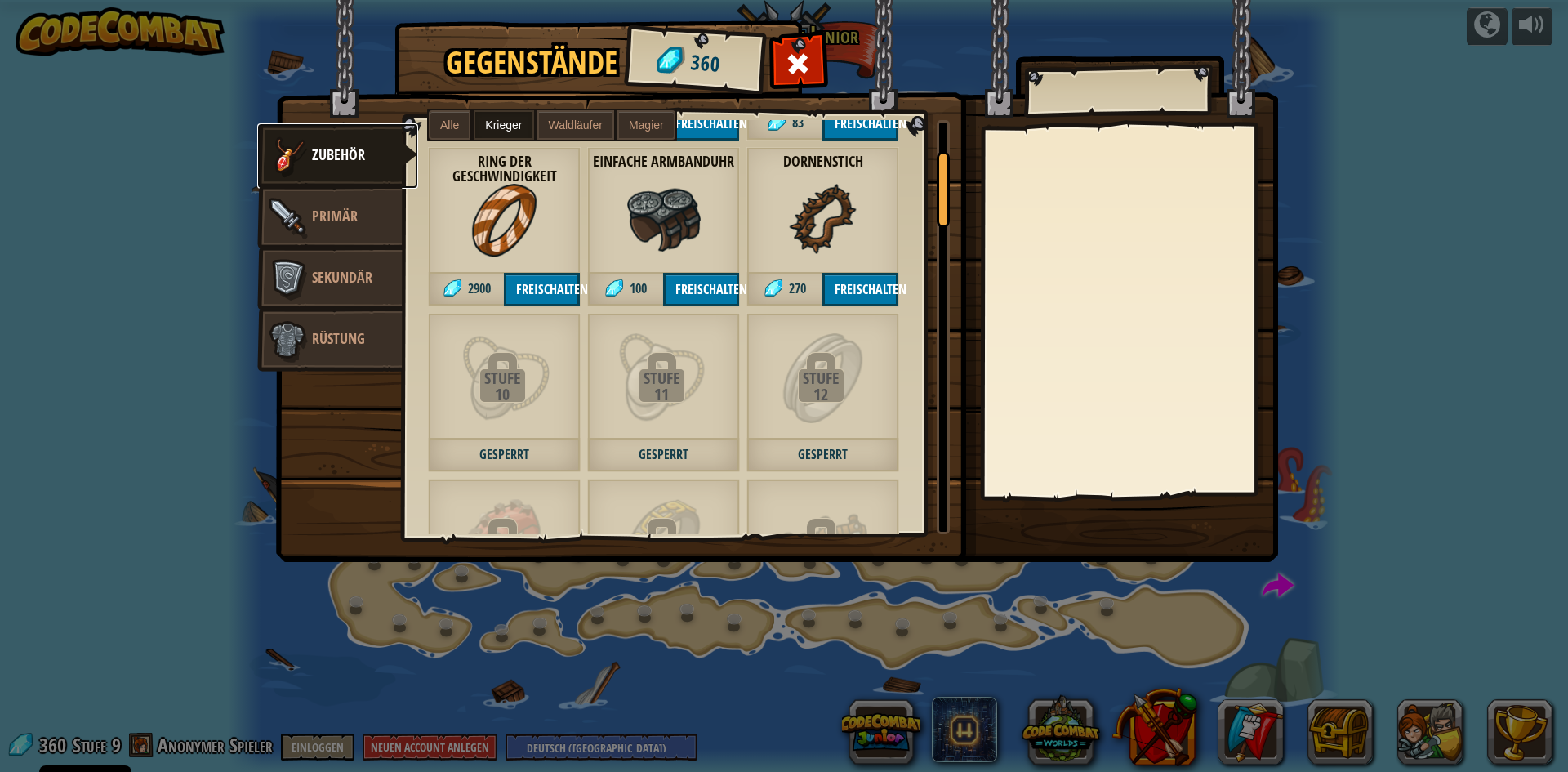
scroll to position [0, 0]
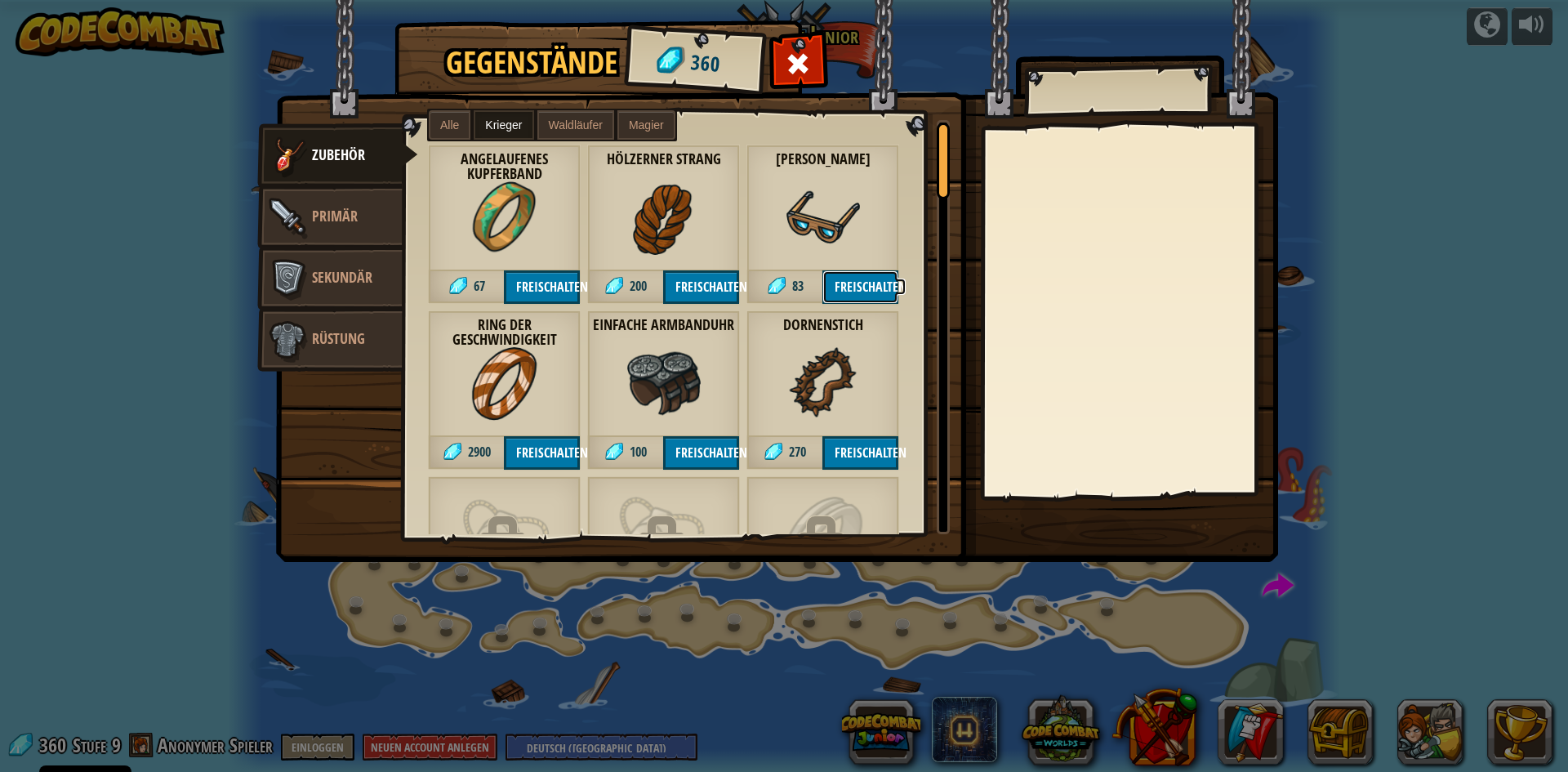
click at [851, 283] on button "Freischalten" at bounding box center [860, 286] width 76 height 33
click at [851, 283] on button "Bestätigen" at bounding box center [860, 286] width 76 height 33
click at [304, 210] on img at bounding box center [287, 217] width 49 height 49
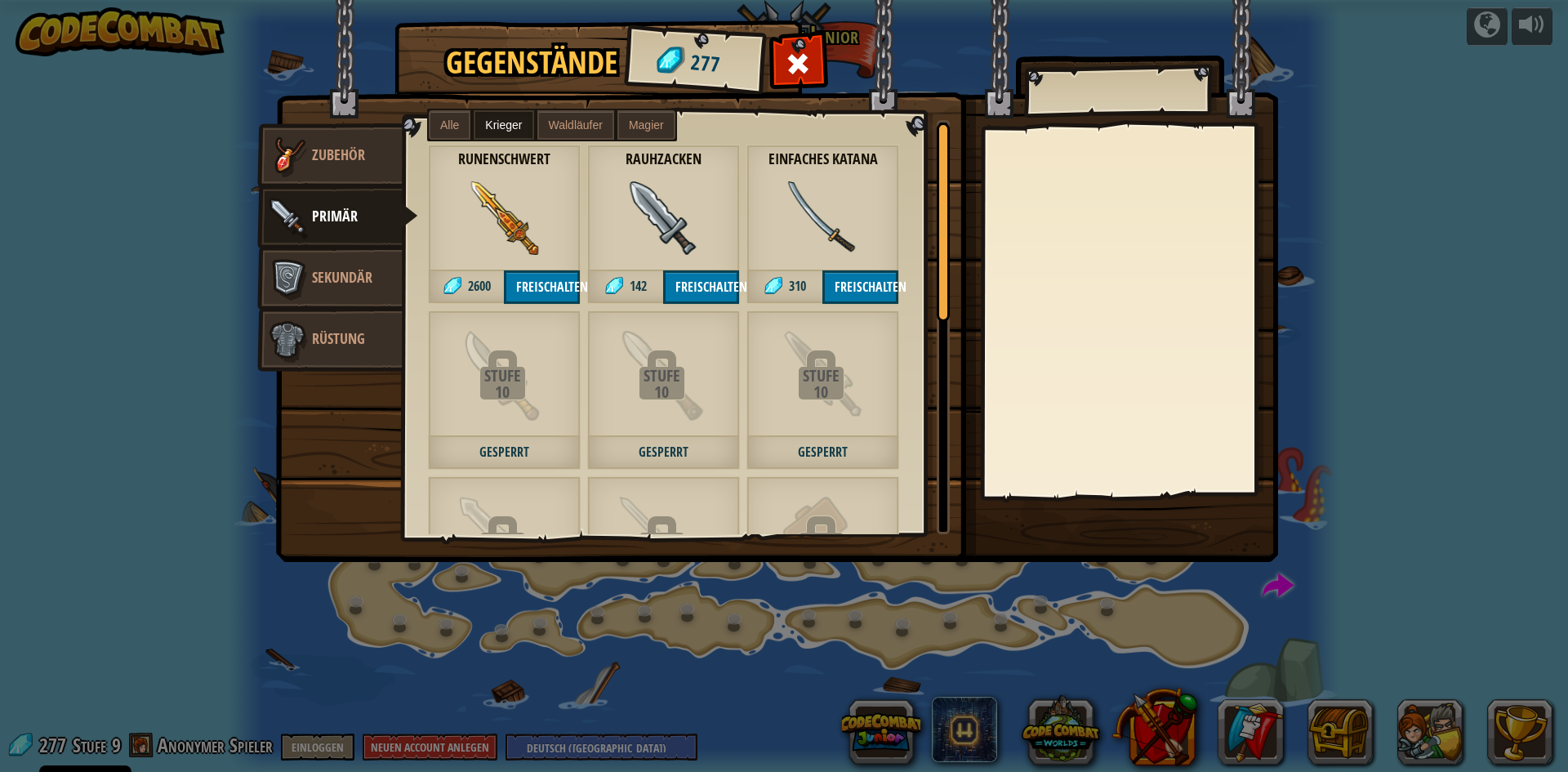
click at [594, 126] on span "Waldläufer" at bounding box center [576, 125] width 54 height 14
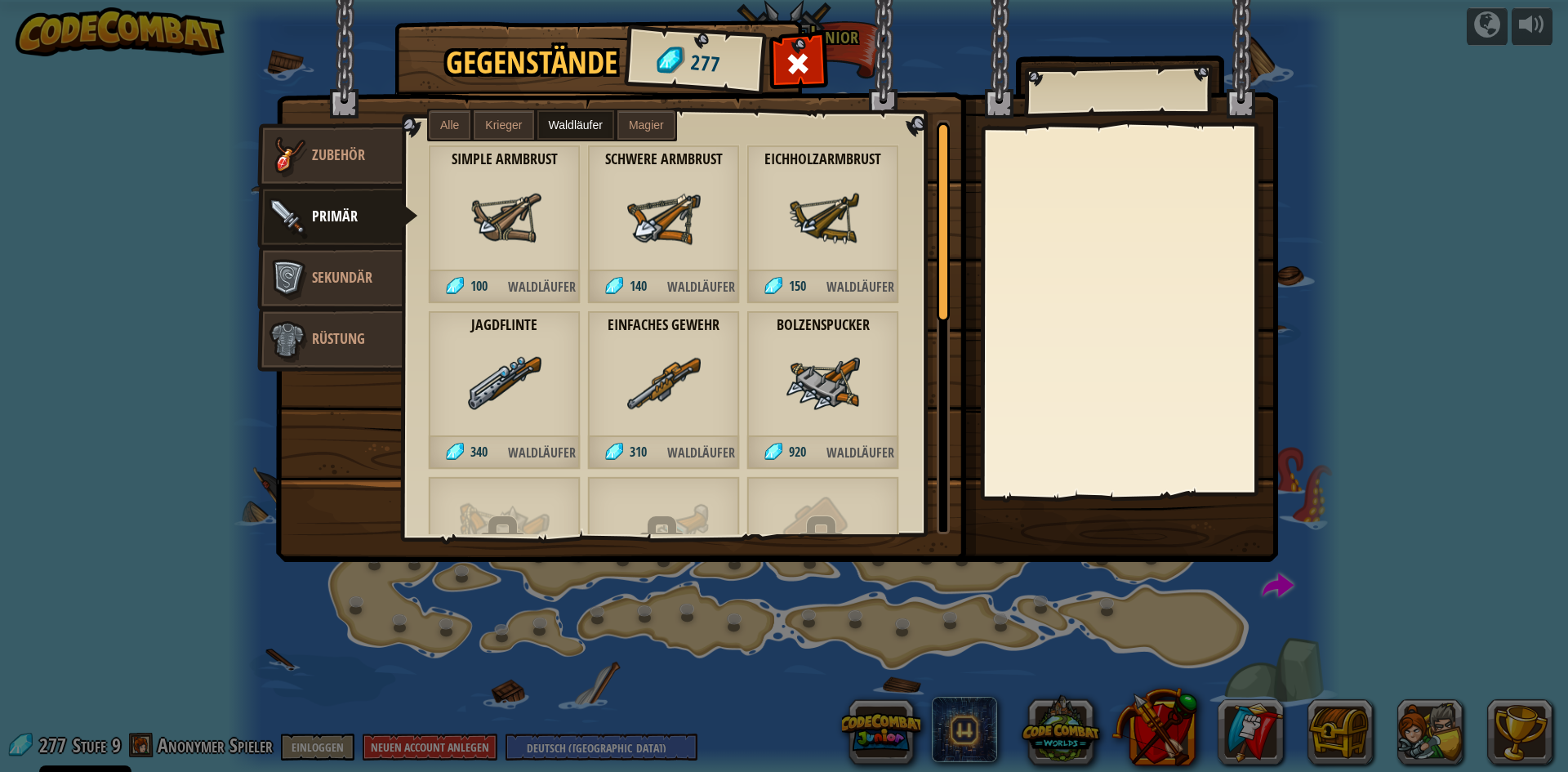
click at [628, 127] on label "Magier" at bounding box center [647, 124] width 58 height 30
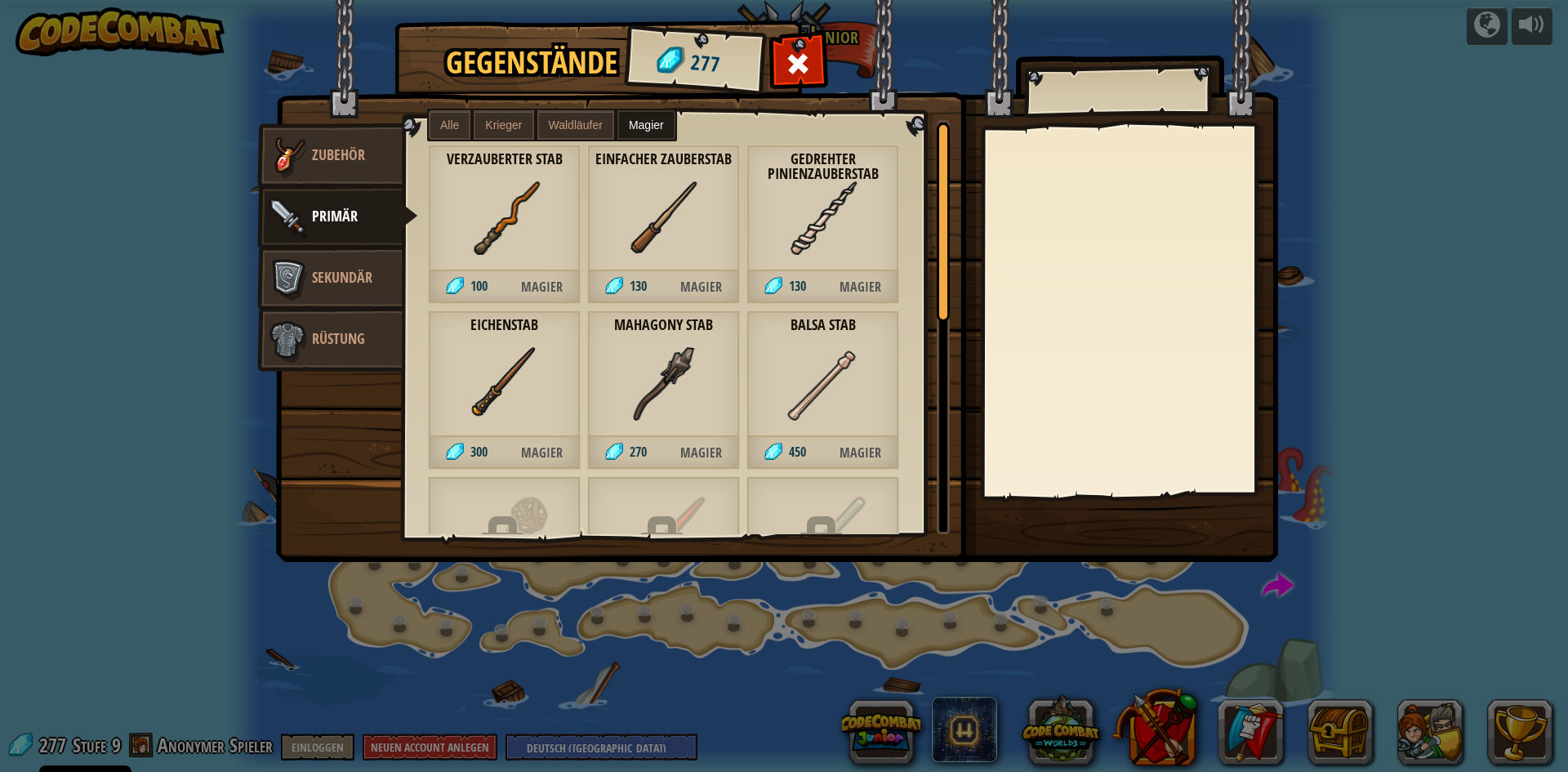
click at [449, 106] on img at bounding box center [777, 266] width 1002 height 594
click at [449, 114] on label "Alle" at bounding box center [449, 124] width 41 height 30
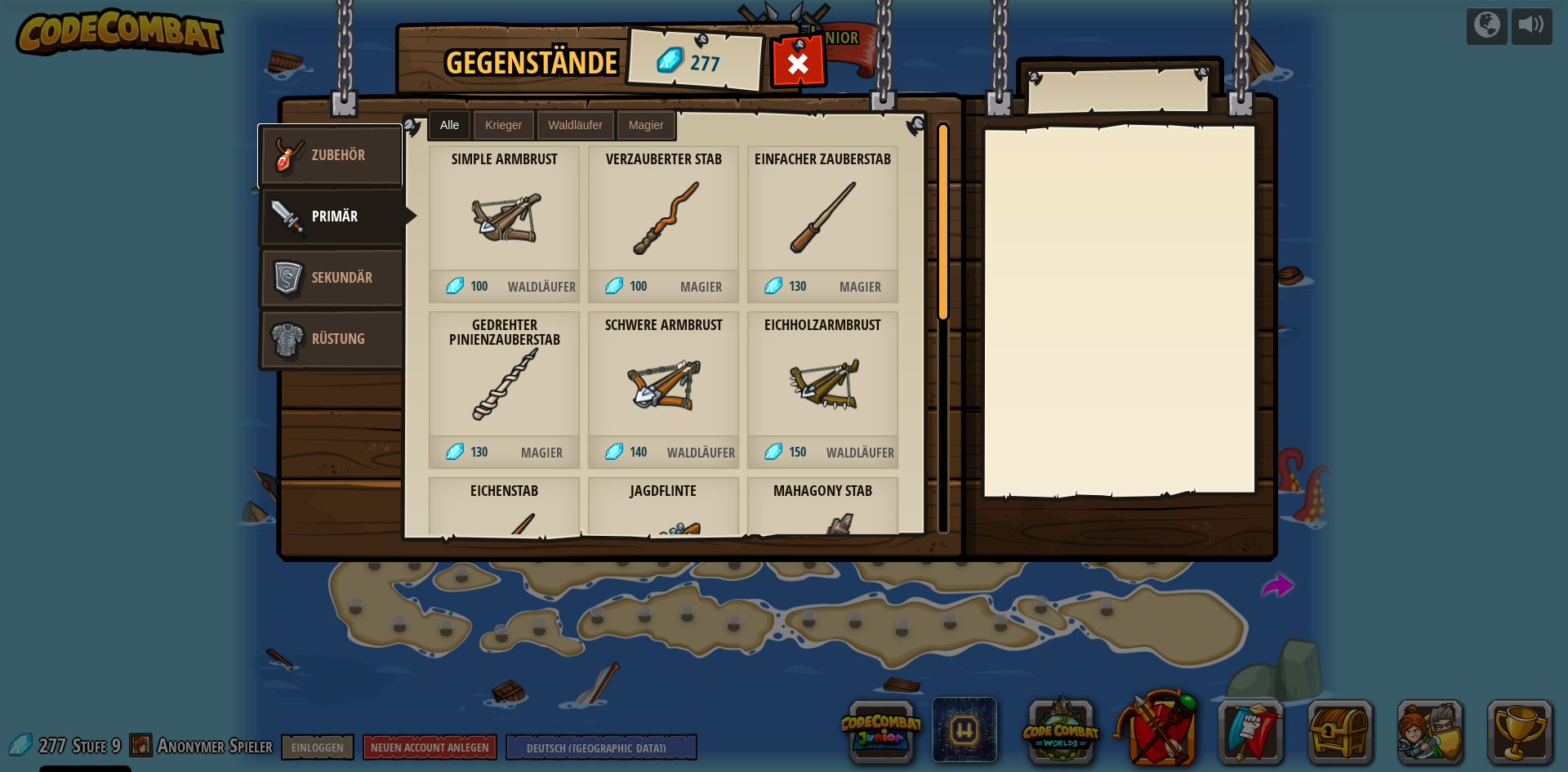
click at [365, 139] on link "Zubehör" at bounding box center [330, 156] width 145 height 66
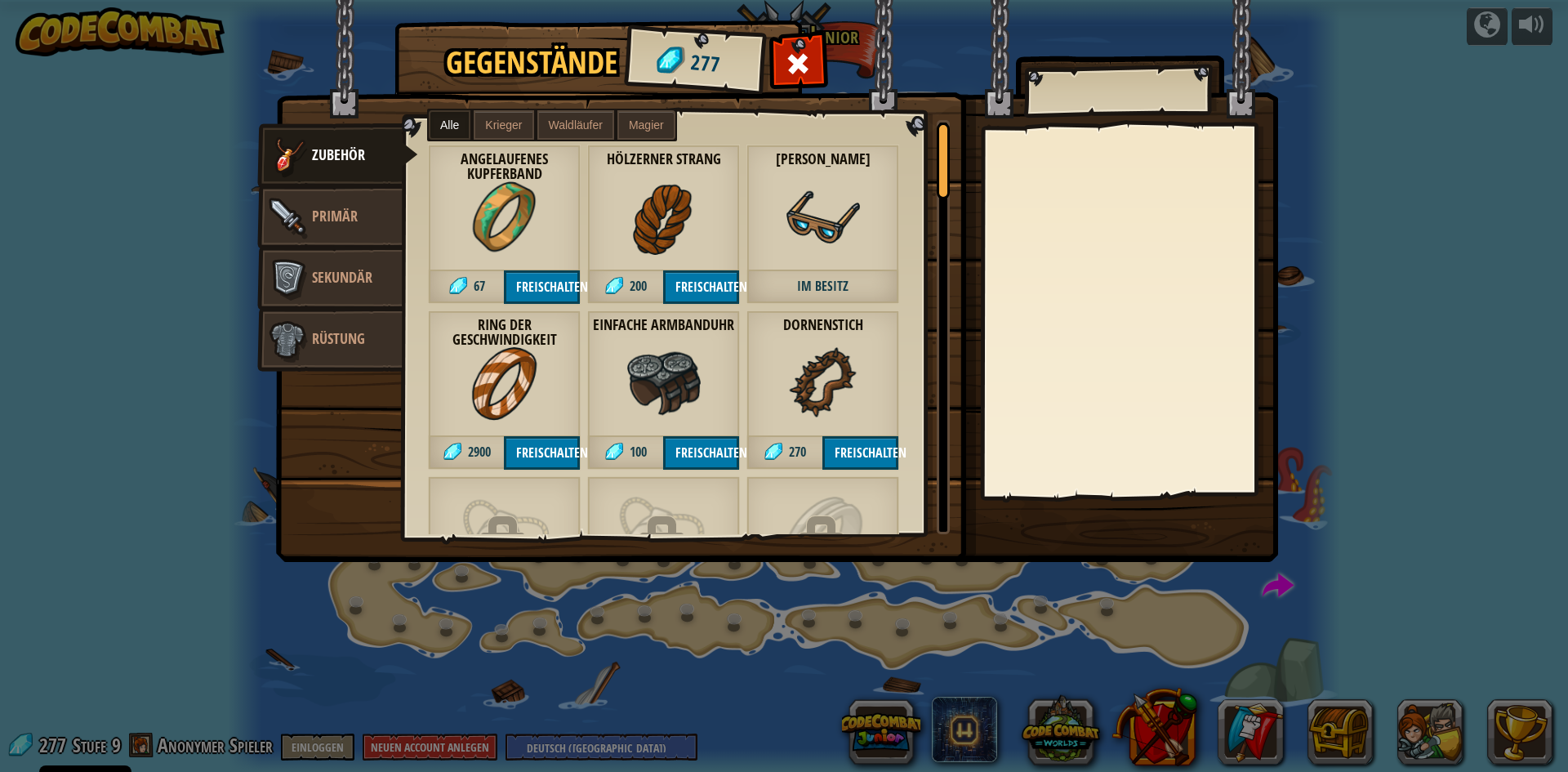
click at [494, 127] on span "Krieger" at bounding box center [503, 125] width 37 height 14
click at [509, 125] on span "Krieger" at bounding box center [503, 125] width 37 height 14
click at [565, 120] on span "Waldläufer" at bounding box center [576, 125] width 54 height 14
click at [628, 125] on label "Magier" at bounding box center [647, 124] width 58 height 30
click at [448, 124] on span "Alle" at bounding box center [449, 125] width 19 height 14
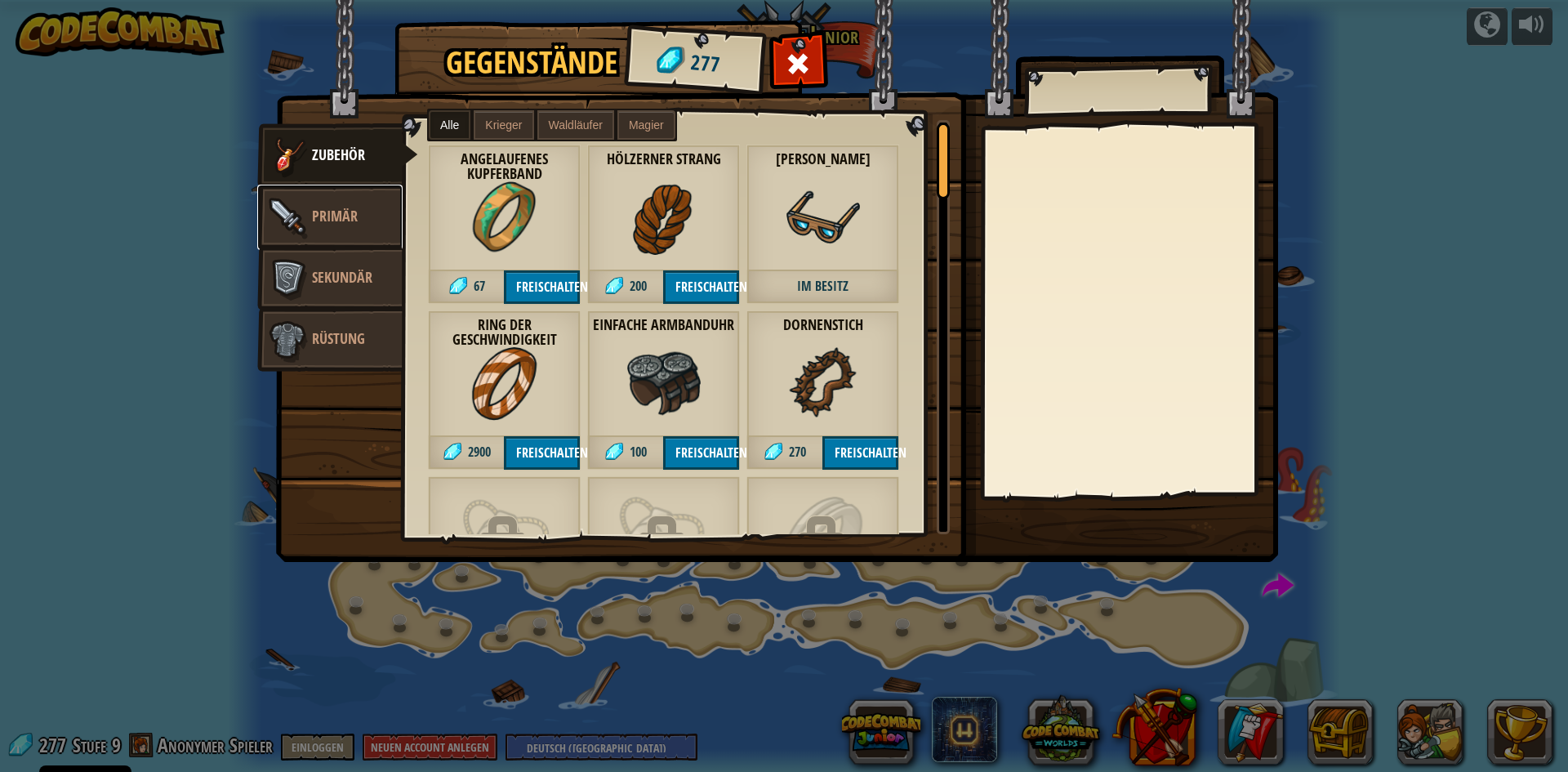
click at [364, 206] on link "Primär" at bounding box center [330, 217] width 145 height 66
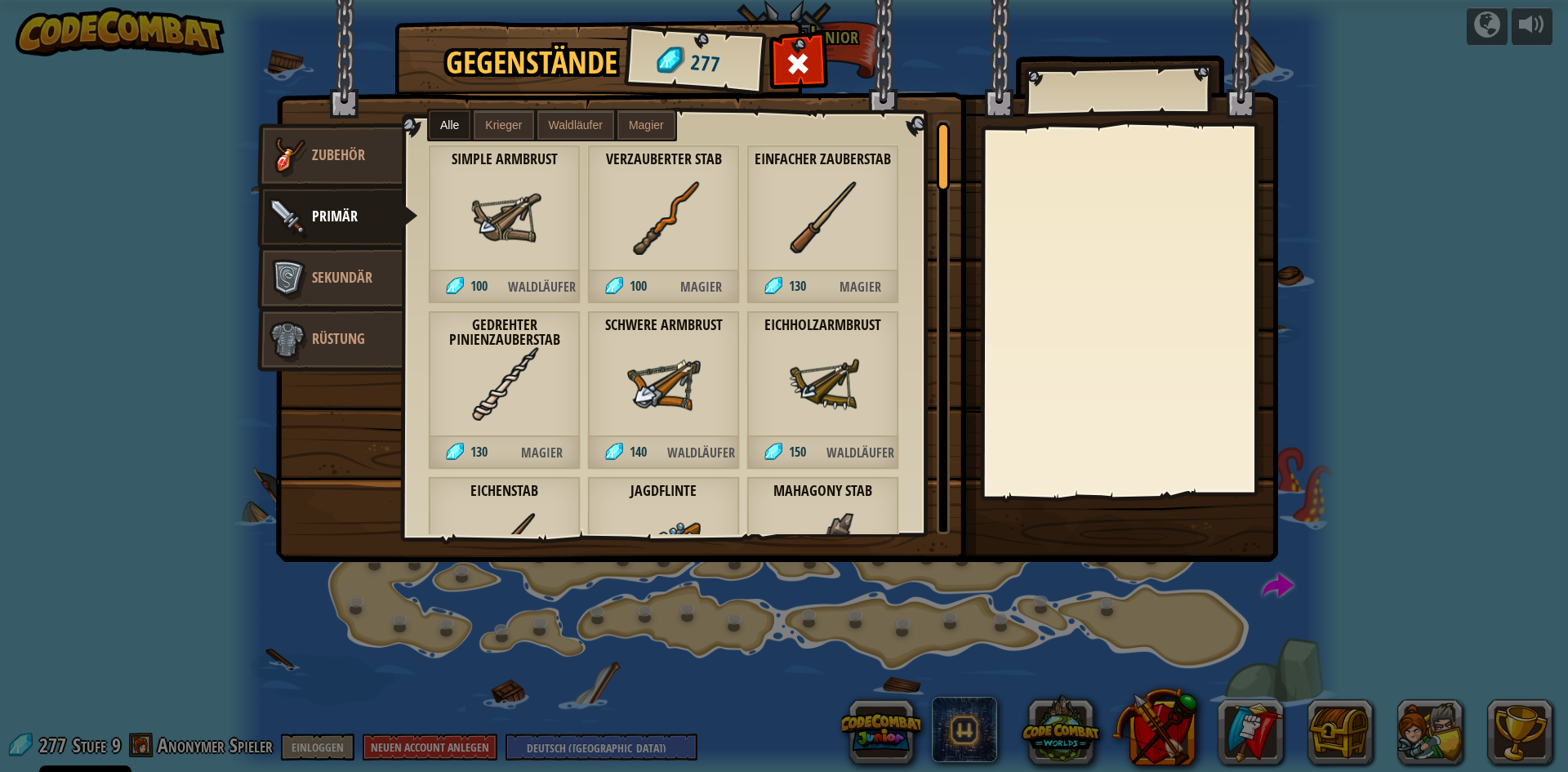
click at [499, 394] on img at bounding box center [505, 384] width 74 height 74
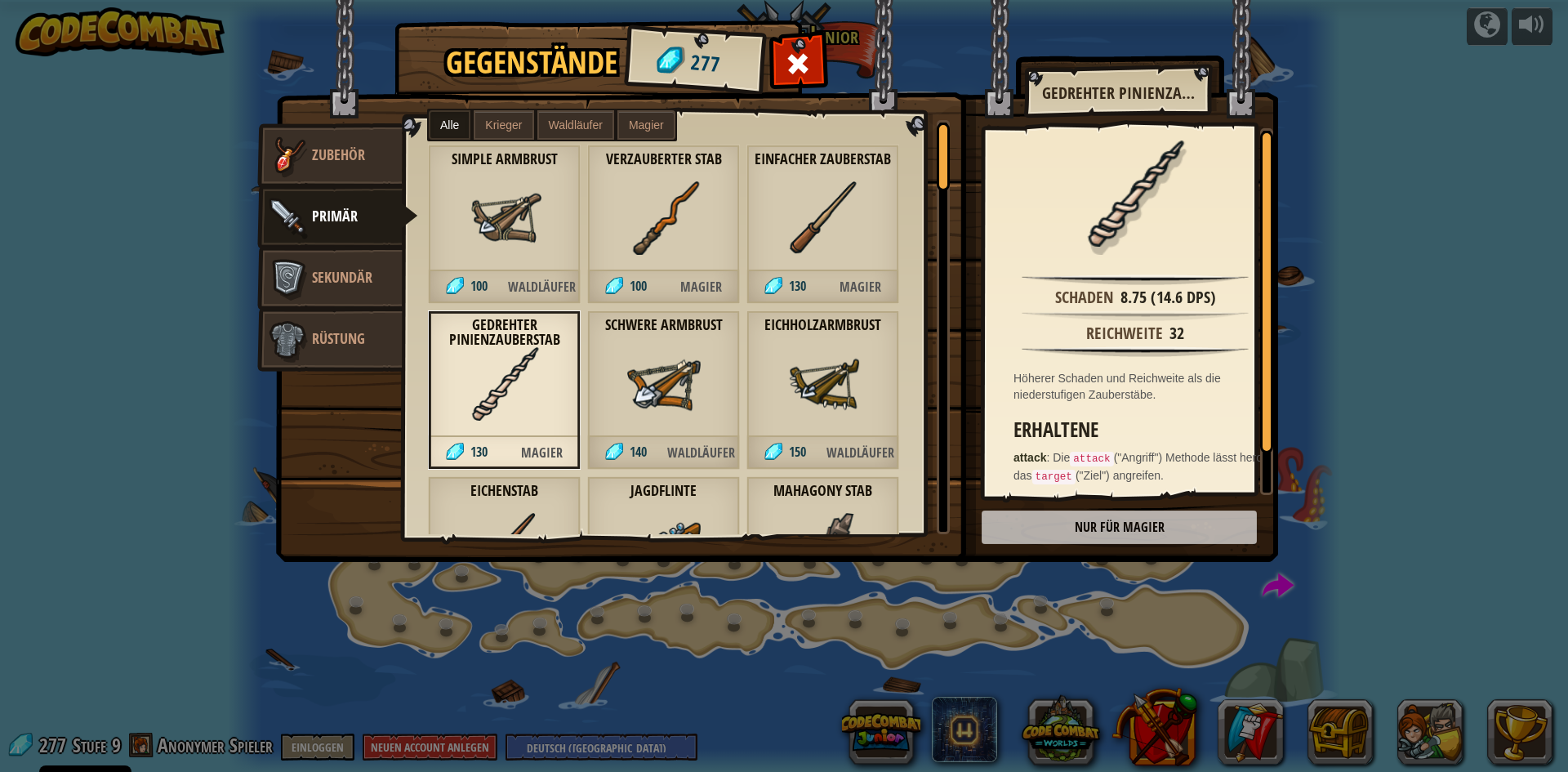
click at [835, 268] on div "Einfacher Zauberstab 130 Magier" at bounding box center [823, 224] width 153 height 159
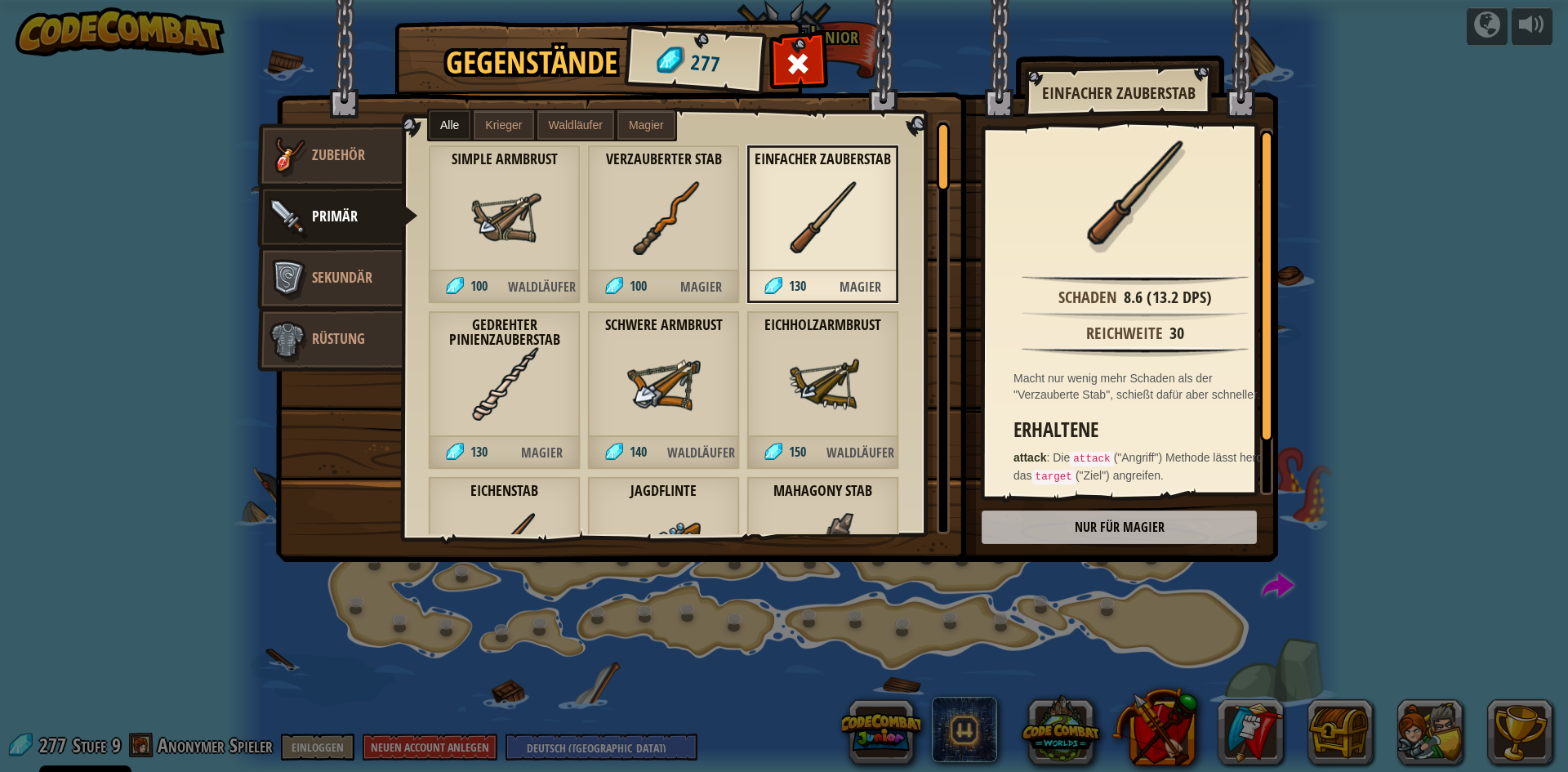
click at [485, 129] on span "Krieger" at bounding box center [503, 125] width 37 height 14
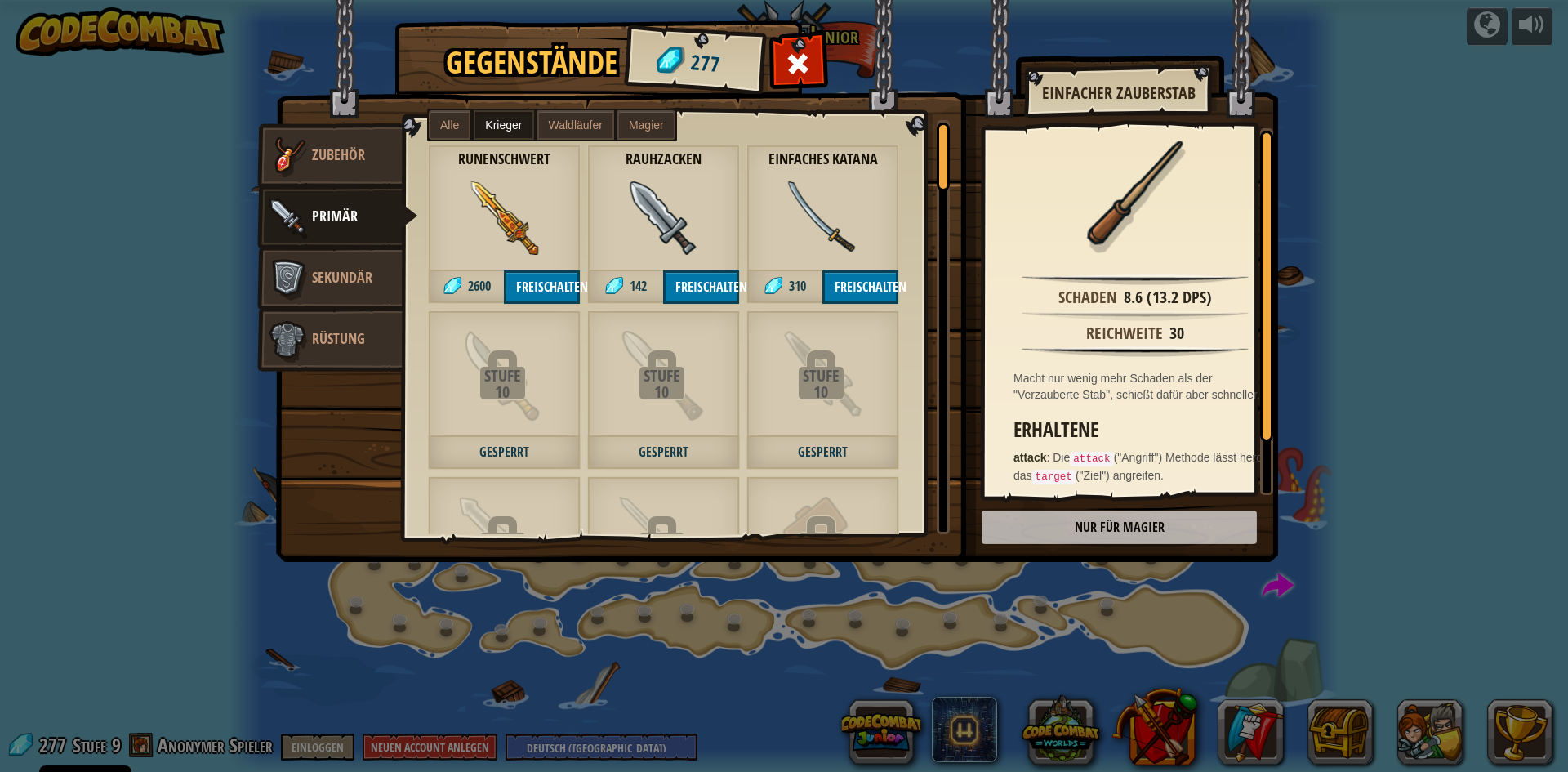
click at [578, 128] on span "Waldläufer" at bounding box center [576, 125] width 54 height 14
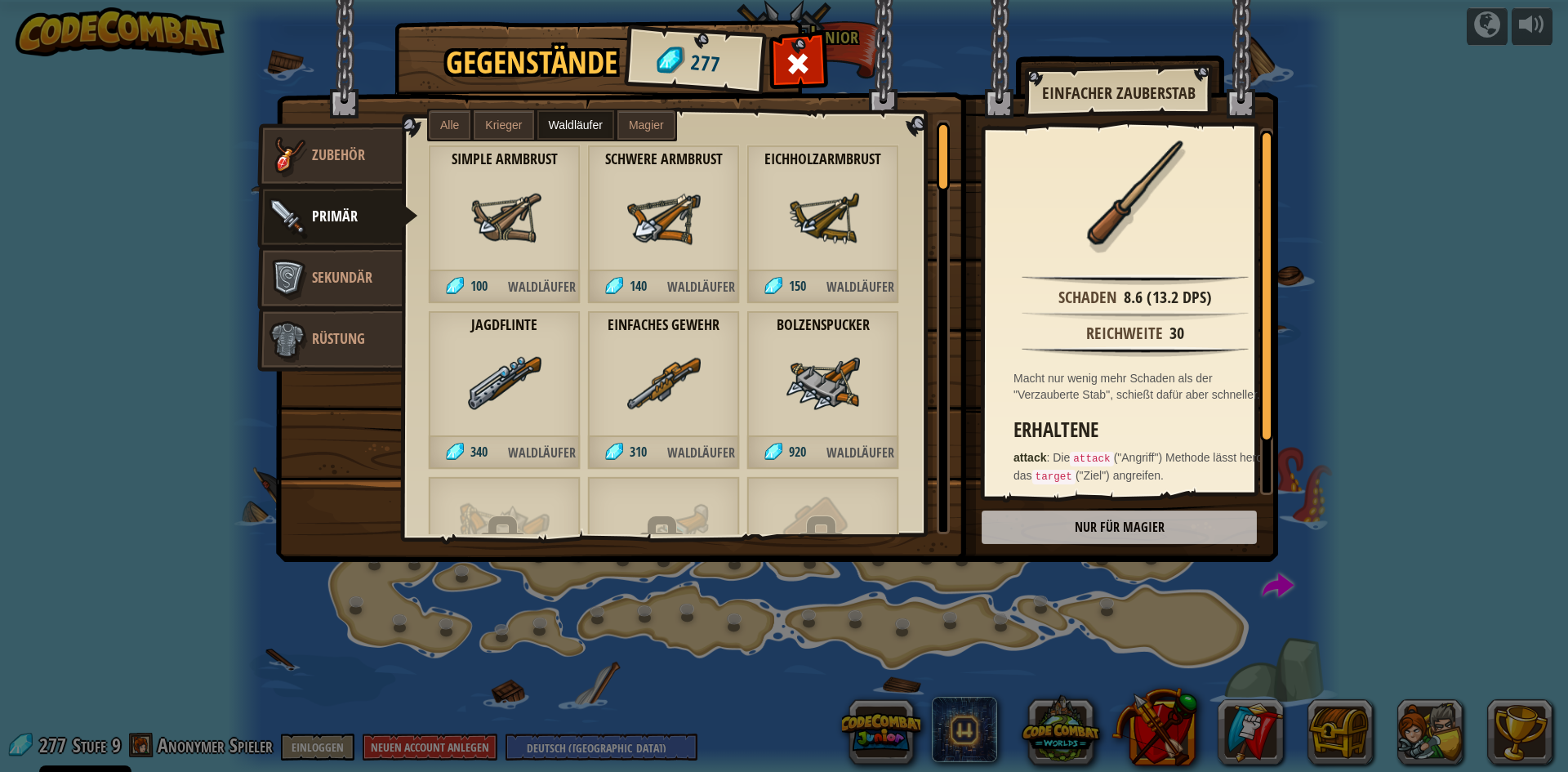
click at [625, 123] on label "Magier" at bounding box center [647, 124] width 58 height 30
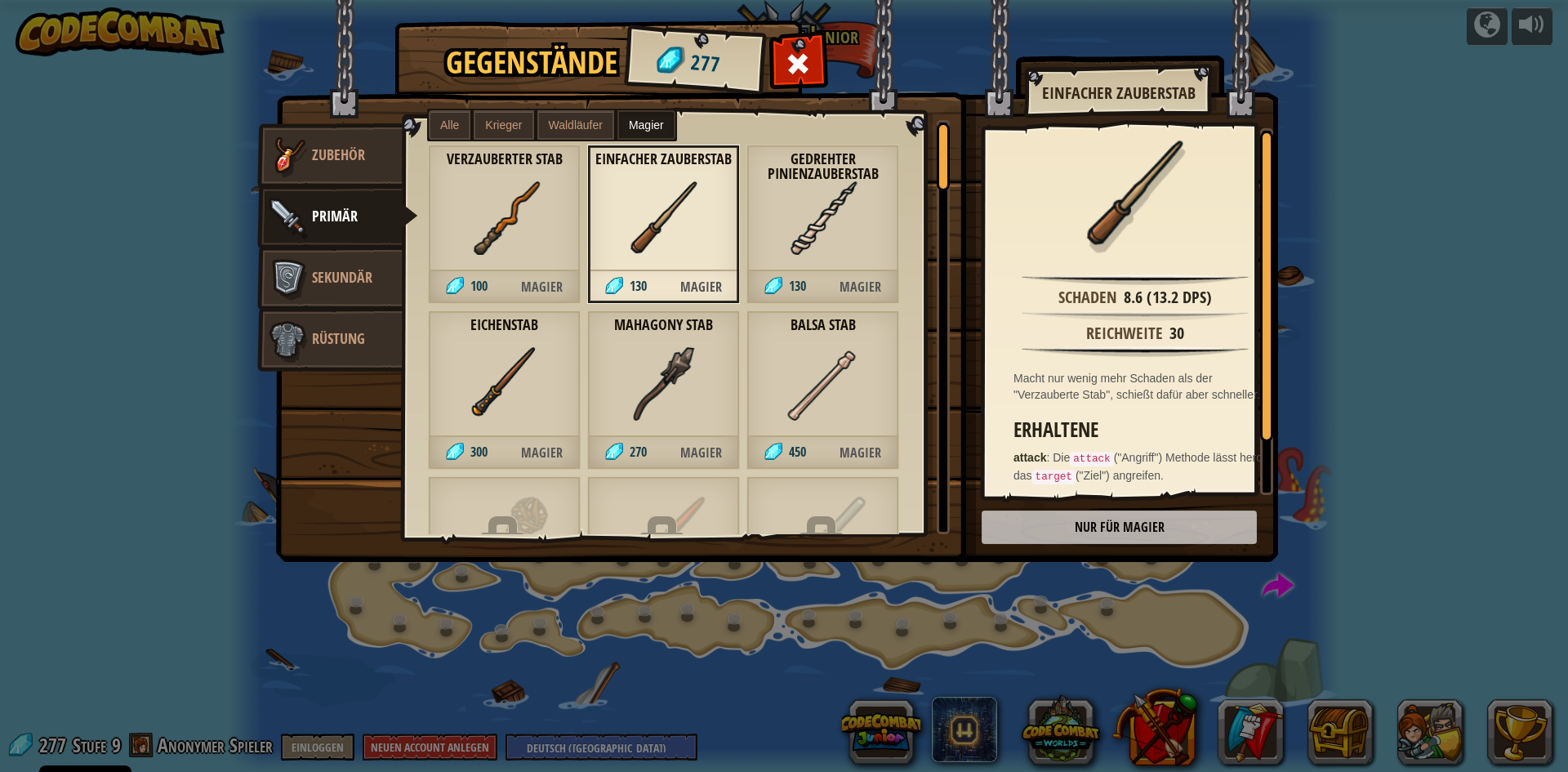
click at [515, 123] on span "Krieger" at bounding box center [503, 125] width 37 height 14
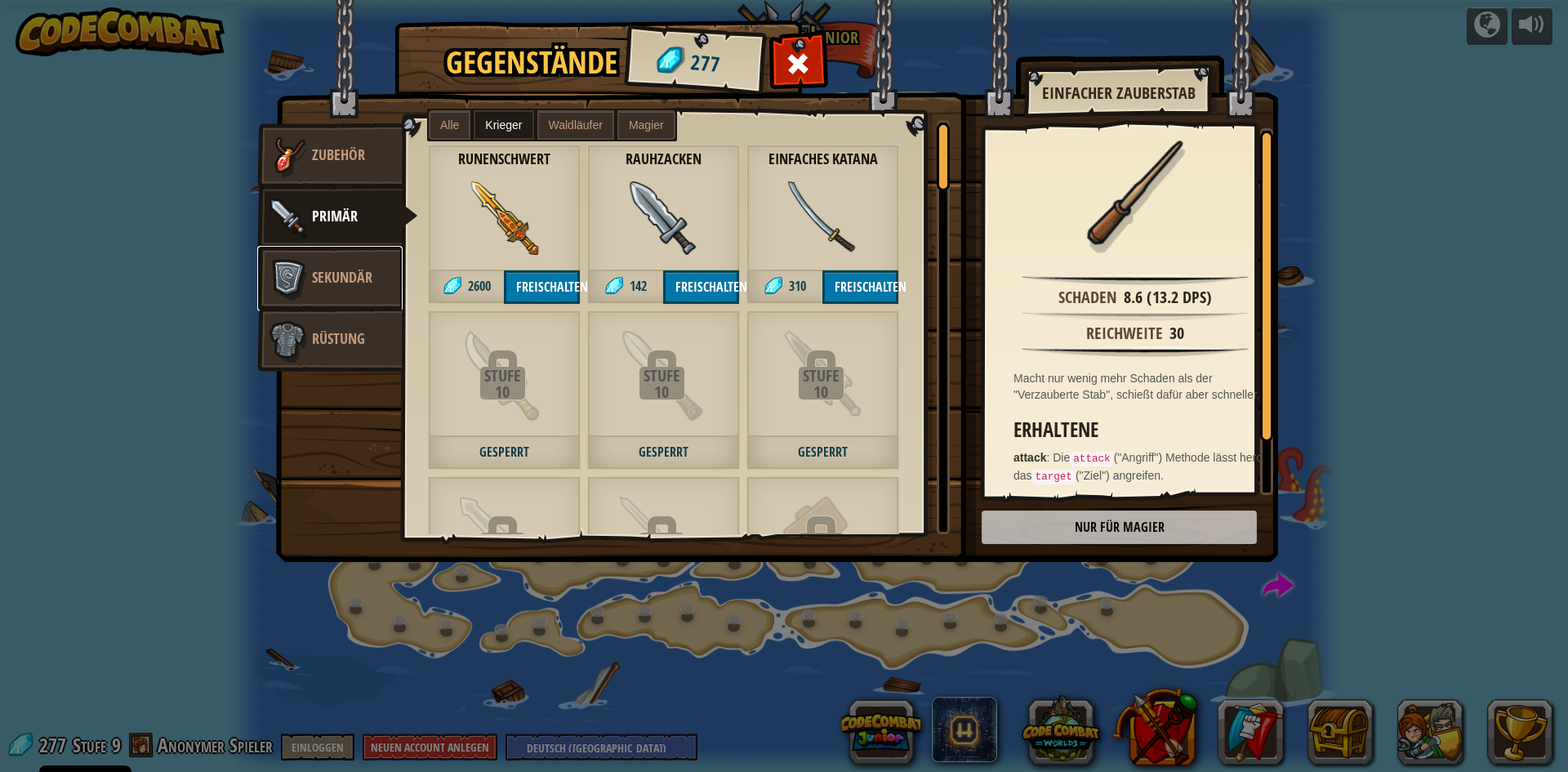
click at [367, 277] on span "Sekundär" at bounding box center [341, 277] width 60 height 21
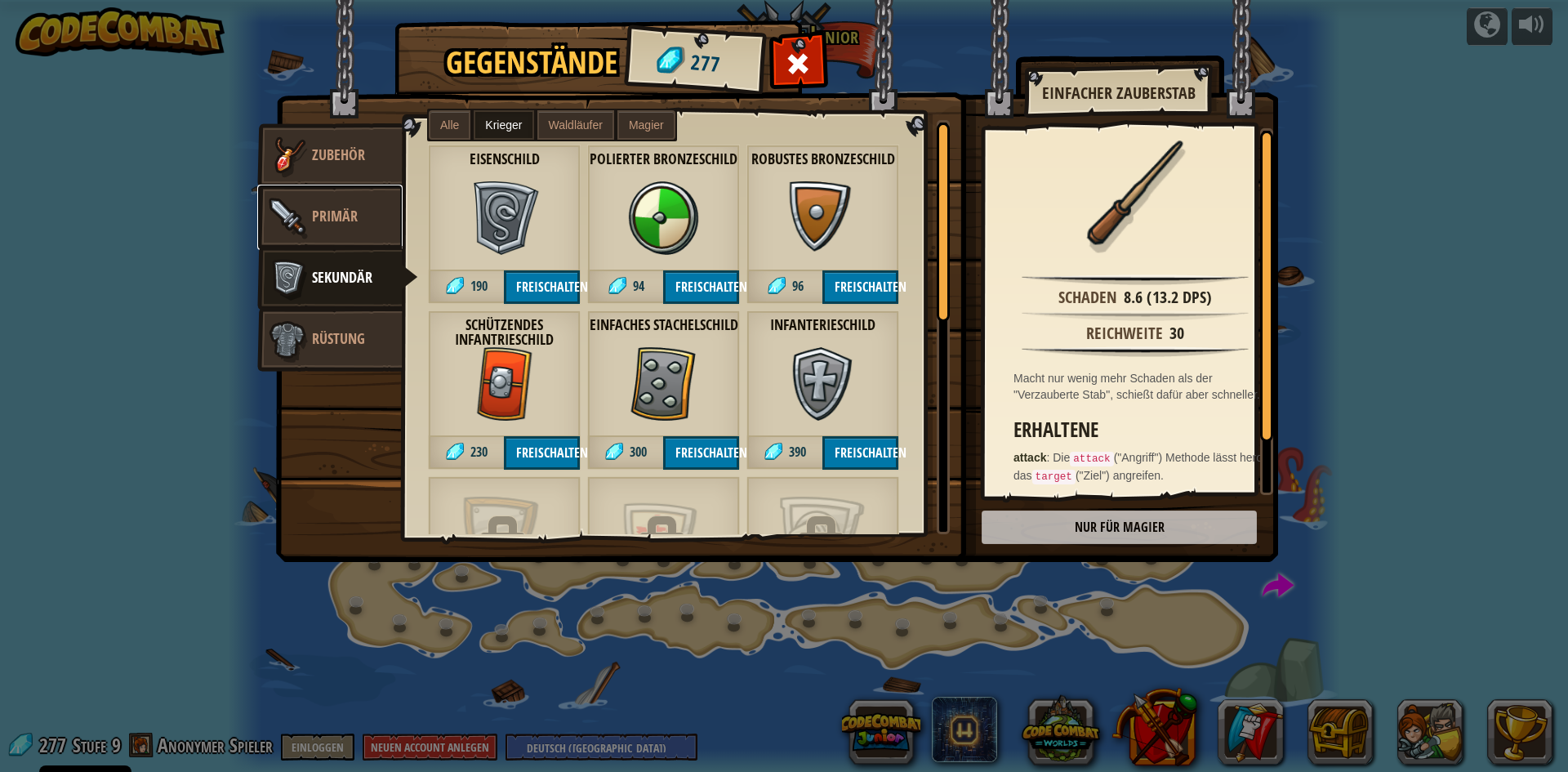
click at [330, 204] on link "Primär" at bounding box center [330, 217] width 145 height 66
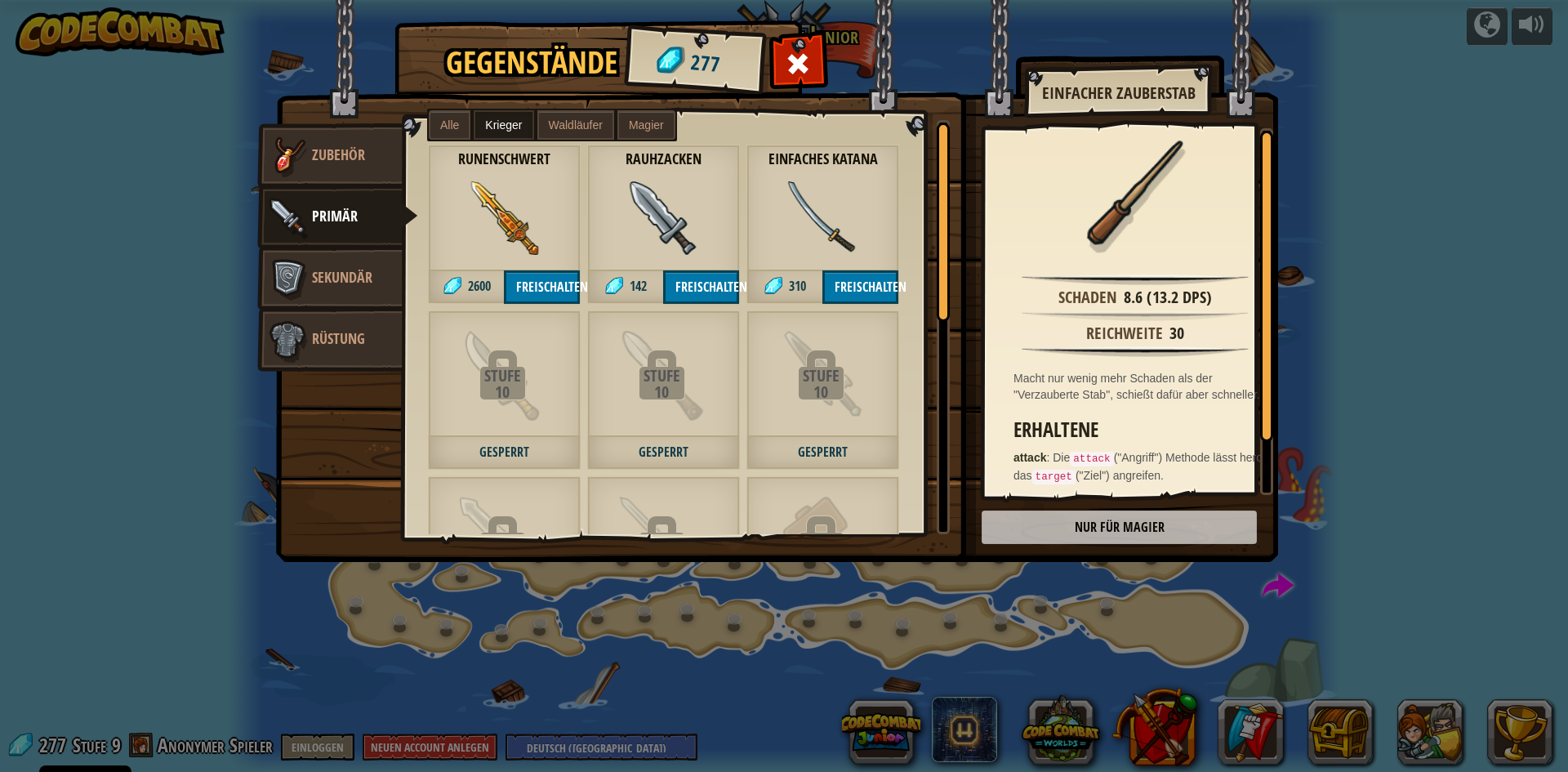
drag, startPoint x: 563, startPoint y: 121, endPoint x: 558, endPoint y: 128, distance: 8.6
click at [562, 123] on span "Waldläufer" at bounding box center [576, 125] width 54 height 14
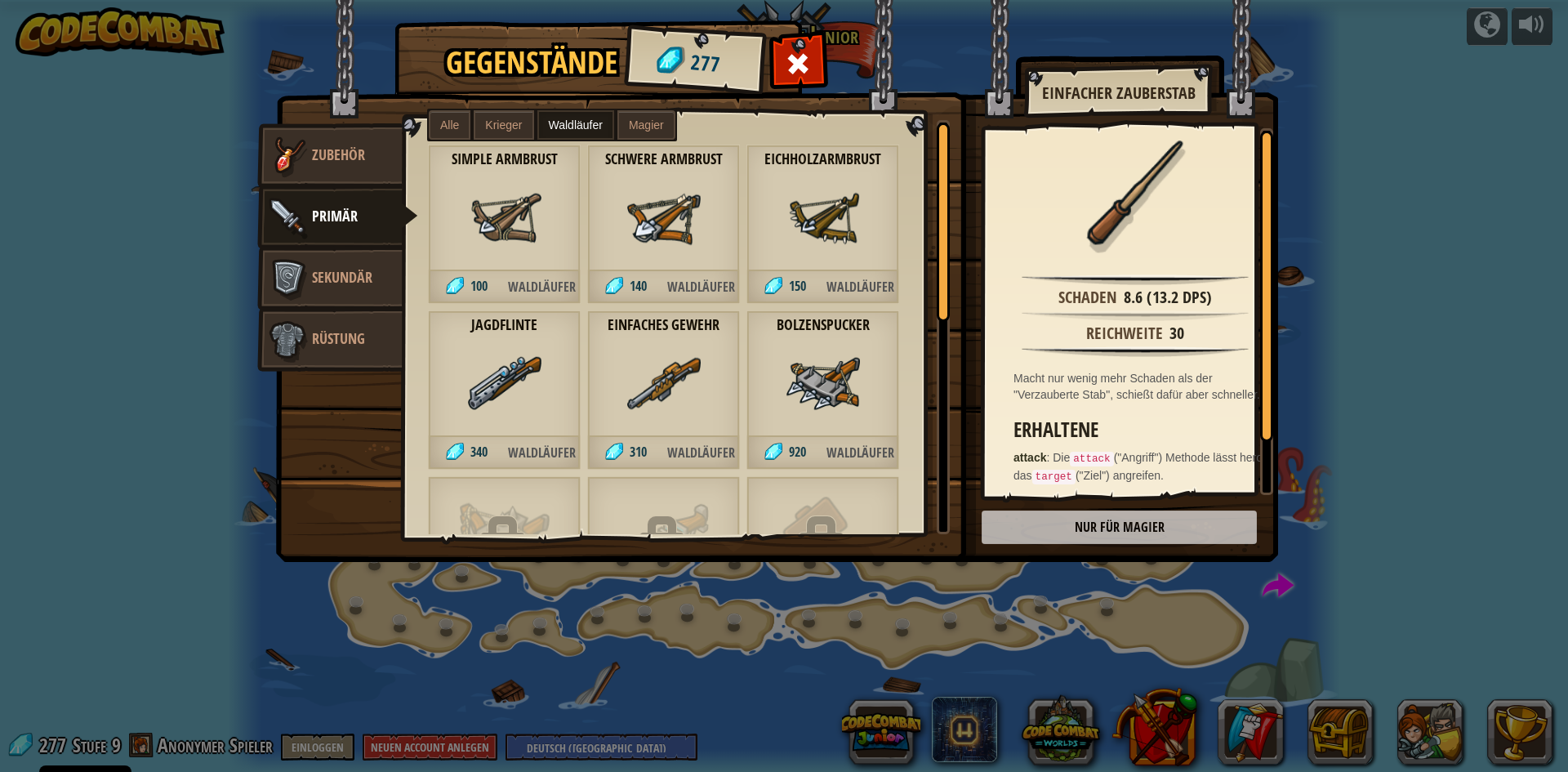
click at [512, 125] on span "Krieger" at bounding box center [503, 125] width 37 height 14
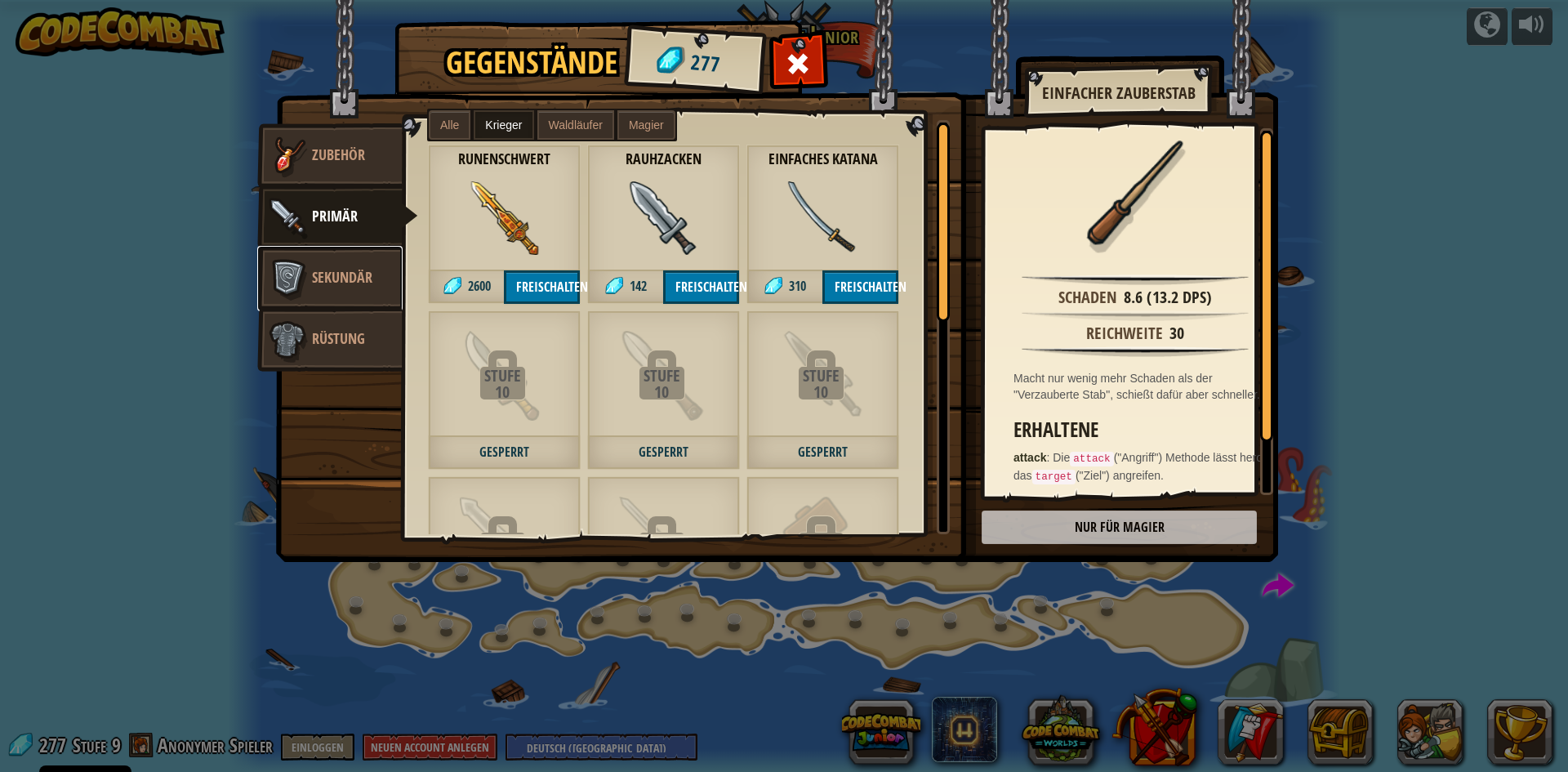
click at [370, 273] on span "Sekundär" at bounding box center [341, 277] width 60 height 21
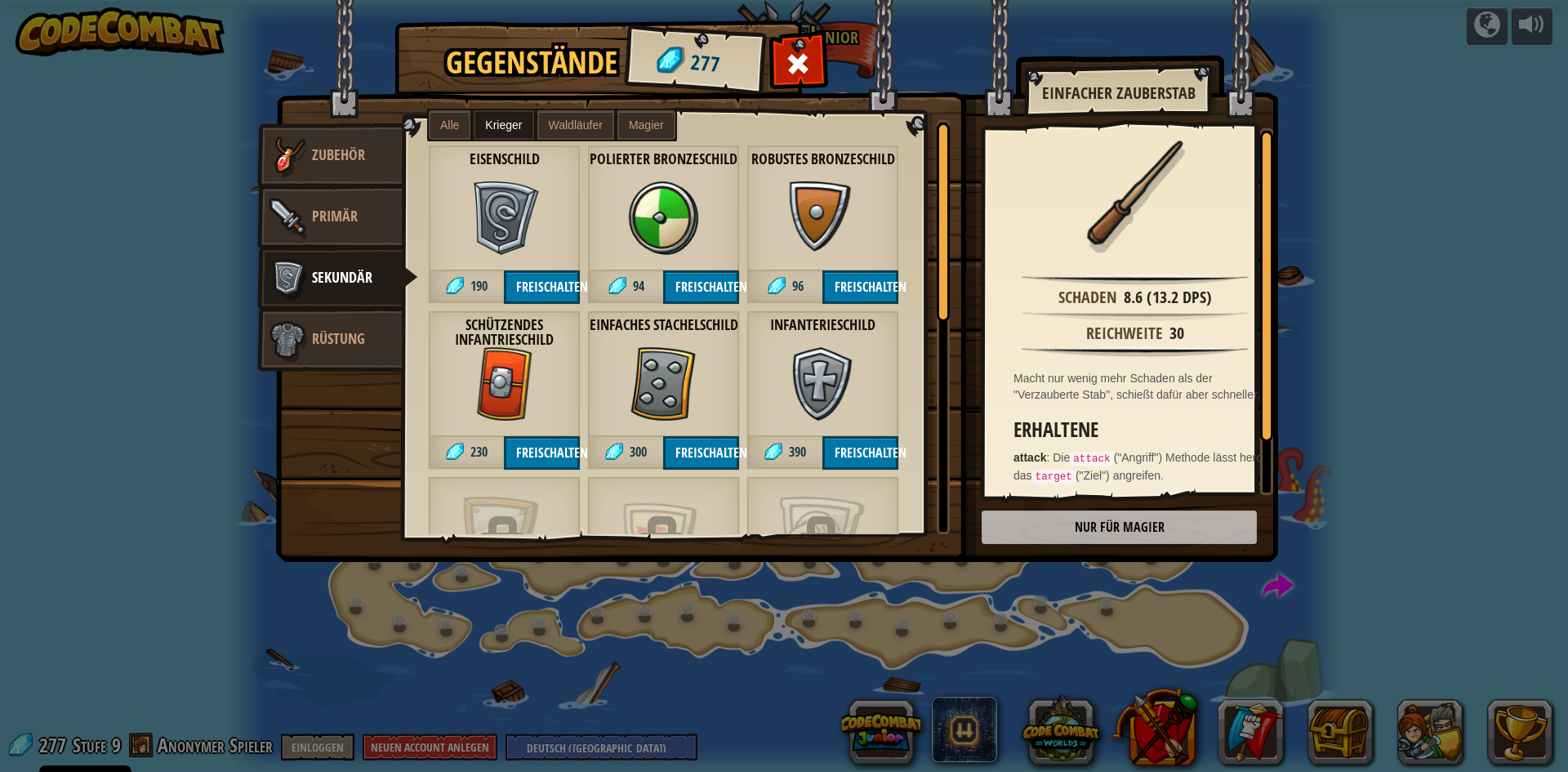
click at [444, 123] on span "Alle" at bounding box center [449, 125] width 19 height 14
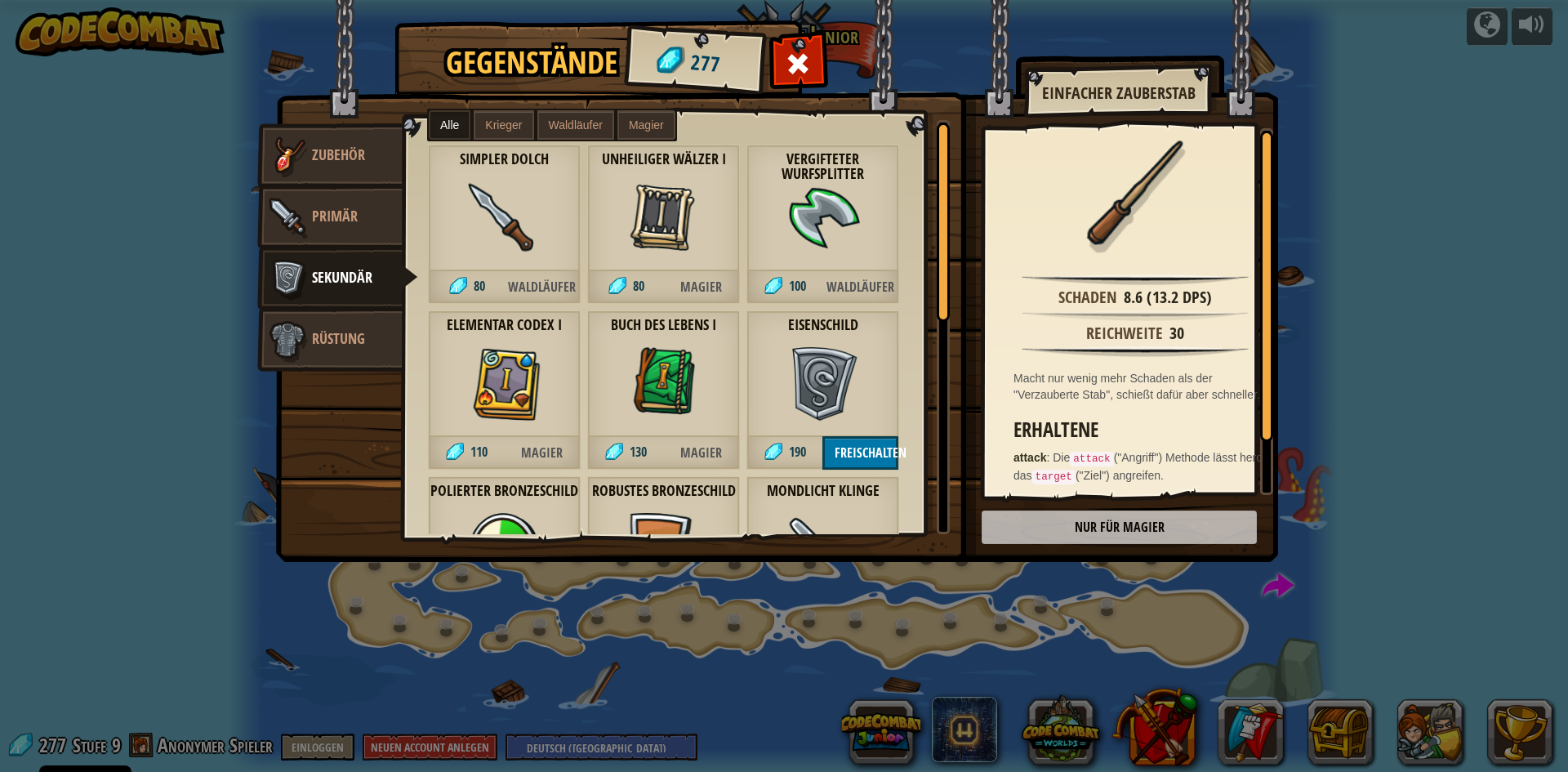
click at [498, 119] on span "Krieger" at bounding box center [503, 125] width 37 height 14
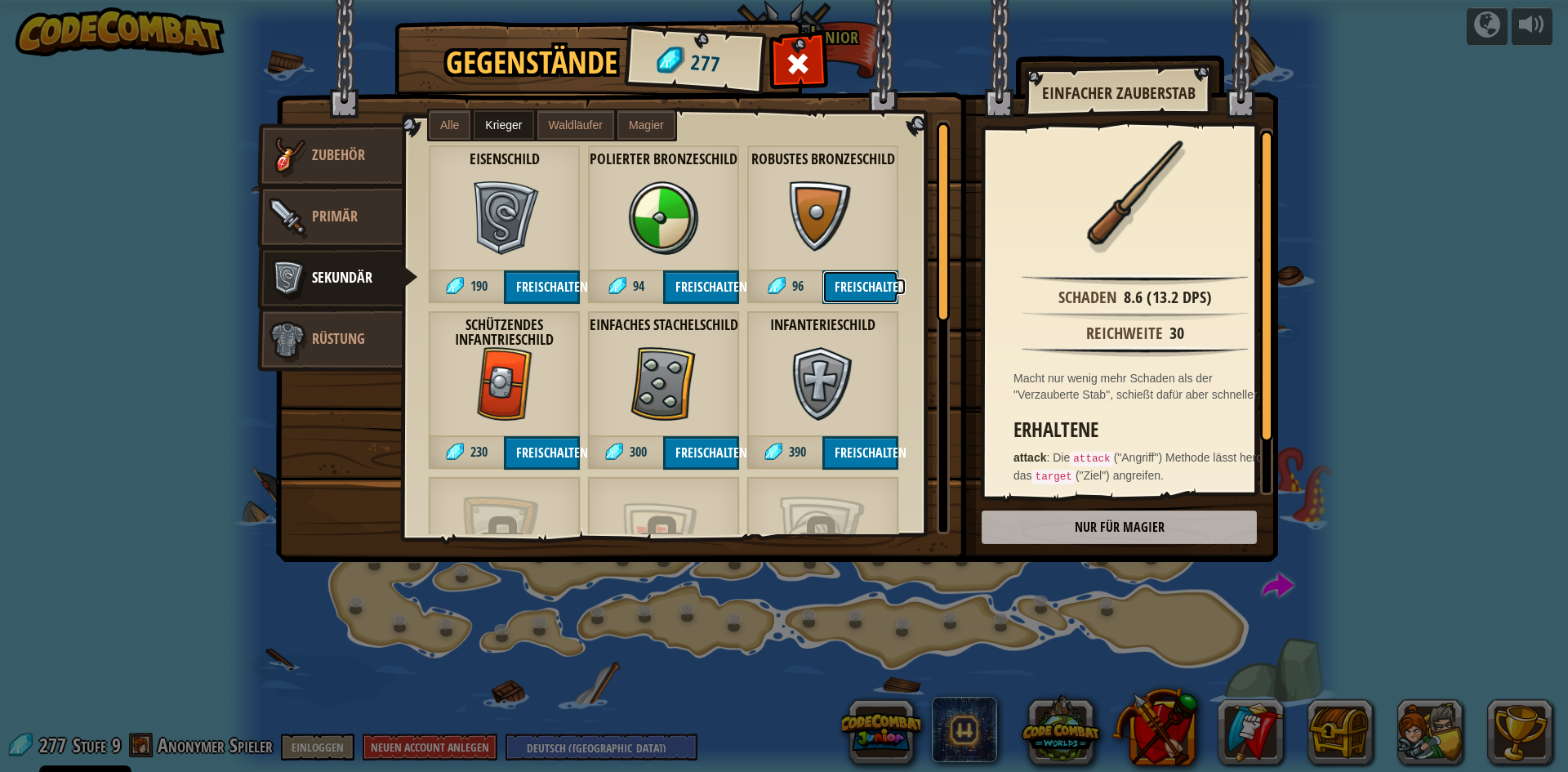
click at [849, 284] on button "Freischalten" at bounding box center [860, 286] width 76 height 33
click at [849, 284] on button "Bestätigen" at bounding box center [860, 286] width 76 height 33
click at [349, 334] on span "Rüstung" at bounding box center [338, 339] width 53 height 21
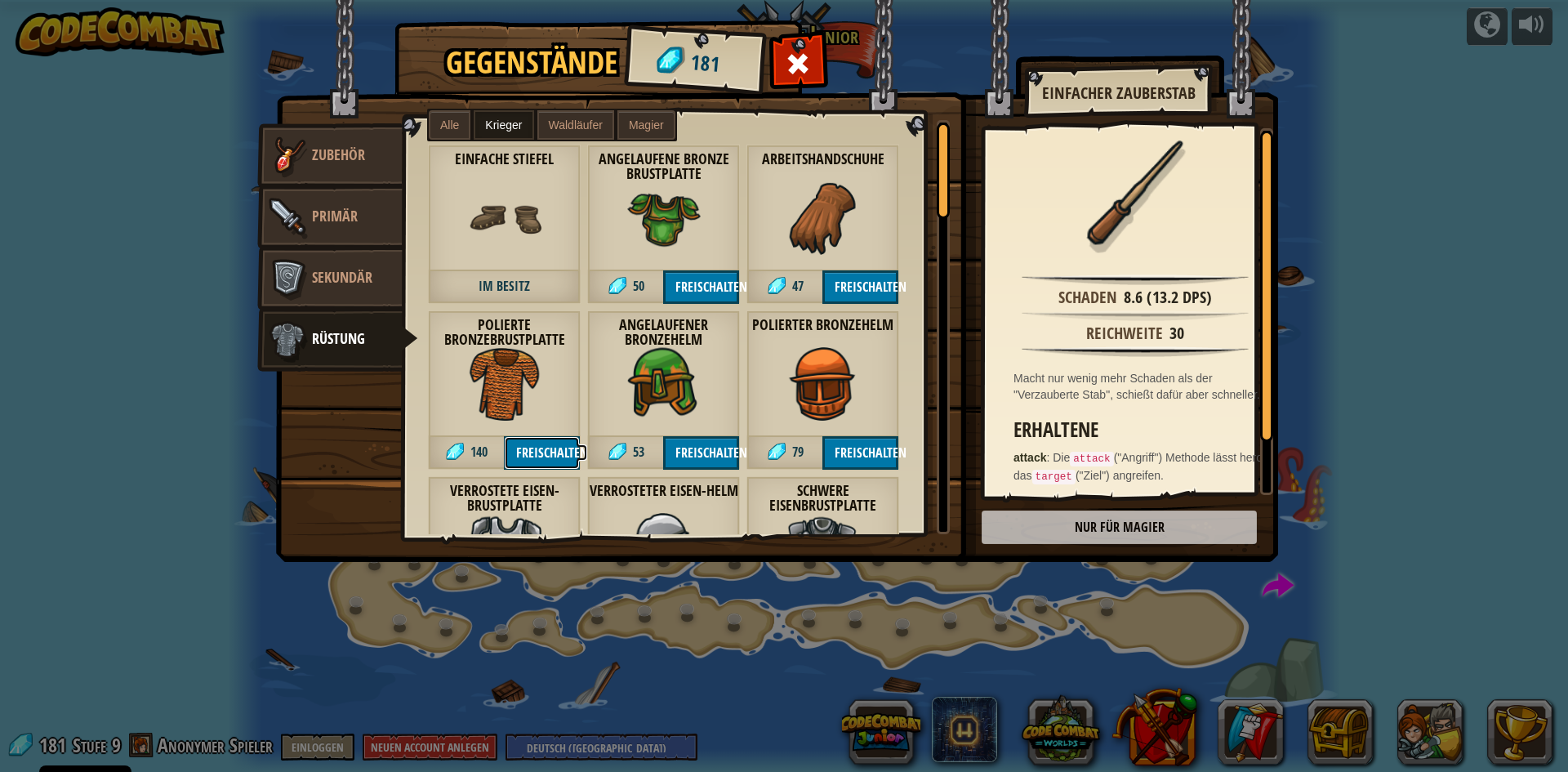
click at [534, 451] on button "Freischalten" at bounding box center [542, 452] width 76 height 33
click at [536, 451] on button "Bestätigen" at bounding box center [542, 452] width 76 height 33
click at [355, 280] on span "Sekundär" at bounding box center [341, 277] width 60 height 21
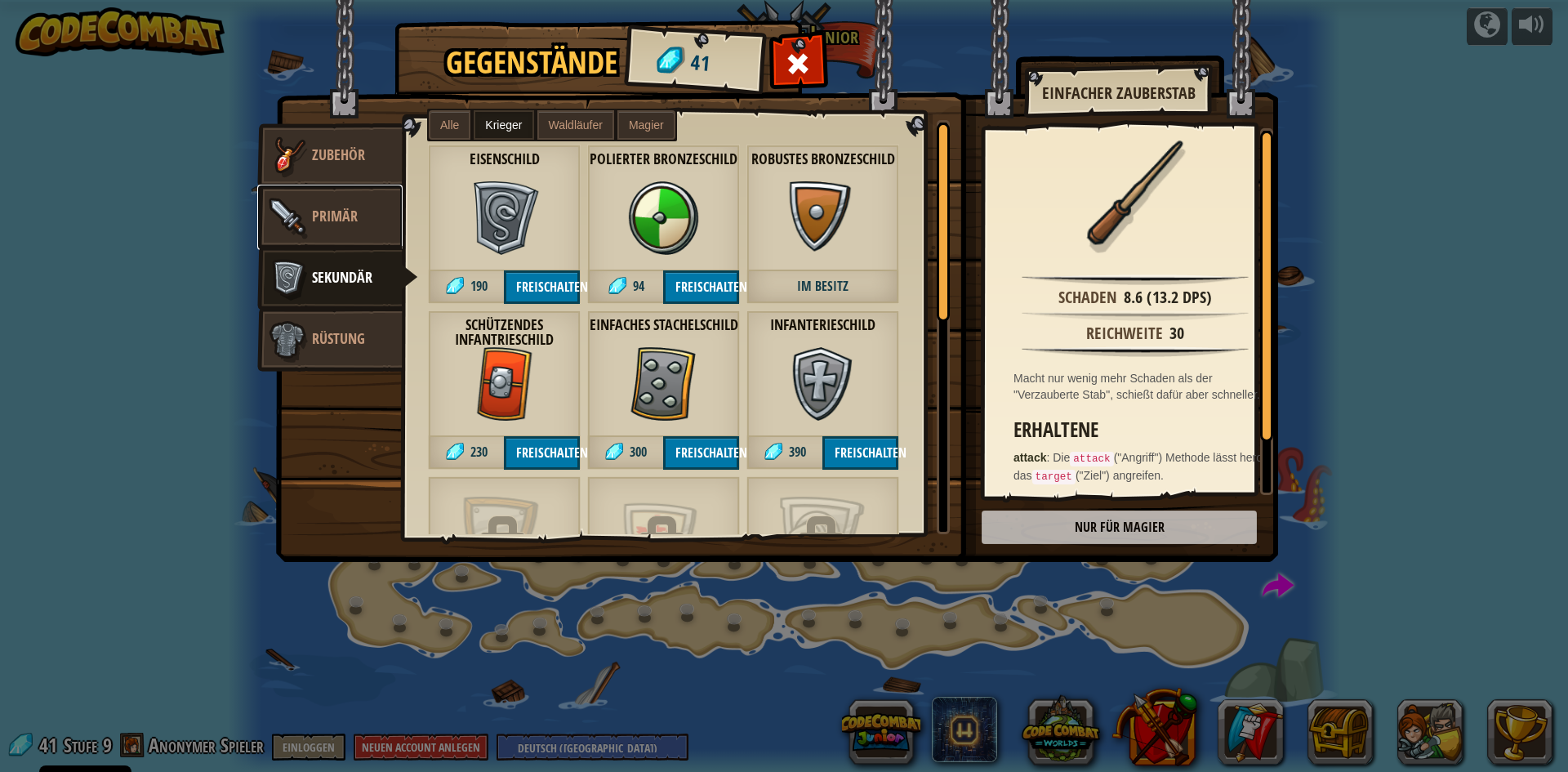
click at [338, 199] on link "Primär" at bounding box center [330, 217] width 145 height 66
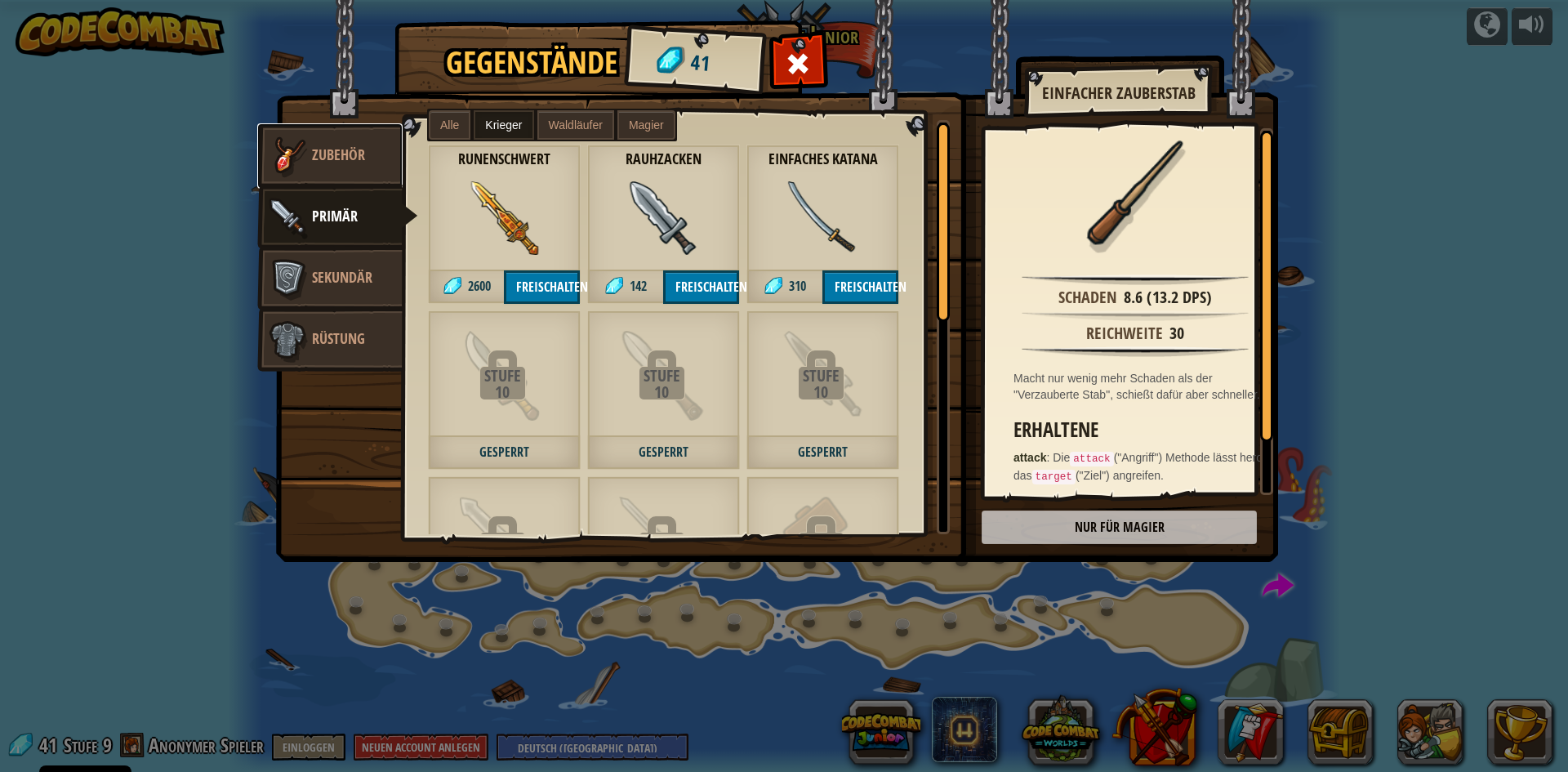
click at [354, 141] on link "Zubehör" at bounding box center [330, 156] width 145 height 66
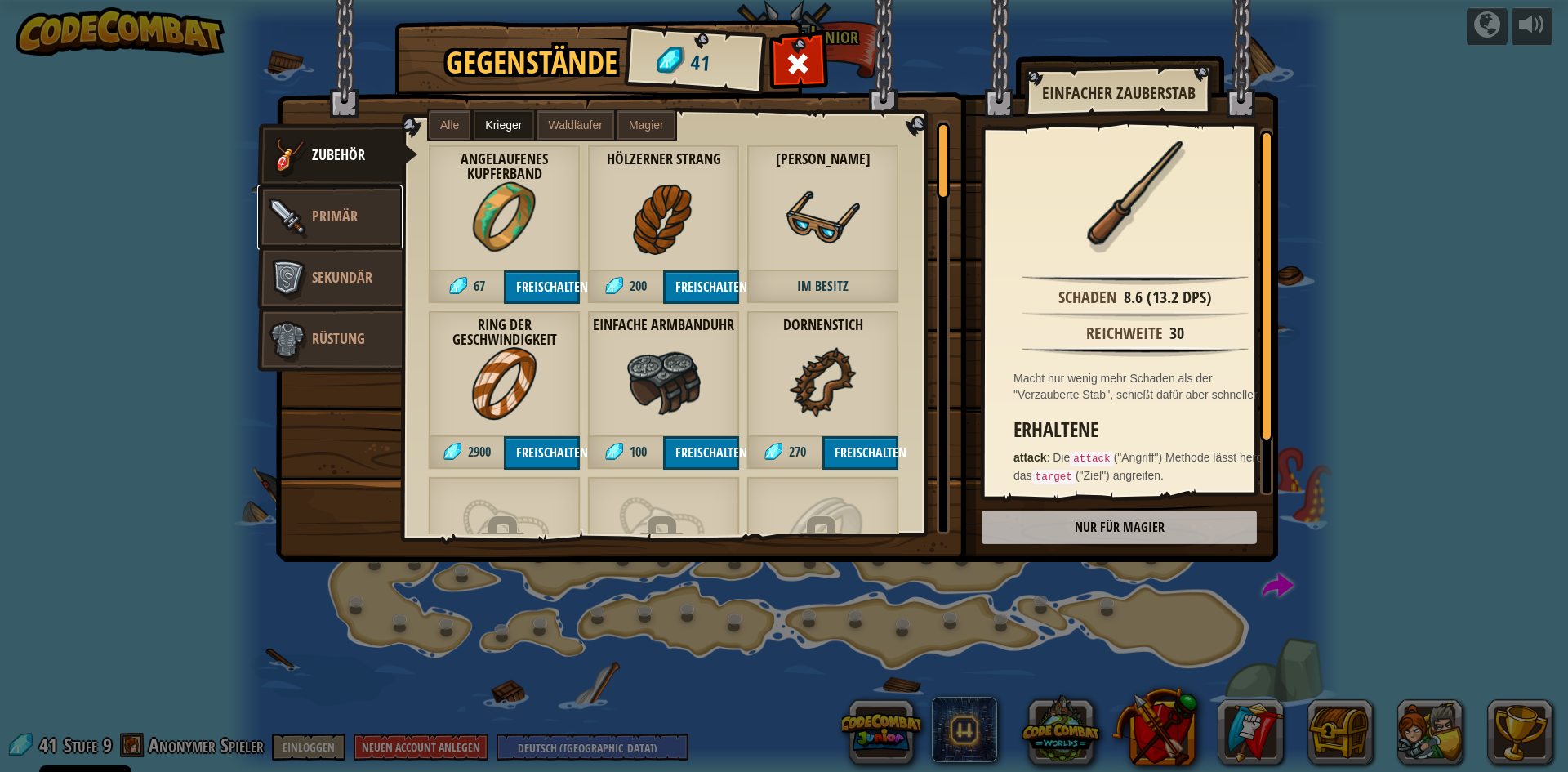
click at [346, 213] on span "Primär" at bounding box center [334, 216] width 46 height 21
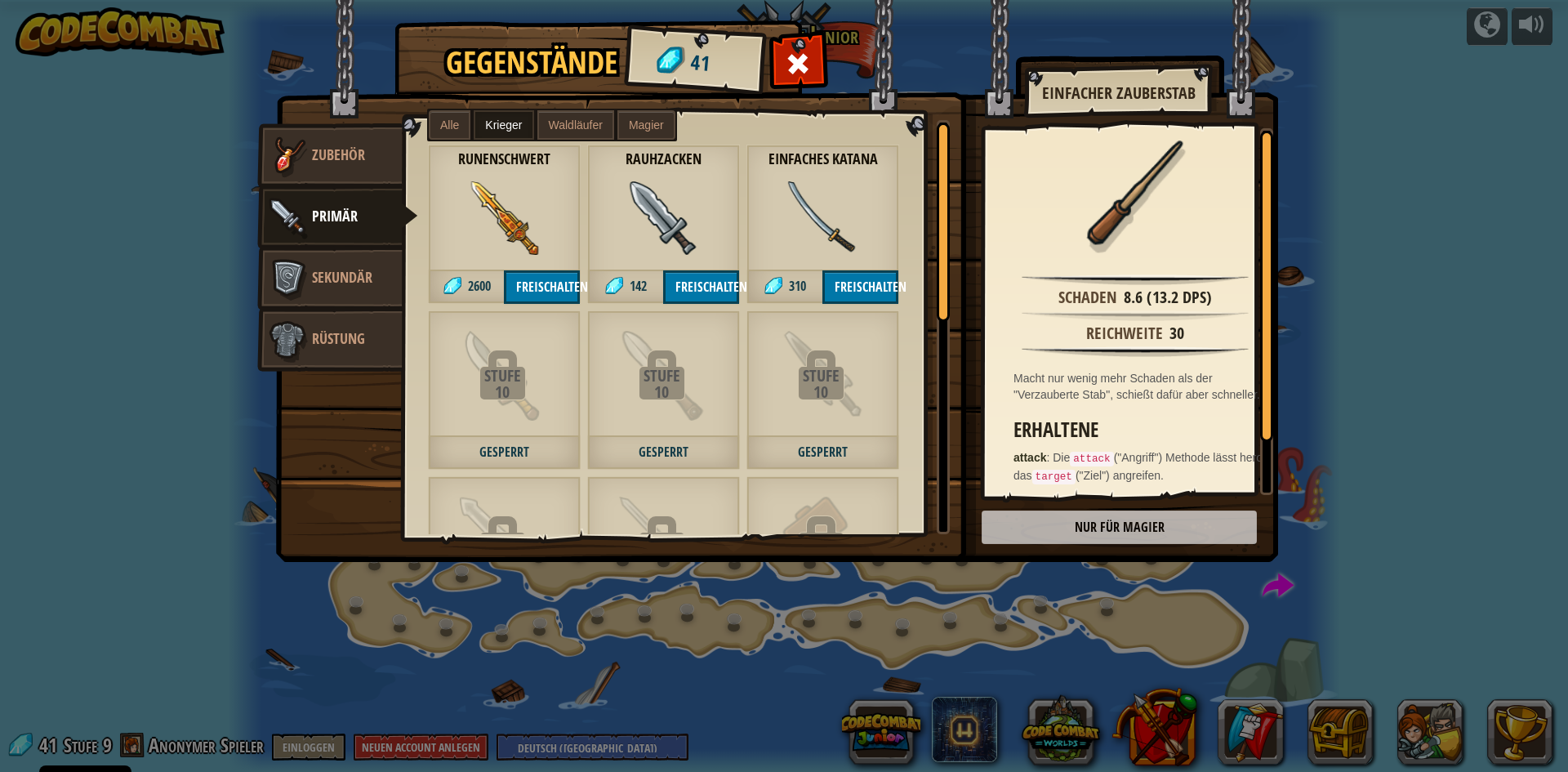
click at [1146, 531] on img at bounding box center [777, 266] width 1002 height 594
click at [1312, 452] on div "Gegenstände 41 Sonstiges Zubehör Primär Sekundär Rüstung Alle Krieger Waldläufe…" at bounding box center [784, 386] width 1568 height 772
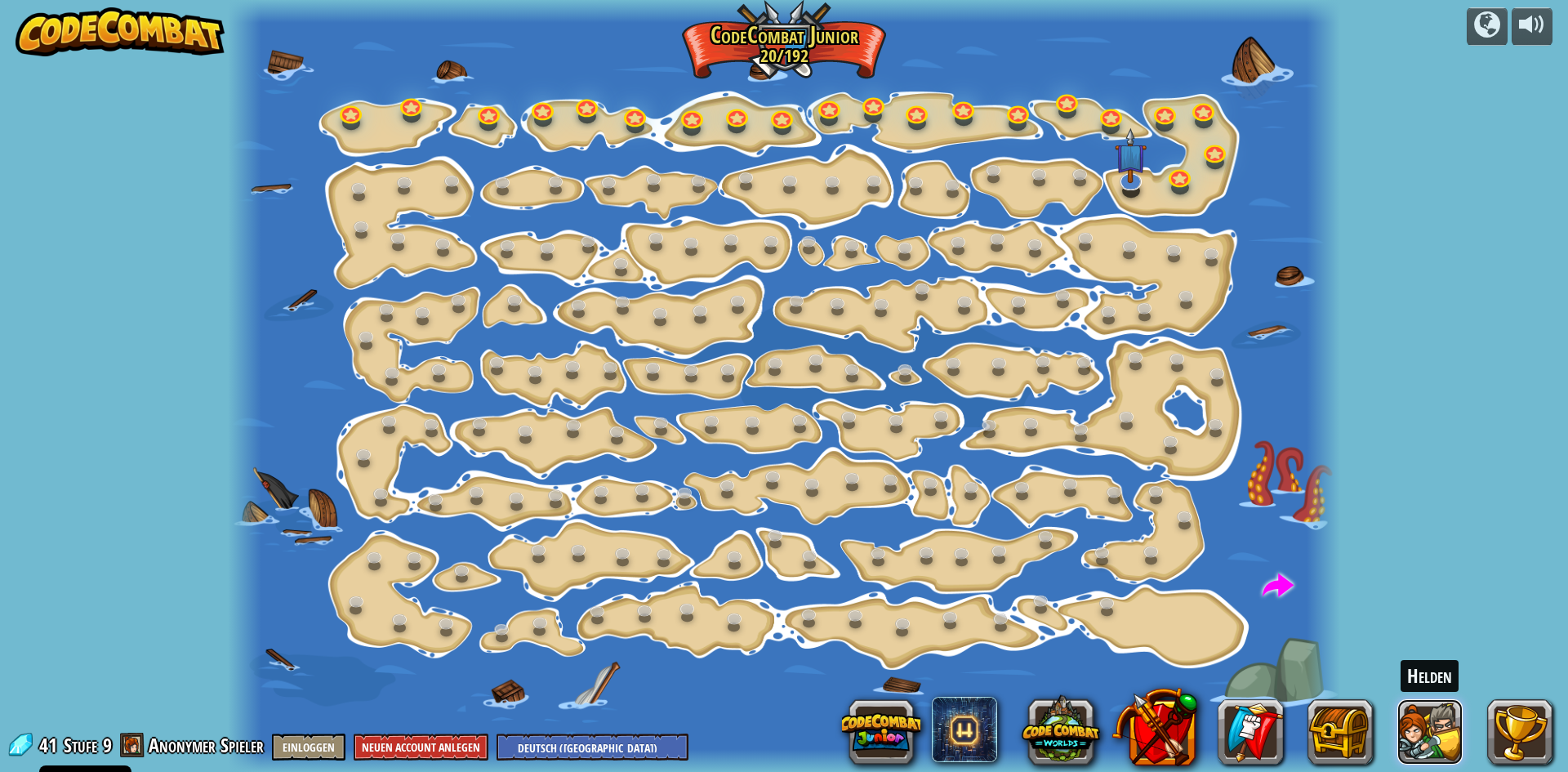
click at [1422, 722] on button at bounding box center [1430, 731] width 66 height 66
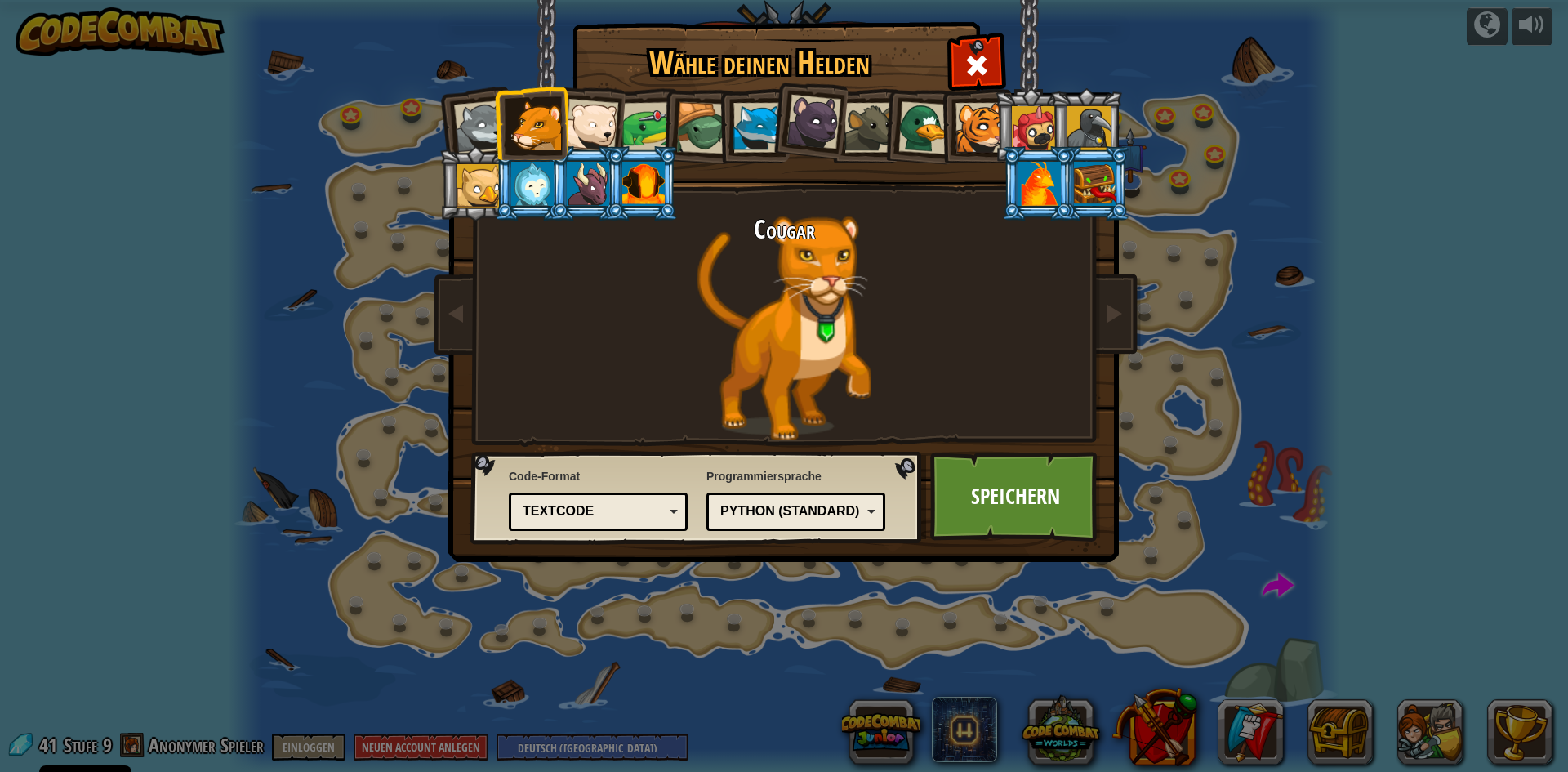
click at [820, 330] on div "Cougar" at bounding box center [784, 327] width 612 height 224
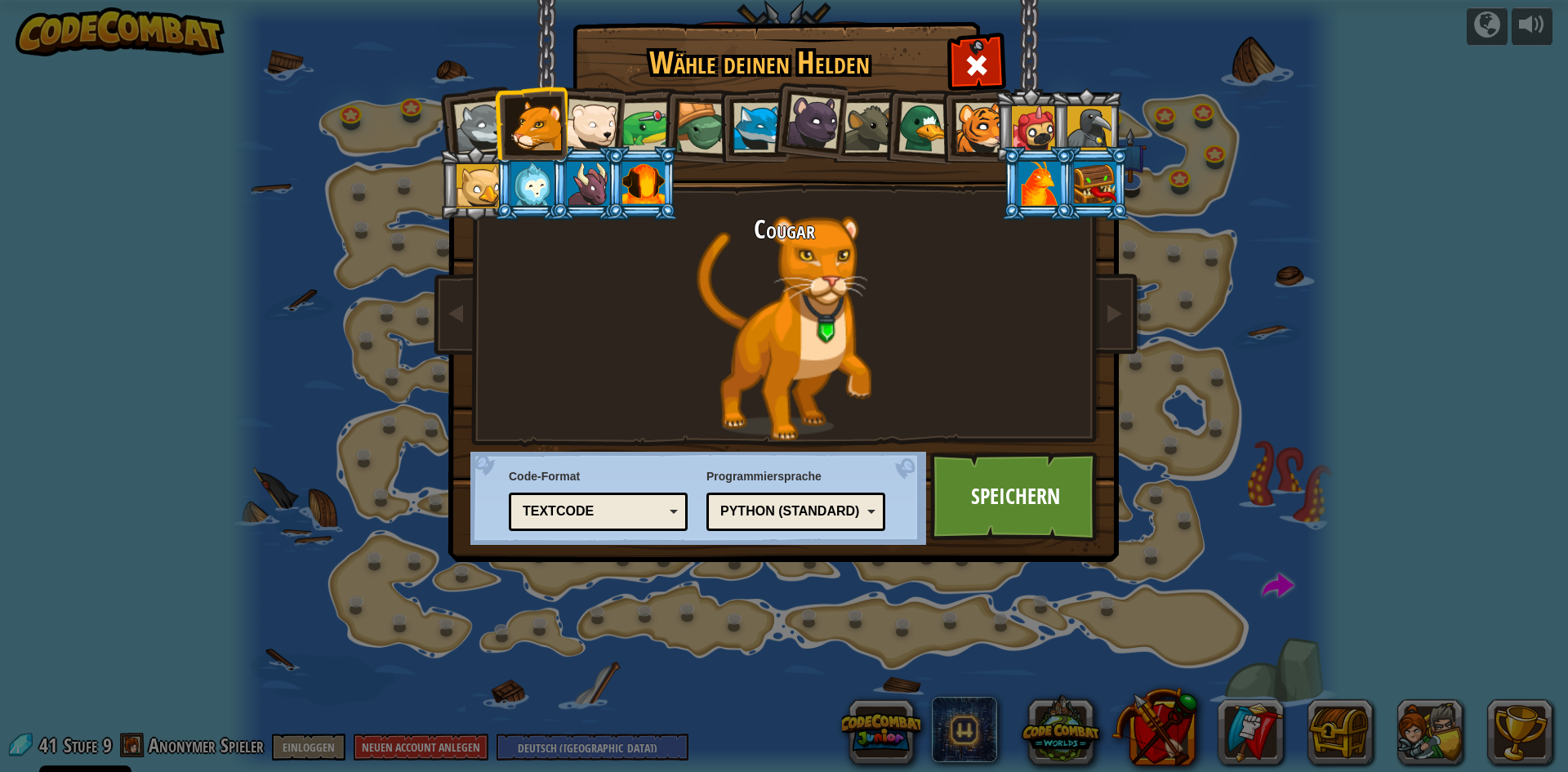
drag, startPoint x: 820, startPoint y: 330, endPoint x: 974, endPoint y: 270, distance: 165.3
click at [933, 288] on div "Cougar" at bounding box center [784, 327] width 612 height 224
click at [1100, 304] on link at bounding box center [1114, 314] width 32 height 68
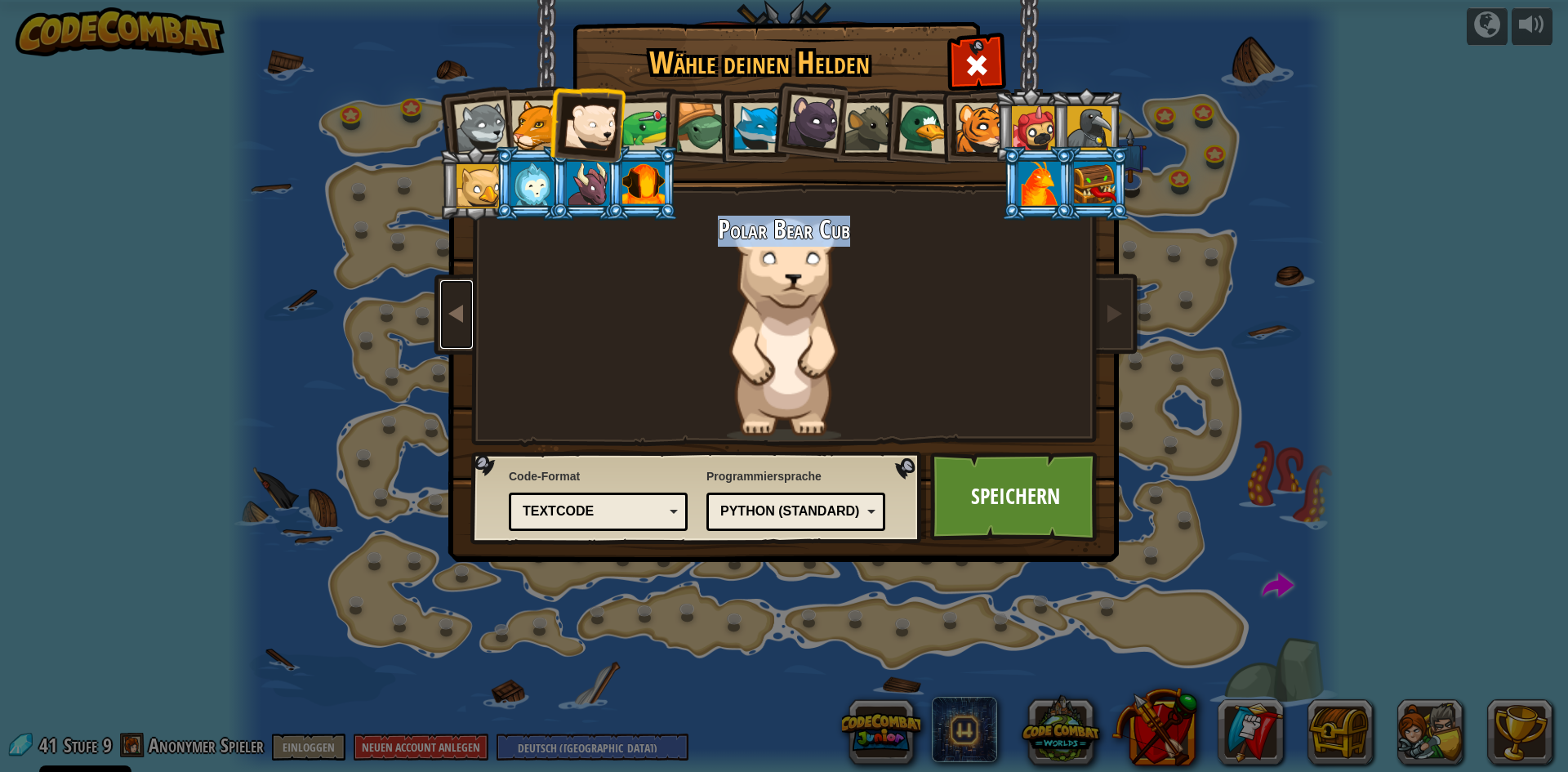
click at [449, 321] on span at bounding box center [457, 313] width 20 height 20
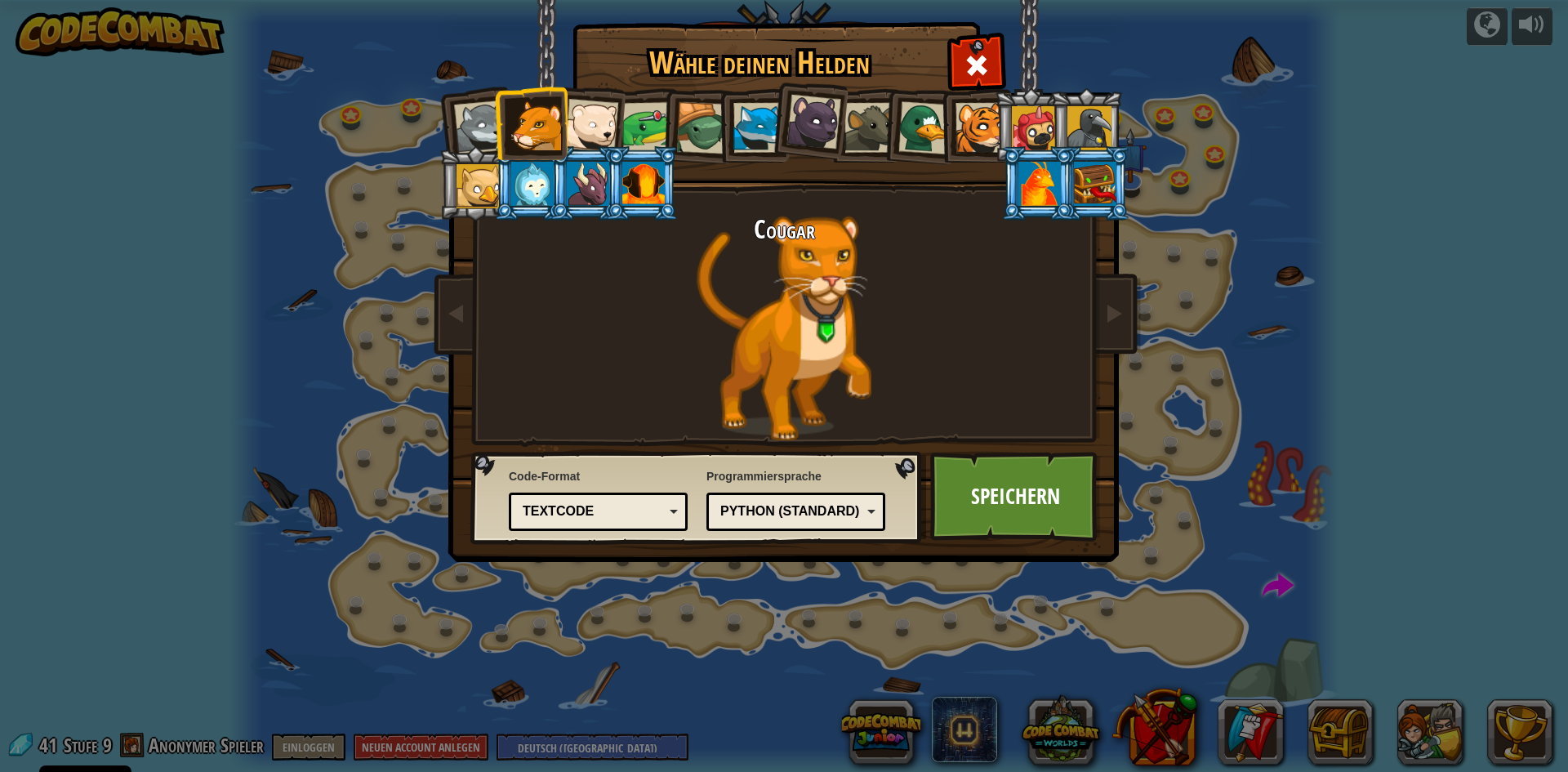
click at [1304, 566] on div "Wähle deinen Helden 41 Wolf Pup Cougar Polar Bear Cub Frog Schildkröte Blue Fox…" at bounding box center [784, 386] width 1568 height 772
